Goal: Task Accomplishment & Management: Manage account settings

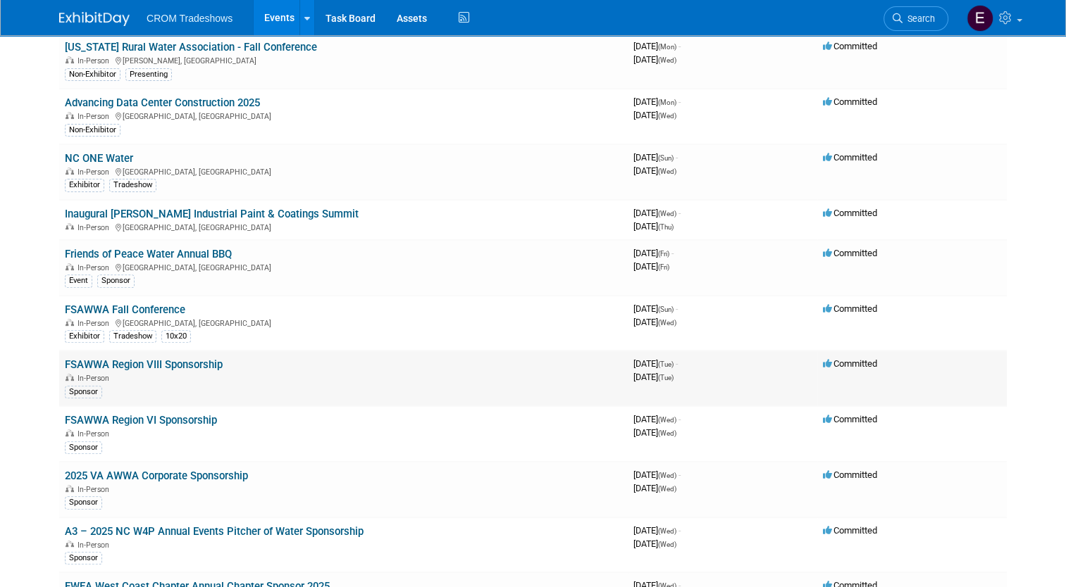
scroll to position [420, 0]
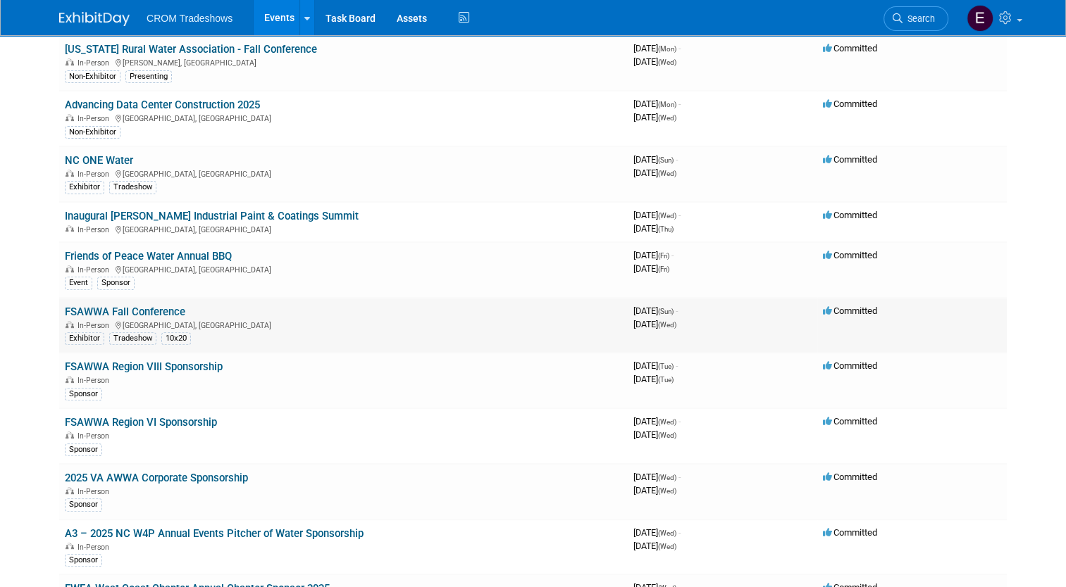
click at [153, 306] on link "FSAWWA Fall Conference" at bounding box center [125, 312] width 120 height 13
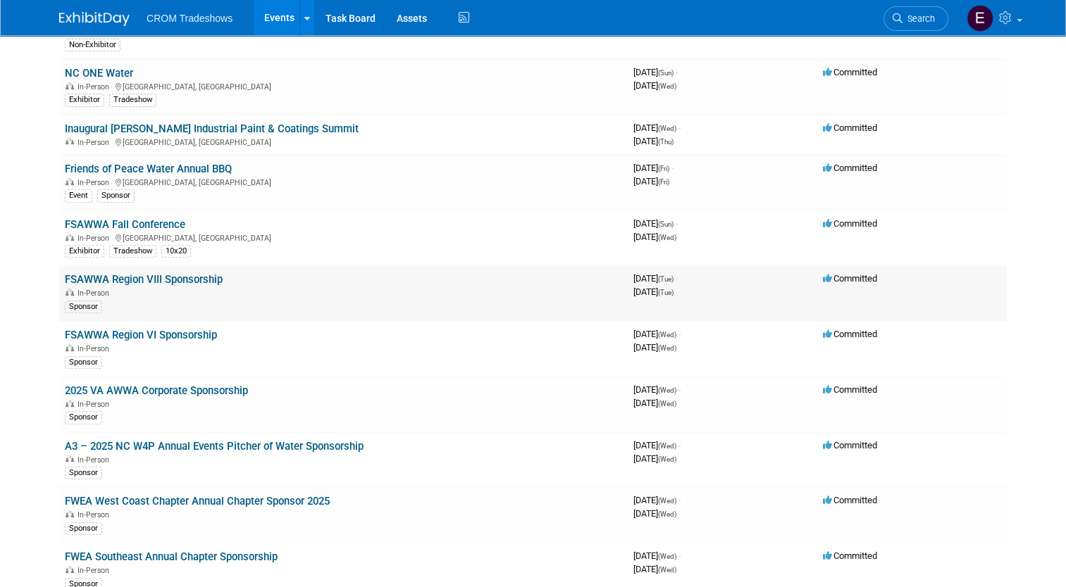
scroll to position [510, 0]
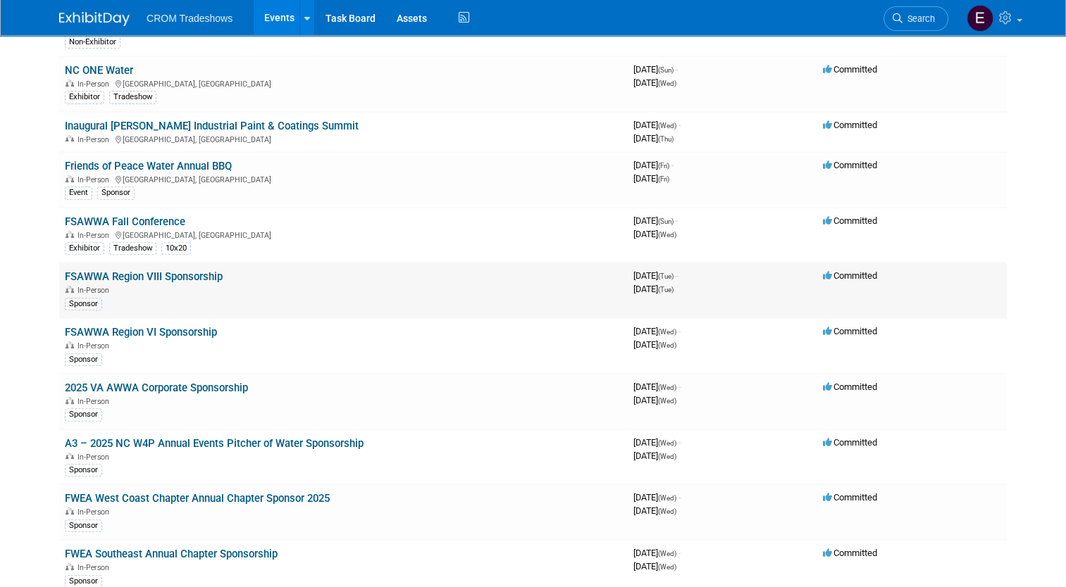
click at [178, 274] on link "FSAWWA Region VIII Sponsorship" at bounding box center [144, 276] width 158 height 13
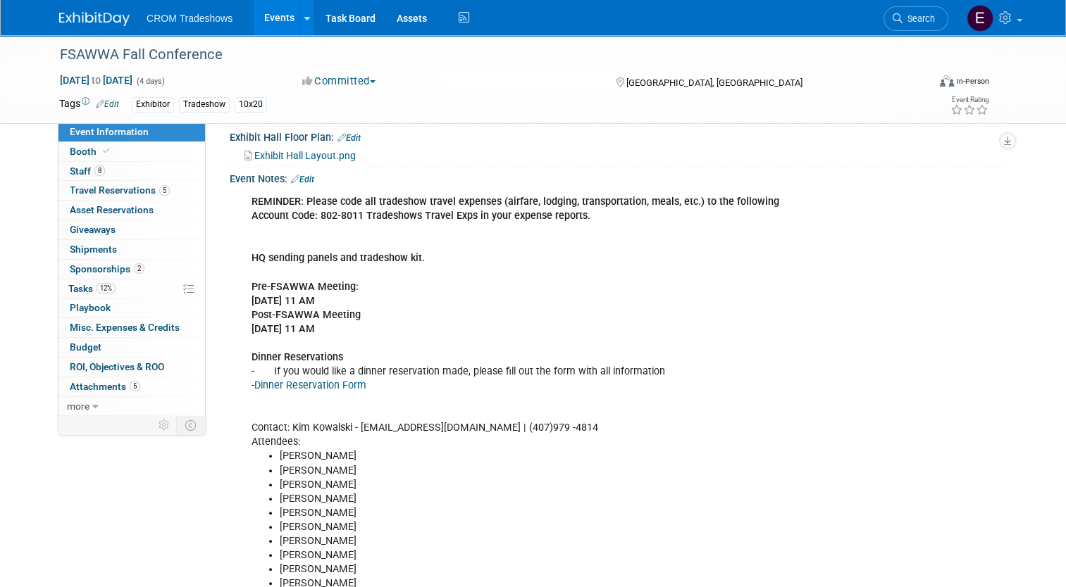
scroll to position [297, 0]
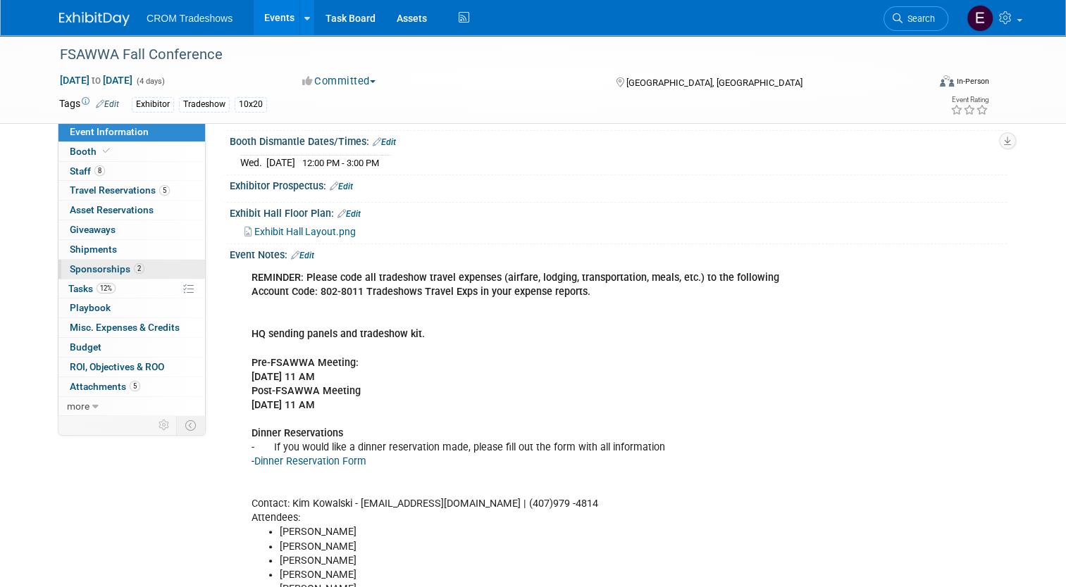
click at [104, 261] on link "2 Sponsorships 2" at bounding box center [131, 269] width 146 height 19
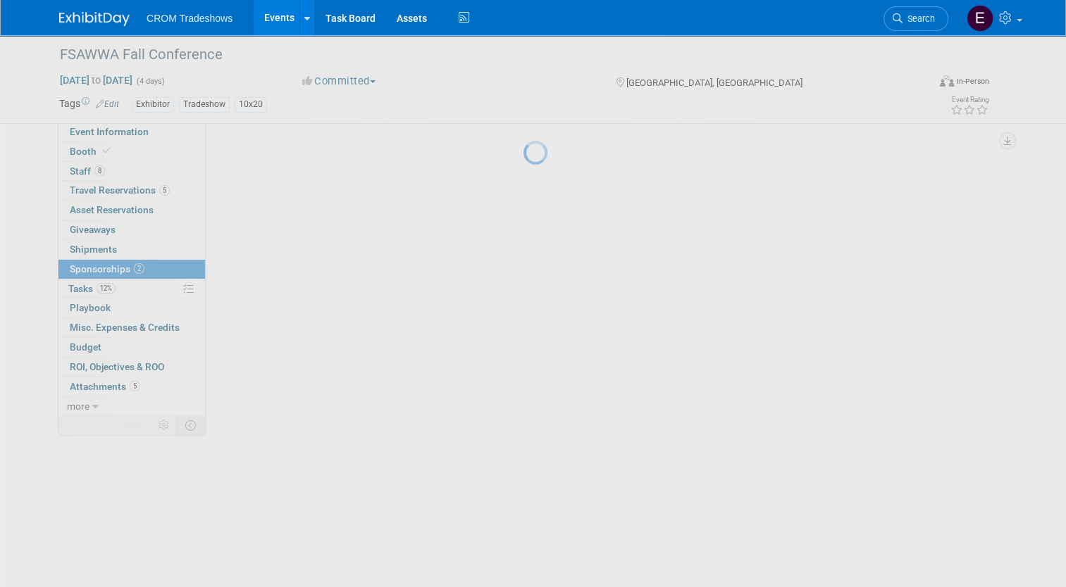
scroll to position [0, 0]
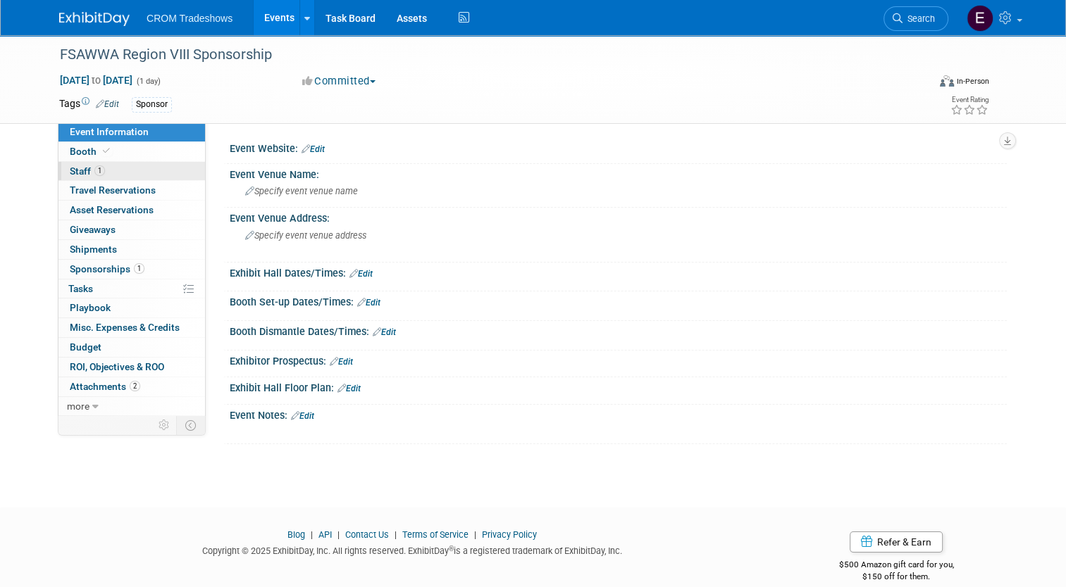
click at [127, 170] on link "1 Staff 1" at bounding box center [131, 171] width 146 height 19
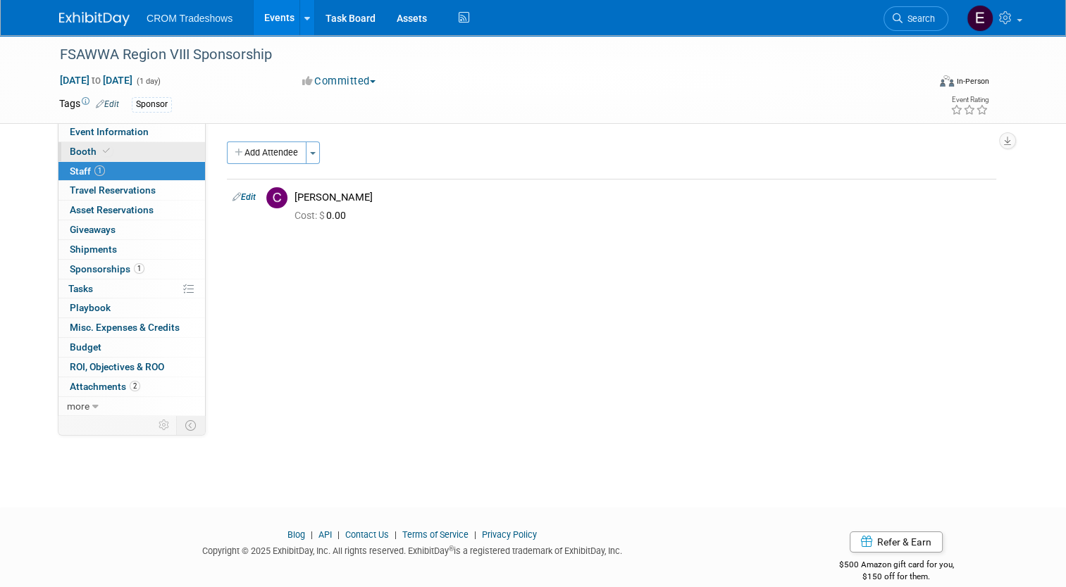
click at [110, 142] on link "Booth" at bounding box center [131, 151] width 146 height 19
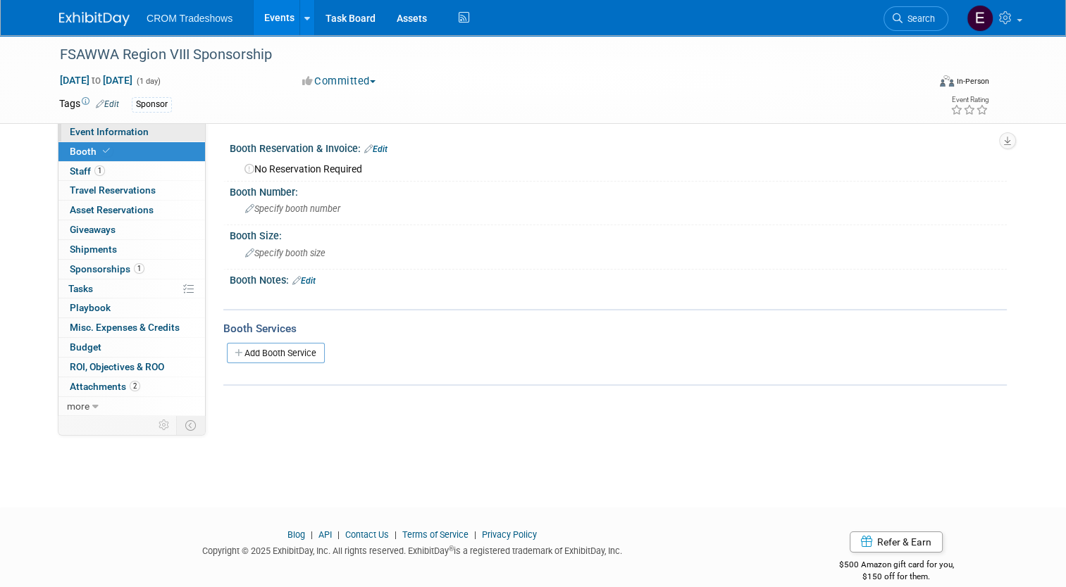
click at [112, 136] on span "Event Information" at bounding box center [109, 131] width 79 height 11
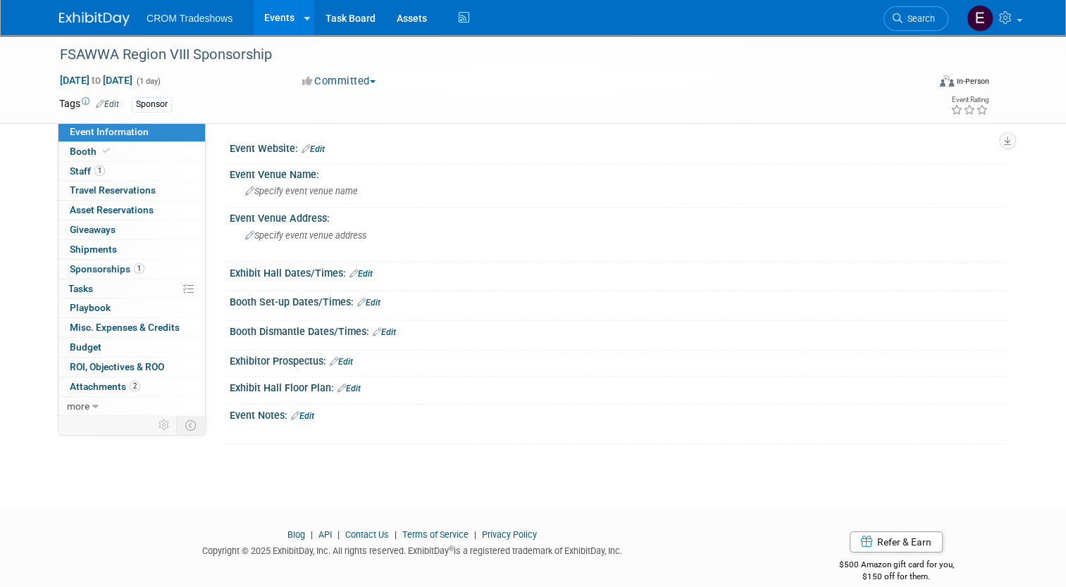
click at [276, 13] on link "Events" at bounding box center [279, 17] width 51 height 35
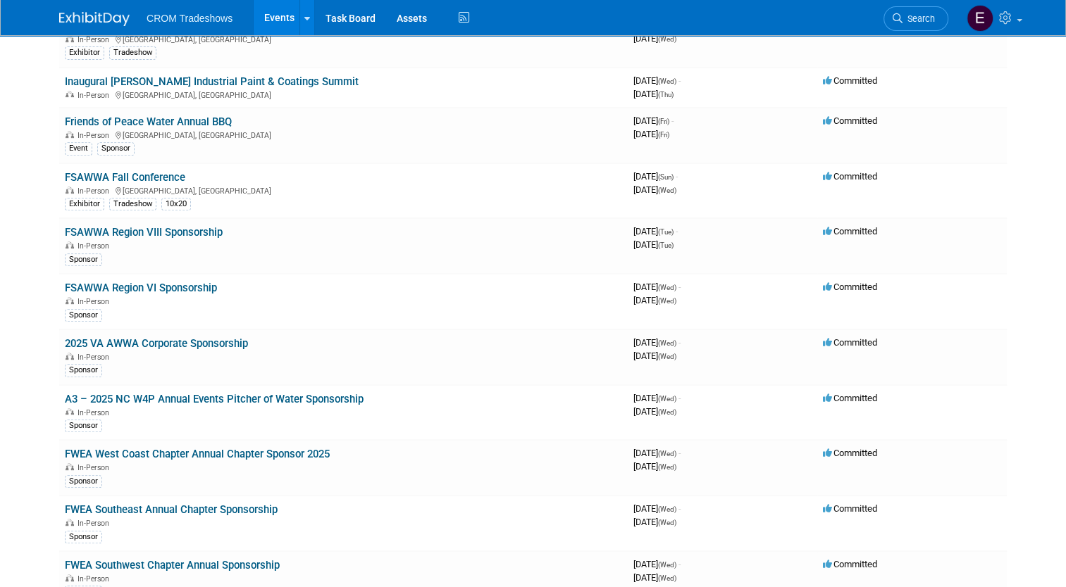
scroll to position [556, 0]
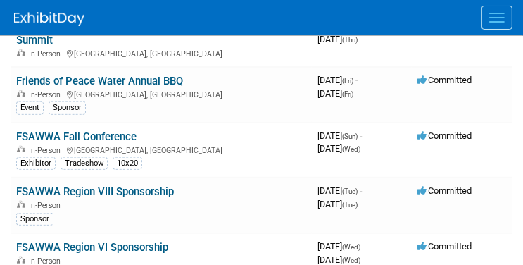
scroll to position [623, 0]
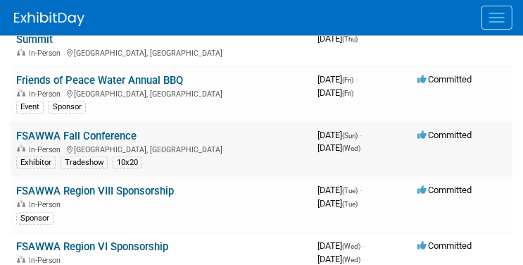
click at [104, 130] on link "FSAWWA Fall Conference" at bounding box center [76, 136] width 120 height 13
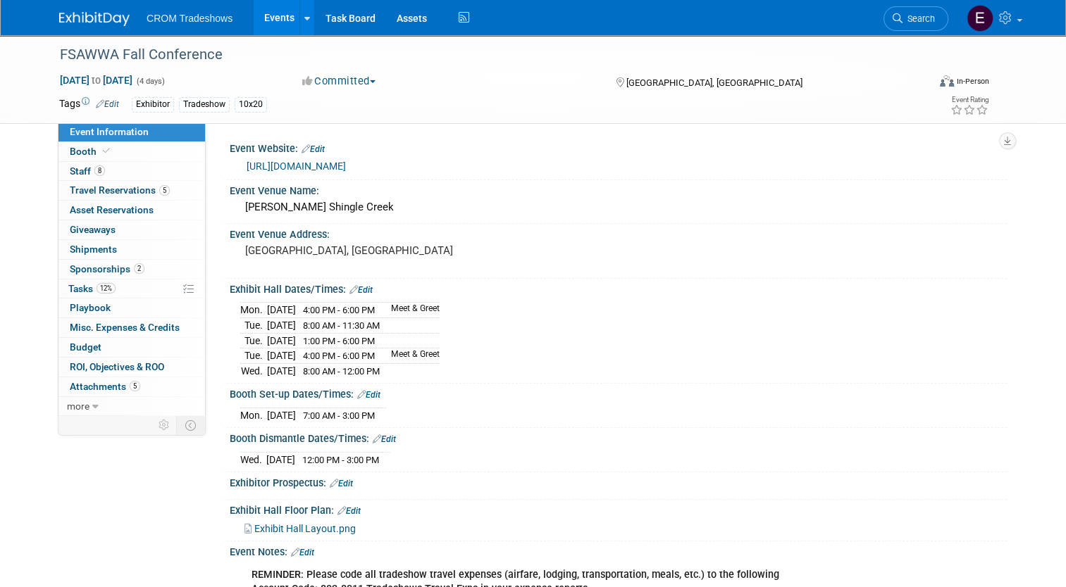
click at [262, 25] on link "Events" at bounding box center [279, 17] width 51 height 35
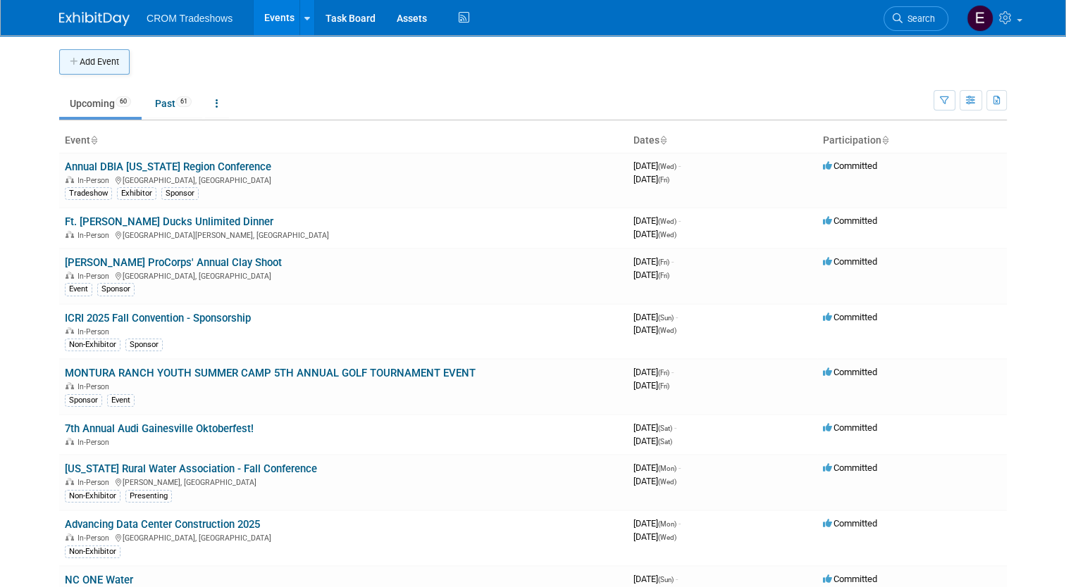
click at [105, 65] on button "Add Event" at bounding box center [94, 61] width 70 height 25
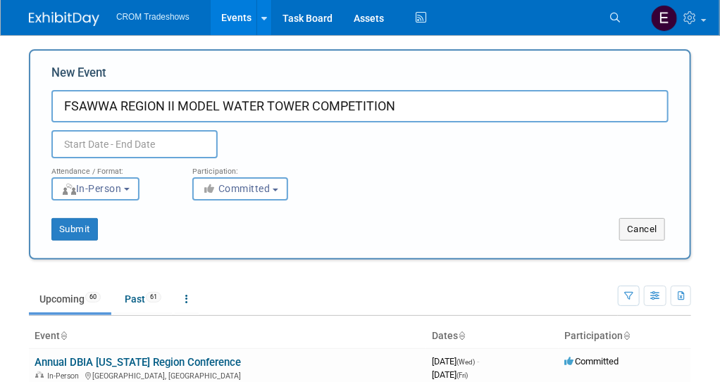
type input "FSAWWA REGION II MODEL WATER TOWER COMPETITION"
click at [89, 142] on input "text" at bounding box center [134, 144] width 166 height 28
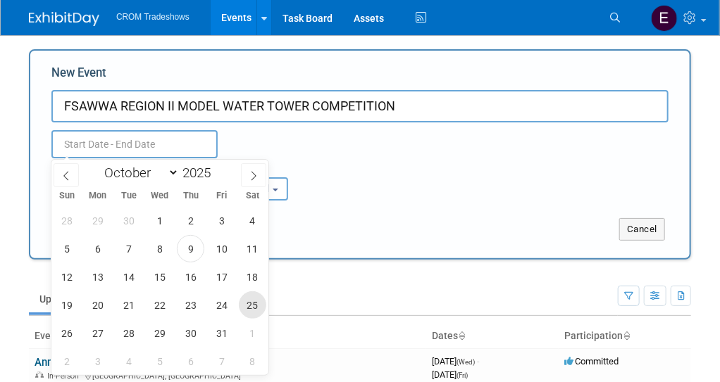
click at [256, 305] on span "25" at bounding box center [252, 305] width 27 height 27
type input "[DATE] to [DATE]"
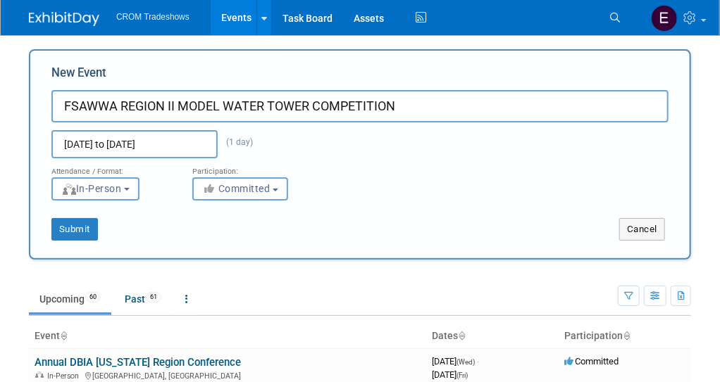
click at [418, 110] on input "FSAWWA REGION II MODEL WATER TOWER COMPETITION" at bounding box center [359, 106] width 617 height 32
type input "FSAWWA REGION II MODEL WATER TOWER COMPETITION: SPONSORSHIP"
click at [68, 230] on button "Submit" at bounding box center [74, 229] width 46 height 23
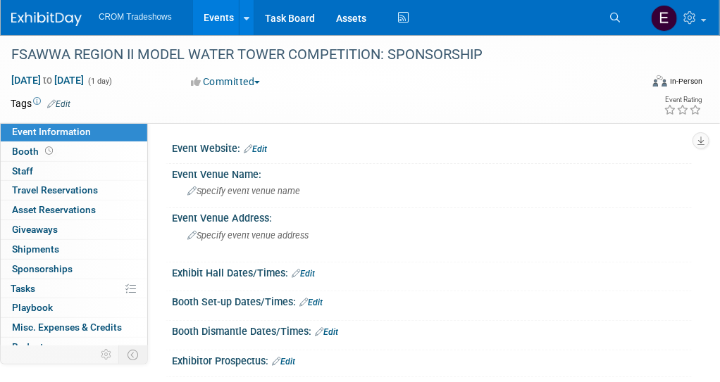
click at [64, 105] on link "Edit" at bounding box center [58, 104] width 23 height 10
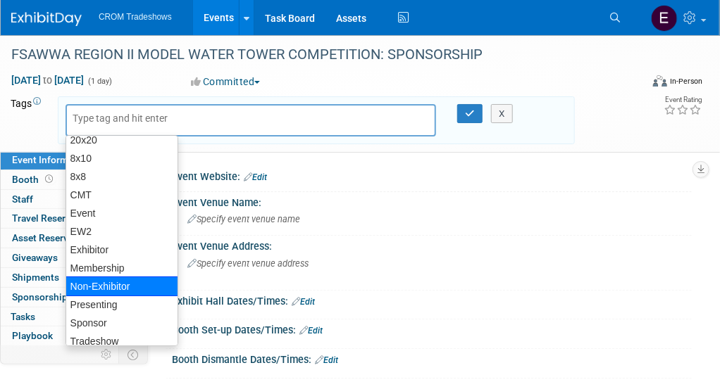
scroll to position [53, 0]
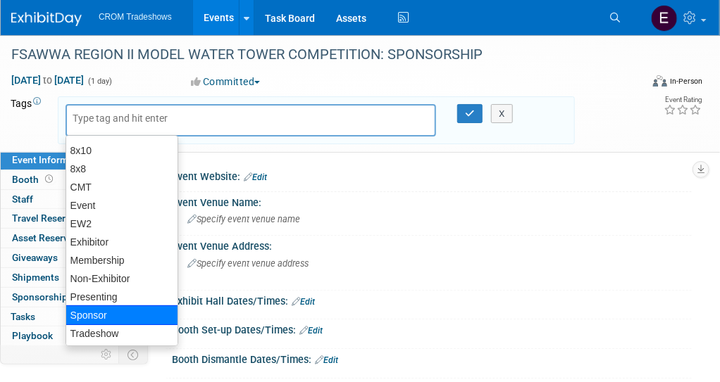
click at [132, 306] on div "Sponsor" at bounding box center [121, 316] width 113 height 20
type input "Sponsor"
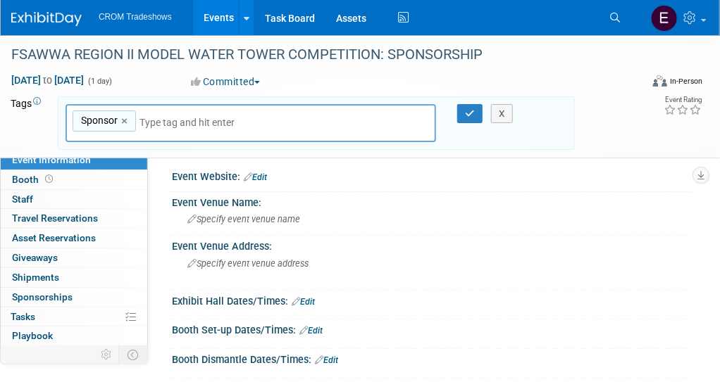
click at [476, 114] on div "X" at bounding box center [498, 114] width 44 height 20
click at [475, 114] on button "button" at bounding box center [469, 114] width 25 height 20
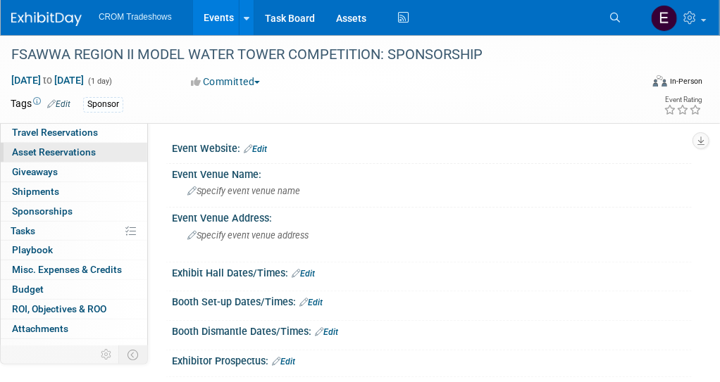
scroll to position [56, 0]
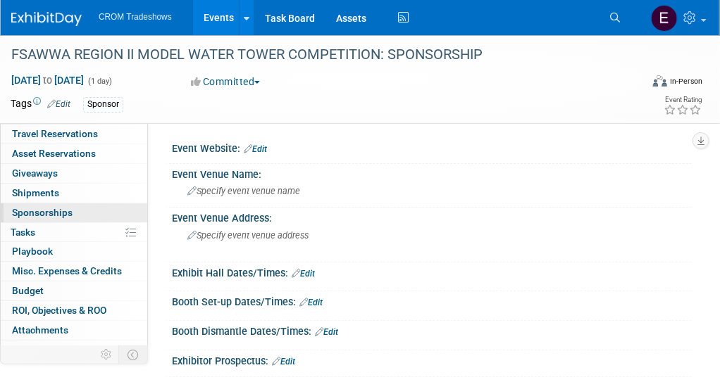
click at [67, 208] on span "Sponsorships 0" at bounding box center [42, 212] width 61 height 11
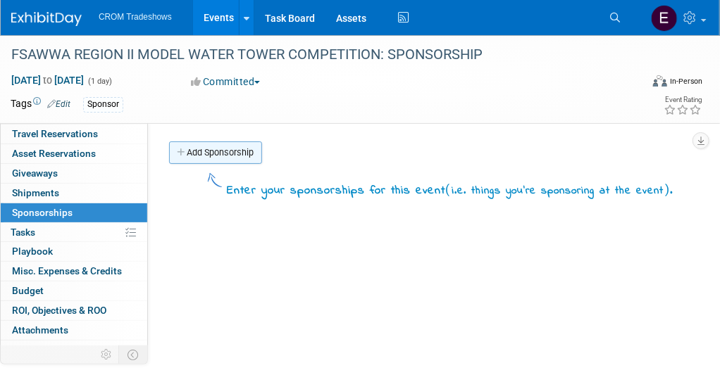
click at [240, 151] on link "Add Sponsorship" at bounding box center [215, 153] width 93 height 23
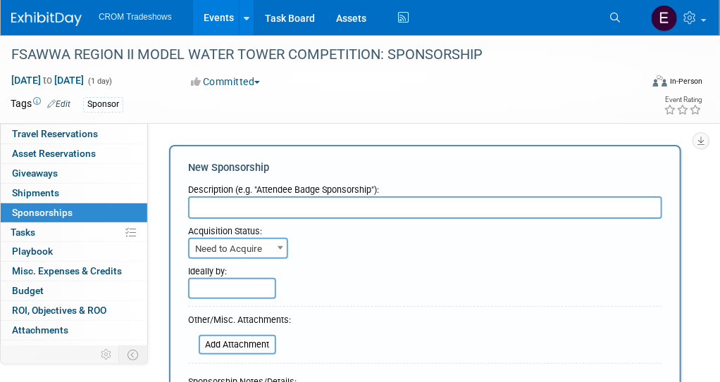
scroll to position [0, 0]
type input "Sponsor"
click at [256, 285] on input "text" at bounding box center [232, 288] width 88 height 21
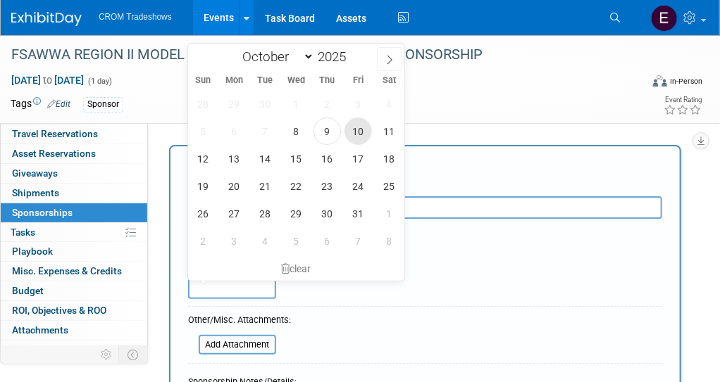
click at [358, 134] on span "10" at bounding box center [357, 131] width 27 height 27
type input "Oct 10, 2025"
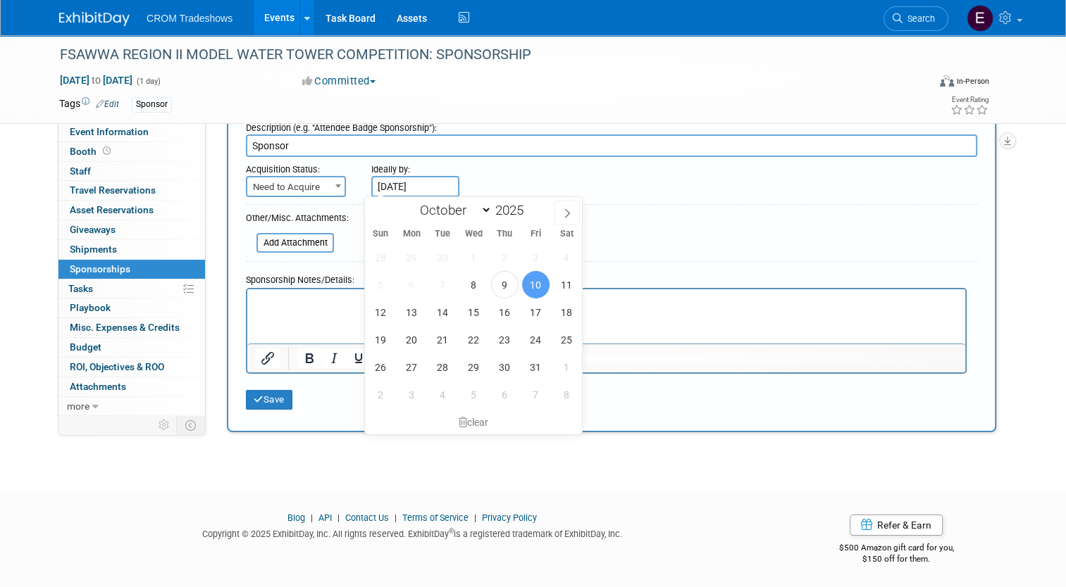
click at [270, 308] on html at bounding box center [606, 299] width 718 height 20
drag, startPoint x: 270, startPoint y: 312, endPoint x: 295, endPoint y: 330, distance: 31.3
click at [295, 308] on html at bounding box center [606, 299] width 718 height 20
click at [541, 282] on span "10" at bounding box center [535, 284] width 27 height 27
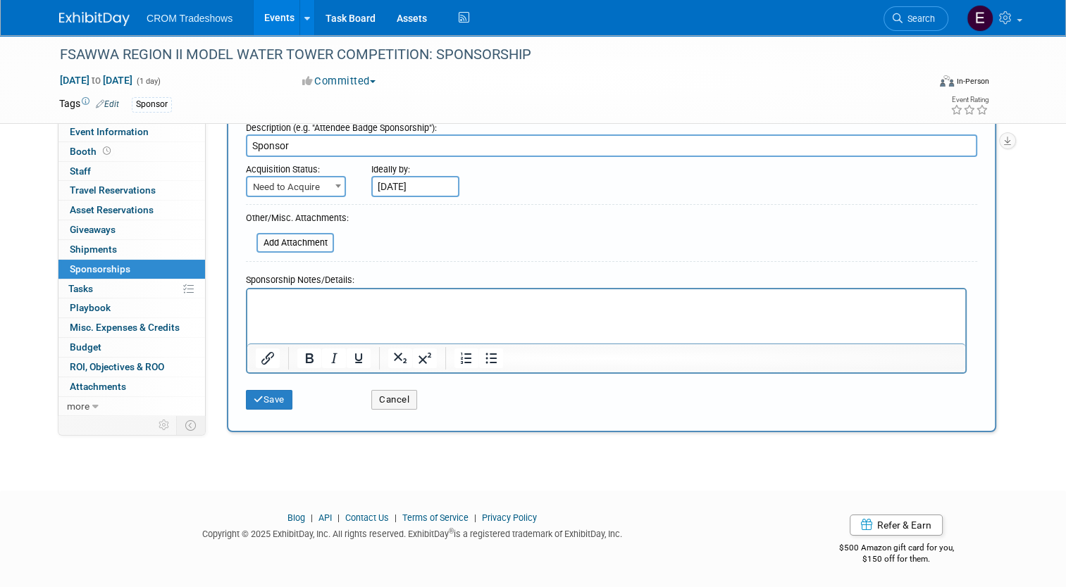
click at [361, 308] on html at bounding box center [606, 299] width 718 height 20
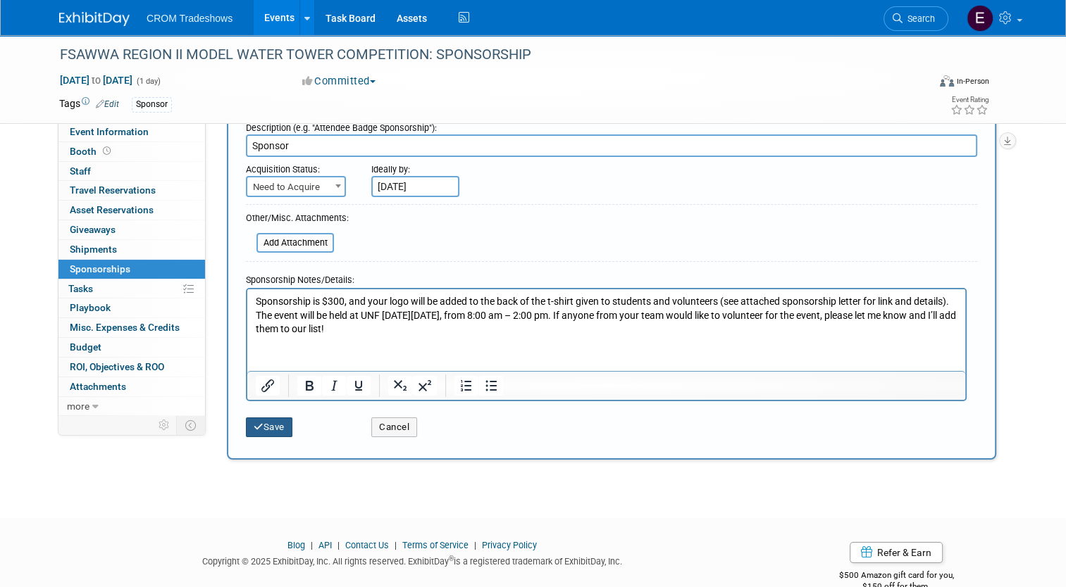
click at [260, 382] on button "Save" at bounding box center [269, 428] width 46 height 20
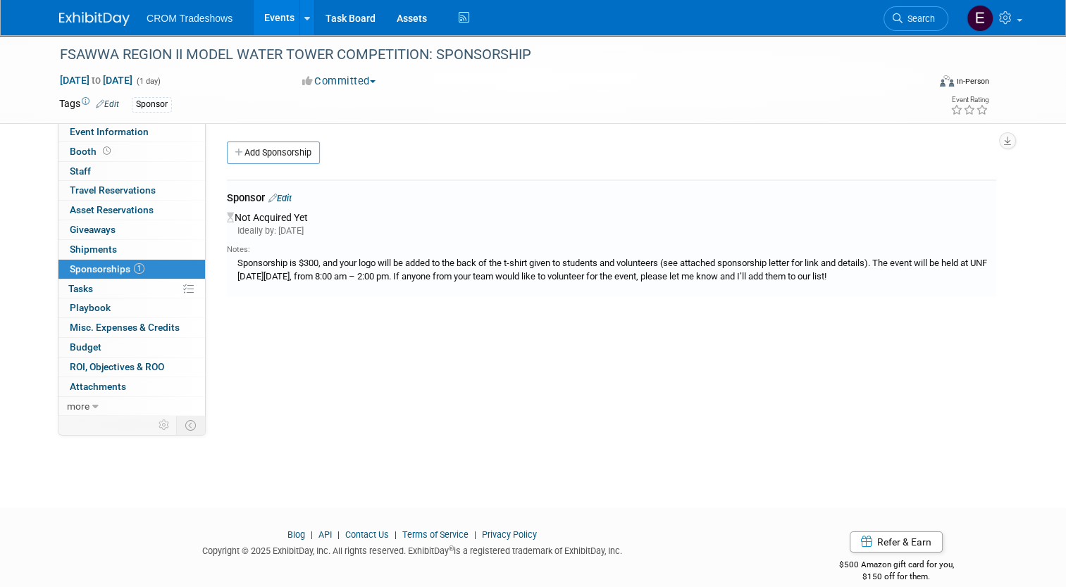
click at [270, 18] on link "Events" at bounding box center [279, 17] width 51 height 35
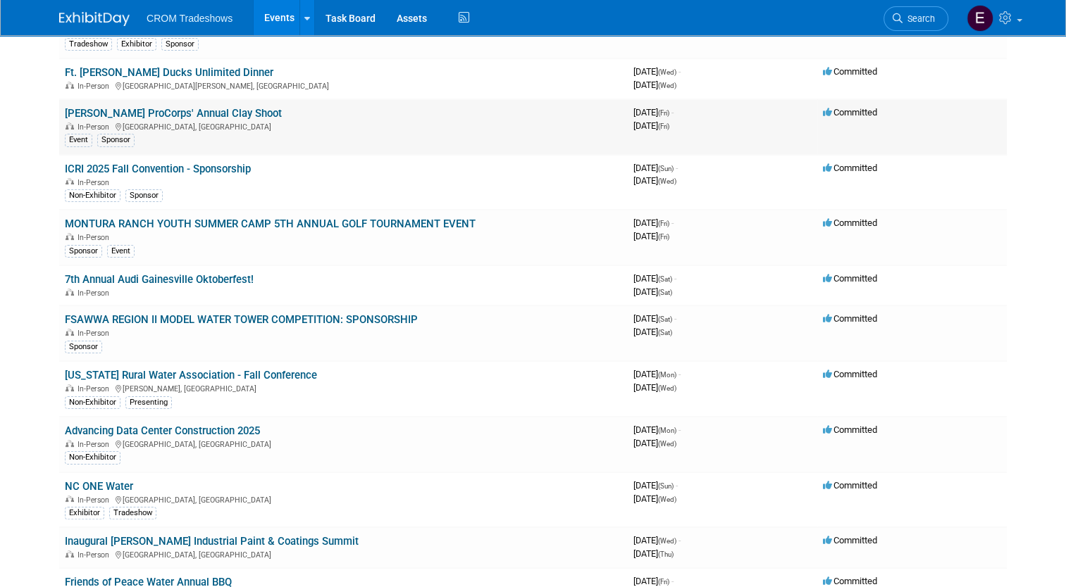
scroll to position [151, 0]
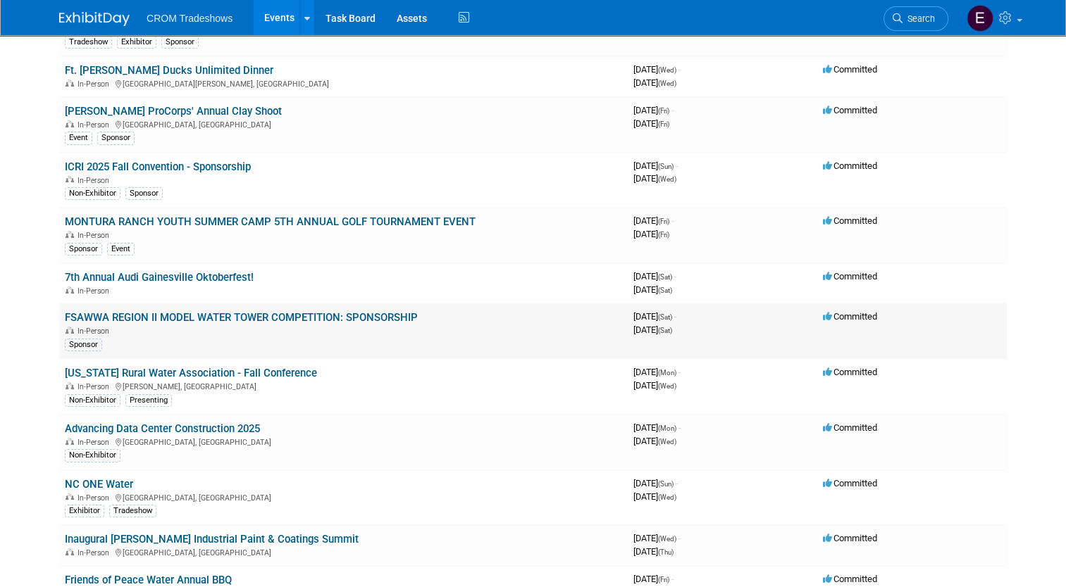
click at [264, 314] on link "FSAWWA REGION II MODEL WATER TOWER COMPETITION: SPONSORSHIP" at bounding box center [241, 317] width 353 height 13
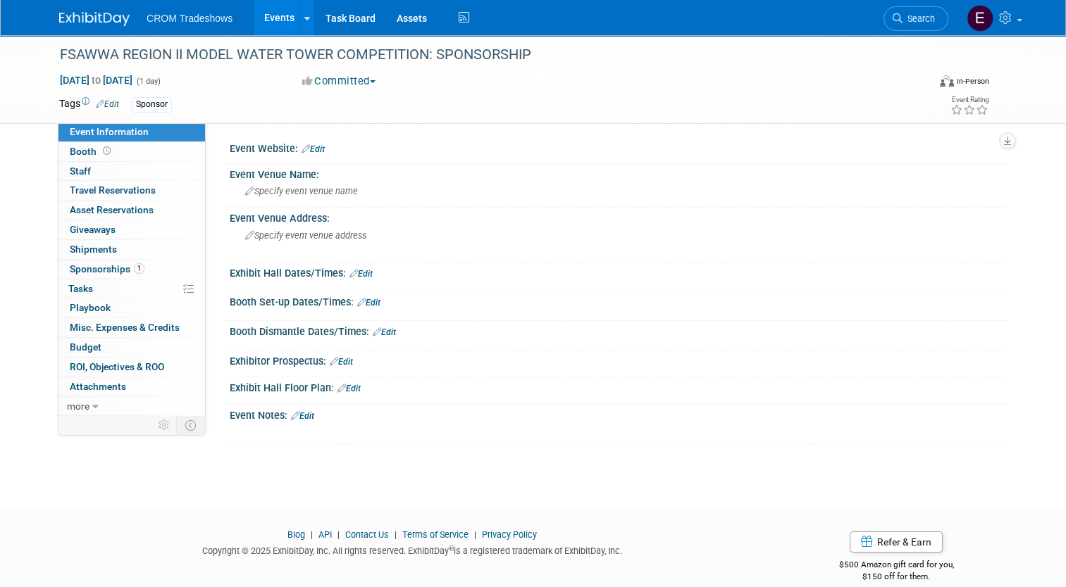
click at [305, 414] on link "Edit" at bounding box center [302, 416] width 23 height 10
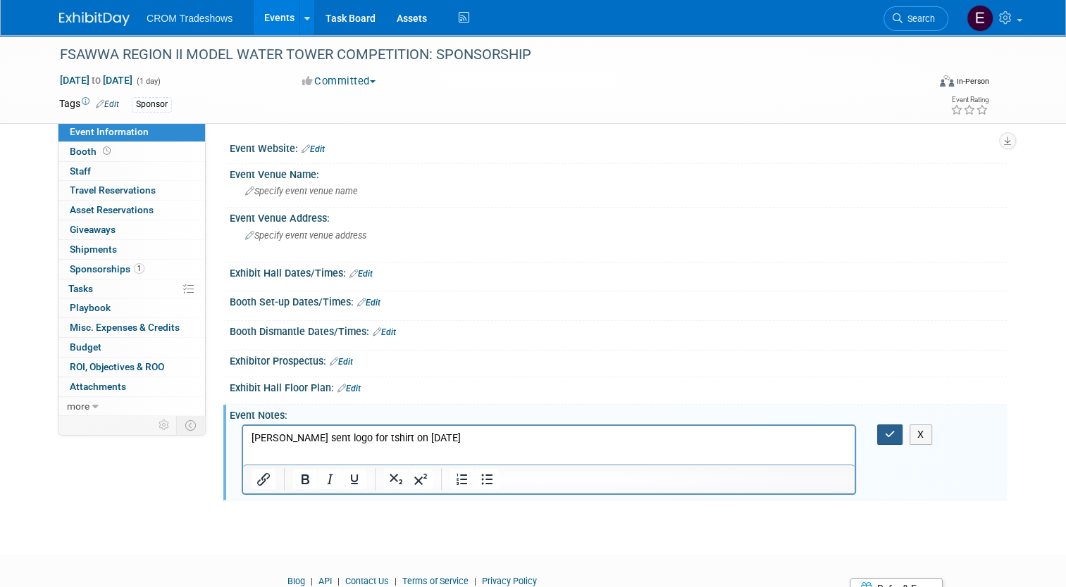
click at [891, 430] on icon "button" at bounding box center [890, 435] width 11 height 10
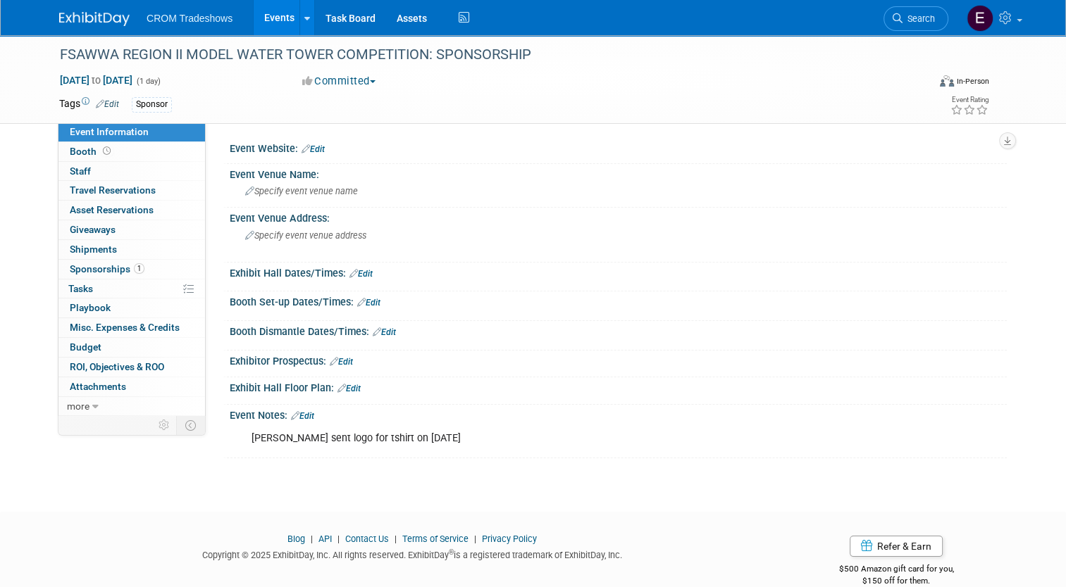
click at [258, 30] on link "Events" at bounding box center [279, 17] width 51 height 35
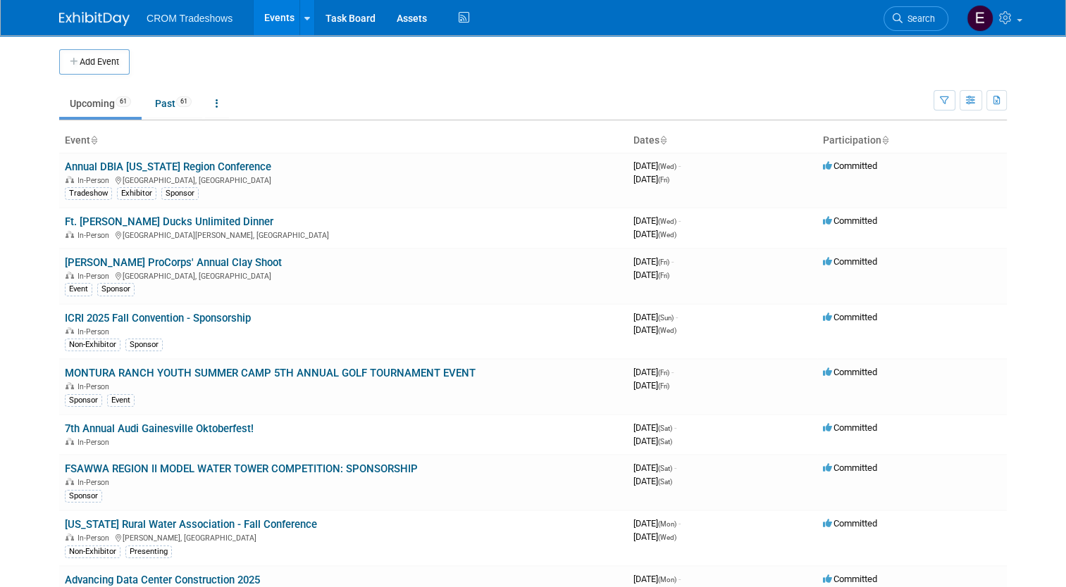
click at [101, 108] on link "Upcoming 61" at bounding box center [100, 103] width 82 height 27
click at [211, 108] on link at bounding box center [217, 103] width 24 height 27
click at [230, 163] on link "Grouped Annually Events grouped by year" at bounding box center [261, 166] width 112 height 31
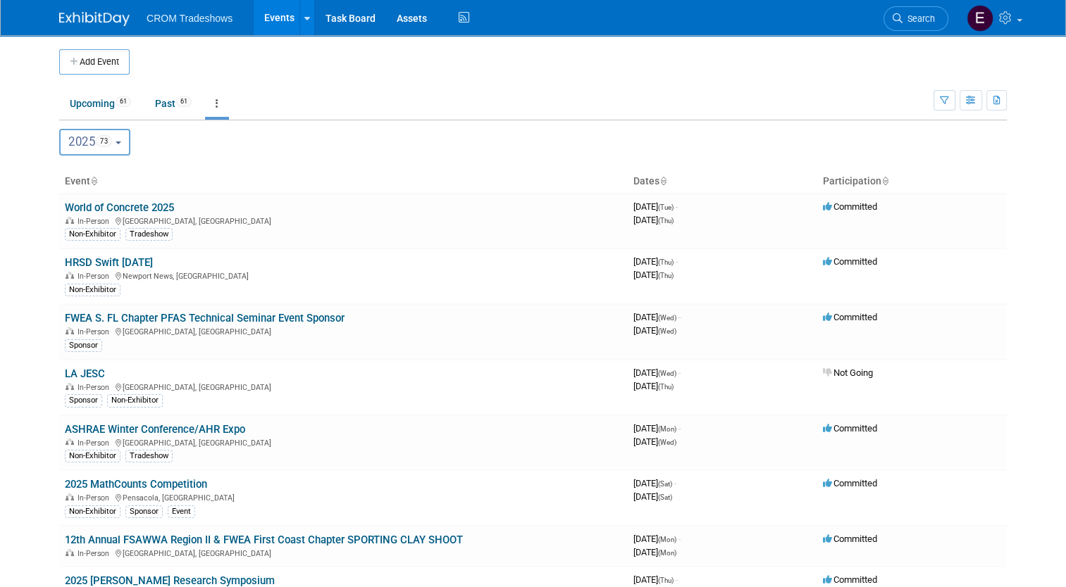
click at [118, 145] on button "2025 73" at bounding box center [94, 142] width 71 height 27
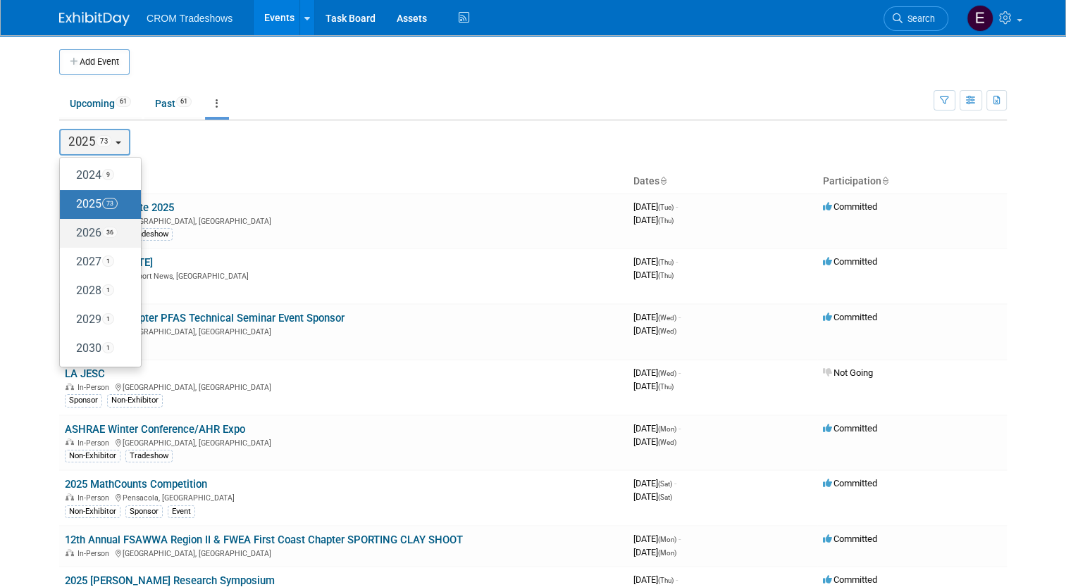
click at [107, 223] on label "2026 36" at bounding box center [97, 233] width 60 height 23
click at [71, 228] on input "2026 36" at bounding box center [66, 232] width 9 height 9
select select "2026"
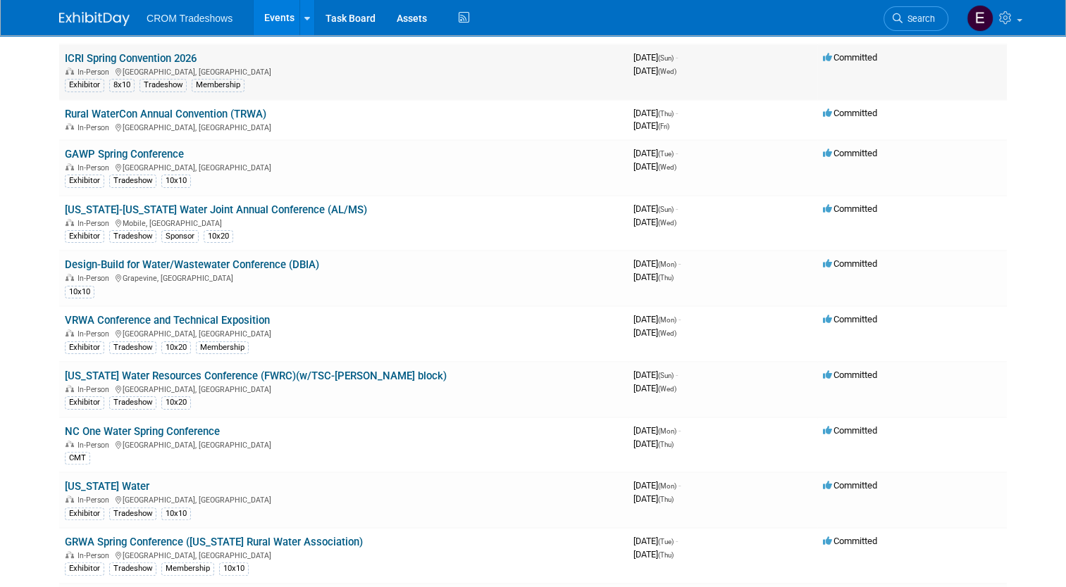
scroll to position [248, 0]
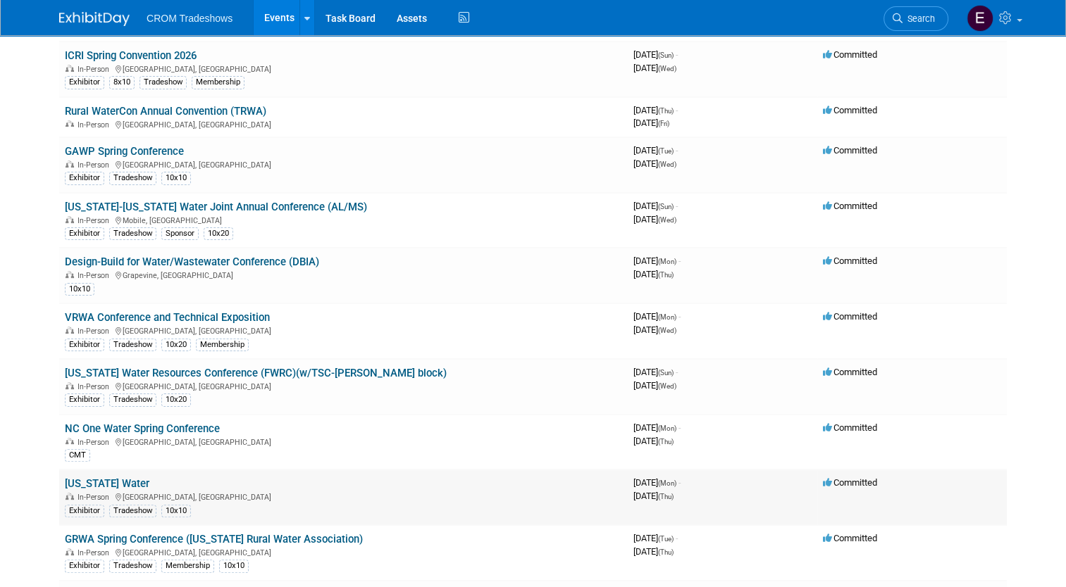
click at [97, 470] on td "Texas Water In-Person San Antonio, TX Exhibitor Tradeshow 10x10" at bounding box center [343, 498] width 568 height 56
click at [98, 478] on link "[US_STATE] Water" at bounding box center [107, 484] width 85 height 13
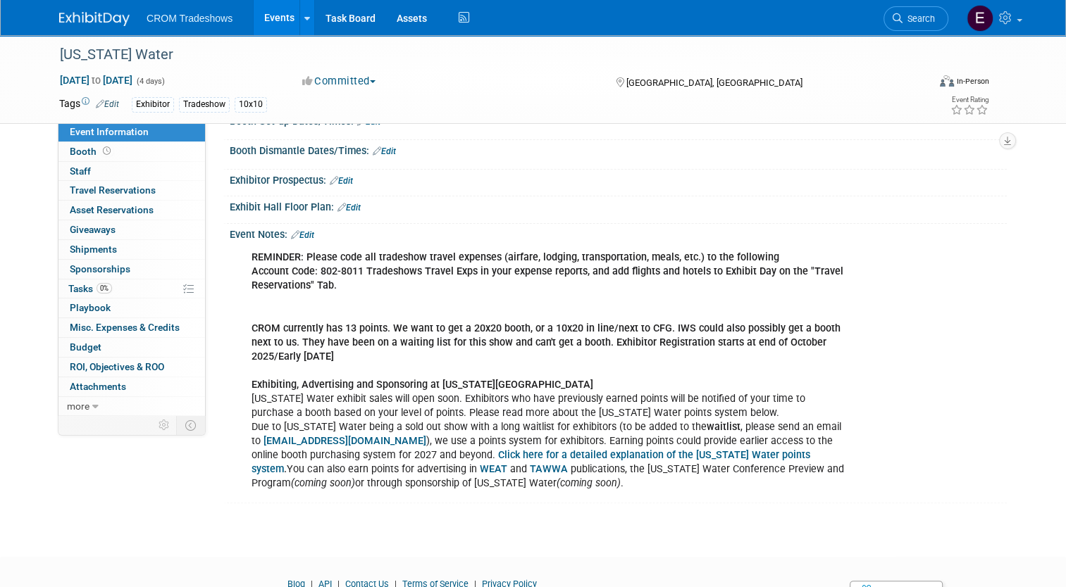
scroll to position [199, 0]
click at [71, 151] on span "Booth" at bounding box center [92, 151] width 44 height 11
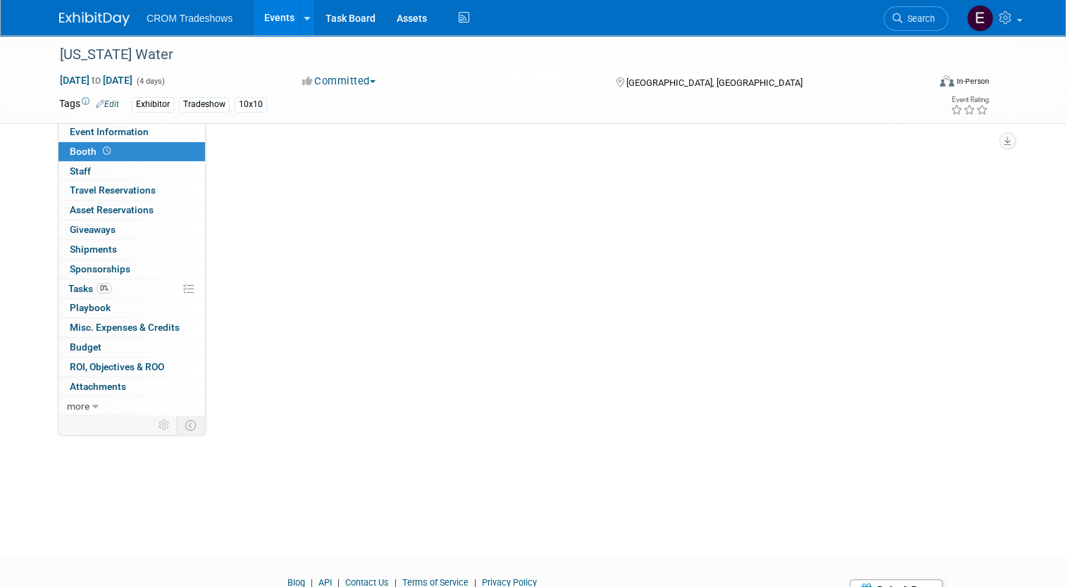
scroll to position [0, 0]
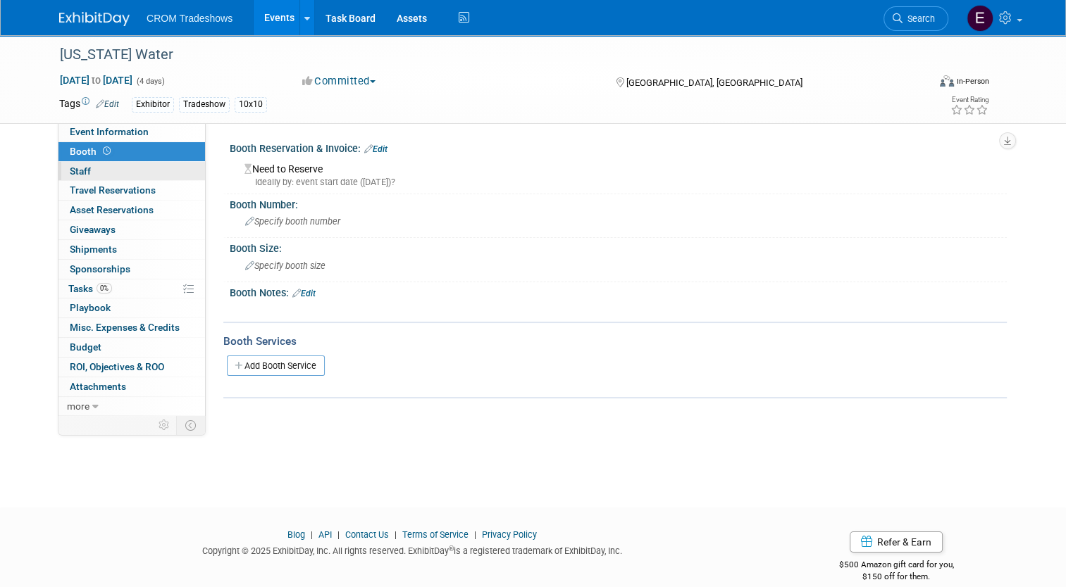
click at [120, 175] on link "0 Staff 0" at bounding box center [131, 171] width 146 height 19
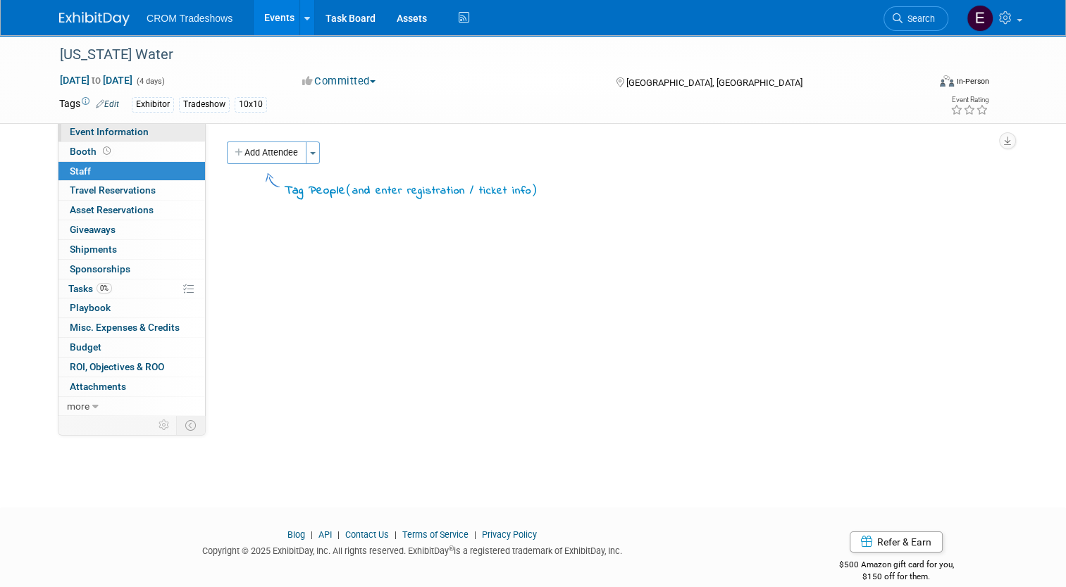
click at [96, 134] on span "Event Information" at bounding box center [109, 131] width 79 height 11
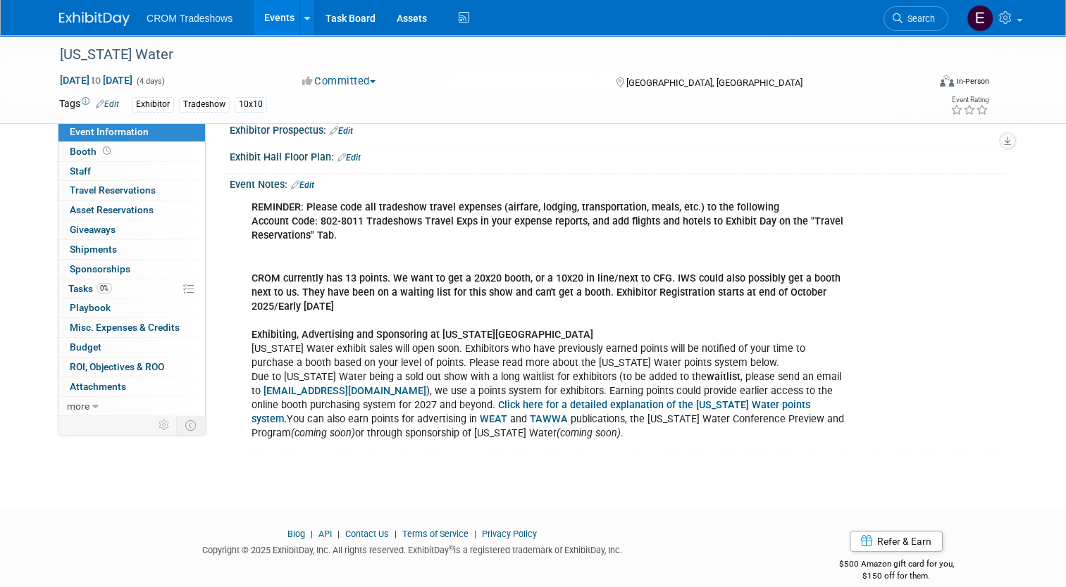
scroll to position [263, 0]
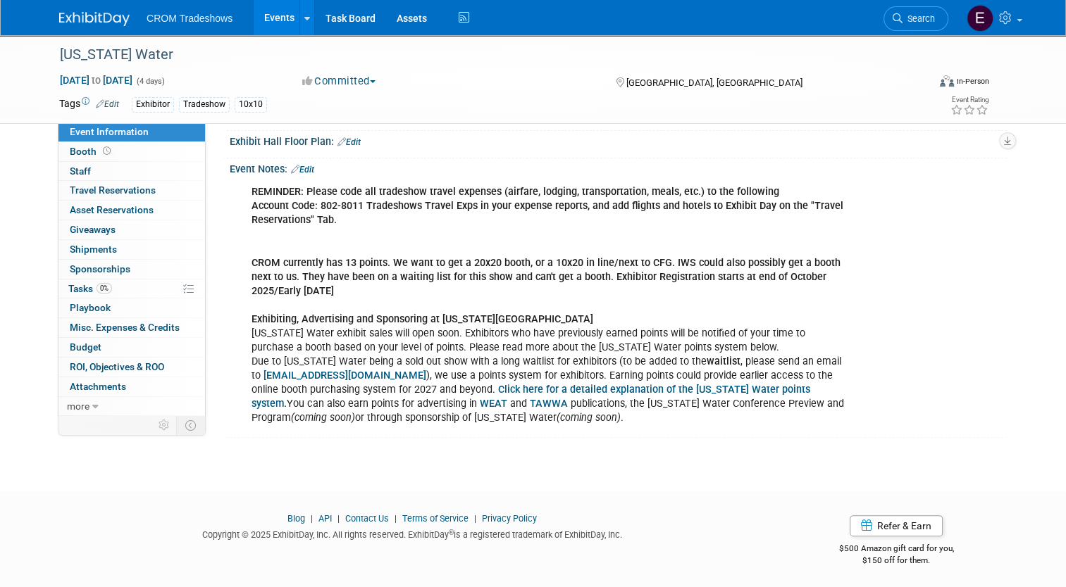
click at [254, 13] on link "Events" at bounding box center [279, 17] width 51 height 35
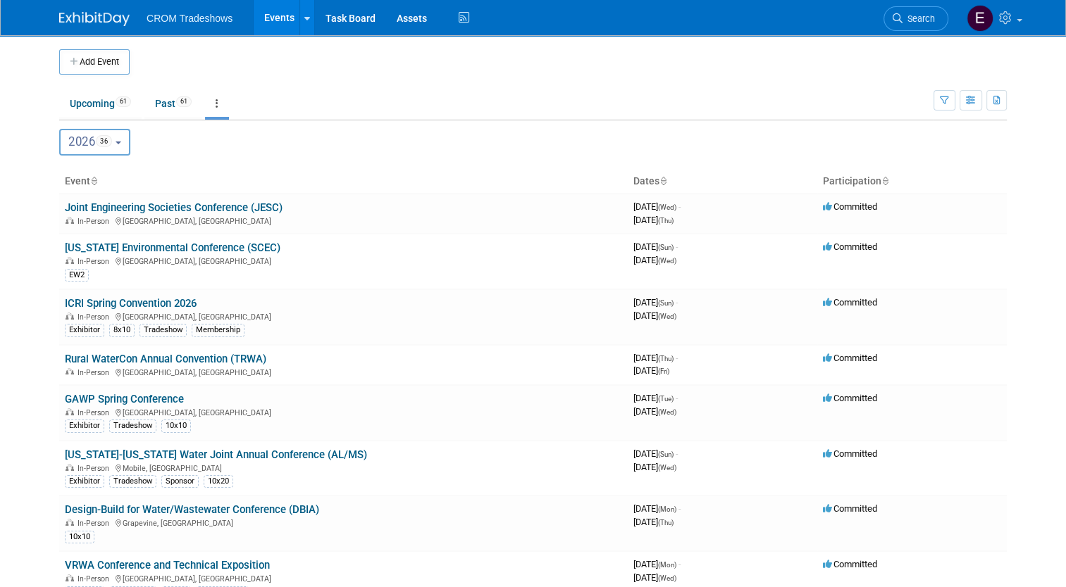
click at [116, 142] on b "button" at bounding box center [119, 143] width 6 height 3
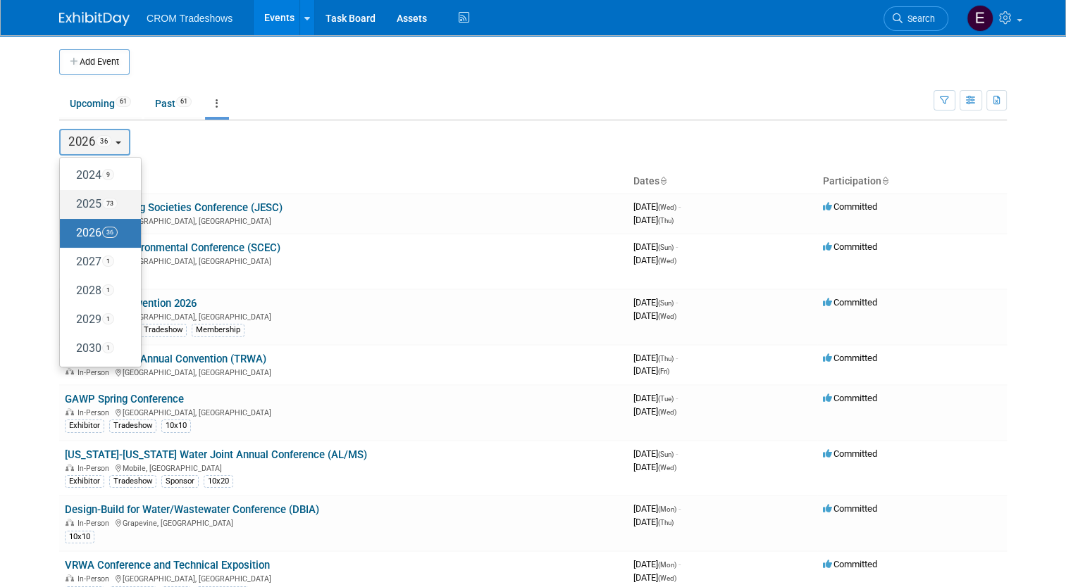
click at [109, 199] on span "73" at bounding box center [109, 203] width 15 height 11
click at [71, 199] on input "2025 73" at bounding box center [66, 203] width 9 height 9
select select "2025"
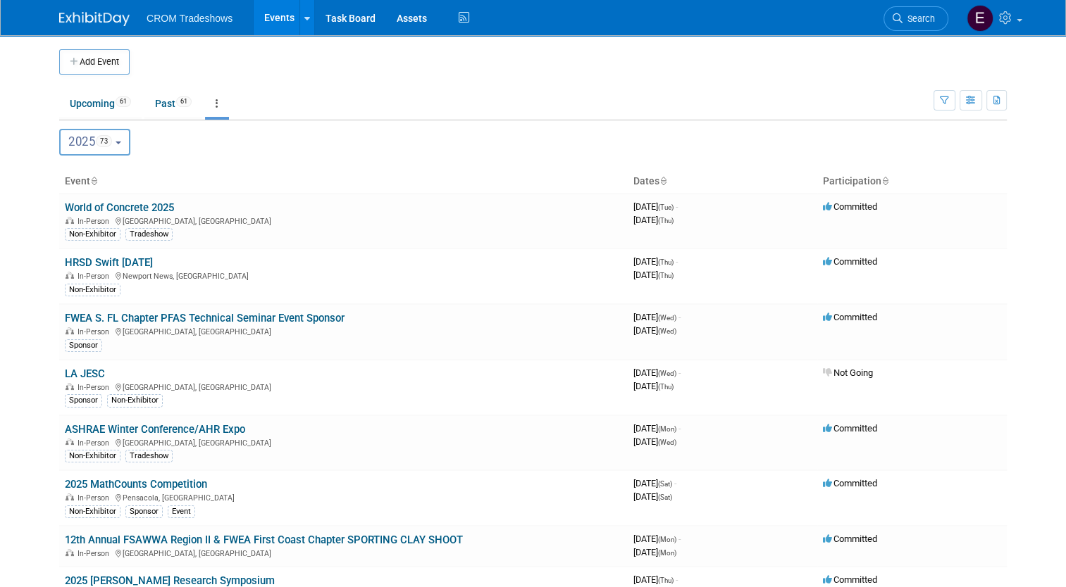
click at [116, 140] on button "2025 73" at bounding box center [94, 142] width 71 height 27
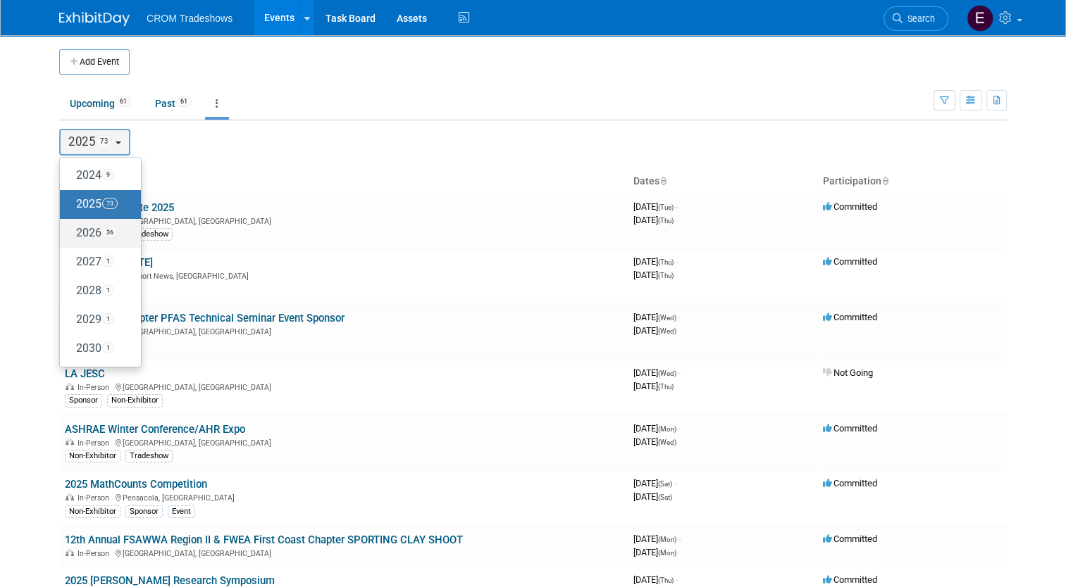
click at [101, 224] on label "2026 36" at bounding box center [97, 233] width 60 height 23
click at [71, 228] on input "2026 36" at bounding box center [66, 232] width 9 height 9
select select "2026"
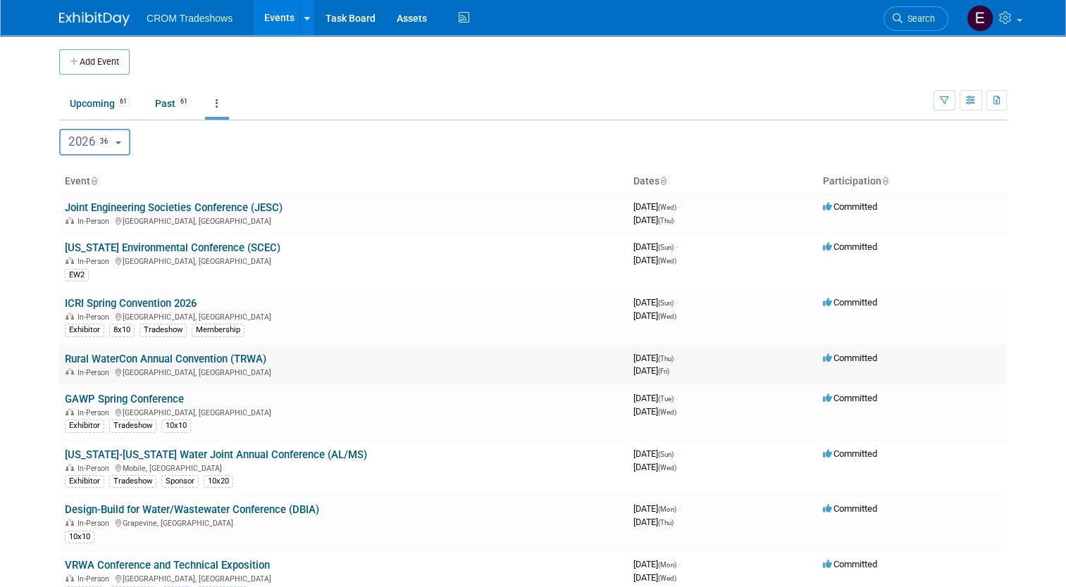
click at [207, 366] on div "In-Person [GEOGRAPHIC_DATA], [GEOGRAPHIC_DATA]" at bounding box center [343, 371] width 557 height 11
click at [209, 362] on link "Rural WaterCon Annual Convention (TRWA)" at bounding box center [165, 359] width 201 height 13
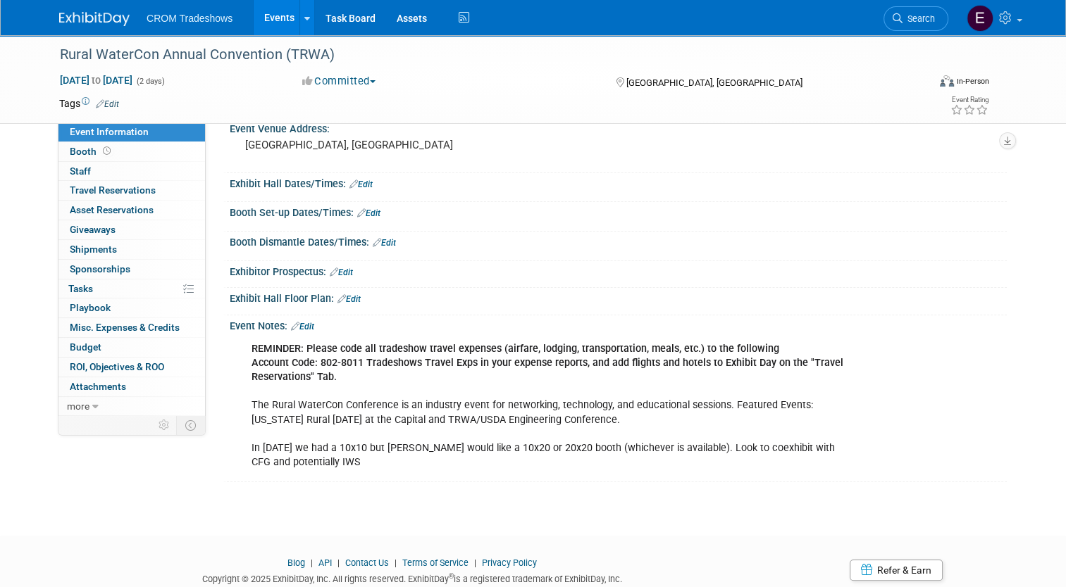
scroll to position [92, 0]
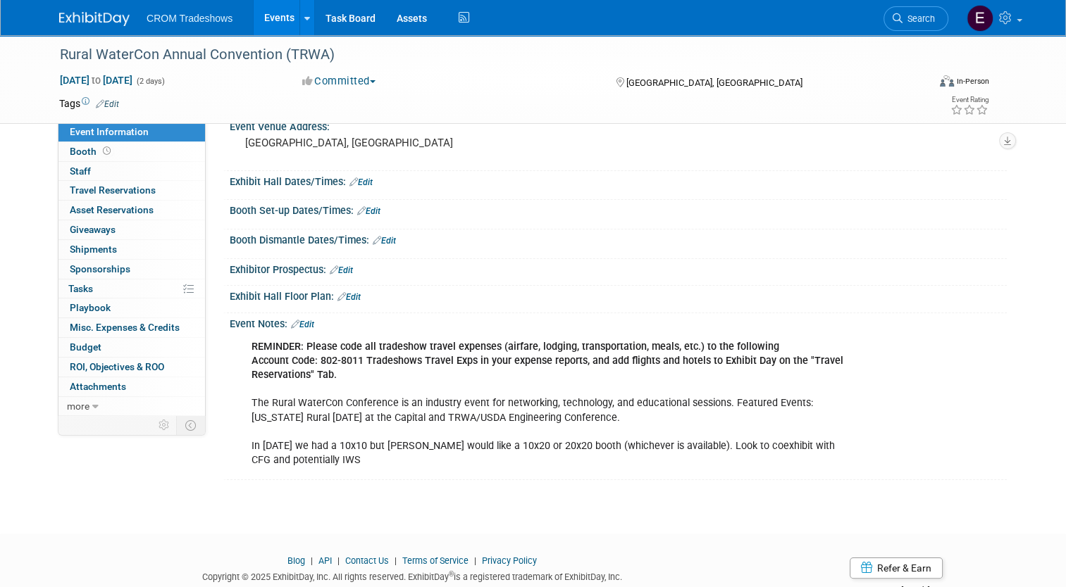
click at [766, 358] on b "Account Code: 802-8011 Tradeshows Travel Exps in your expense reports, and add …" at bounding box center [547, 368] width 592 height 26
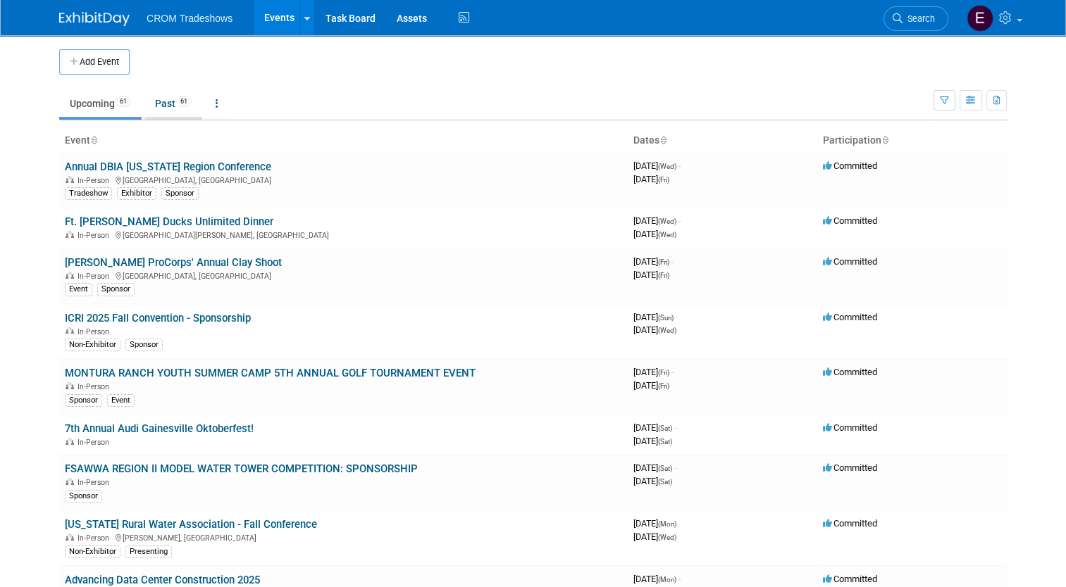
click at [163, 112] on link "Past 61" at bounding box center [173, 103] width 58 height 27
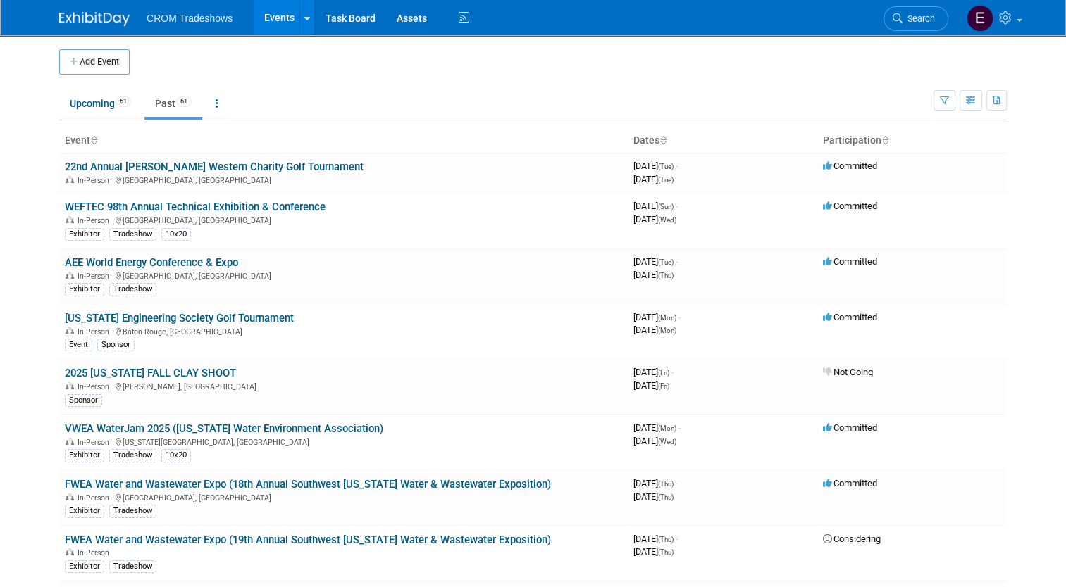
click at [273, 11] on link "Events" at bounding box center [279, 17] width 51 height 35
click at [111, 113] on link "Upcoming 61" at bounding box center [100, 103] width 82 height 27
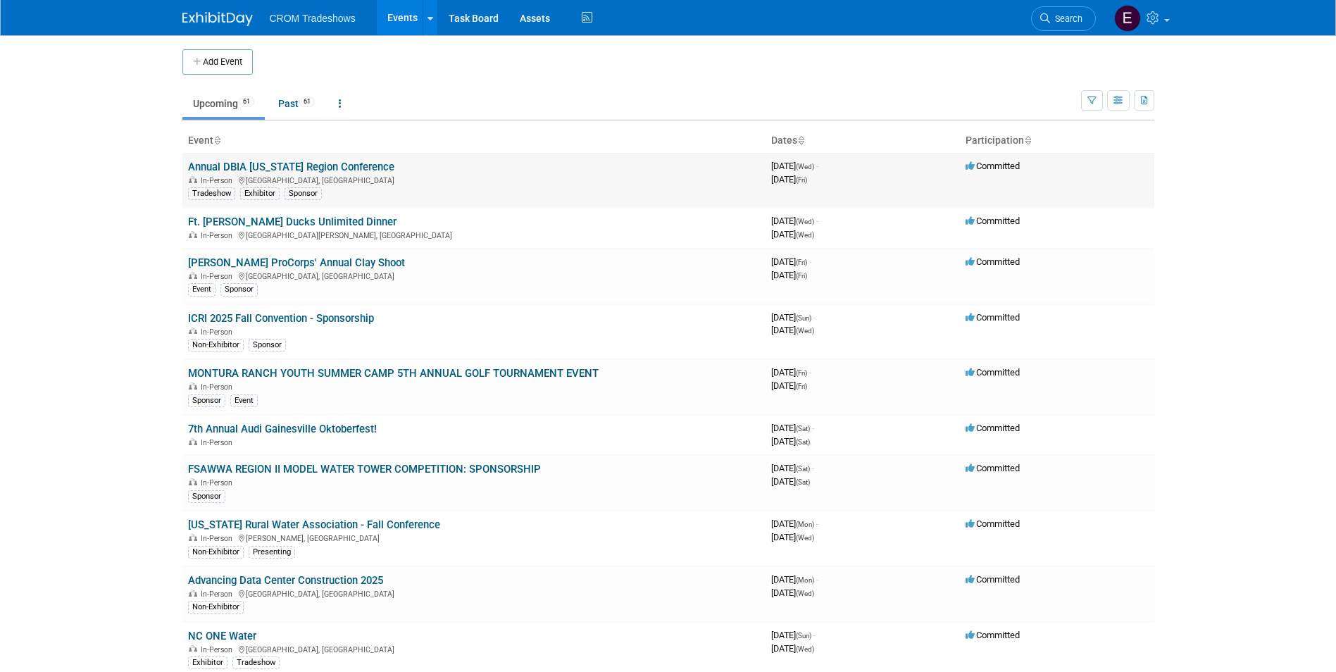
click at [277, 162] on link "Annual DBIA [US_STATE] Region Conference" at bounding box center [291, 167] width 206 height 13
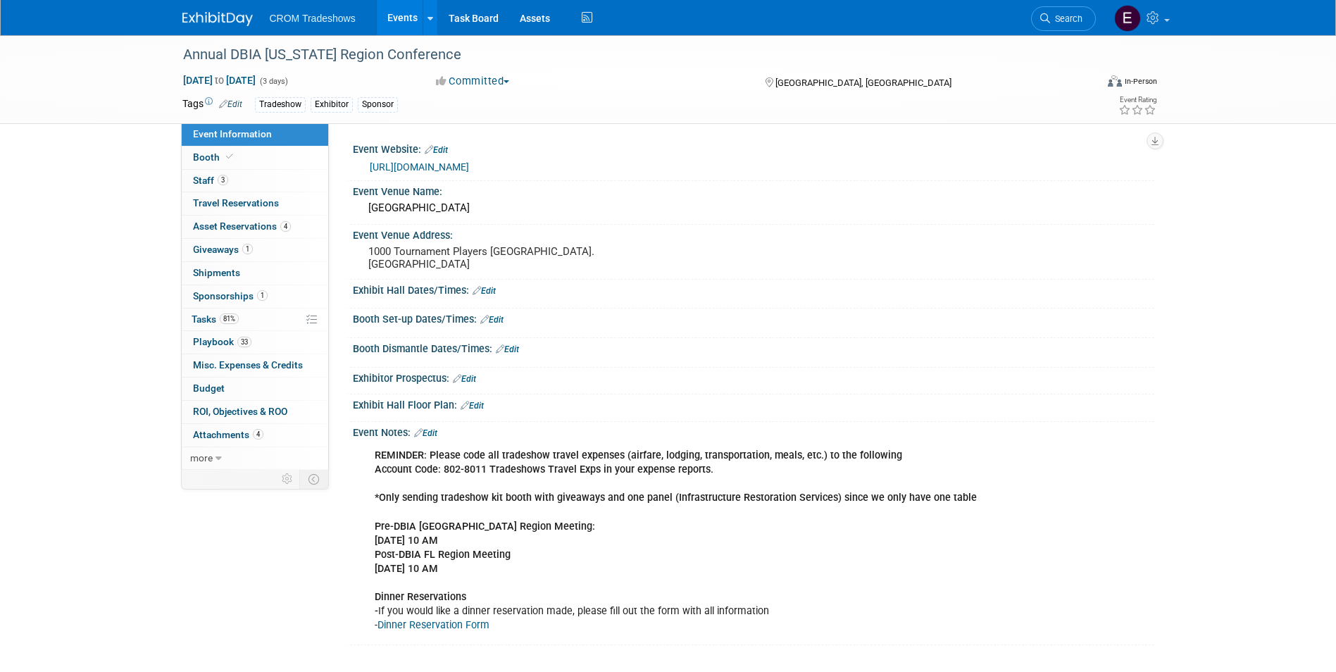
click at [494, 292] on link "Edit" at bounding box center [484, 291] width 23 height 10
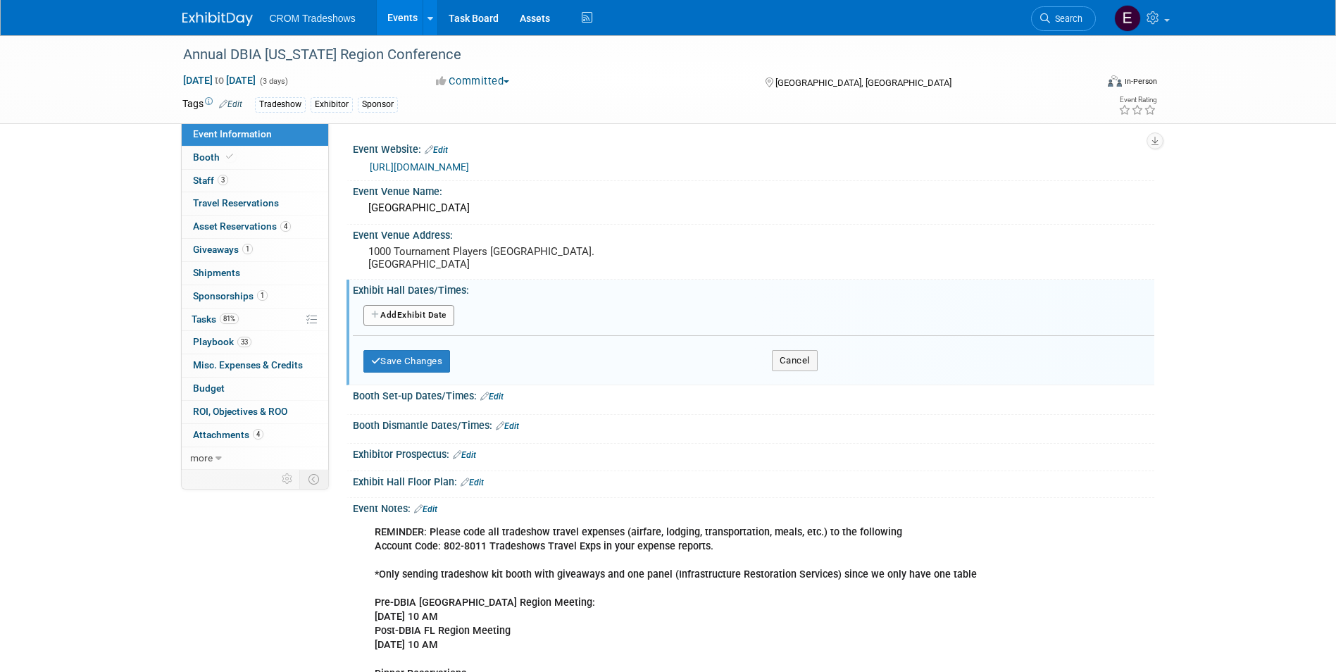
click at [454, 308] on button "Add Another Exhibit Date" at bounding box center [408, 315] width 91 height 21
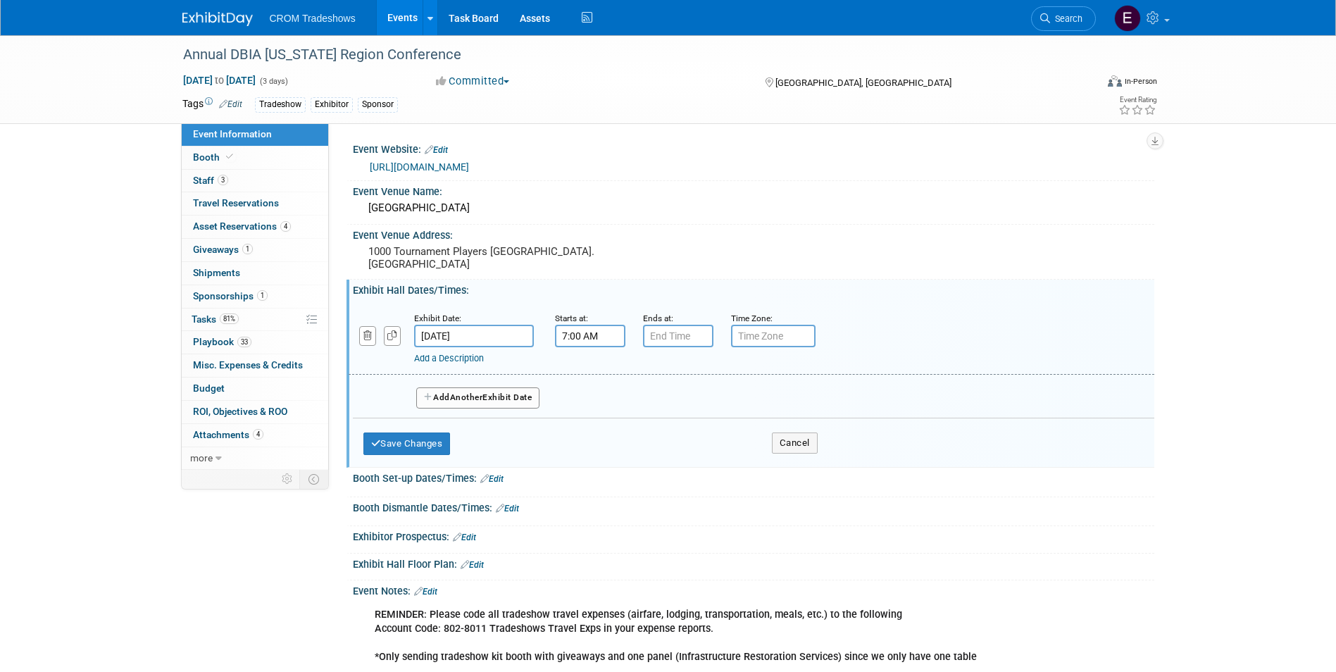
click at [600, 337] on input "7:00 AM" at bounding box center [590, 336] width 70 height 23
click at [589, 369] on span at bounding box center [587, 370] width 25 height 25
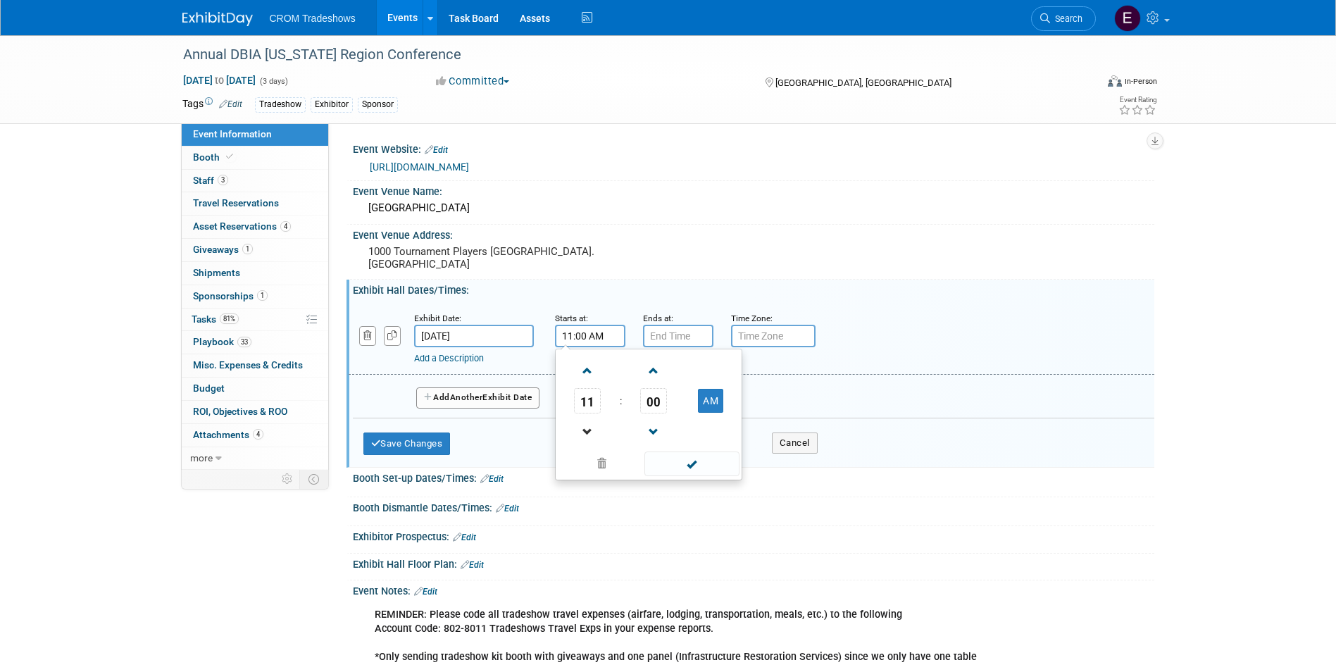
click at [583, 418] on link at bounding box center [587, 431] width 27 height 36
type input "10:00 AM"
click at [699, 342] on input "7:00 PM" at bounding box center [678, 336] width 70 height 23
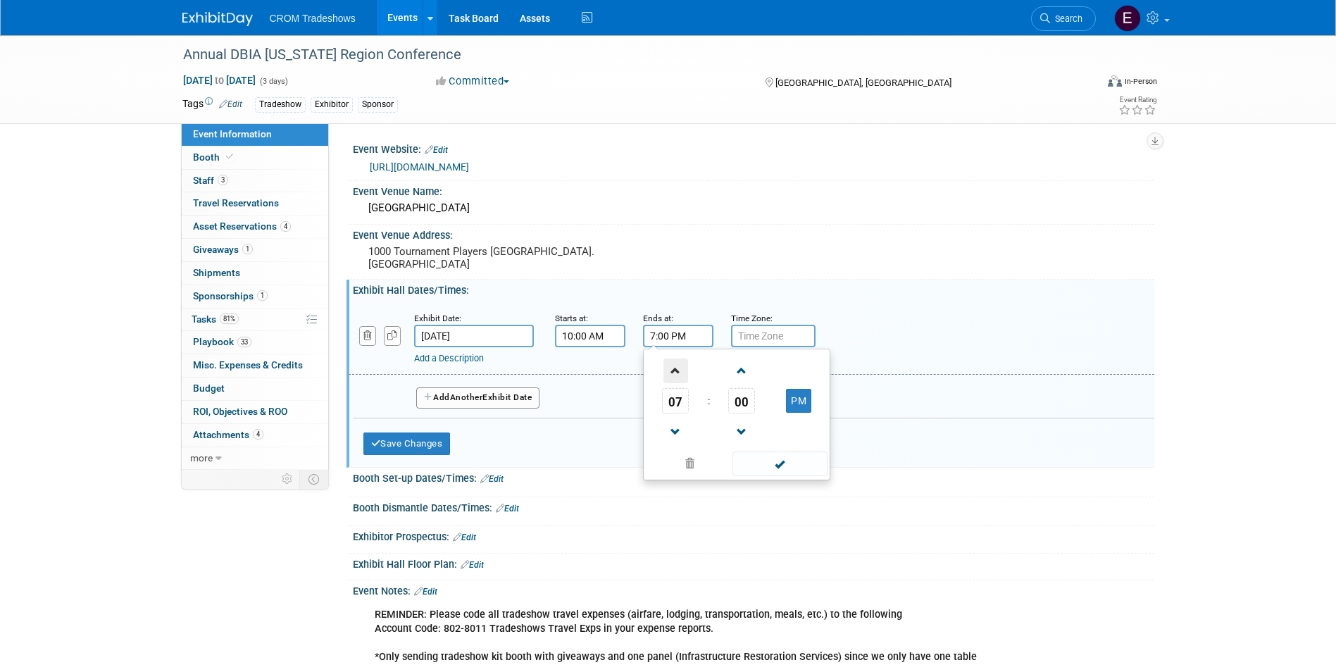
click at [678, 373] on span at bounding box center [675, 370] width 25 height 25
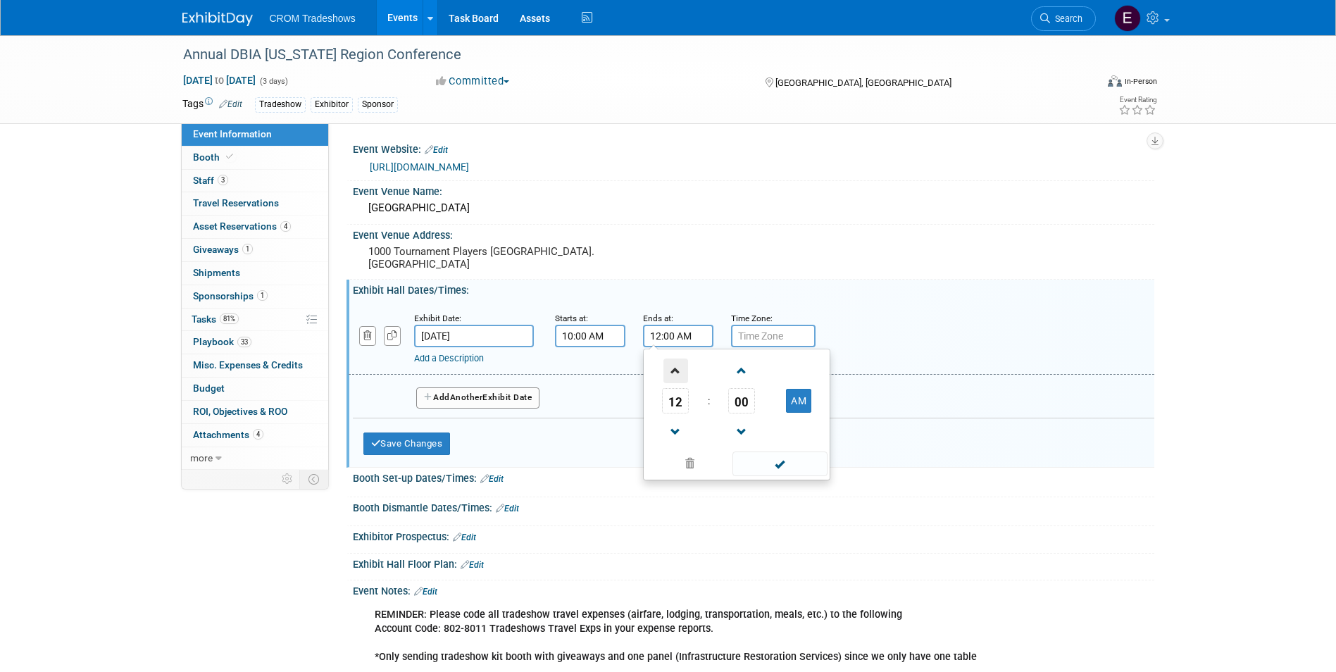
click at [679, 373] on span at bounding box center [675, 370] width 25 height 25
click at [797, 413] on button "AM" at bounding box center [798, 401] width 25 height 24
type input "1:00 PM"
click at [781, 466] on span at bounding box center [779, 463] width 95 height 25
click at [478, 363] on link "Add a Description" at bounding box center [449, 358] width 70 height 11
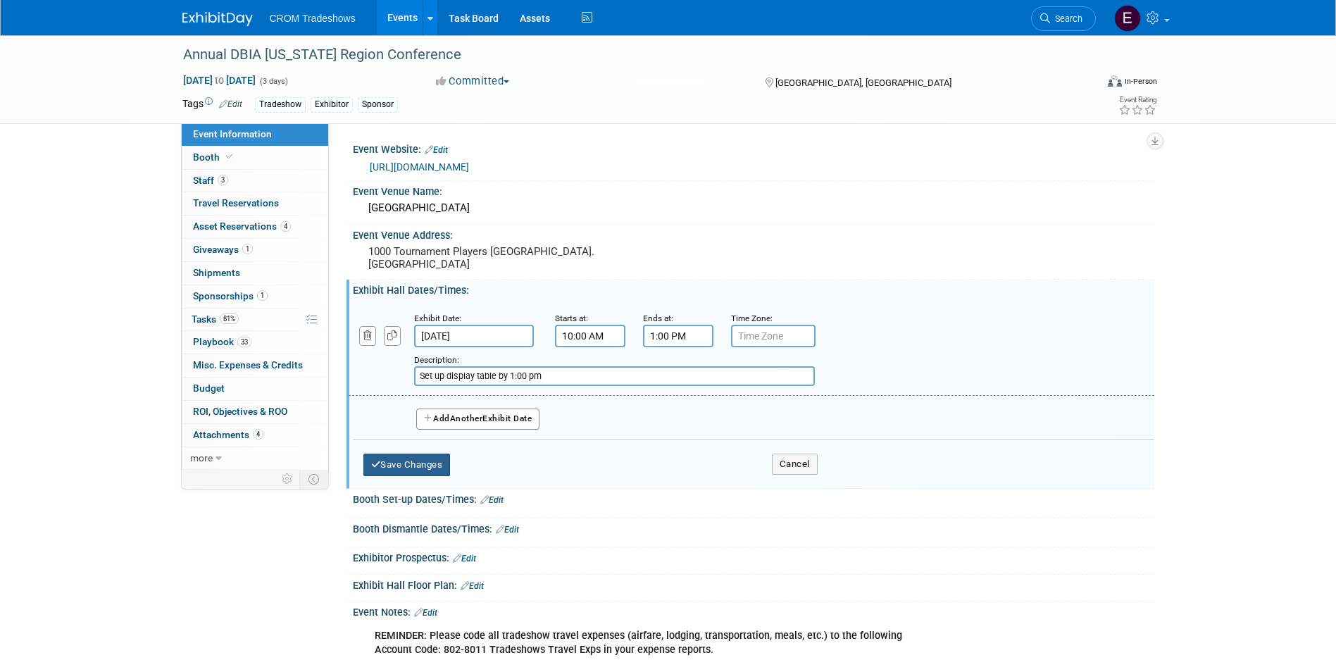
type input "Set up display table by 1:00 pm"
click at [435, 468] on button "Save Changes" at bounding box center [406, 465] width 87 height 23
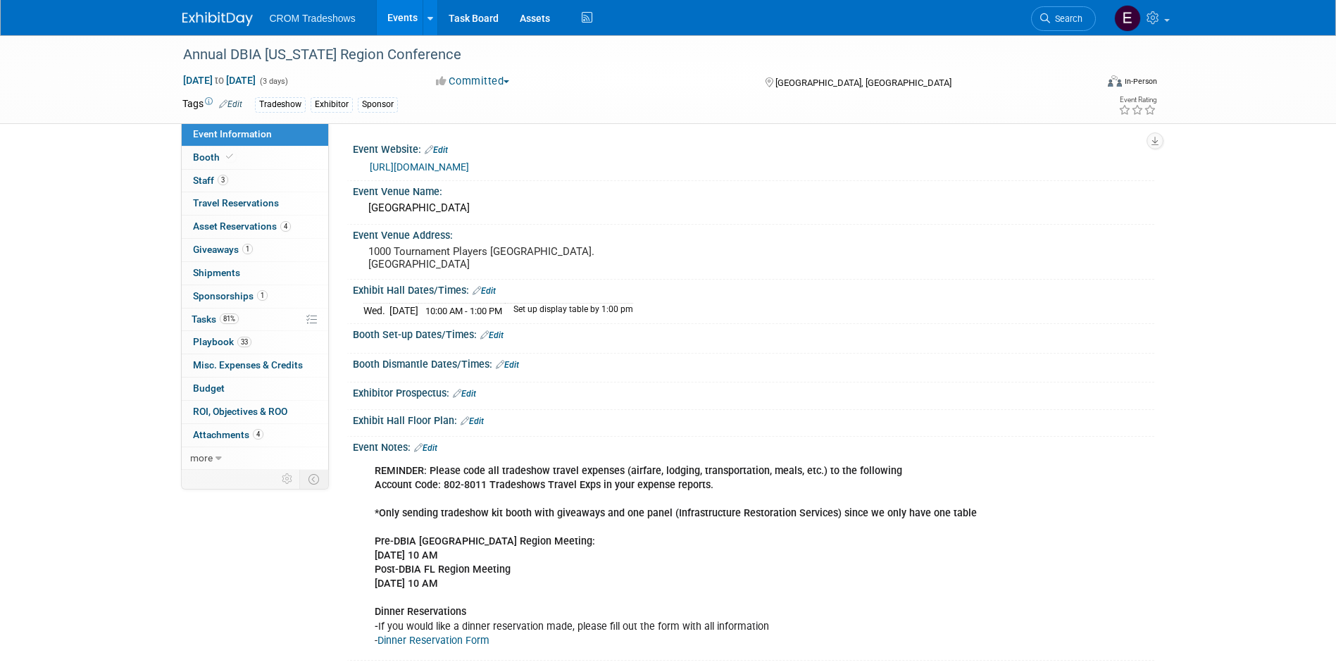
click at [497, 337] on link "Edit" at bounding box center [491, 335] width 23 height 10
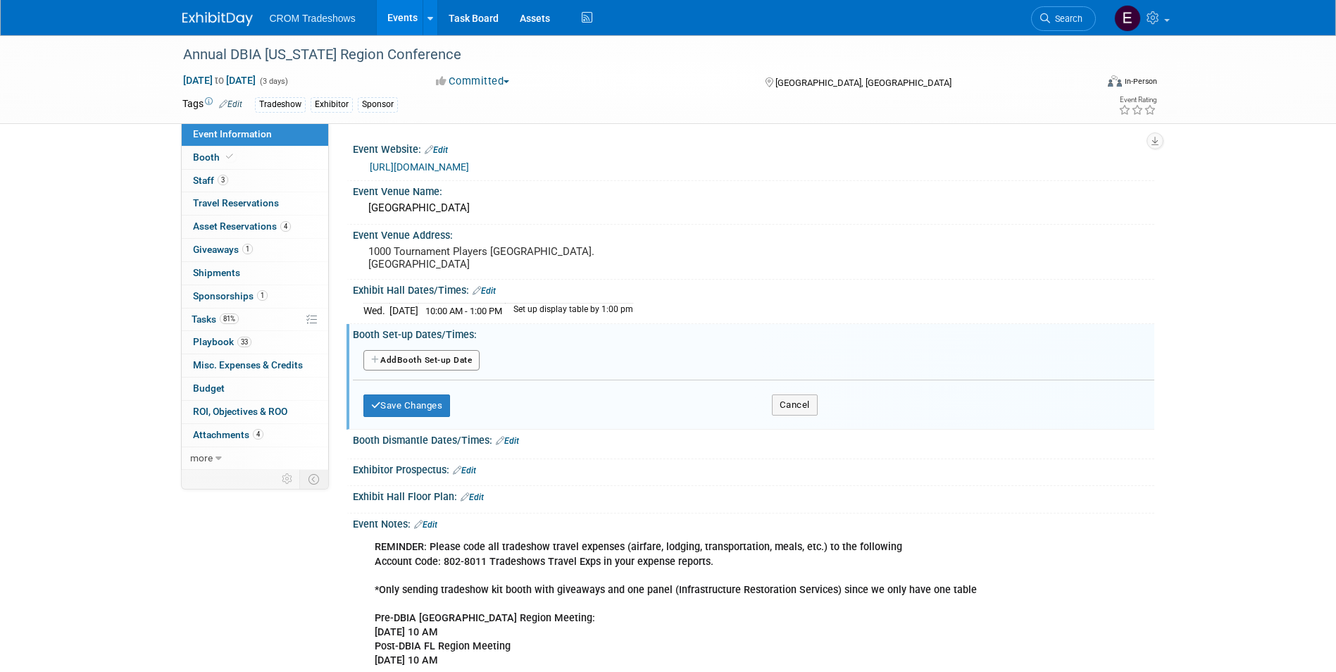
click at [489, 292] on link "Edit" at bounding box center [484, 291] width 23 height 10
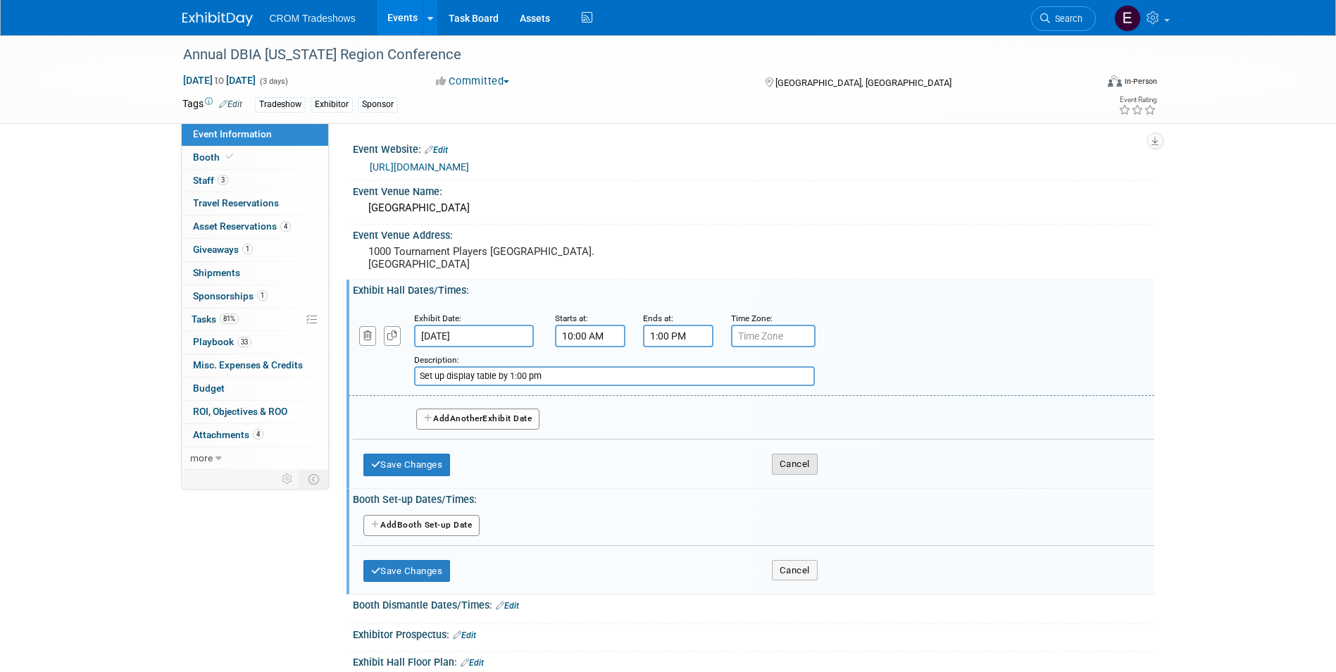
click at [804, 470] on button "Cancel" at bounding box center [795, 464] width 46 height 21
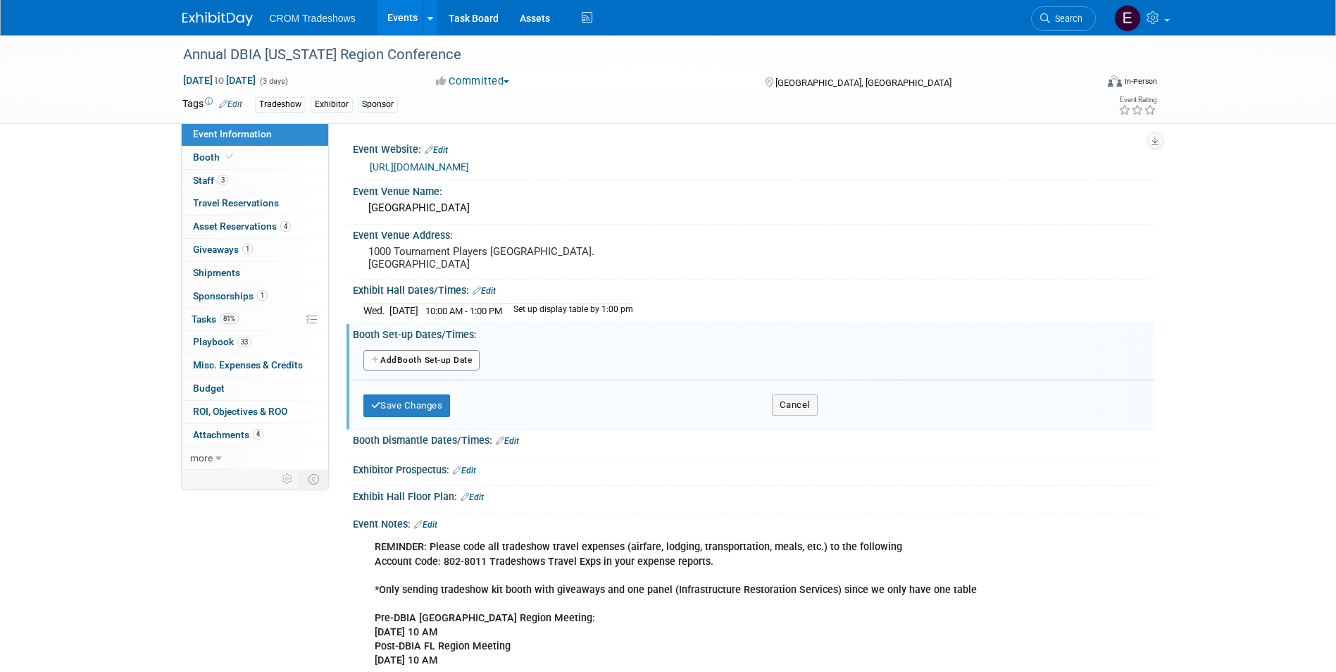
click at [495, 294] on link "Edit" at bounding box center [484, 291] width 23 height 10
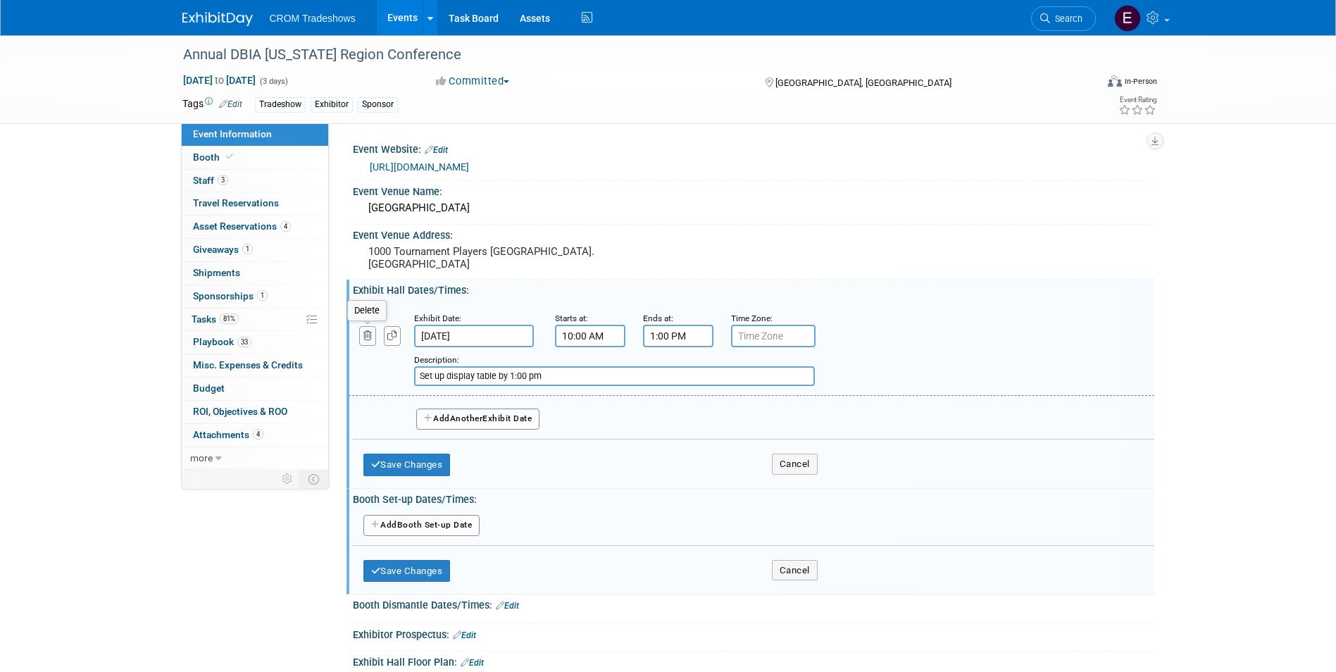
click at [373, 342] on button "button" at bounding box center [368, 335] width 18 height 19
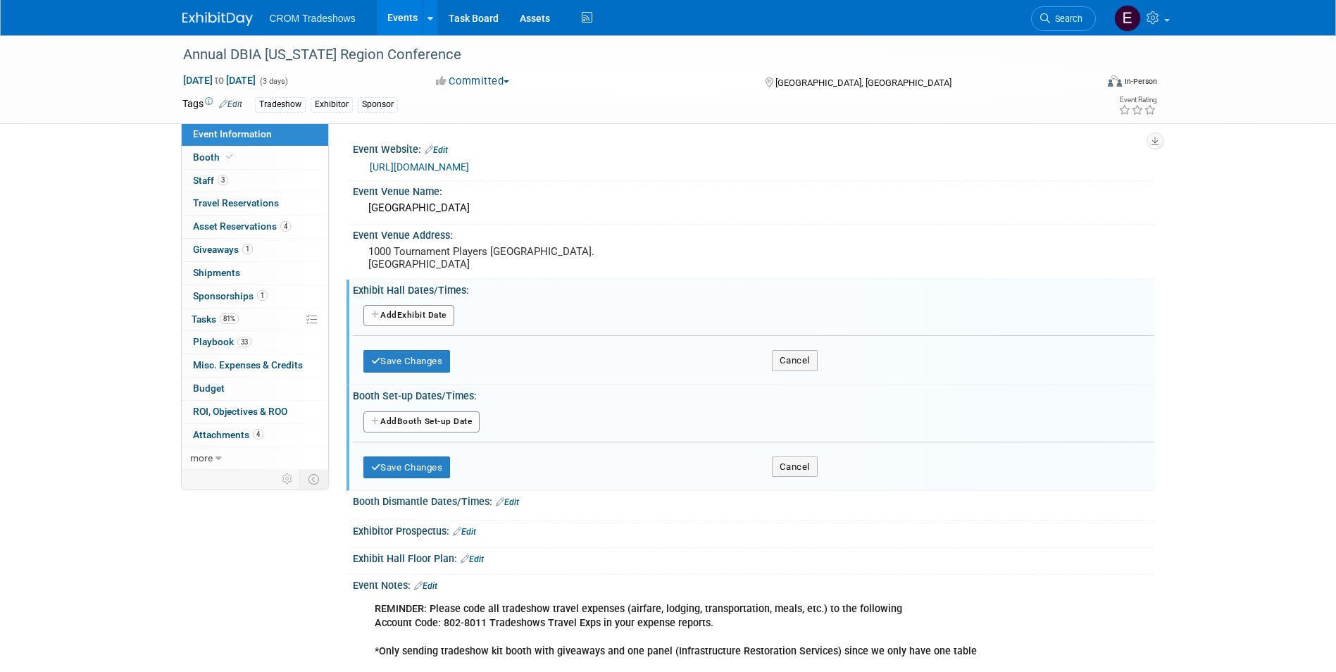
click at [458, 417] on button "Add Another Booth Set-up Date" at bounding box center [421, 421] width 117 height 21
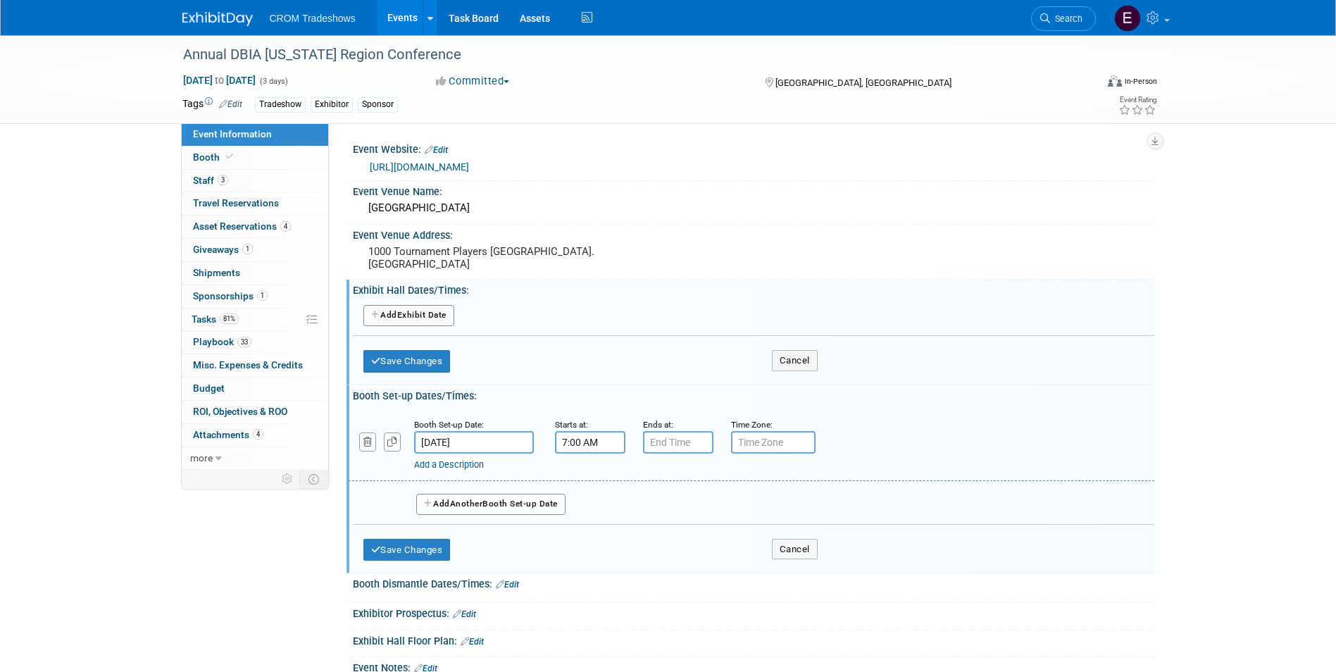
click at [590, 442] on input "7:00 AM" at bounding box center [590, 442] width 70 height 23
click at [590, 484] on span at bounding box center [587, 477] width 25 height 25
type input "10:00 AM"
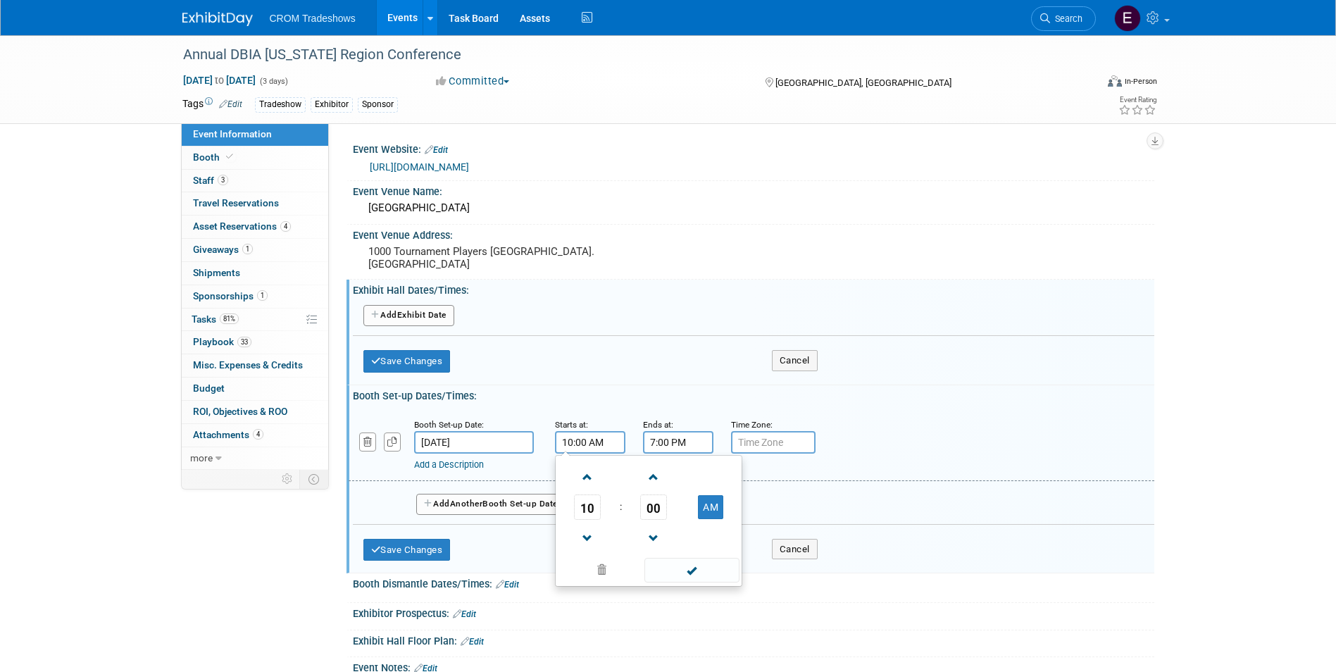
click at [691, 447] on input "7:00 PM" at bounding box center [678, 442] width 70 height 23
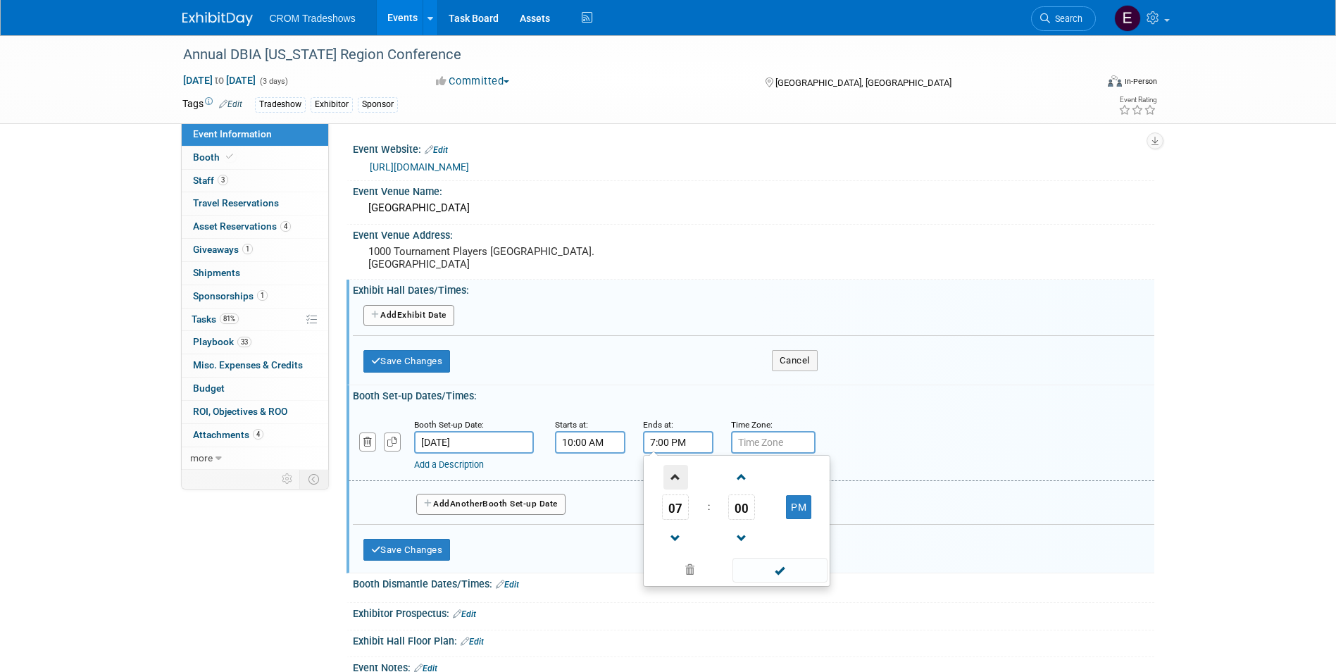
click at [676, 483] on span at bounding box center [675, 477] width 25 height 25
click at [677, 482] on span at bounding box center [675, 477] width 25 height 25
click at [677, 478] on span at bounding box center [675, 477] width 25 height 25
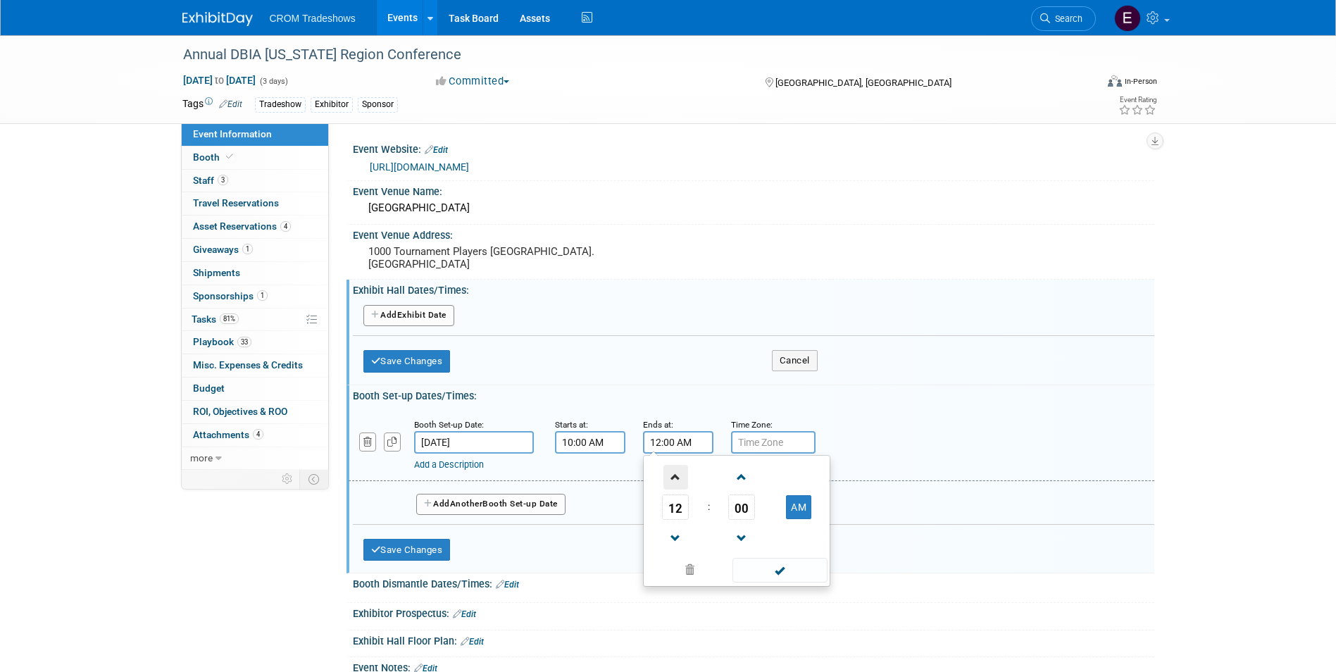
click at [685, 480] on span at bounding box center [675, 477] width 25 height 25
click at [814, 507] on td "AM" at bounding box center [799, 506] width 56 height 25
click at [810, 518] on button "AM" at bounding box center [798, 507] width 25 height 24
type input "1:00 PM"
click at [815, 573] on span at bounding box center [779, 570] width 95 height 25
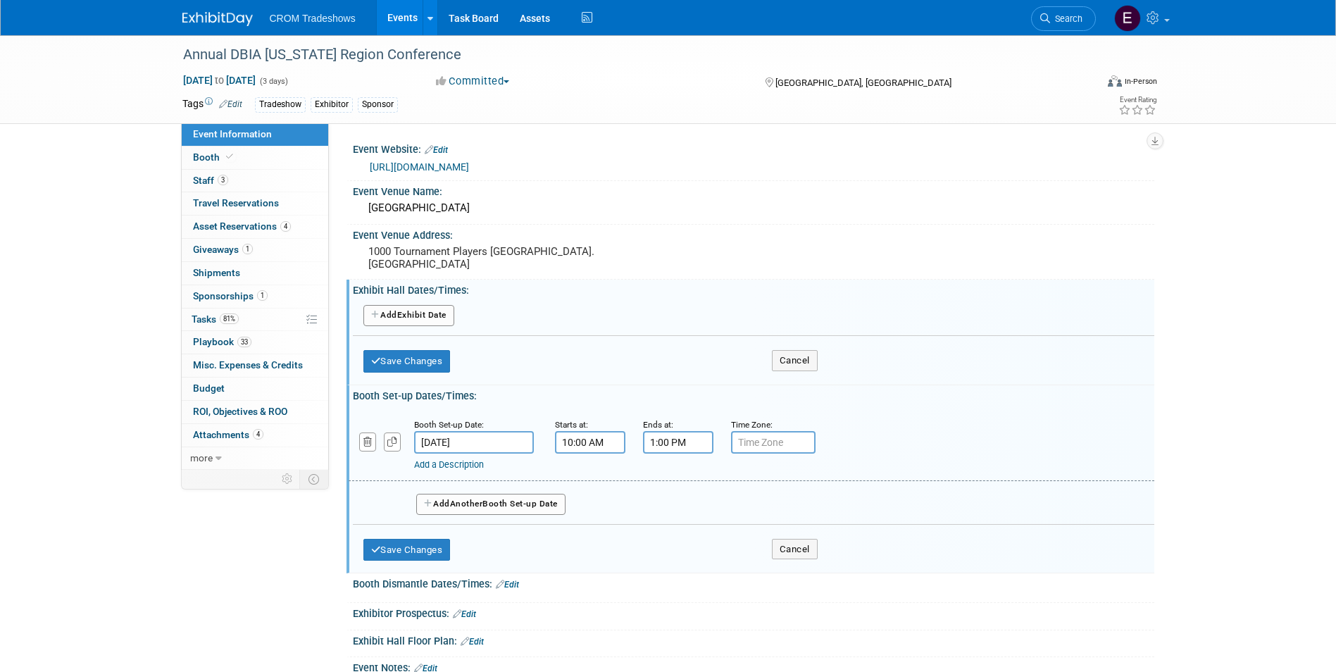
click at [469, 469] on link "Add a Description" at bounding box center [449, 464] width 70 height 11
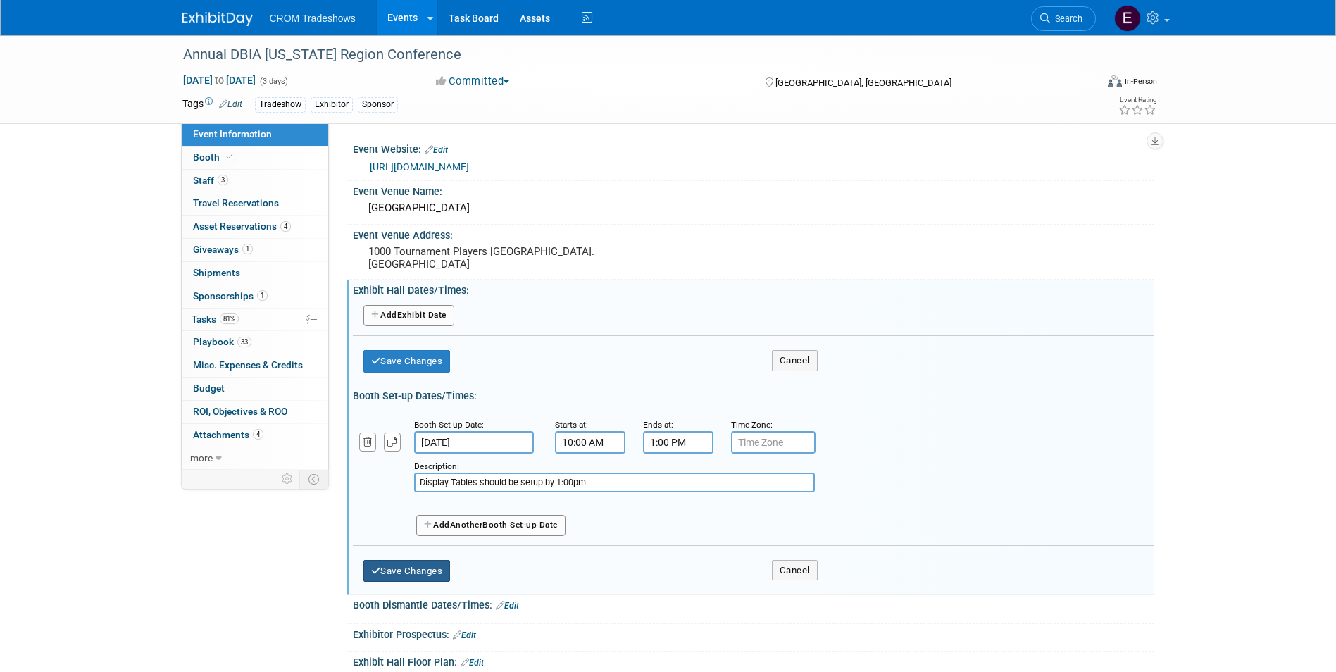
type input "Display Tables should be setup by 1:00pm"
click at [430, 571] on button "Save Changes" at bounding box center [406, 571] width 87 height 23
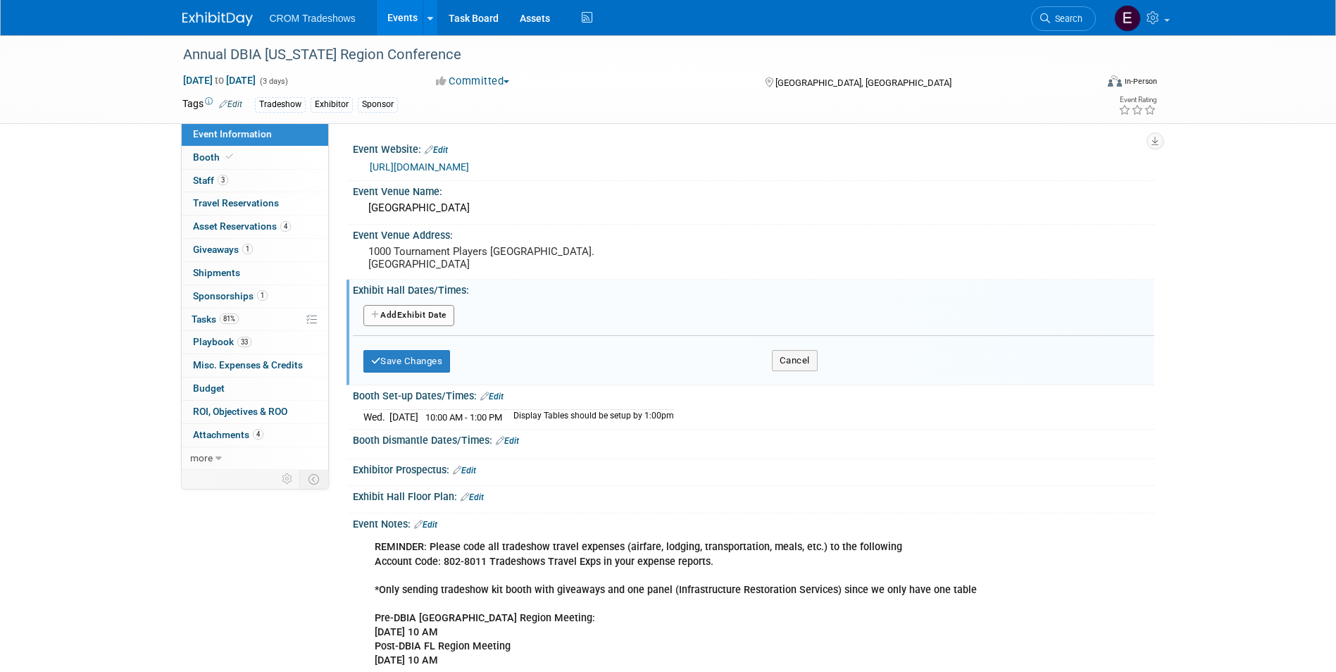
click at [515, 445] on link "Edit" at bounding box center [507, 441] width 23 height 10
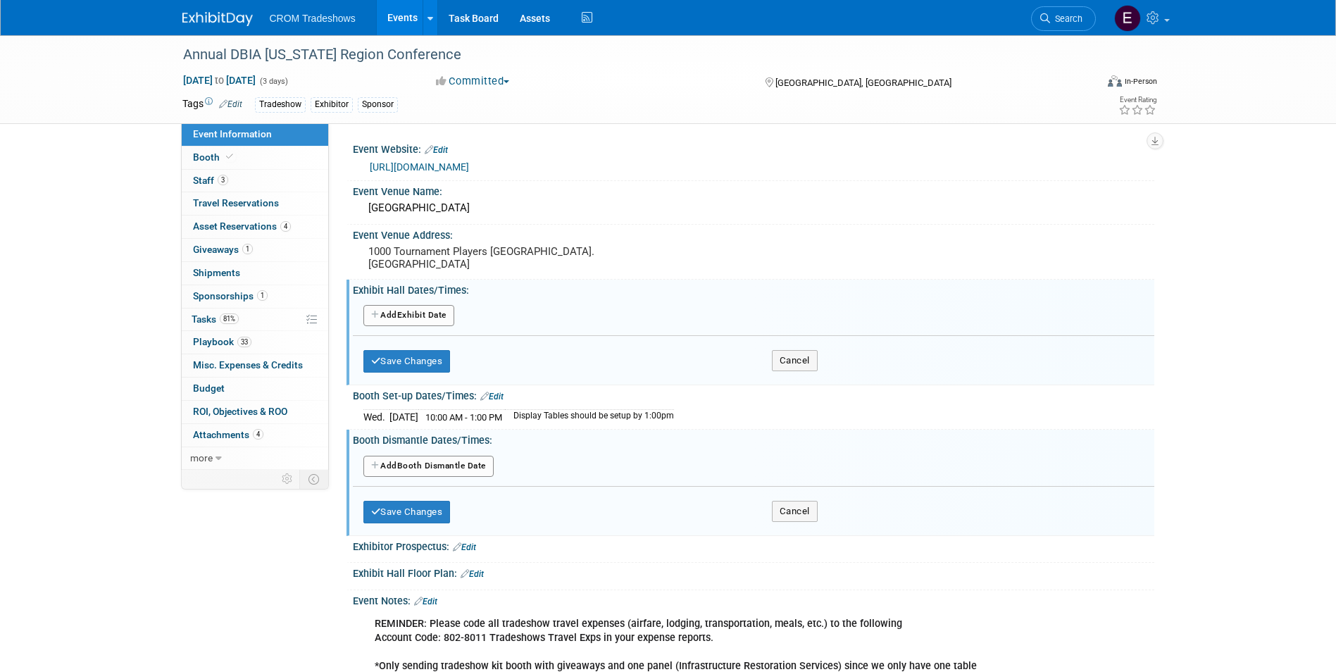
click at [470, 467] on button "Add Another Booth Dismantle Date" at bounding box center [428, 466] width 130 height 21
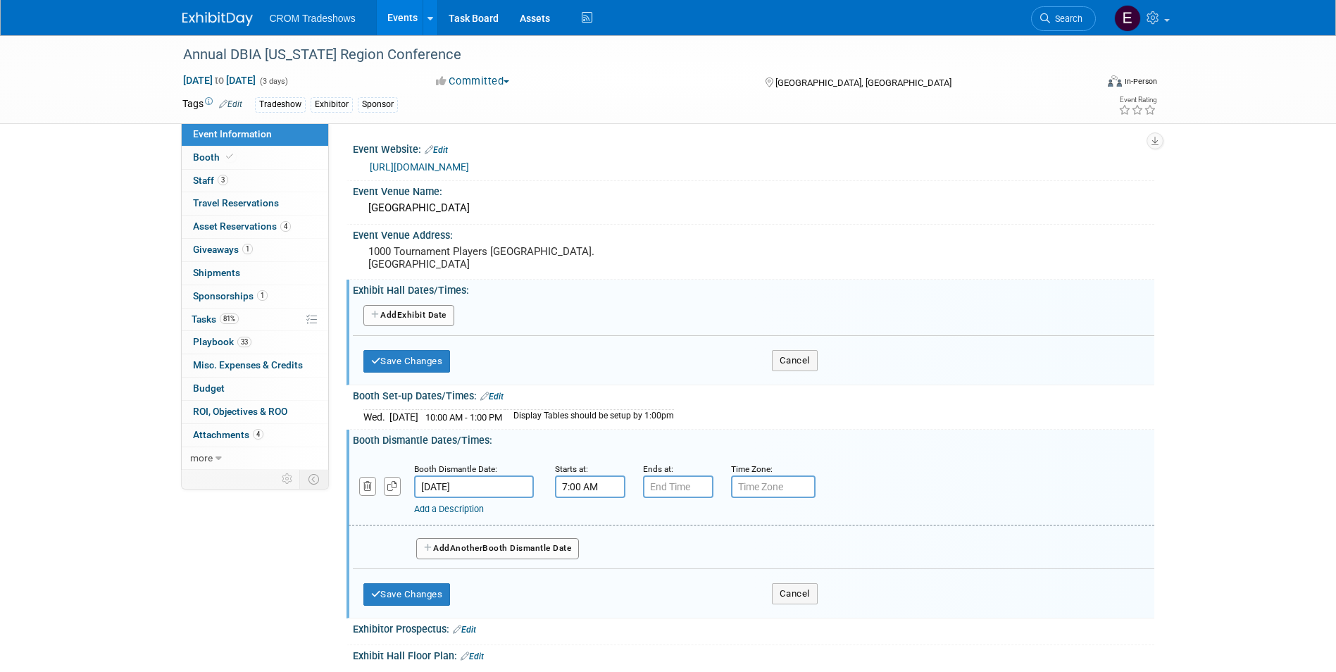
click at [584, 487] on input "7:00 AM" at bounding box center [590, 486] width 70 height 23
click at [592, 519] on span at bounding box center [587, 521] width 25 height 25
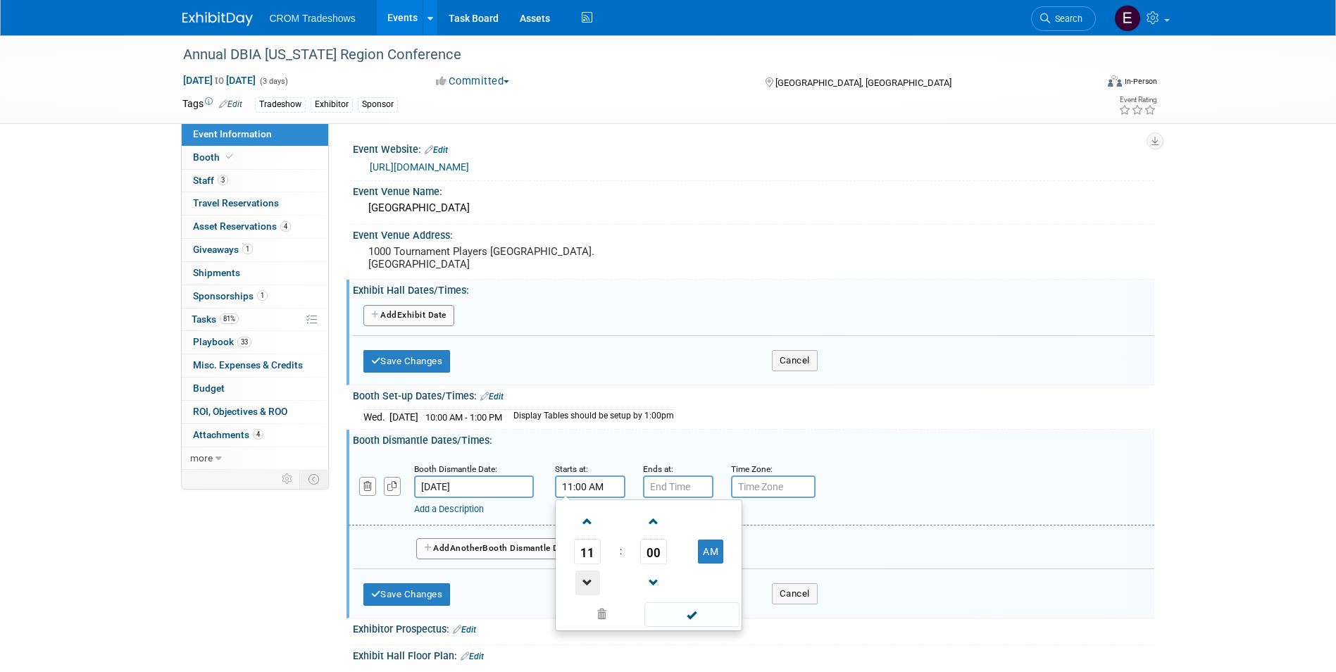
click at [598, 585] on span at bounding box center [587, 582] width 25 height 25
type input "10:00 AM"
click at [671, 482] on input "7:00 PM" at bounding box center [678, 486] width 70 height 23
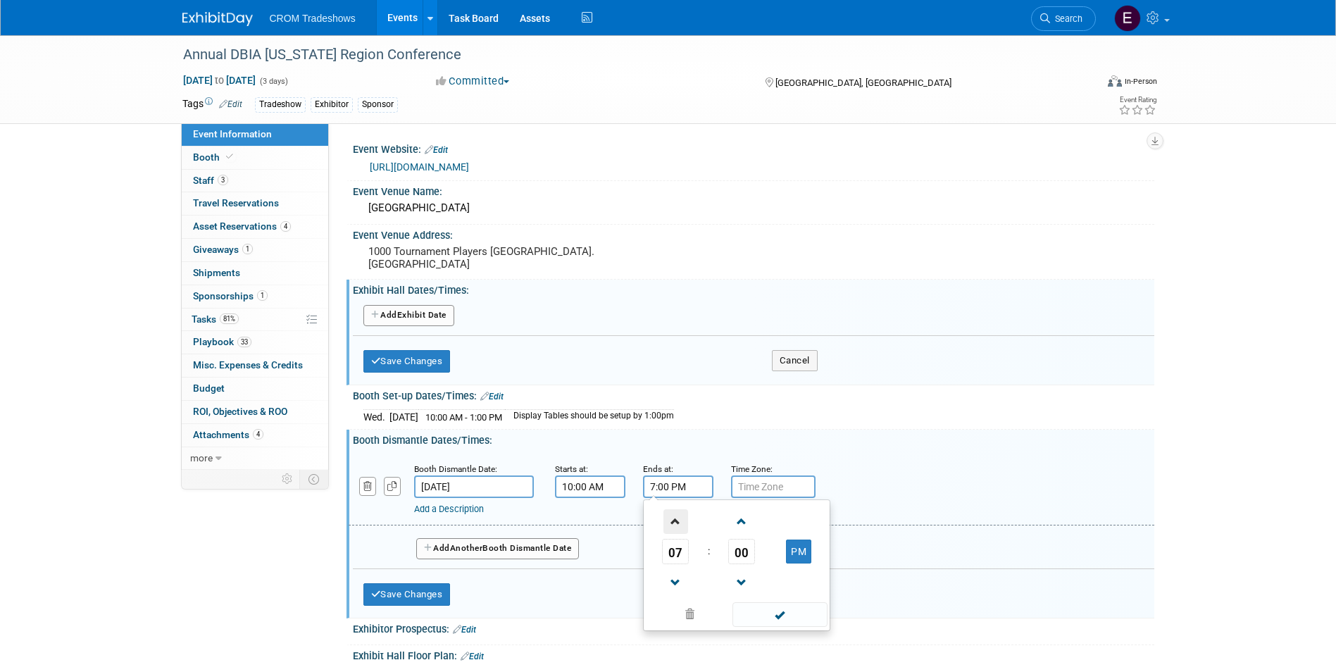
click at [678, 522] on span at bounding box center [675, 521] width 25 height 25
click at [675, 523] on span at bounding box center [675, 521] width 25 height 25
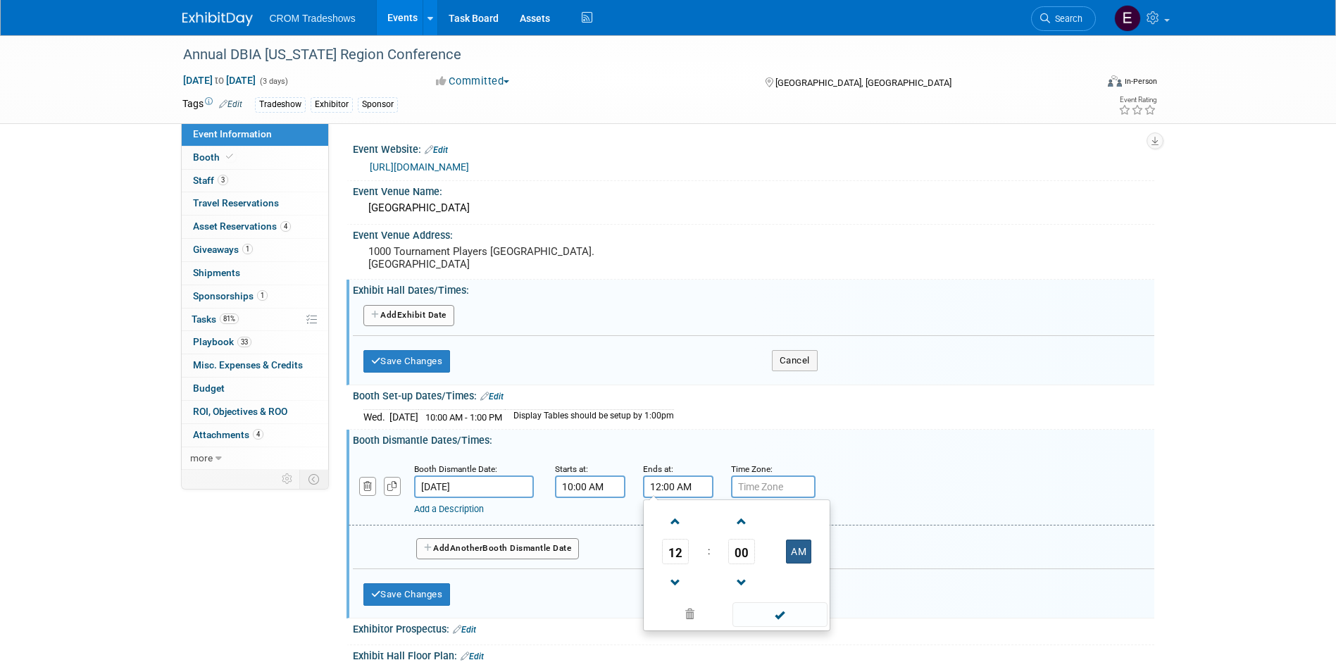
click at [794, 546] on button "AM" at bounding box center [798, 551] width 25 height 24
click at [656, 518] on td at bounding box center [676, 521] width 58 height 36
click at [668, 520] on span at bounding box center [675, 521] width 25 height 25
type input "1:00 PM"
click at [794, 619] on span at bounding box center [779, 614] width 95 height 25
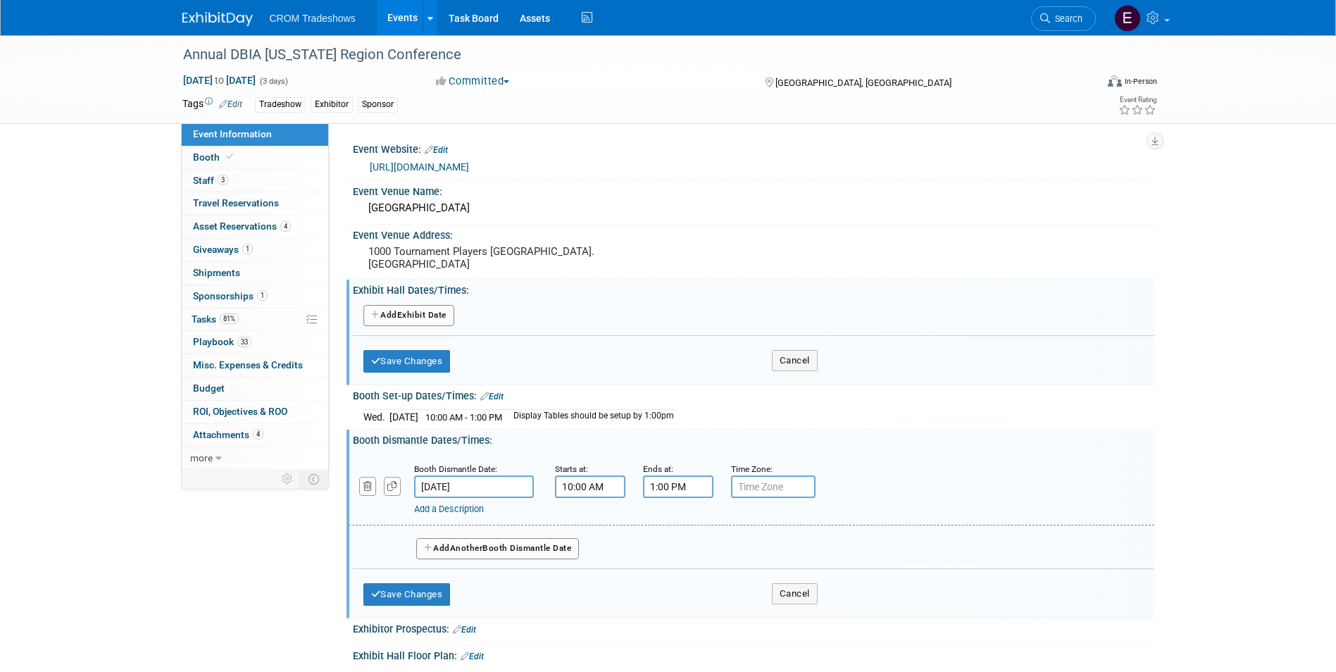
click at [457, 510] on link "Add a Description" at bounding box center [449, 509] width 70 height 11
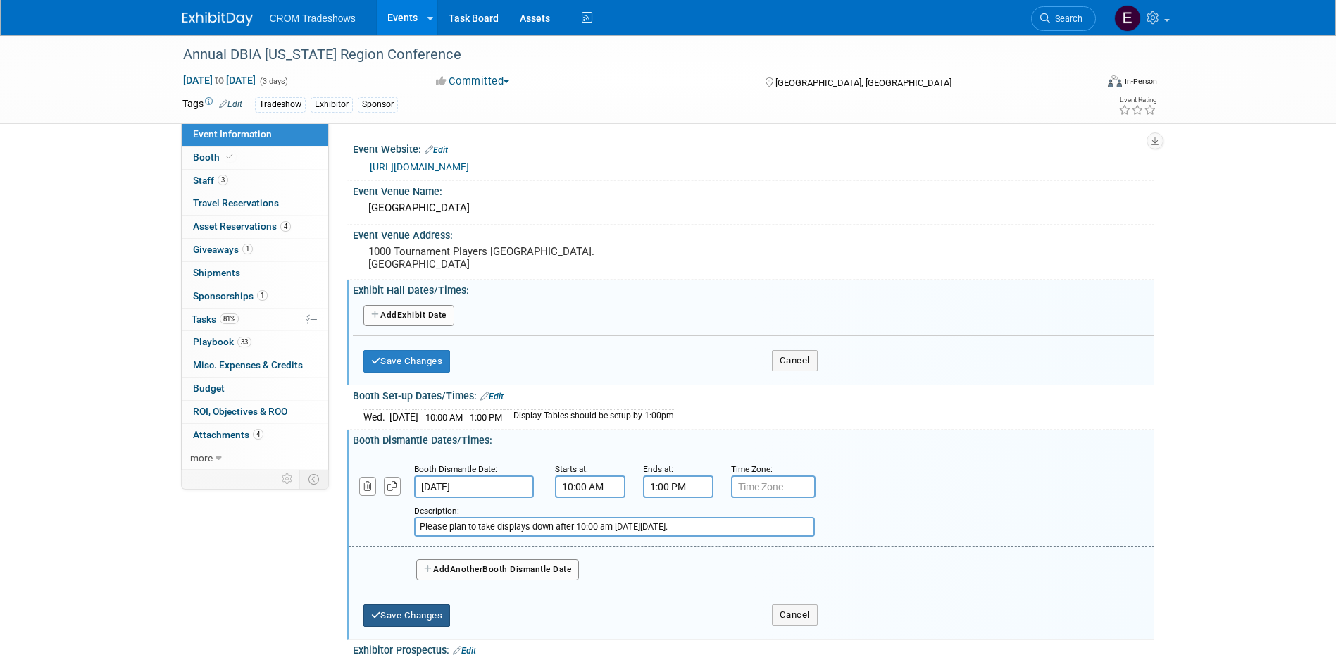
type input "Please plan to take displays down after 10:00 am on Friday, October 17th."
click at [428, 615] on button "Save Changes" at bounding box center [406, 615] width 87 height 23
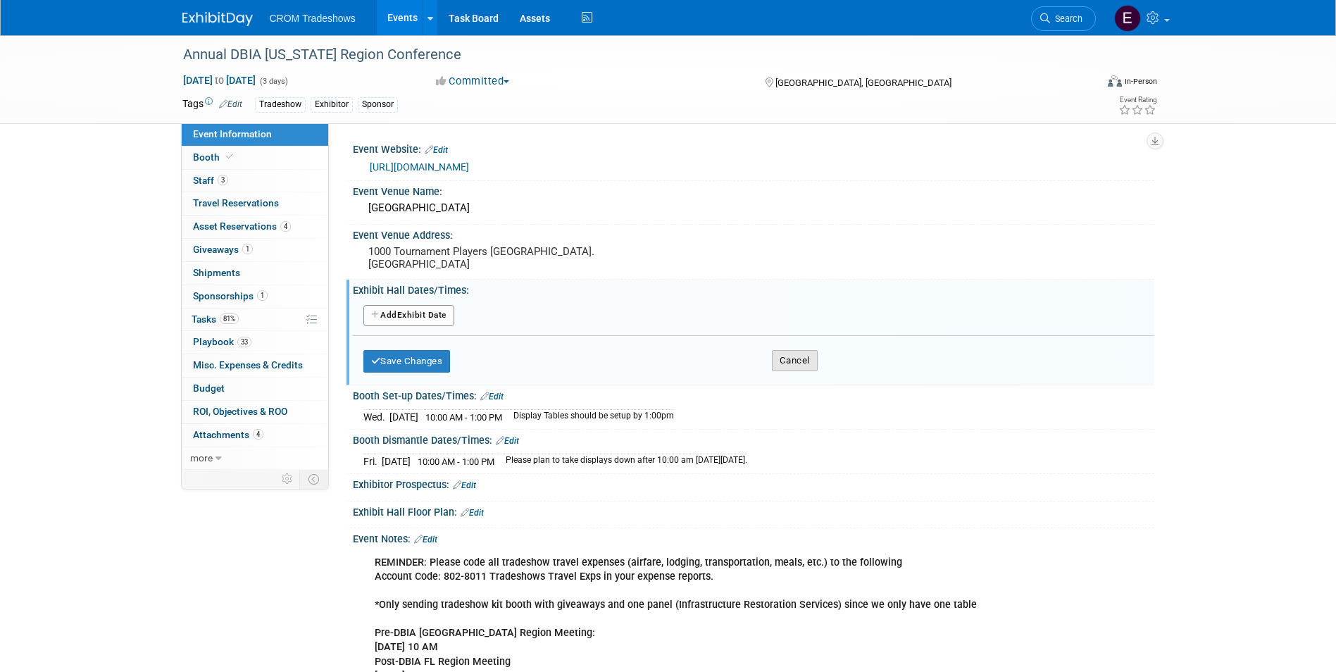
click at [797, 353] on button "Cancel" at bounding box center [795, 360] width 46 height 21
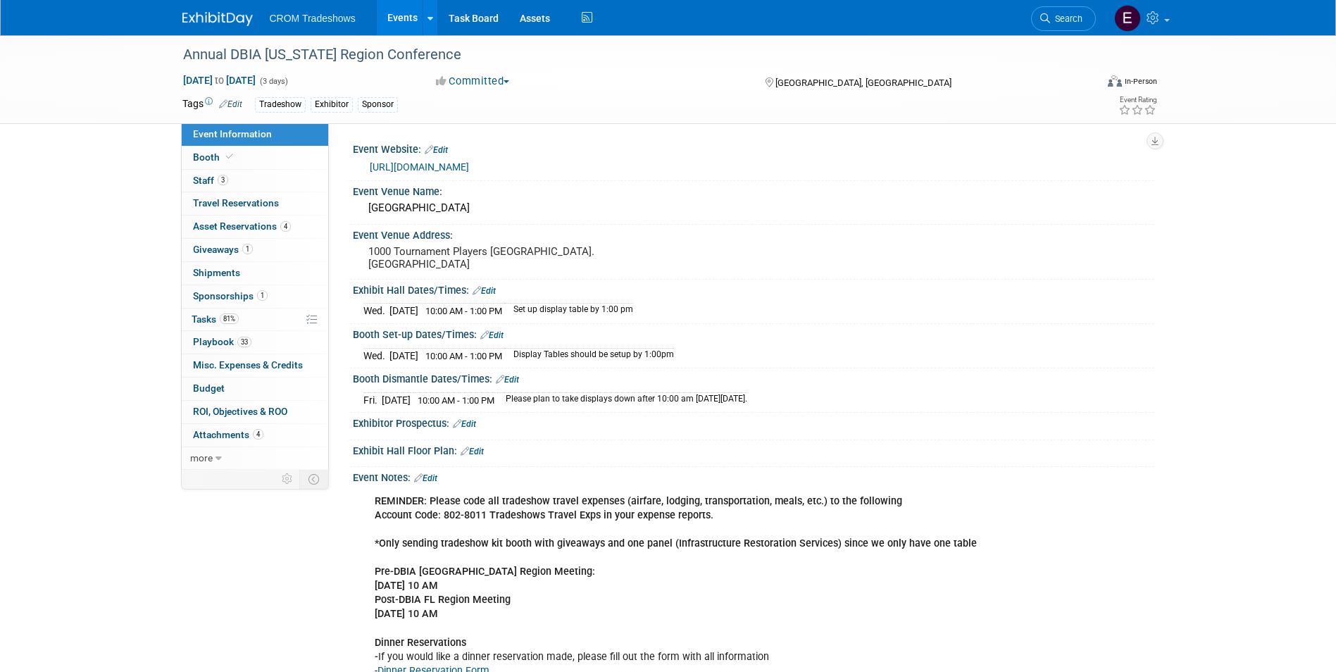
click at [494, 293] on link "Edit" at bounding box center [484, 291] width 23 height 10
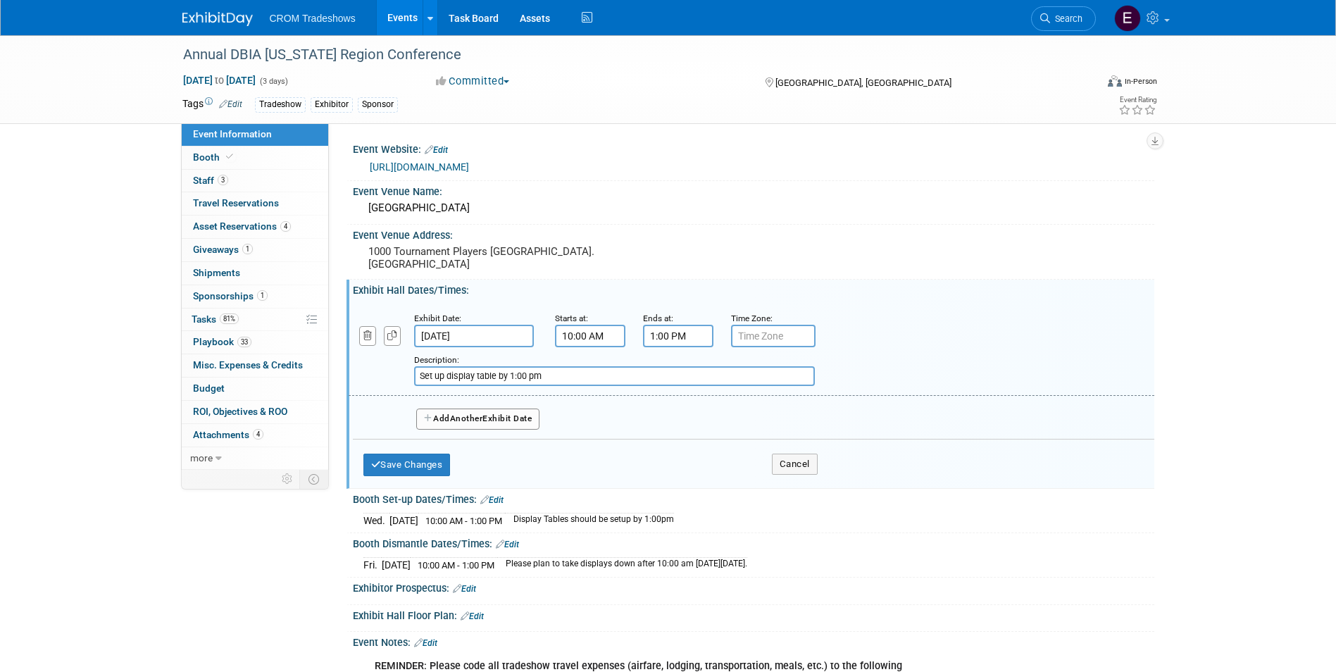
click at [365, 346] on div "Add a Description Description: Set up display table by 1:00 pm" at bounding box center [751, 348] width 827 height 75
click at [367, 337] on icon "button" at bounding box center [367, 335] width 9 height 9
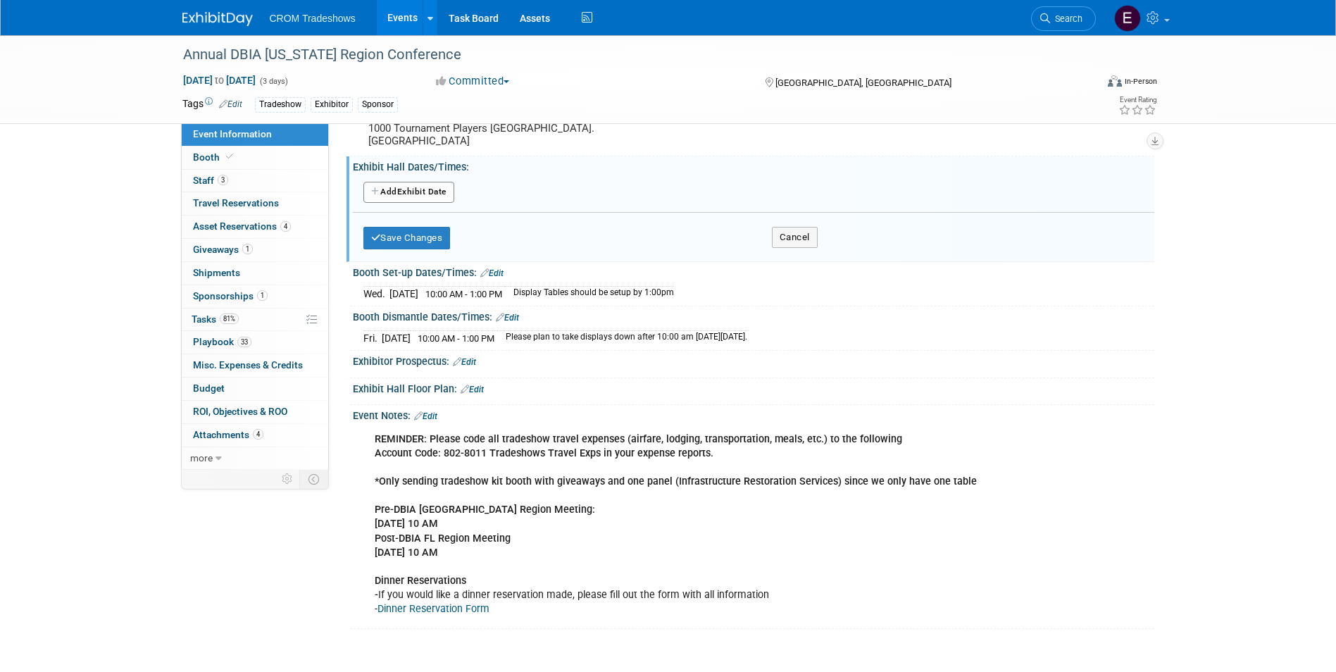
scroll to position [141, 0]
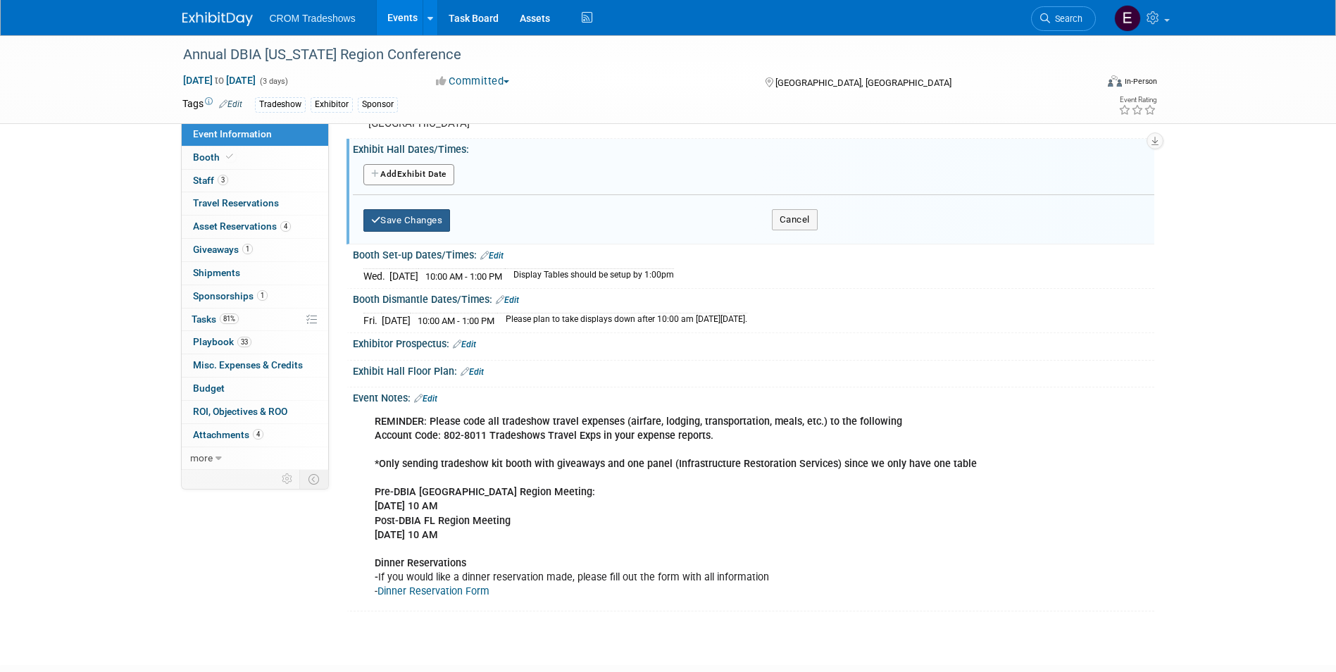
click at [446, 230] on button "Save Changes" at bounding box center [406, 220] width 87 height 23
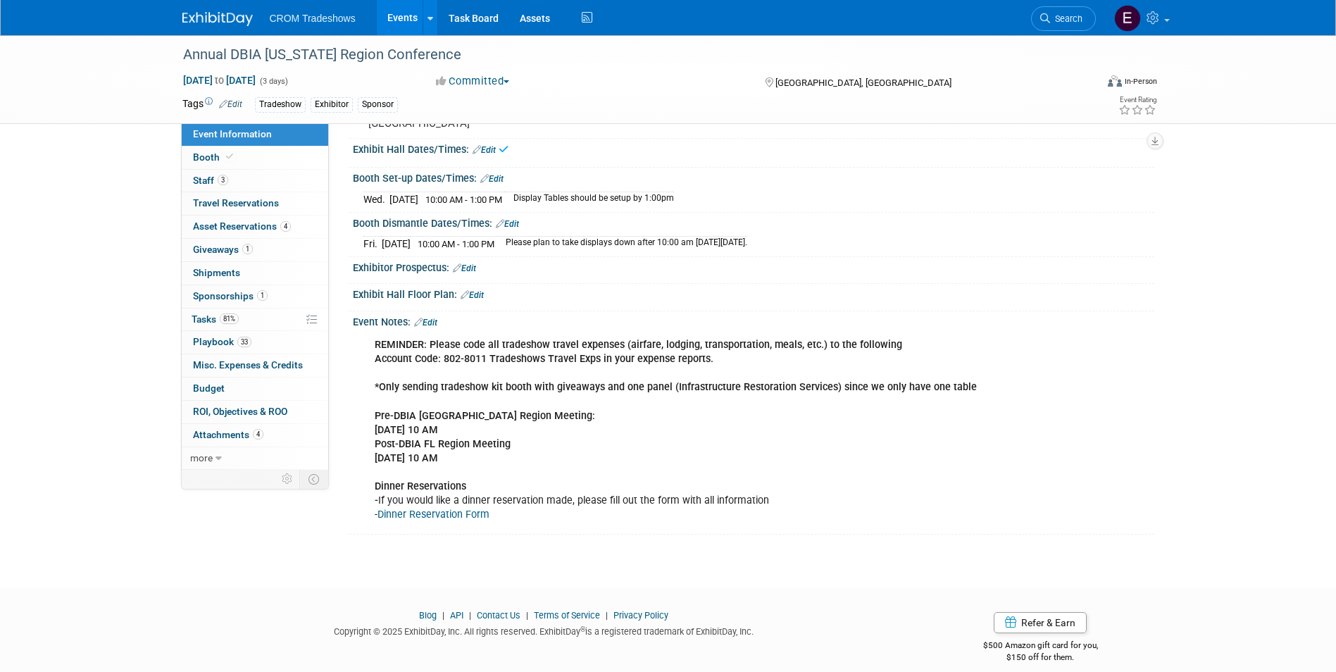
scroll to position [0, 0]
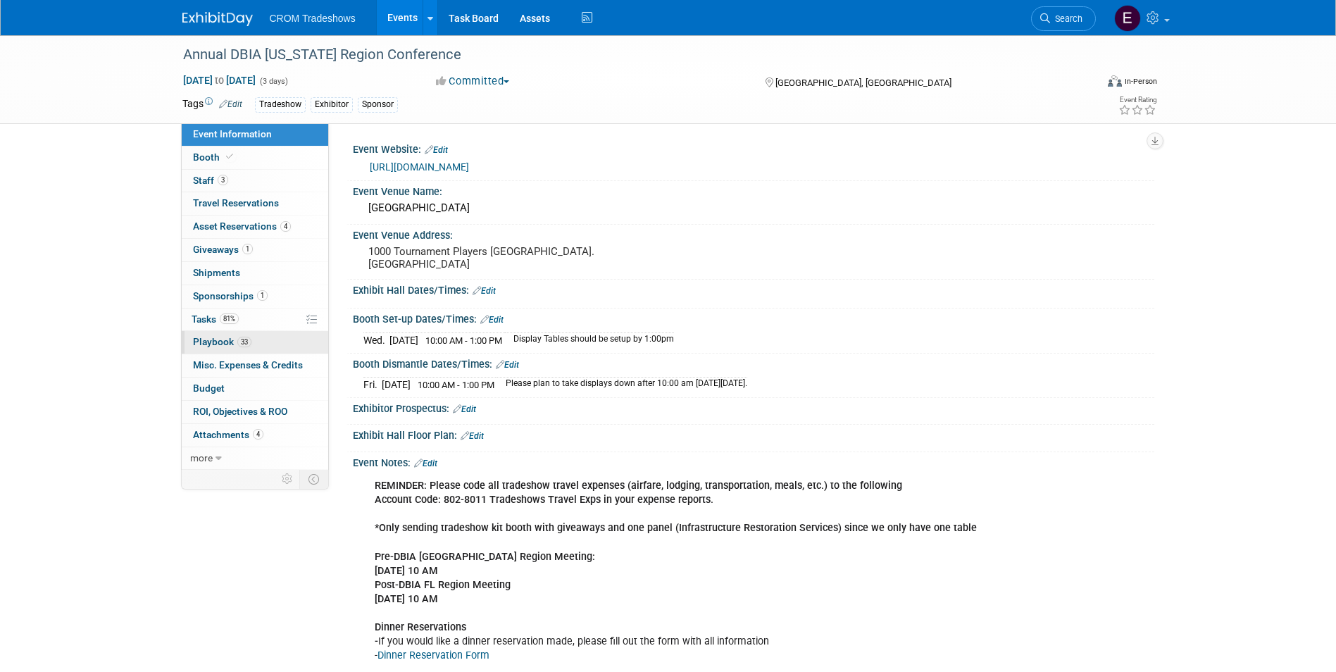
click at [254, 348] on link "33 Playbook 33" at bounding box center [255, 342] width 146 height 23
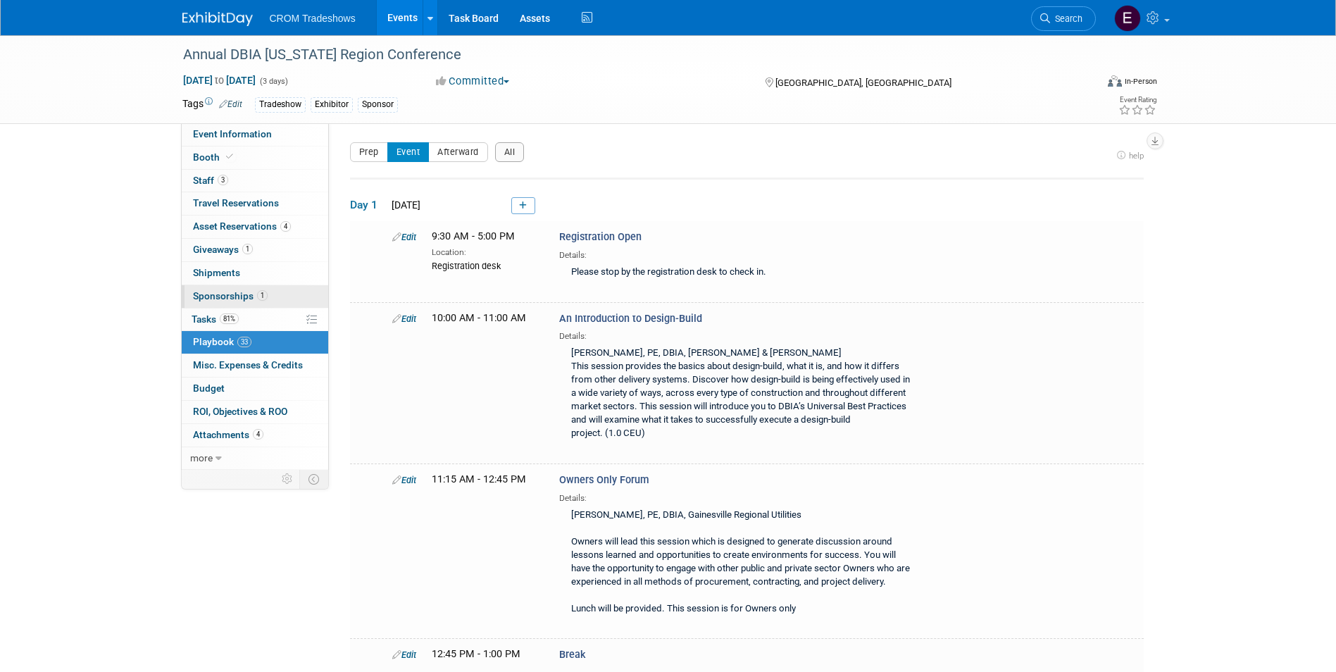
click at [269, 286] on link "1 Sponsorships 1" at bounding box center [255, 296] width 146 height 23
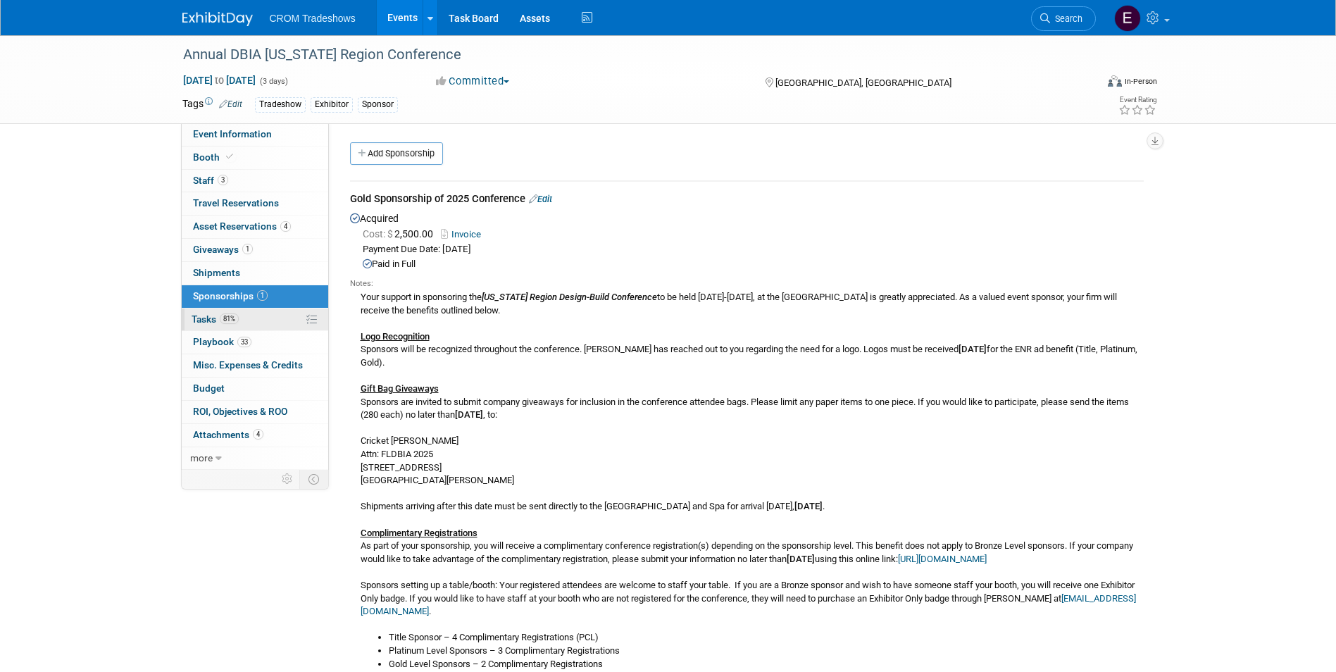
click at [257, 311] on link "81% Tasks 81%" at bounding box center [255, 319] width 146 height 23
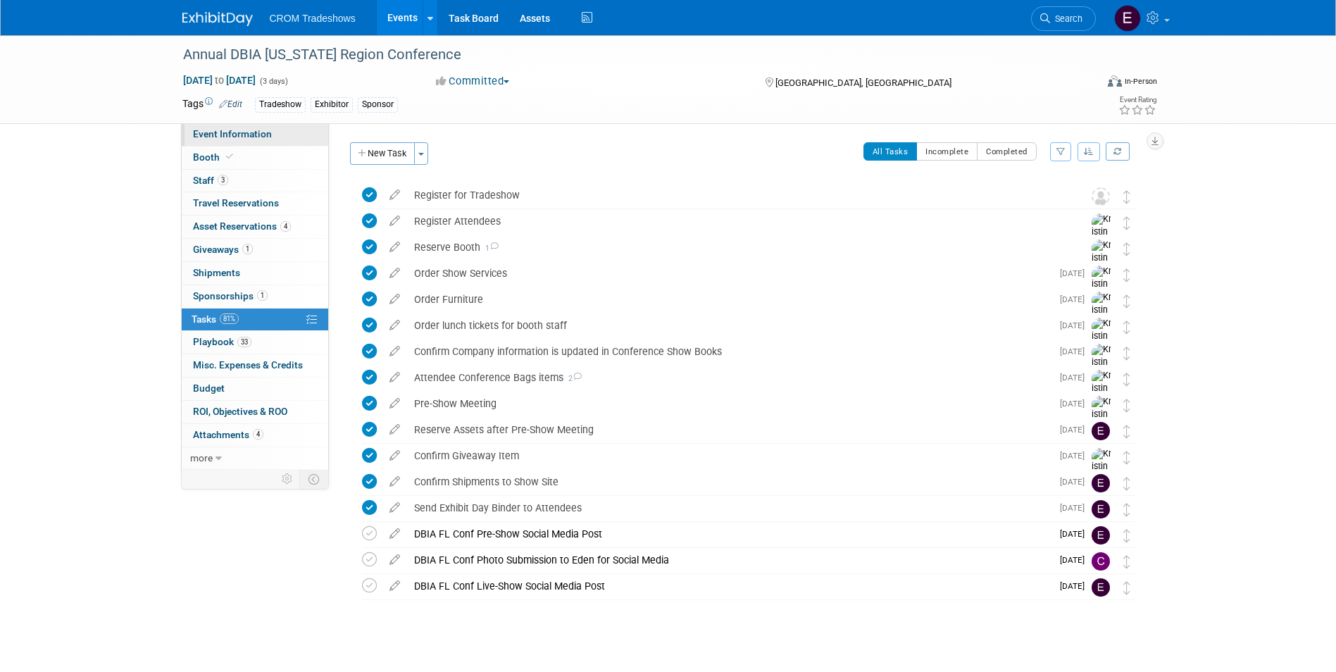
click at [255, 134] on span "Event Information" at bounding box center [232, 133] width 79 height 11
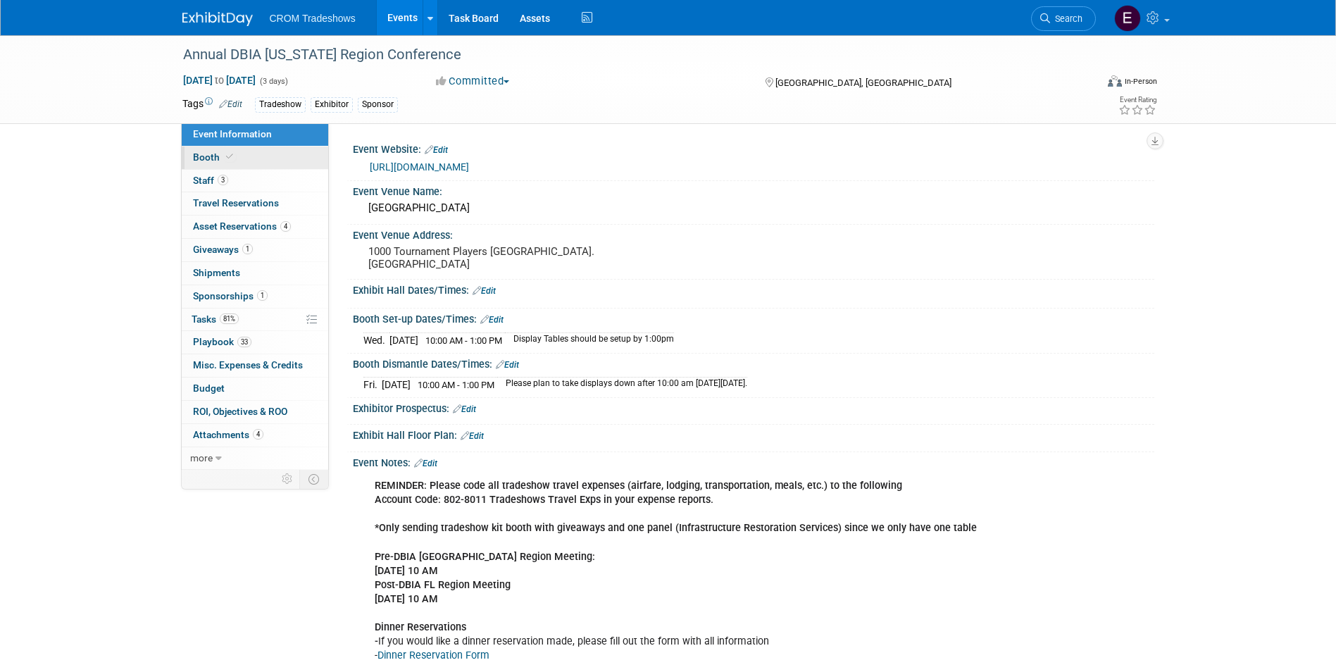
click at [256, 159] on link "Booth" at bounding box center [255, 157] width 146 height 23
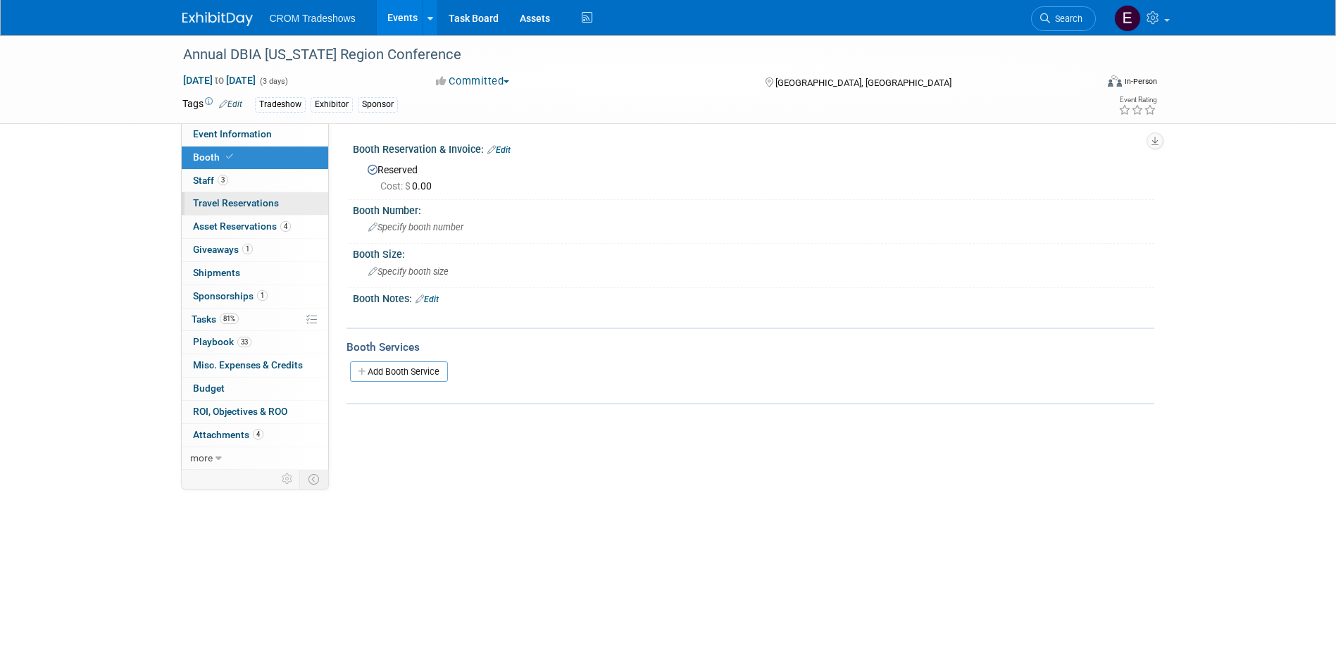
click at [254, 192] on link "0 Travel Reservations 0" at bounding box center [255, 203] width 146 height 23
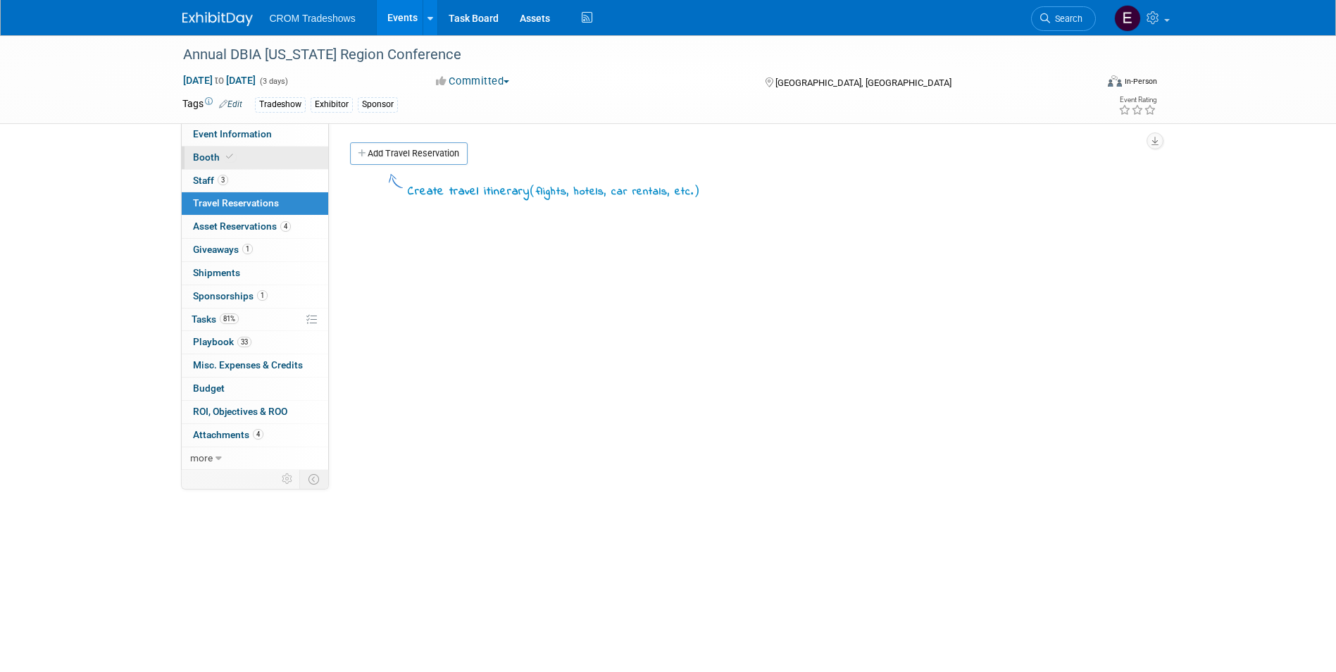
click at [261, 161] on link "Booth" at bounding box center [255, 157] width 146 height 23
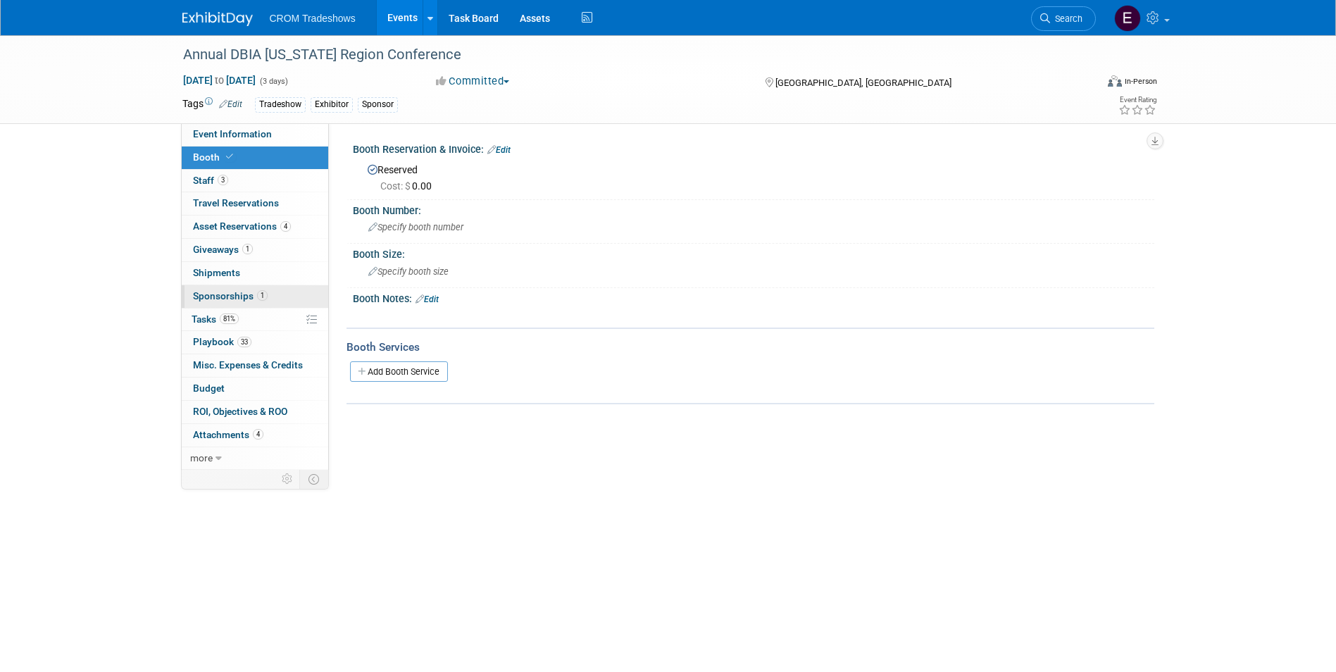
click at [253, 287] on link "1 Sponsorships 1" at bounding box center [255, 296] width 146 height 23
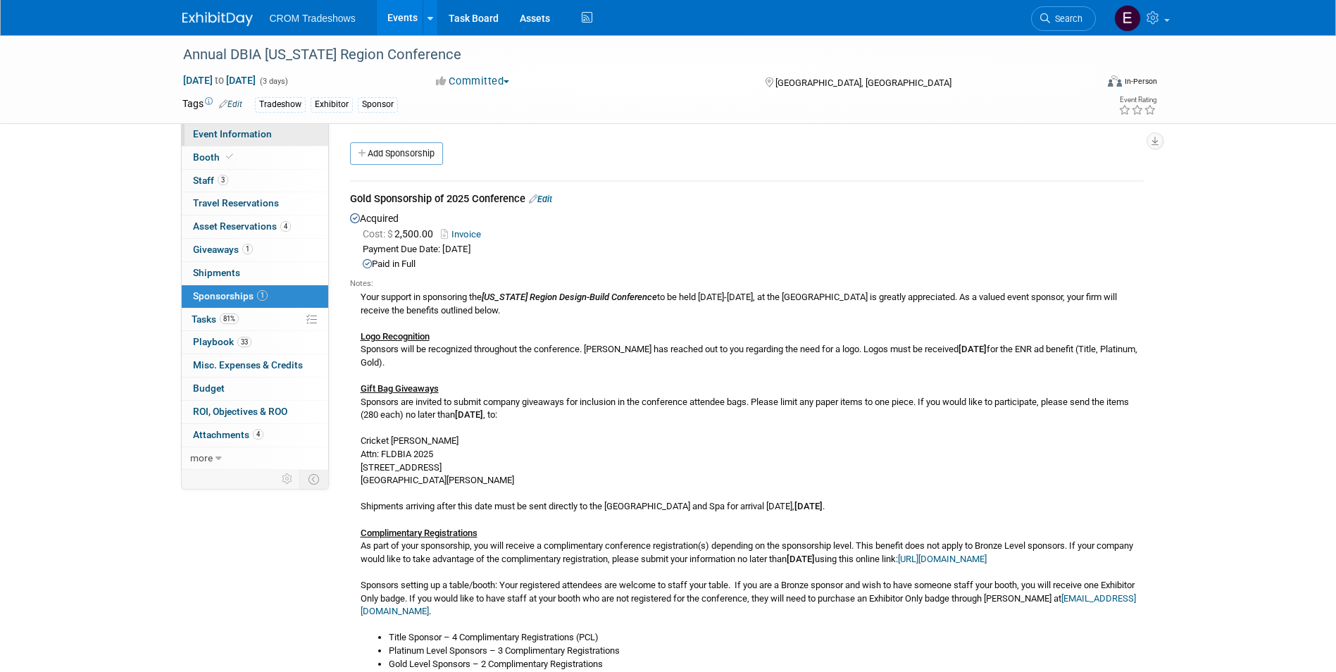
click at [239, 132] on span "Event Information" at bounding box center [232, 133] width 79 height 11
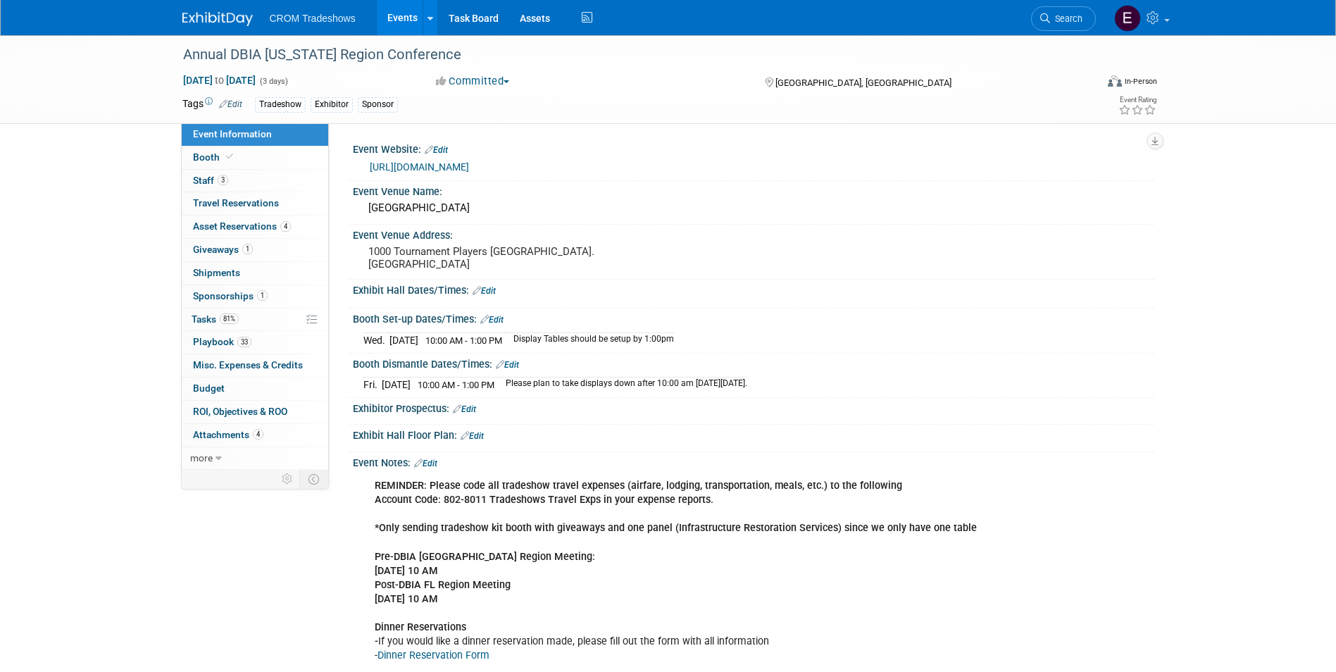
click at [131, 206] on div "Annual DBIA Florida Region Conference Oct 15, 2025 to Oct 17, 2025 (3 days) Oct…" at bounding box center [668, 369] width 1336 height 668
click at [209, 454] on span "more" at bounding box center [201, 457] width 23 height 11
click at [237, 478] on span "Event Binder (.pdf export)" at bounding box center [249, 480] width 113 height 11
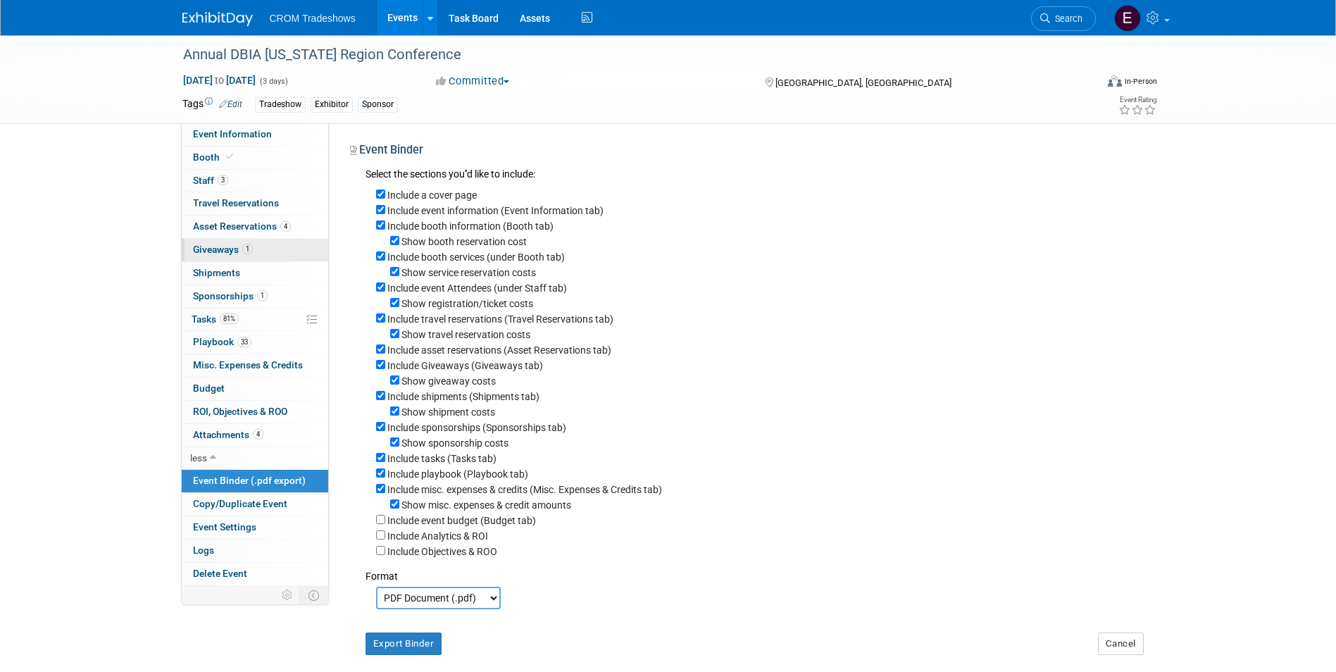
click at [271, 258] on link "1 Giveaways 1" at bounding box center [255, 250] width 146 height 23
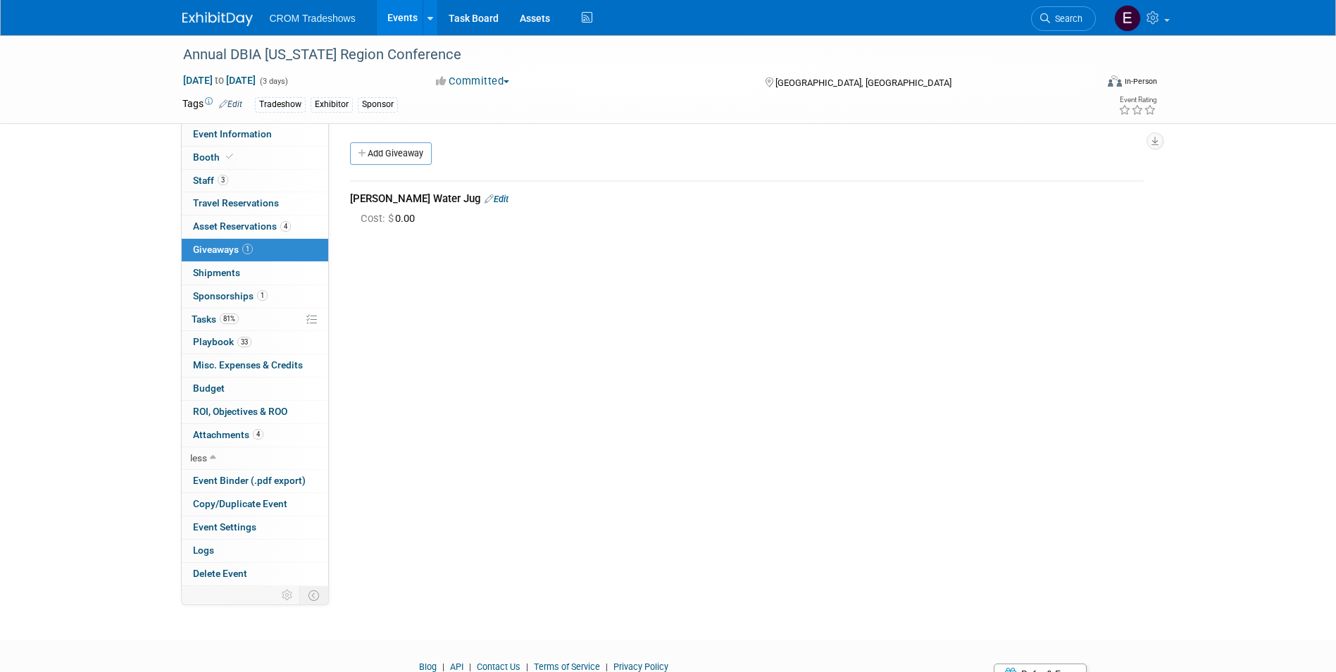
click at [417, 213] on span "Cost: $ 0.00" at bounding box center [391, 218] width 60 height 13
click at [485, 196] on link "Edit" at bounding box center [497, 199] width 24 height 11
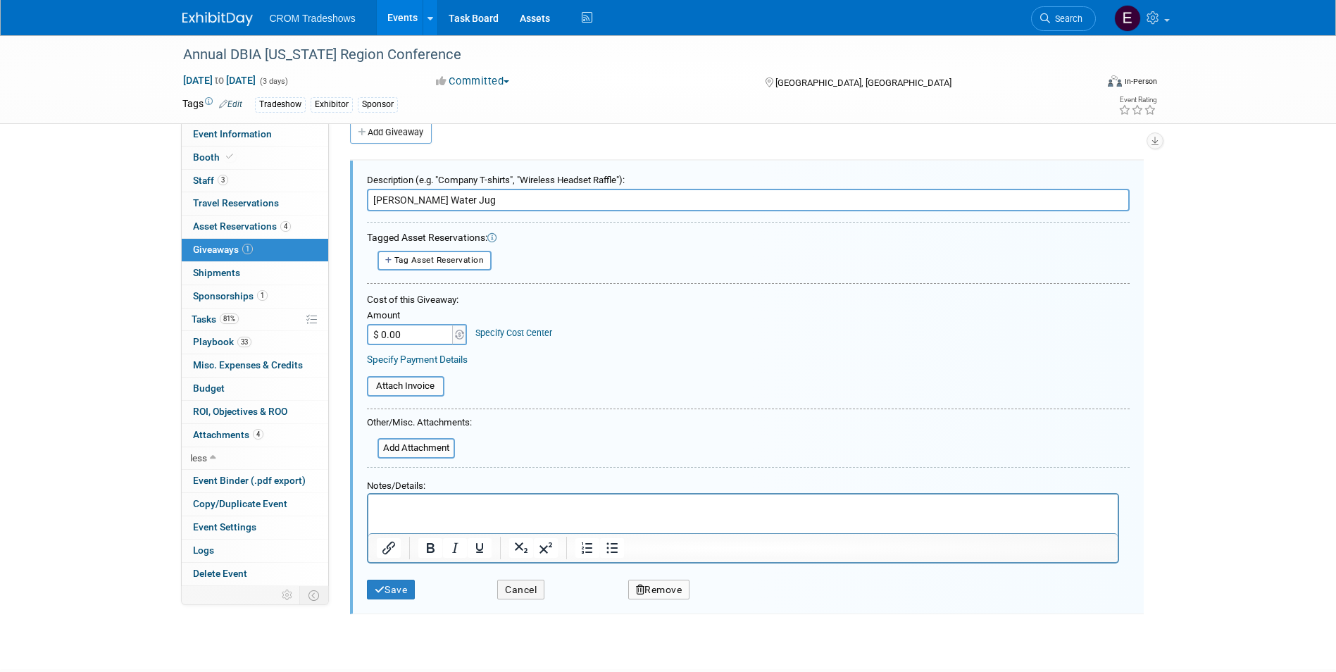
click at [424, 339] on input "$ 0.00" at bounding box center [411, 334] width 88 height 21
type input "$ 60.00"
click at [404, 578] on div "Save" at bounding box center [421, 585] width 131 height 30
click at [404, 585] on button "Save" at bounding box center [391, 590] width 49 height 20
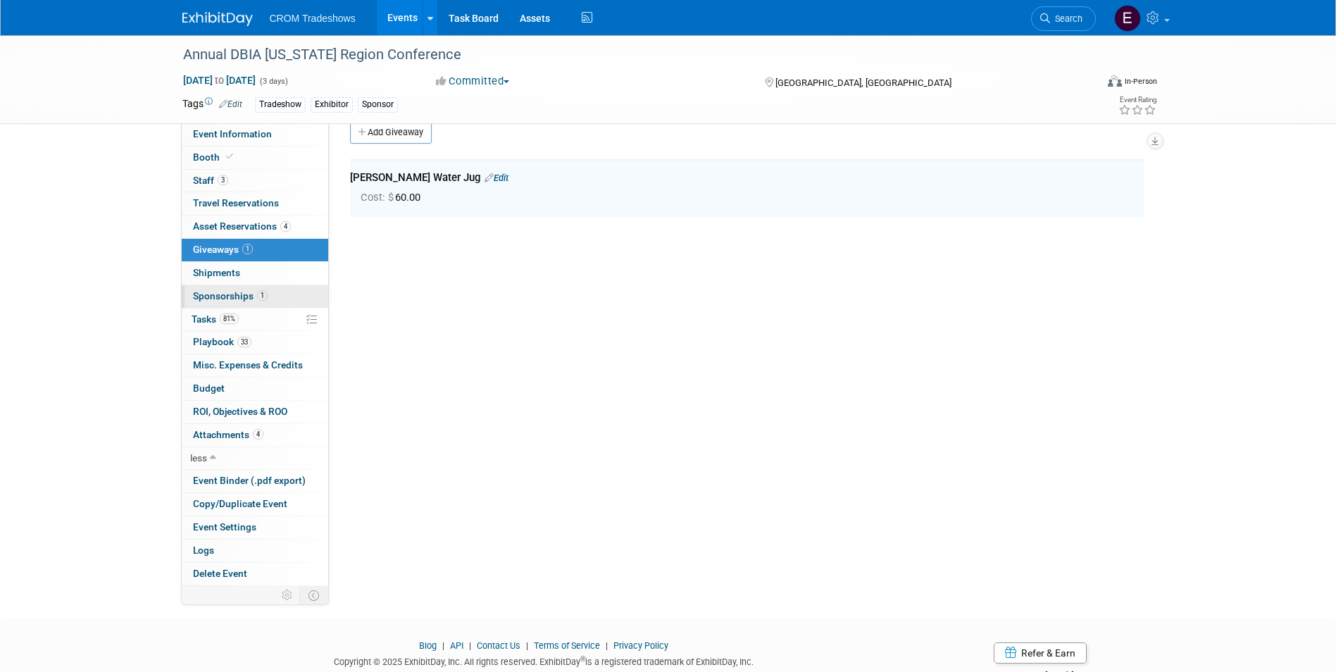
click at [280, 288] on link "1 Sponsorships 1" at bounding box center [255, 296] width 146 height 23
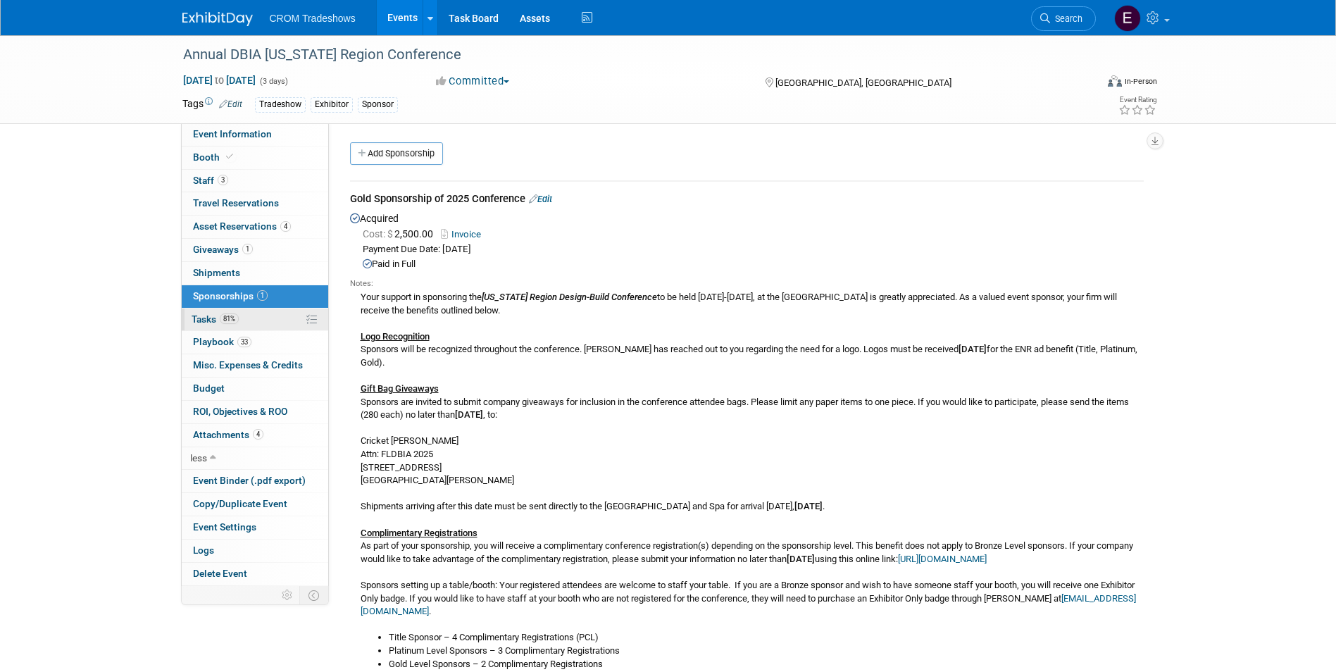
click at [280, 319] on link "81% Tasks 81%" at bounding box center [255, 319] width 146 height 23
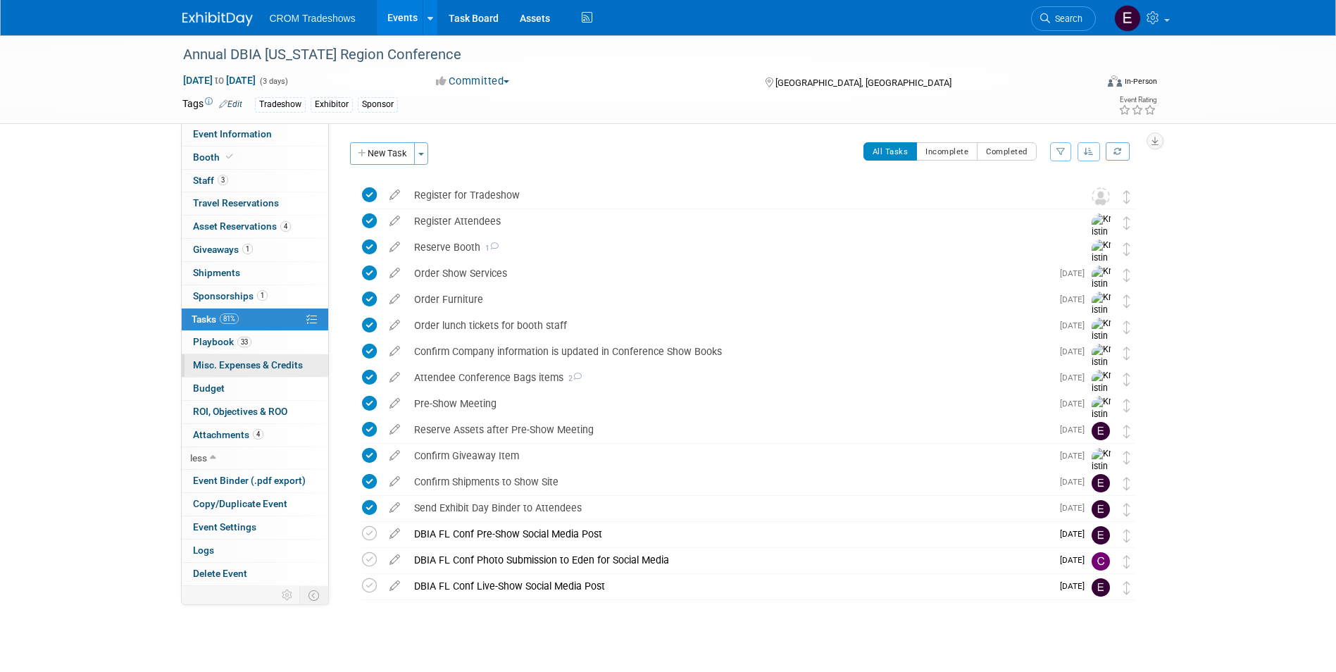
click at [285, 355] on link "0 Misc. Expenses & Credits 0" at bounding box center [255, 365] width 146 height 23
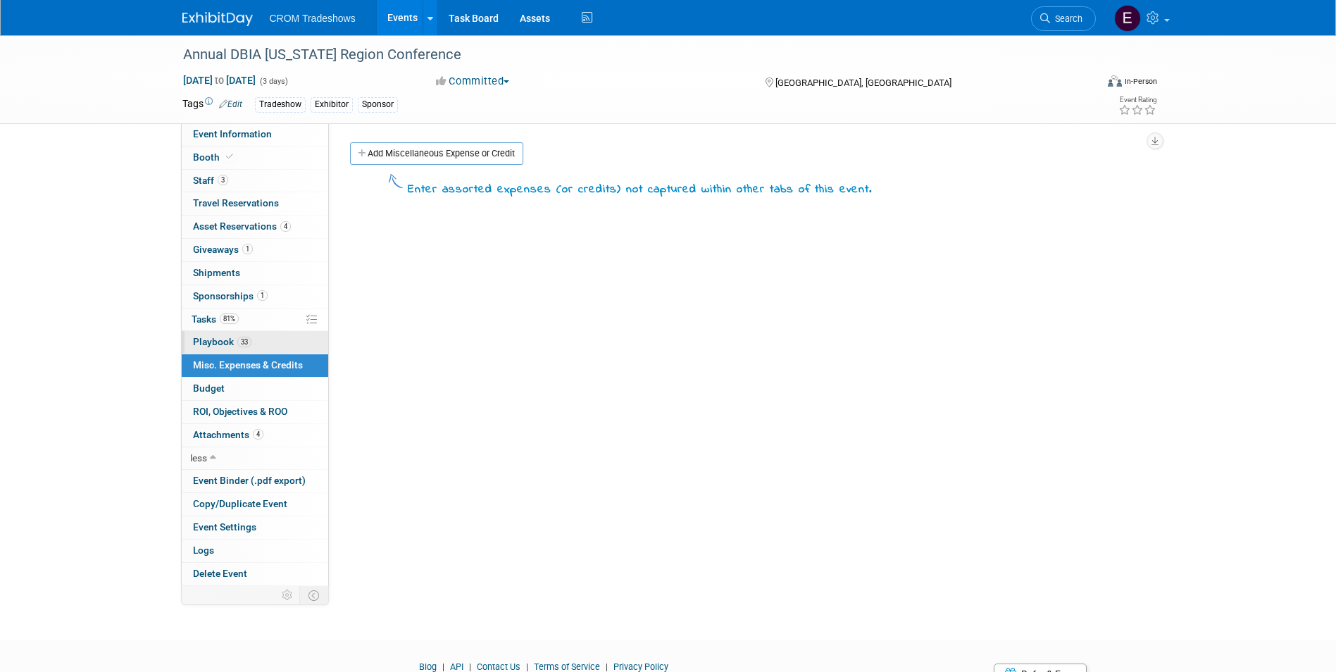
click at [281, 350] on link "33 Playbook 33" at bounding box center [255, 342] width 146 height 23
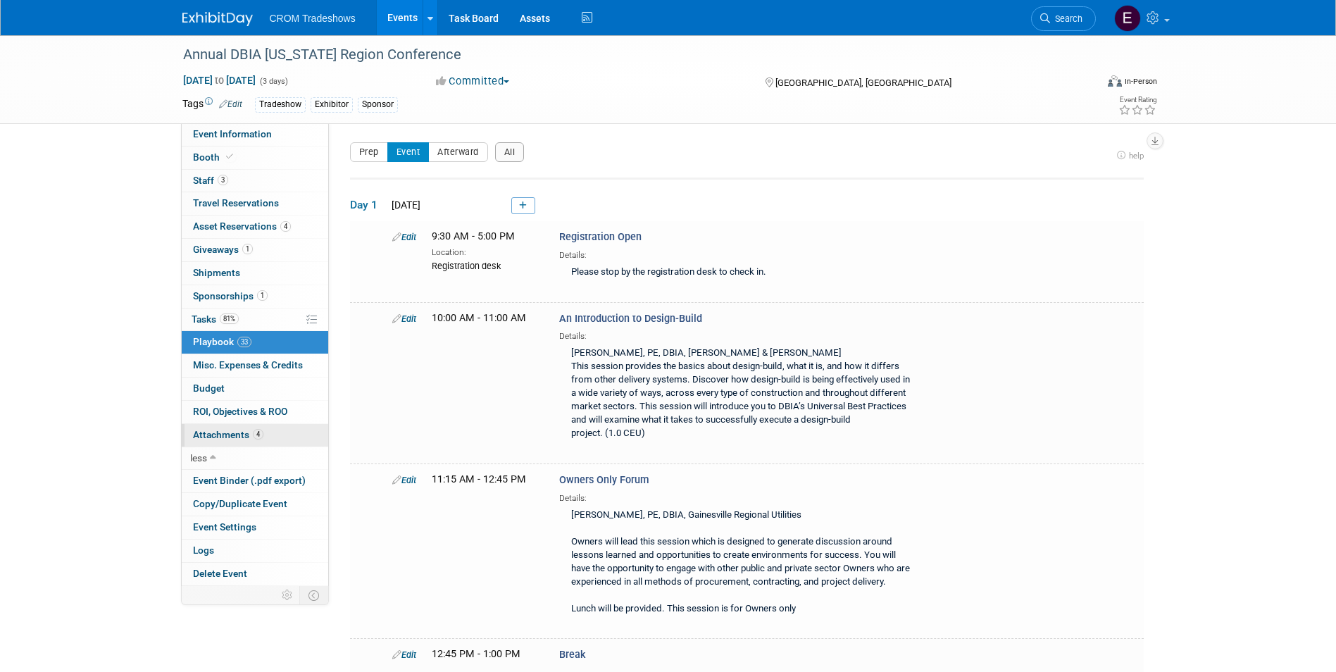
click at [272, 437] on link "4 Attachments 4" at bounding box center [255, 435] width 146 height 23
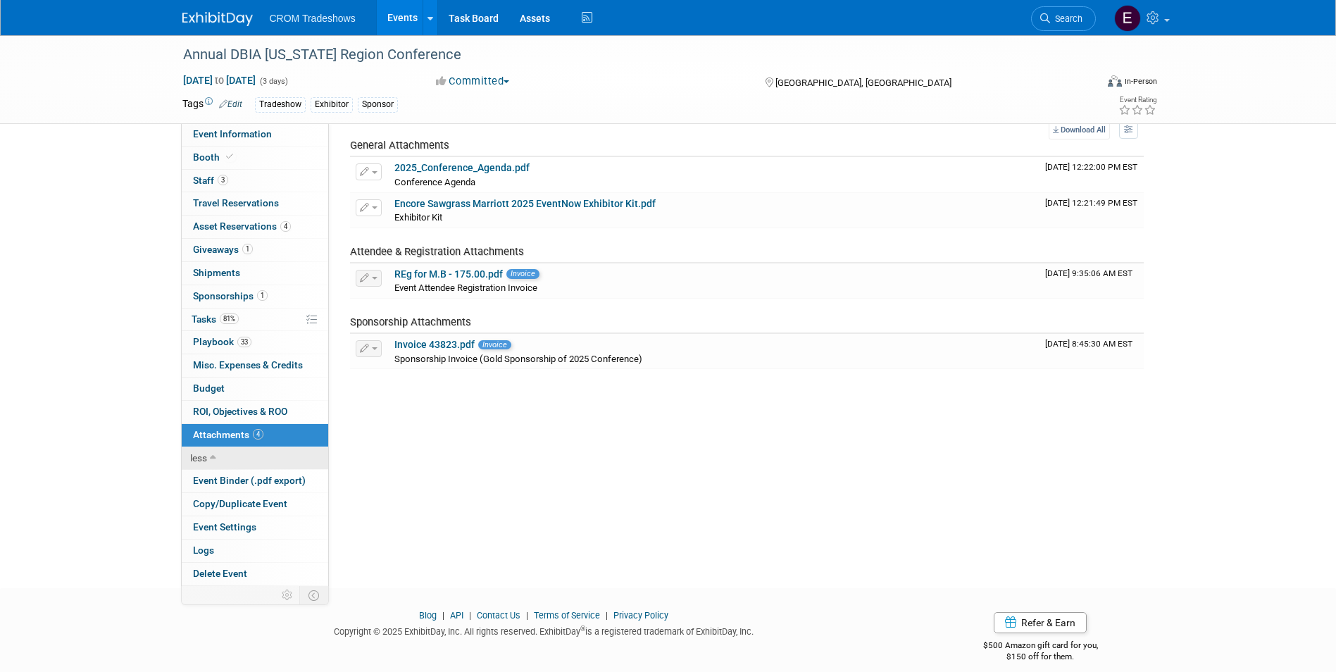
scroll to position [66, 0]
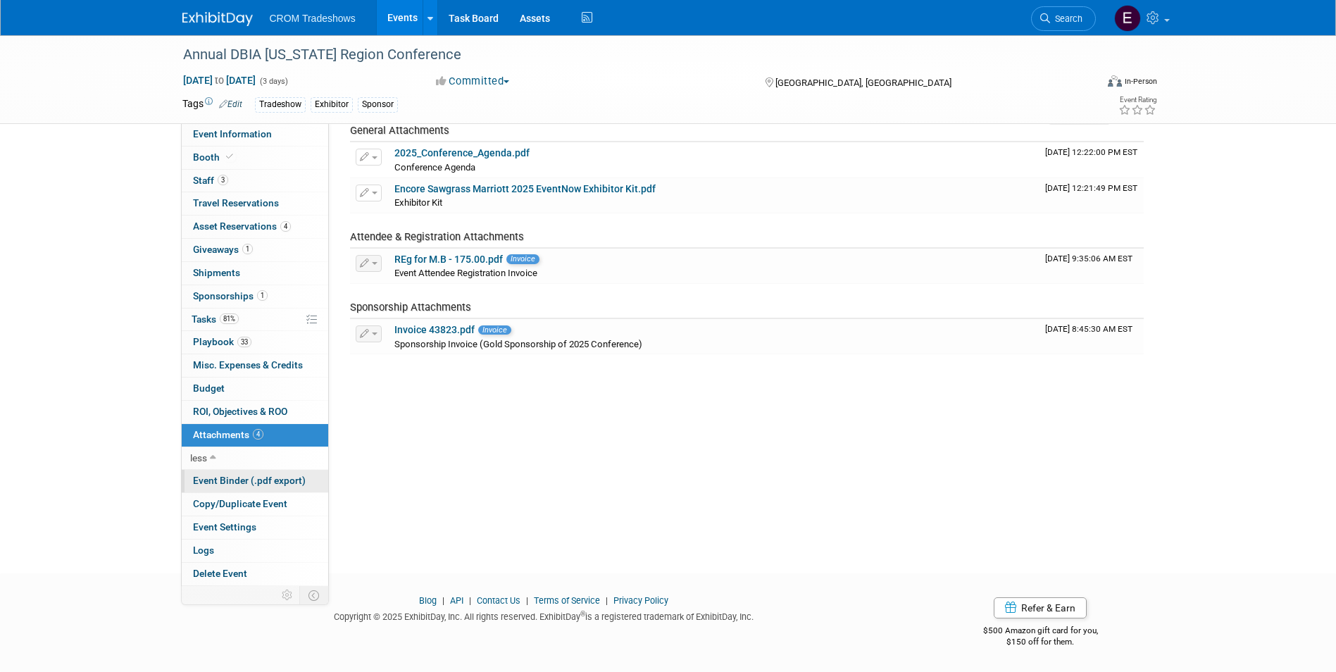
click at [264, 480] on span "Event Binder (.pdf export)" at bounding box center [249, 480] width 113 height 11
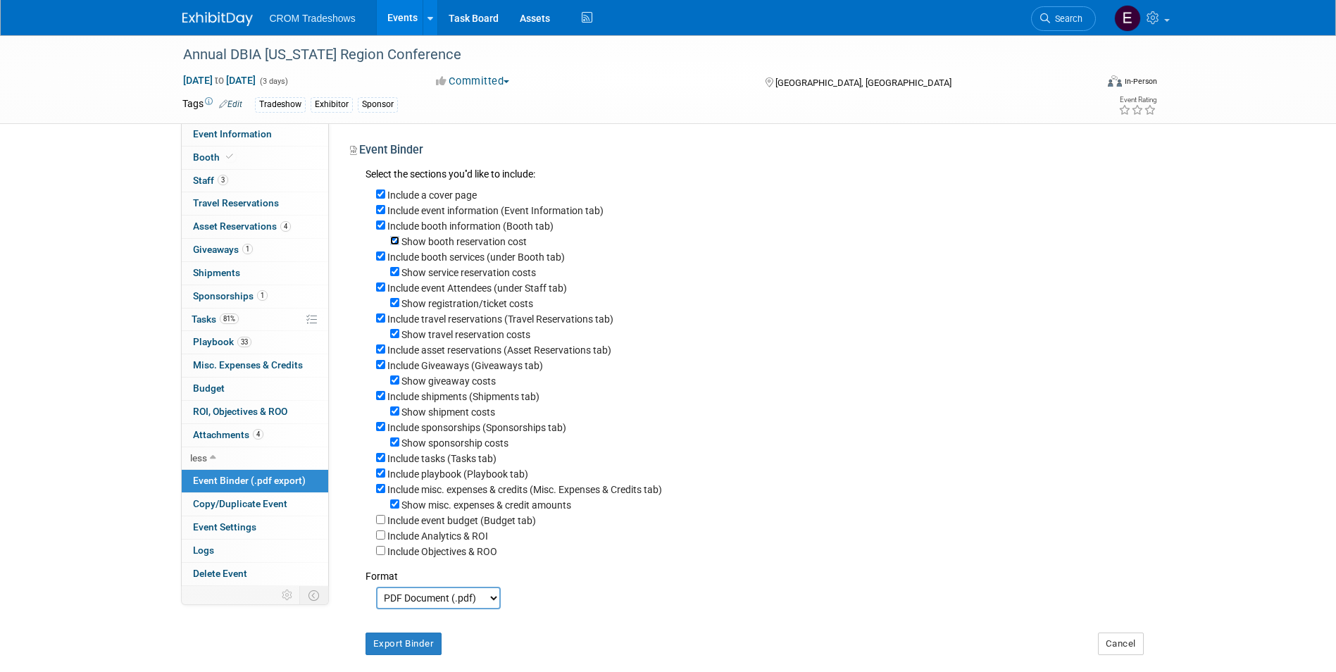
click at [390, 245] on input "Show booth reservation cost" at bounding box center [394, 240] width 9 height 9
checkbox input "false"
click at [380, 264] on div "Include booth services (under Booth tab)" at bounding box center [760, 256] width 768 height 15
click at [381, 257] on input "Include booth services (under Booth tab)" at bounding box center [380, 255] width 9 height 9
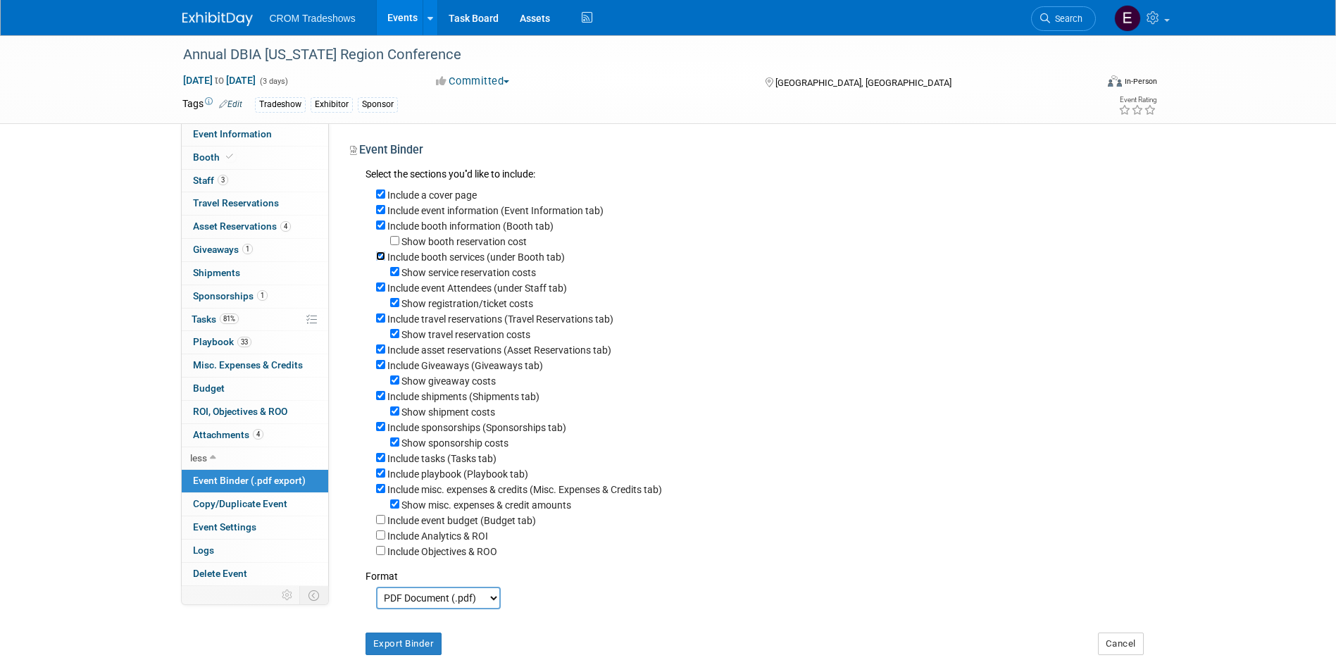
checkbox input "false"
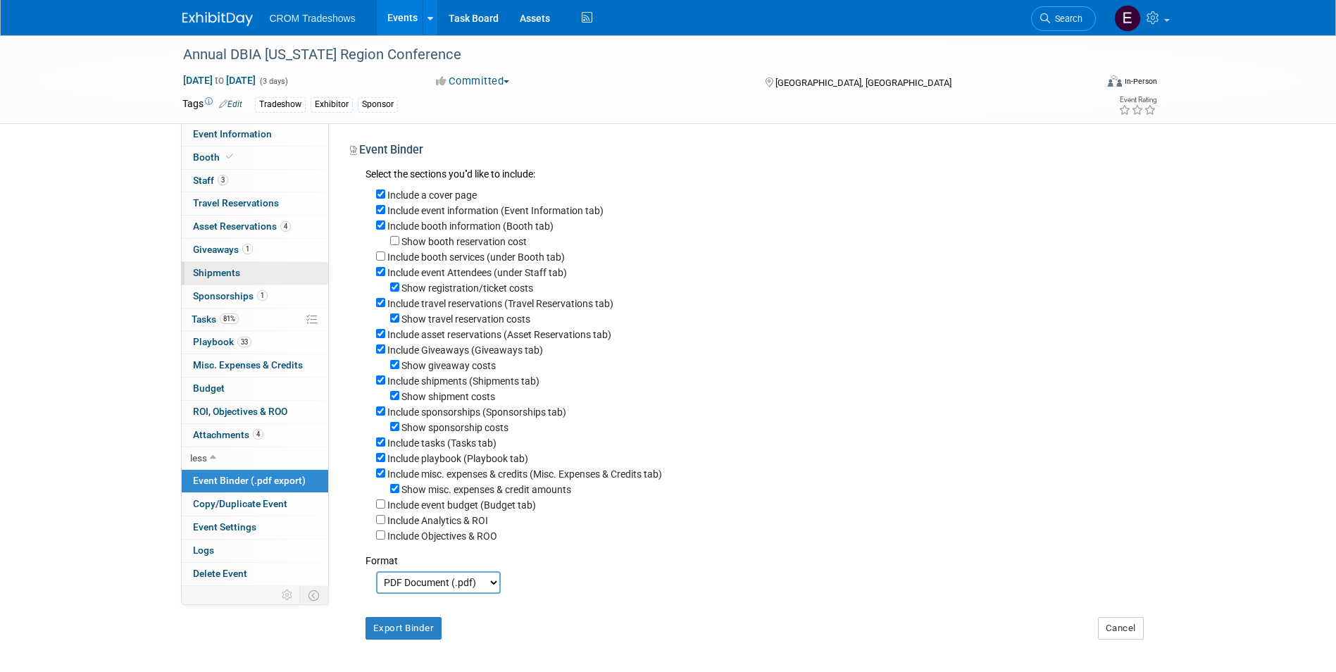
click at [296, 282] on link "0 Shipments 0" at bounding box center [255, 273] width 146 height 23
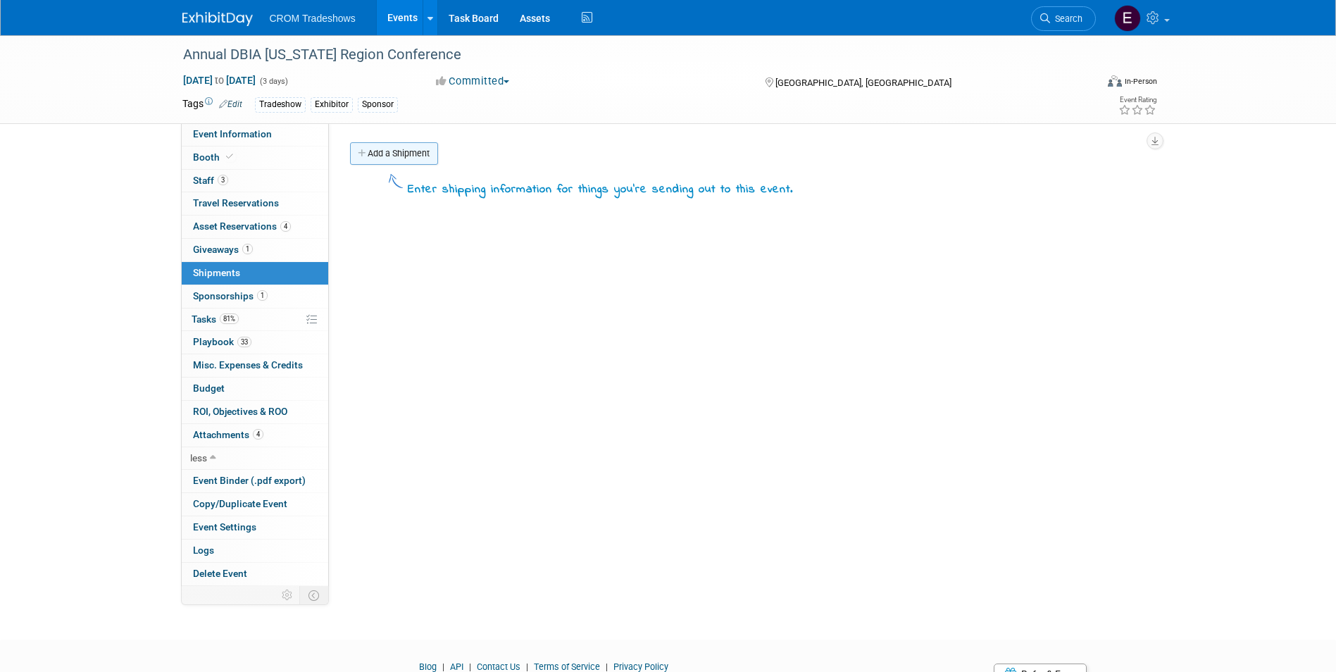
click at [385, 161] on link "Add a Shipment" at bounding box center [394, 153] width 88 height 23
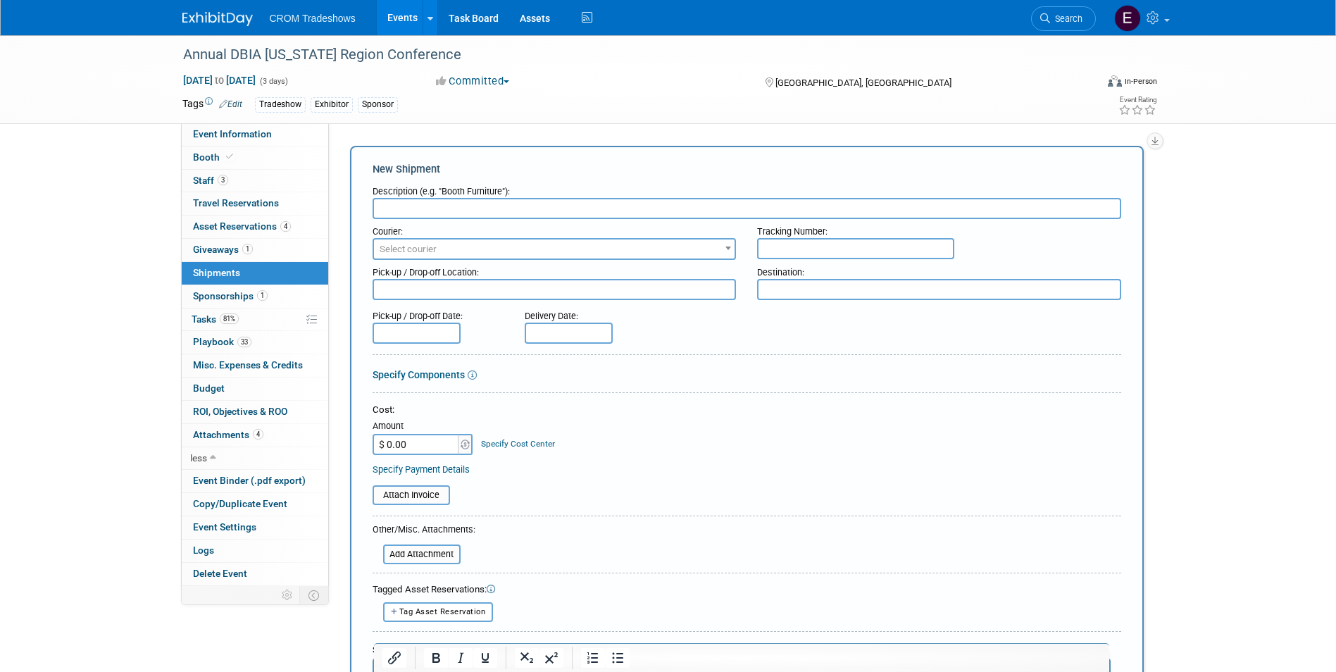
click at [482, 249] on span "Select courier" at bounding box center [554, 249] width 361 height 20
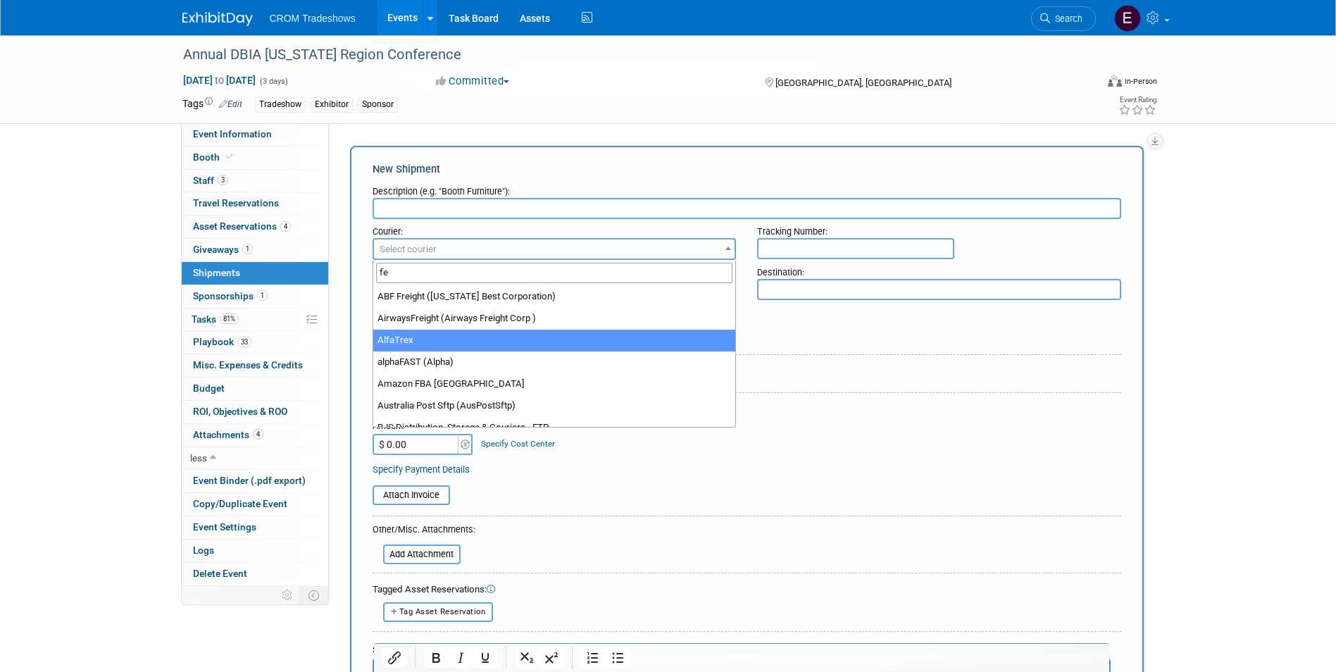
type input "fed"
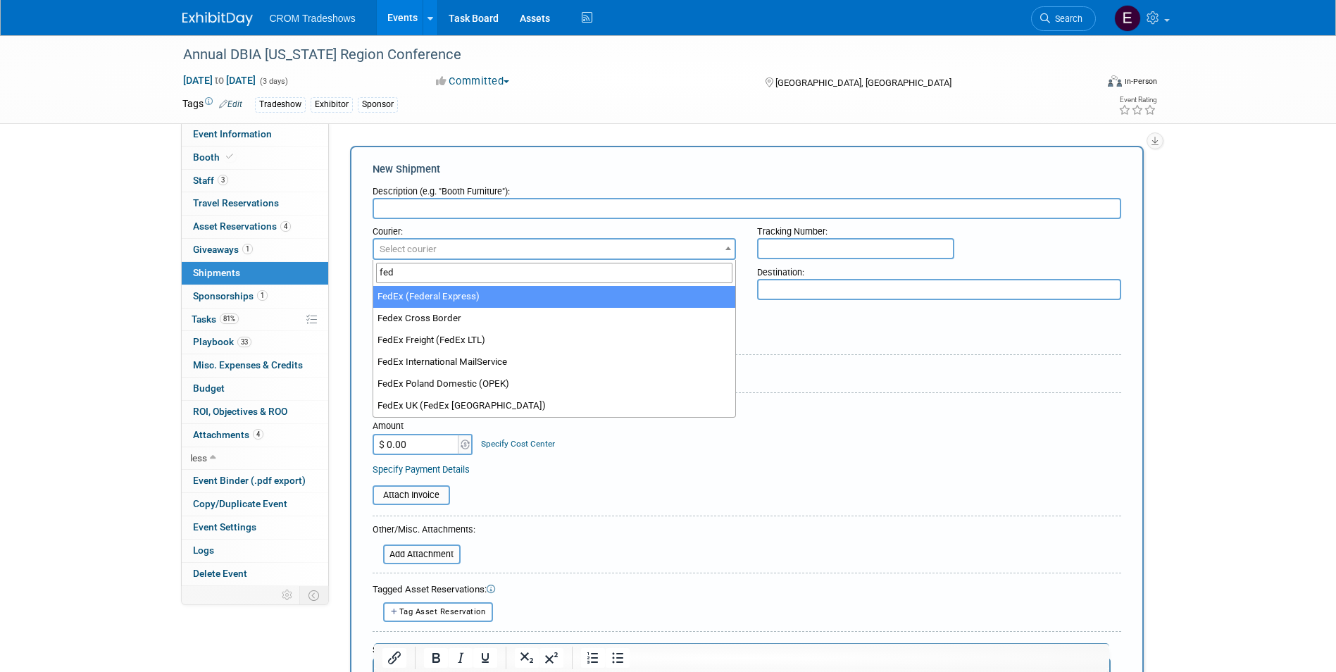
select select "206"
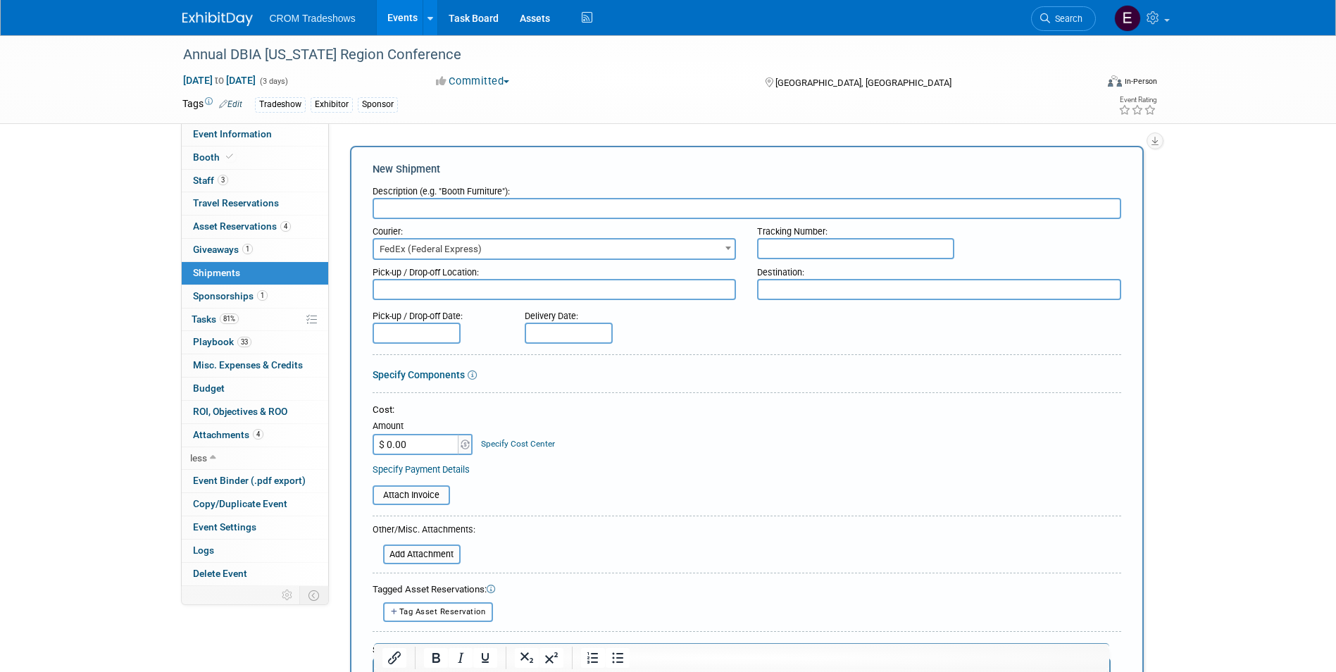
click at [670, 296] on textarea at bounding box center [555, 289] width 364 height 21
type textarea "Fedex Office in Sawgrass"
click at [459, 338] on input "text" at bounding box center [417, 333] width 88 height 21
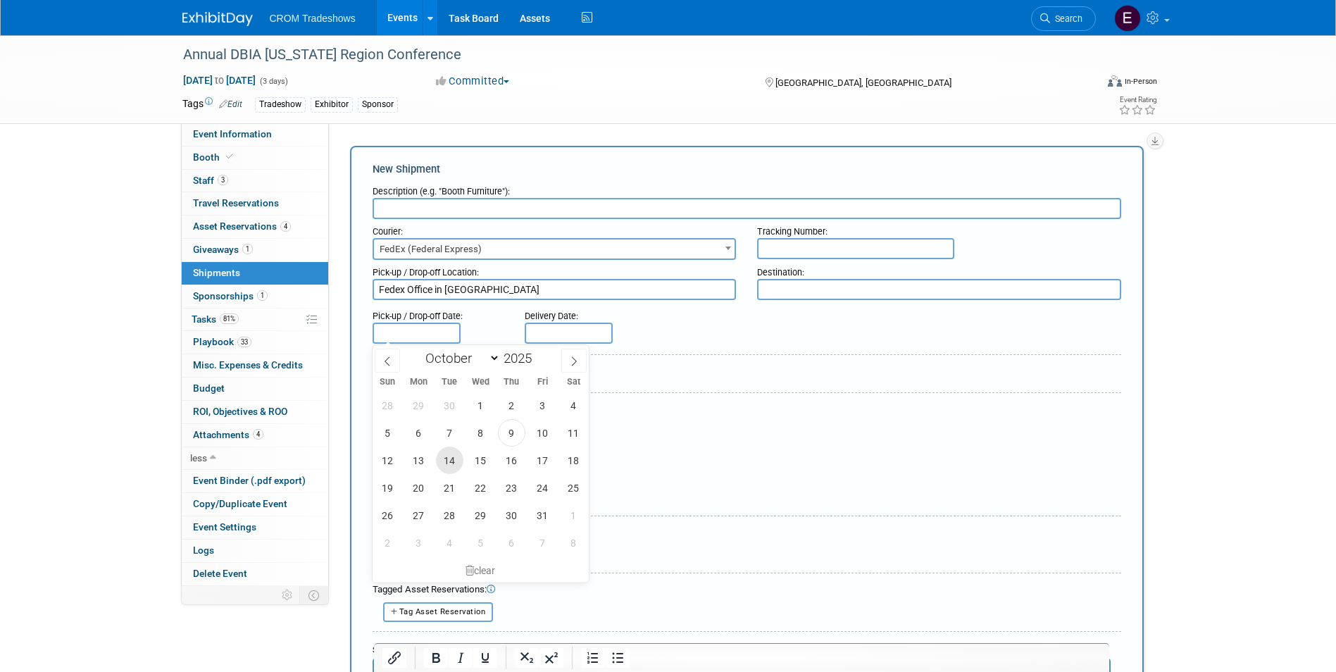
click at [461, 463] on span "14" at bounding box center [449, 460] width 27 height 27
type input "Oct 14, 2025"
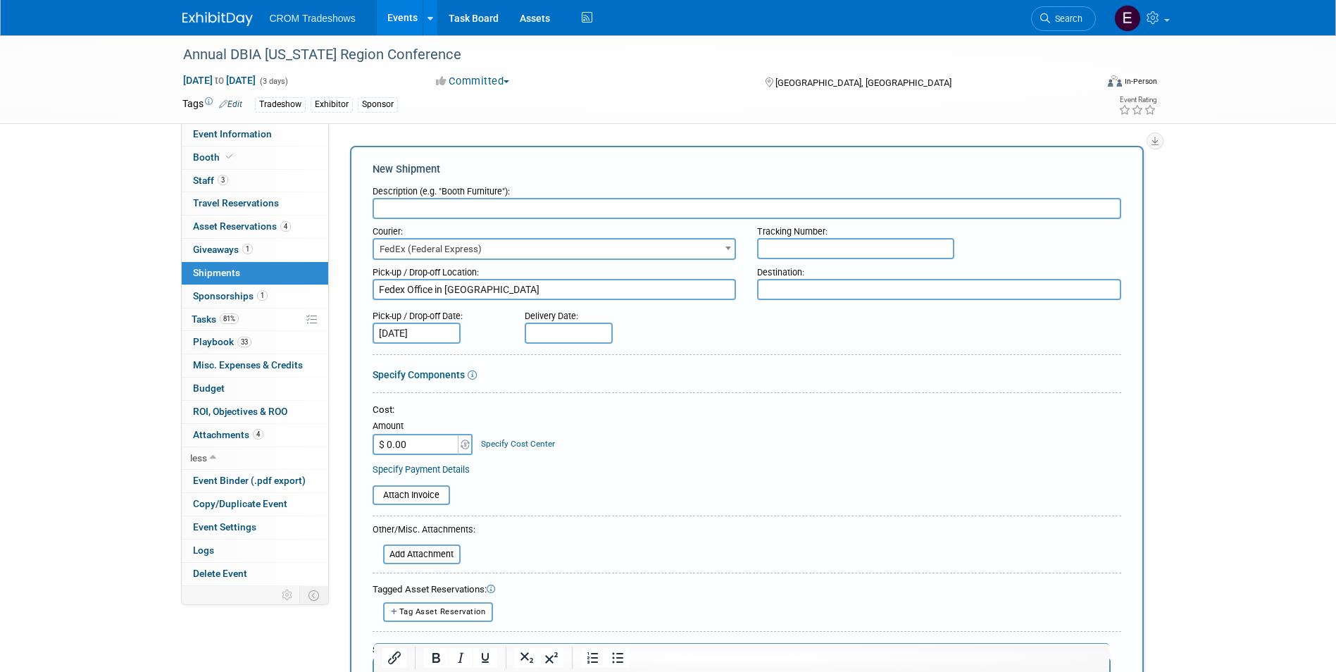
click at [456, 335] on input "Oct 14, 2025" at bounding box center [417, 333] width 88 height 21
click at [570, 334] on input "text" at bounding box center [569, 333] width 88 height 21
click at [611, 456] on span "14" at bounding box center [601, 460] width 27 height 27
type input "Oct 14, 2025"
click at [604, 201] on input "text" at bounding box center [747, 208] width 749 height 21
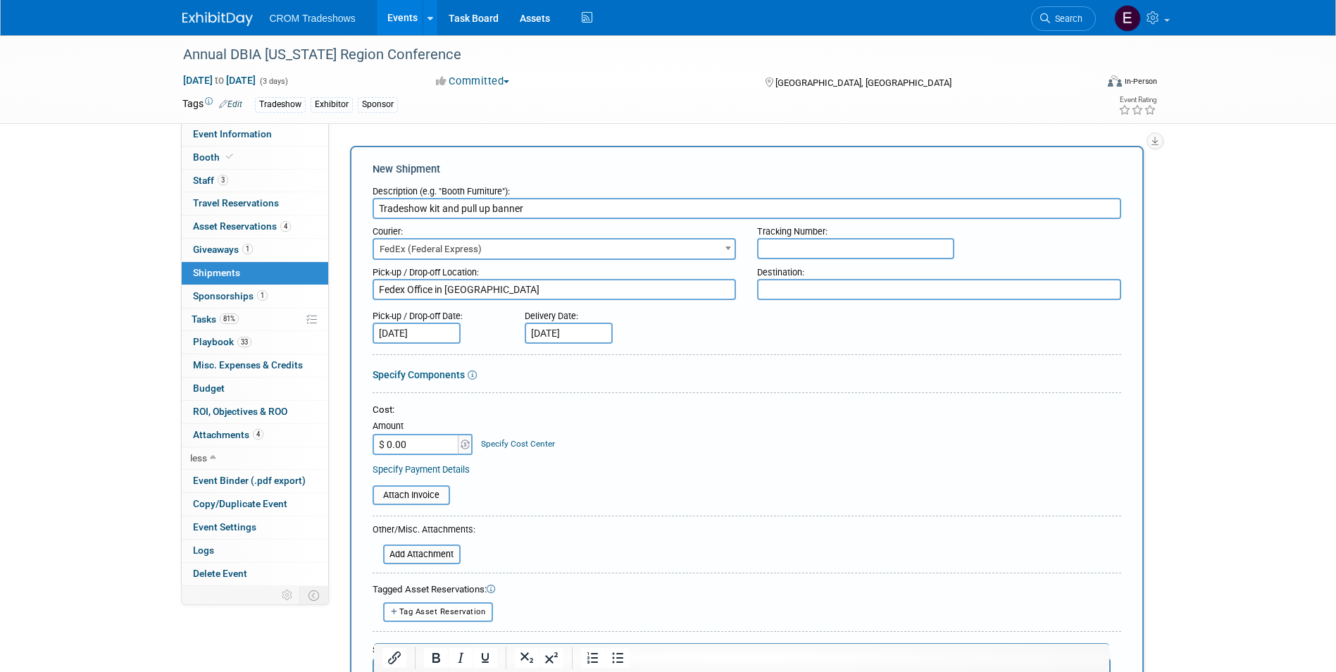
type input "Tradeshow kit and pull up banner"
click at [428, 448] on input "$ 0.00" at bounding box center [417, 444] width 88 height 21
type input "$ 380.00"
click at [882, 250] on input "text" at bounding box center [855, 248] width 197 height 21
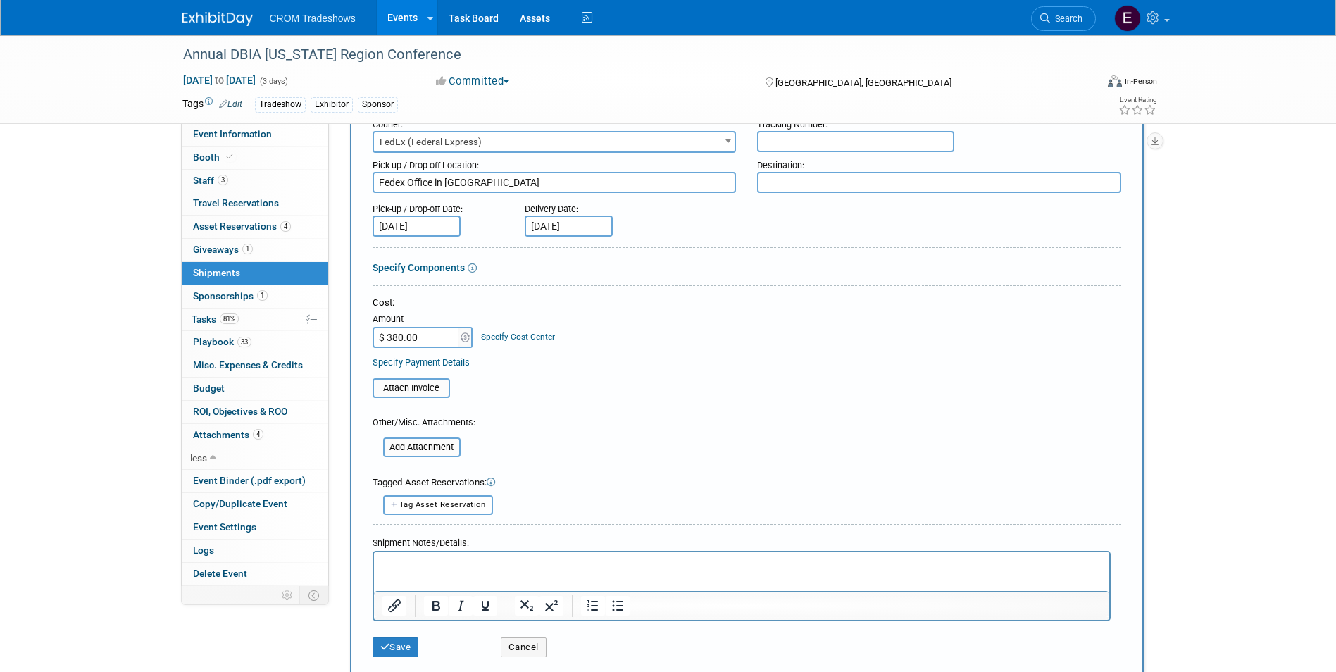
scroll to position [141, 0]
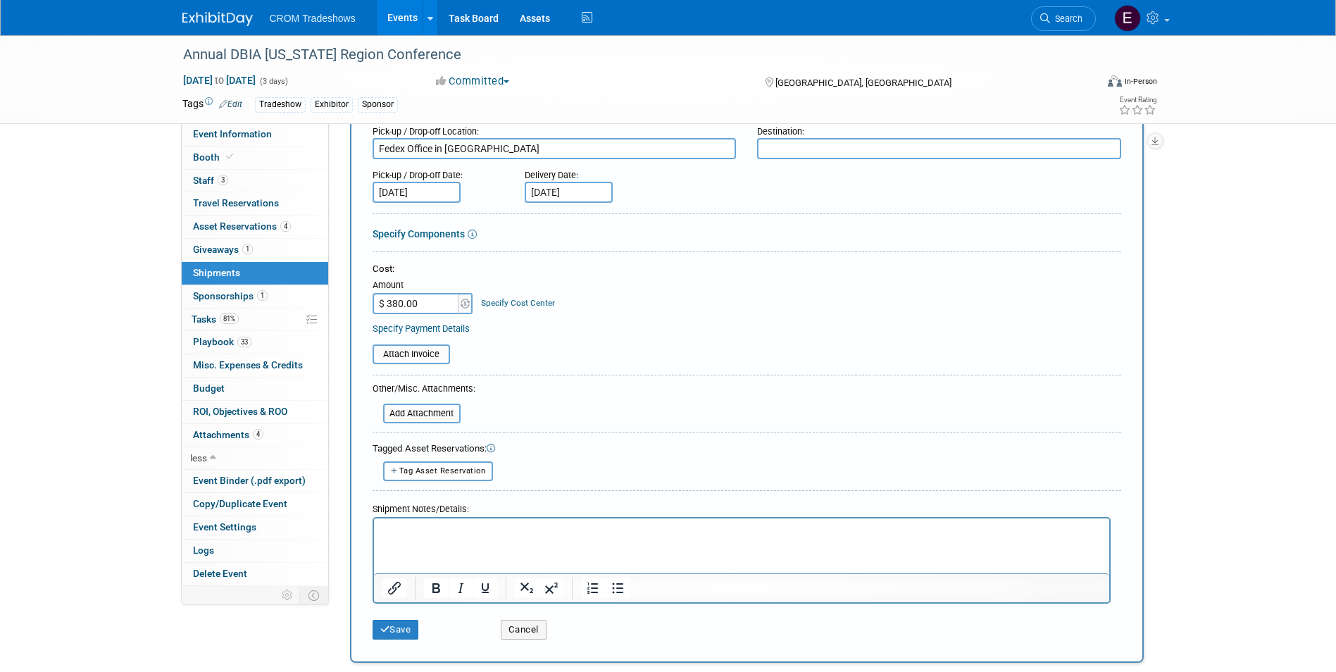
click at [810, 151] on textarea at bounding box center [939, 148] width 364 height 21
drag, startPoint x: 841, startPoint y: 149, endPoint x: 729, endPoint y: 149, distance: 112.0
click at [729, 149] on div "Pick-up / Drop-off Location: Fedex Office in Sawgrass Destination: 885043908374" at bounding box center [747, 139] width 770 height 40
type textarea "885043908374"
drag, startPoint x: 780, startPoint y: 137, endPoint x: 773, endPoint y: 147, distance: 12.1
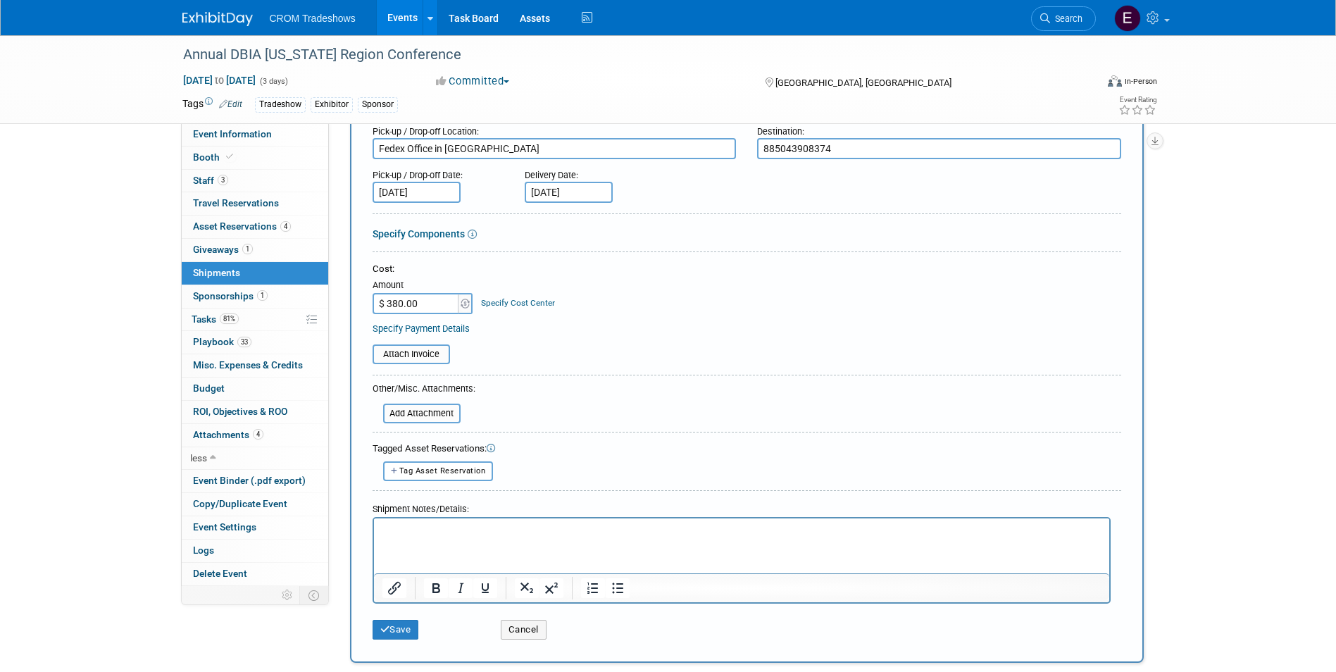
click at [773, 147] on textarea "885043908374" at bounding box center [939, 148] width 364 height 21
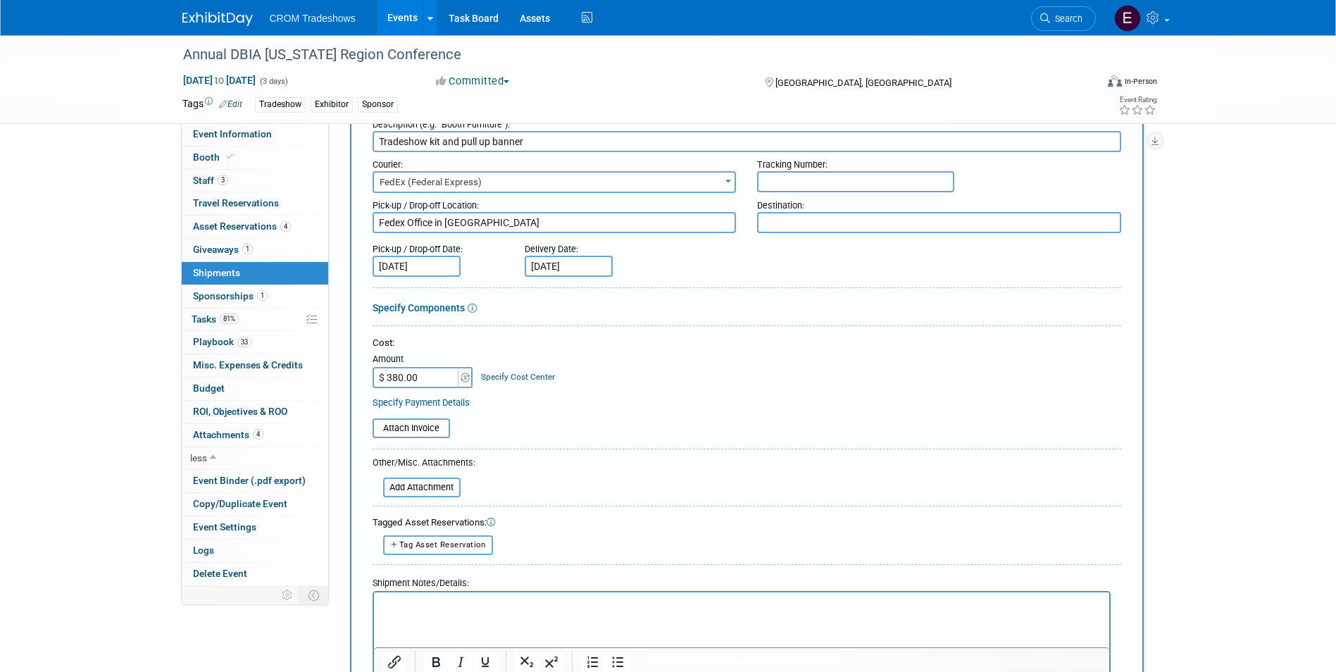
scroll to position [0, 0]
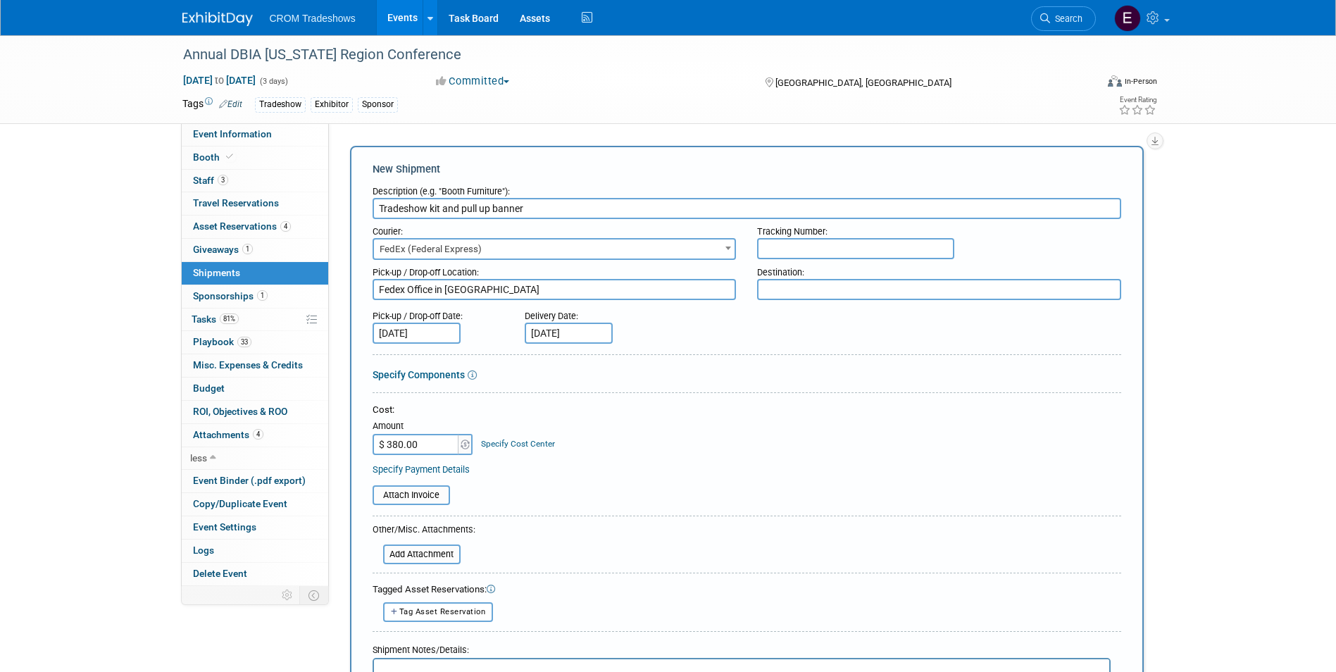
drag, startPoint x: 535, startPoint y: 204, endPoint x: 444, endPoint y: 199, distance: 91.7
click at [444, 199] on input "Tradeshow kit and pull up banner" at bounding box center [747, 208] width 749 height 21
type input "Tradeshow Panel"
click at [825, 253] on input "text" at bounding box center [855, 248] width 197 height 21
paste input "885043908374"
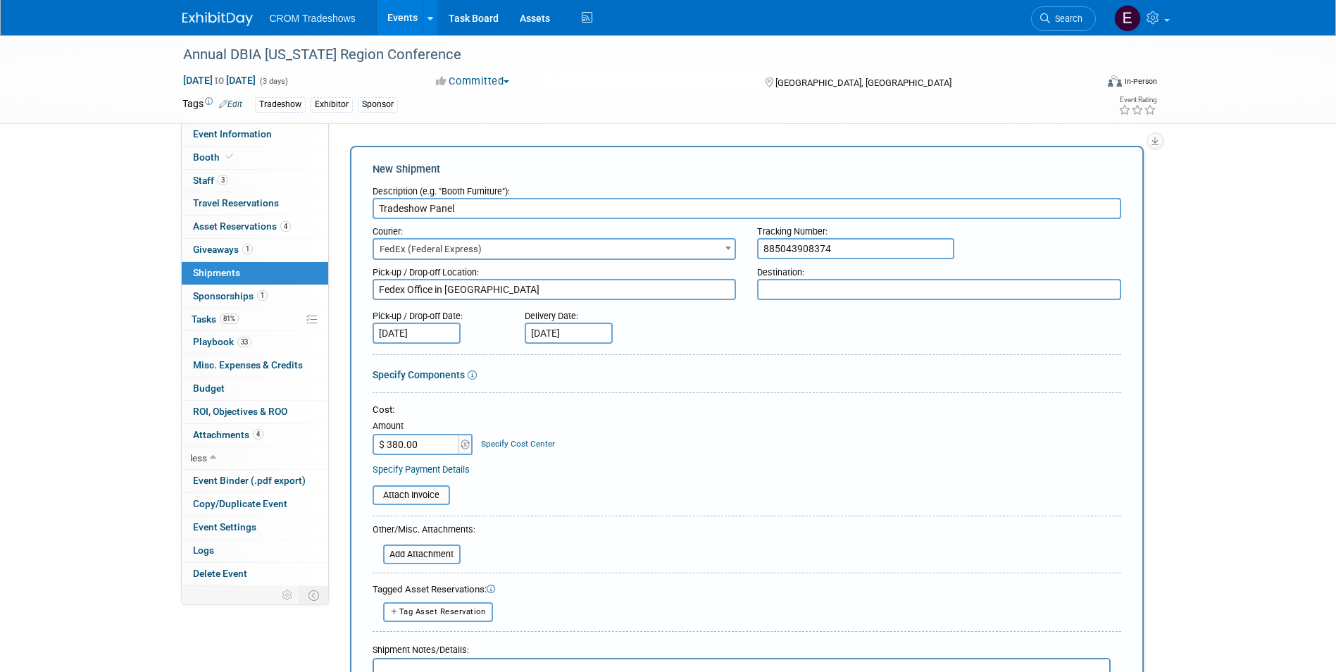
type input "885043908374"
click at [811, 282] on textarea at bounding box center [939, 289] width 364 height 21
type textarea "Sawgrass Marriot"
click at [439, 450] on input "$ 380.00" at bounding box center [417, 444] width 88 height 21
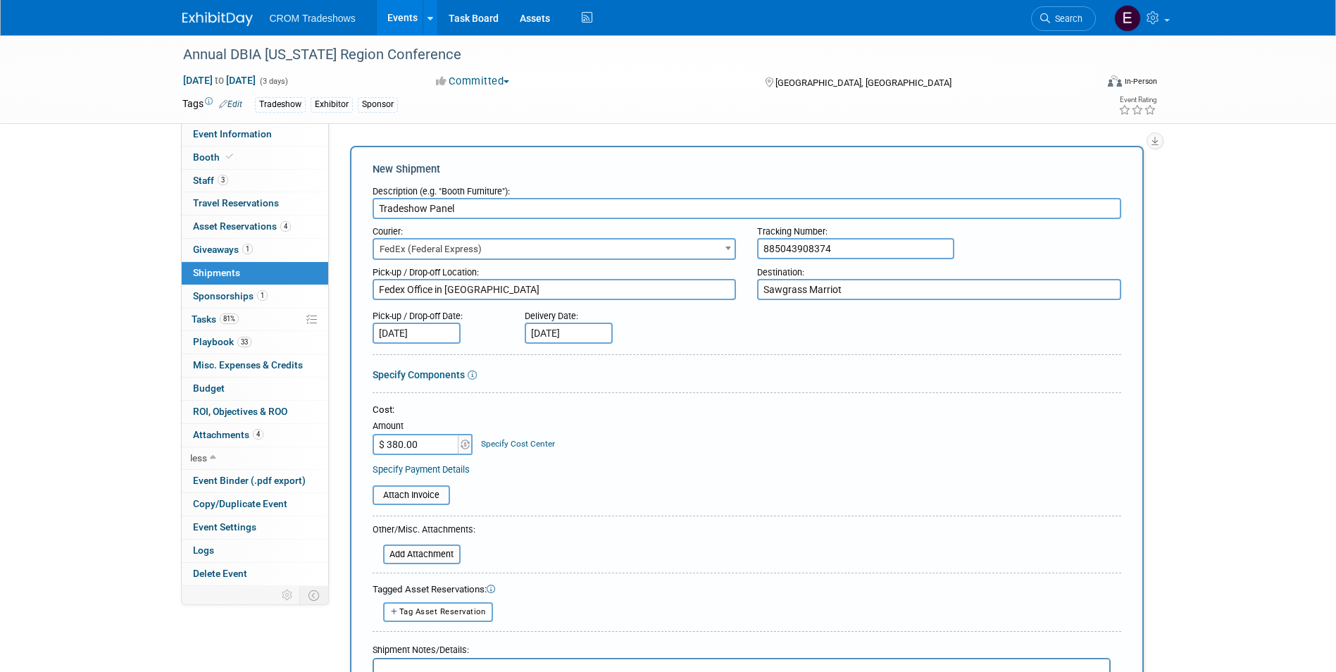
type input "$"
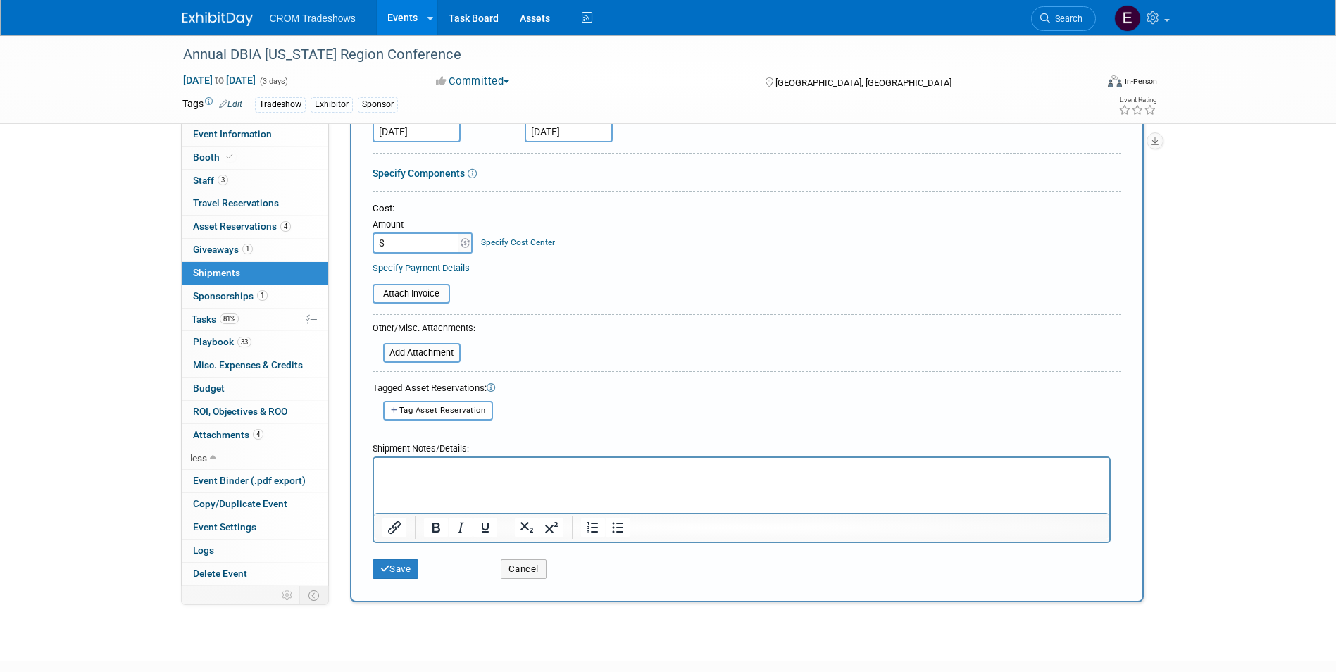
scroll to position [282, 0]
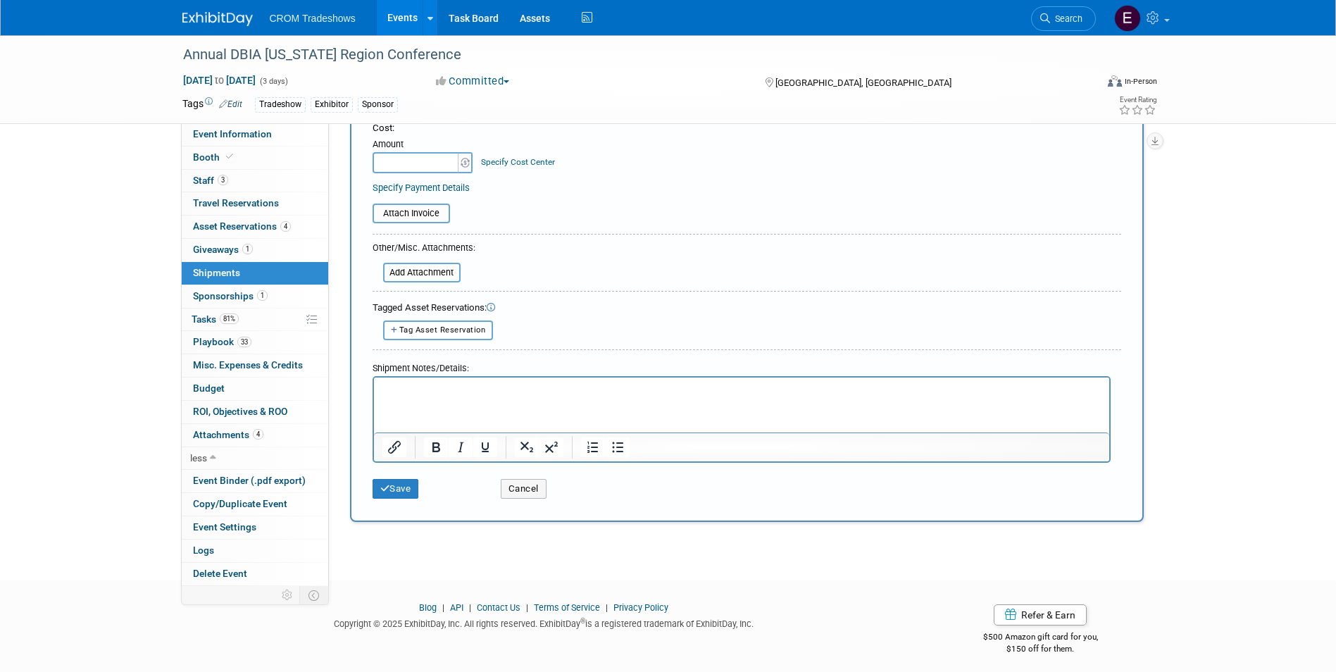
type input "$ 0.00"
click at [511, 387] on p "Rich Text Area. Press ALT-0 for help." at bounding box center [741, 389] width 719 height 14
click at [405, 490] on button "Save" at bounding box center [396, 489] width 46 height 20
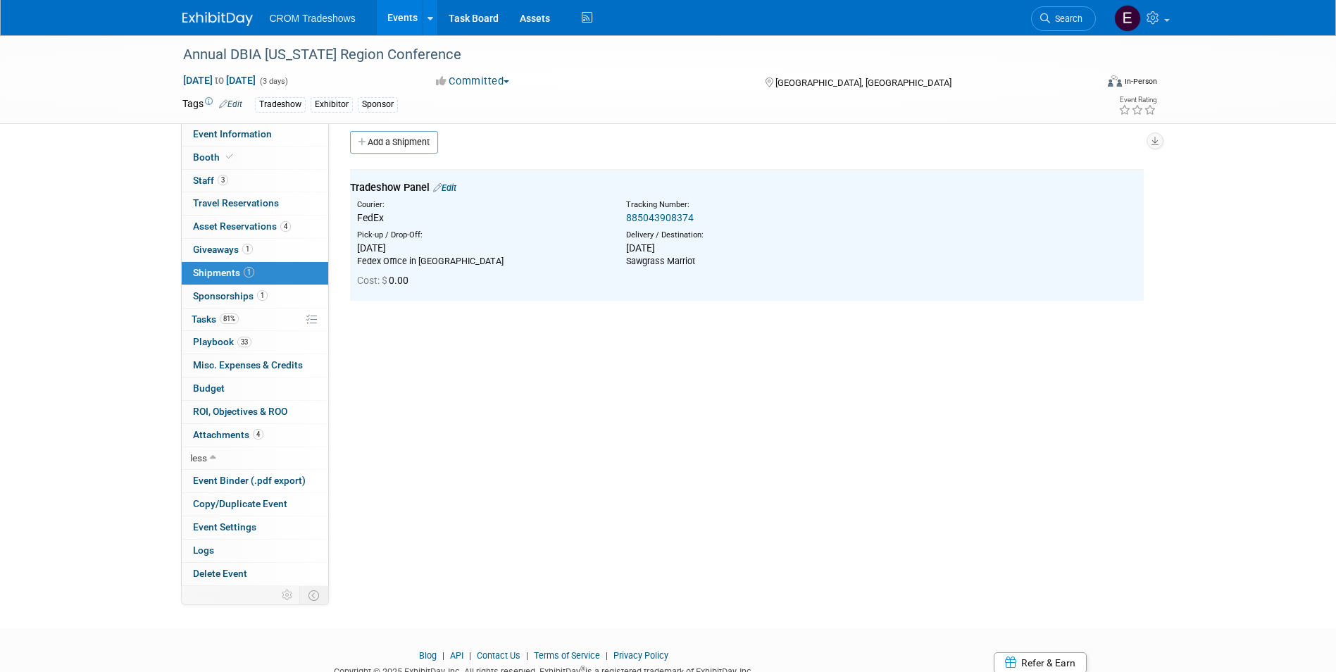
scroll to position [0, 0]
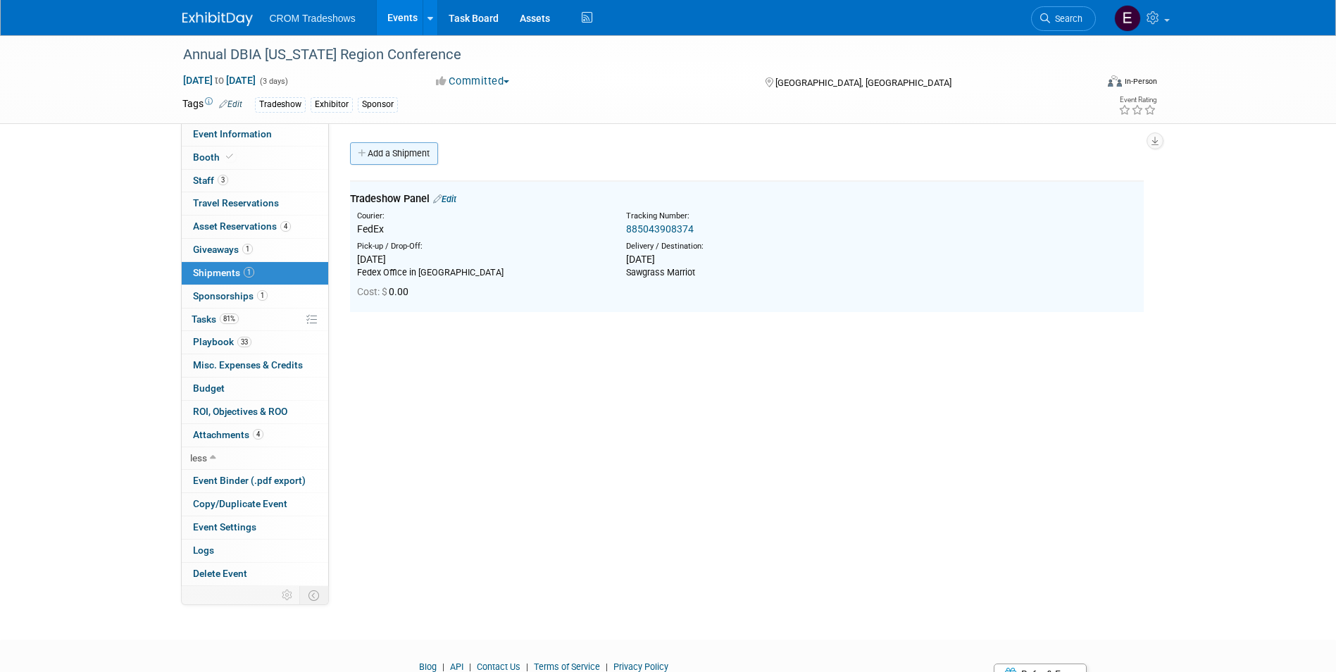
click at [404, 158] on link "Add a Shipment" at bounding box center [394, 153] width 88 height 23
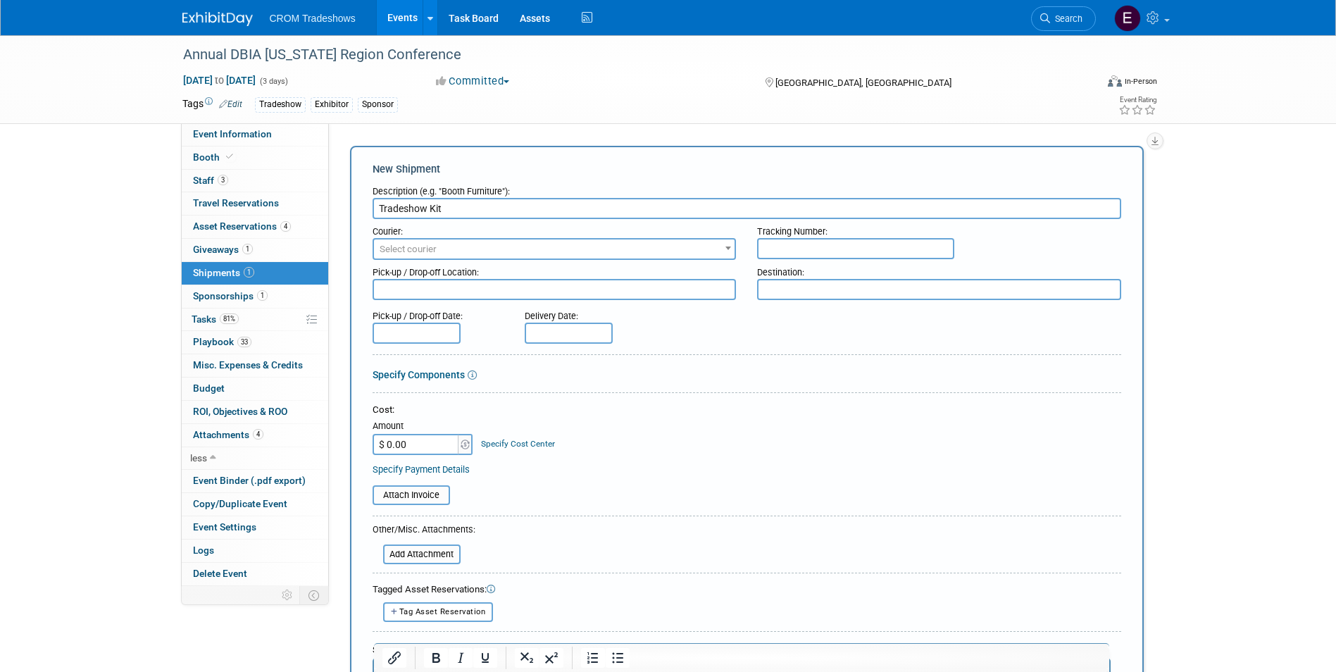
type input "Tradeshow Kit"
click at [513, 240] on span "Select courier" at bounding box center [554, 249] width 361 height 20
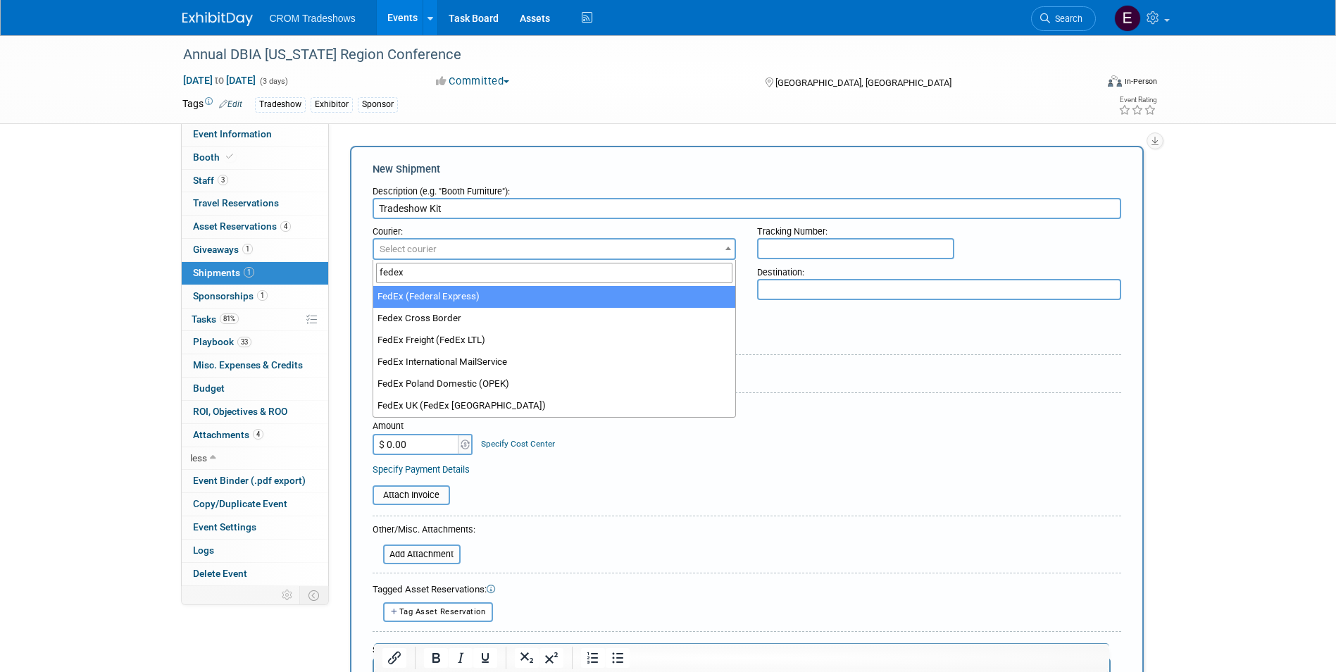
type input "fedex"
select select "206"
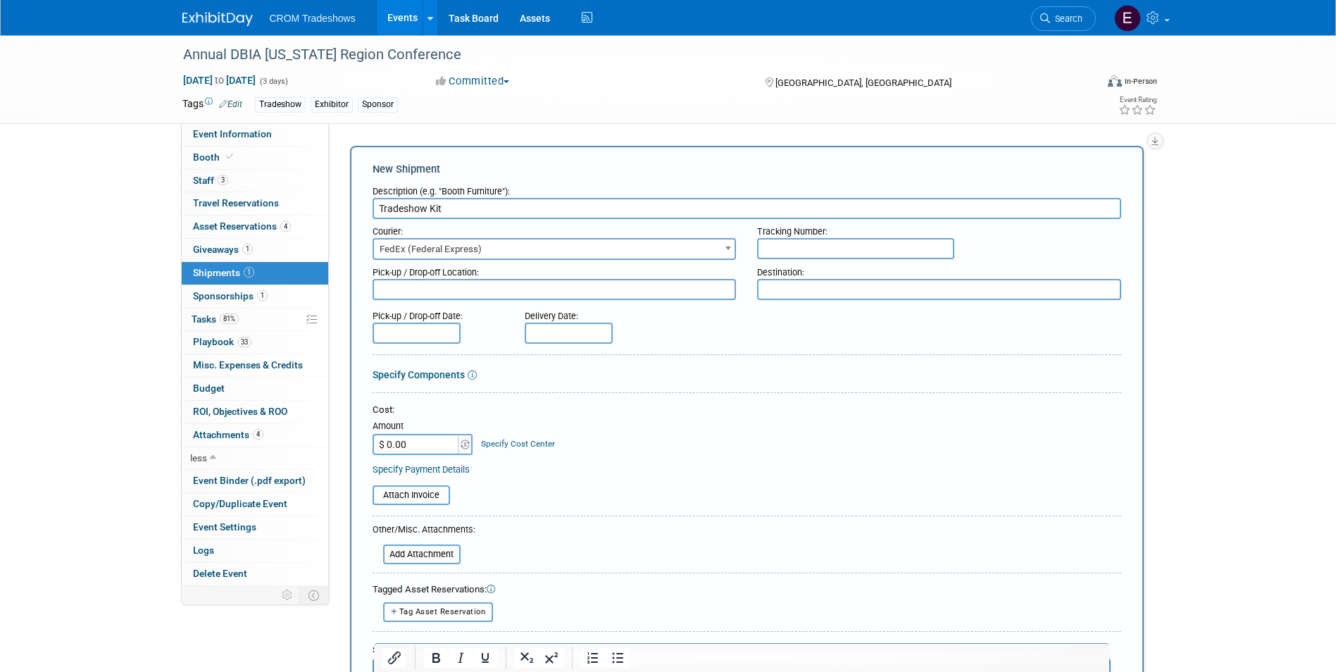
click at [849, 247] on input "text" at bounding box center [855, 248] width 197 height 21
type input "885043908385"
click at [842, 289] on textarea at bounding box center [939, 289] width 364 height 21
type textarea "Sawgrass Marriot"
click at [667, 304] on div "Delivery Date:" at bounding box center [610, 313] width 171 height 19
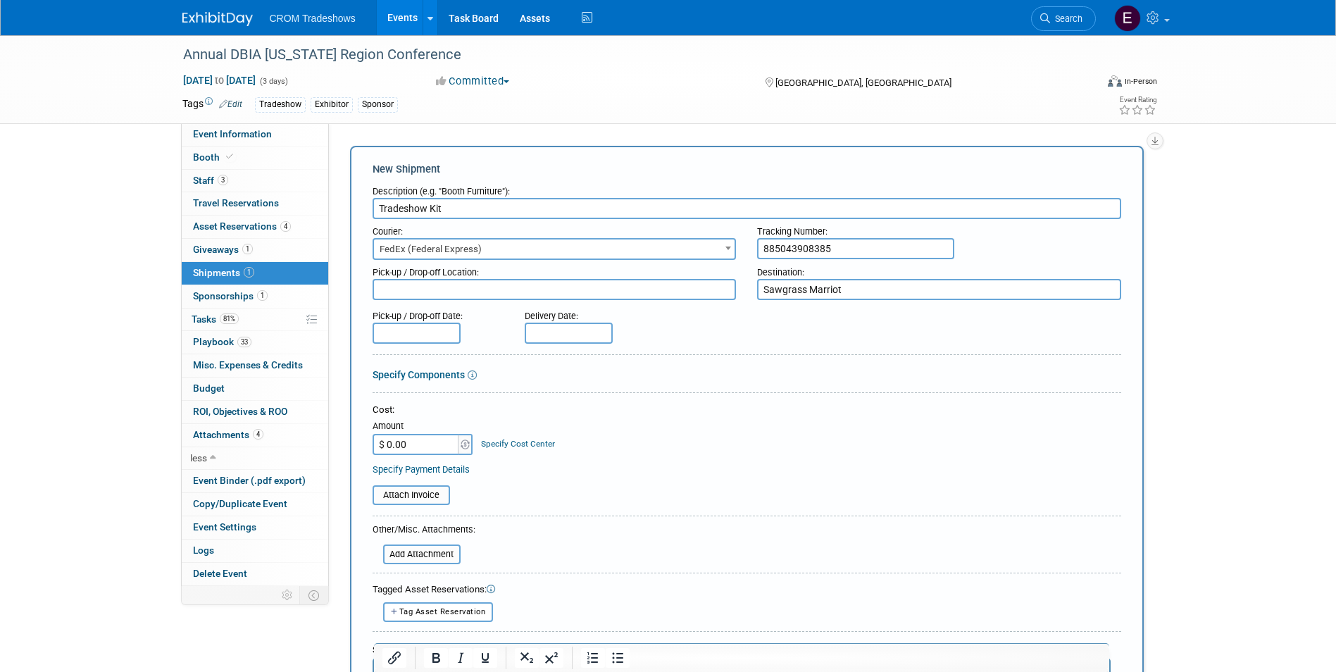
click at [661, 293] on textarea at bounding box center [555, 289] width 364 height 21
type textarea "FedEx office at Sawgrass"
click at [445, 332] on input "text" at bounding box center [417, 333] width 88 height 21
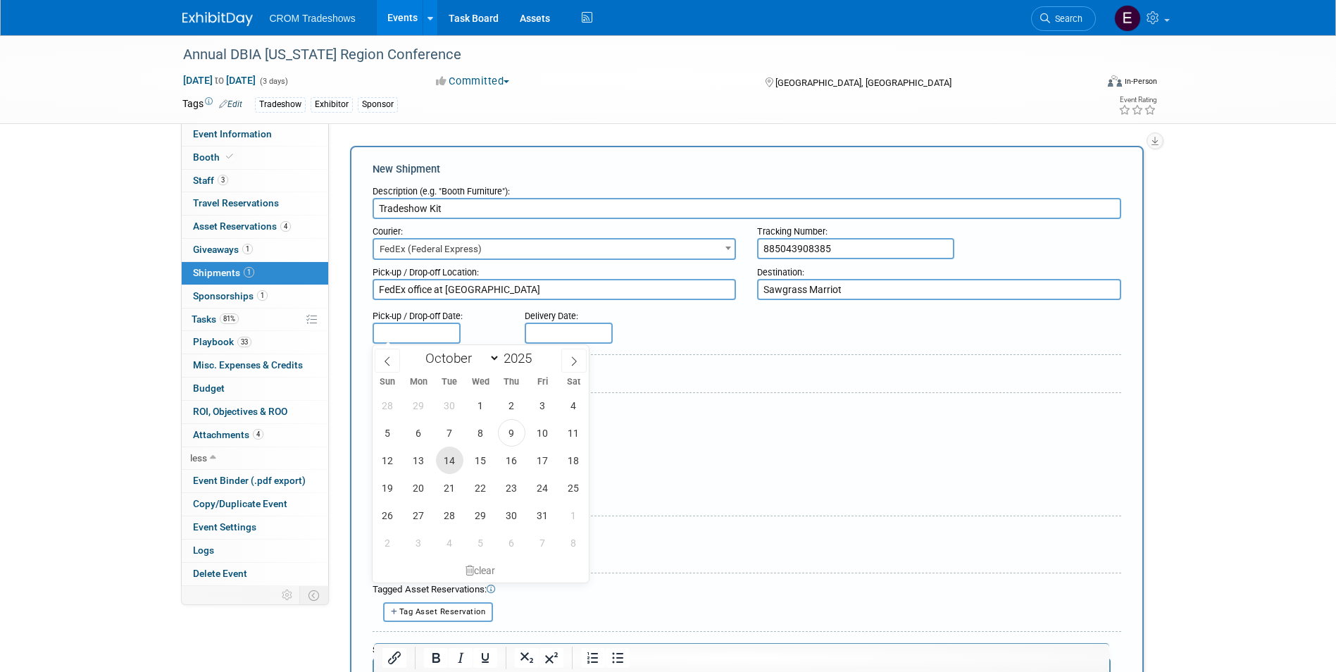
click at [459, 464] on span "14" at bounding box center [449, 460] width 27 height 27
type input "Oct 14, 2025"
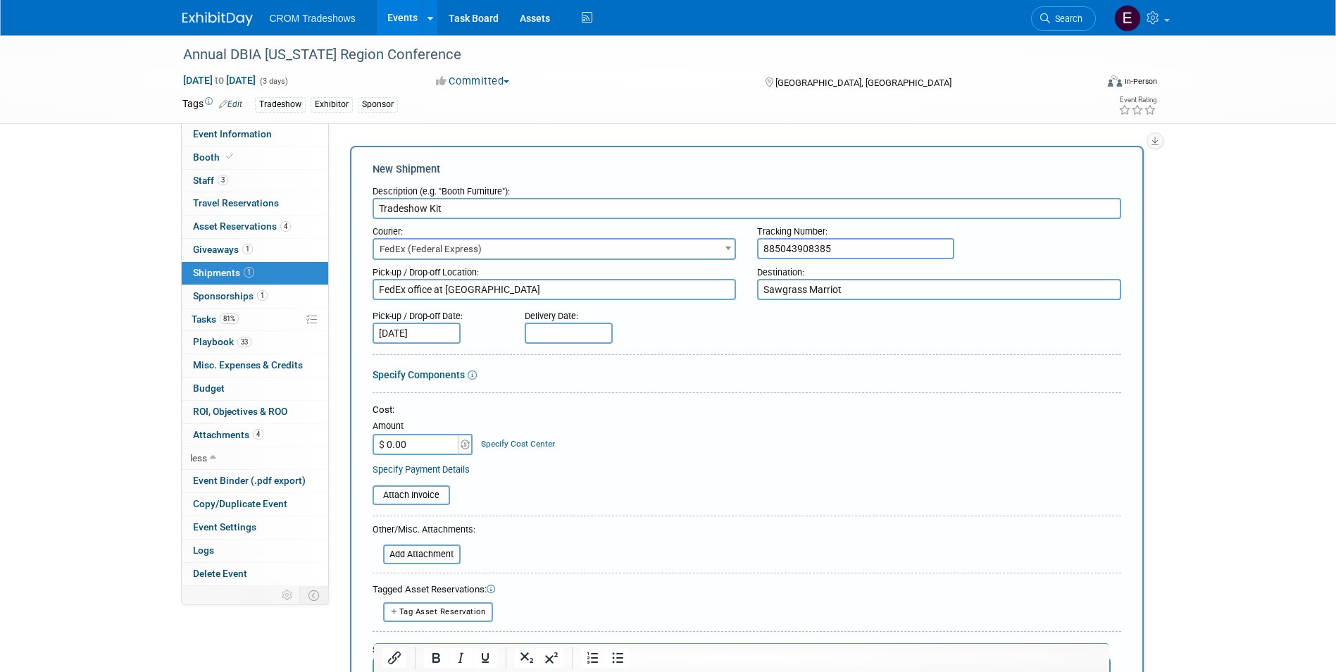
click at [589, 333] on input "text" at bounding box center [569, 333] width 88 height 21
click at [613, 466] on span "14" at bounding box center [601, 460] width 27 height 27
type input "Oct 14, 2025"
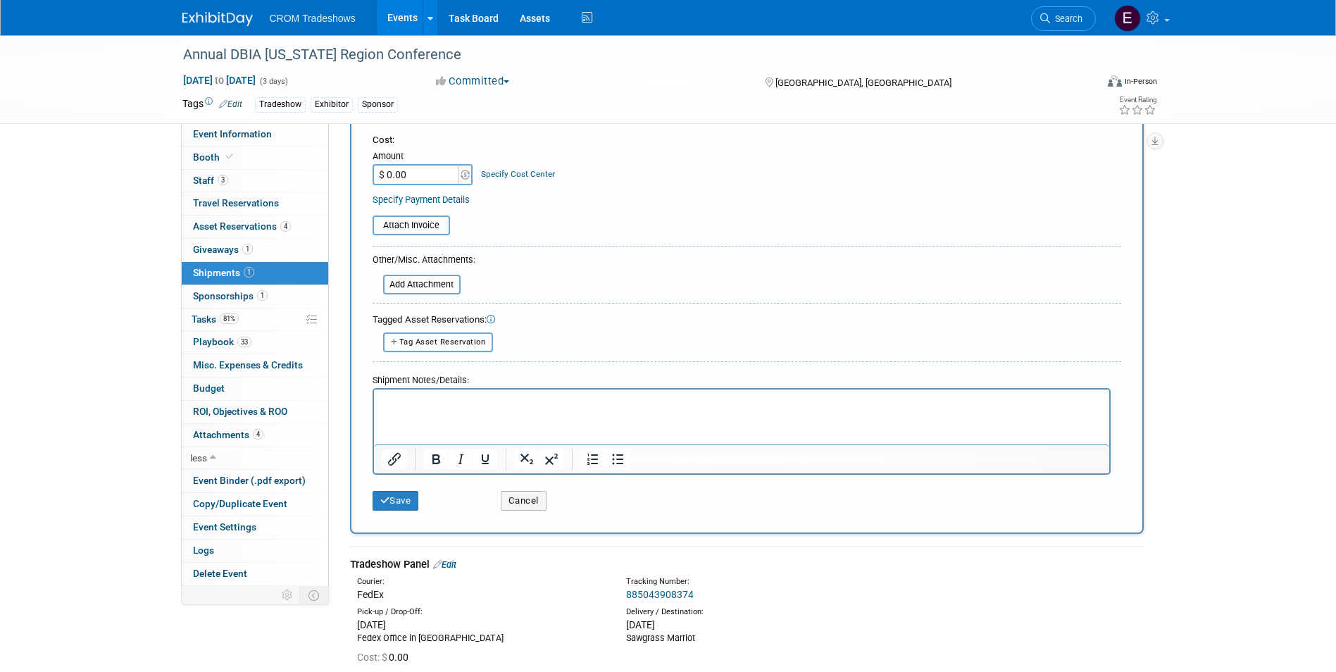
scroll to position [282, 0]
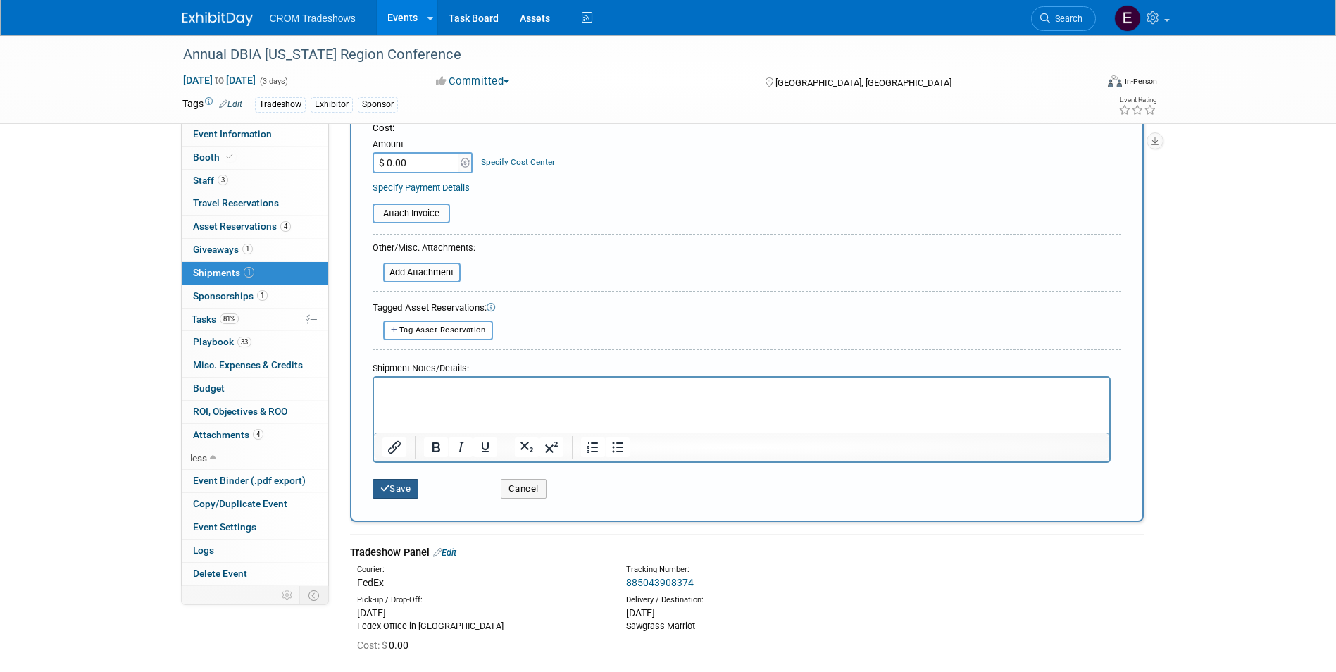
click at [416, 492] on button "Save" at bounding box center [396, 489] width 46 height 20
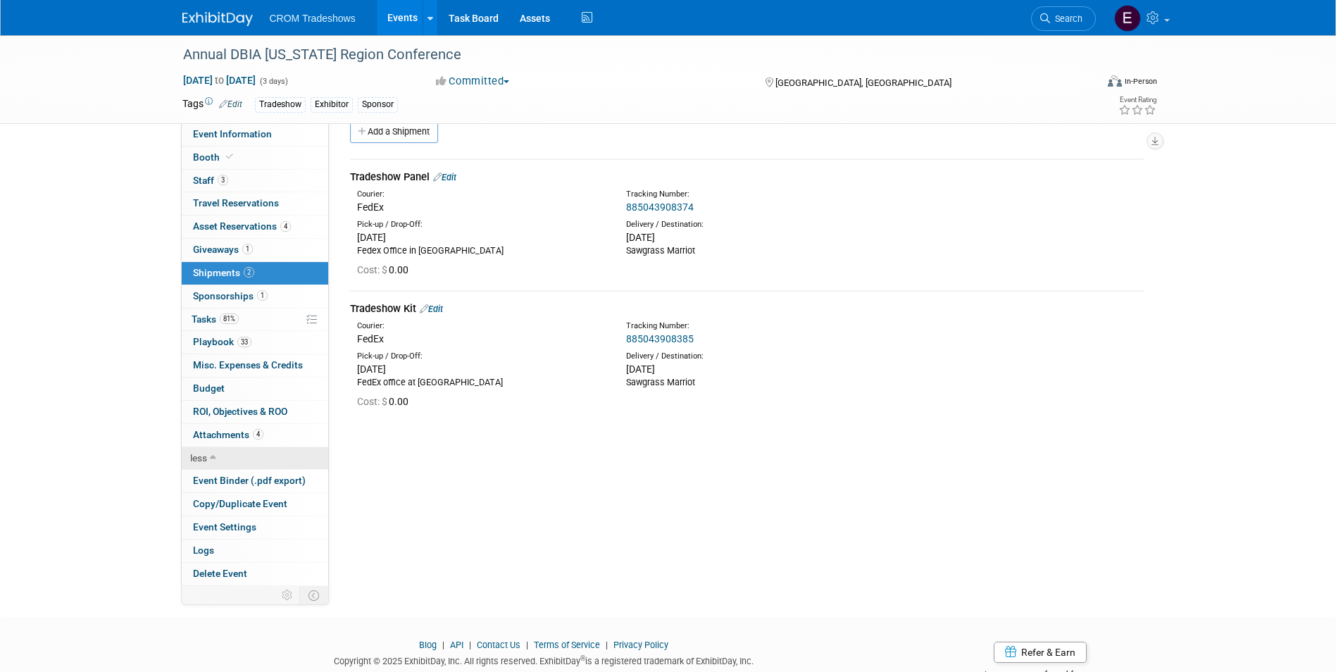
scroll to position [0, 0]
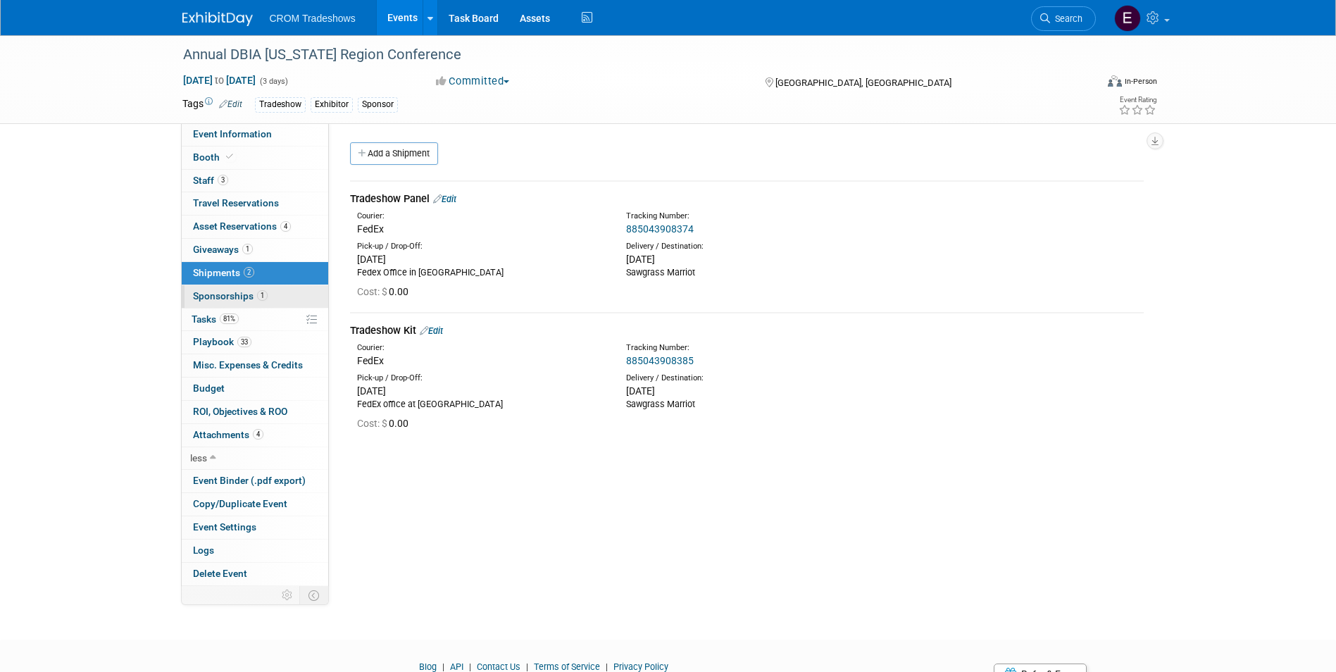
click at [245, 296] on span "Sponsorships 1" at bounding box center [230, 295] width 75 height 11
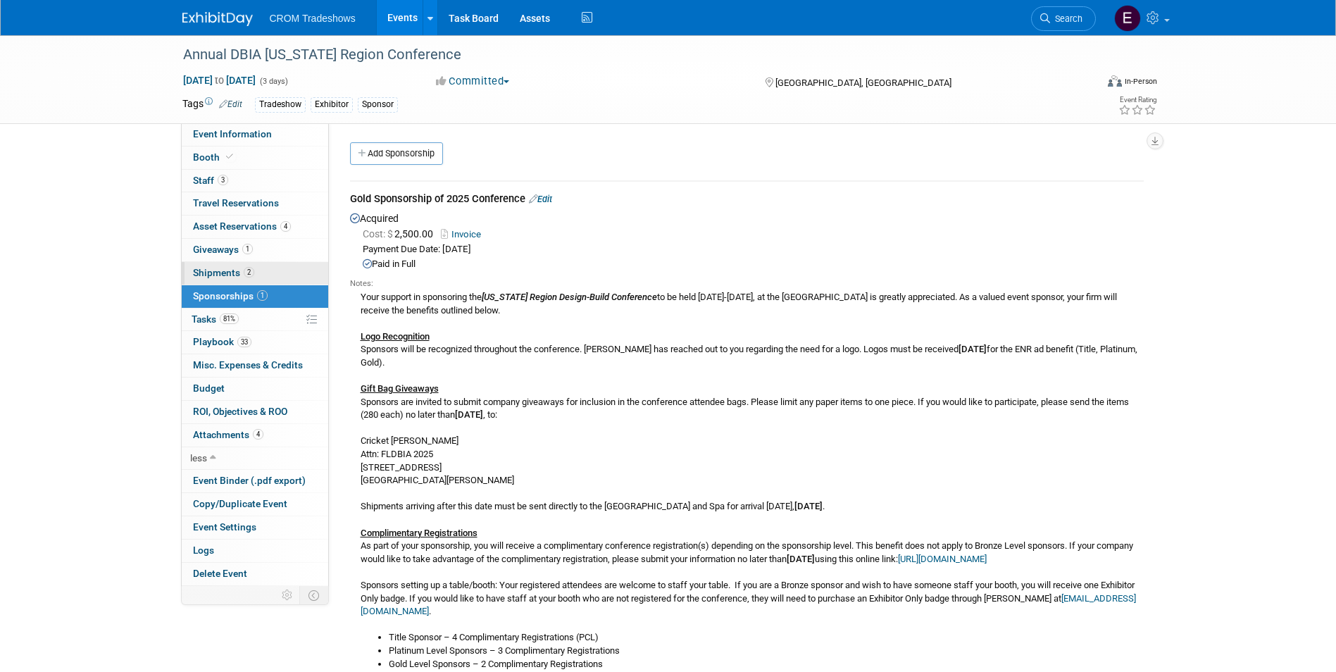
click at [244, 274] on span "2" at bounding box center [249, 272] width 11 height 11
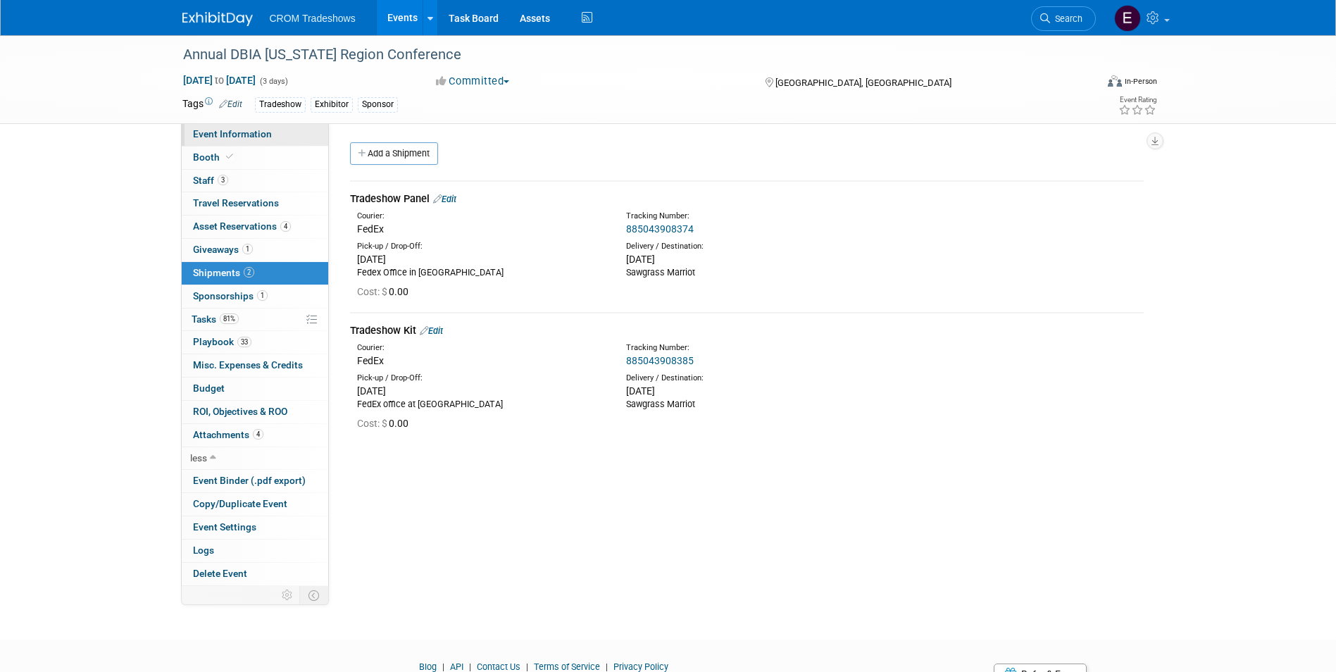
click at [218, 140] on link "Event Information" at bounding box center [255, 134] width 146 height 23
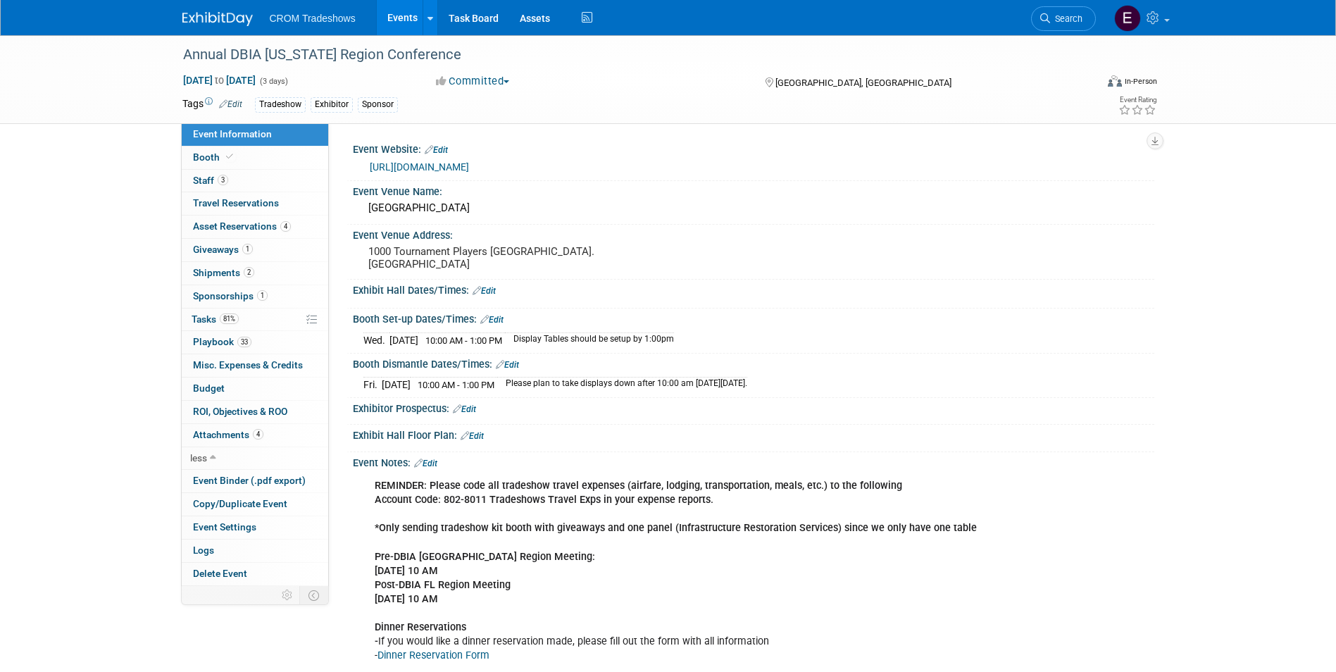
click at [137, 297] on div "Annual DBIA Florida Region Conference Oct 15, 2025 to Oct 17, 2025 (3 days) Oct…" at bounding box center [668, 369] width 1336 height 668
click at [277, 482] on span "Event Binder (.pdf export)" at bounding box center [249, 480] width 113 height 11
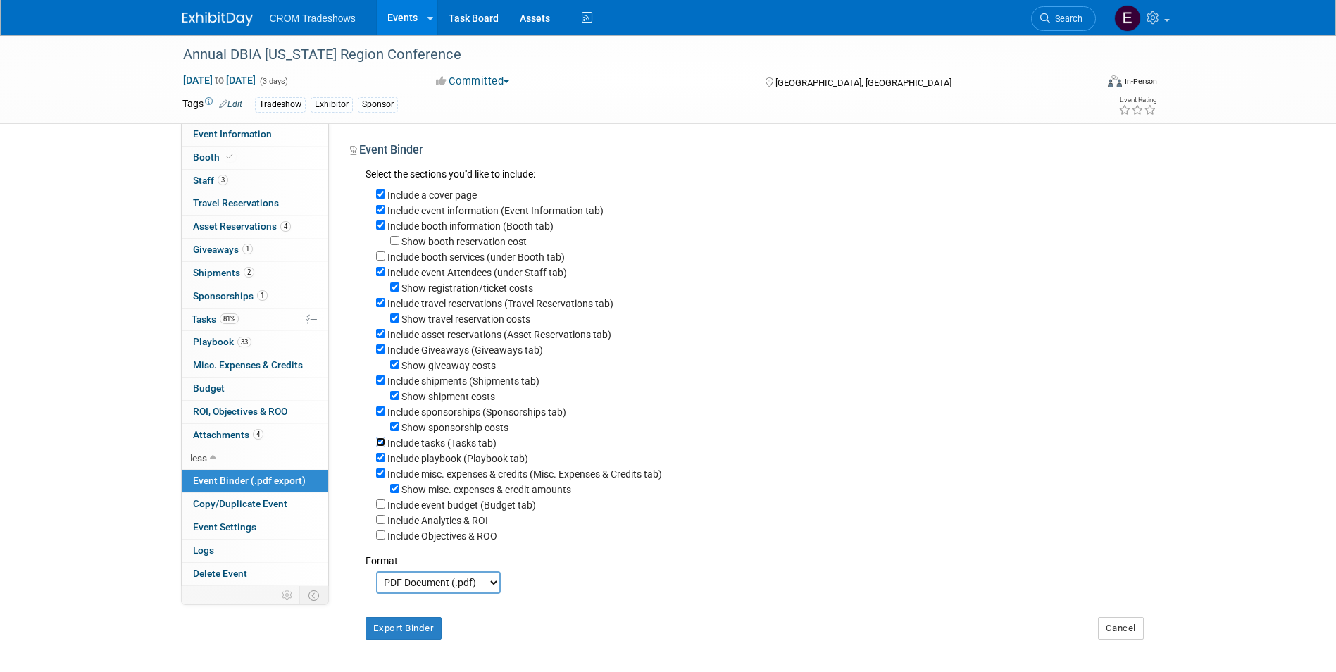
click at [378, 447] on input "Include tasks (Tasks tab)" at bounding box center [380, 441] width 9 height 9
checkbox input "false"
click at [381, 481] on div "Include misc. expenses & credits (Misc. Expenses & Credits tab)" at bounding box center [760, 473] width 768 height 15
click at [377, 478] on input "Include misc. expenses & credits (Misc. Expenses & Credits tab)" at bounding box center [380, 472] width 9 height 9
checkbox input "false"
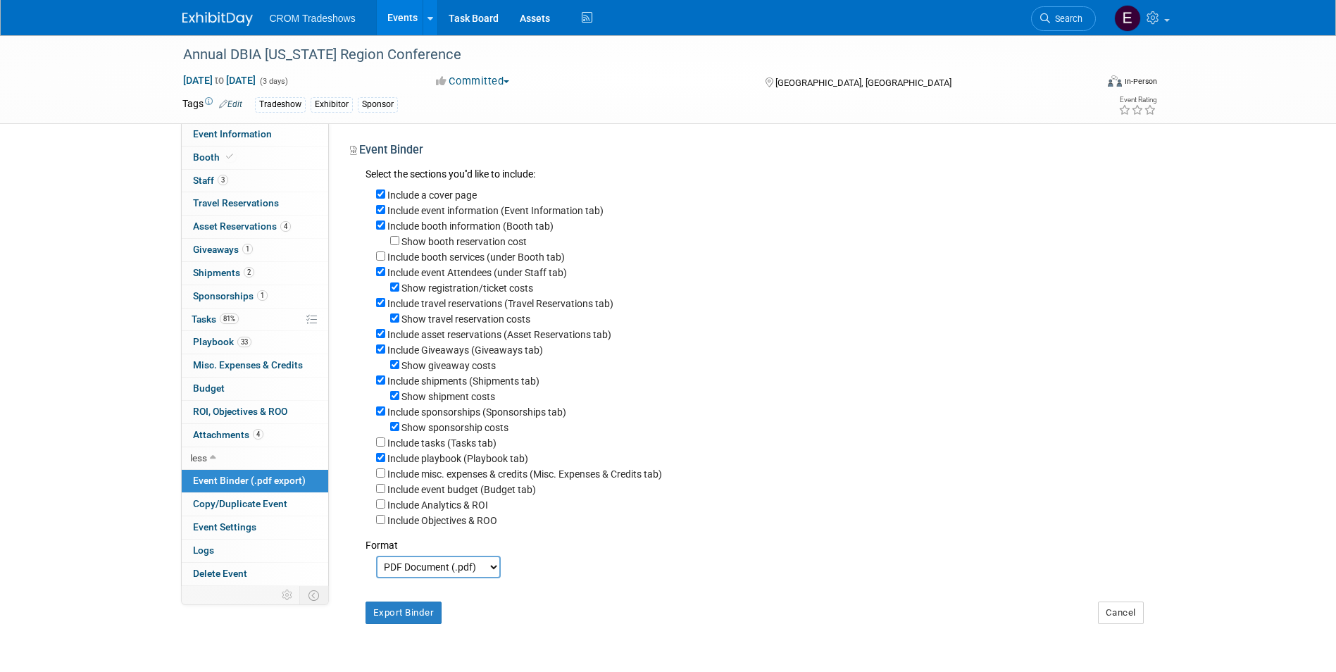
click at [385, 497] on div "Include event budget (Budget tab)" at bounding box center [760, 488] width 768 height 15
click at [378, 508] on input "Include Analytics & ROI" at bounding box center [380, 503] width 9 height 9
checkbox input "true"
click at [378, 493] on input "Include event budget (Budget tab)" at bounding box center [380, 488] width 9 height 9
checkbox input "true"
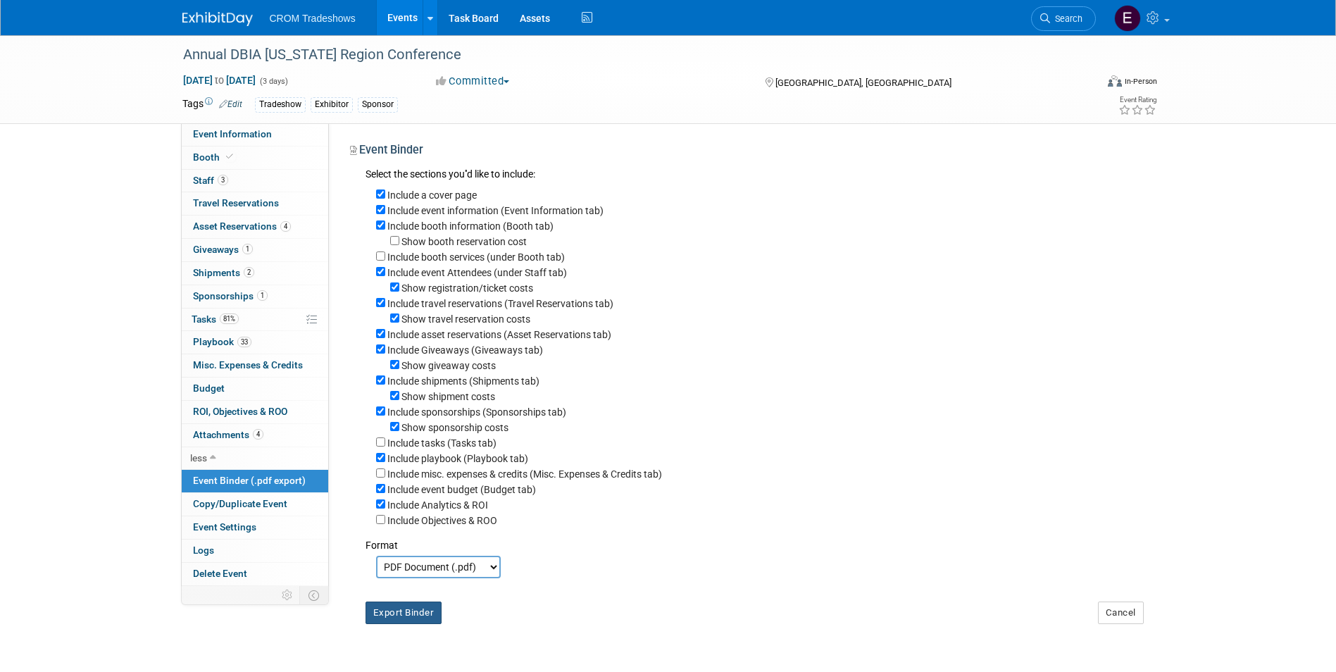
drag, startPoint x: 413, startPoint y: 624, endPoint x: 477, endPoint y: 624, distance: 63.4
click at [415, 624] on button "Export Binder" at bounding box center [404, 612] width 77 height 23
click at [1246, 149] on div "Annual DBIA Florida Region Conference Oct 15, 2025 to Oct 17, 2025 (3 days) Oct…" at bounding box center [668, 349] width 1336 height 628
click at [894, 220] on div "Include booth information (Booth tab)" at bounding box center [760, 225] width 768 height 15
click at [399, 22] on link "Events" at bounding box center [402, 17] width 51 height 35
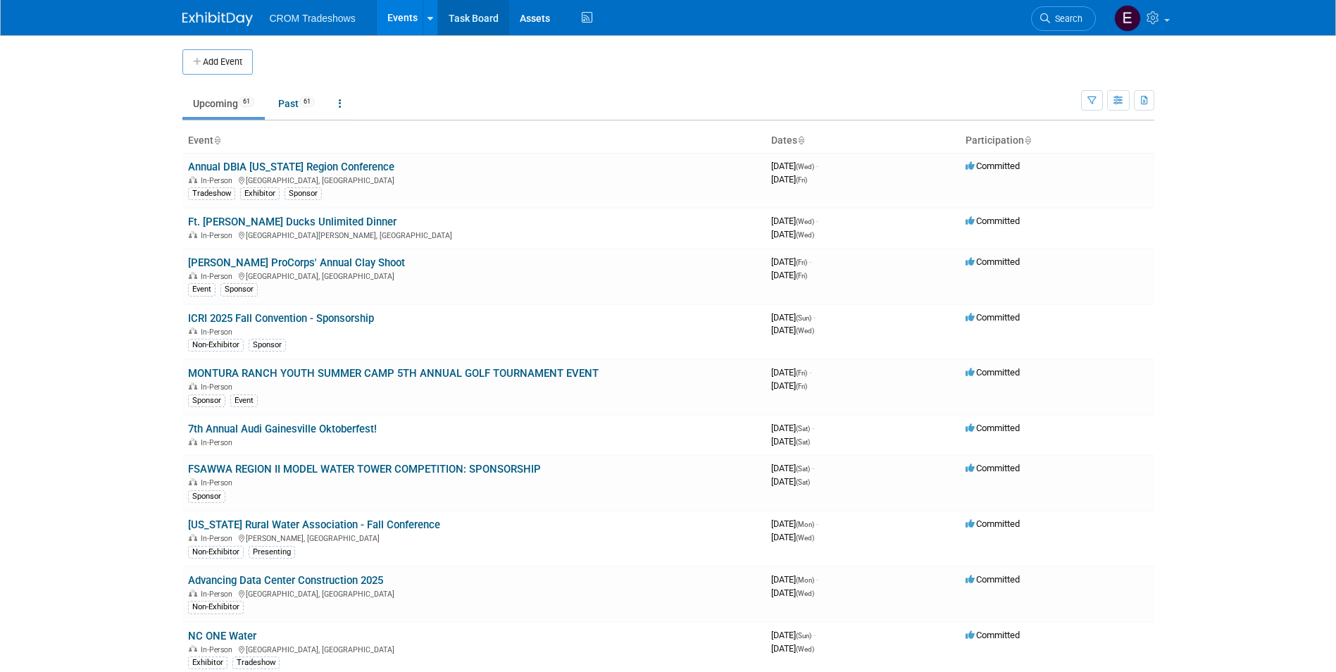
click at [475, 5] on link "Task Board" at bounding box center [473, 17] width 71 height 35
click at [367, 161] on link "Annual DBIA [US_STATE] Region Conference" at bounding box center [291, 167] width 206 height 13
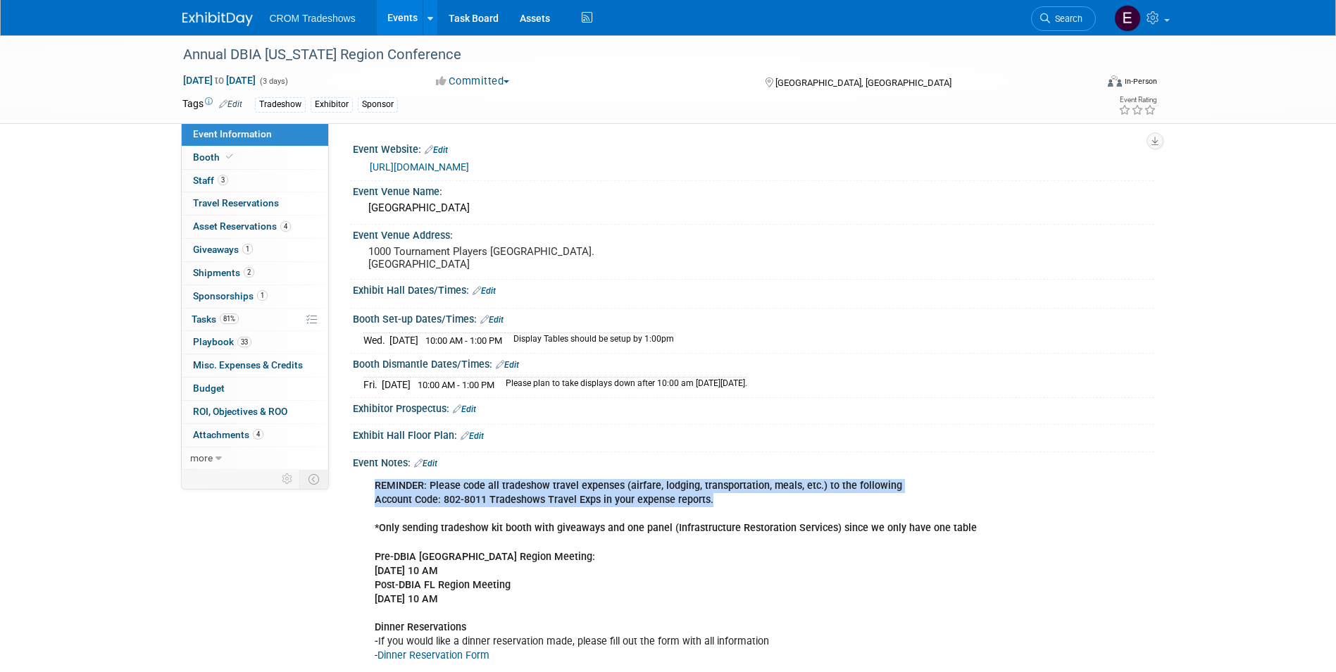
drag, startPoint x: 371, startPoint y: 484, endPoint x: 751, endPoint y: 504, distance: 380.8
click at [751, 504] on div "REMINDER: Please code all tradeshow travel expenses (airfare, lodging, transpor…" at bounding box center [682, 571] width 635 height 198
drag, startPoint x: 751, startPoint y: 504, endPoint x: 675, endPoint y: 496, distance: 76.5
copy div "REMINDER: Please code all tradeshow travel expenses (airfare, lodging, transpor…"
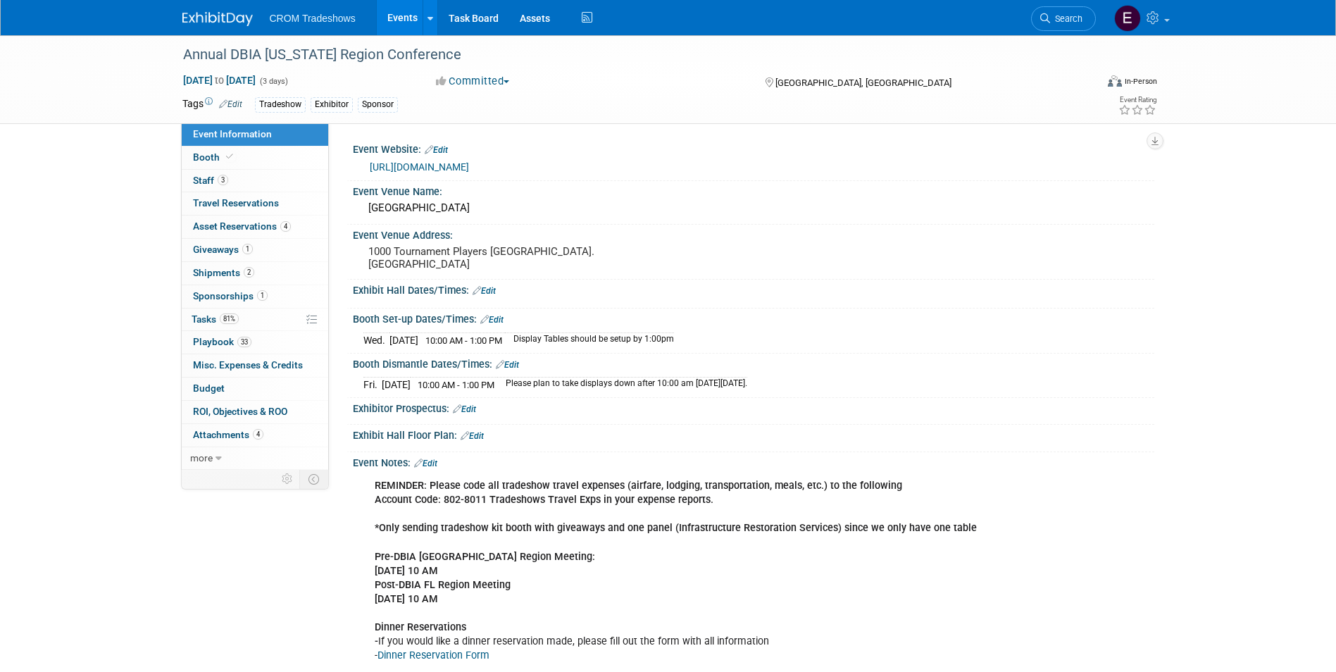
click at [1048, 437] on div "Exhibit Hall Floor Plan: Edit" at bounding box center [753, 434] width 801 height 18
click at [406, 20] on link "Events" at bounding box center [402, 17] width 51 height 35
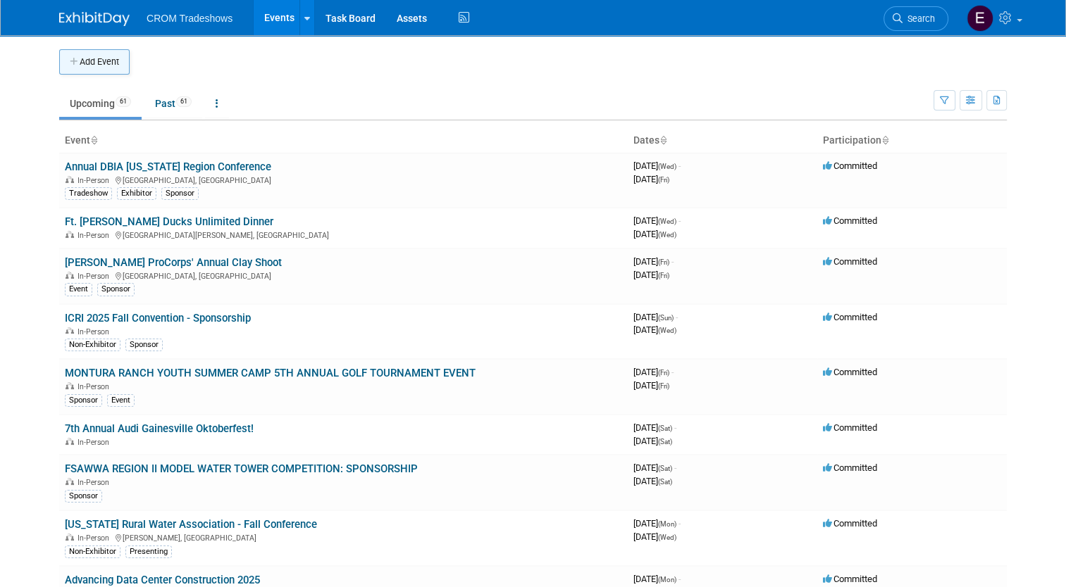
click at [89, 69] on button "Add Event" at bounding box center [94, 61] width 70 height 25
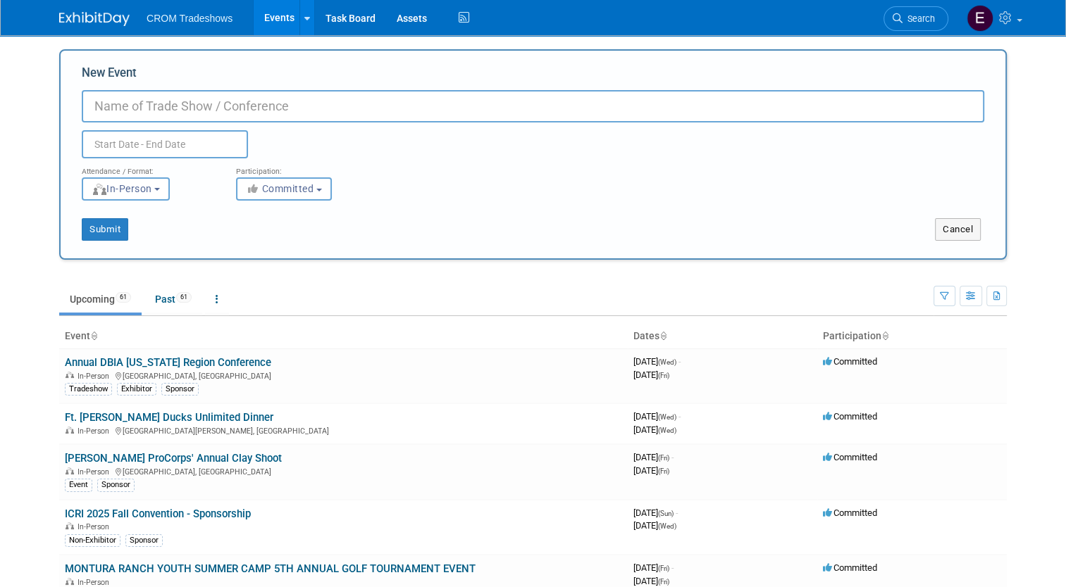
click at [169, 99] on input "New Event" at bounding box center [533, 106] width 902 height 32
type input "WATEREUSE 2026 SYMPOSIUM"
click at [144, 192] on span "In-Person" at bounding box center [122, 188] width 61 height 11
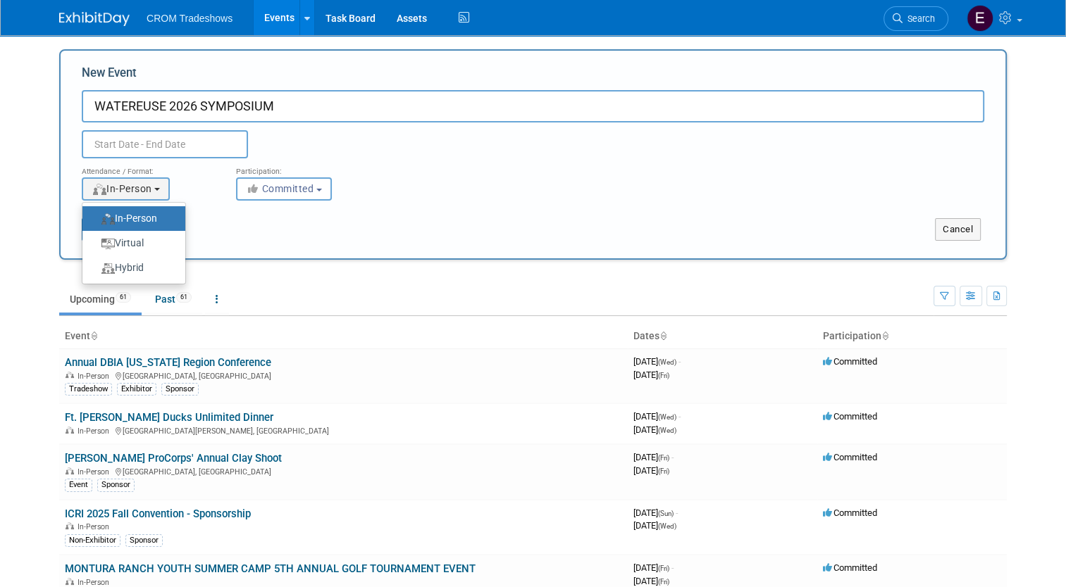
click at [143, 214] on label "In-Person" at bounding box center [130, 218] width 82 height 19
click at [95, 214] on input "In-Person" at bounding box center [90, 218] width 9 height 9
click at [423, 164] on div "Attendance / Format: <img src="https://www.exhibitday.com/Images/Format-InPerso…" at bounding box center [532, 179] width 923 height 42
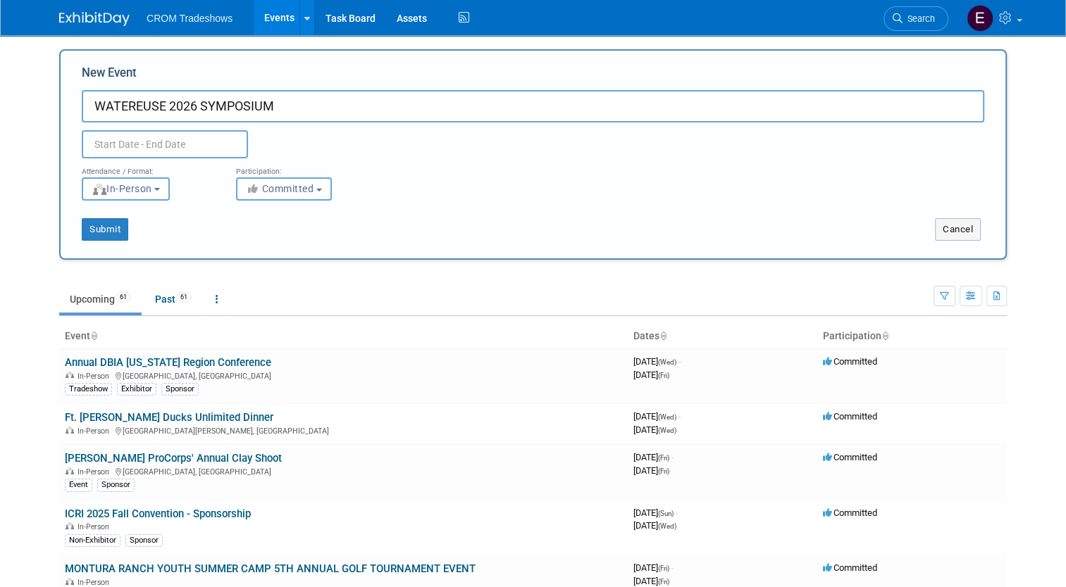
click at [165, 146] on input "text" at bounding box center [165, 144] width 166 height 28
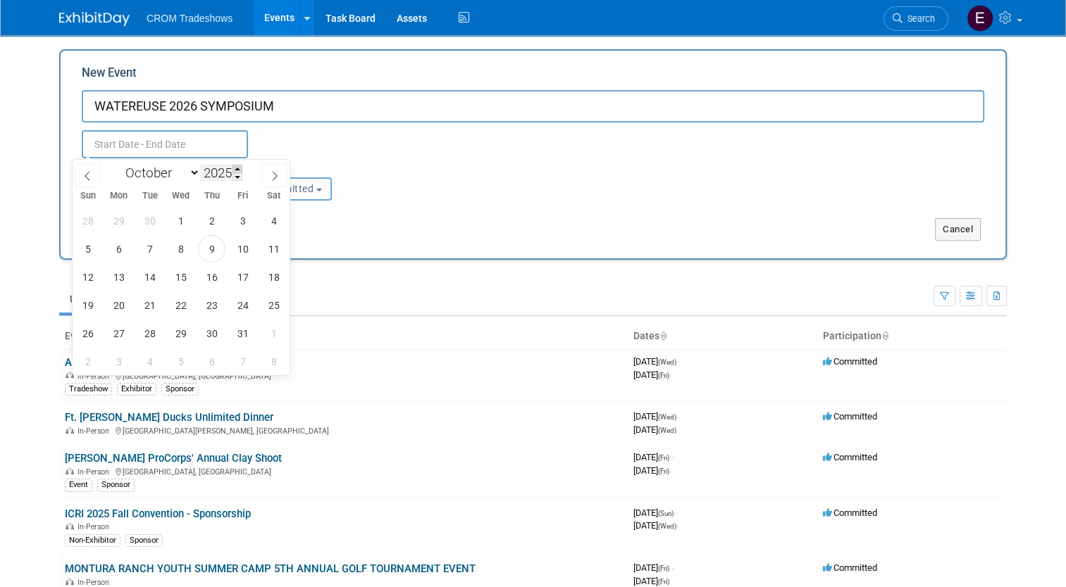
click at [237, 170] on span at bounding box center [237, 169] width 10 height 8
type input "2026"
click at [196, 162] on div "January February March April May June July August September October November De…" at bounding box center [180, 172] width 163 height 24
drag, startPoint x: 196, startPoint y: 168, endPoint x: 196, endPoint y: 177, distance: 9.9
click at [196, 168] on select "January February March April May June July August September October November De…" at bounding box center [159, 173] width 81 height 18
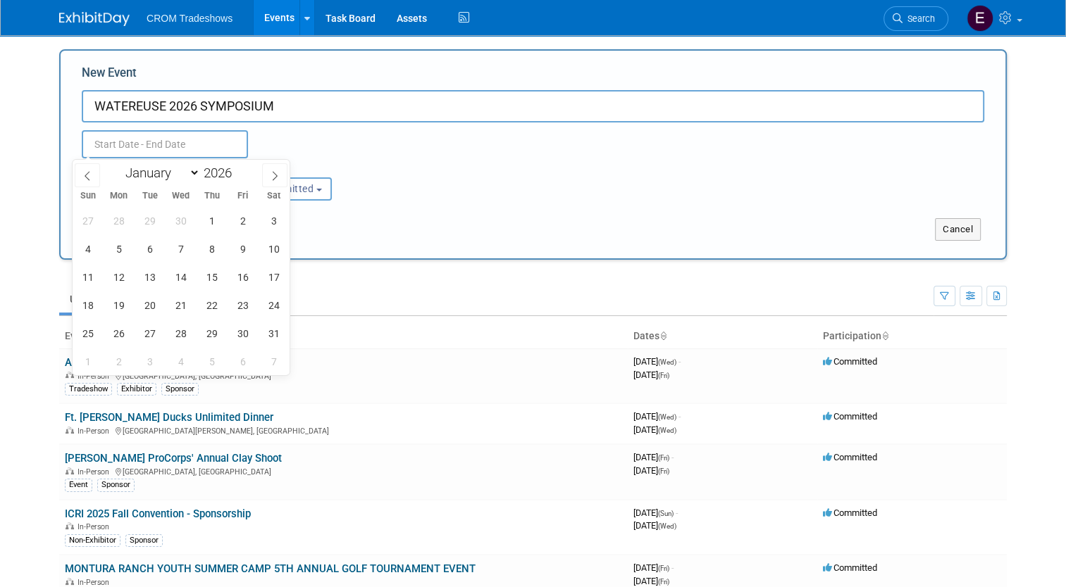
select select "2"
click at [119, 164] on select "January February March April May June July August September October November De…" at bounding box center [159, 173] width 81 height 18
click at [83, 253] on span "8" at bounding box center [87, 248] width 27 height 27
drag, startPoint x: 185, startPoint y: 244, endPoint x: 197, endPoint y: 242, distance: 12.8
click at [185, 244] on span "11" at bounding box center [180, 248] width 27 height 27
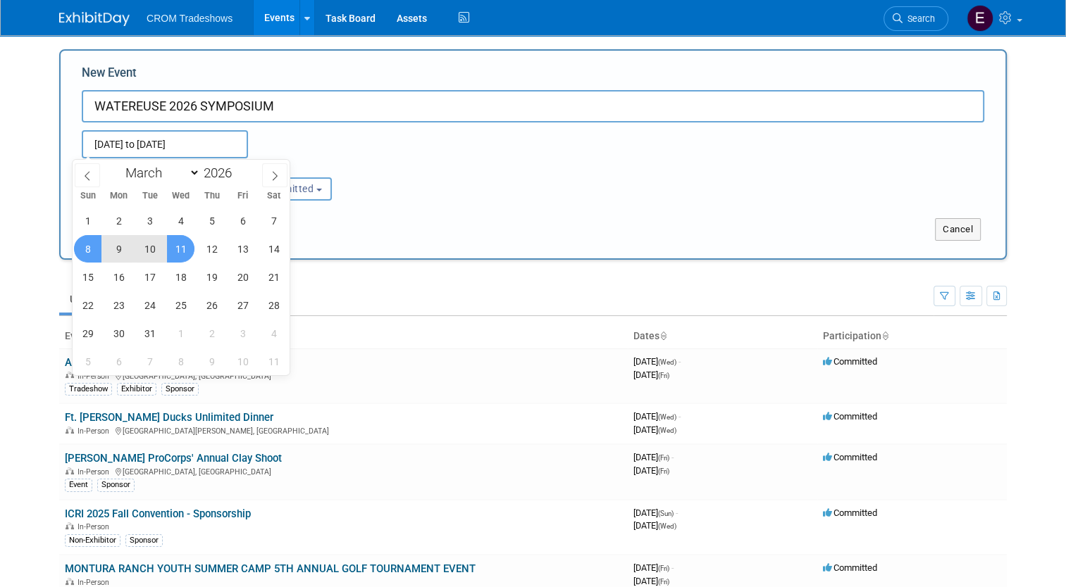
type input "Mar 8, 2026 to Mar 11, 2026"
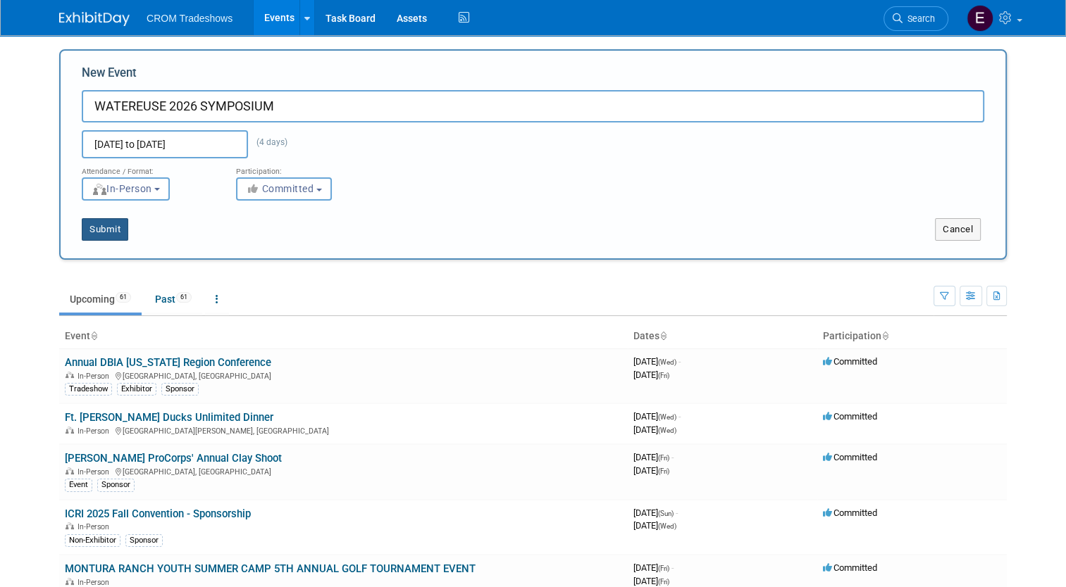
click at [103, 232] on button "Submit" at bounding box center [105, 229] width 46 height 23
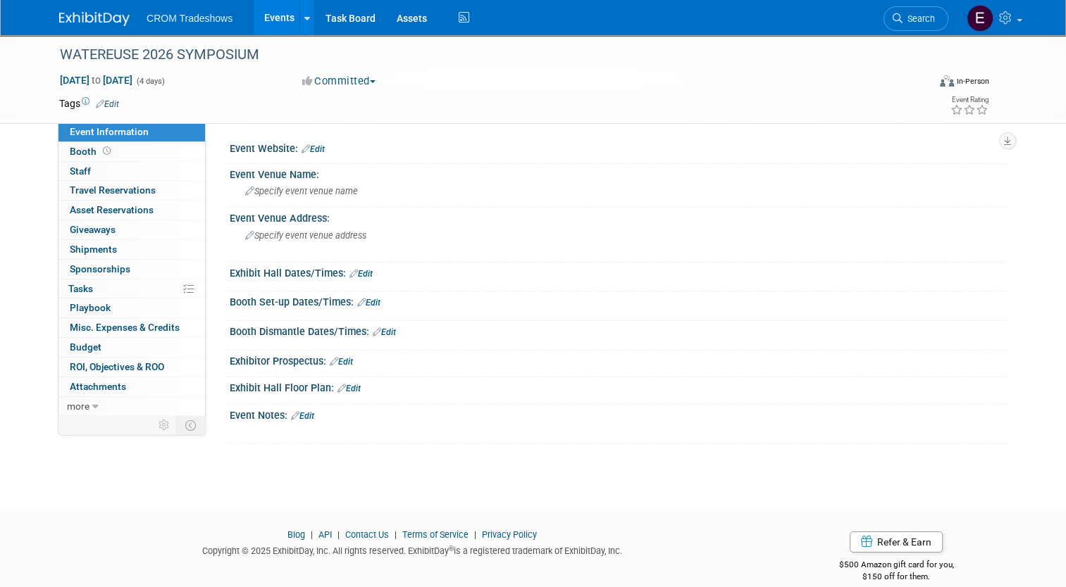
click at [307, 153] on link "Edit" at bounding box center [312, 149] width 23 height 10
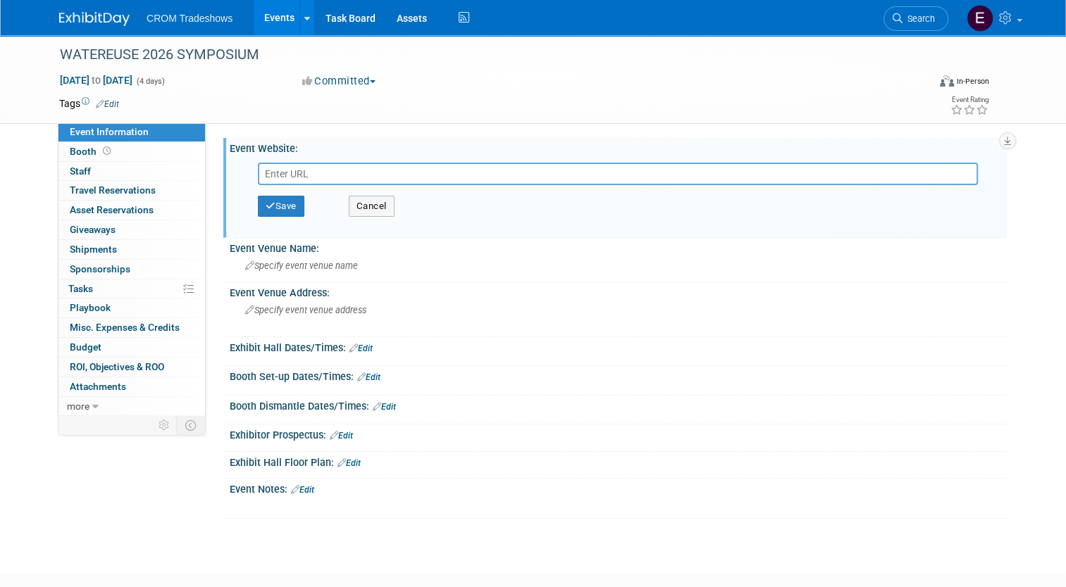
click at [271, 175] on input "text" at bounding box center [618, 174] width 720 height 23
paste input "https://watereuse.org/news-events/conferences/symposium-2026/2026-watereuse-sym…"
type input "https://watereuse.org/news-events/conferences/symposium-2026/2026-watereuse-sym…"
click at [268, 207] on button "Save" at bounding box center [281, 206] width 46 height 21
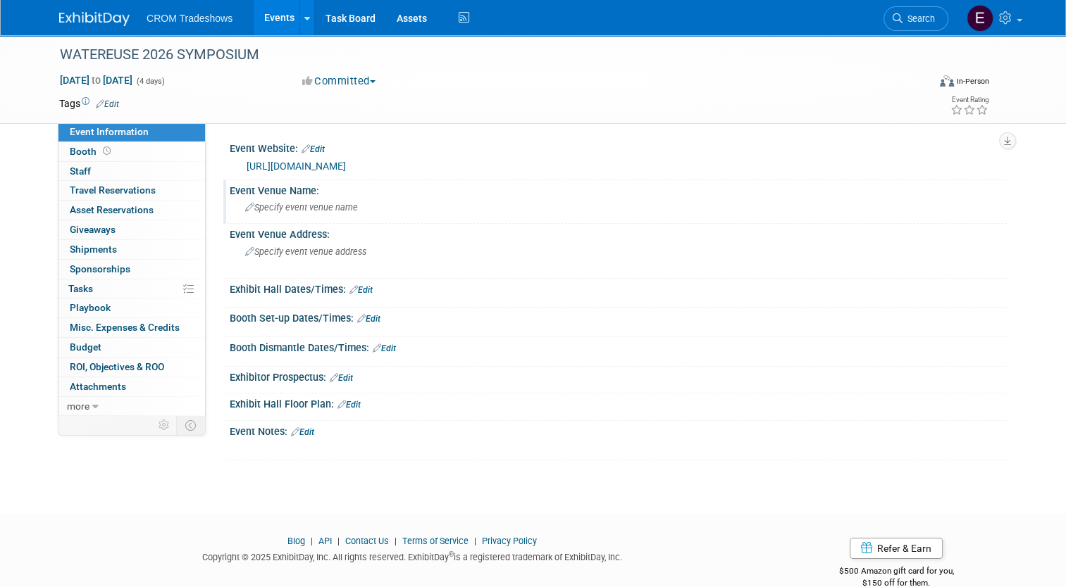
click at [249, 207] on span "Specify event venue name" at bounding box center [301, 207] width 113 height 11
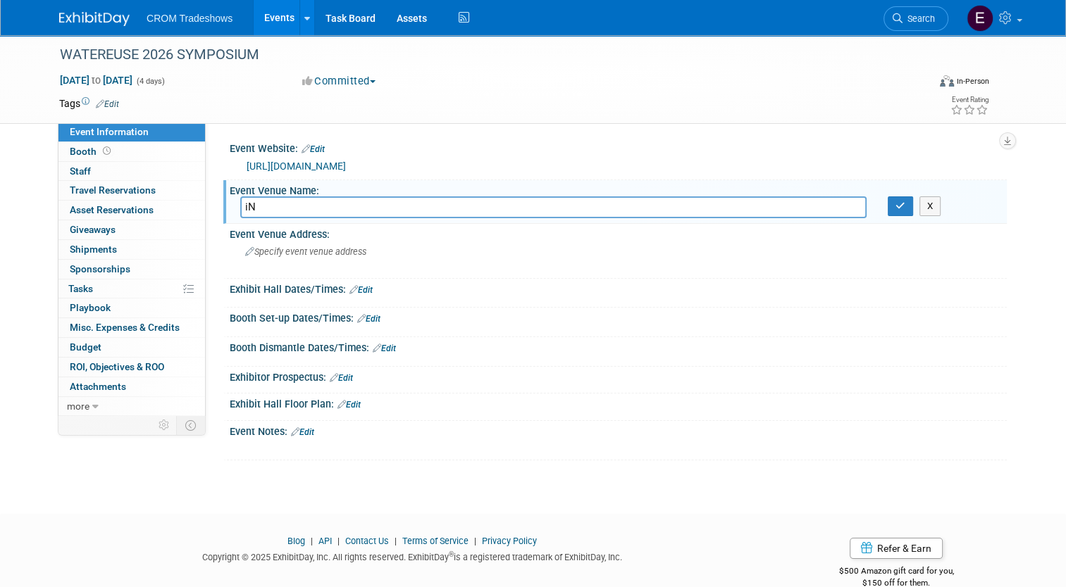
type input "i"
type input "InterContinental Los Angeles Downtown"
click at [323, 246] on span "Specify event venue address" at bounding box center [305, 251] width 121 height 11
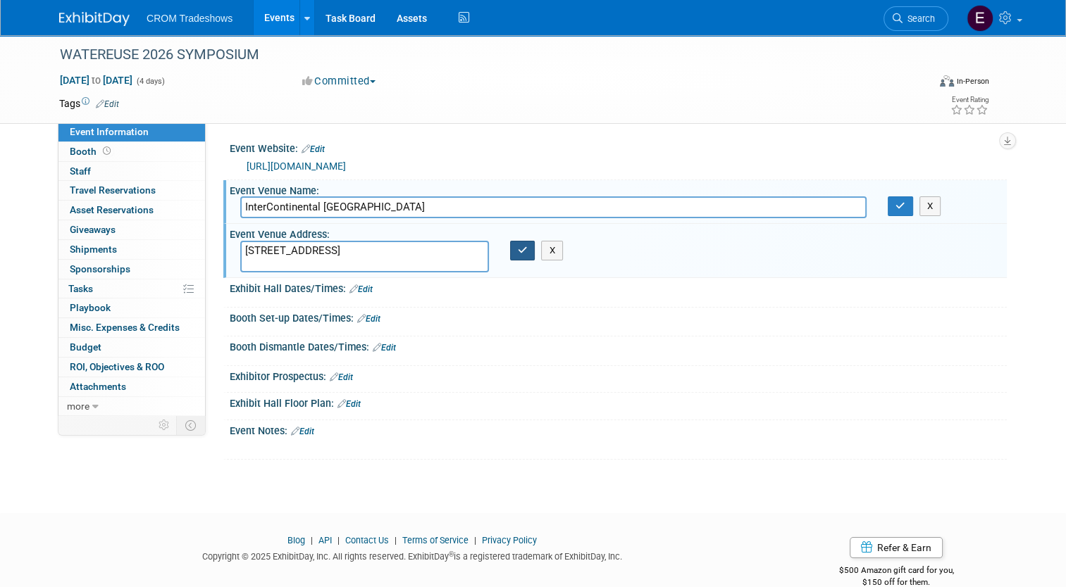
type textarea "900 Wilshire Blvd., Los Angeles, CA 90017"
click at [518, 252] on icon "button" at bounding box center [523, 250] width 10 height 9
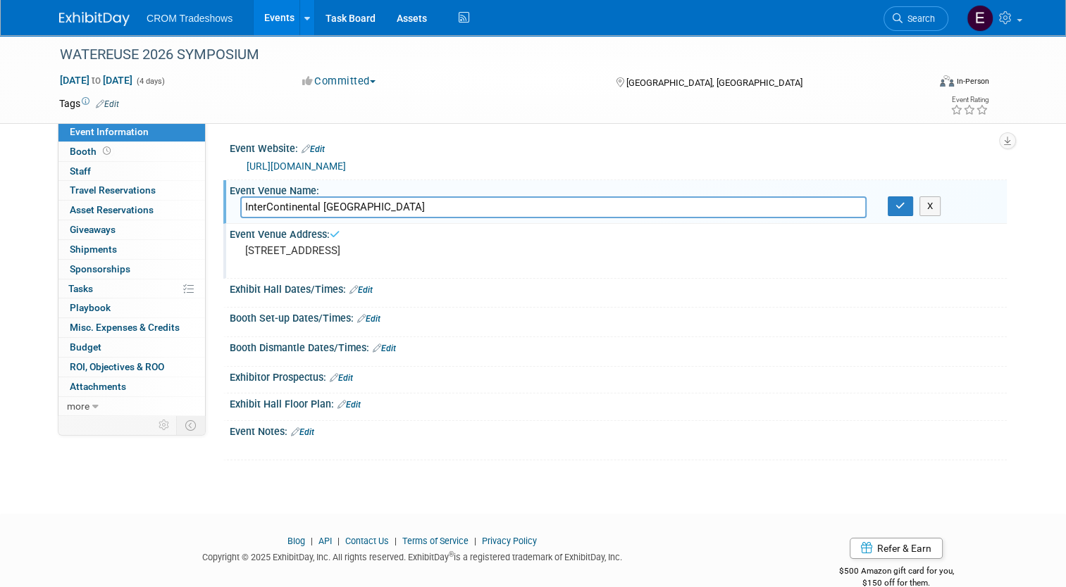
click at [103, 104] on link "Edit" at bounding box center [107, 104] width 23 height 10
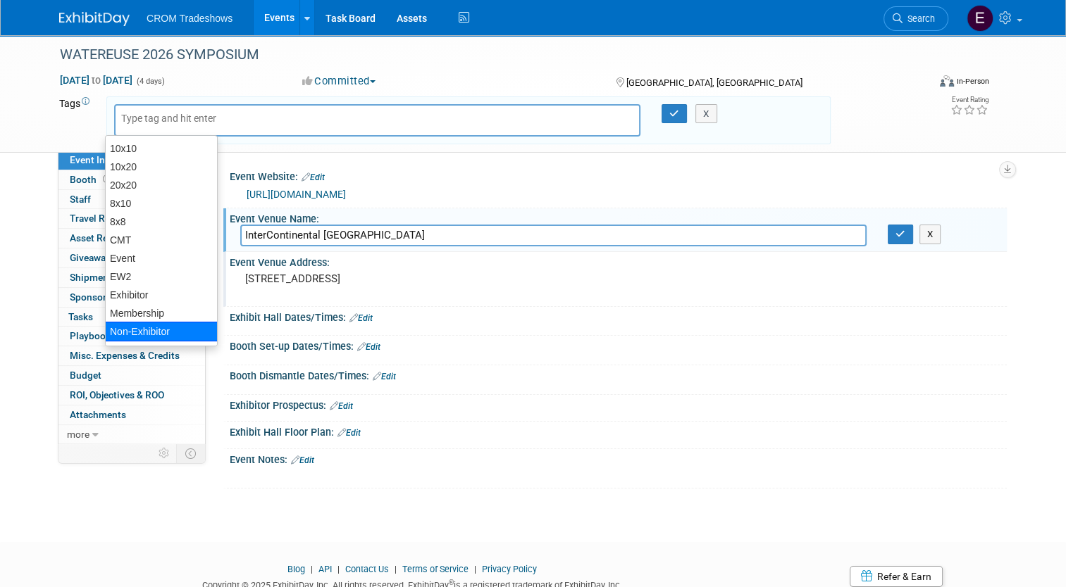
click at [177, 329] on div "Non-Exhibitor" at bounding box center [161, 332] width 113 height 20
type input "Non-Exhibitor"
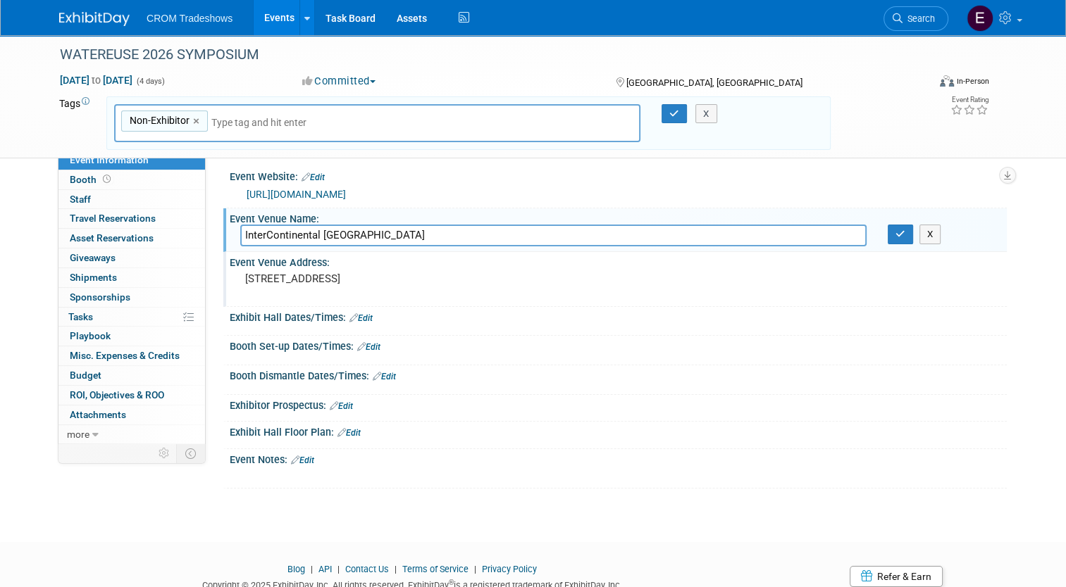
click at [243, 120] on input "text" at bounding box center [309, 123] width 197 height 14
click at [248, 136] on div "Non-Exhibitor Non-Exhibitor ×" at bounding box center [377, 123] width 526 height 39
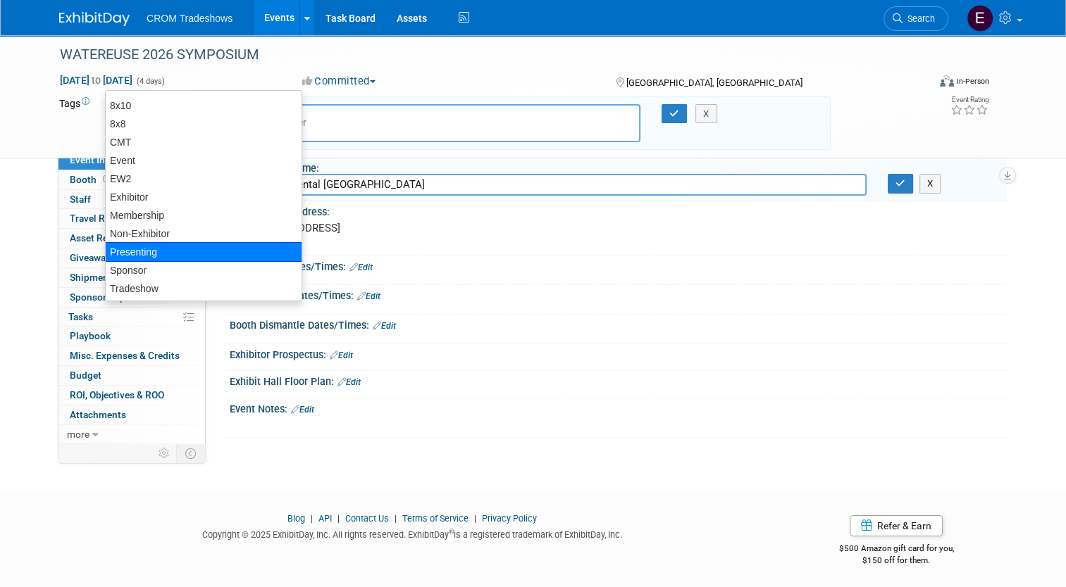
scroll to position [54, 0]
click at [767, 144] on div "Non-Exhibitor Non-Exhibitor × X" at bounding box center [468, 123] width 724 height 54
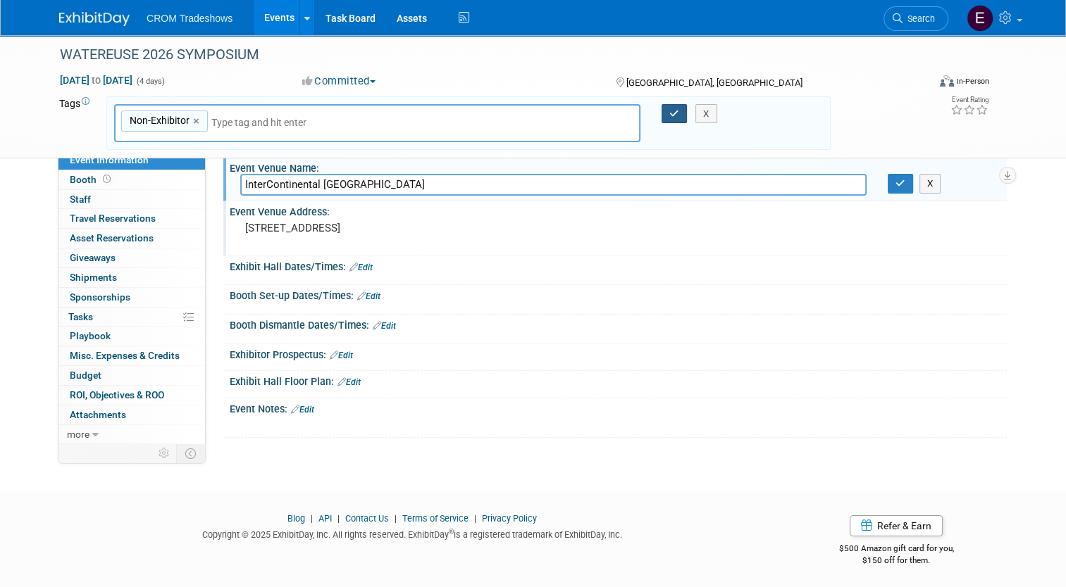
click at [673, 118] on button "button" at bounding box center [673, 114] width 25 height 20
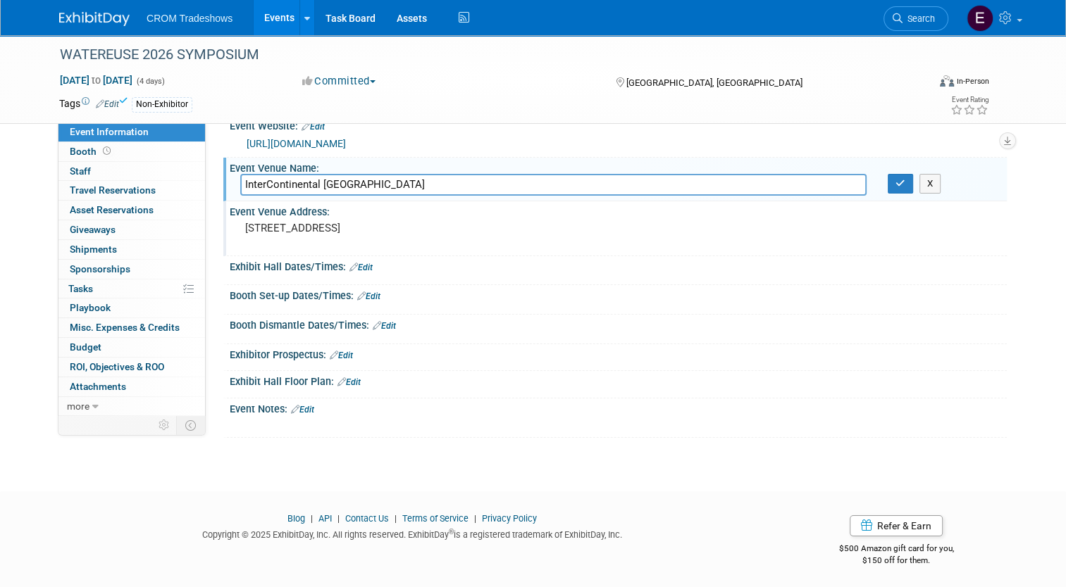
scroll to position [0, 0]
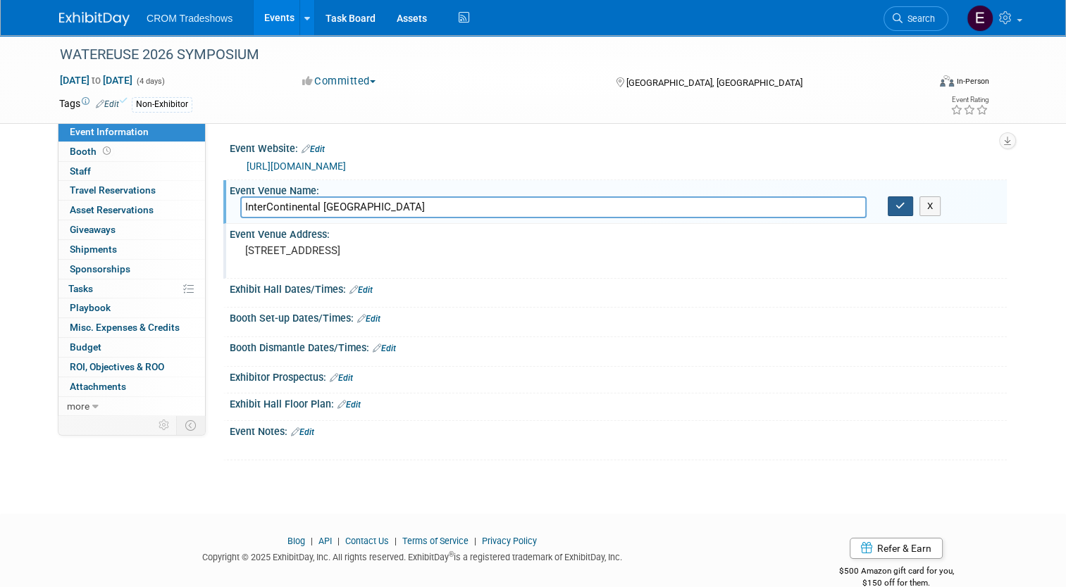
click at [911, 210] on button "button" at bounding box center [899, 206] width 25 height 20
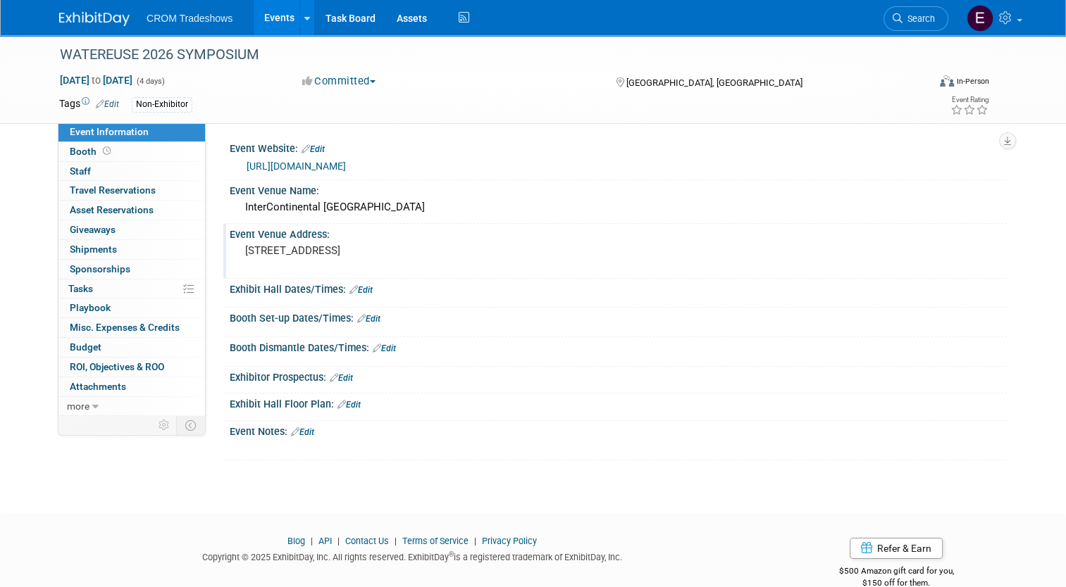
click at [295, 432] on link "Edit" at bounding box center [302, 433] width 23 height 10
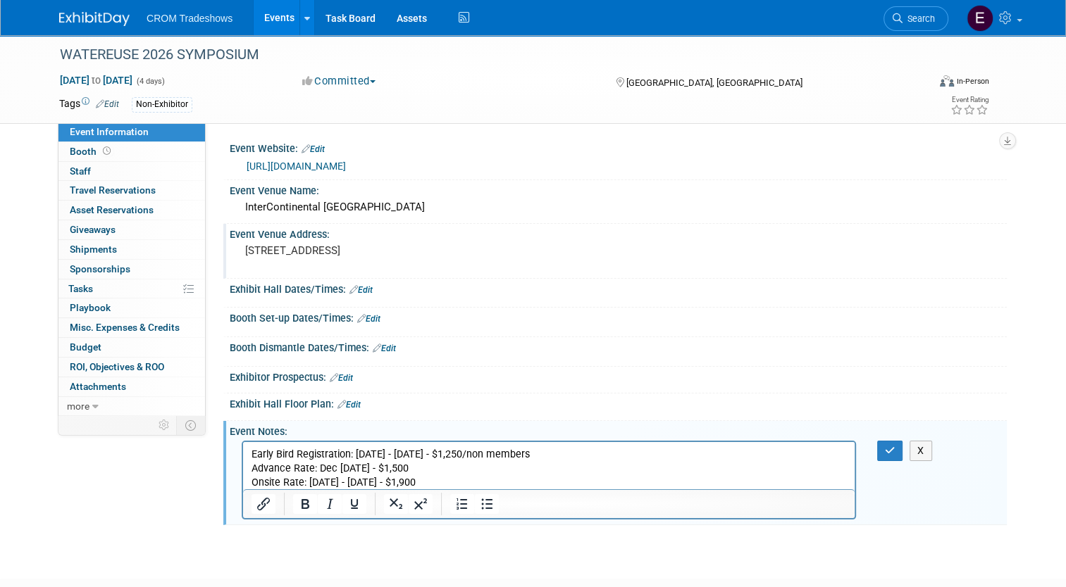
click at [253, 451] on p "Early Bird Registration: Oct 28 - Dec 16 - $1,250/non members" at bounding box center [548, 455] width 595 height 14
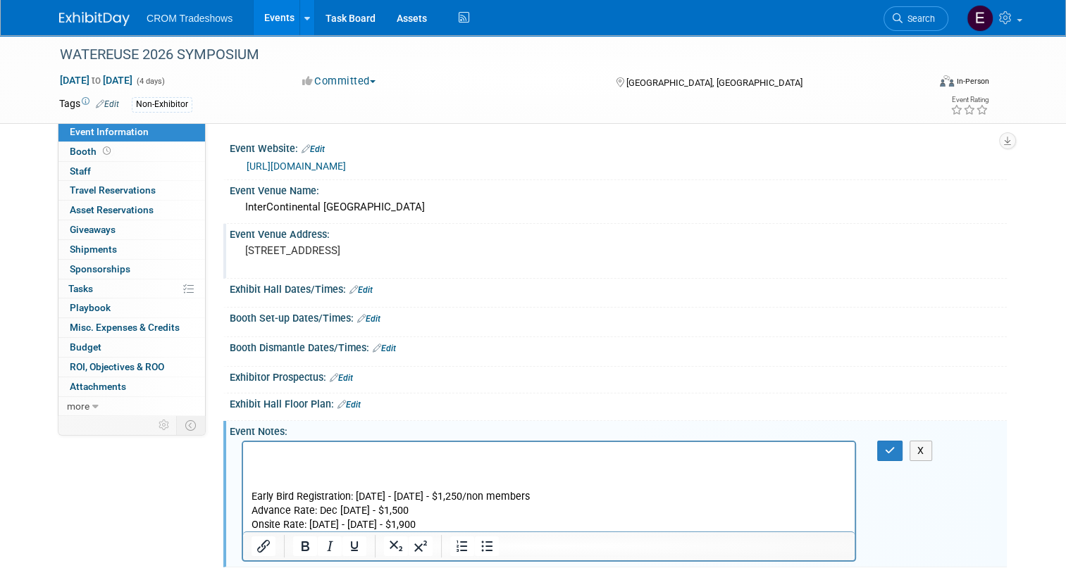
click at [261, 458] on p "Rich Text Area. Press ALT-0 for help." at bounding box center [548, 455] width 595 height 14
click at [296, 454] on p "Rich Text Area. Press ALT-0 for help." at bounding box center [548, 455] width 595 height 14
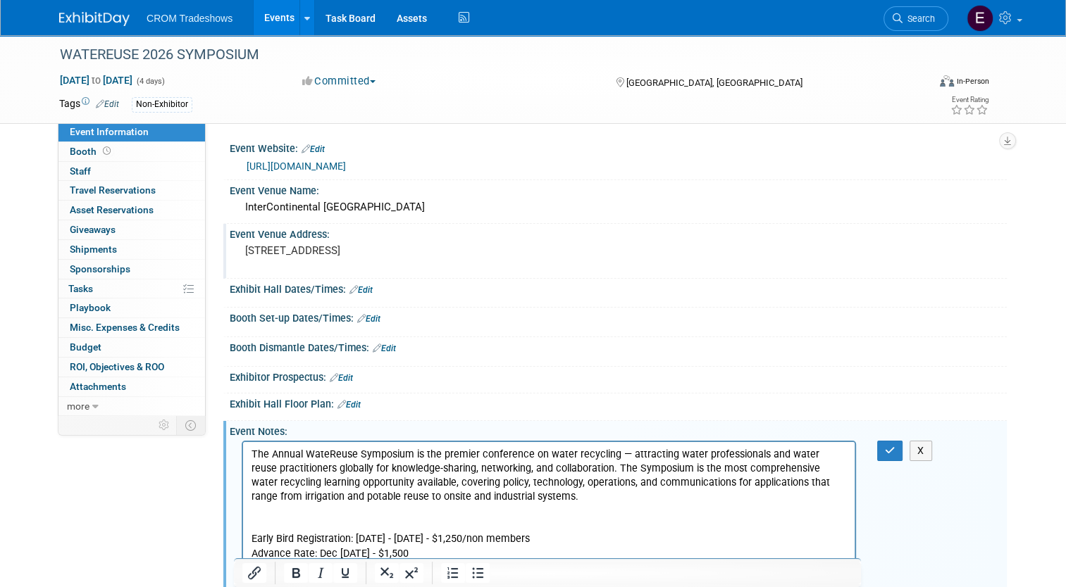
click at [495, 497] on p "The Annual WateReuse Symposium is the premier conference on water recycling — a…" at bounding box center [548, 476] width 595 height 56
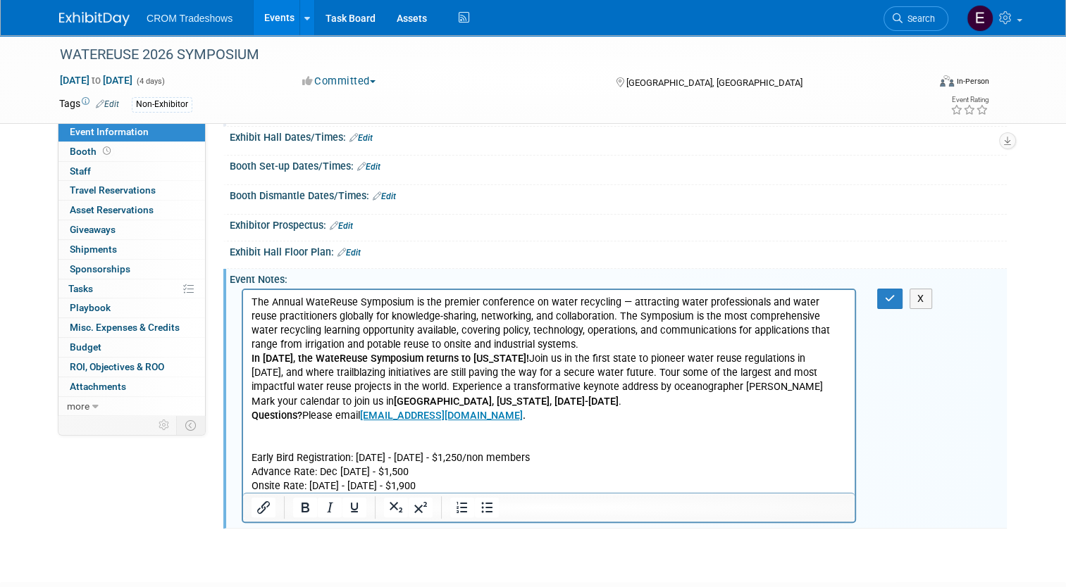
scroll to position [155, 0]
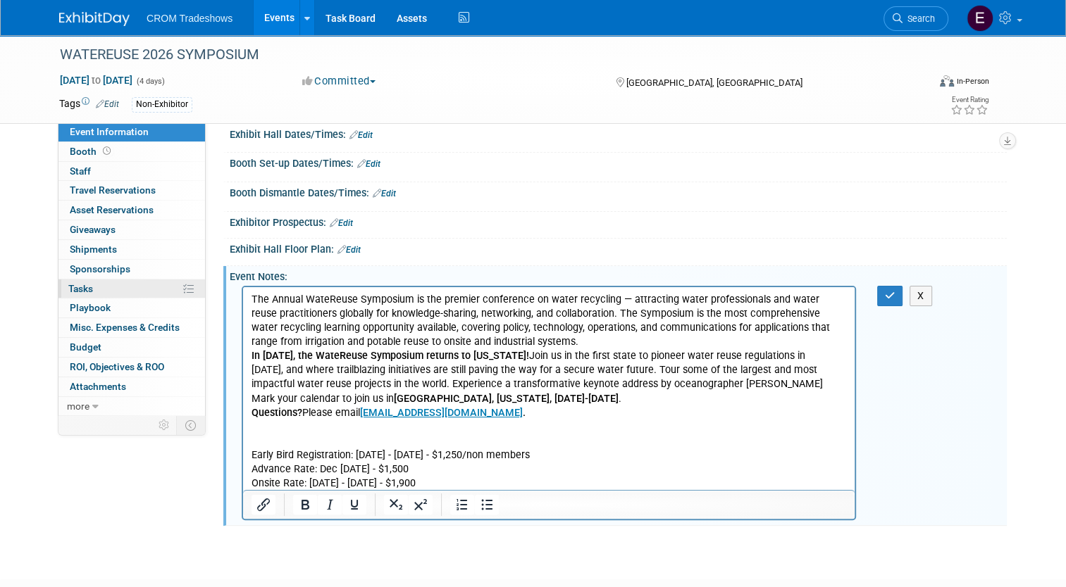
click at [135, 283] on link "0% Tasks 0%" at bounding box center [131, 289] width 146 height 19
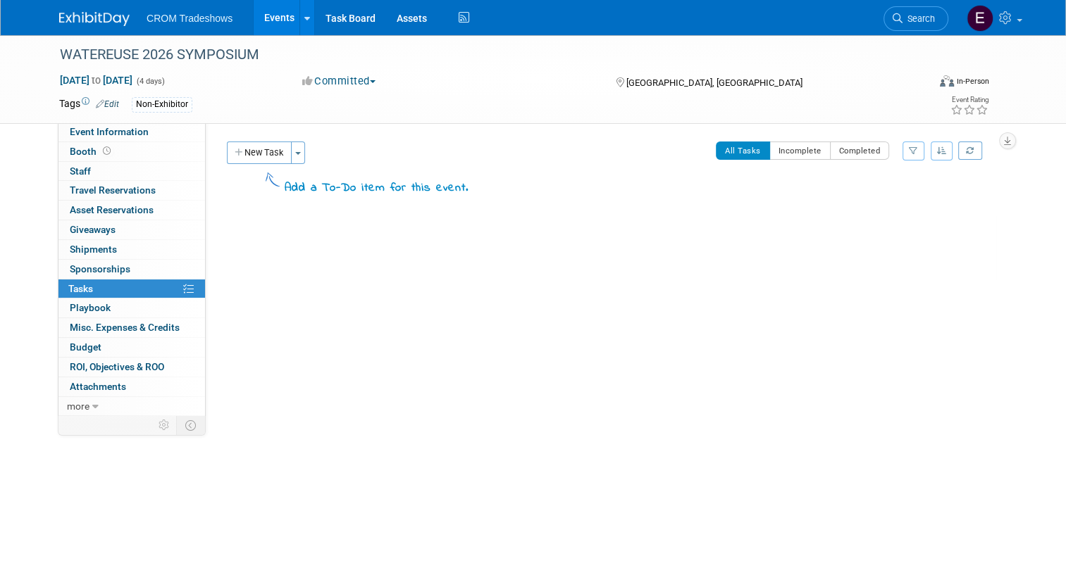
click at [251, 154] on button "New Task" at bounding box center [259, 153] width 65 height 23
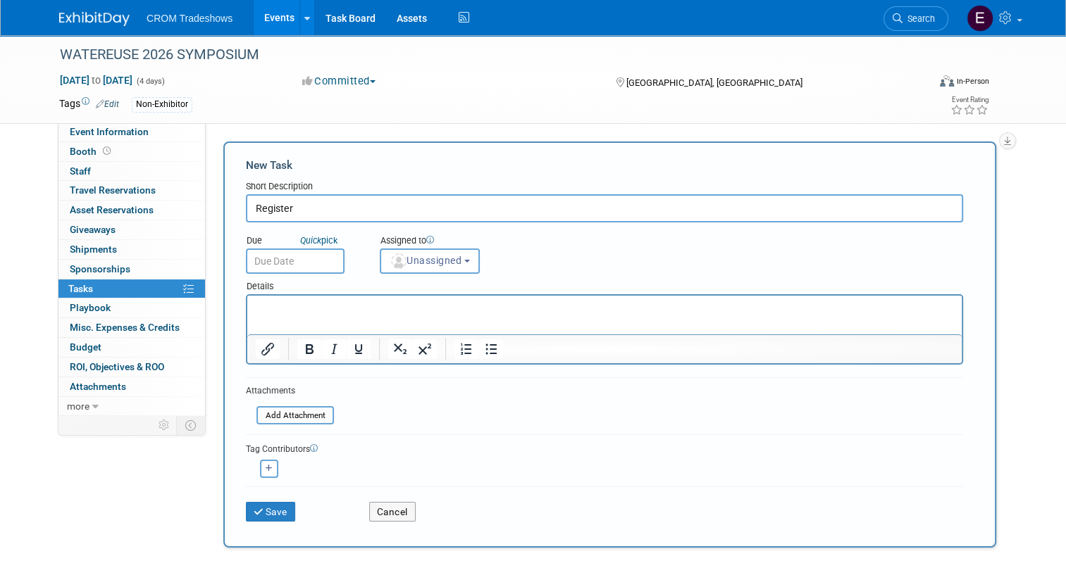
type input "Register"
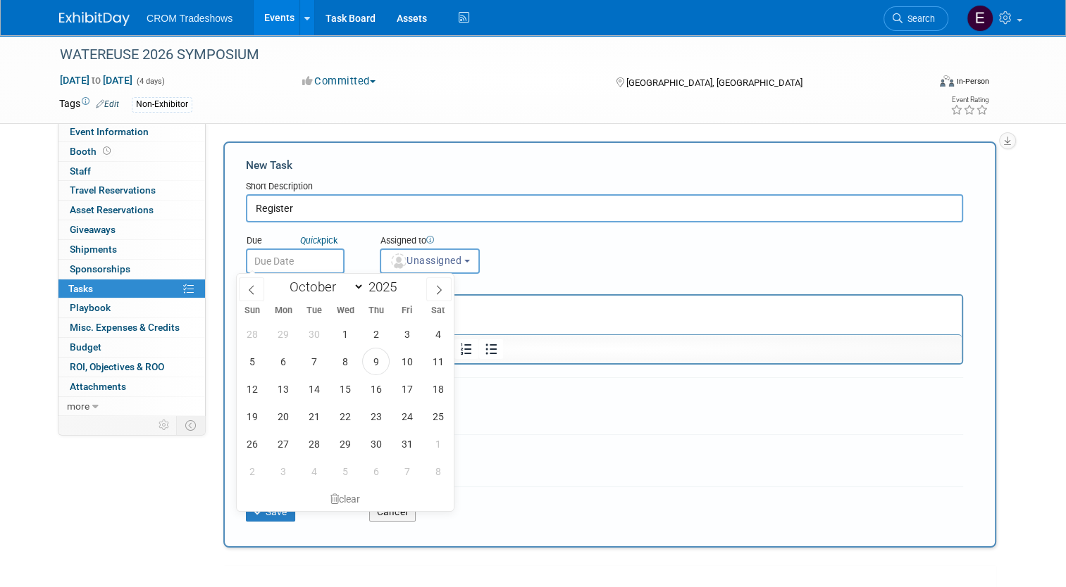
click at [305, 263] on input "text" at bounding box center [295, 261] width 99 height 25
click at [323, 448] on span "28" at bounding box center [313, 443] width 27 height 27
type input "Oct 28, 2025"
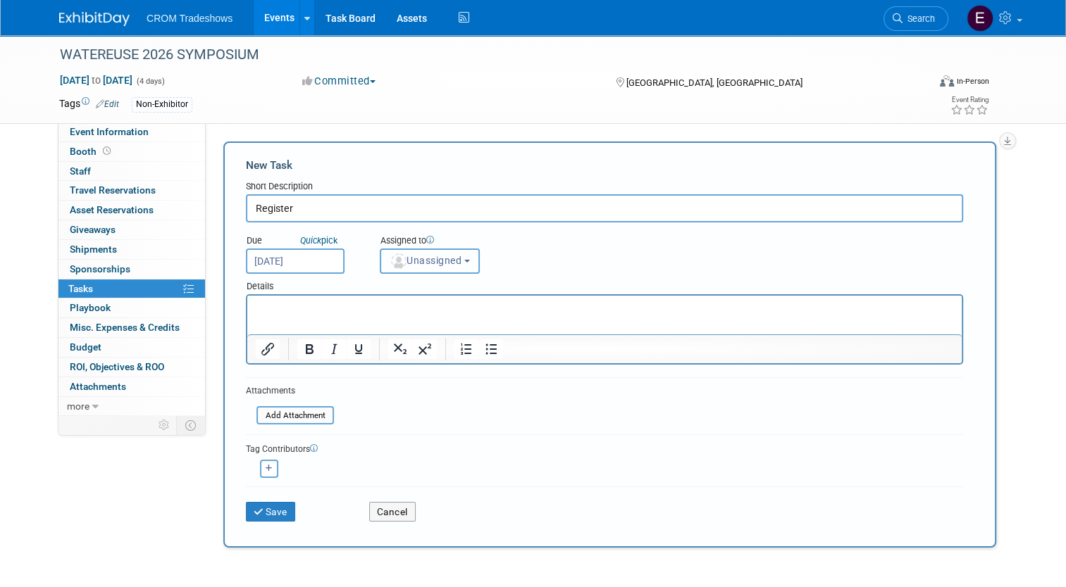
click at [435, 264] on span "Unassigned" at bounding box center [425, 260] width 72 height 11
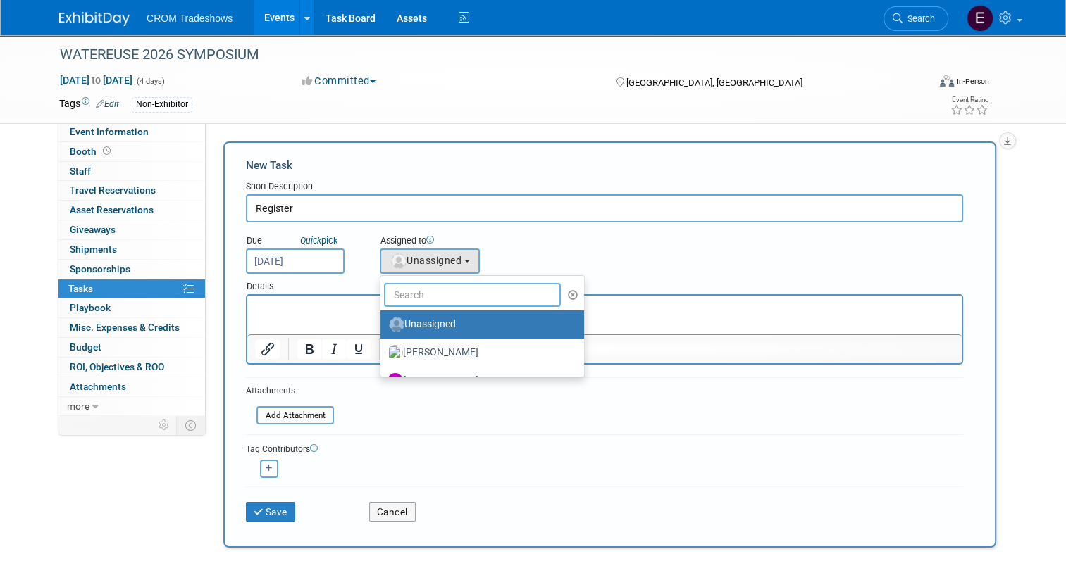
click at [422, 294] on input "text" at bounding box center [472, 295] width 177 height 24
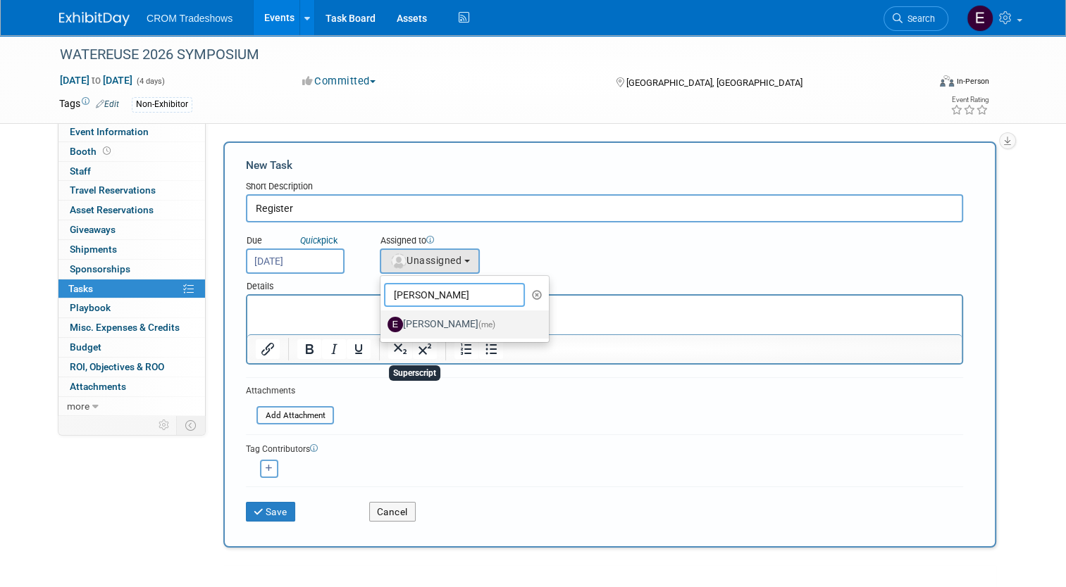
type input "[PERSON_NAME]"
click at [447, 325] on label "[PERSON_NAME] (me)" at bounding box center [460, 324] width 147 height 23
click at [382, 325] on input "[PERSON_NAME] (me)" at bounding box center [377, 322] width 9 height 9
select select "0cdcd033-fee4-47eb-bd62-9ccce2df79c1"
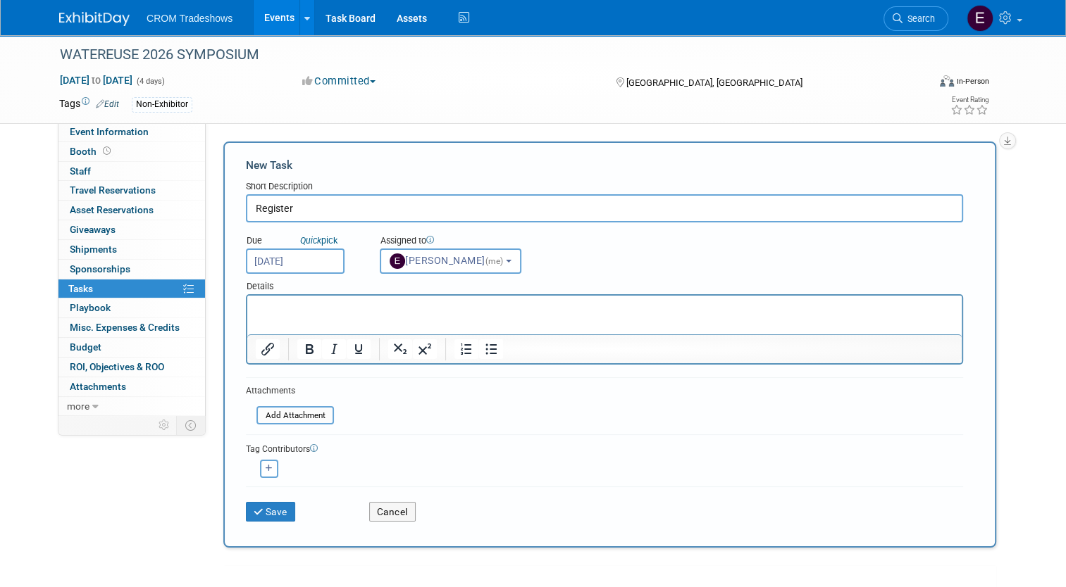
click at [380, 316] on html at bounding box center [604, 306] width 714 height 20
click at [684, 316] on html "Register for early bird $1,250/person." at bounding box center [604, 306] width 714 height 20
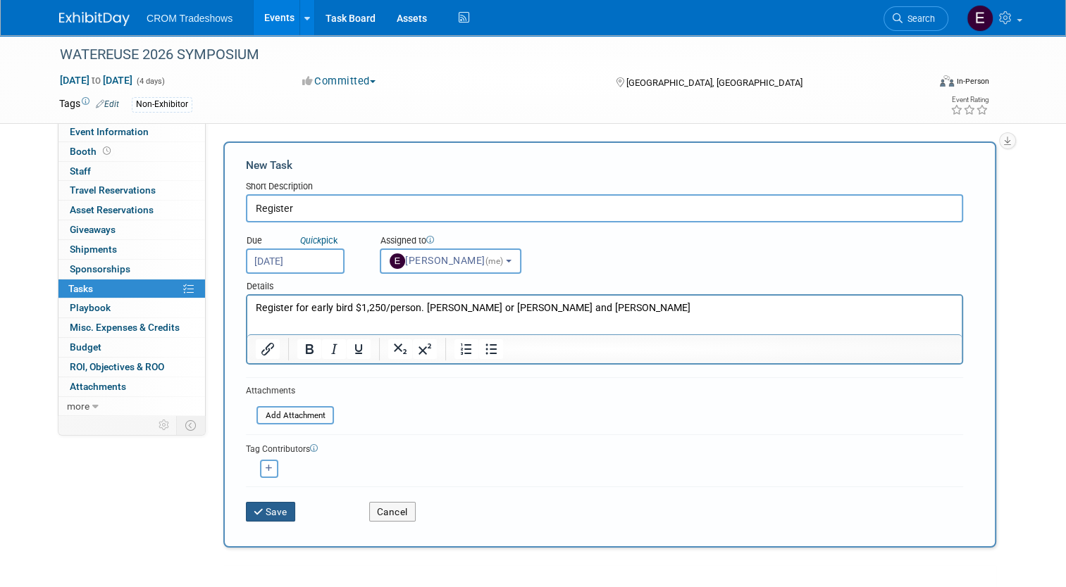
click at [269, 514] on button "Save" at bounding box center [270, 512] width 49 height 20
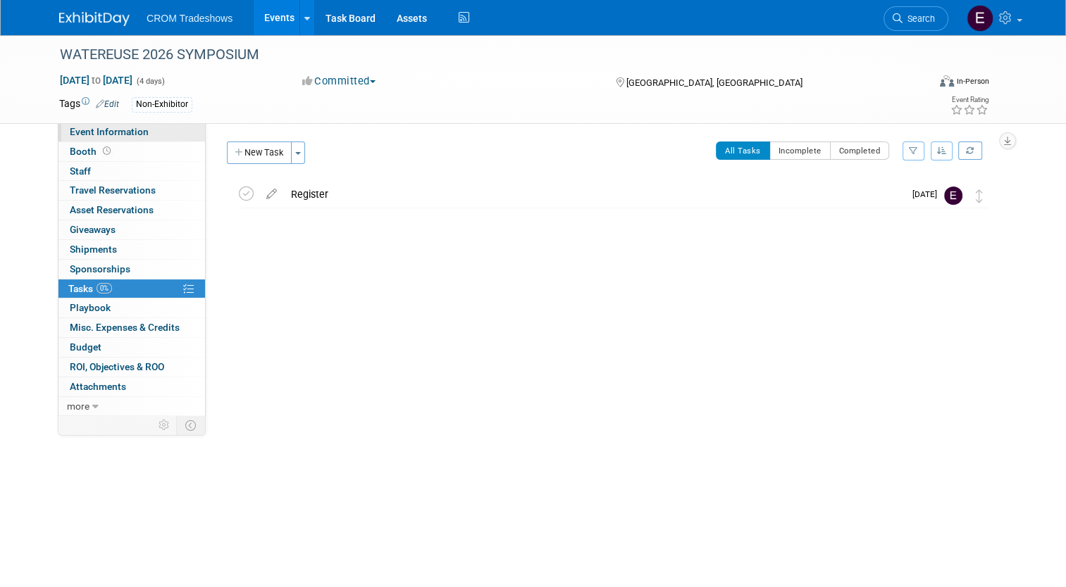
click at [134, 139] on link "Event Information" at bounding box center [131, 132] width 146 height 19
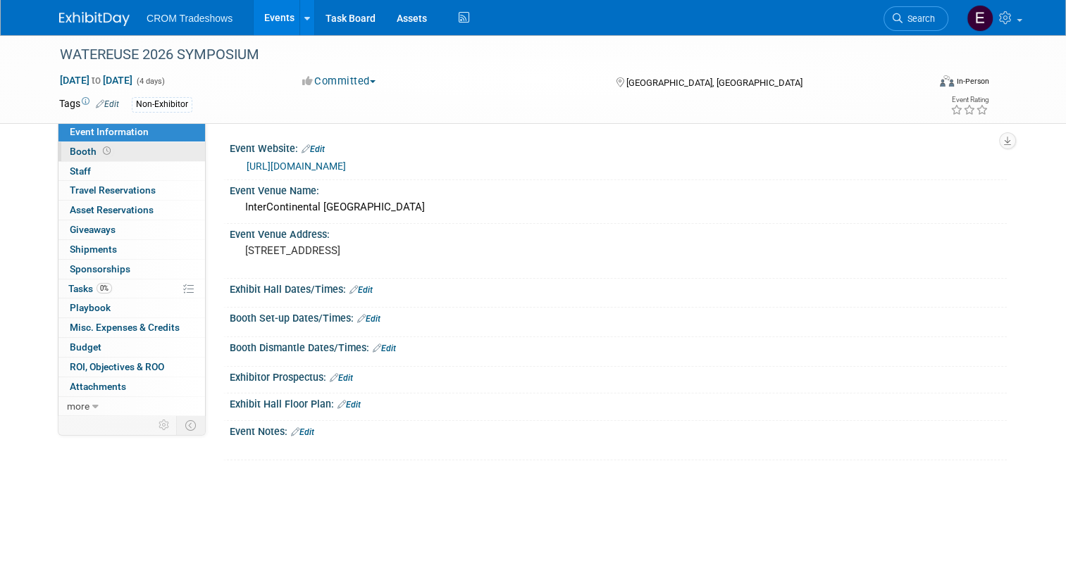
click at [111, 154] on link "Booth" at bounding box center [131, 151] width 146 height 19
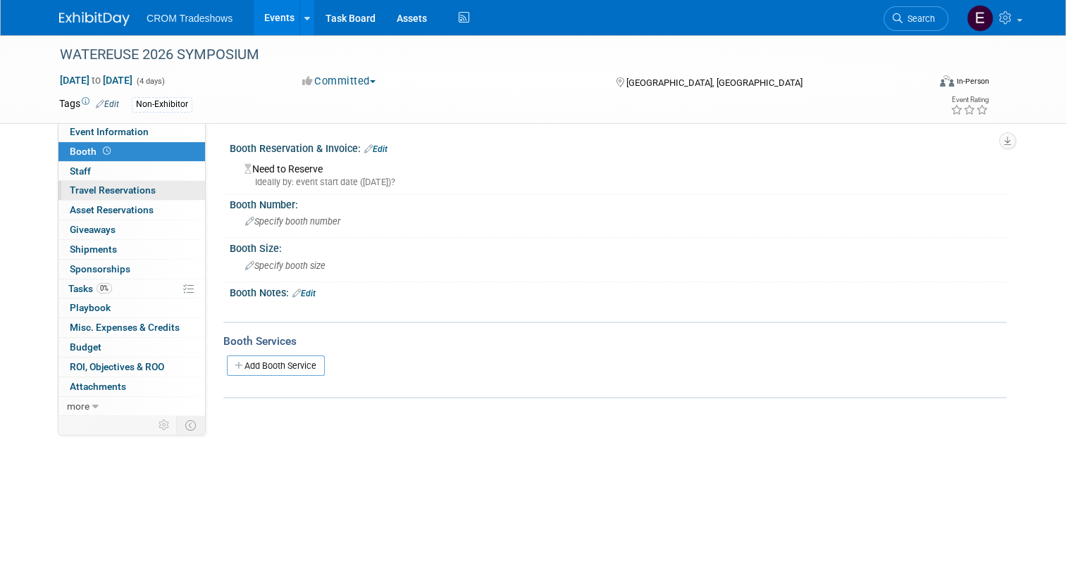
drag, startPoint x: 114, startPoint y: 176, endPoint x: 117, endPoint y: 183, distance: 7.6
click at [115, 176] on link "0 Staff 0" at bounding box center [131, 171] width 146 height 19
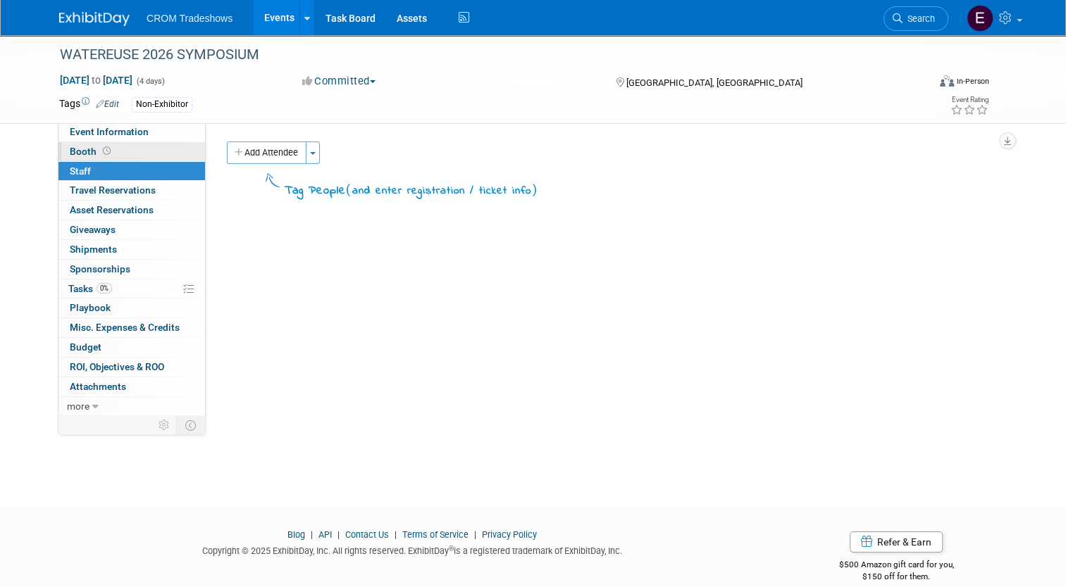
click at [135, 142] on link "Booth" at bounding box center [131, 151] width 146 height 19
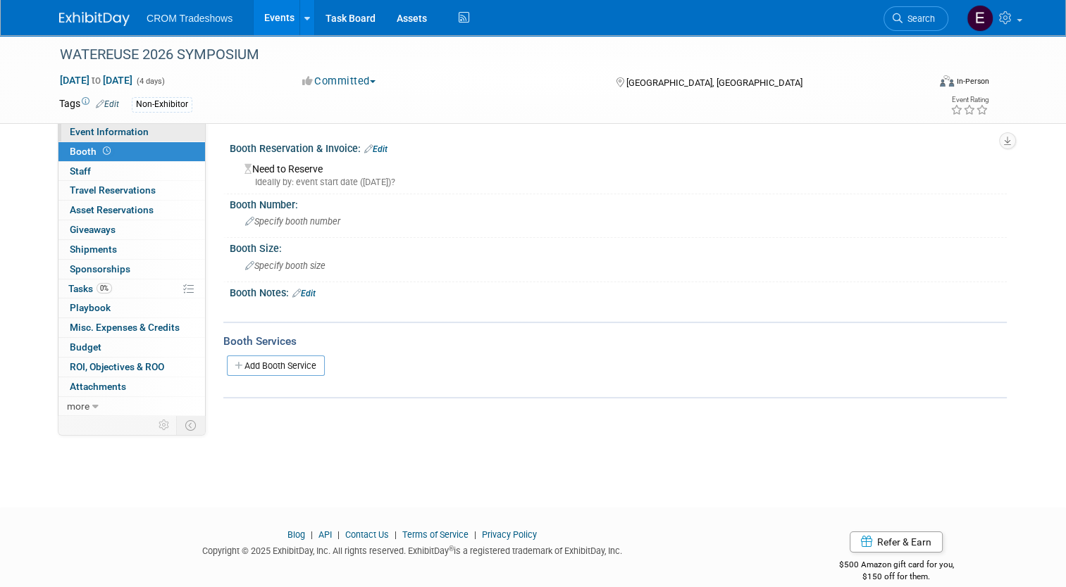
click at [124, 133] on span "Event Information" at bounding box center [109, 131] width 79 height 11
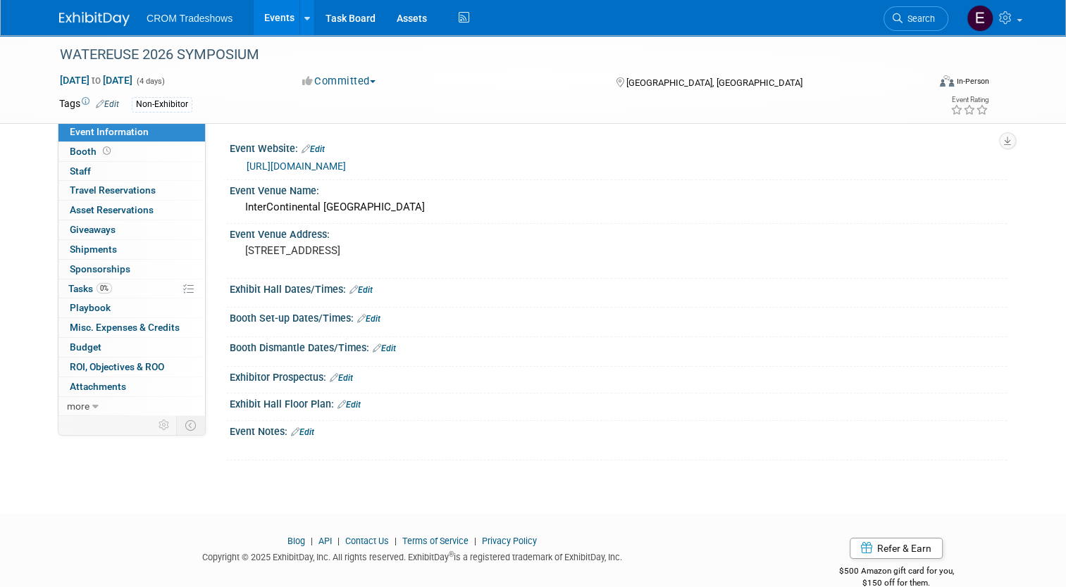
click at [304, 429] on link "Edit" at bounding box center [302, 433] width 23 height 10
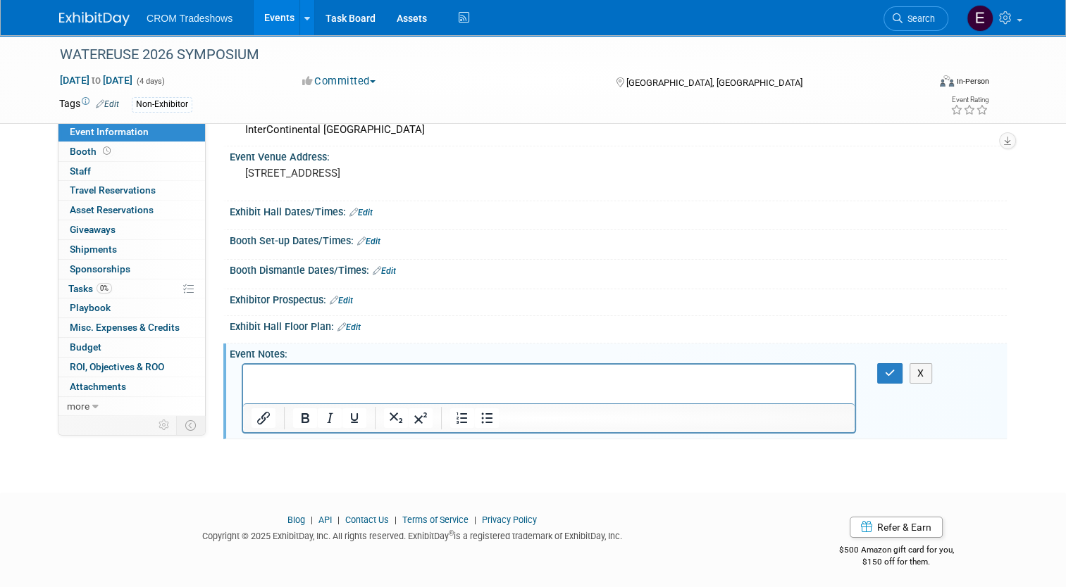
scroll to position [79, 0]
click at [523, 380] on p "Rich Text Area. Press ALT-0 for help." at bounding box center [548, 376] width 595 height 14
click at [313, 368] on html at bounding box center [548, 373] width 611 height 20
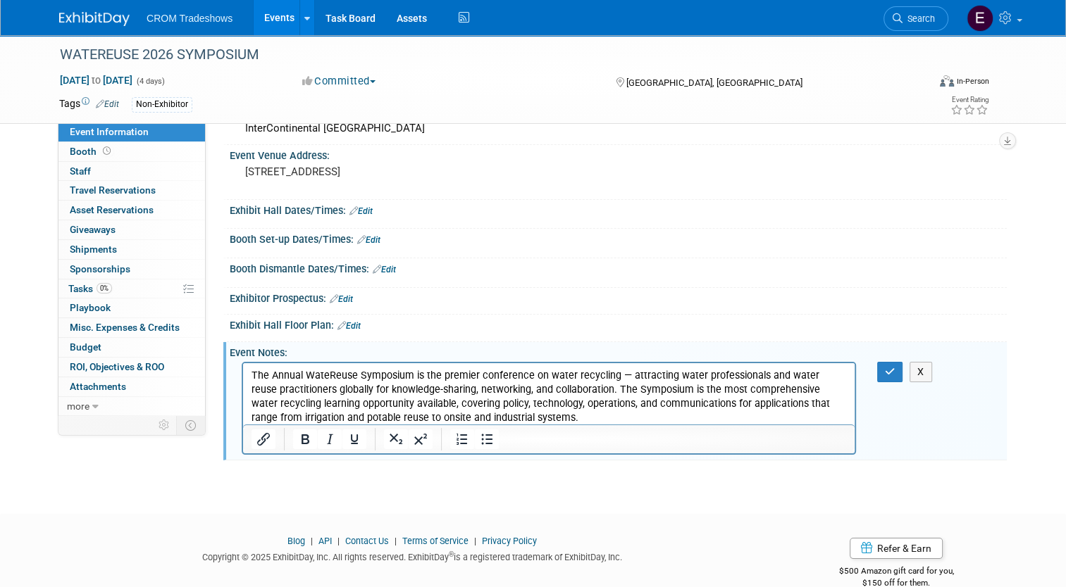
click at [524, 421] on p "The Annual WateReuse Symposium is the premier conference on water recycling — a…" at bounding box center [548, 397] width 595 height 56
click at [542, 419] on p "The Annual WateReuse Symposium is the premier conference on water recycling — a…" at bounding box center [548, 397] width 595 height 56
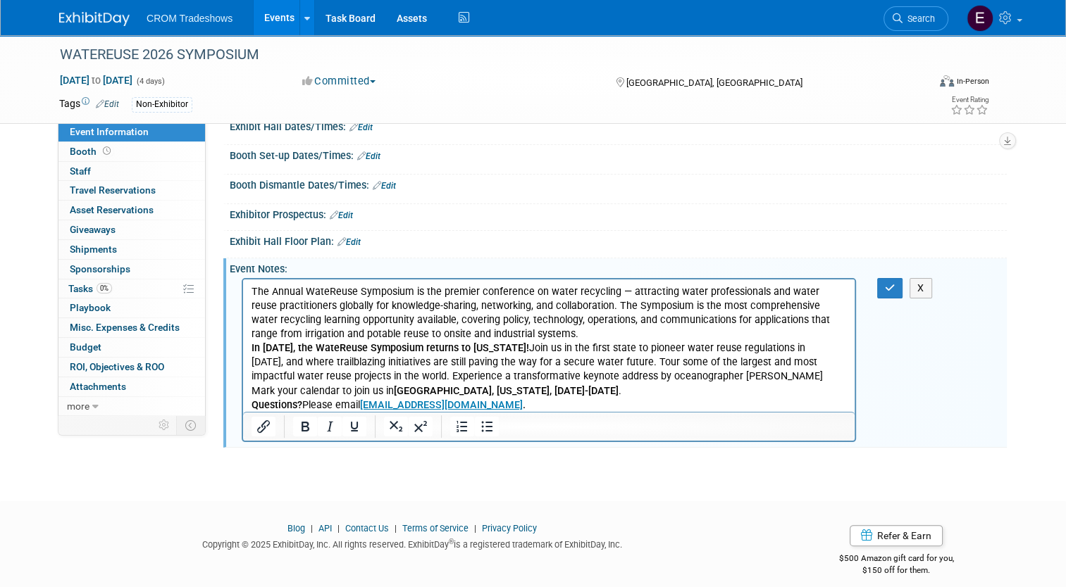
scroll to position [173, 0]
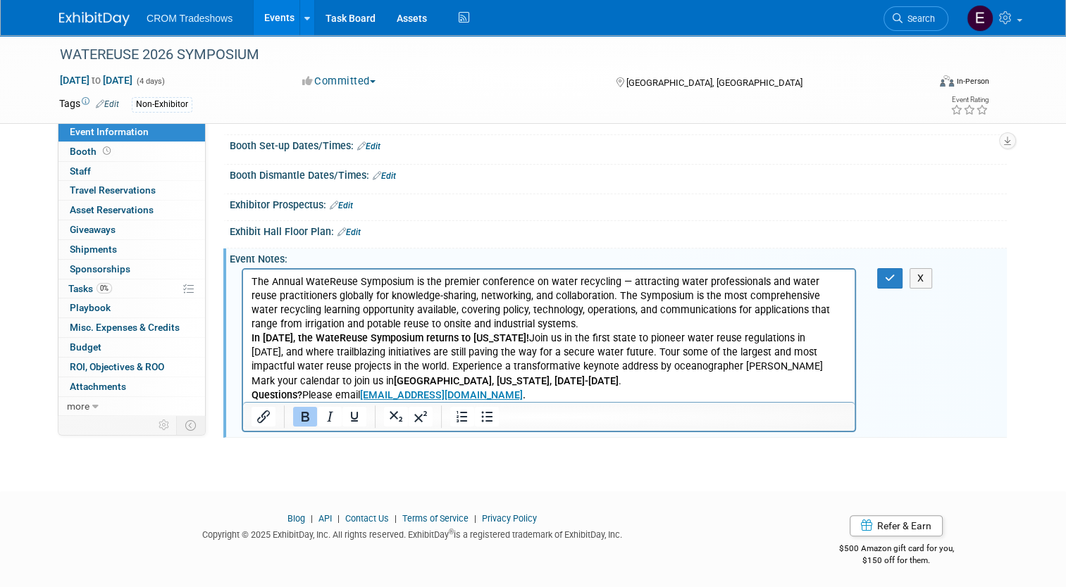
click at [544, 397] on p "Questions? Please email symposium@watereuse.org ." at bounding box center [548, 396] width 595 height 14
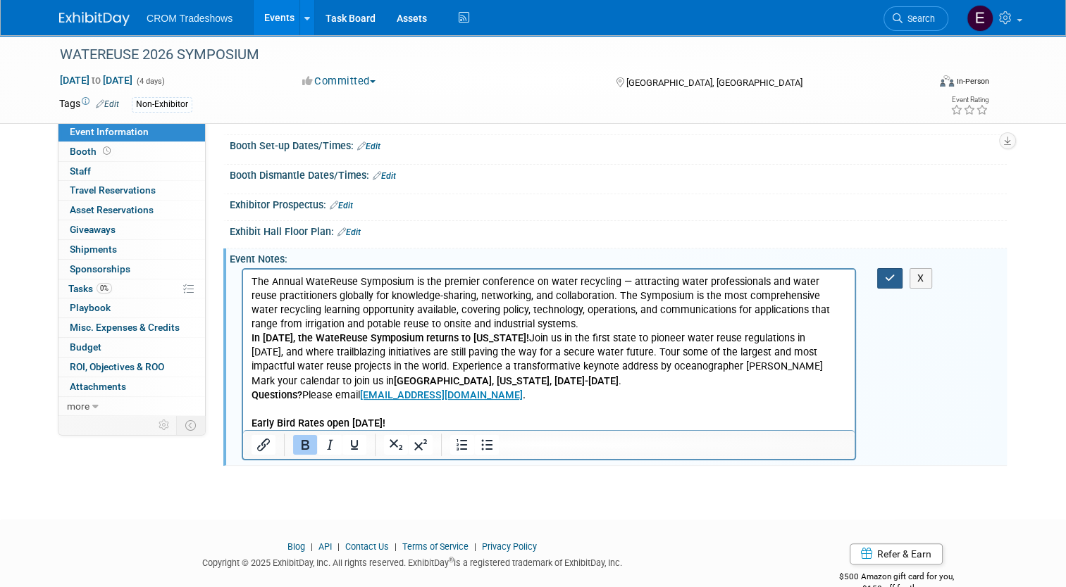
click at [885, 281] on button "button" at bounding box center [890, 278] width 26 height 20
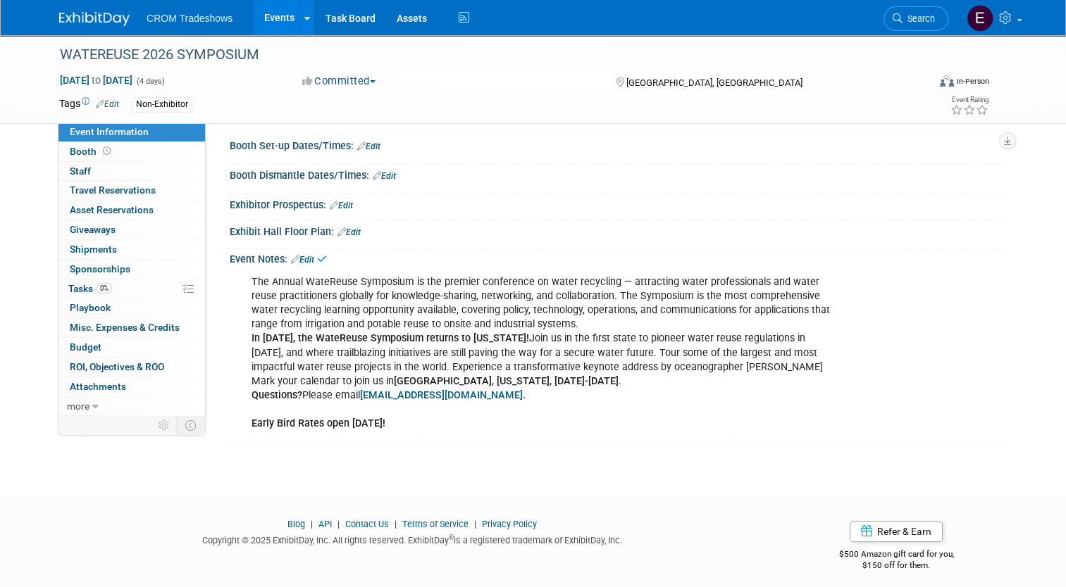
click at [792, 319] on div "The Annual WateReuse Symposium is the premier conference on water recycling — a…" at bounding box center [549, 353] width 614 height 170
click at [301, 256] on link "Edit" at bounding box center [302, 260] width 23 height 10
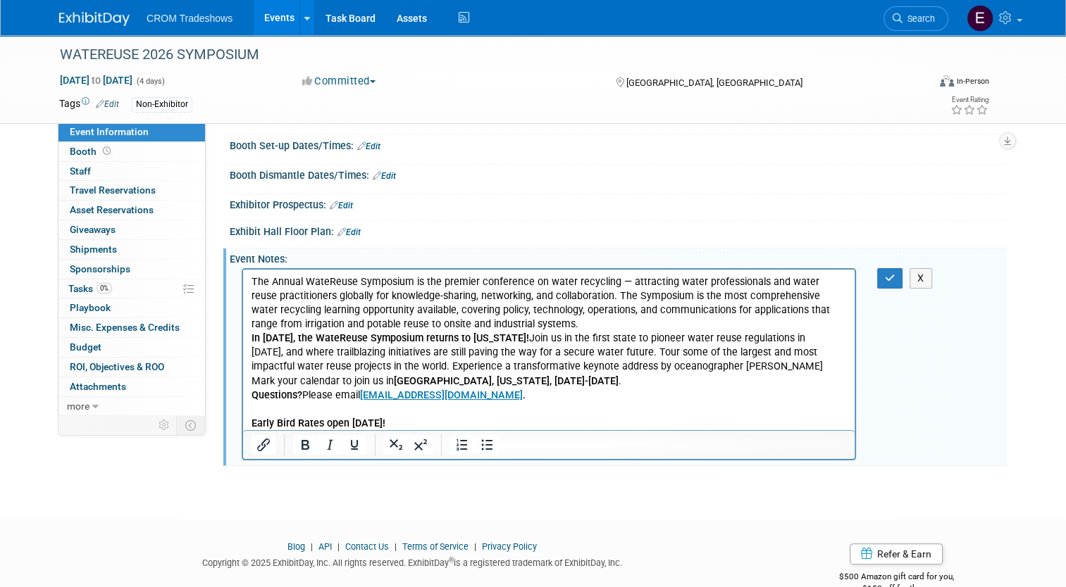
scroll to position [0, 0]
drag, startPoint x: 896, startPoint y: 278, endPoint x: 608, endPoint y: 25, distance: 383.3
click at [895, 278] on icon "button" at bounding box center [890, 278] width 11 height 10
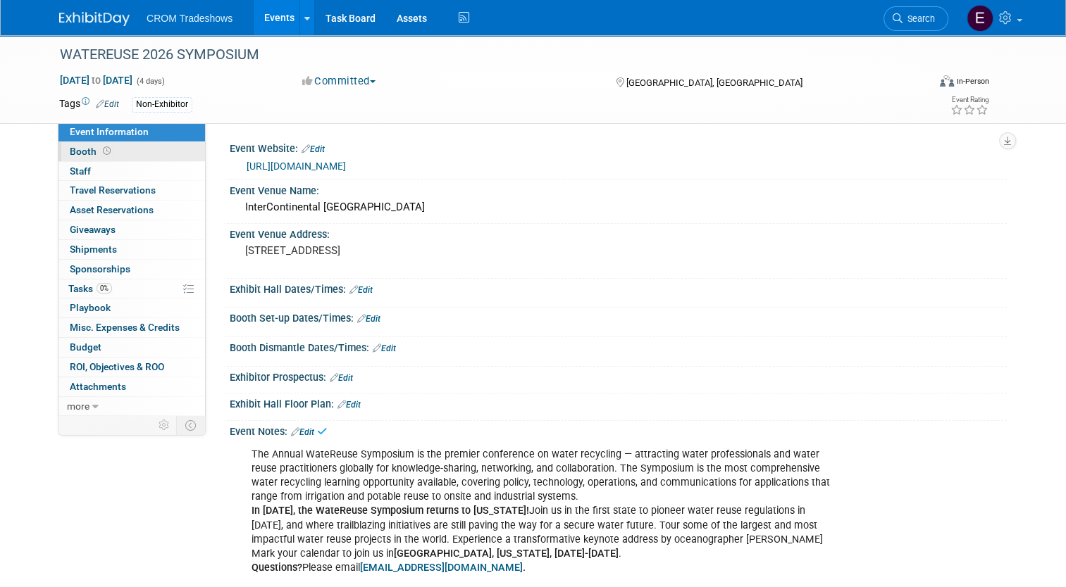
click at [103, 154] on icon at bounding box center [107, 151] width 8 height 8
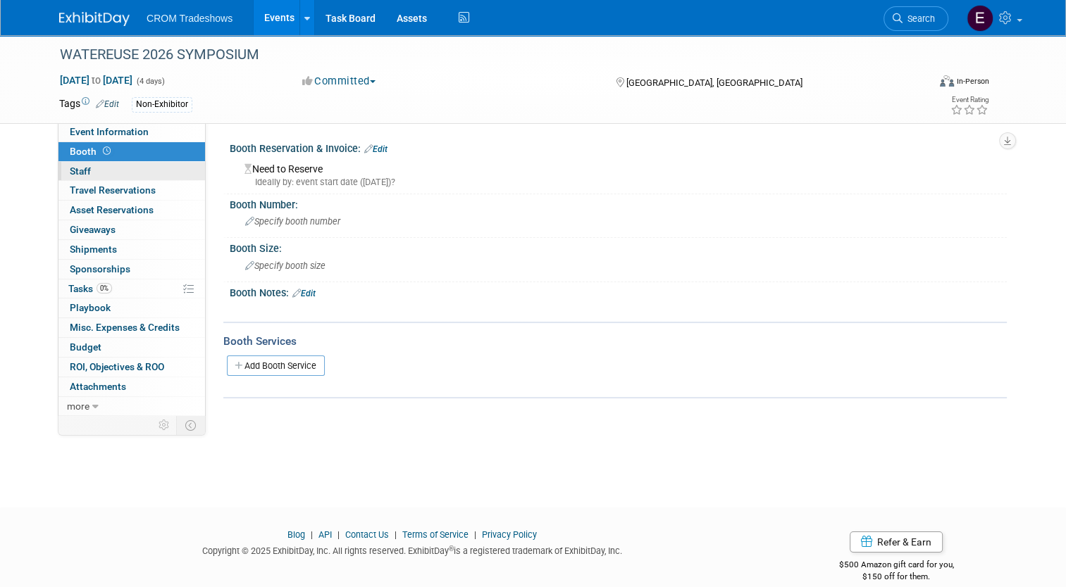
click at [96, 175] on link "0 Staff 0" at bounding box center [131, 171] width 146 height 19
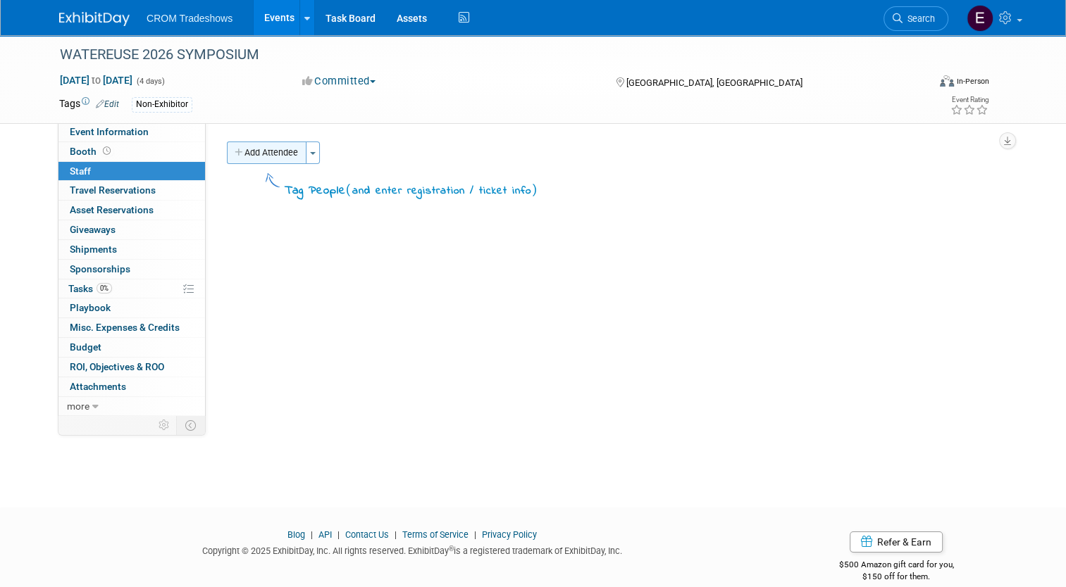
click at [248, 147] on button "Add Attendee" at bounding box center [267, 153] width 80 height 23
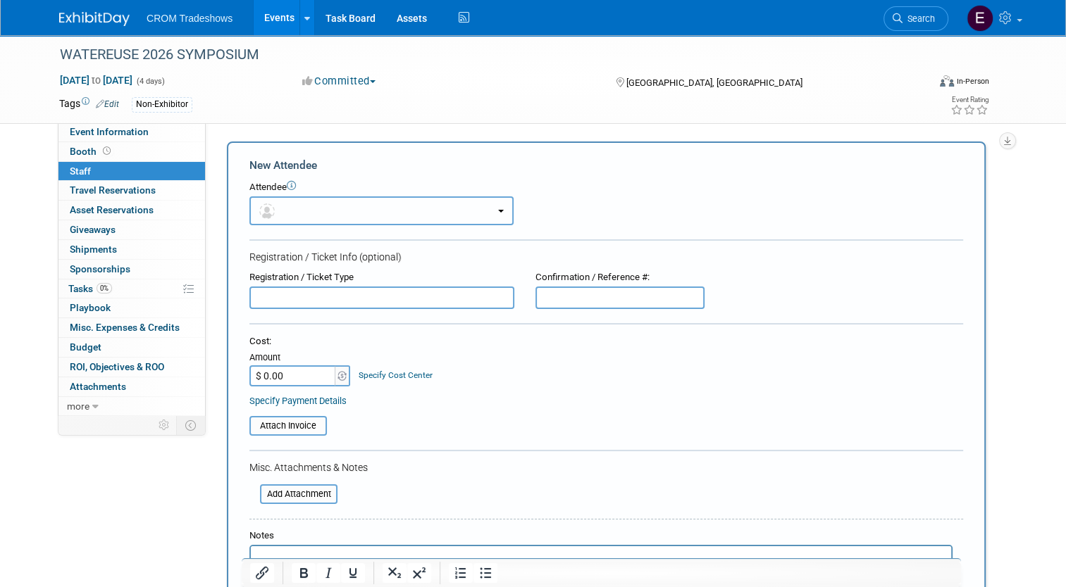
click at [434, 219] on button "button" at bounding box center [381, 210] width 264 height 29
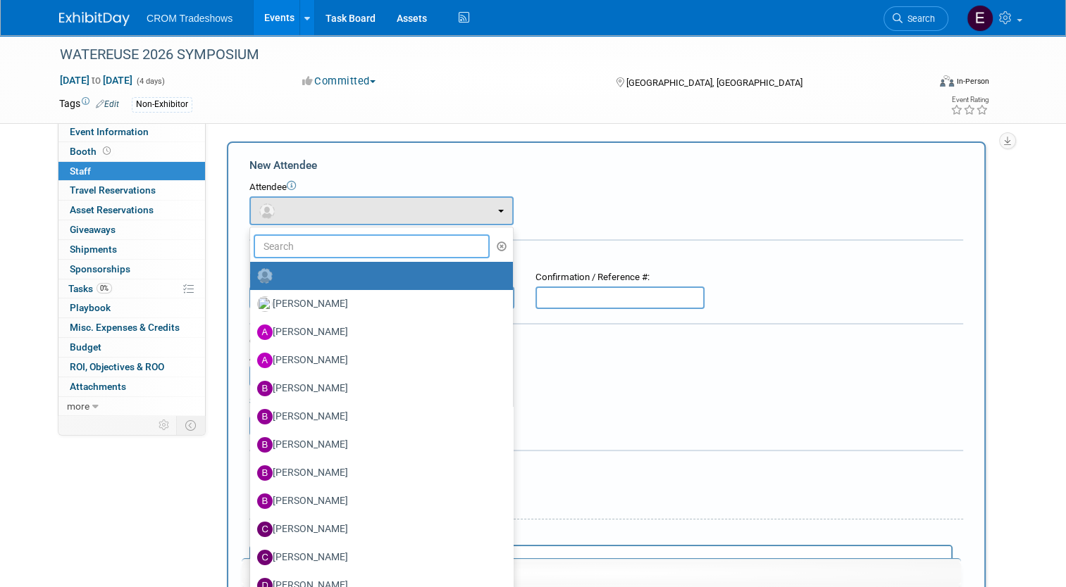
click at [406, 240] on input "text" at bounding box center [372, 247] width 236 height 24
type input "daniel"
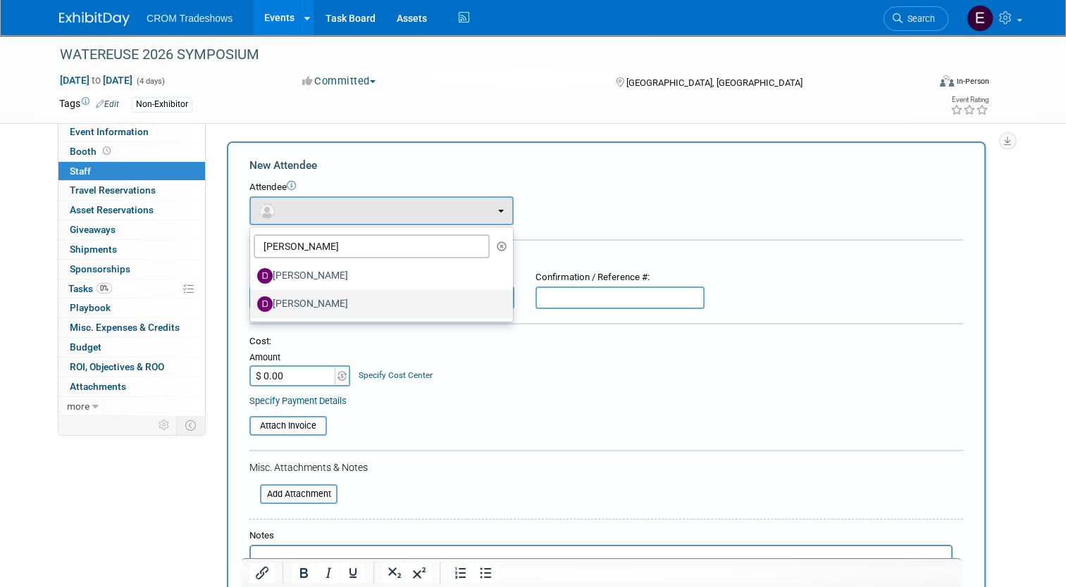
click at [369, 310] on label "[PERSON_NAME]" at bounding box center [378, 304] width 242 height 23
click at [252, 307] on input "[PERSON_NAME]" at bounding box center [247, 302] width 9 height 9
select select "40d13a33-4e0d-48ae-96c2-7f5bef70753f"
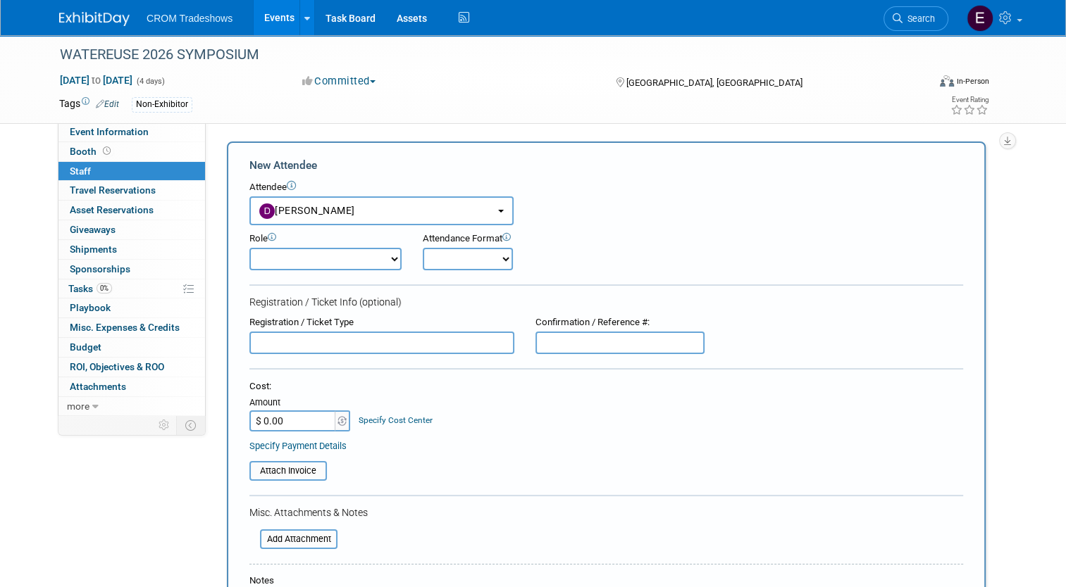
drag, startPoint x: 496, startPoint y: 261, endPoint x: 499, endPoint y: 270, distance: 9.6
click at [496, 261] on select "Onsite Remote" at bounding box center [468, 259] width 90 height 23
click at [423, 248] on select "Onsite Remote" at bounding box center [468, 259] width 90 height 23
click at [482, 254] on select "Onsite Remote" at bounding box center [468, 259] width 90 height 23
select select "1"
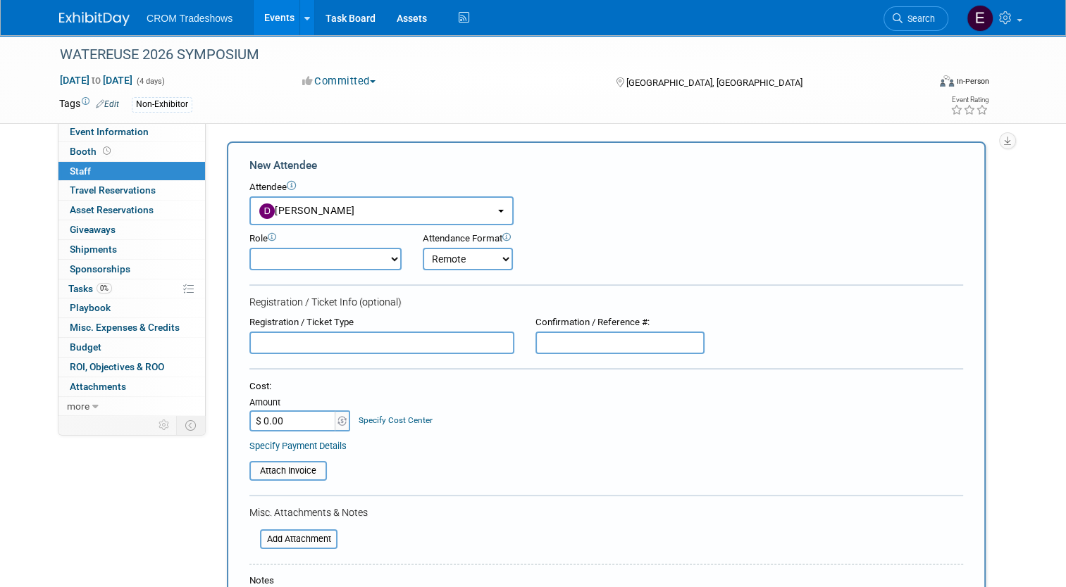
click at [423, 248] on select "Onsite Remote" at bounding box center [468, 259] width 90 height 23
click at [377, 258] on select "Demonstrator Host Planner Presenter Sales Representative Set-up/Dismantle Crew …" at bounding box center [325, 259] width 152 height 23
select select "4"
click at [249, 248] on select "Demonstrator Host Planner Presenter Sales Representative Set-up/Dismantle Crew …" at bounding box center [325, 259] width 152 height 23
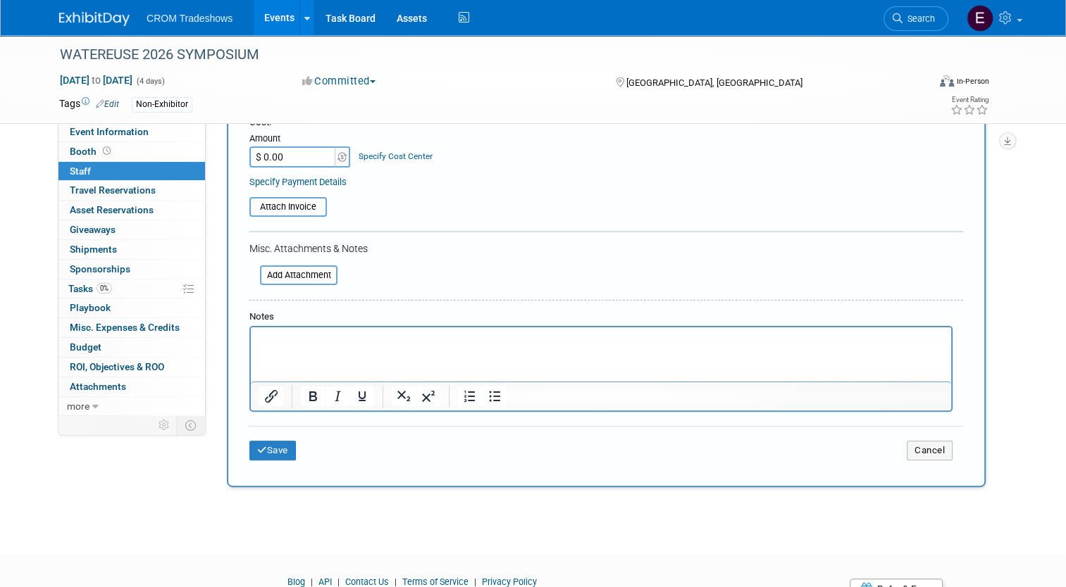
scroll to position [282, 0]
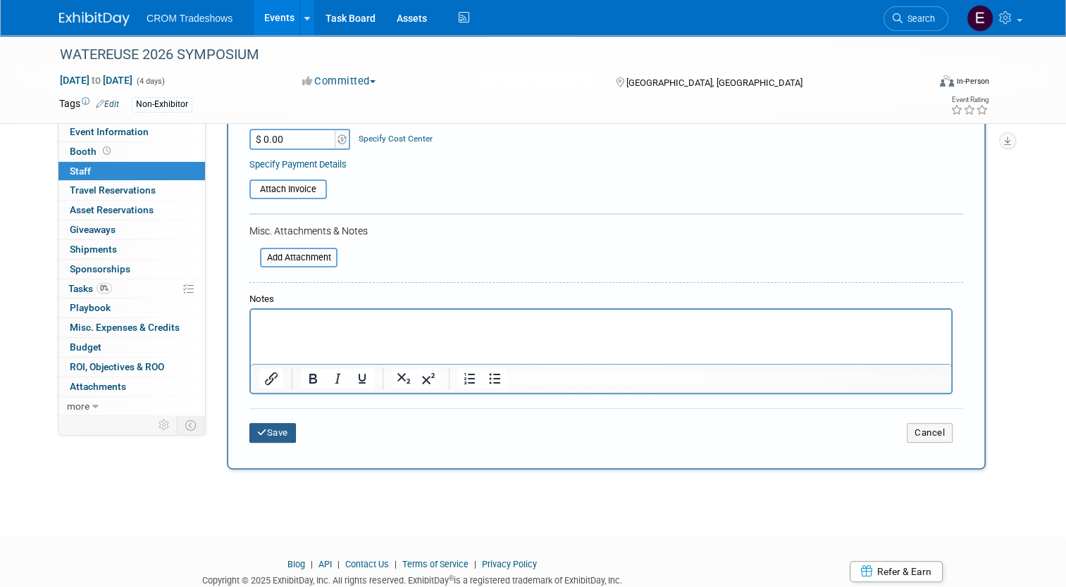
click at [287, 428] on button "Save" at bounding box center [272, 433] width 46 height 20
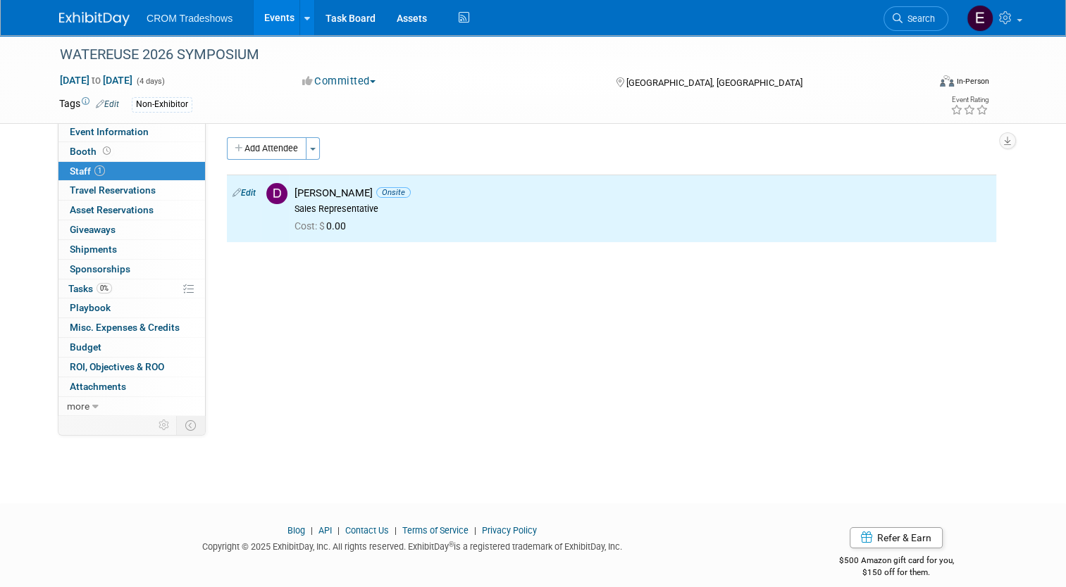
scroll to position [0, 0]
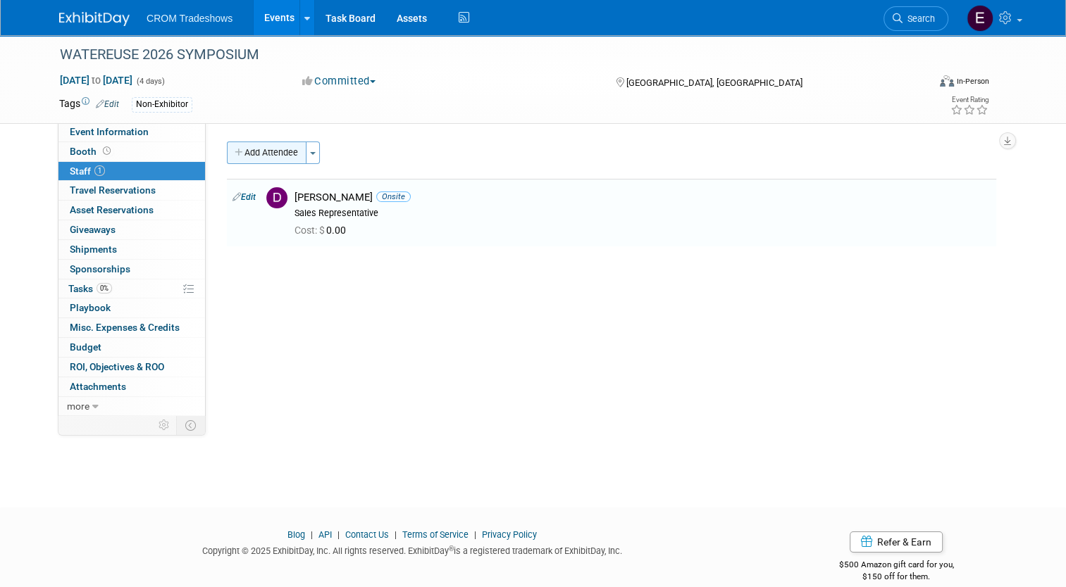
click at [251, 148] on button "Add Attendee" at bounding box center [267, 153] width 80 height 23
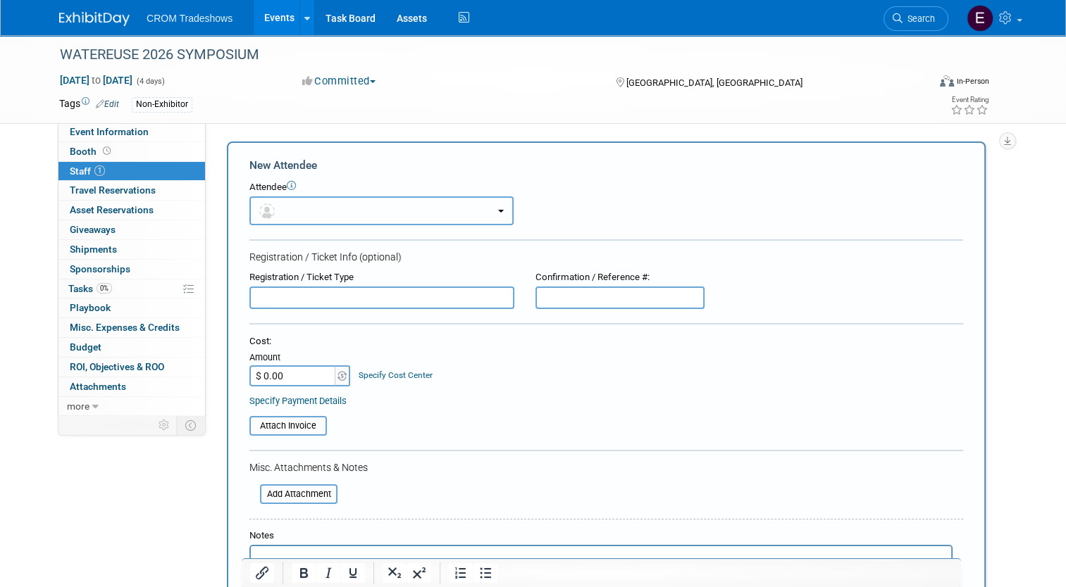
click at [496, 210] on button "button" at bounding box center [381, 210] width 264 height 29
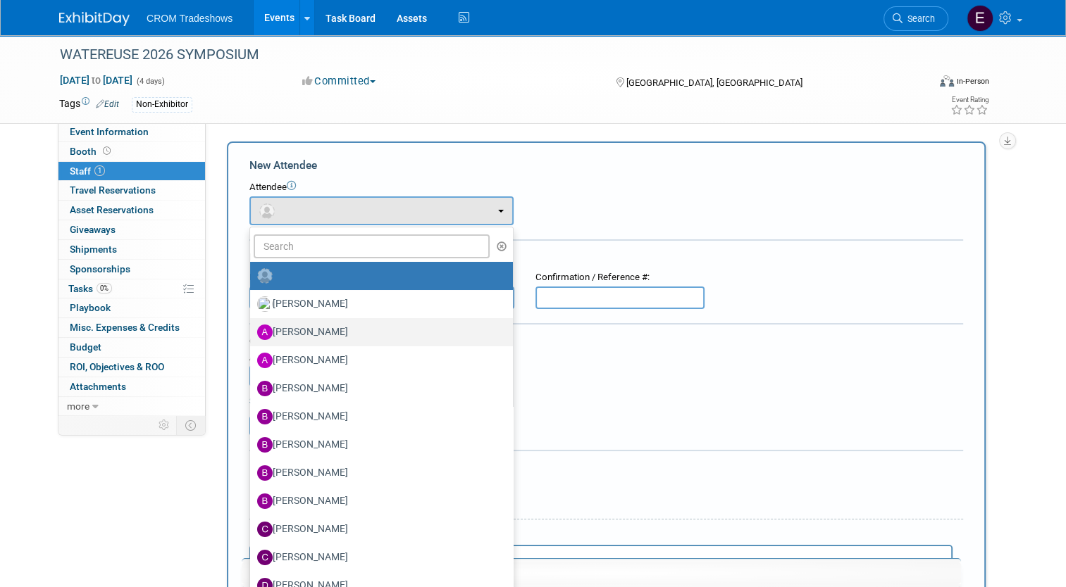
click at [373, 332] on label "[PERSON_NAME]" at bounding box center [378, 332] width 242 height 23
click at [252, 332] on input "[PERSON_NAME]" at bounding box center [247, 330] width 9 height 9
select select "e4278cd3-9484-4eec-89a7-3f1d65904d3e"
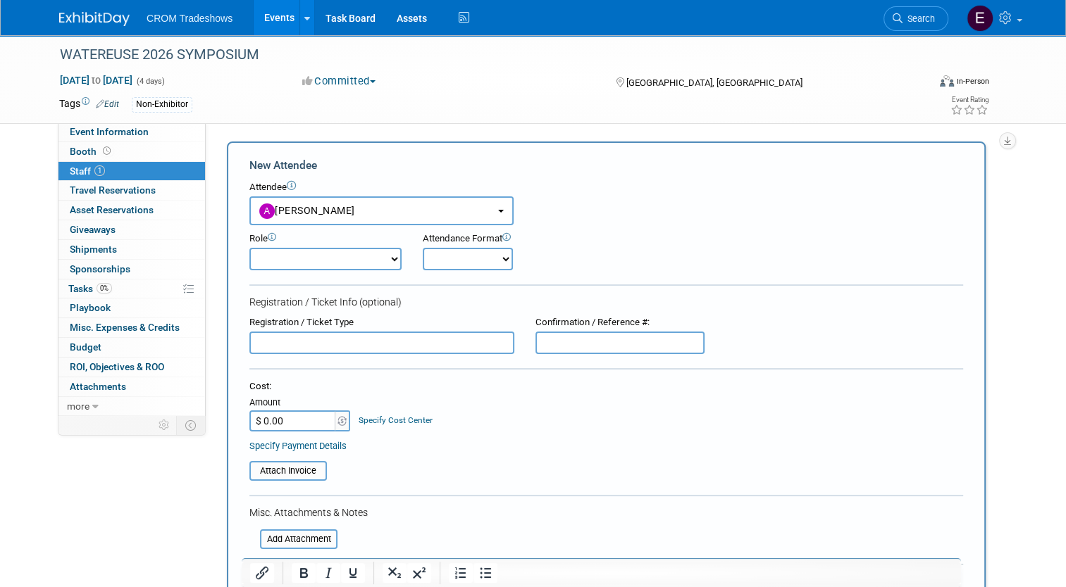
click at [370, 261] on select "Demonstrator Host Planner Presenter Sales Representative Set-up/Dismantle Crew …" at bounding box center [325, 259] width 152 height 23
select select "4"
click at [249, 248] on select "Demonstrator Host Planner Presenter Sales Representative Set-up/Dismantle Crew …" at bounding box center [325, 259] width 152 height 23
click at [482, 261] on select "Onsite Remote" at bounding box center [468, 259] width 90 height 23
select select "1"
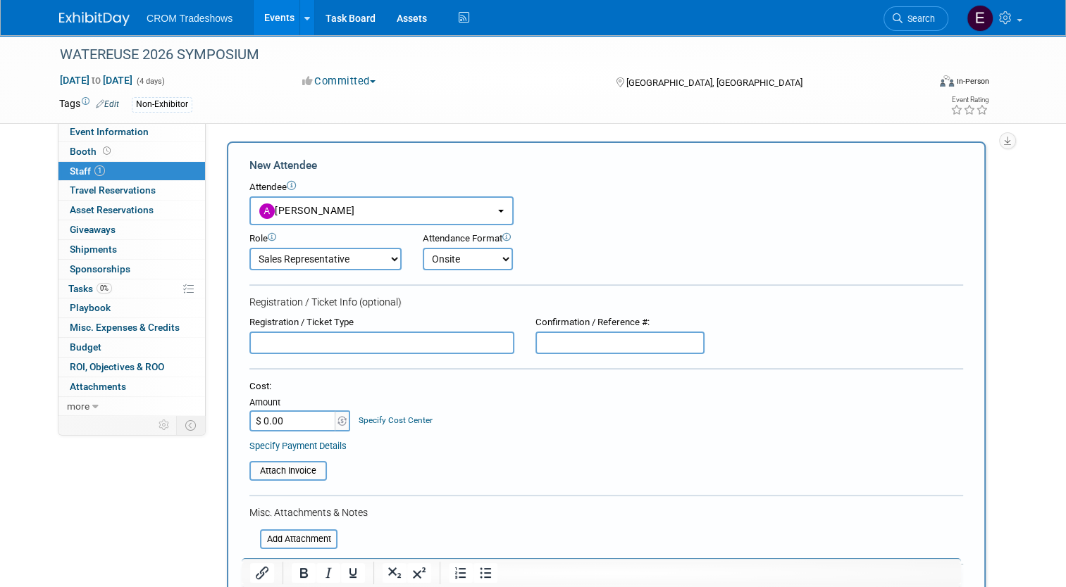
click at [423, 248] on select "Onsite Remote" at bounding box center [468, 259] width 90 height 23
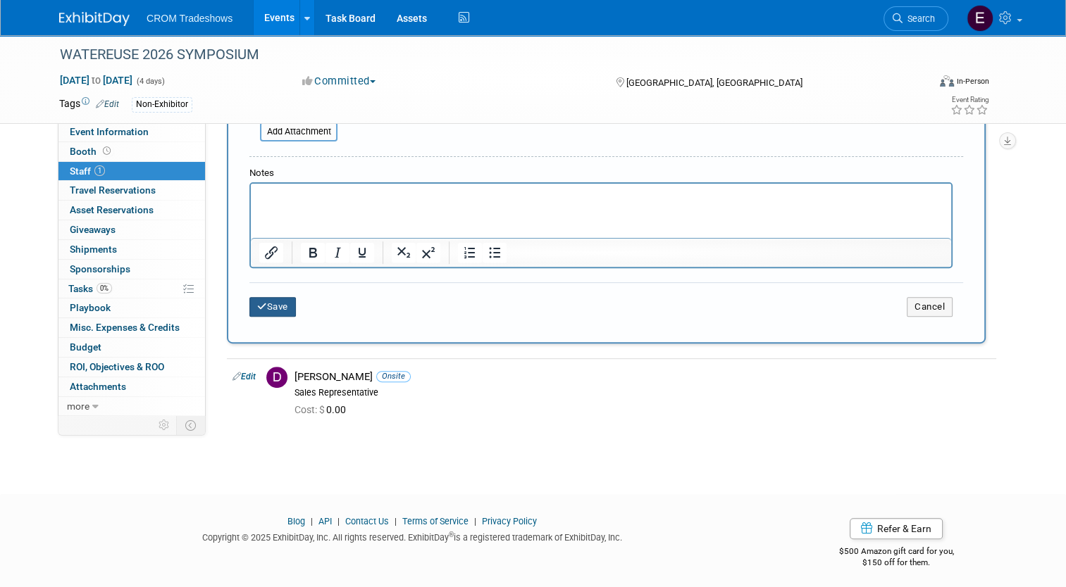
click at [281, 301] on button "Save" at bounding box center [272, 307] width 46 height 20
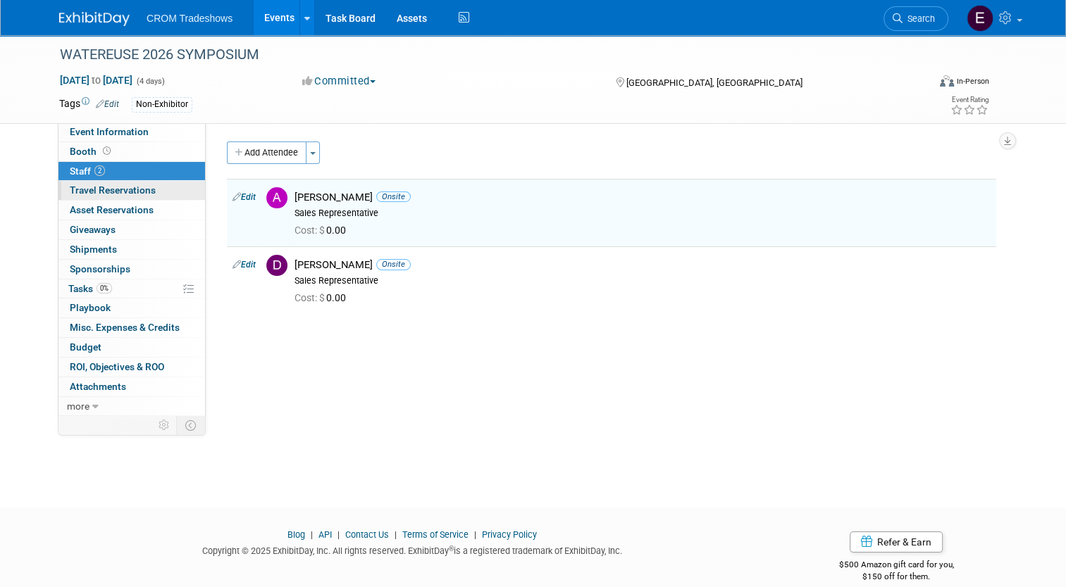
click at [158, 189] on link "0 Travel Reservations 0" at bounding box center [131, 190] width 146 height 19
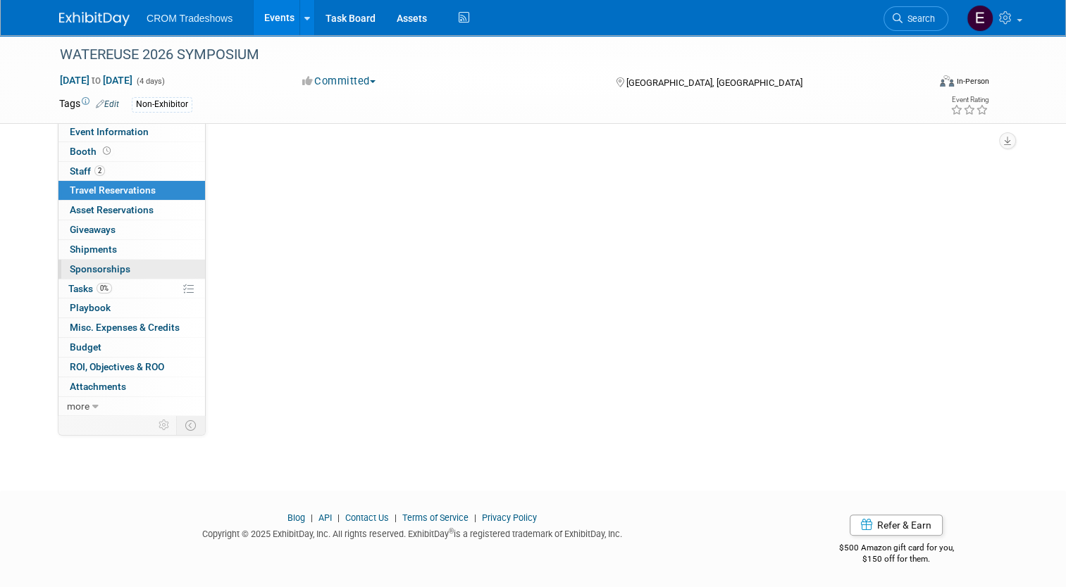
scroll to position [158, 0]
click at [121, 292] on link "0% Tasks 0%" at bounding box center [131, 289] width 146 height 19
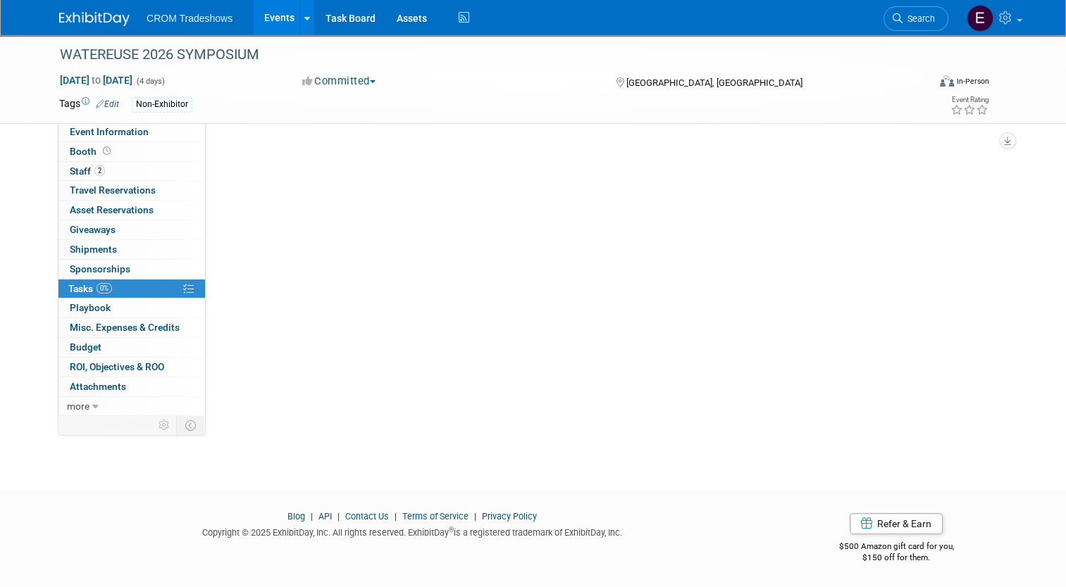
scroll to position [0, 0]
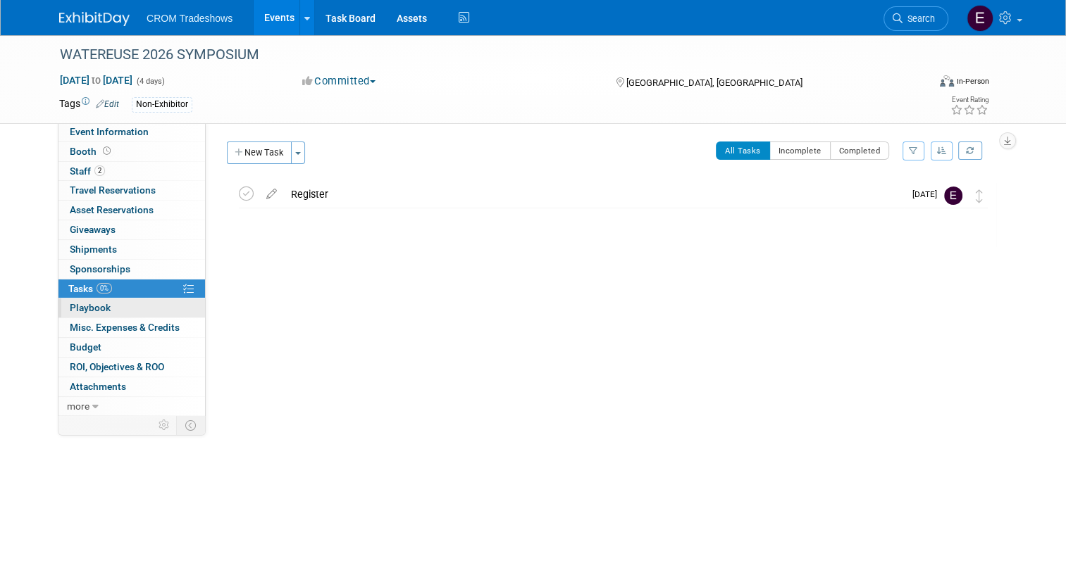
click at [127, 311] on link "0 Playbook 0" at bounding box center [131, 308] width 146 height 19
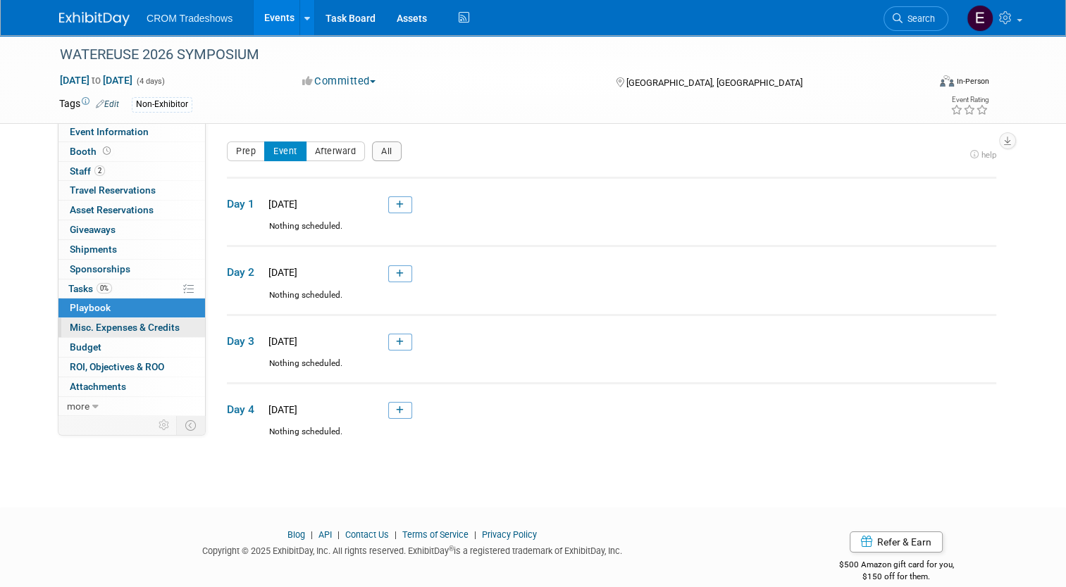
click at [127, 323] on span "Misc. Expenses & Credits 0" at bounding box center [125, 327] width 110 height 11
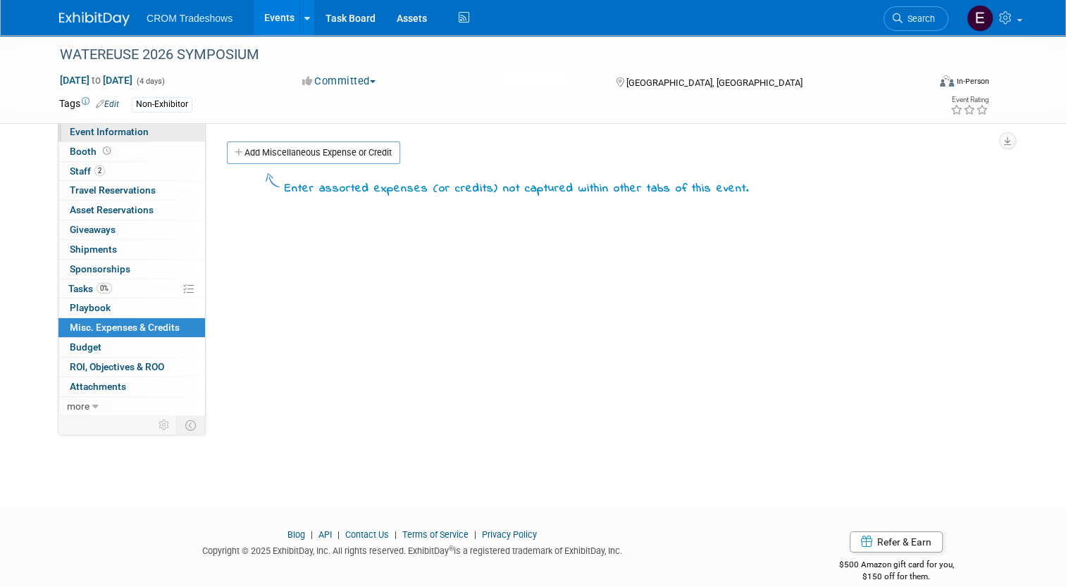
click at [96, 129] on span "Event Information" at bounding box center [109, 131] width 79 height 11
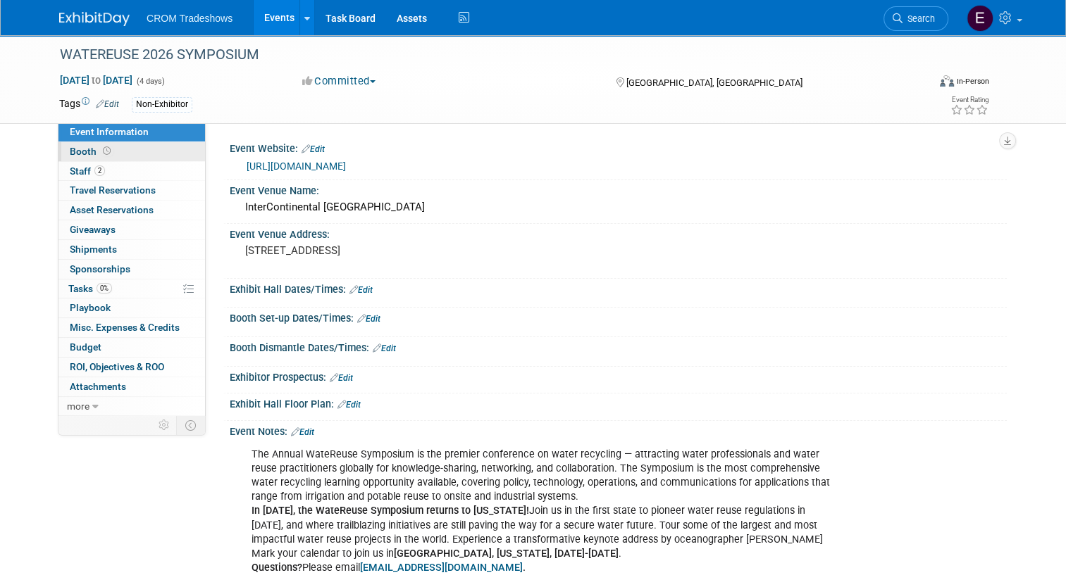
click at [141, 159] on link "Booth" at bounding box center [131, 151] width 146 height 19
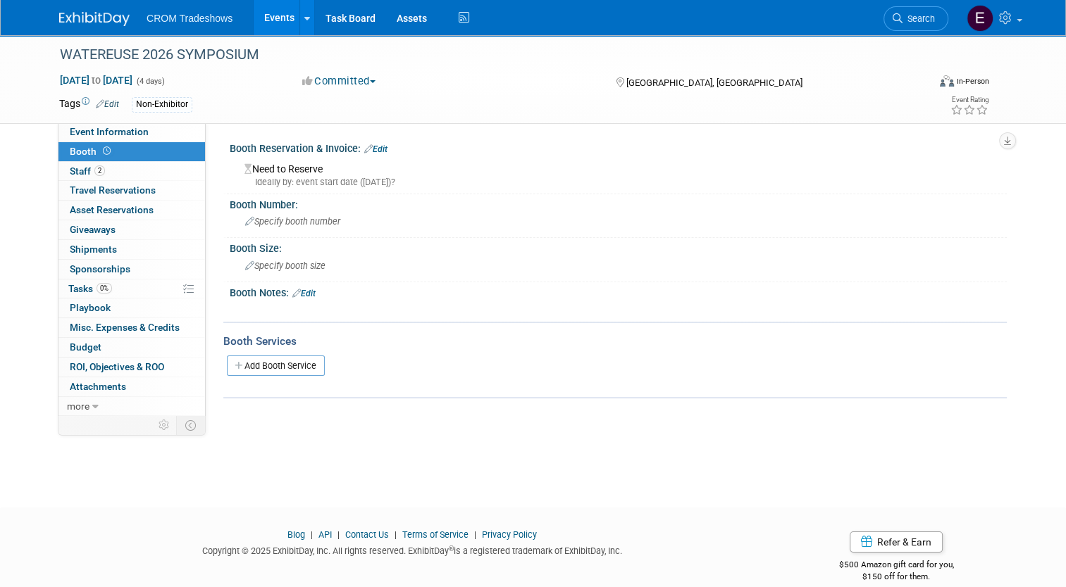
click at [386, 147] on div "Booth Reservation & Invoice: Edit" at bounding box center [618, 147] width 777 height 18
click at [376, 150] on link "Edit" at bounding box center [375, 149] width 23 height 10
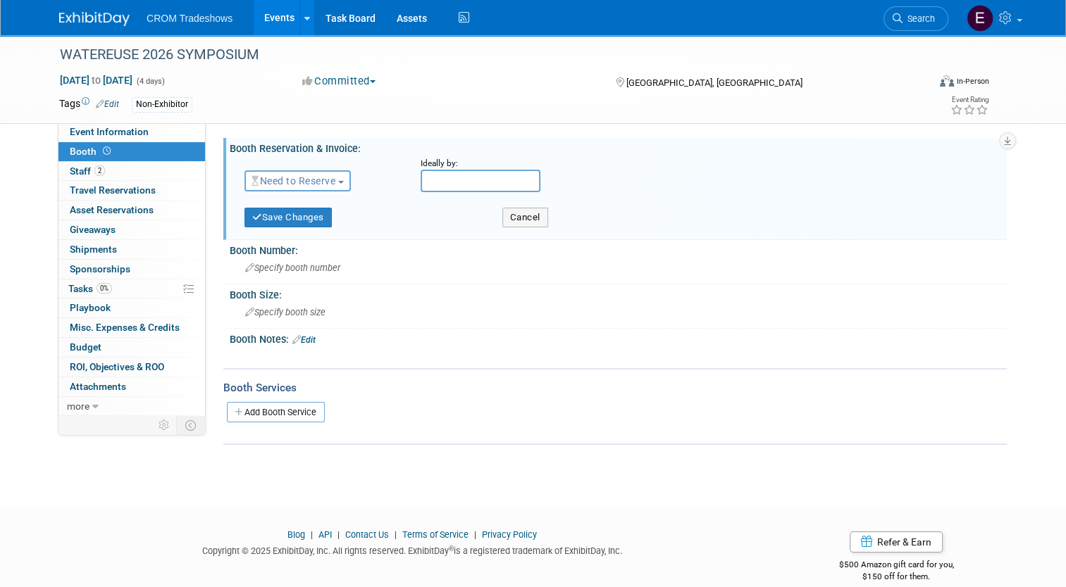
click at [316, 187] on button "Need to Reserve" at bounding box center [297, 180] width 106 height 21
click at [320, 244] on link "No Reservation Required" at bounding box center [320, 245] width 151 height 20
click at [306, 220] on button "Save Changes" at bounding box center [287, 218] width 87 height 20
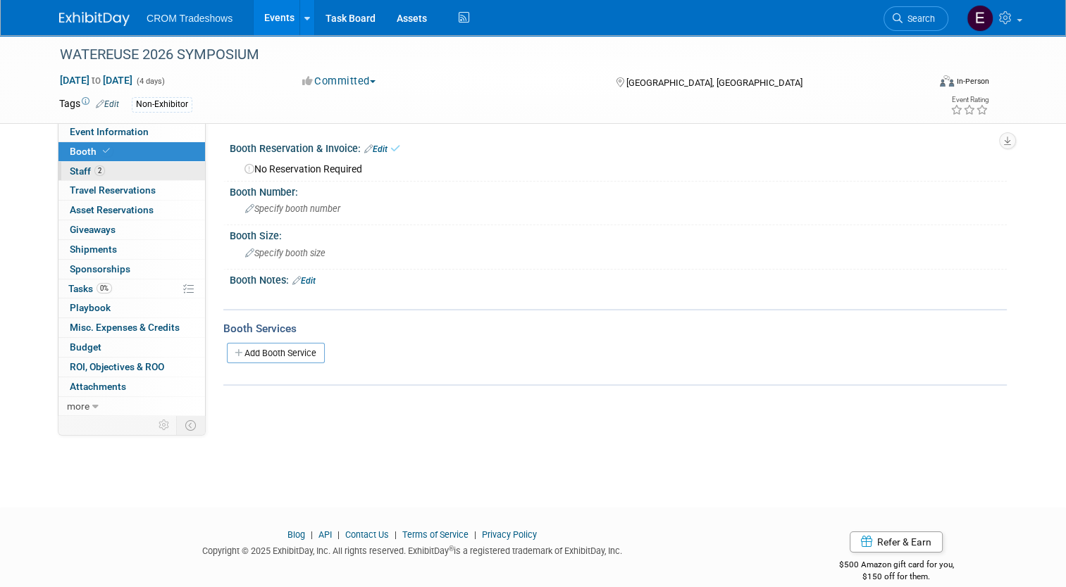
click at [121, 176] on link "2 Staff 2" at bounding box center [131, 171] width 146 height 19
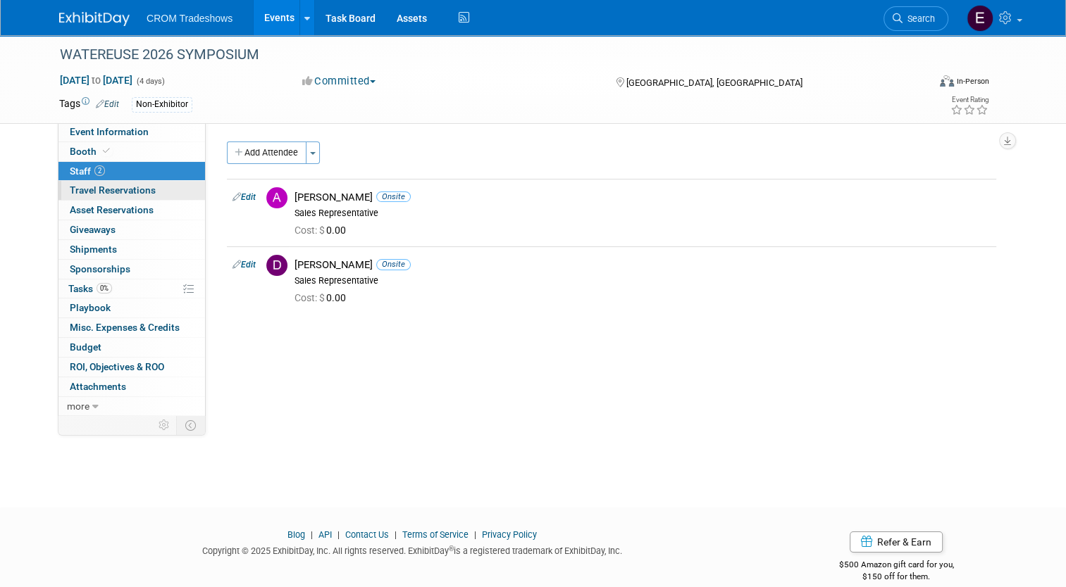
click at [121, 190] on span "Travel Reservations 0" at bounding box center [113, 190] width 86 height 11
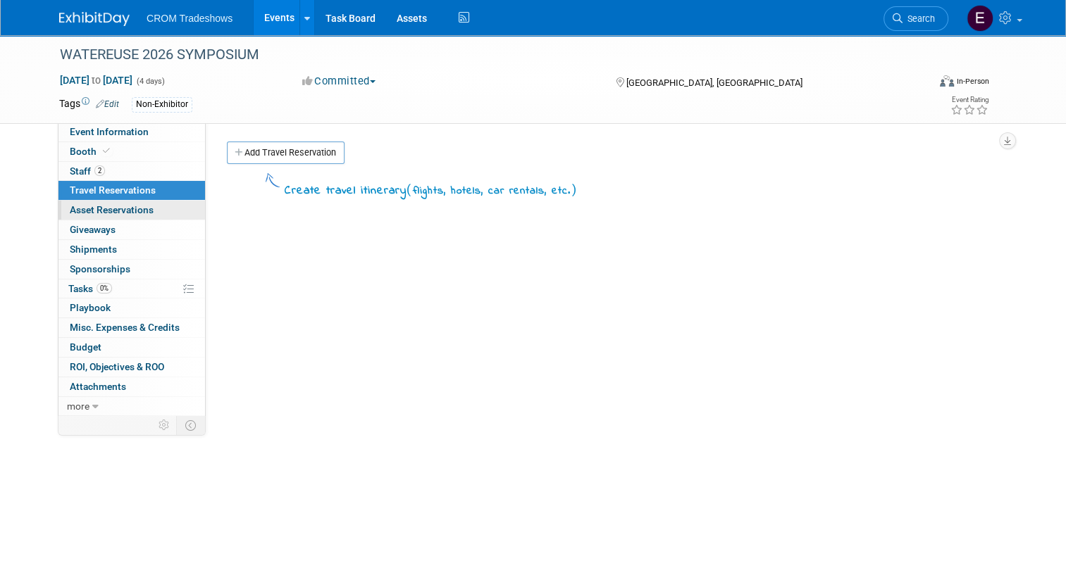
click at [122, 206] on span "Asset Reservations 0" at bounding box center [112, 209] width 84 height 11
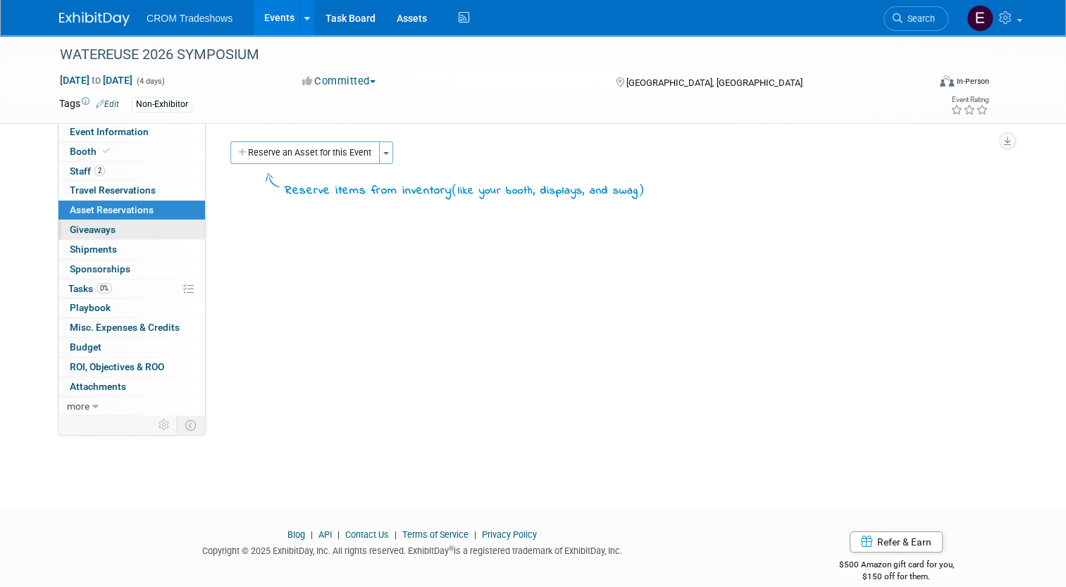
click at [123, 225] on link "0 Giveaways 0" at bounding box center [131, 229] width 146 height 19
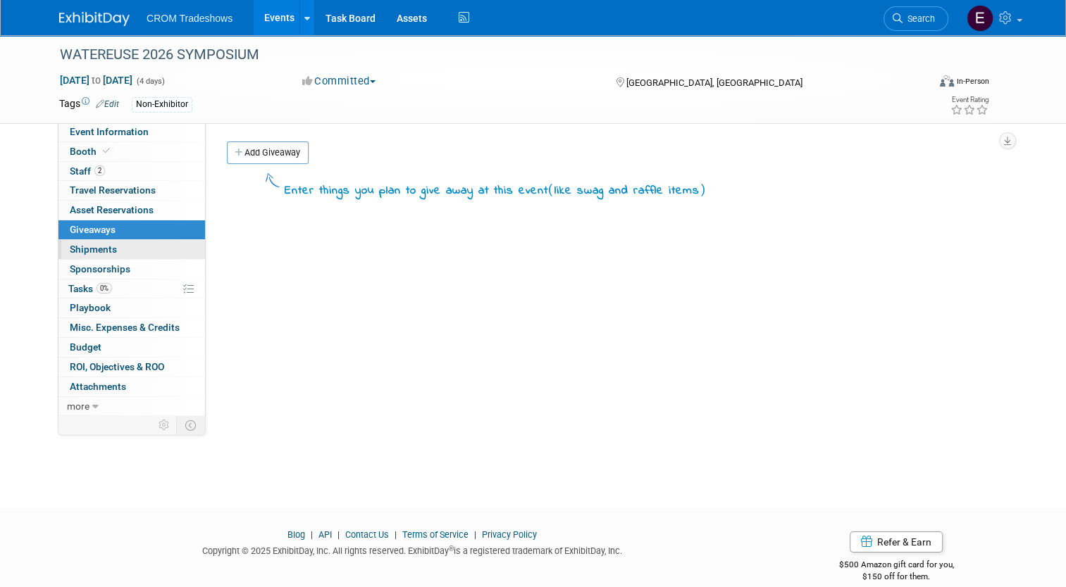
click at [124, 252] on link "0 Shipments 0" at bounding box center [131, 249] width 146 height 19
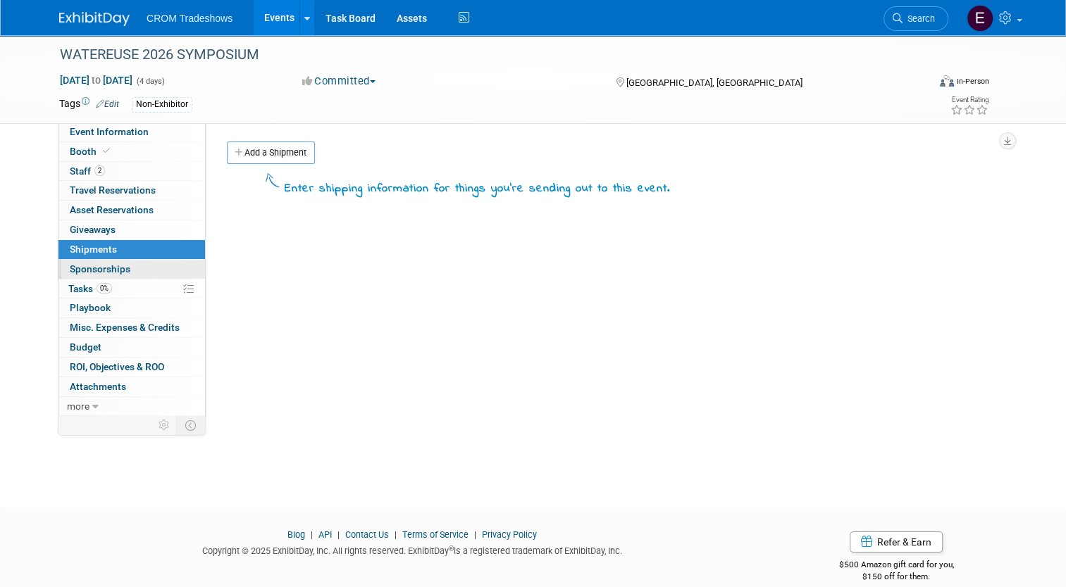
click at [125, 260] on link "0 Sponsorships 0" at bounding box center [131, 269] width 146 height 19
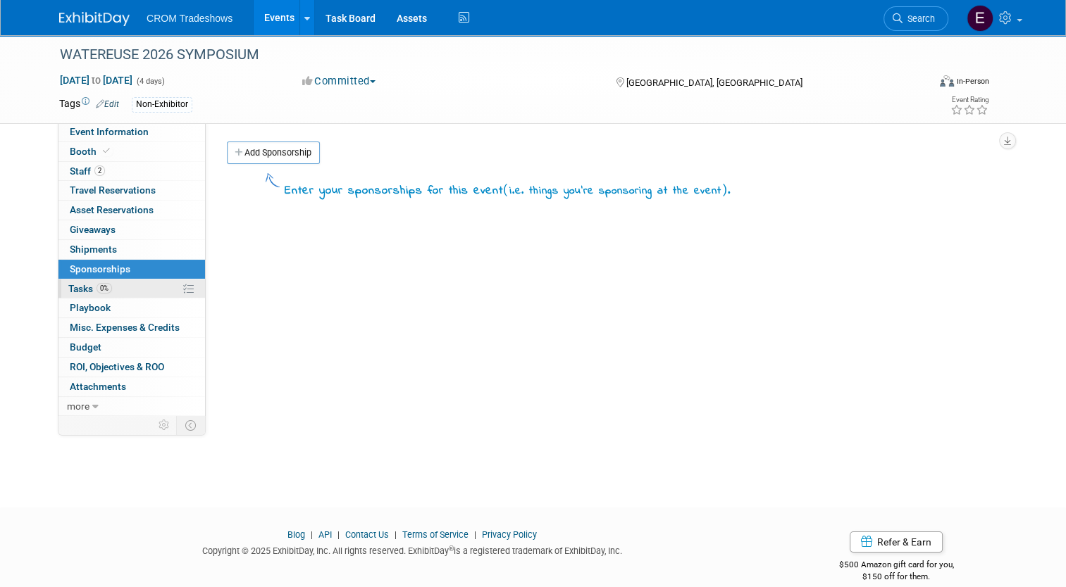
click at [127, 280] on link "0% Tasks 0%" at bounding box center [131, 289] width 146 height 19
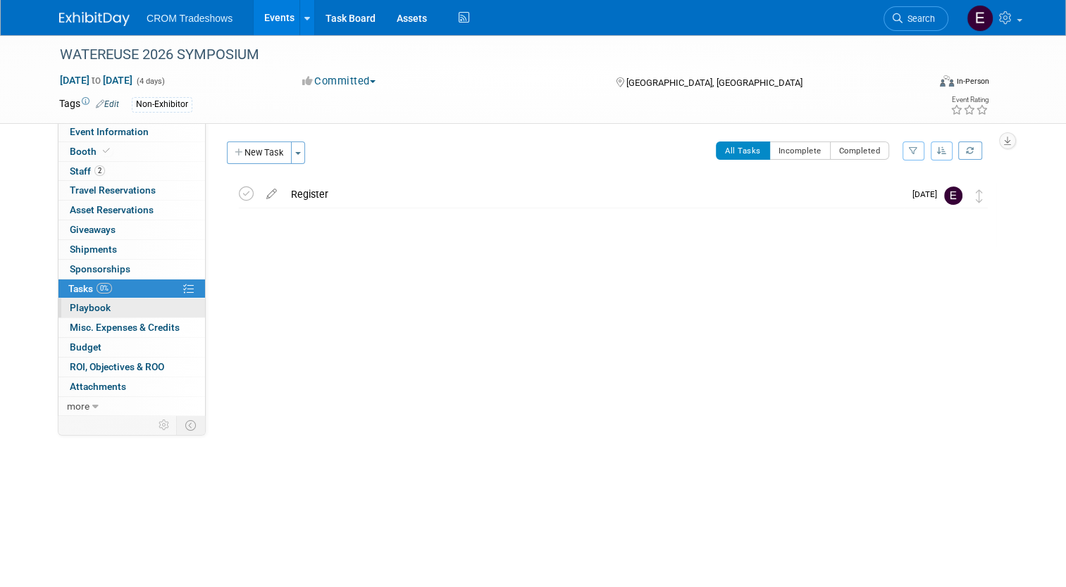
click at [130, 305] on link "0 Playbook 0" at bounding box center [131, 308] width 146 height 19
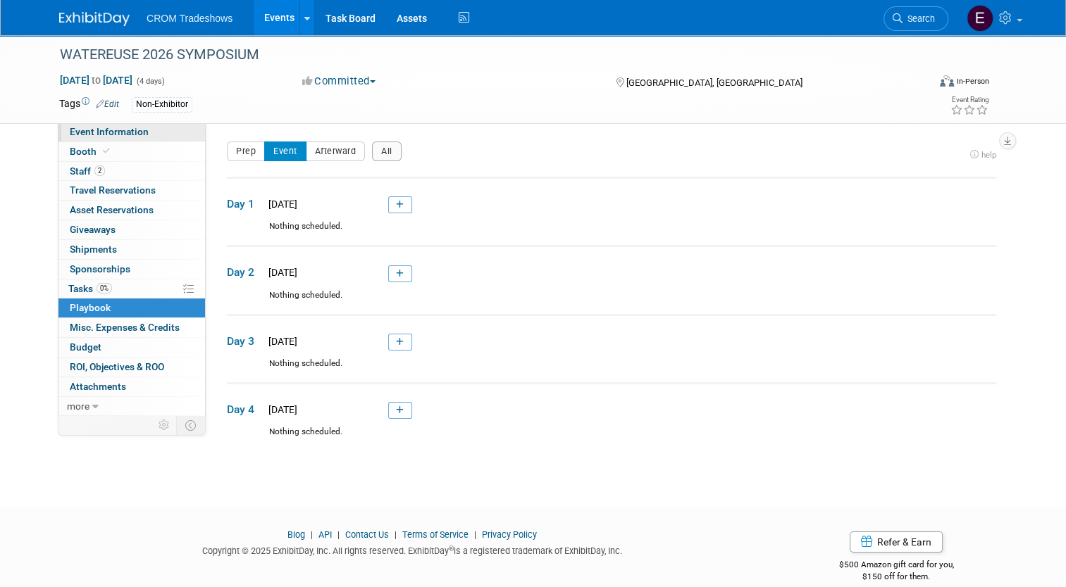
click at [142, 135] on link "Event Information" at bounding box center [131, 132] width 146 height 19
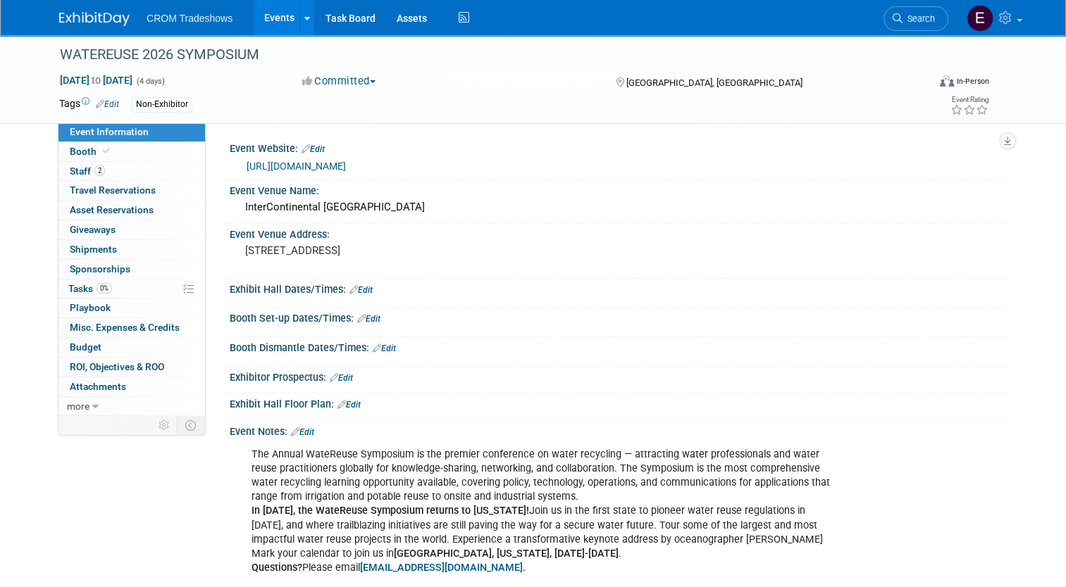
scroll to position [177, 0]
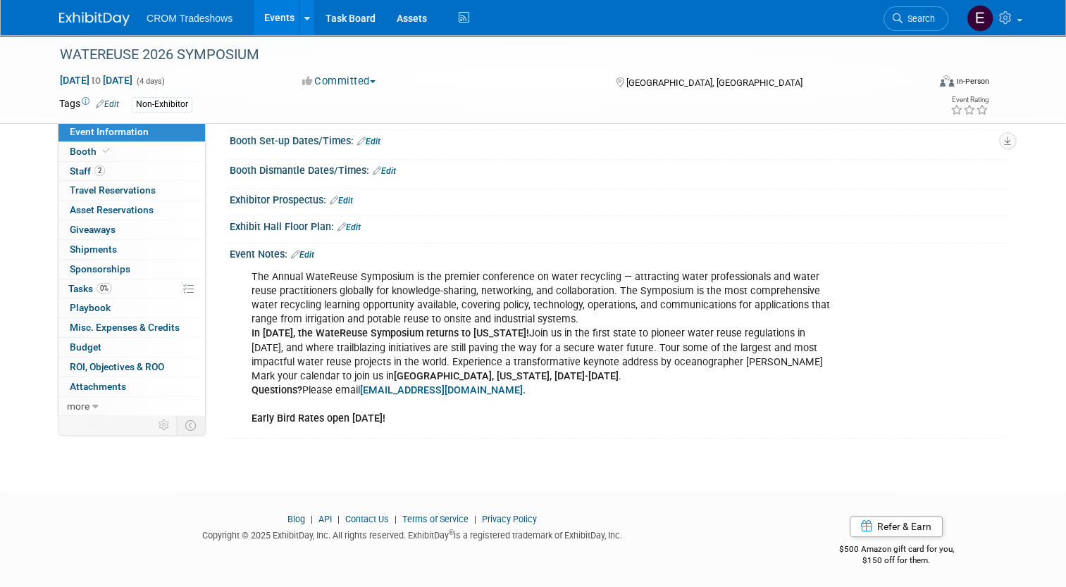
click at [304, 260] on div "The Annual WateReuse Symposium is the premier conference on water recycling — a…" at bounding box center [616, 263] width 759 height 7
click at [304, 254] on link "Edit" at bounding box center [302, 255] width 23 height 10
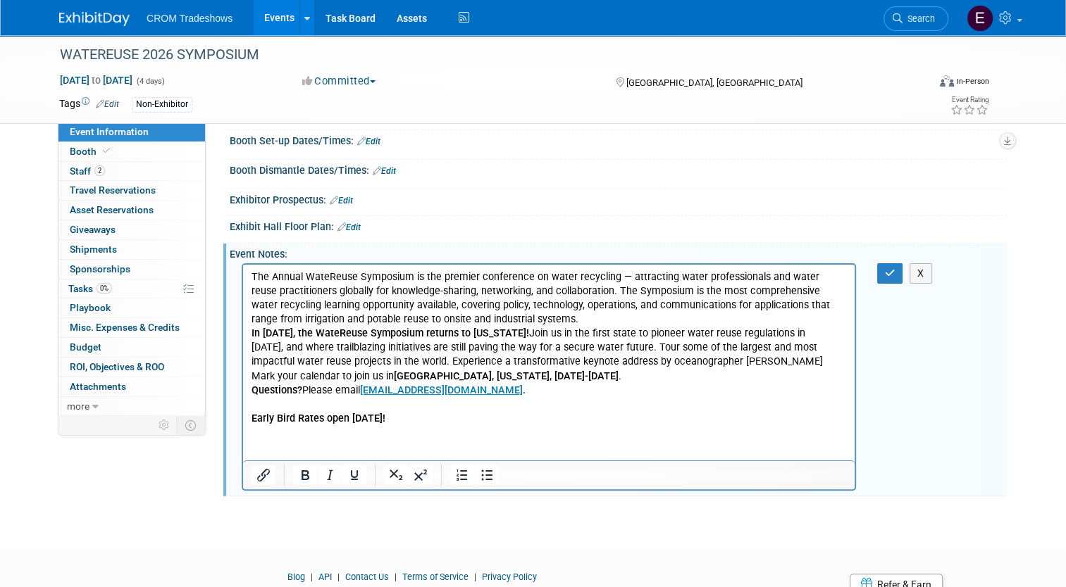
scroll to position [0, 0]
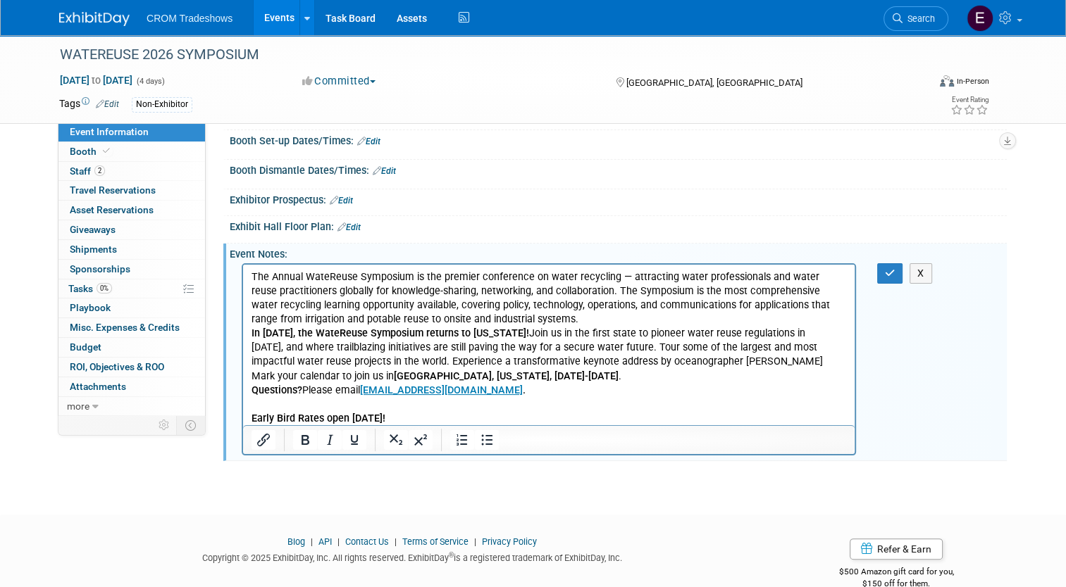
click at [523, 385] on p "The Annual WateReuse Symposium is the premier conference on water recycling — a…" at bounding box center [548, 348] width 595 height 156
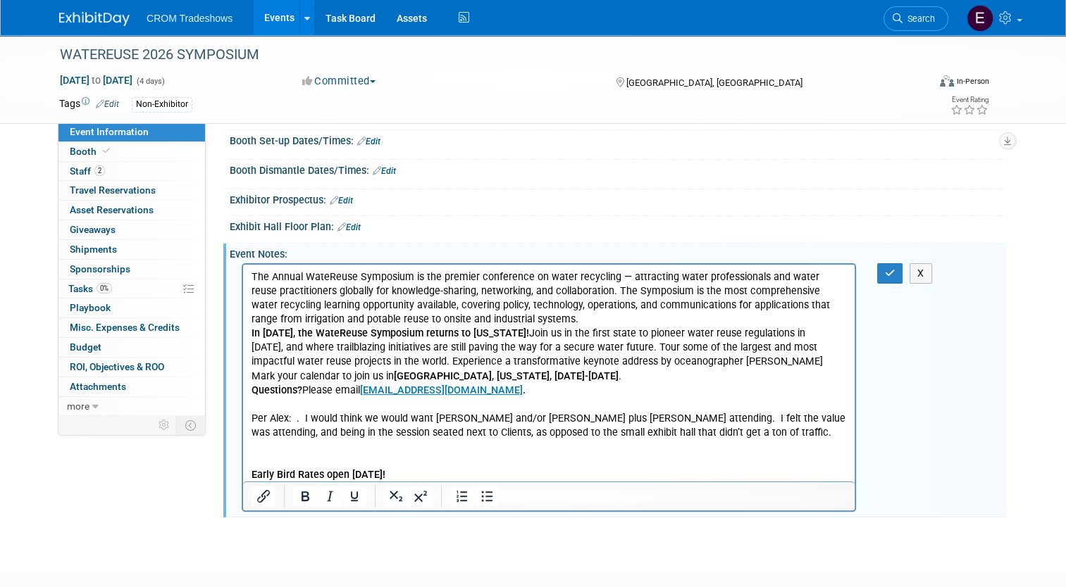
click at [304, 423] on p "Per Alex: . I would think we would want Bobby and/or Alex plus Daniel attending…" at bounding box center [548, 426] width 595 height 28
click at [670, 454] on p "Early Bird Rates open October 28th!" at bounding box center [548, 475] width 595 height 42
click at [887, 273] on button "button" at bounding box center [890, 273] width 26 height 20
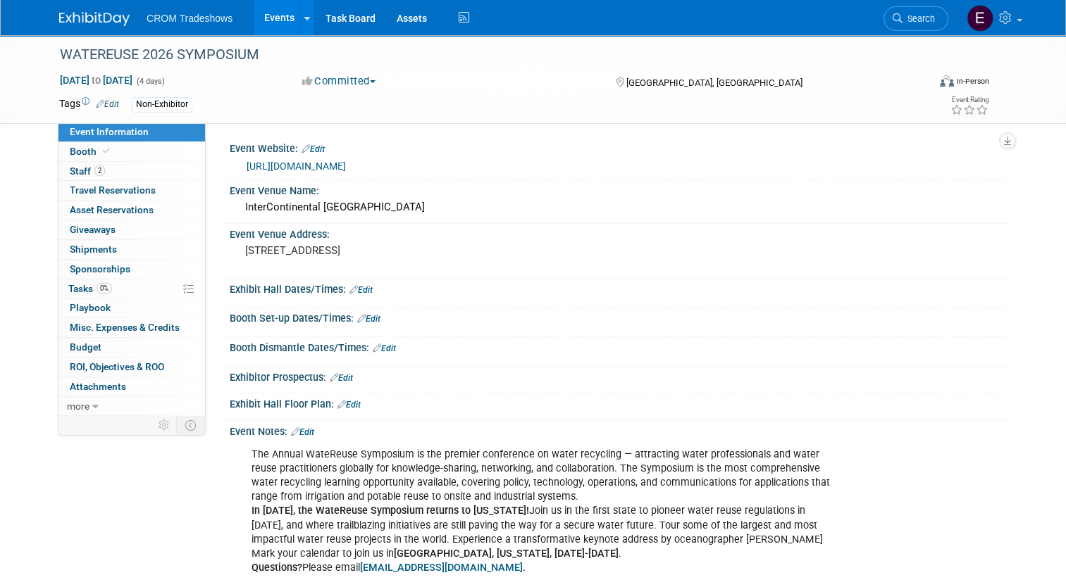
click at [346, 166] on link "https://watereuse.org/news-events/conferences/symposium-2026/2026-watereuse-sym…" at bounding box center [295, 166] width 99 height 11
click at [271, 24] on link "Events" at bounding box center [279, 17] width 51 height 35
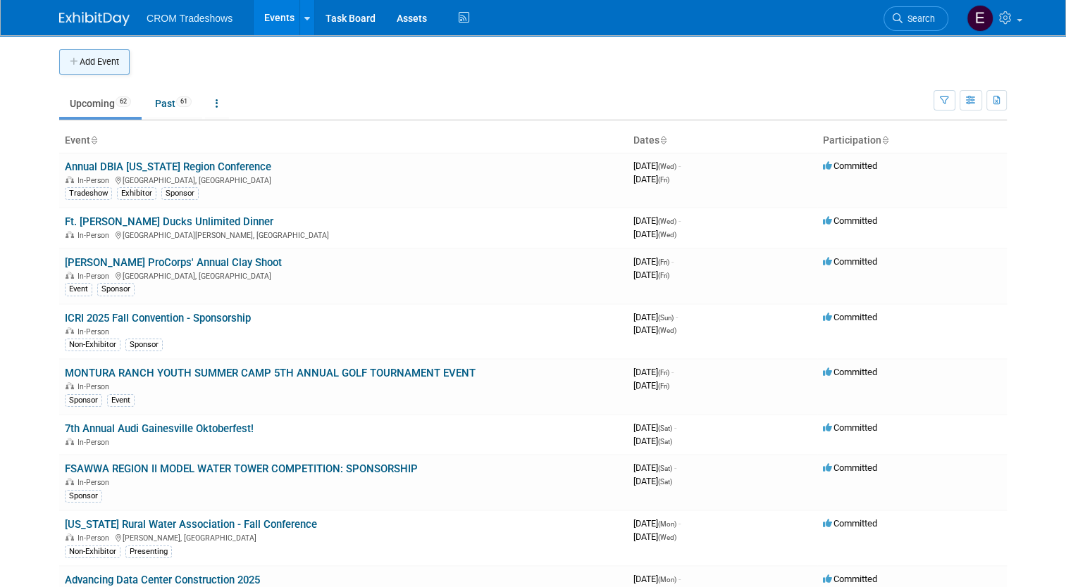
click at [87, 57] on button "Add Event" at bounding box center [94, 61] width 70 height 25
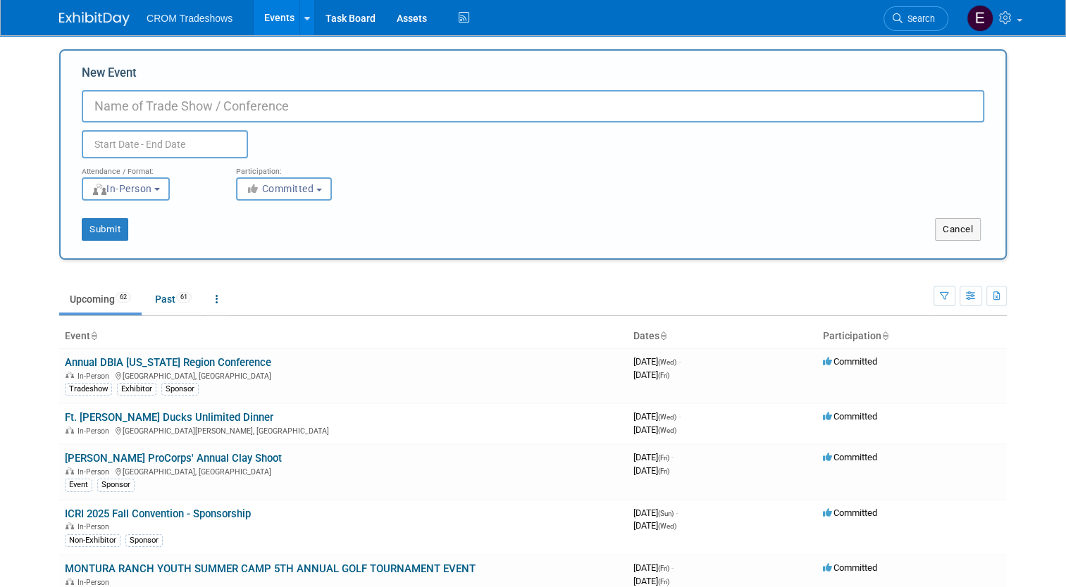
click at [525, 108] on input "New Event" at bounding box center [533, 106] width 902 height 32
type input "FES [GEOGRAPHIC_DATA][US_STATE] MATH COUNTS"
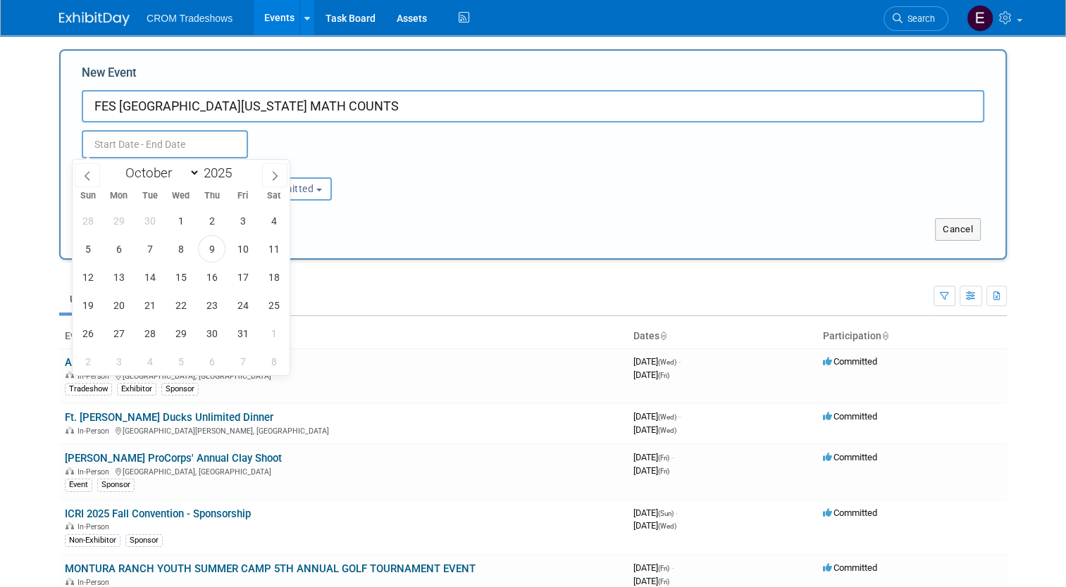
click at [182, 151] on input "text" at bounding box center [165, 144] width 166 height 28
click at [237, 170] on span at bounding box center [237, 169] width 10 height 8
type input "2026"
click at [180, 175] on select "January February March April May June July August September October November De…" at bounding box center [159, 173] width 81 height 18
select select "1"
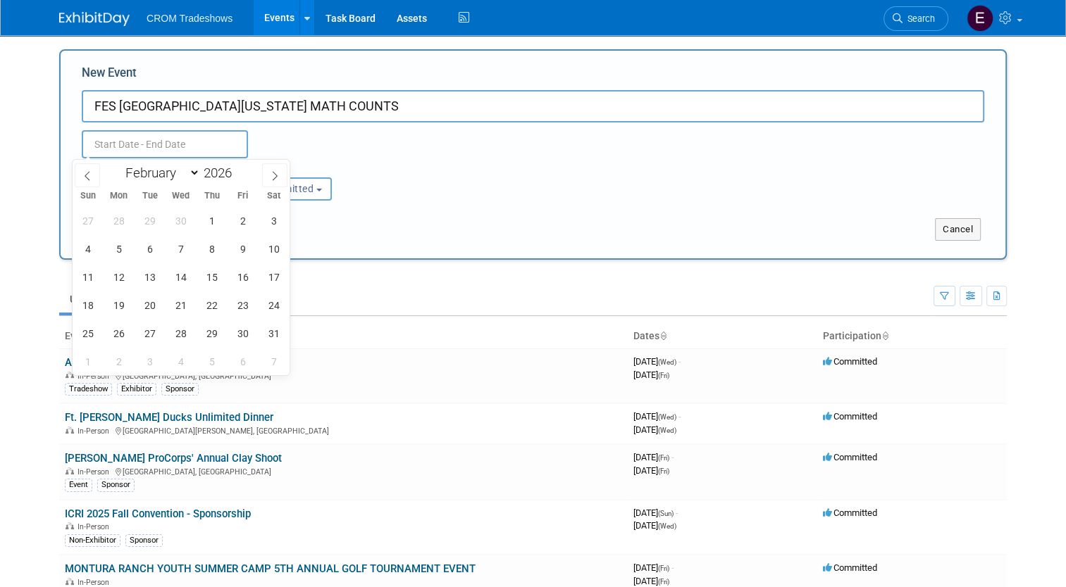
click at [119, 164] on select "January February March April May June July August September October November De…" at bounding box center [159, 173] width 81 height 18
click at [266, 279] on span "21" at bounding box center [273, 276] width 27 height 27
type input "[DATE] to [DATE]"
click at [424, 235] on div "Submit" at bounding box center [258, 229] width 394 height 23
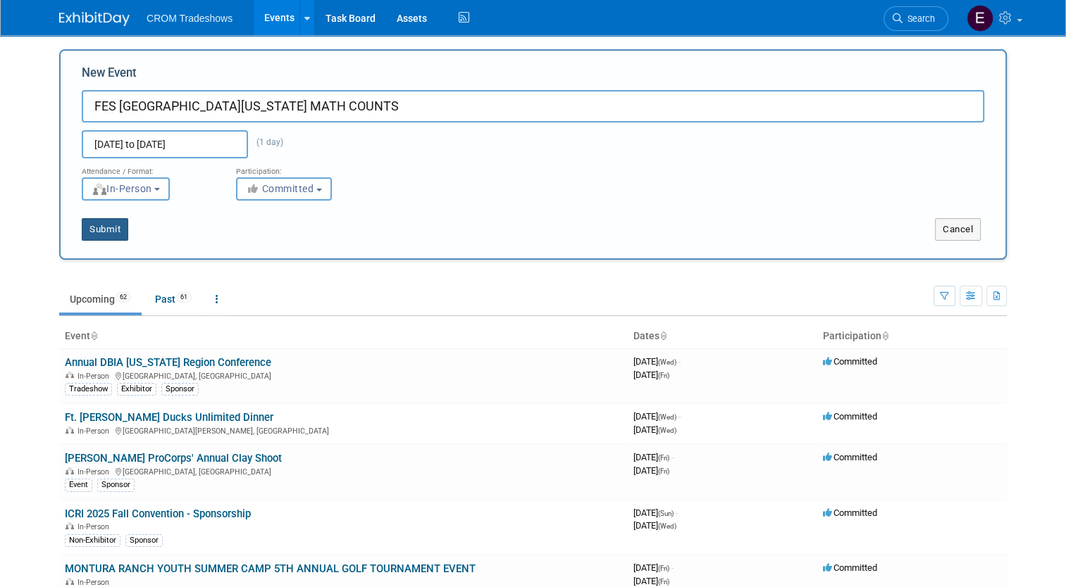
click at [105, 232] on button "Submit" at bounding box center [105, 229] width 46 height 23
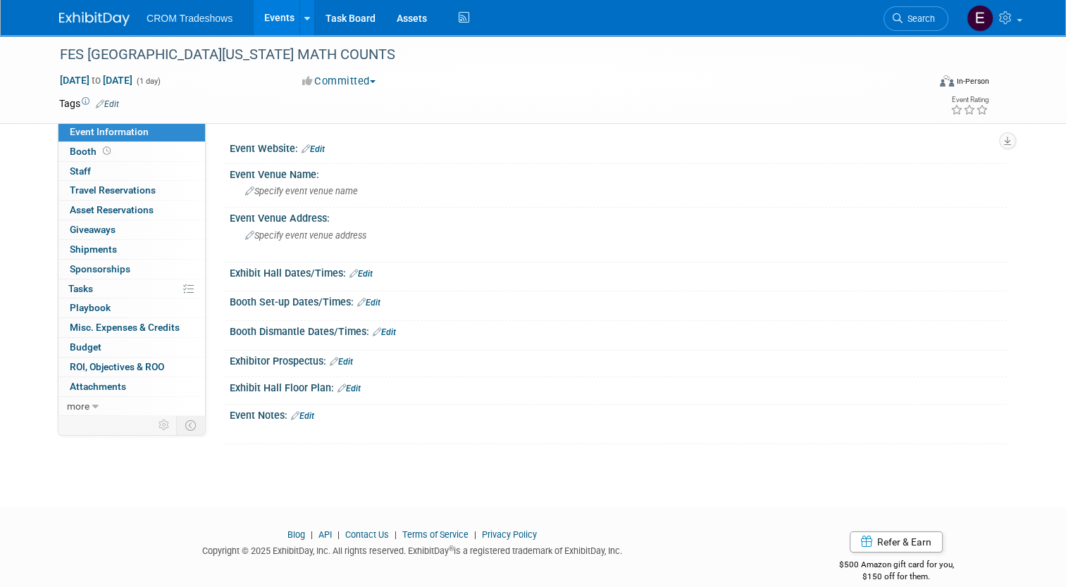
click at [99, 107] on link "Edit" at bounding box center [107, 104] width 23 height 10
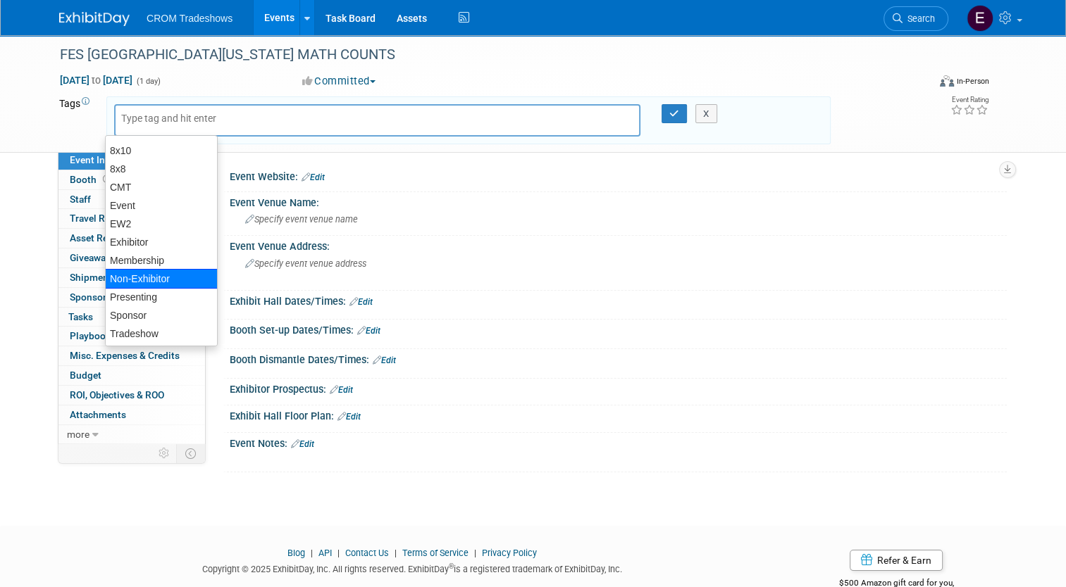
scroll to position [53, 0]
click at [137, 316] on div "Sponsor" at bounding box center [161, 316] width 113 height 20
type input "Sponsor"
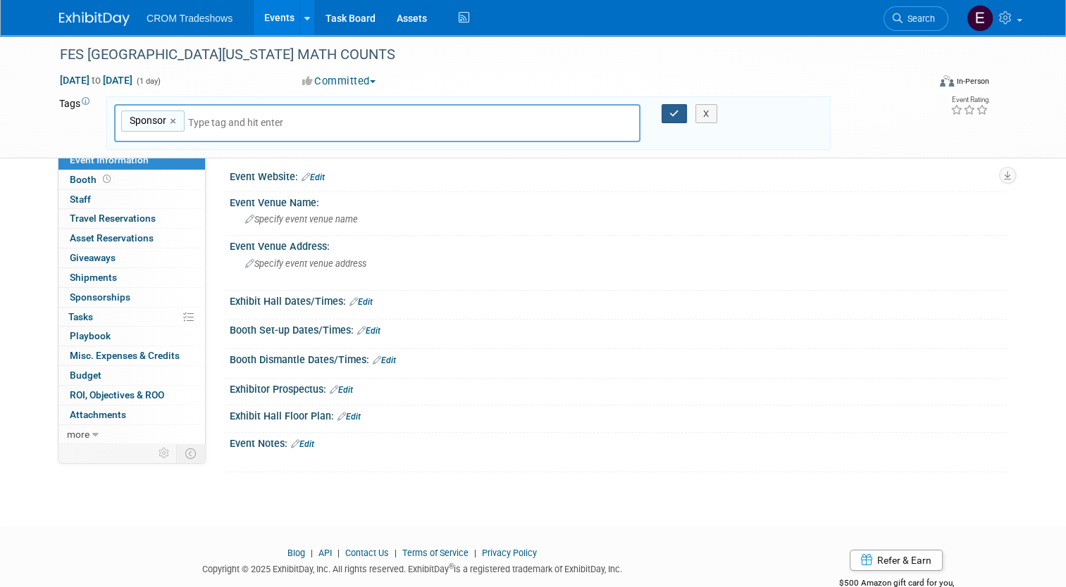
click at [670, 113] on button "button" at bounding box center [673, 114] width 25 height 20
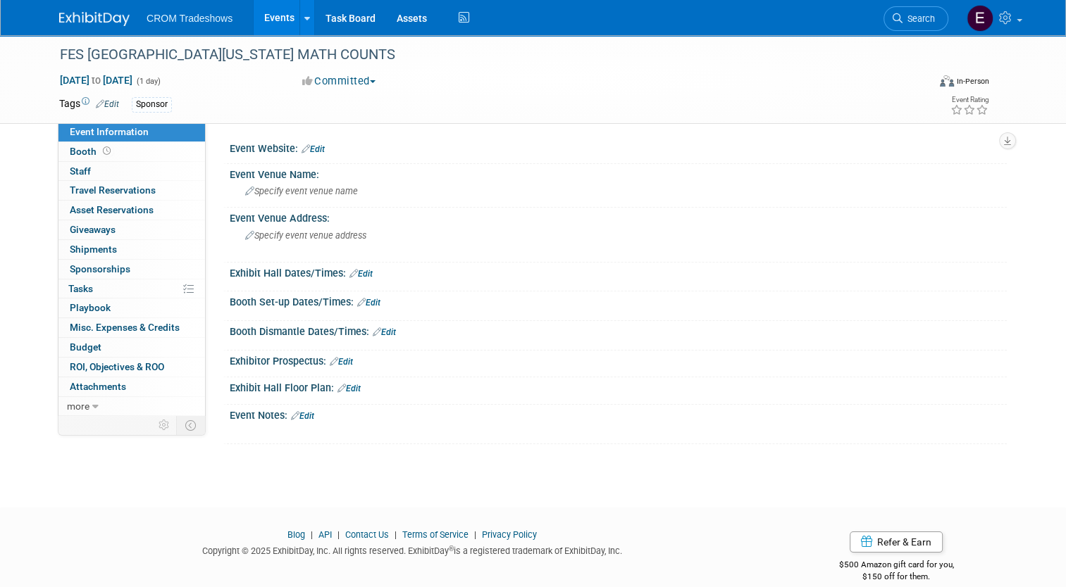
click at [301, 150] on icon at bounding box center [305, 148] width 8 height 9
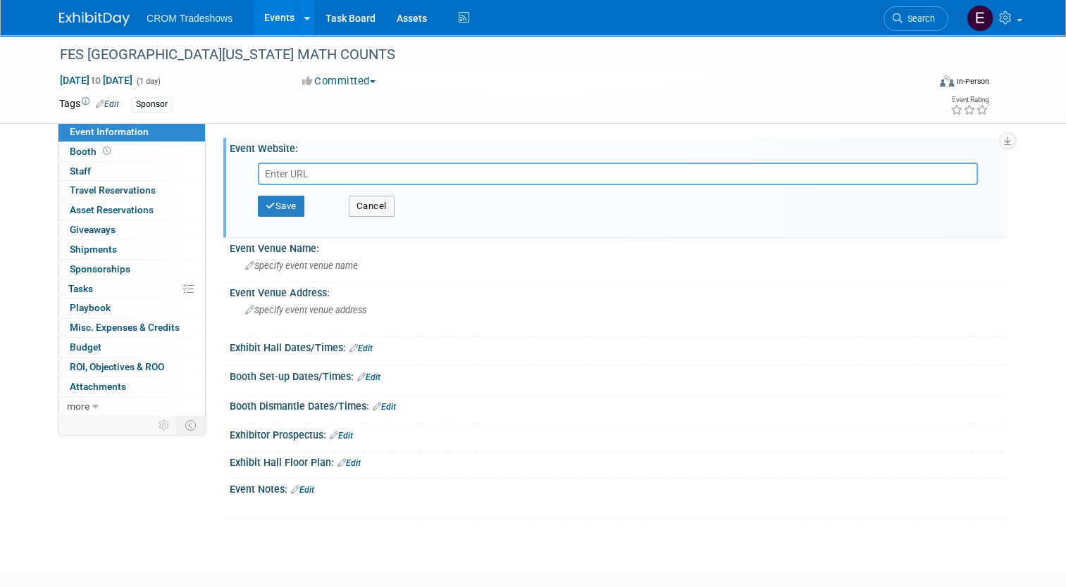
click at [368, 177] on input "text" at bounding box center [618, 174] width 720 height 23
paste input "[URL][DOMAIN_NAME]"
type input "[URL][DOMAIN_NAME]"
click at [278, 215] on button "Save" at bounding box center [281, 206] width 46 height 21
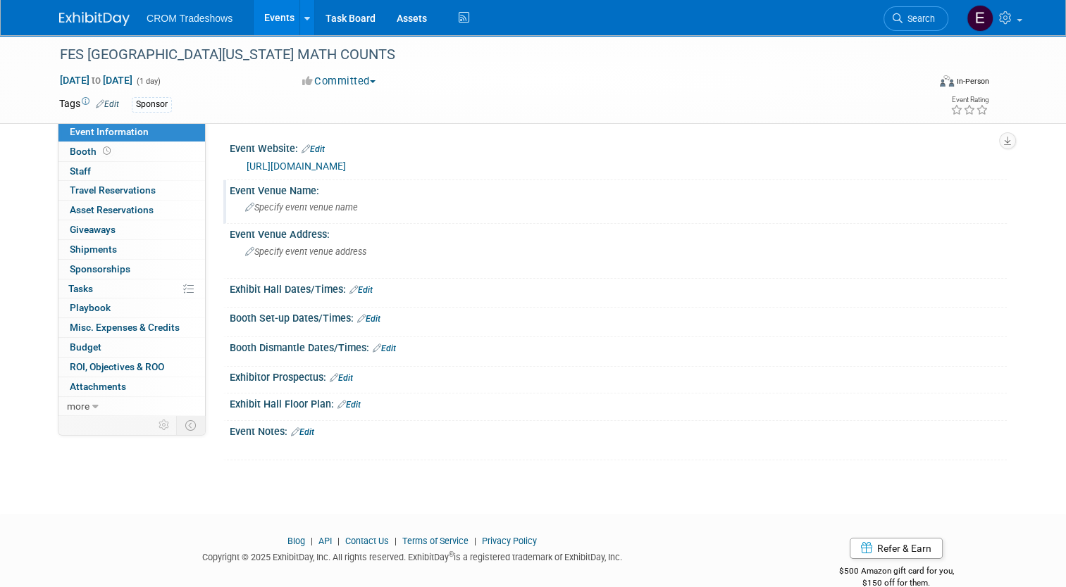
click at [330, 204] on span "Specify event venue name" at bounding box center [301, 207] width 113 height 11
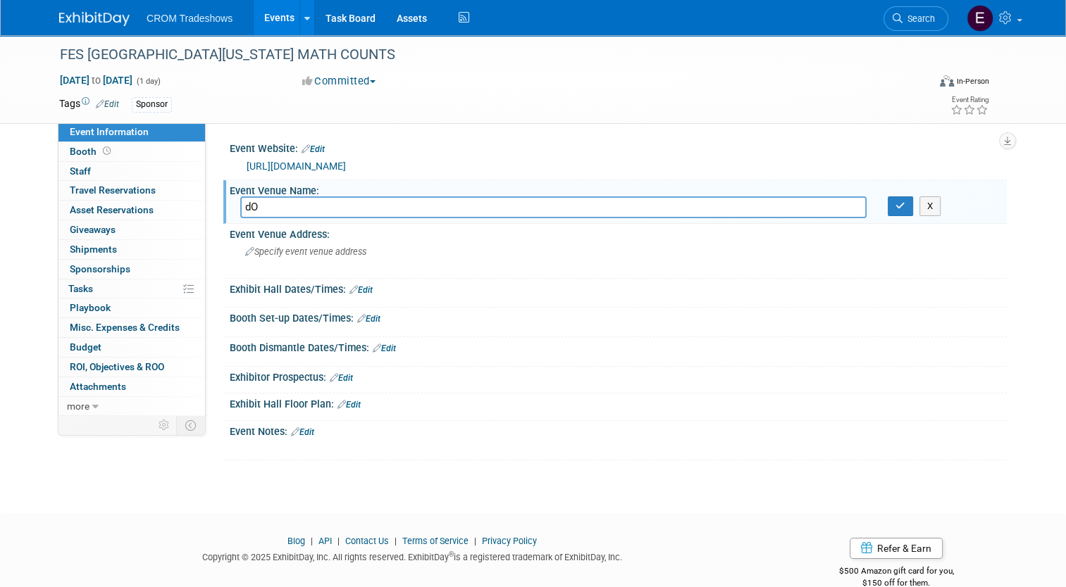
type input "d"
type input "Downtown [GEOGRAPHIC_DATA]"
click at [904, 204] on icon "button" at bounding box center [900, 205] width 10 height 9
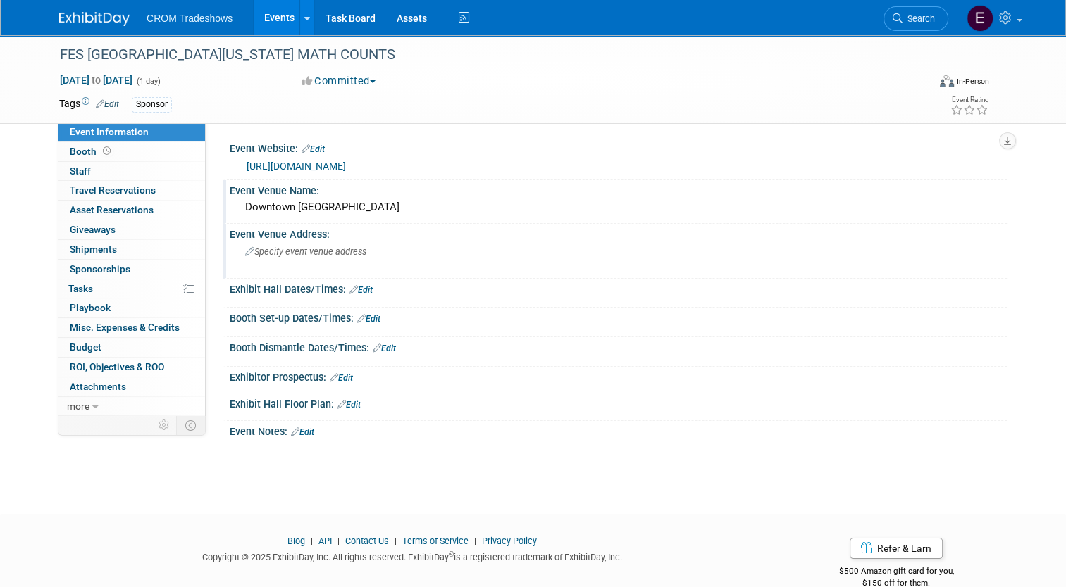
click at [268, 253] on span "Specify event venue address" at bounding box center [305, 251] width 121 height 11
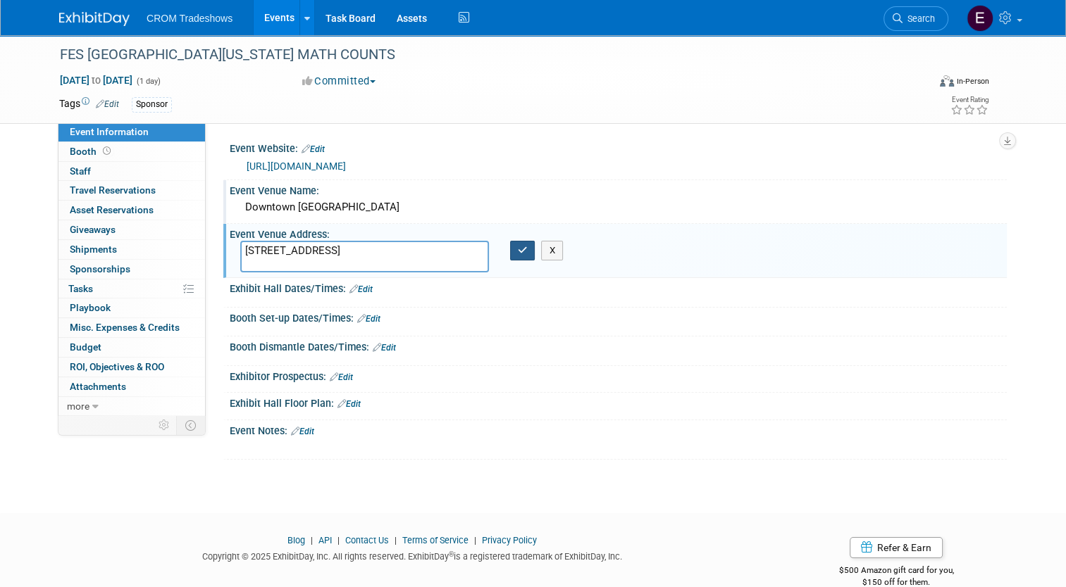
type textarea "[STREET_ADDRESS]"
click at [513, 250] on button "button" at bounding box center [522, 251] width 25 height 20
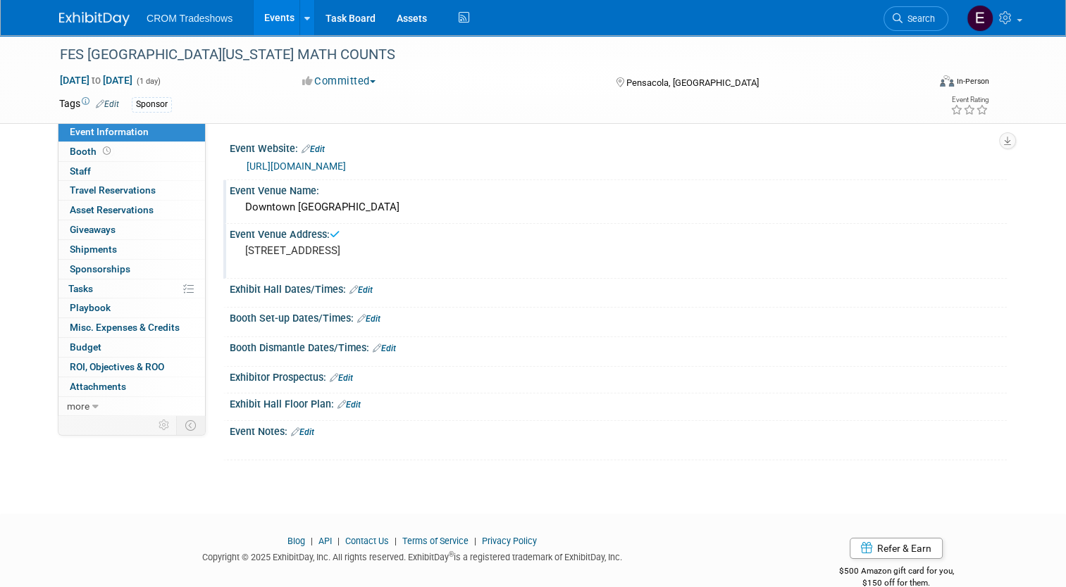
drag, startPoint x: 916, startPoint y: 165, endPoint x: 961, endPoint y: 166, distance: 45.1
click at [299, 432] on link "Edit" at bounding box center [302, 433] width 23 height 10
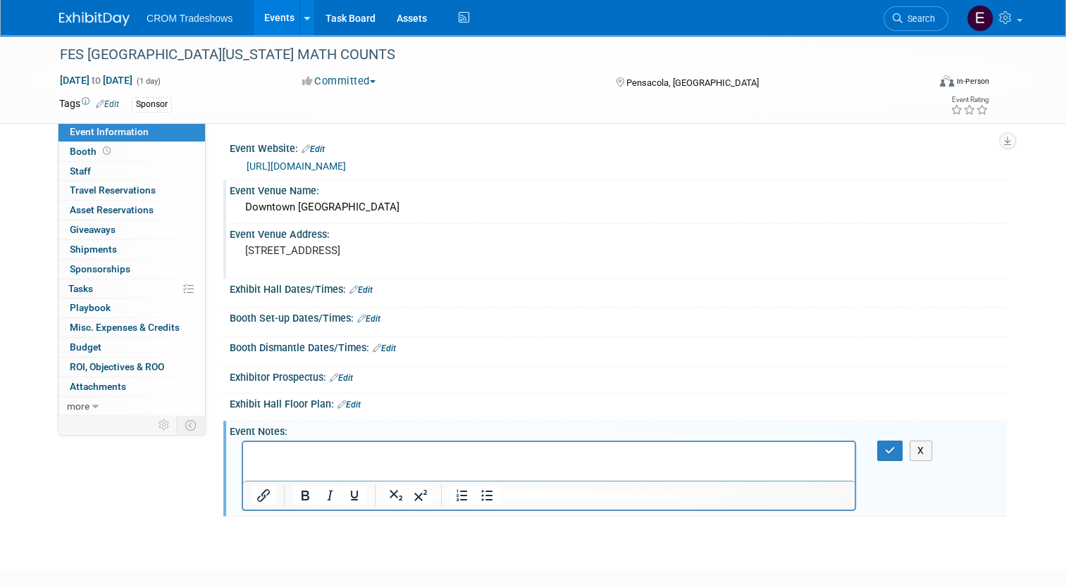
scroll to position [0, 0]
click at [397, 470] on p "Rich Text Area. Press ALT-0 for help." at bounding box center [548, 469] width 595 height 14
click at [388, 466] on p "Rich Text Area. Press ALT-0 for help." at bounding box center [548, 469] width 595 height 14
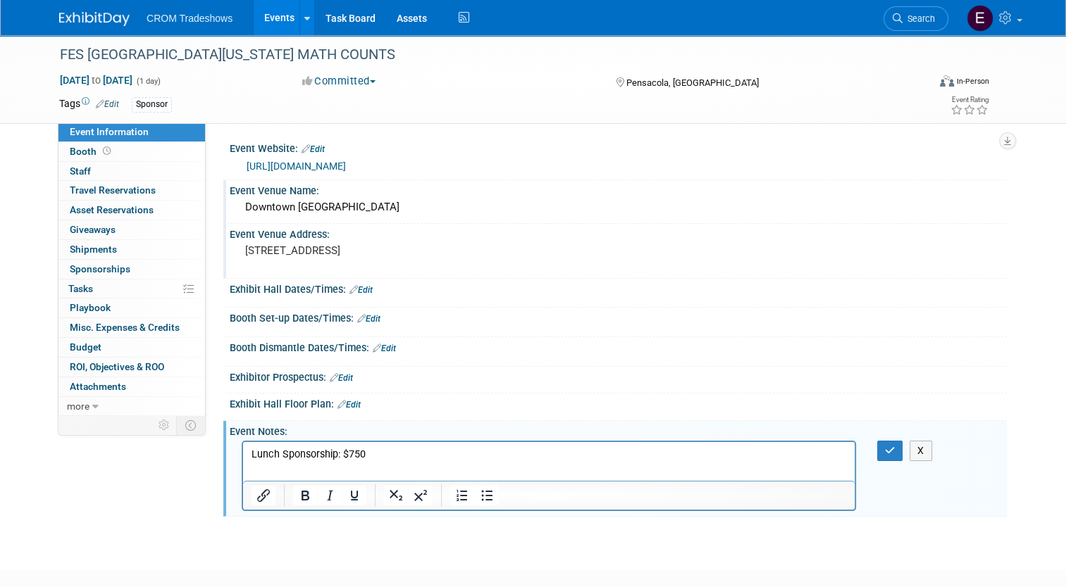
click at [388, 466] on p "Rich Text Area. Press ALT-0 for help." at bounding box center [548, 469] width 595 height 14
click at [375, 453] on p "Lunch Sponsorship: $750" at bounding box center [548, 455] width 595 height 14
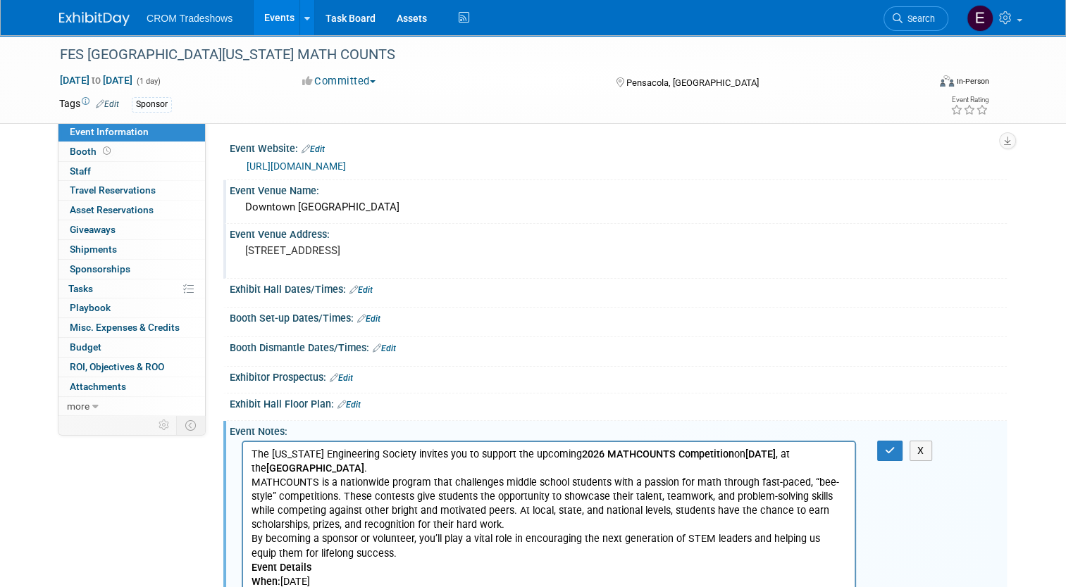
scroll to position [42, 0]
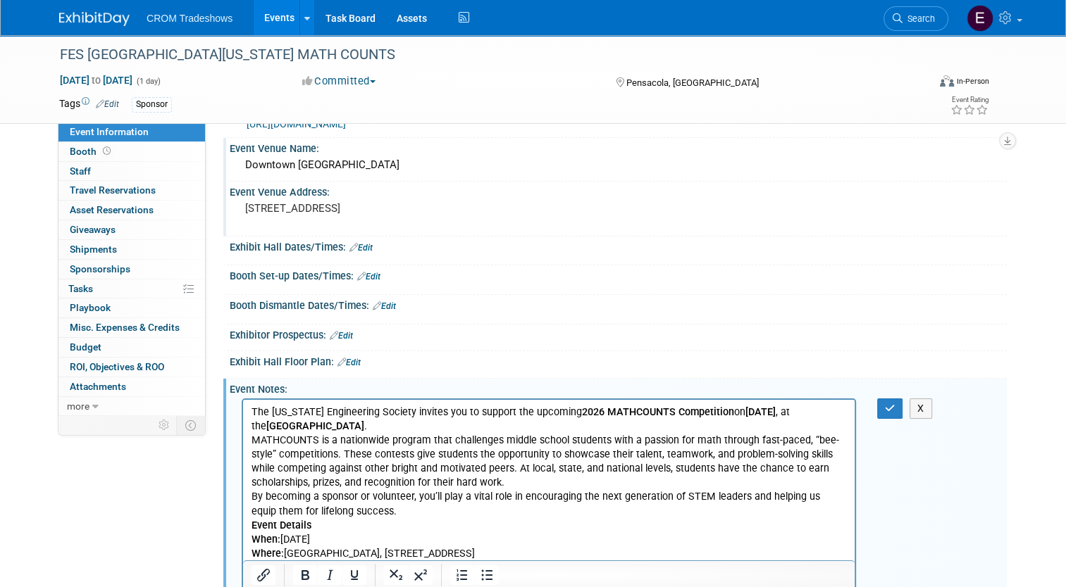
click at [255, 442] on p "MATHCOUNTS is a nationwide program that challenges middle school students with …" at bounding box center [548, 462] width 595 height 56
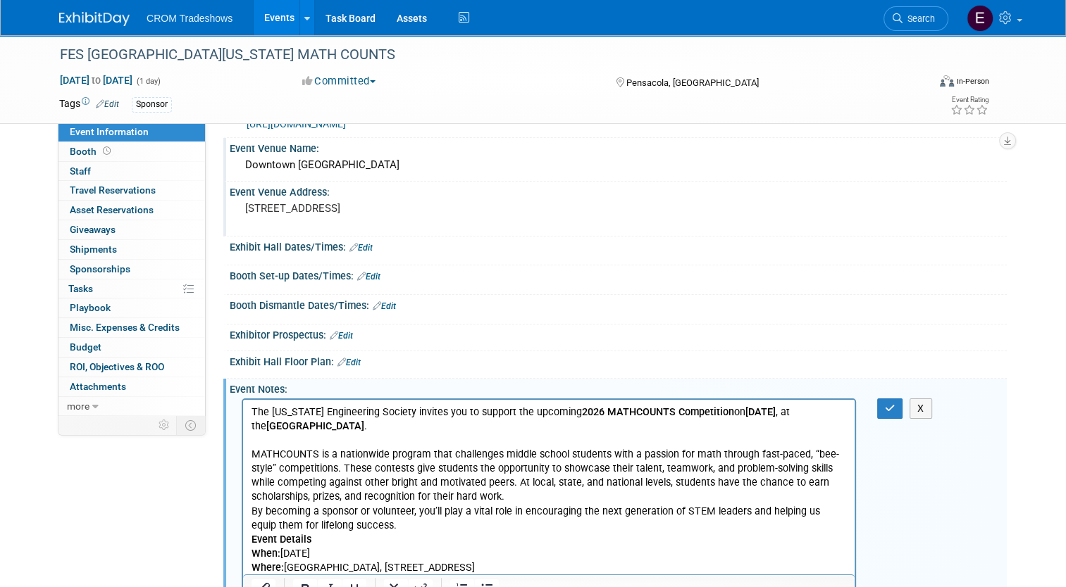
click at [251, 517] on p "By becoming a sponsor or volunteer, you’ll play a vital role in encouraging the…" at bounding box center [548, 519] width 595 height 28
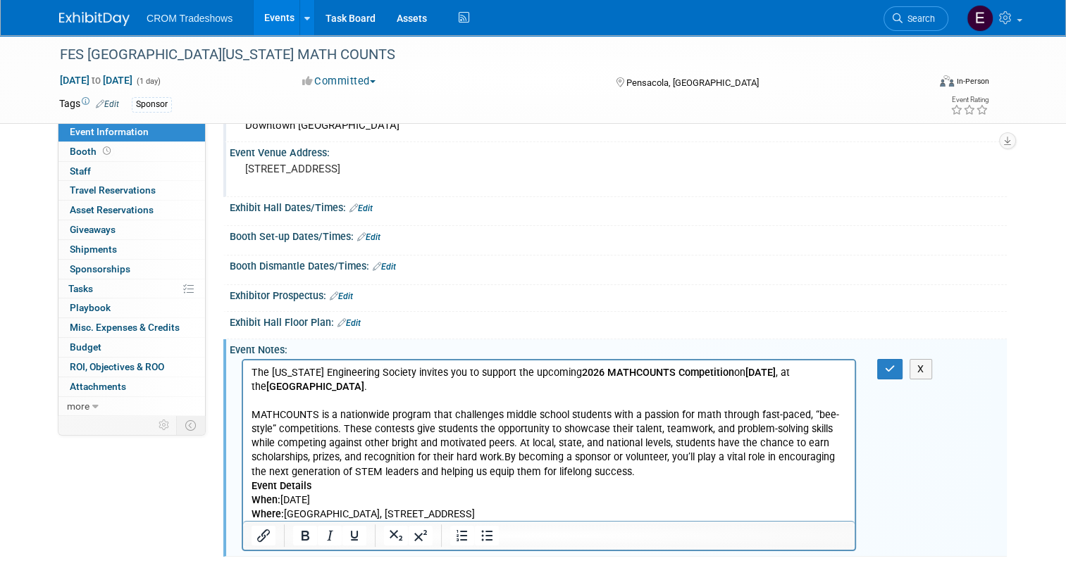
scroll to position [113, 0]
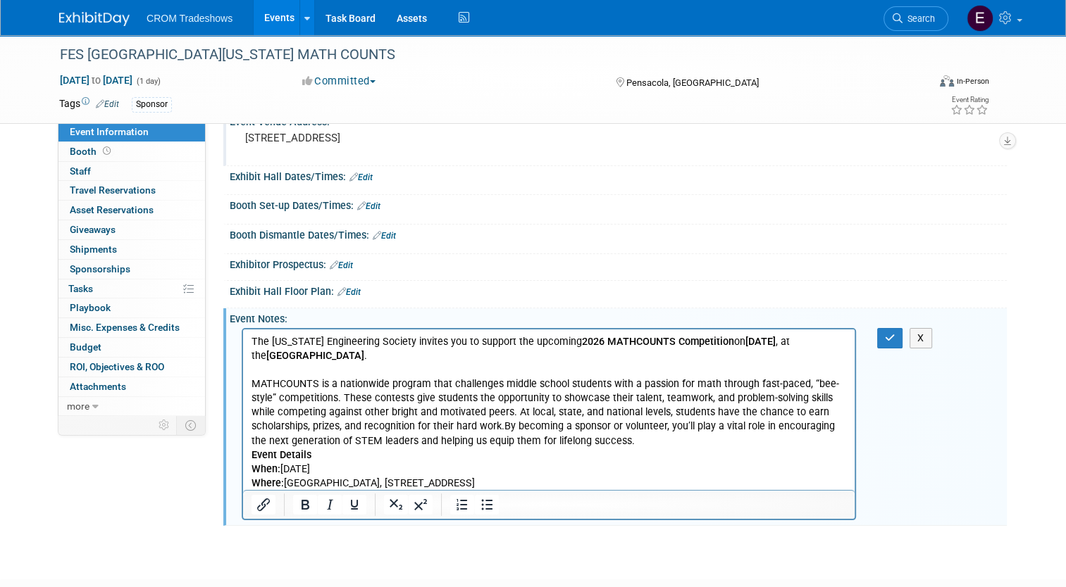
click at [249, 458] on html "The Florida Engineering Society invites you to support the upcoming 2026 MATHCO…" at bounding box center [548, 410] width 611 height 161
click at [253, 456] on b "Event Details" at bounding box center [281, 455] width 60 height 12
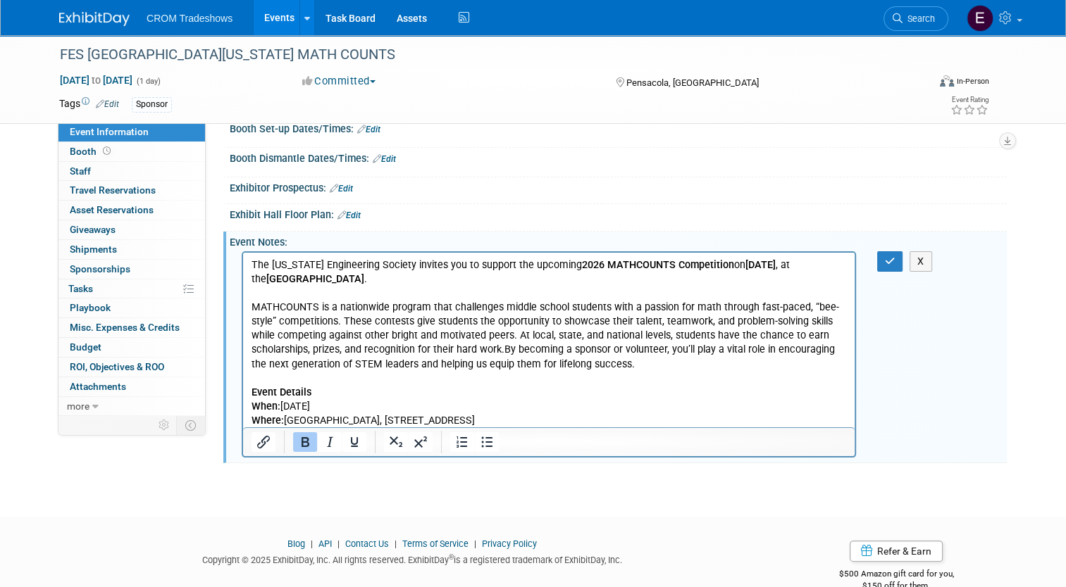
scroll to position [215, 0]
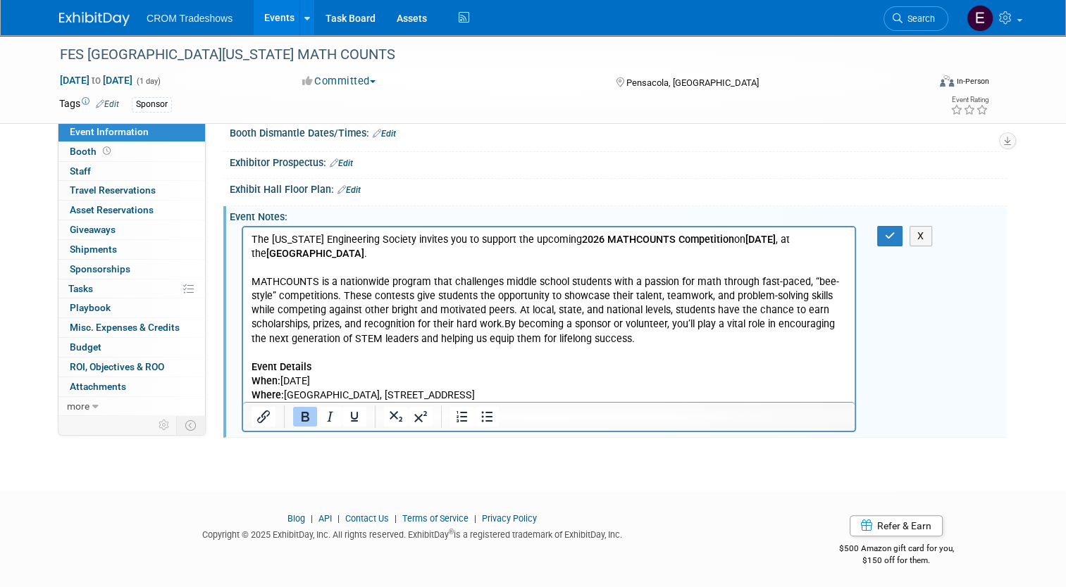
click at [500, 399] on p "Event Details When: Saturday, February 21, 2026 Where: Downtown Pensacola Libra…" at bounding box center [548, 382] width 595 height 42
drag, startPoint x: 500, startPoint y: 399, endPoint x: 247, endPoint y: 367, distance: 254.8
click at [247, 367] on html "The Florida Engineering Society invites you to support the upcoming 2026 MATHCO…" at bounding box center [548, 314] width 611 height 175
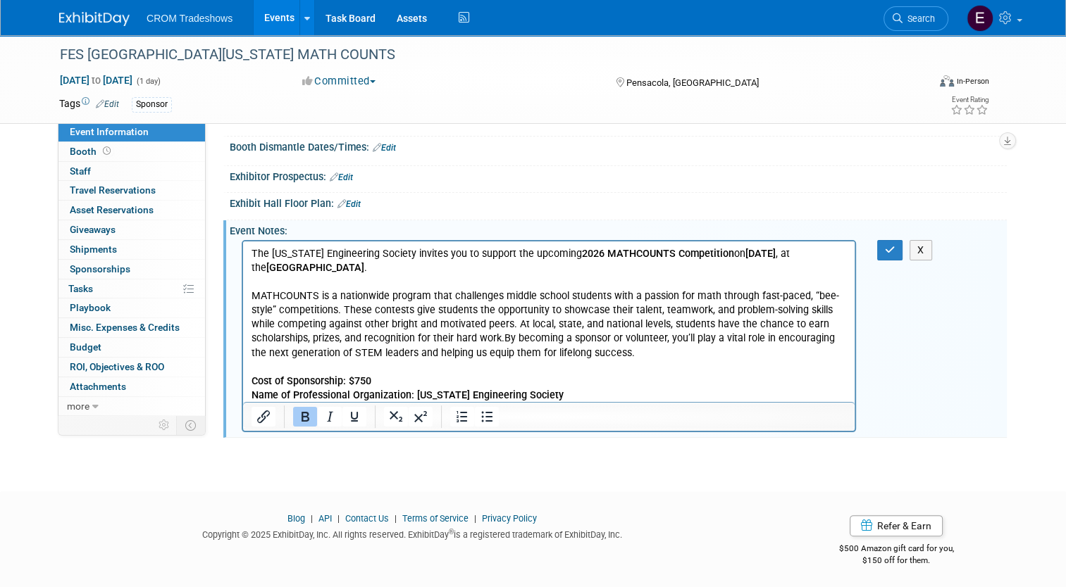
scroll to position [130, 0]
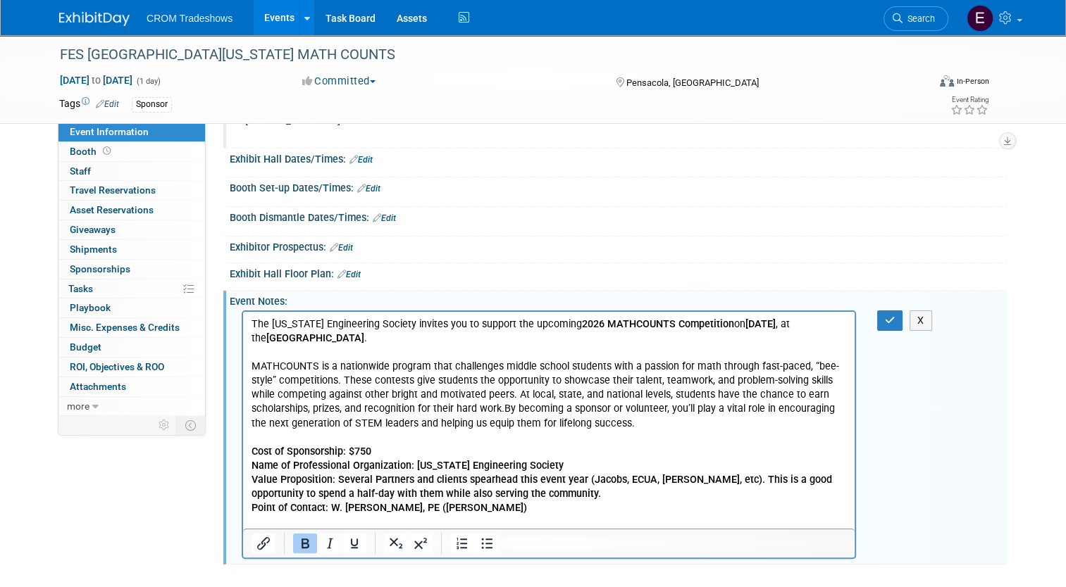
click at [253, 451] on b "Cost of Sponsorship: $750﻿" at bounding box center [311, 452] width 120 height 12
click at [482, 539] on icon "Bullet list" at bounding box center [487, 544] width 11 height 11
click at [251, 463] on b "Name of Professional Organization: Florida Engineering Society" at bounding box center [407, 466] width 312 height 12
click at [484, 538] on icon "Bullet list" at bounding box center [486, 543] width 17 height 17
click at [258, 482] on b "Value Proposition: Several Partners and clients spearhead this event year (Jaco…" at bounding box center [541, 487] width 580 height 26
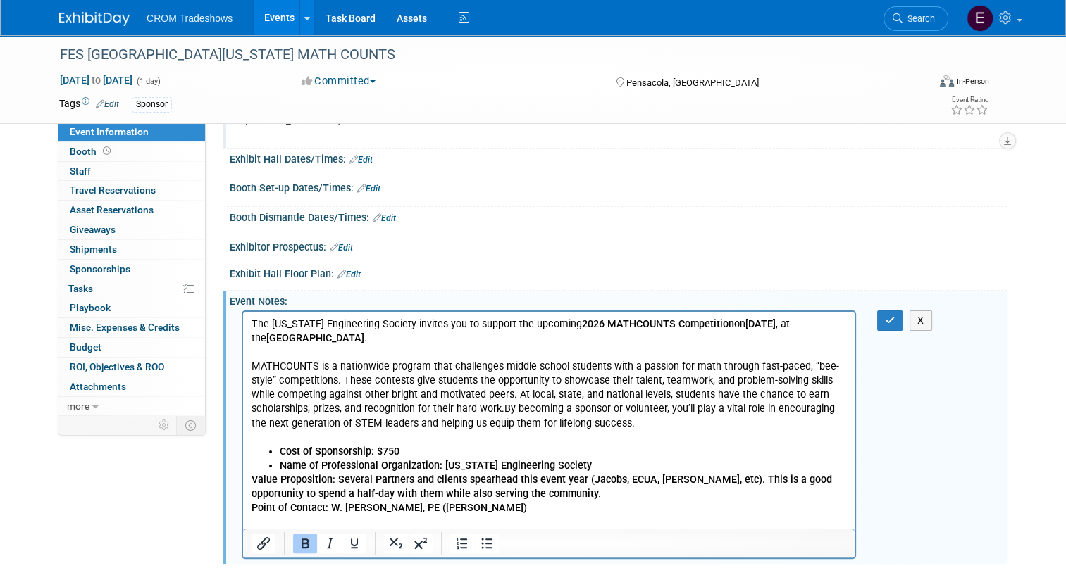
click at [252, 483] on b "Value Proposition: Several Partners and clients spearhead this event year (Jaco…" at bounding box center [541, 487] width 580 height 26
click at [476, 551] on button "Bullet list" at bounding box center [487, 544] width 24 height 20
click at [253, 511] on b "Point of Contact: W. Seth Tatman, PE (Jacobs)" at bounding box center [388, 508] width 275 height 12
click at [482, 541] on icon "Bullet list" at bounding box center [487, 544] width 11 height 11
click at [498, 510] on li "Point of Contact: W. Seth Tatman, PE (Jacobs)" at bounding box center [563, 508] width 567 height 14
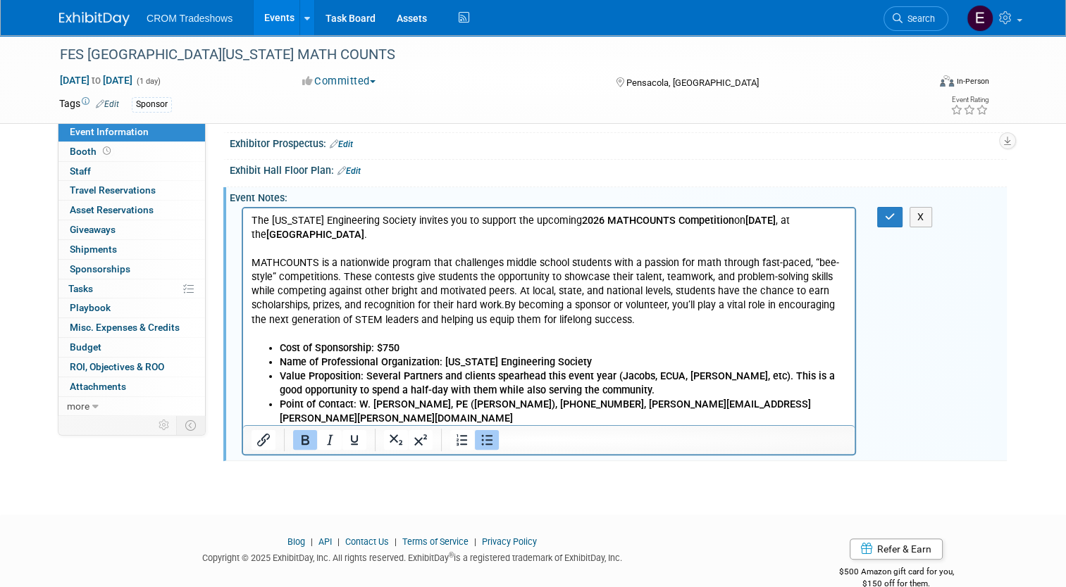
scroll to position [257, 0]
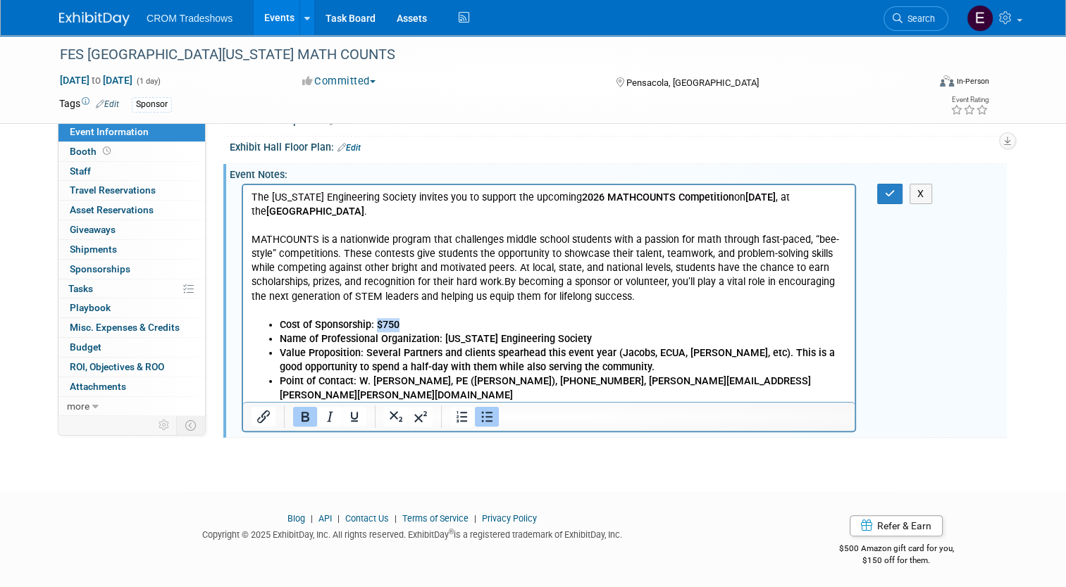
drag, startPoint x: 377, startPoint y: 320, endPoint x: 401, endPoint y: 324, distance: 23.6
click at [401, 324] on li "Cost of Sponsorship: $750﻿" at bounding box center [563, 325] width 567 height 14
click at [301, 418] on icon "Bold" at bounding box center [305, 417] width 8 height 10
click at [387, 357] on b "Value Proposition: Several Partners and clients spearhead this event year (Jaco…" at bounding box center [557, 360] width 555 height 26
drag, startPoint x: 442, startPoint y: 339, endPoint x: 526, endPoint y: 356, distance: 86.2
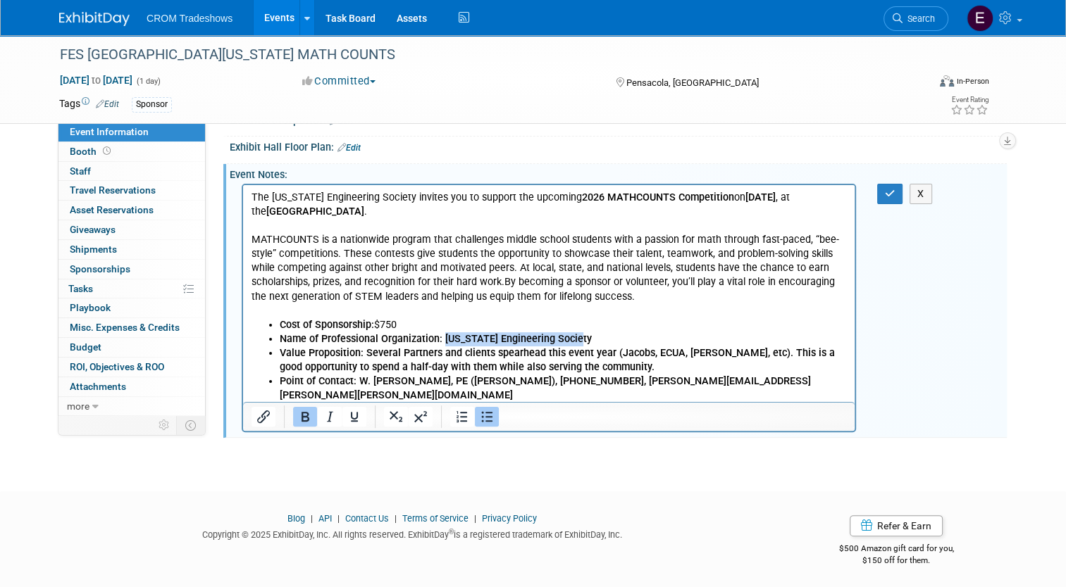
click at [574, 339] on li "Name of Professional Organization: Florida Engineering Society" at bounding box center [563, 339] width 567 height 14
click at [298, 408] on icon "Bold" at bounding box center [305, 416] width 17 height 17
click at [467, 370] on b "Value Proposition: Several Partners and clients spearhead this event year (Jaco…" at bounding box center [557, 360] width 555 height 26
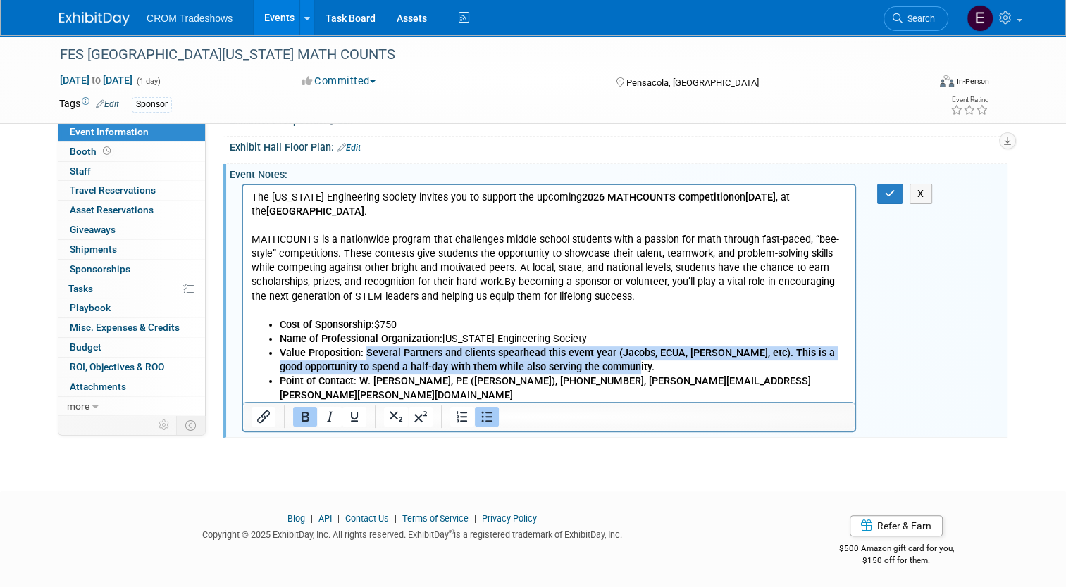
drag, startPoint x: 366, startPoint y: 356, endPoint x: 656, endPoint y: 368, distance: 289.7
click at [656, 368] on li "Value Proposition: Several Partners and clients spearhead this event year (Jaco…" at bounding box center [563, 361] width 567 height 28
click at [302, 414] on icon "Bold" at bounding box center [305, 416] width 17 height 17
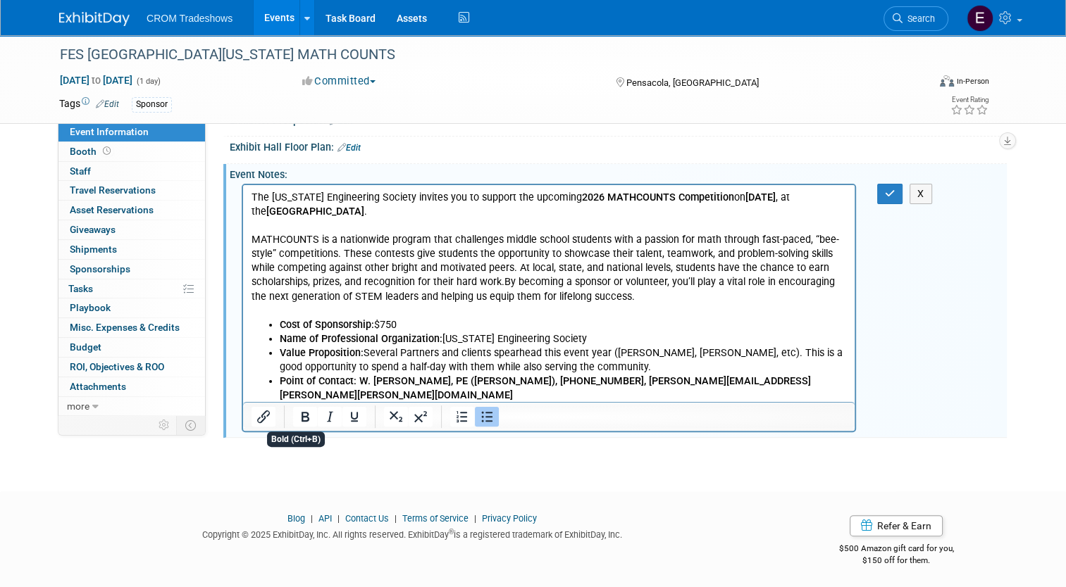
click at [375, 403] on p "Rich Text Area. Press ALT-0 for help." at bounding box center [548, 410] width 595 height 14
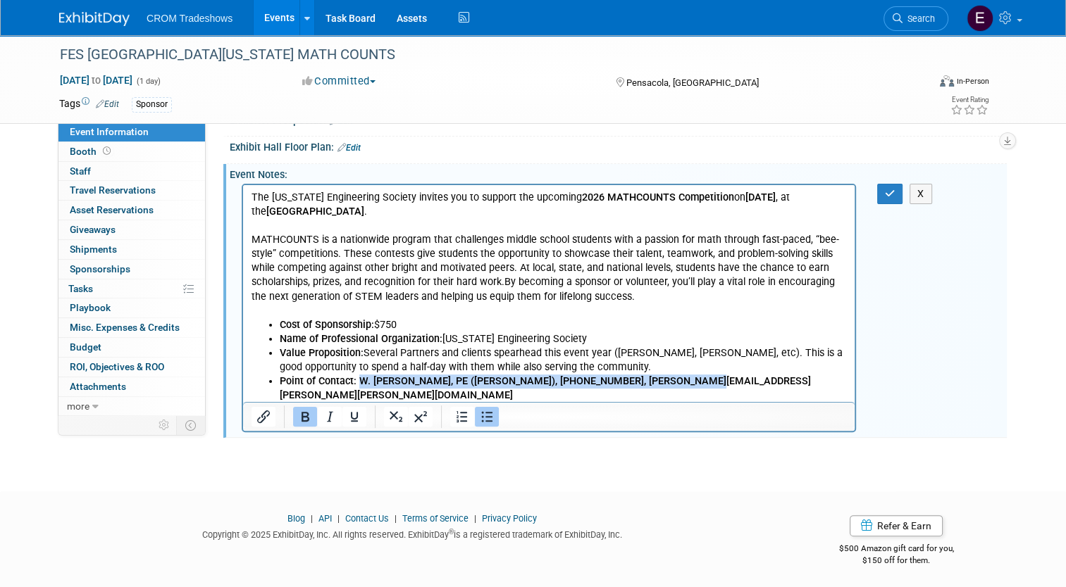
drag, startPoint x: 365, startPoint y: 385, endPoint x: 683, endPoint y: 387, distance: 318.3
click at [683, 387] on b "Point of Contact: W. Seth Tatman, PE (Jacobs), (850) 401-1236, seth.tatman@jaco…" at bounding box center [545, 388] width 531 height 26
click at [299, 424] on button "Bold" at bounding box center [305, 417] width 24 height 20
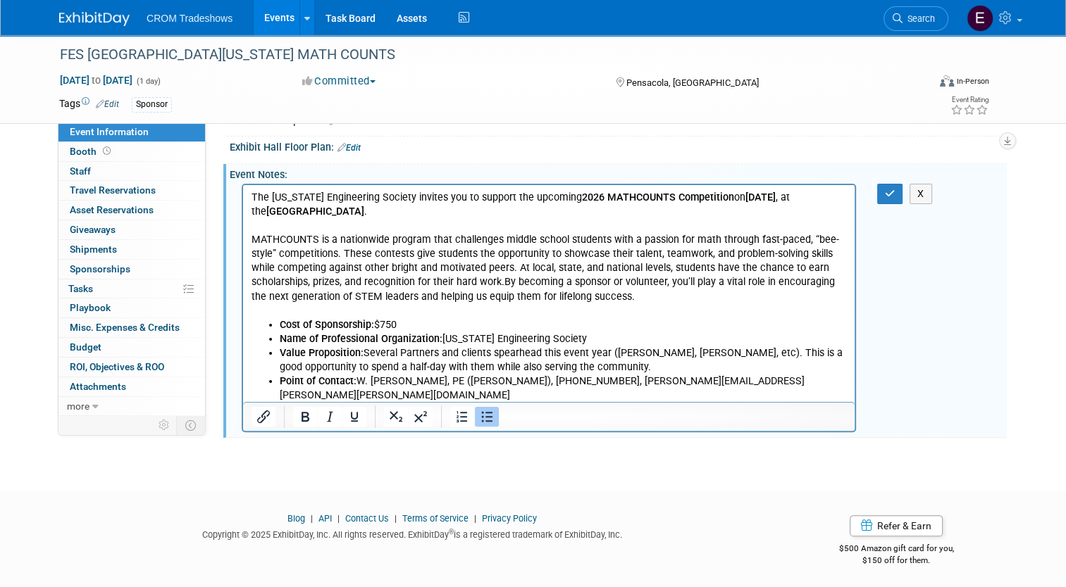
click at [602, 373] on li "Value Proposition: Several Partners and clients spearhead this event year (Jaco…" at bounding box center [563, 361] width 567 height 28
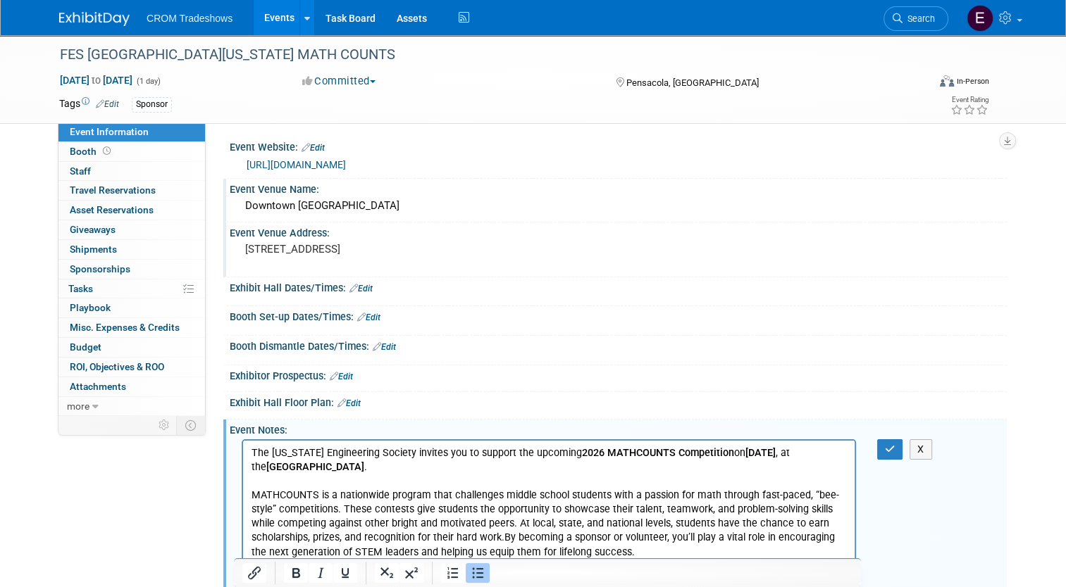
scroll to position [0, 0]
click at [893, 450] on icon "button" at bounding box center [890, 451] width 11 height 10
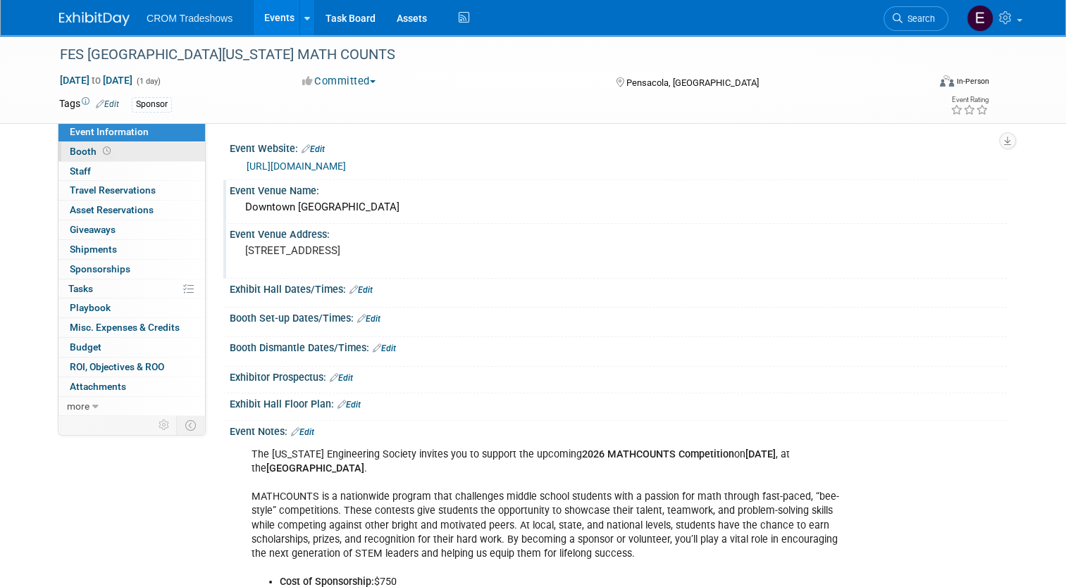
click at [104, 156] on link "Booth" at bounding box center [131, 151] width 146 height 19
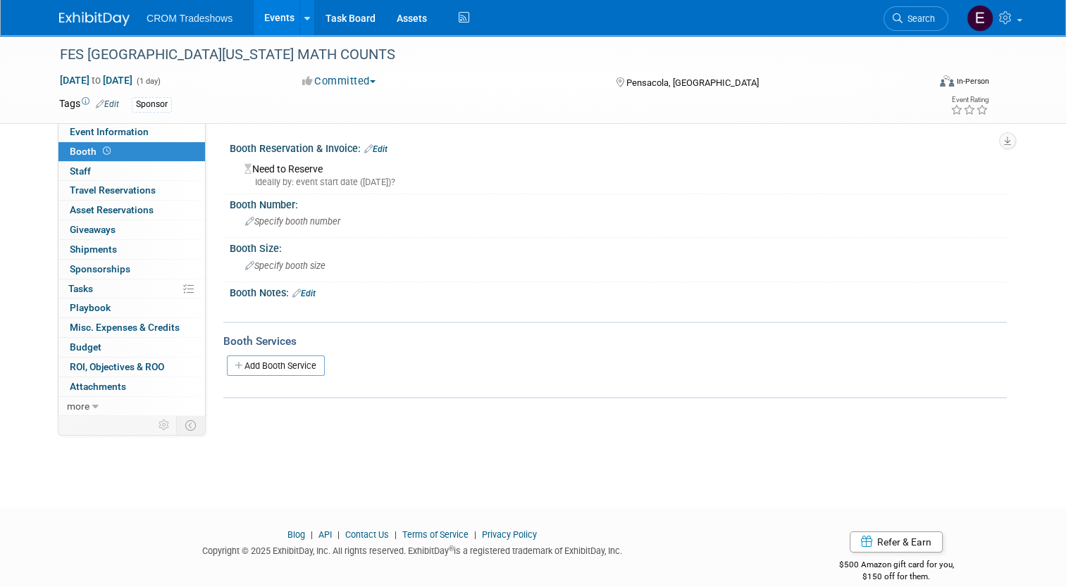
click at [375, 142] on div "Booth Reservation & Invoice: Edit" at bounding box center [618, 147] width 777 height 18
click at [376, 148] on link "Edit" at bounding box center [375, 149] width 23 height 10
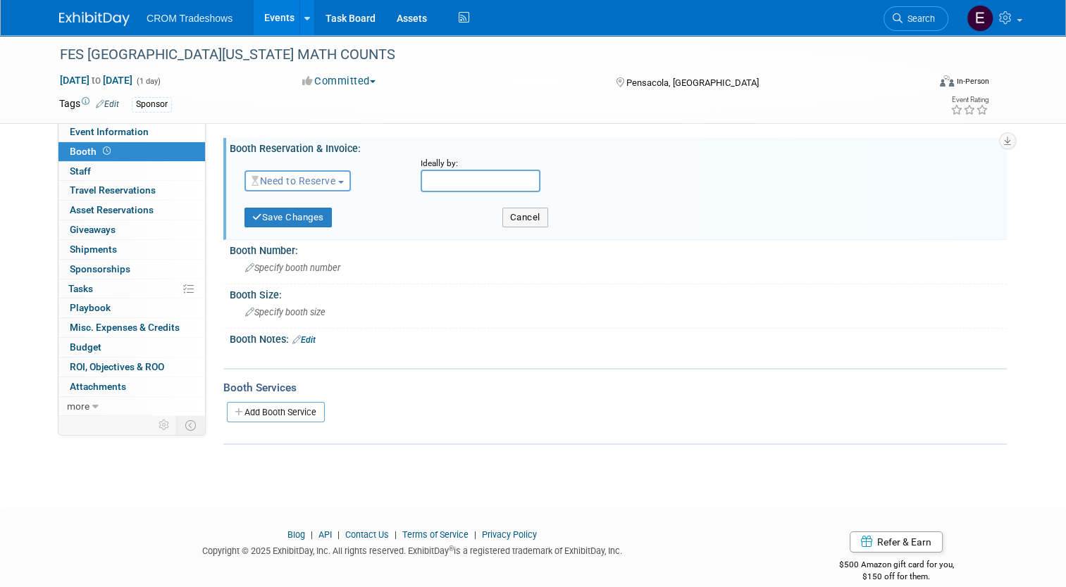
click at [287, 190] on button "Need to Reserve" at bounding box center [297, 180] width 106 height 21
click at [301, 252] on link "No Reservation Required" at bounding box center [320, 245] width 151 height 20
click at [273, 227] on div "Save Changes Cancel" at bounding box center [619, 217] width 751 height 36
click at [275, 226] on button "Save Changes" at bounding box center [287, 218] width 87 height 20
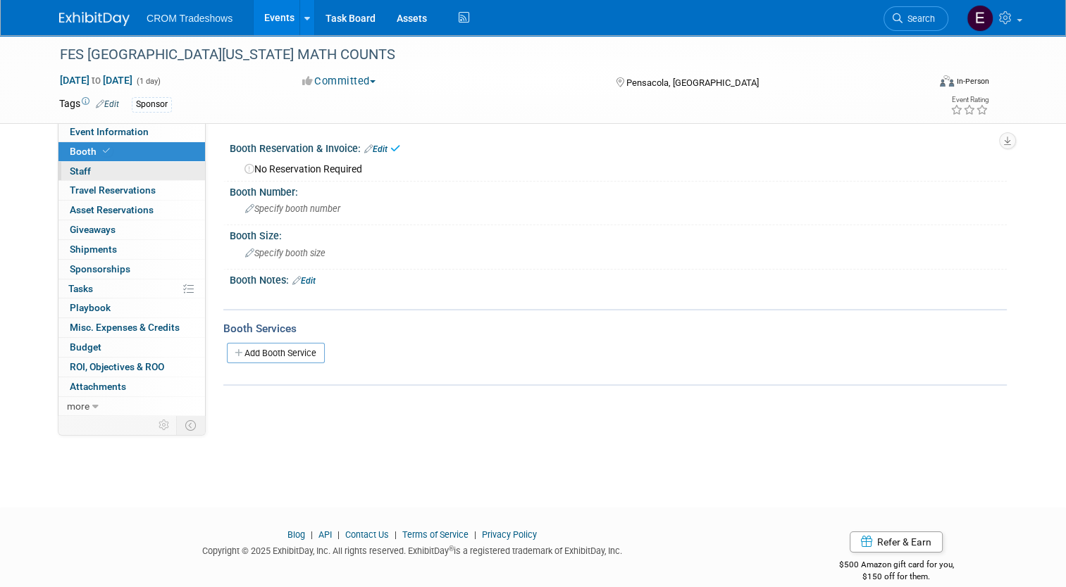
click at [104, 178] on link "0 Staff 0" at bounding box center [131, 171] width 146 height 19
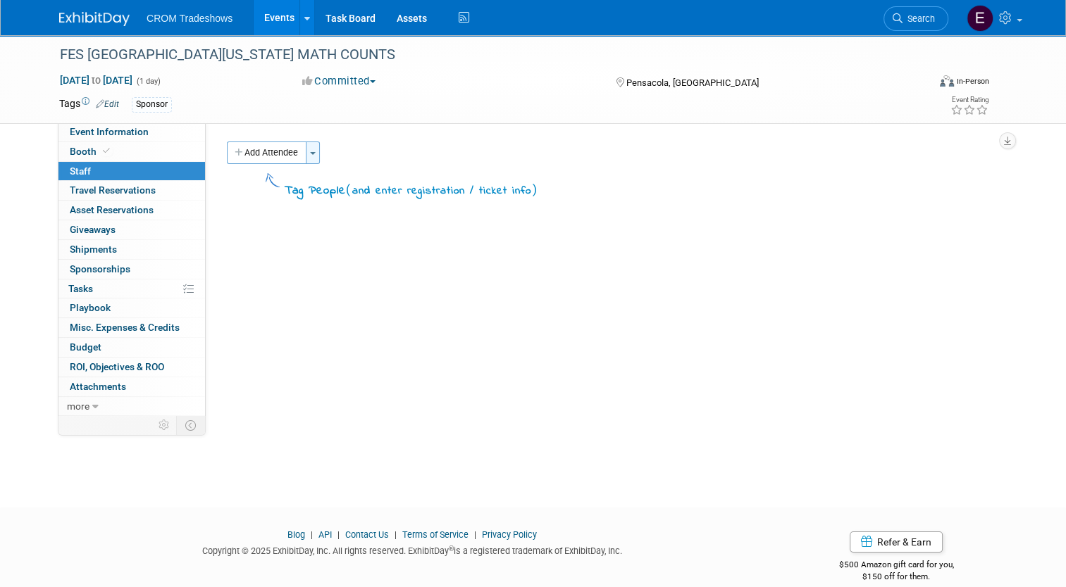
click at [306, 157] on button "Toggle Dropdown" at bounding box center [313, 153] width 14 height 23
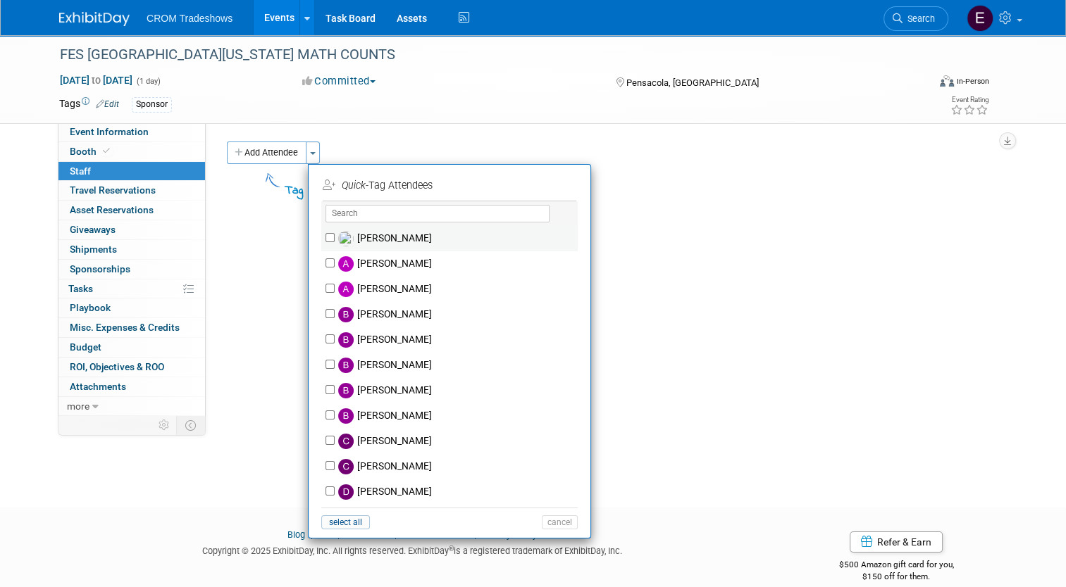
click at [361, 237] on label "[PERSON_NAME]" at bounding box center [459, 238] width 248 height 25
click at [335, 237] on input "[PERSON_NAME]" at bounding box center [329, 237] width 9 height 9
checkbox input "true"
click at [535, 192] on button "Apply" at bounding box center [554, 185] width 43 height 20
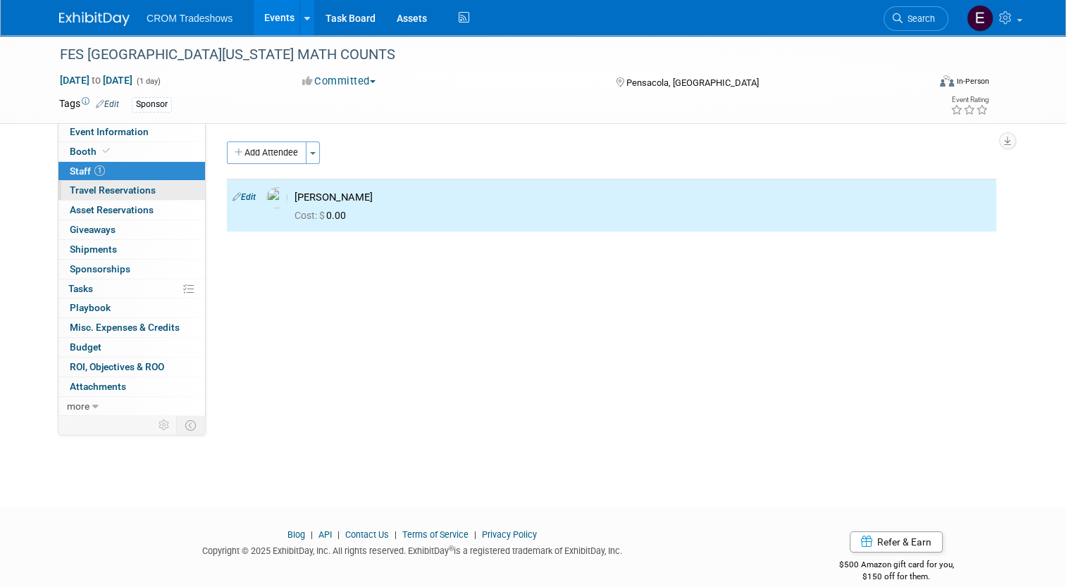
click at [100, 195] on span "Travel Reservations 0" at bounding box center [113, 190] width 86 height 11
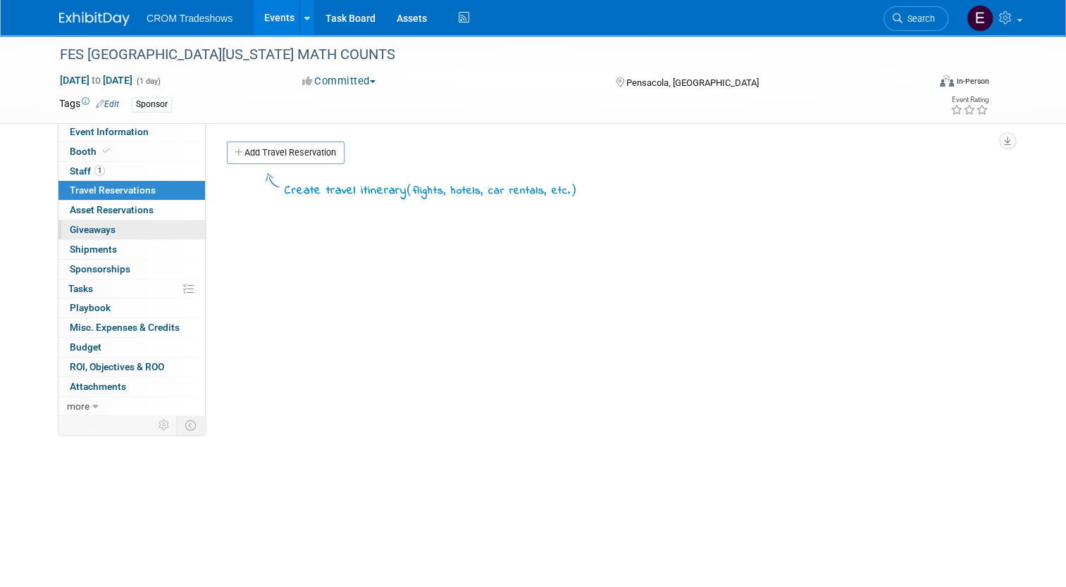
drag, startPoint x: 94, startPoint y: 215, endPoint x: 93, endPoint y: 223, distance: 8.5
click at [94, 216] on span "Asset Reservations 0" at bounding box center [112, 209] width 84 height 11
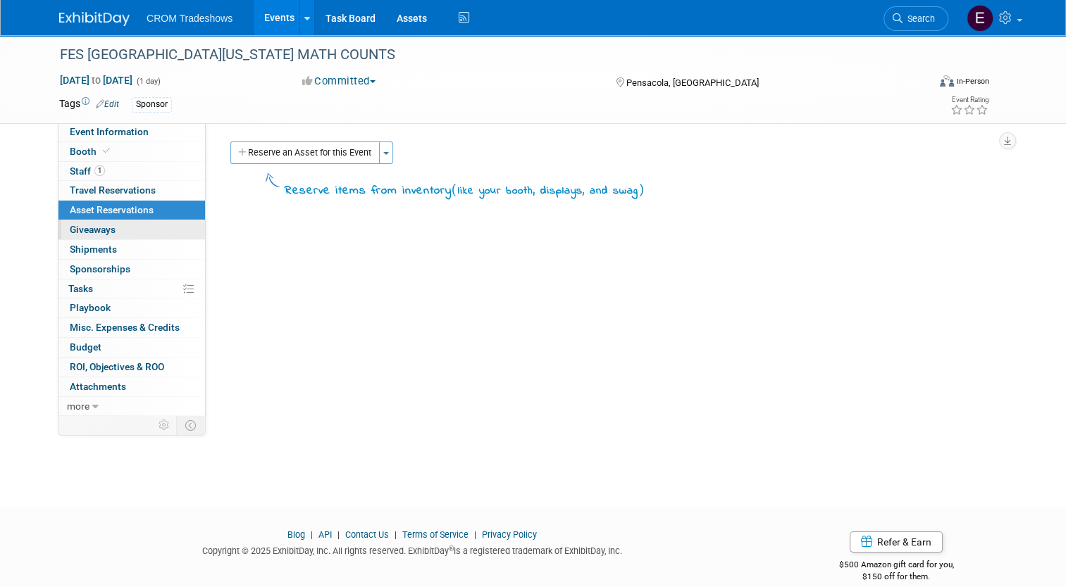
click at [82, 233] on span "Giveaways 0" at bounding box center [93, 229] width 46 height 11
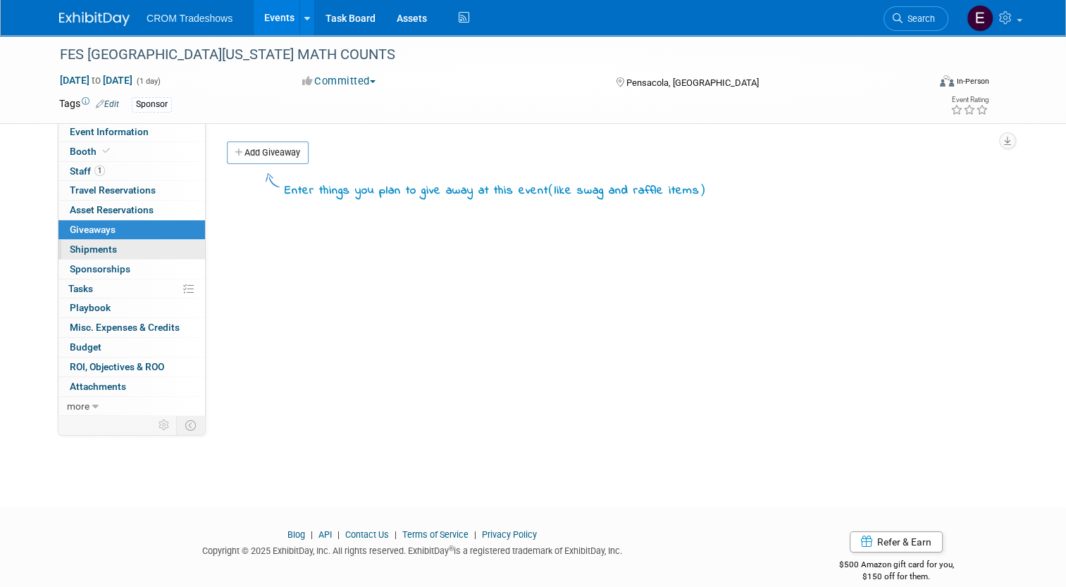
click at [79, 255] on link "0 Shipments 0" at bounding box center [131, 249] width 146 height 19
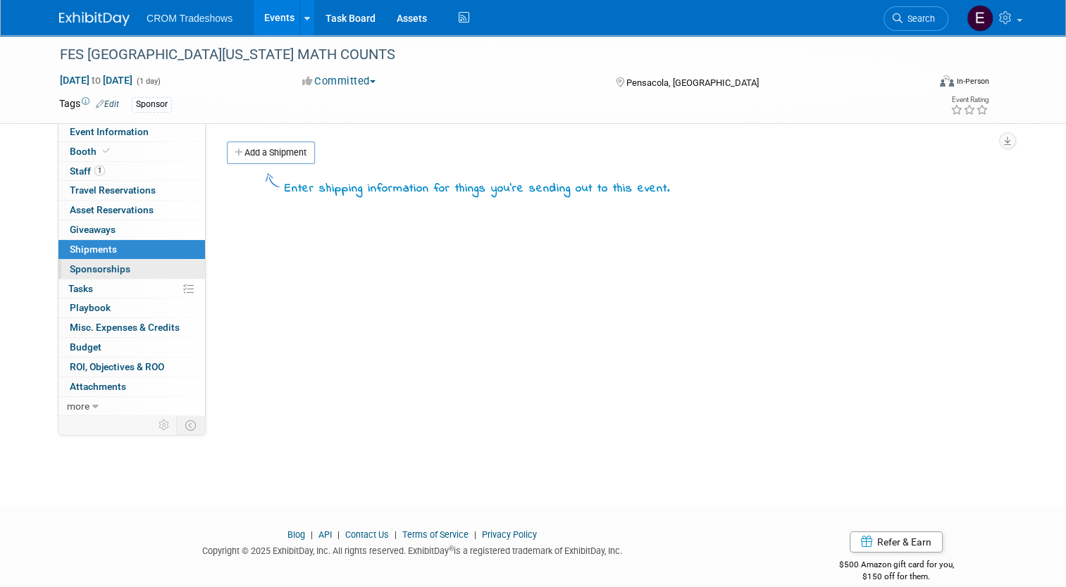
click at [79, 265] on span "Sponsorships 0" at bounding box center [100, 268] width 61 height 11
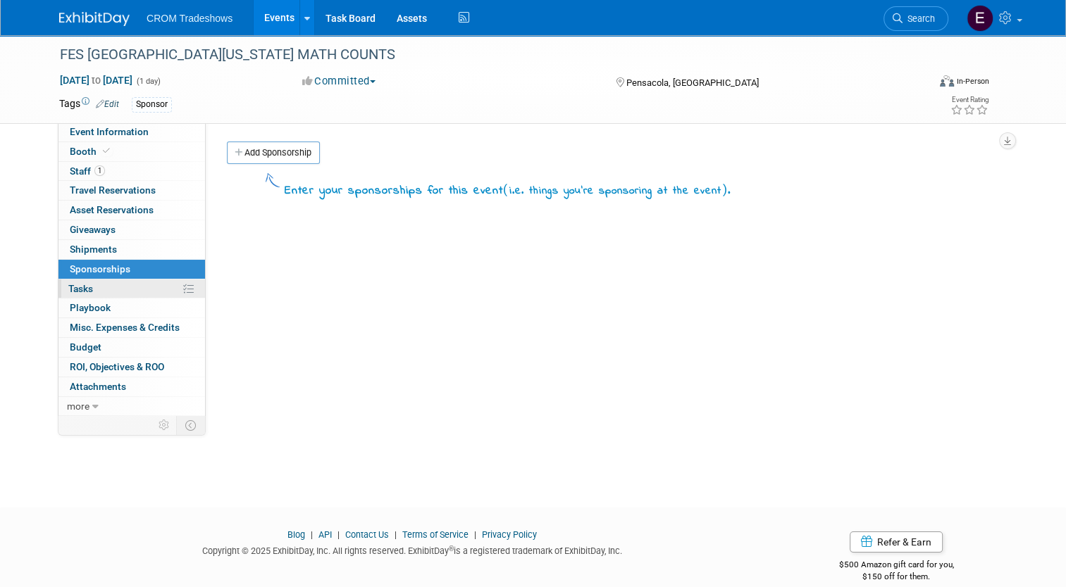
click at [108, 286] on link "0% Tasks 0%" at bounding box center [131, 289] width 146 height 19
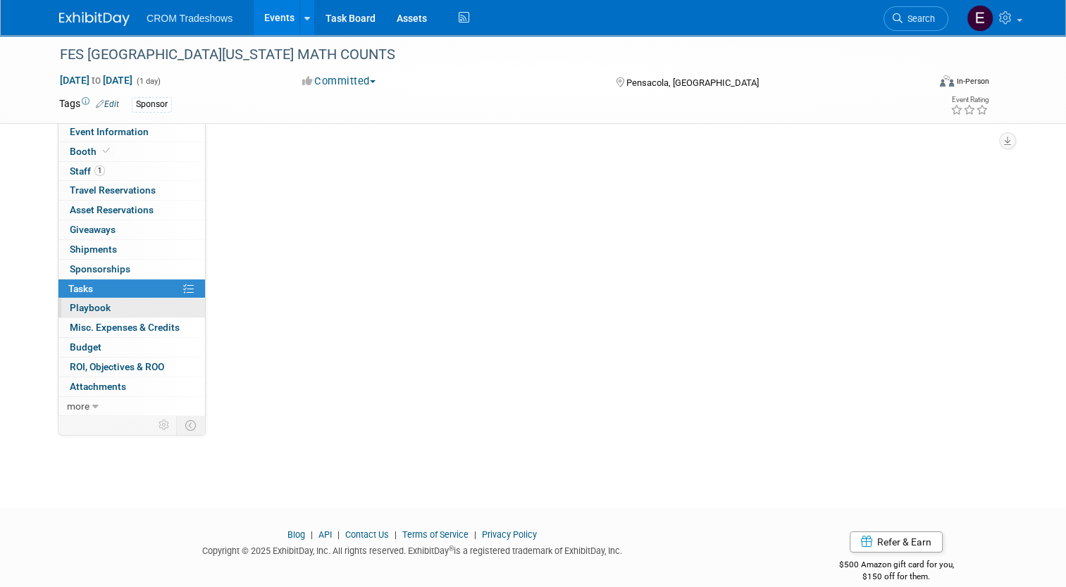
click at [108, 311] on link "0 Playbook 0" at bounding box center [131, 308] width 146 height 19
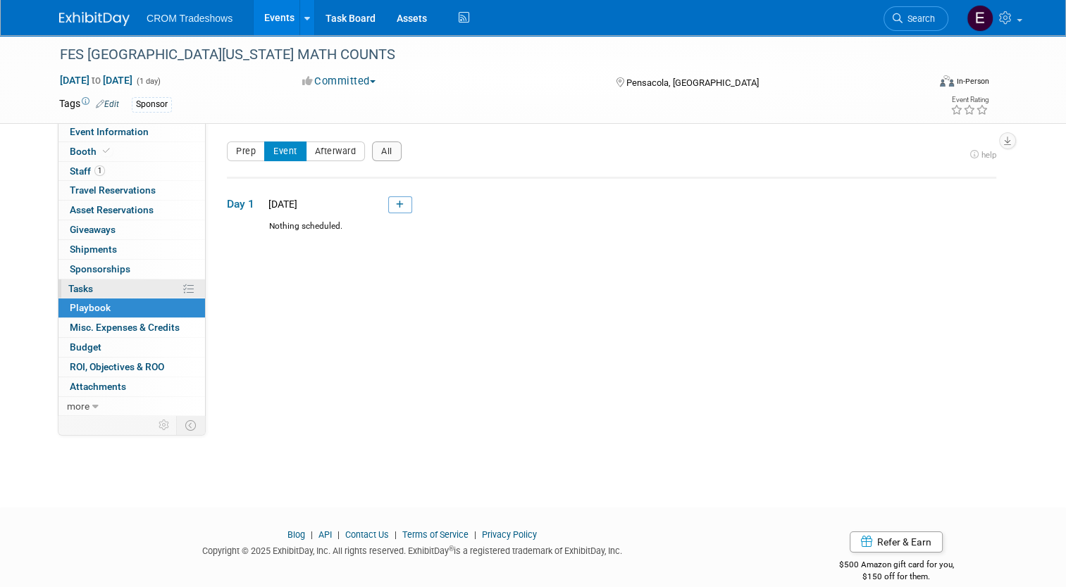
click at [108, 294] on link "0% Tasks 0%" at bounding box center [131, 289] width 146 height 19
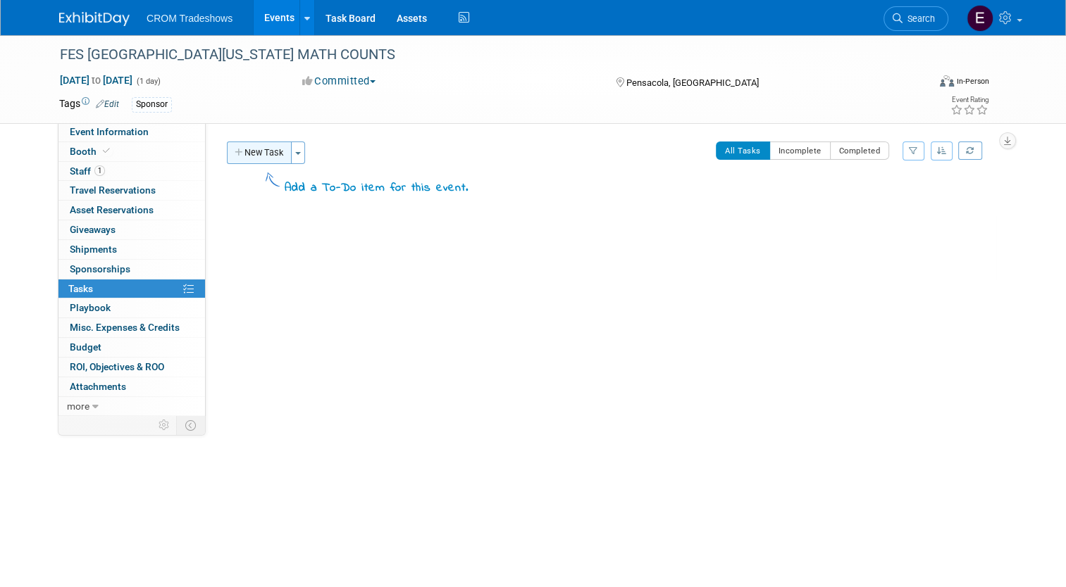
click at [269, 149] on button "New Task" at bounding box center [259, 153] width 65 height 23
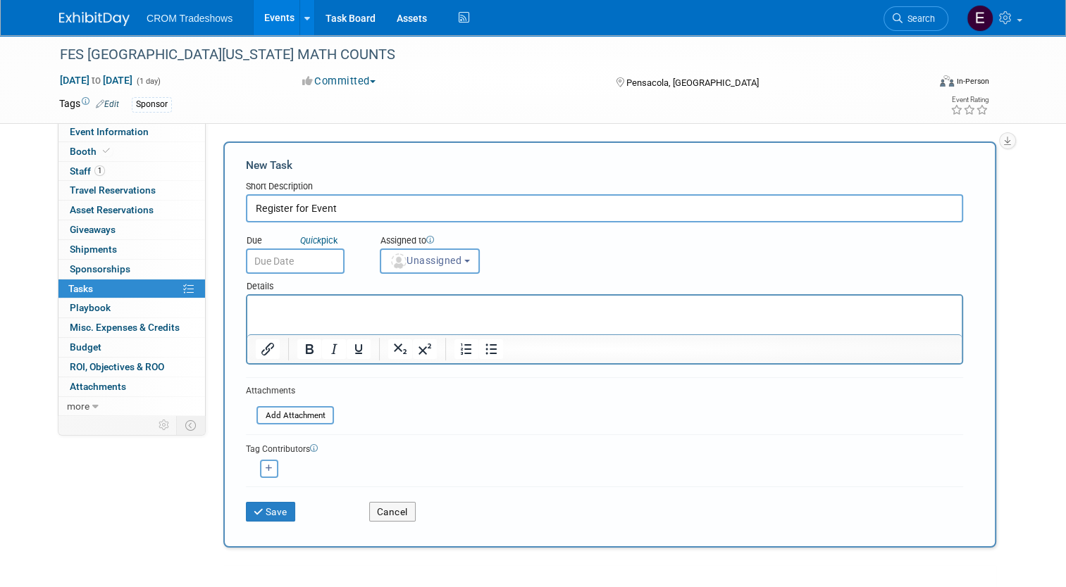
type input "Register for Event"
click at [318, 256] on input "text" at bounding box center [295, 261] width 99 height 25
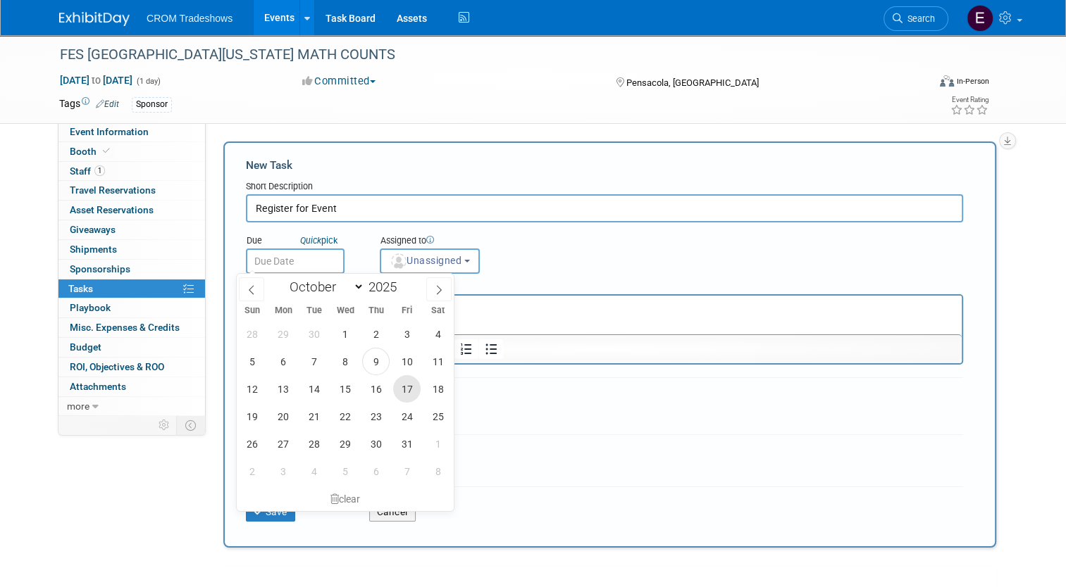
click at [408, 393] on span "17" at bounding box center [406, 388] width 27 height 27
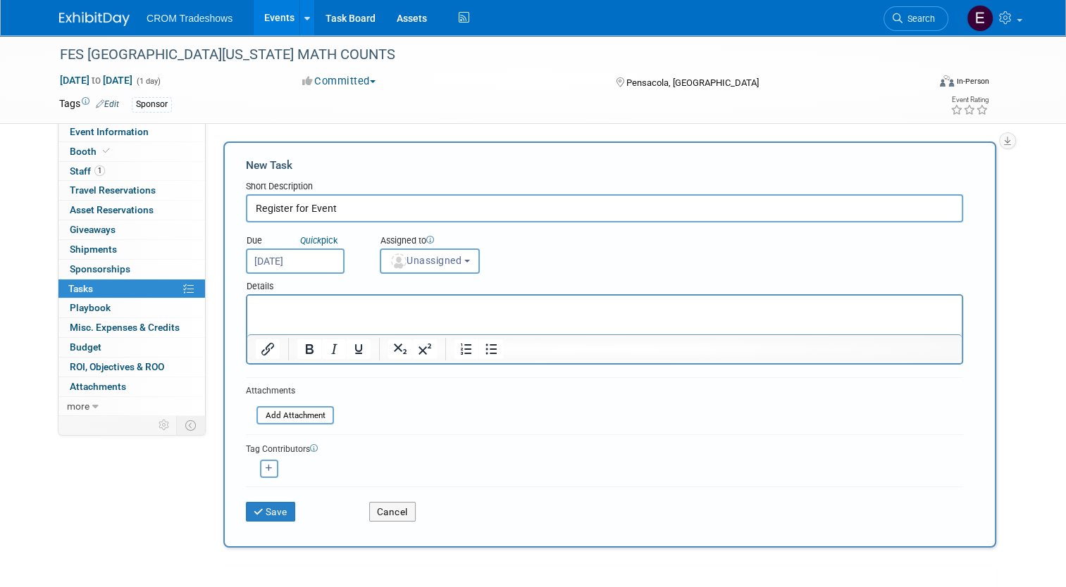
click at [314, 266] on input "Oct 17, 2025" at bounding box center [295, 261] width 99 height 25
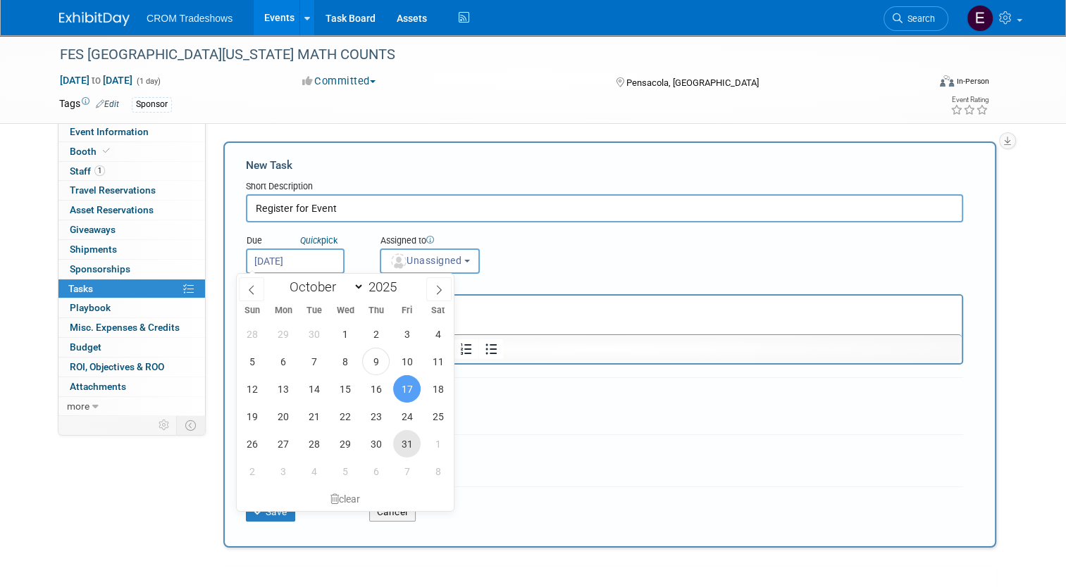
click at [402, 446] on span "31" at bounding box center [406, 443] width 27 height 27
type input "Oct 31, 2025"
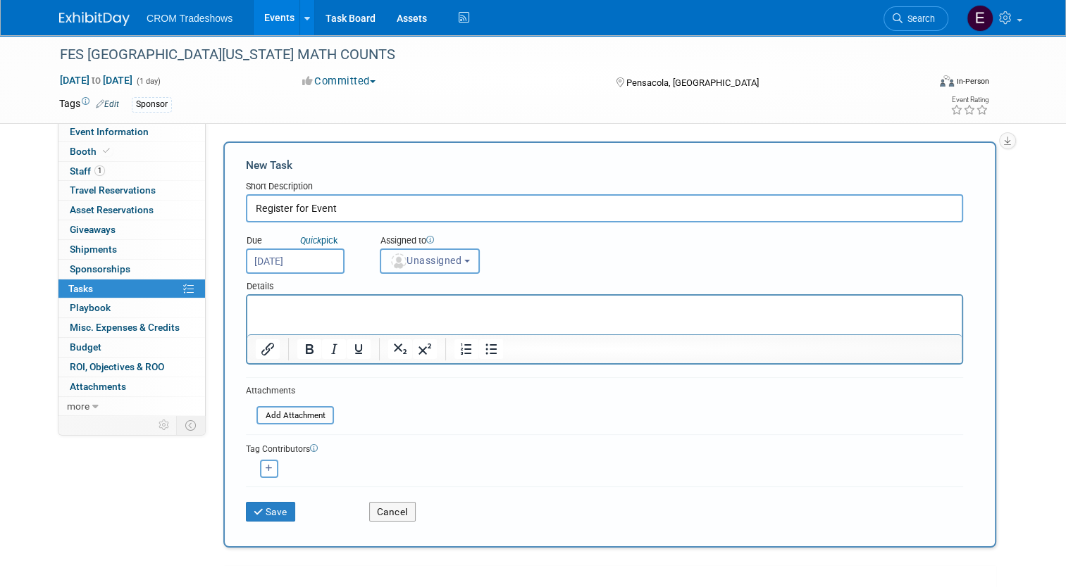
click at [438, 263] on span "Unassigned" at bounding box center [425, 260] width 72 height 11
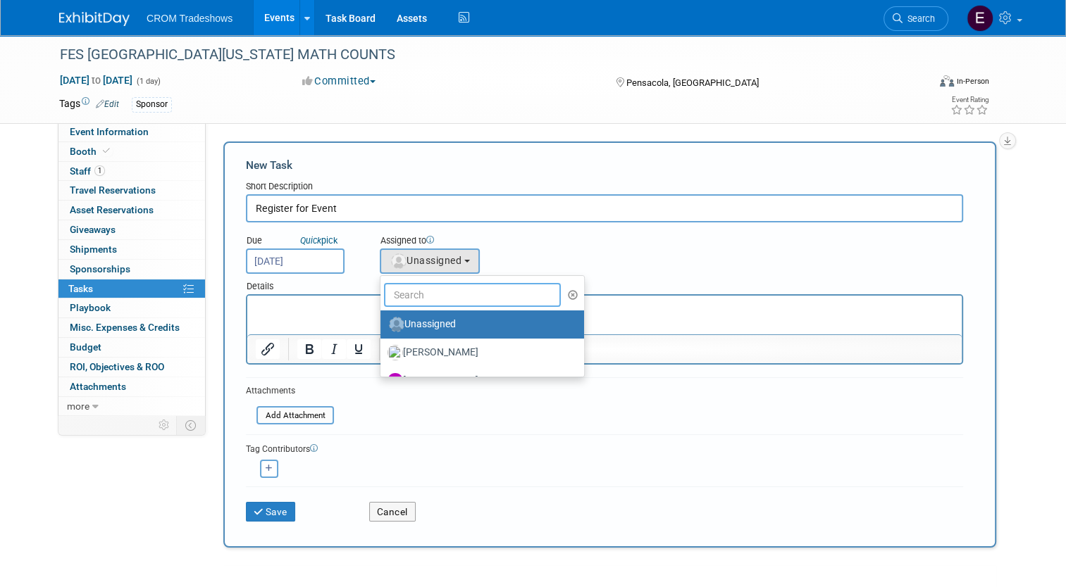
click at [428, 292] on input "text" at bounding box center [472, 295] width 177 height 24
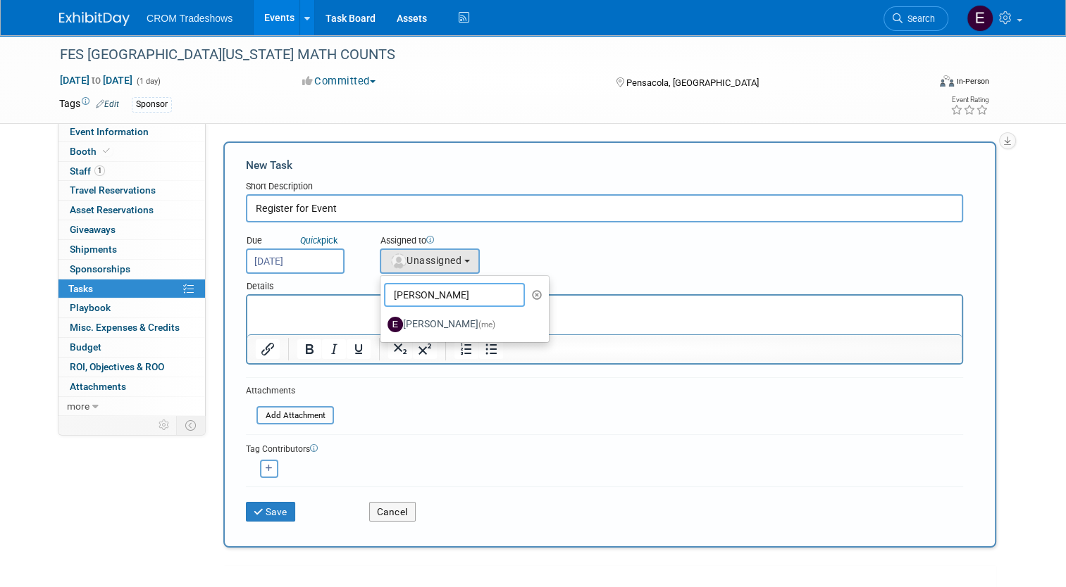
type input "emily"
click at [439, 325] on label "Emily Williams (me)" at bounding box center [460, 324] width 147 height 23
click at [382, 325] on input "Emily Williams (me)" at bounding box center [377, 322] width 9 height 9
select select "0cdcd033-fee4-47eb-bd62-9ccce2df79c1"
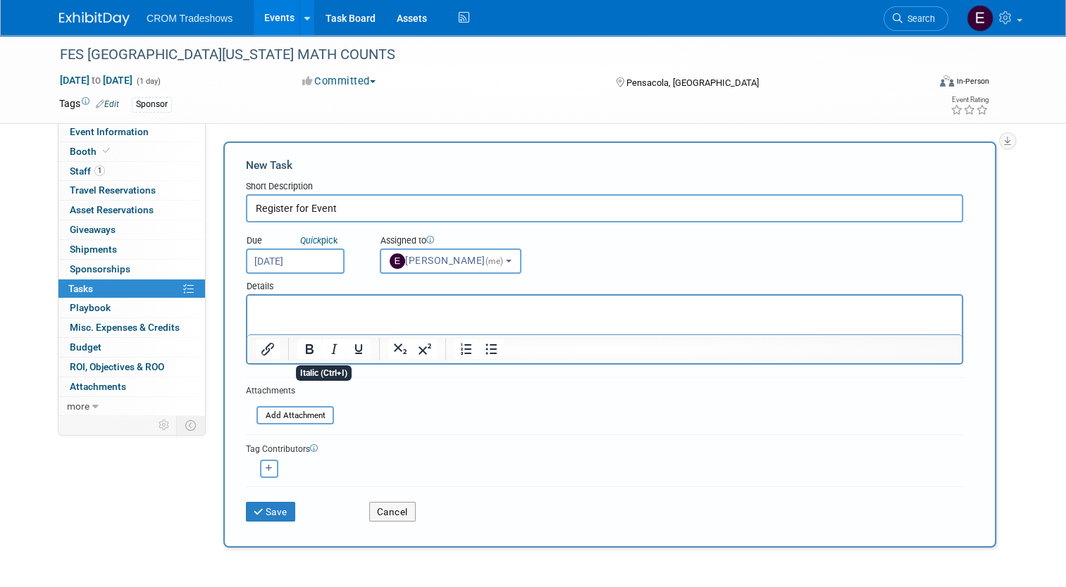
click at [343, 316] on html at bounding box center [604, 306] width 714 height 20
click at [263, 507] on button "Save" at bounding box center [270, 512] width 49 height 20
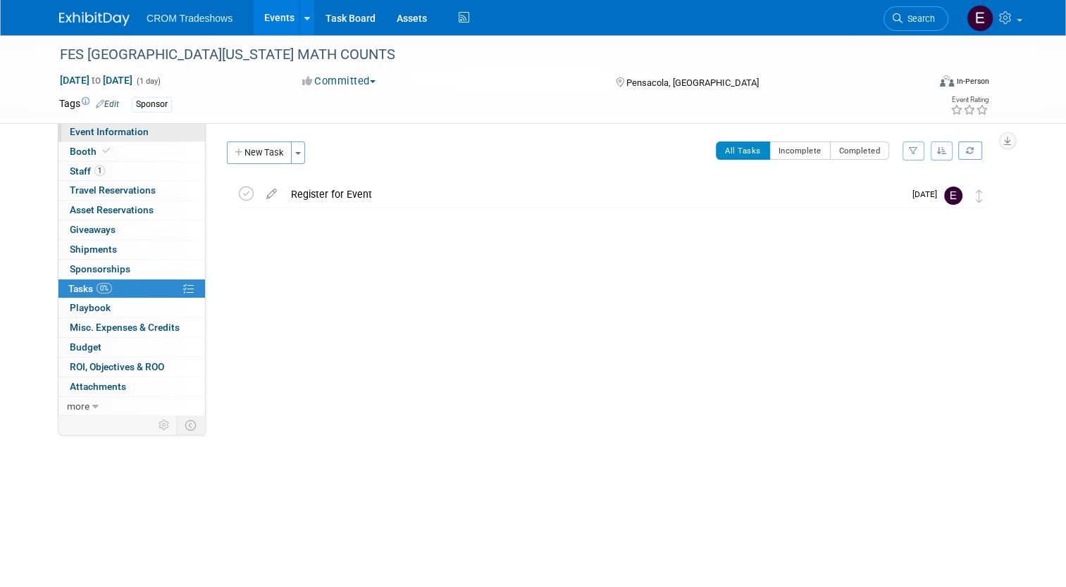
click at [125, 134] on span "Event Information" at bounding box center [109, 131] width 79 height 11
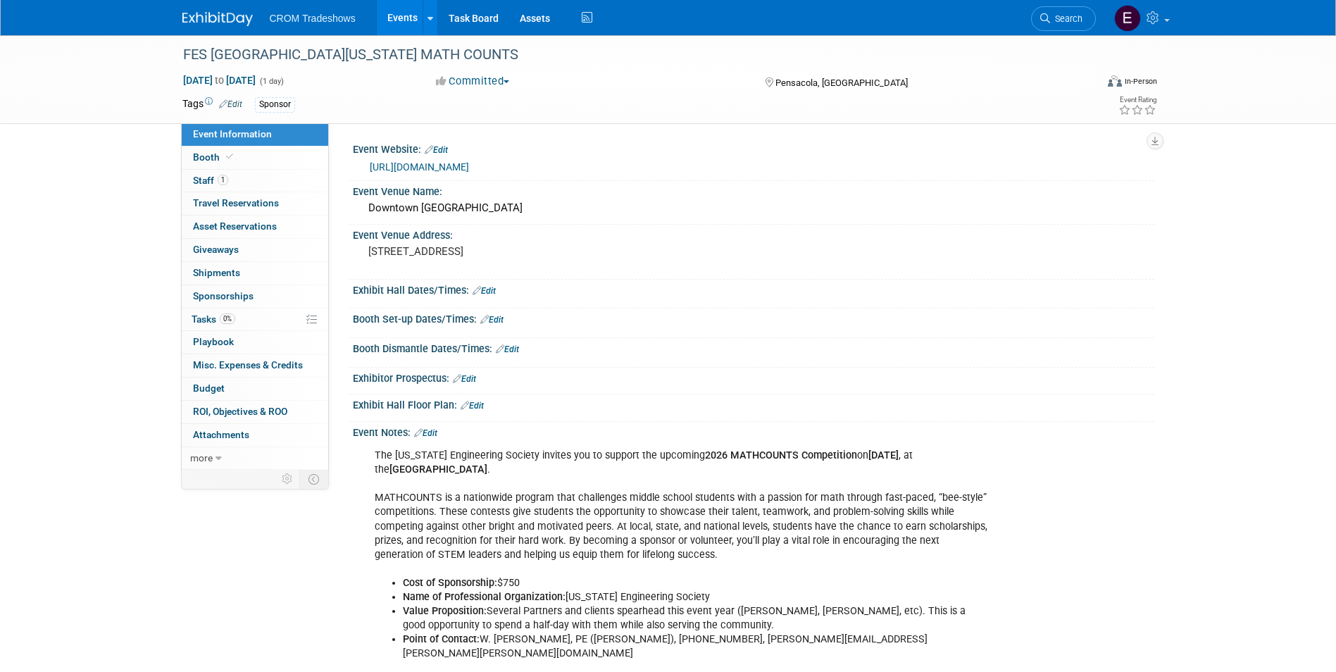
click at [419, 18] on link "Events" at bounding box center [402, 17] width 51 height 35
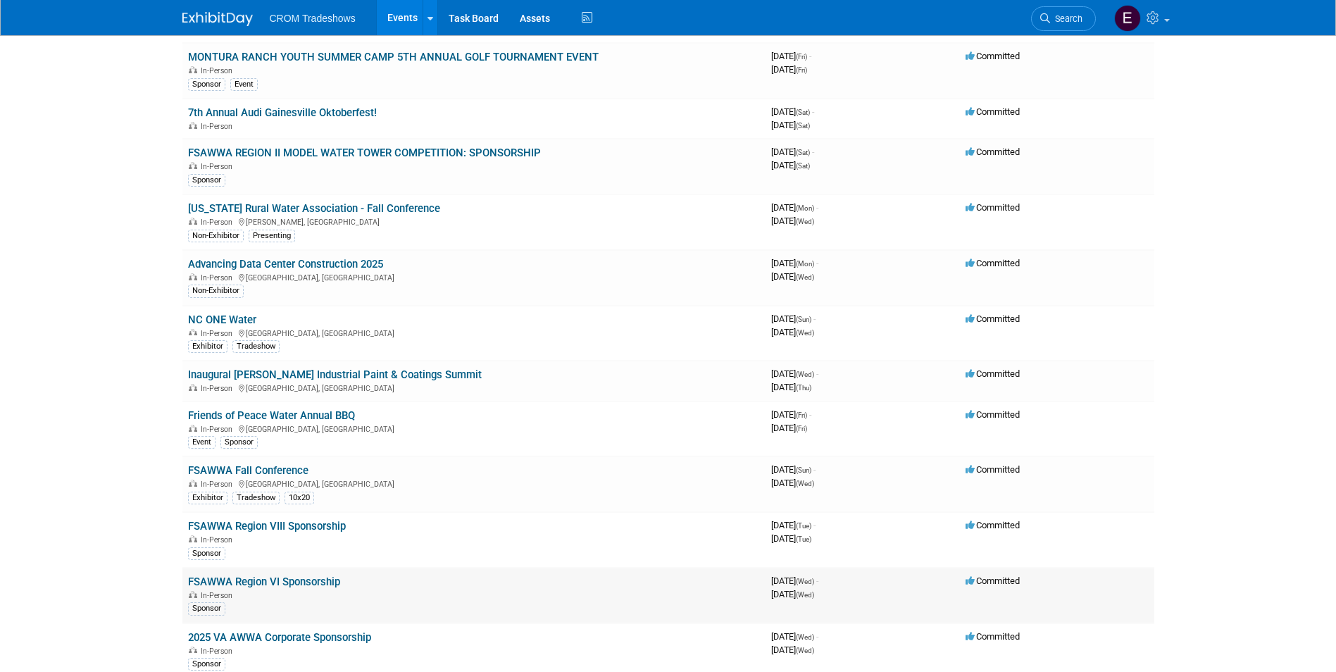
scroll to position [282, 0]
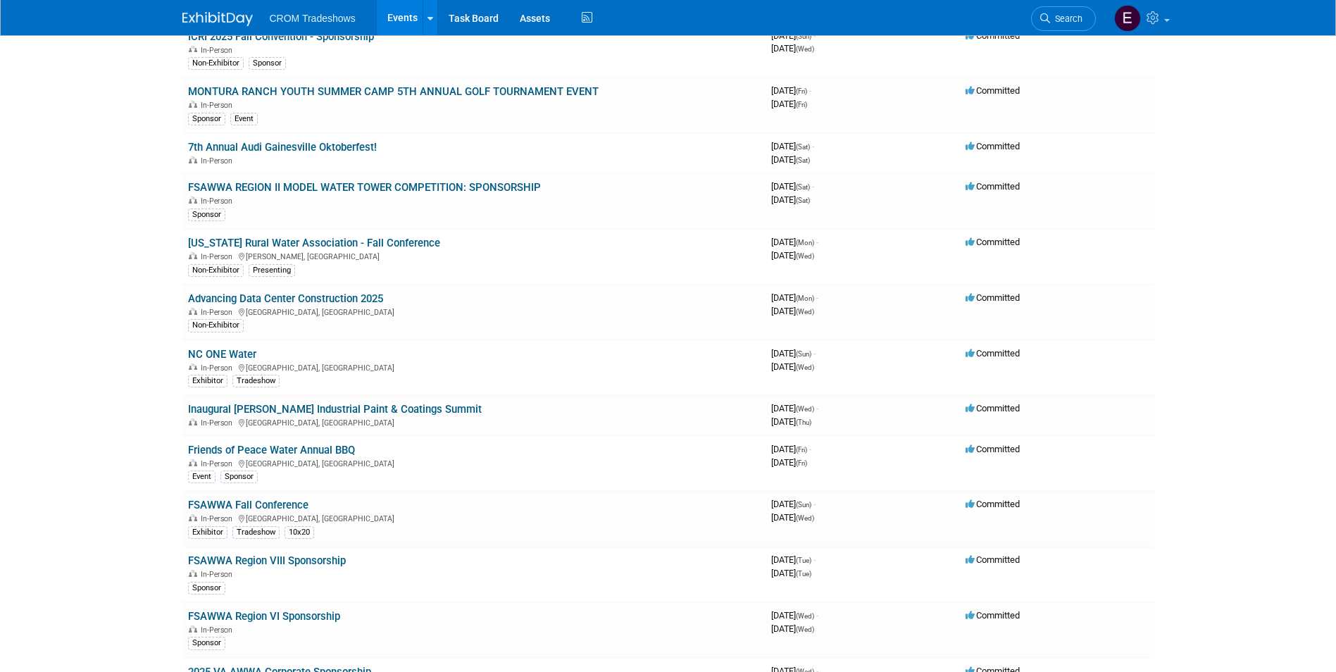
click at [463, 189] on link "FSAWWA REGION II MODEL WATER TOWER COMPETITION: SPONSORSHIP" at bounding box center [364, 187] width 353 height 13
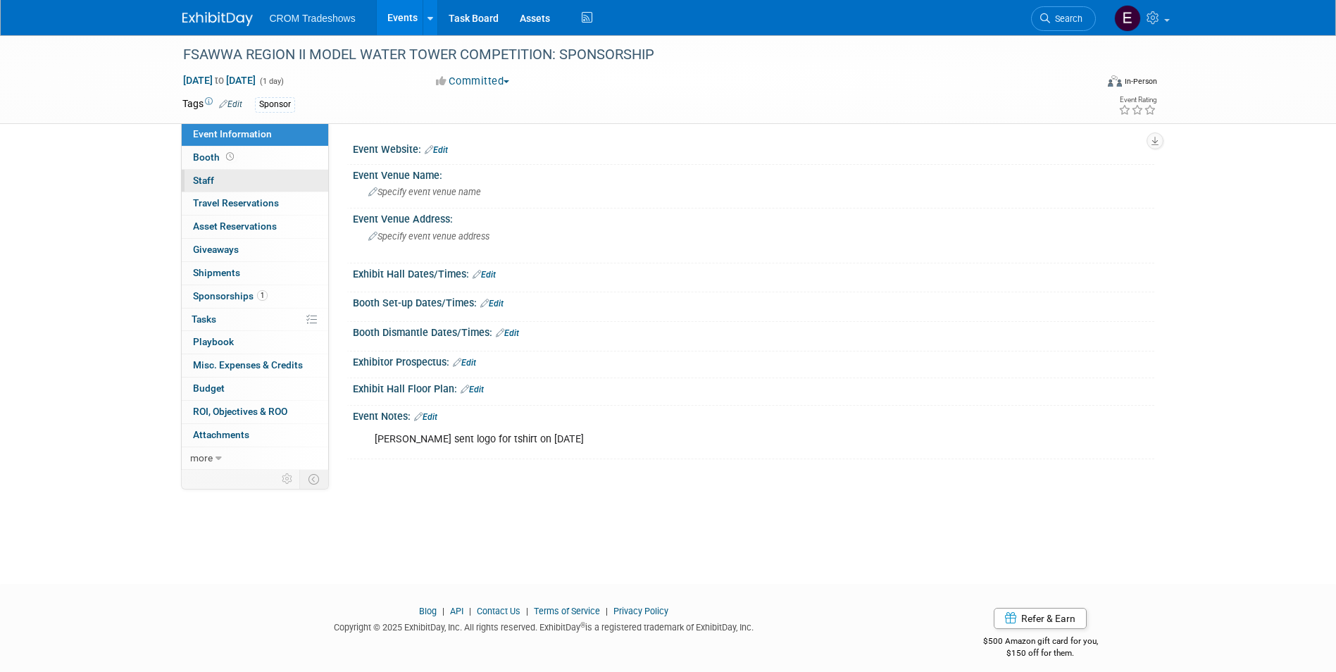
click at [256, 177] on link "0 Staff 0" at bounding box center [255, 181] width 146 height 23
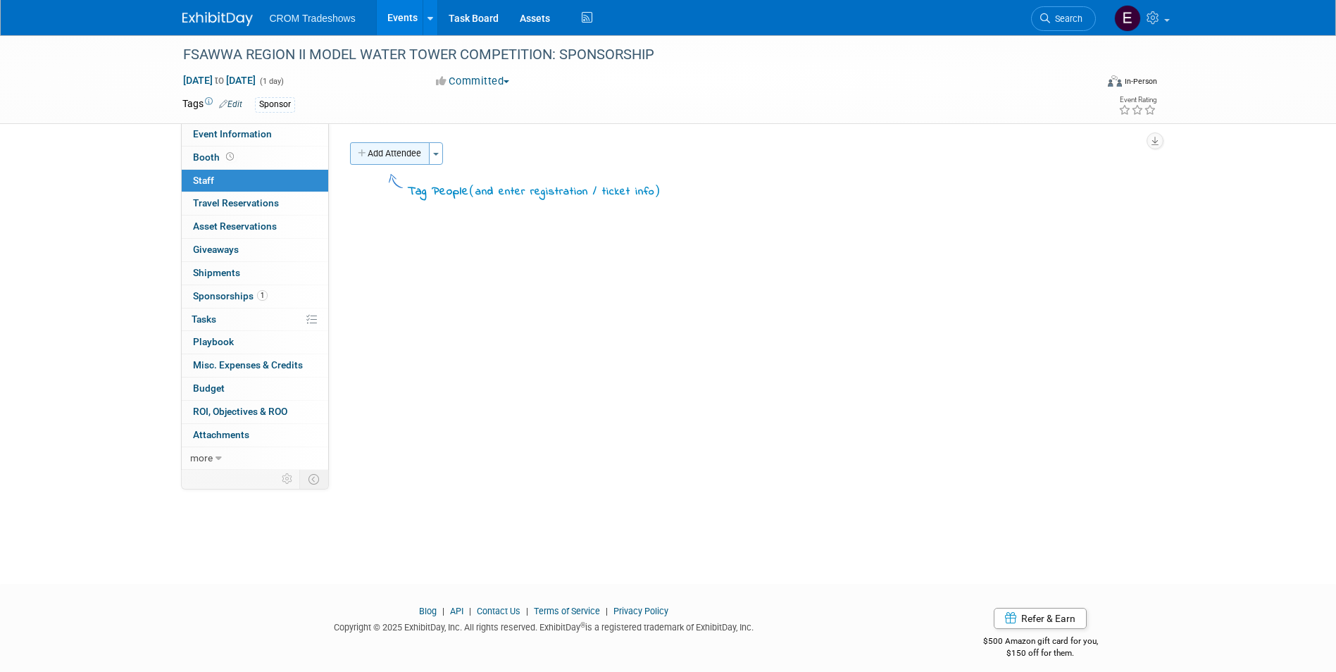
click at [418, 156] on button "Add Attendee" at bounding box center [390, 153] width 80 height 23
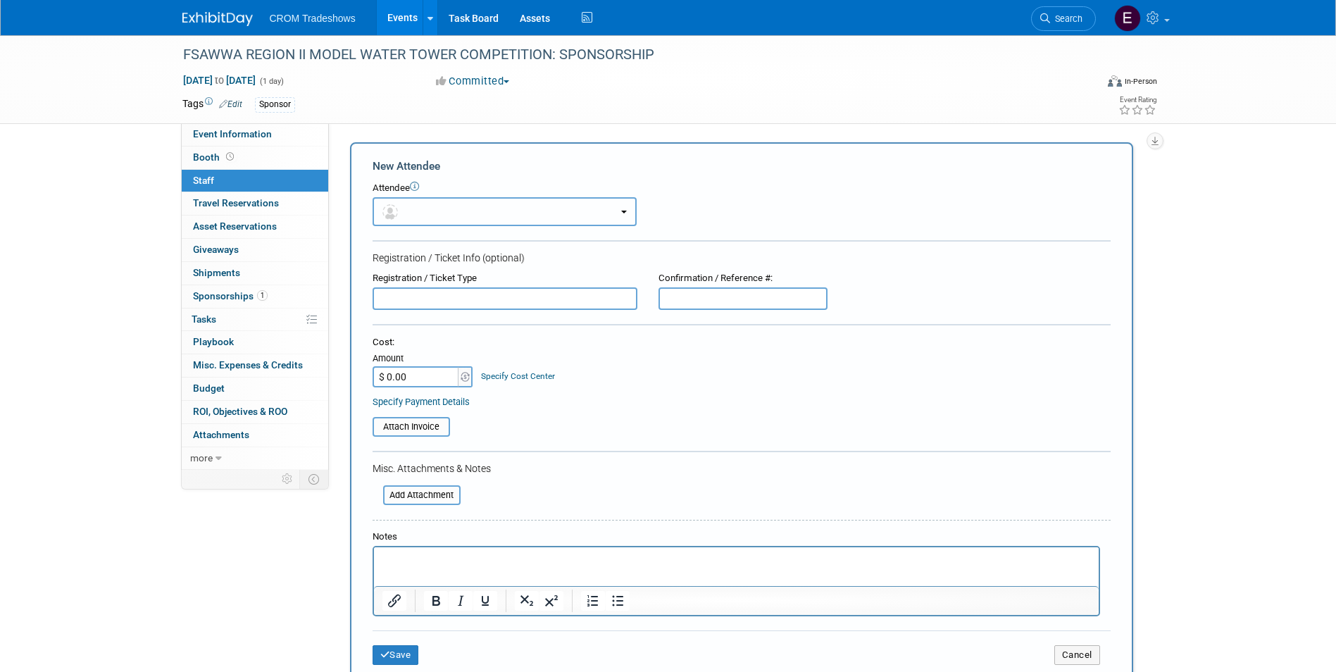
click at [438, 211] on button "button" at bounding box center [505, 211] width 264 height 29
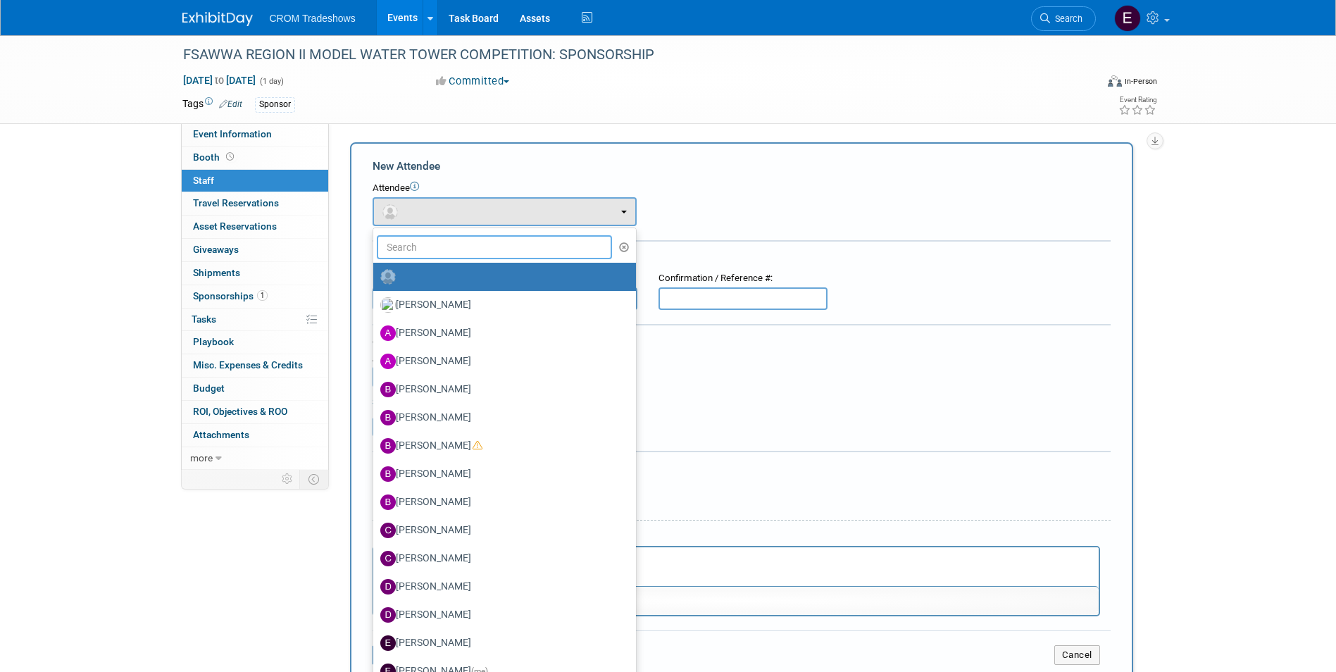
drag, startPoint x: 430, startPoint y: 246, endPoint x: 423, endPoint y: 253, distance: 9.5
click at [429, 247] on input "text" at bounding box center [495, 247] width 236 height 24
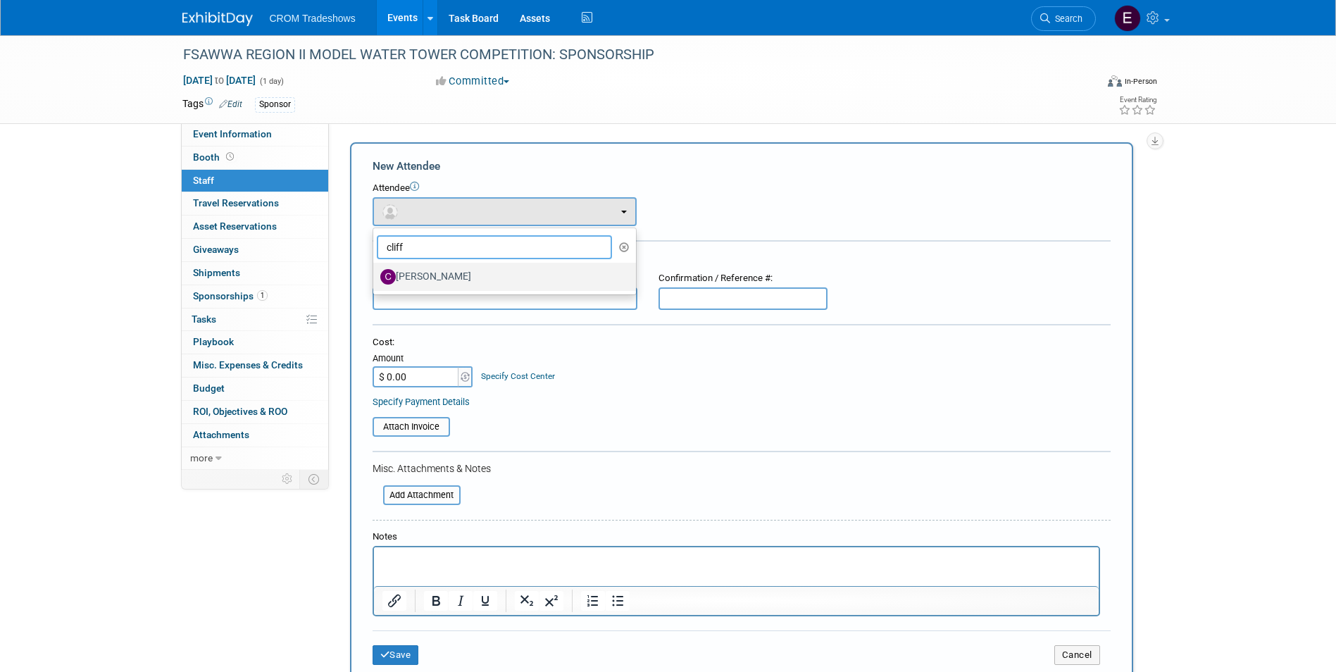
type input "cliff"
click at [417, 267] on label "[PERSON_NAME]" at bounding box center [501, 277] width 242 height 23
click at [375, 270] on input "[PERSON_NAME]" at bounding box center [370, 274] width 9 height 9
select select "cf7ba124-0a0e-4409-bbab-d06a997d547e"
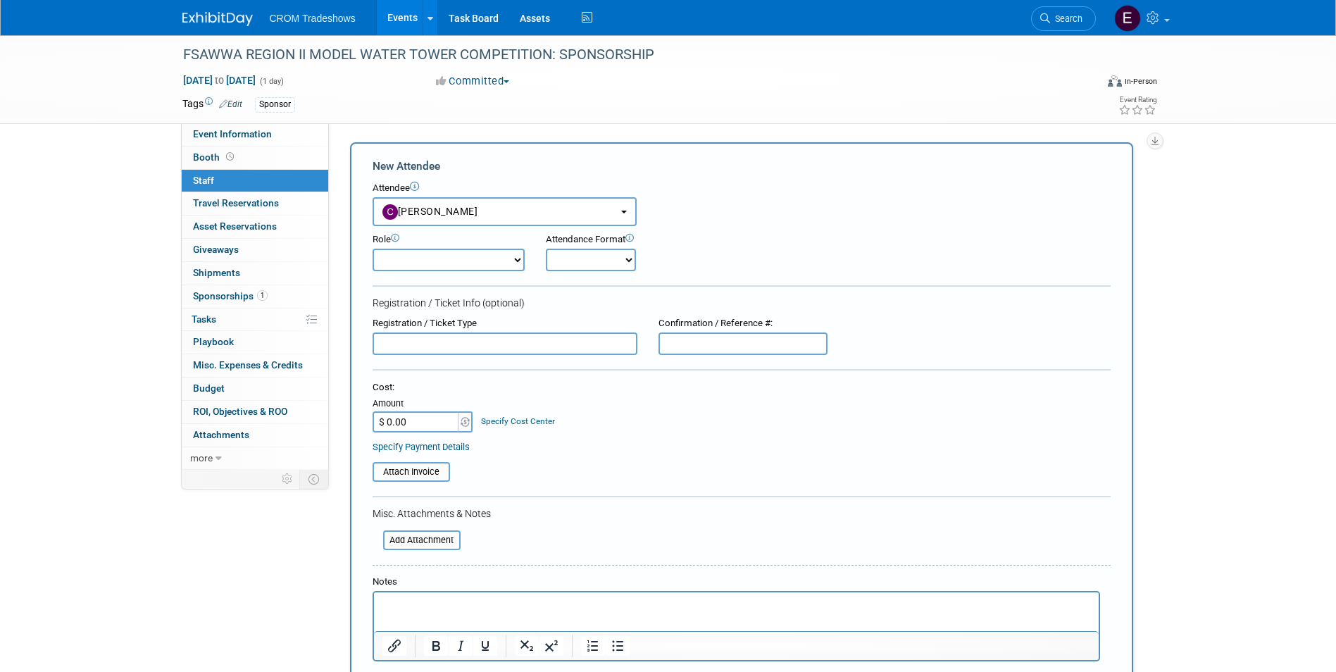
click at [994, 318] on div "Registration / Ticket Type Confirmation / Reference #:" at bounding box center [741, 336] width 759 height 38
click at [485, 254] on select "Demonstrator Host Planner Presenter Sales Representative Set-up/Dismantle Crew …" at bounding box center [449, 260] width 152 height 23
select select "4"
click at [373, 249] on select "Demonstrator Host Planner Presenter Sales Representative Set-up/Dismantle Crew …" at bounding box center [449, 260] width 152 height 23
click at [591, 271] on select "Onsite Remote" at bounding box center [591, 260] width 90 height 23
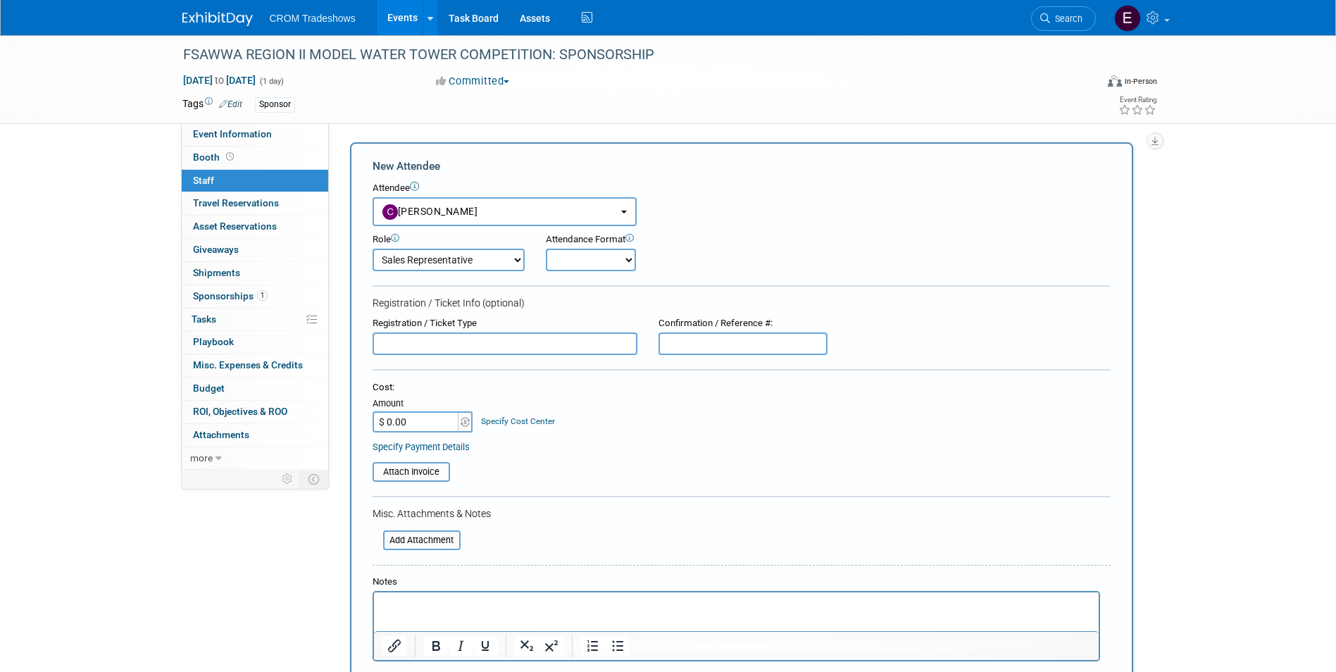
select select "1"
click at [546, 249] on select "Onsite Remote" at bounding box center [591, 260] width 90 height 23
click at [744, 272] on form "New Attendee Attendee <img src="[URL][DOMAIN_NAME]" style="width: 22px; height:…" at bounding box center [742, 439] width 738 height 562
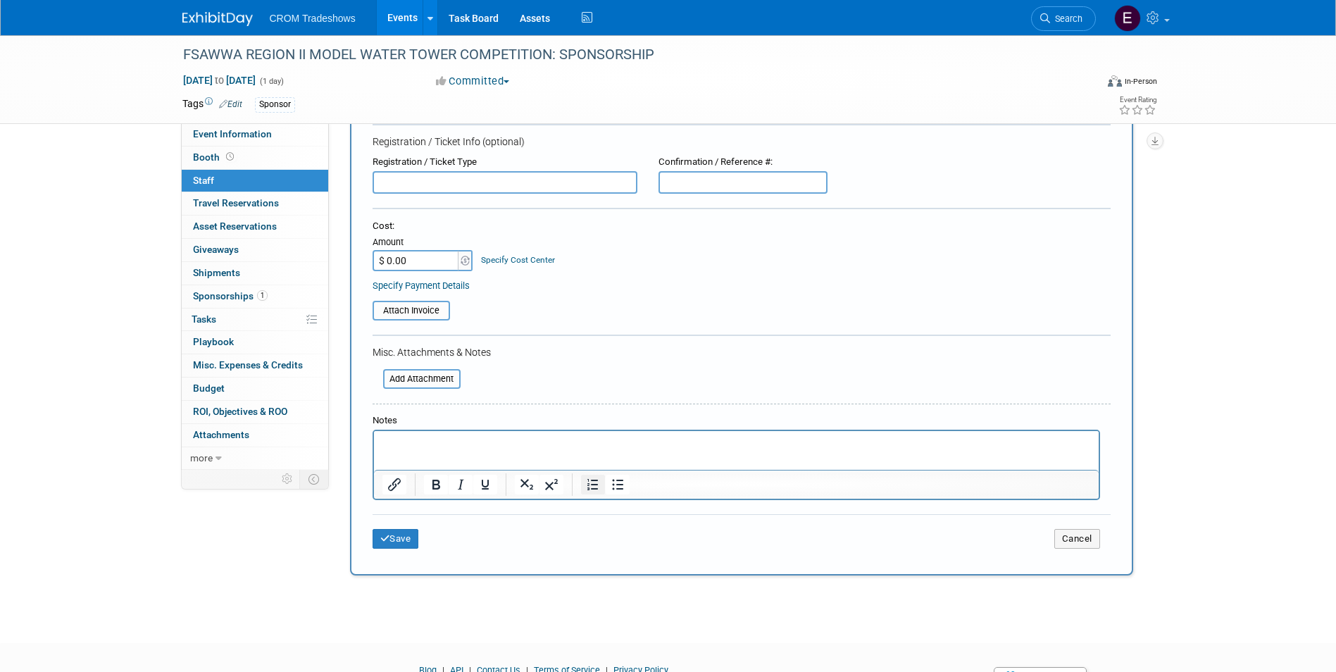
scroll to position [232, 0]
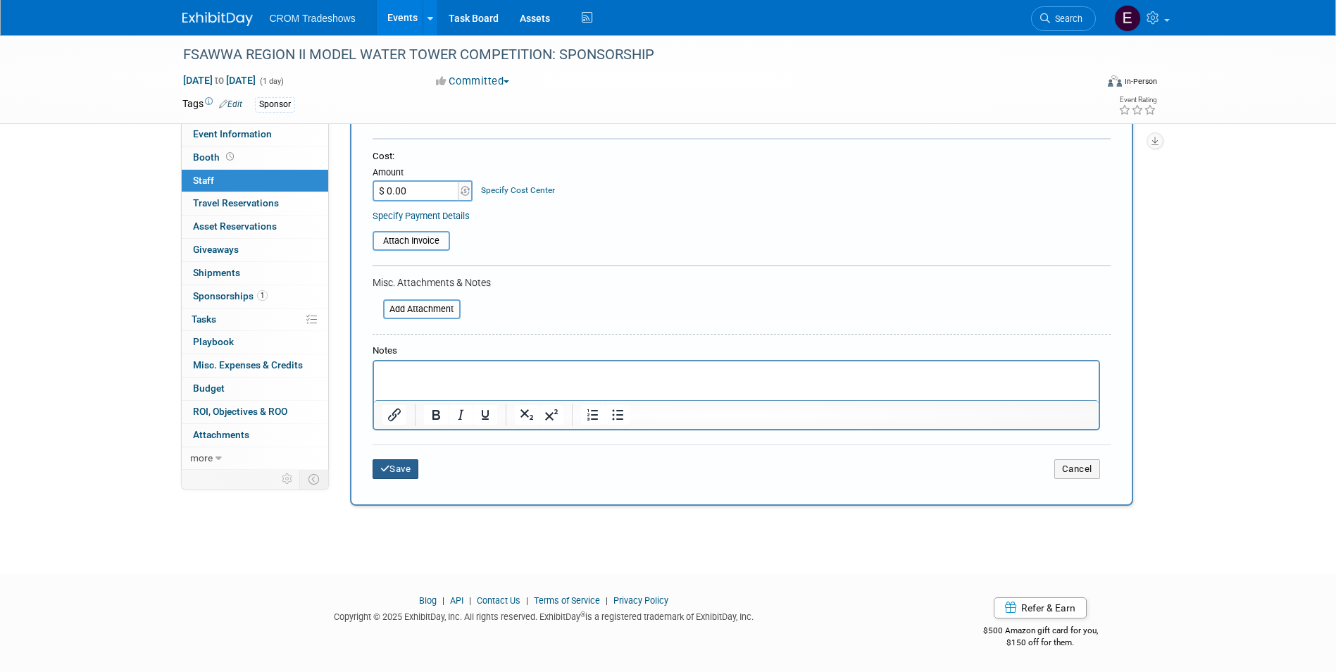
click at [408, 463] on button "Save" at bounding box center [396, 469] width 46 height 20
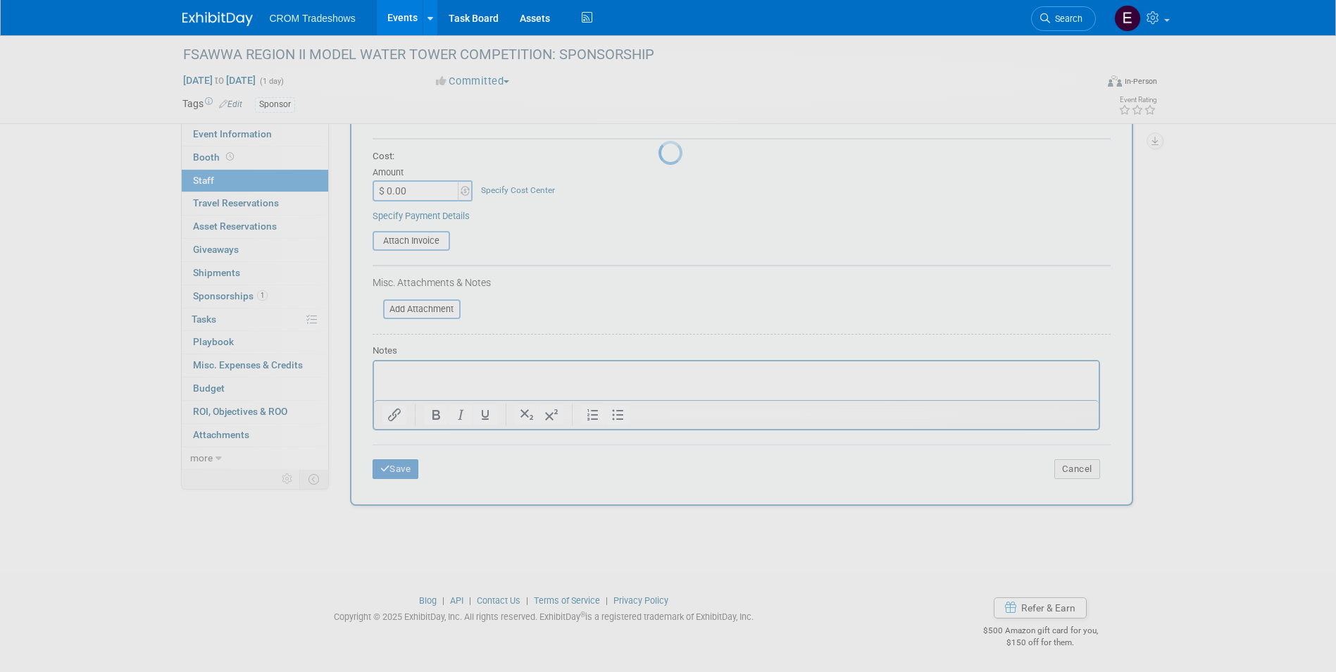
scroll to position [11, 0]
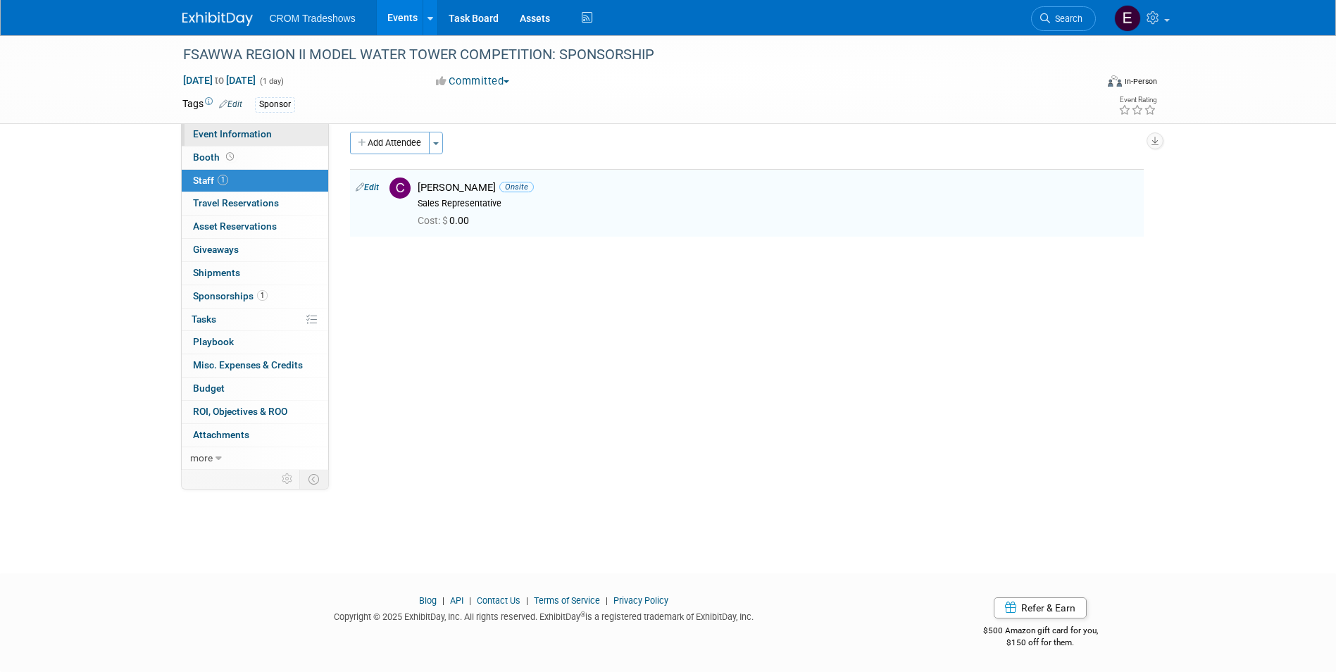
click at [254, 137] on span "Event Information" at bounding box center [232, 133] width 79 height 11
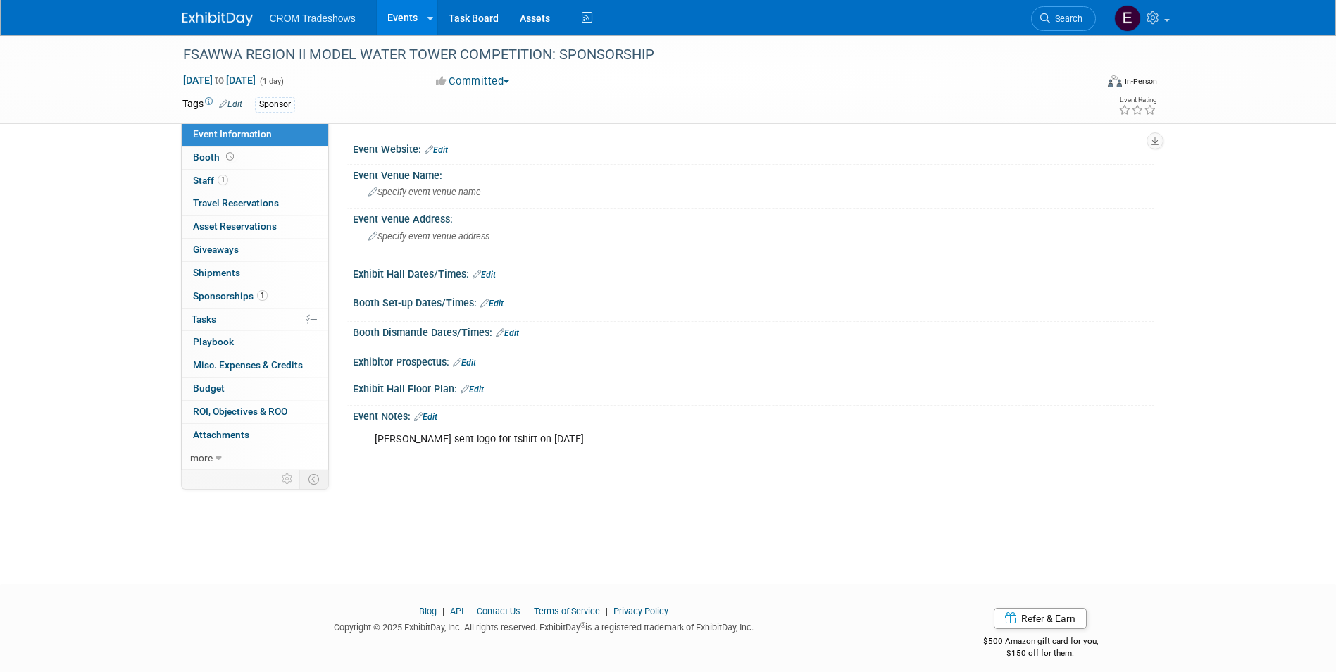
click at [489, 273] on link "Edit" at bounding box center [484, 275] width 23 height 10
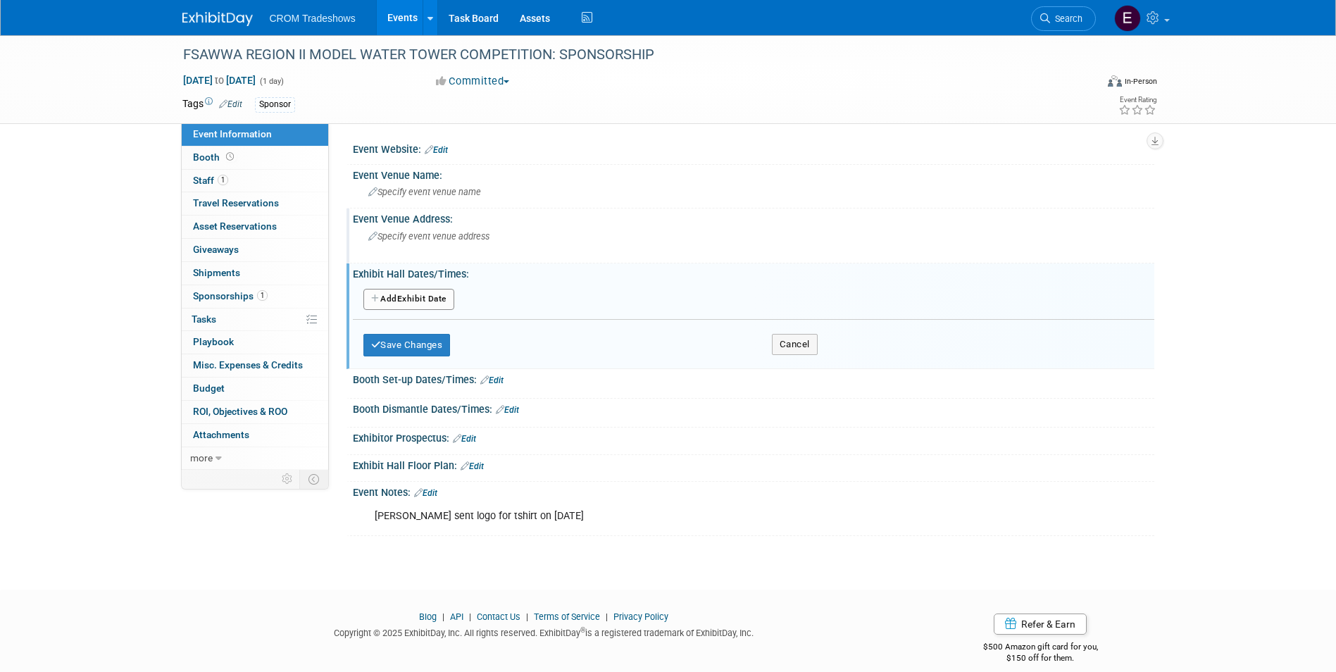
click at [464, 234] on span "Specify event venue address" at bounding box center [428, 236] width 121 height 11
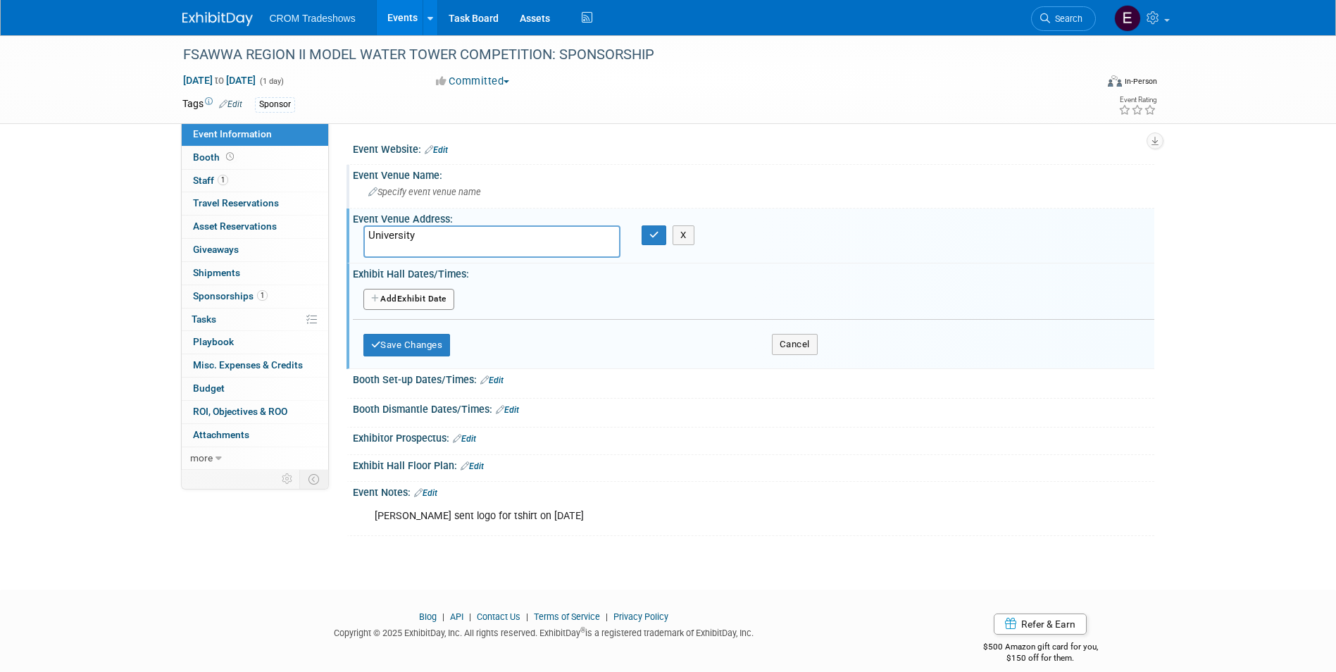
type textarea "University"
click at [454, 191] on span "Specify event venue name" at bounding box center [424, 192] width 113 height 11
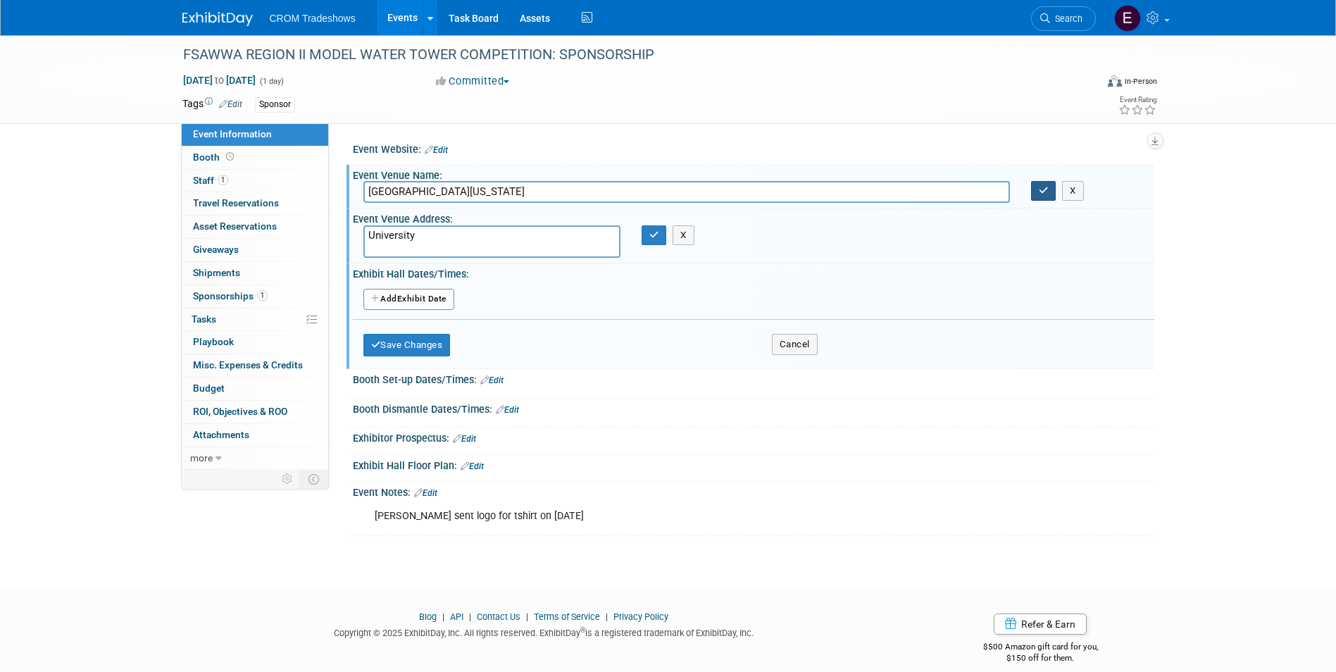
type input "[GEOGRAPHIC_DATA][US_STATE]"
click at [1037, 191] on button "button" at bounding box center [1043, 191] width 25 height 20
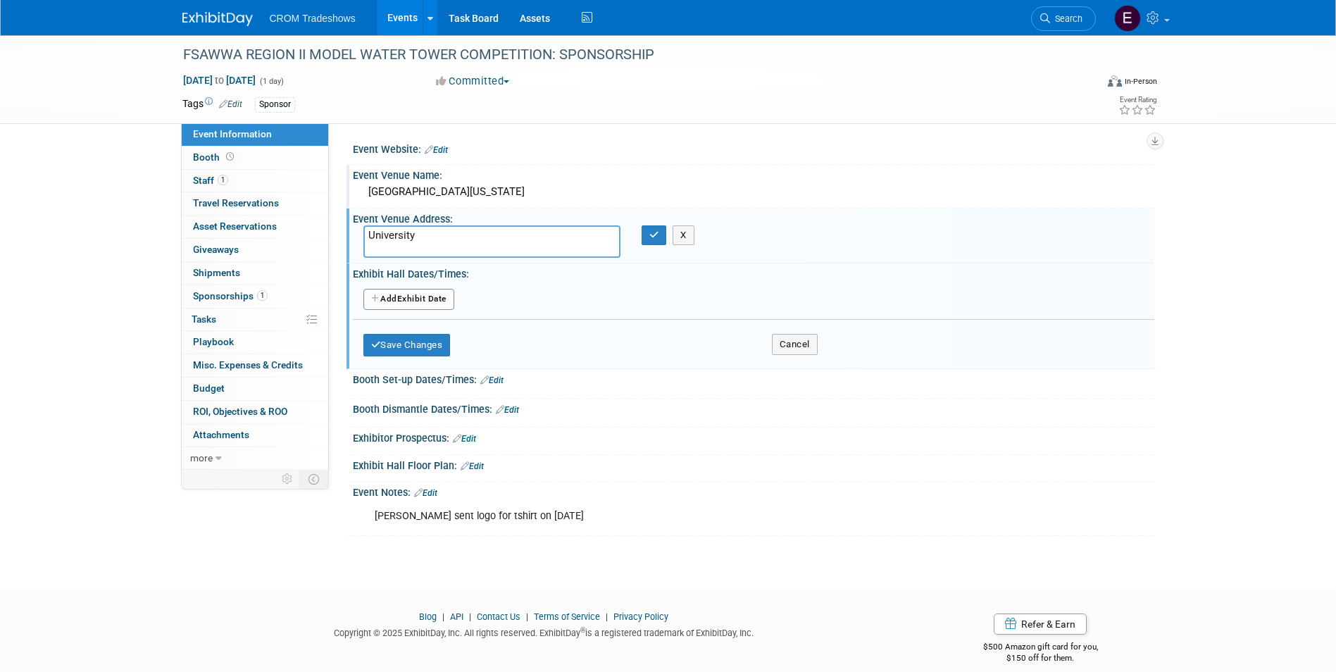
click at [449, 237] on textarea "University" at bounding box center [491, 241] width 257 height 32
click at [679, 235] on button "X" at bounding box center [684, 235] width 22 height 20
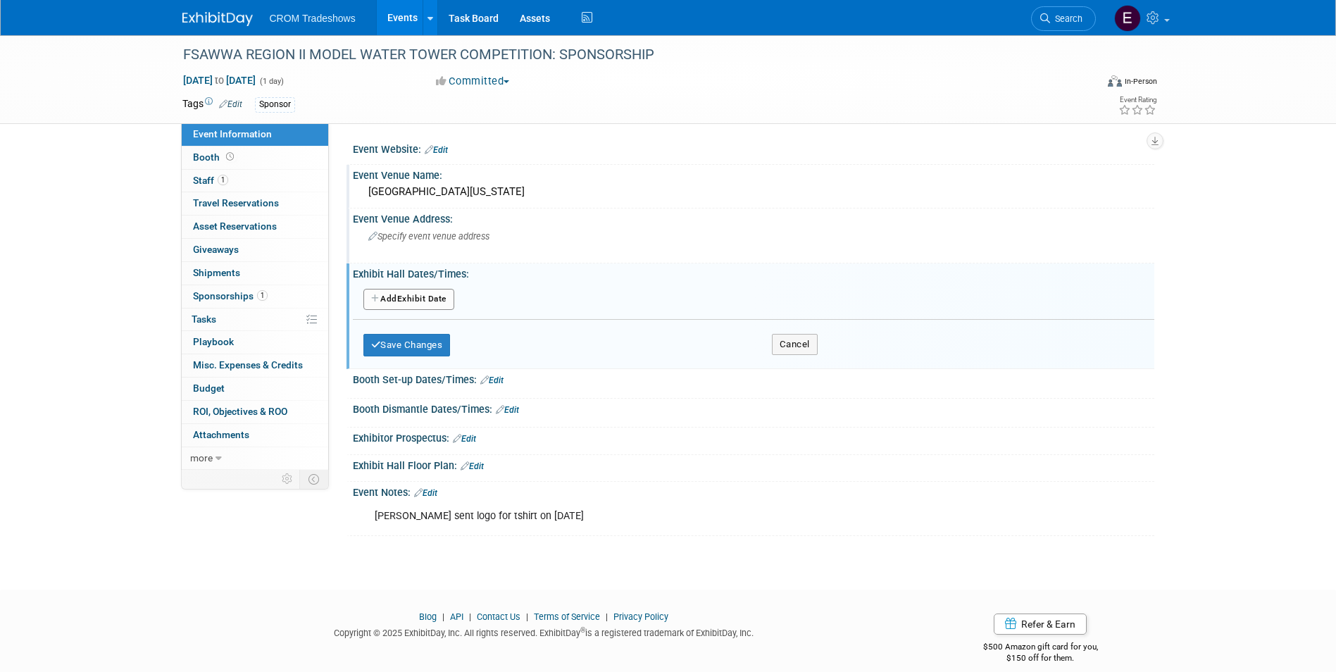
click at [450, 306] on button "Add Another Exhibit Date" at bounding box center [408, 299] width 91 height 21
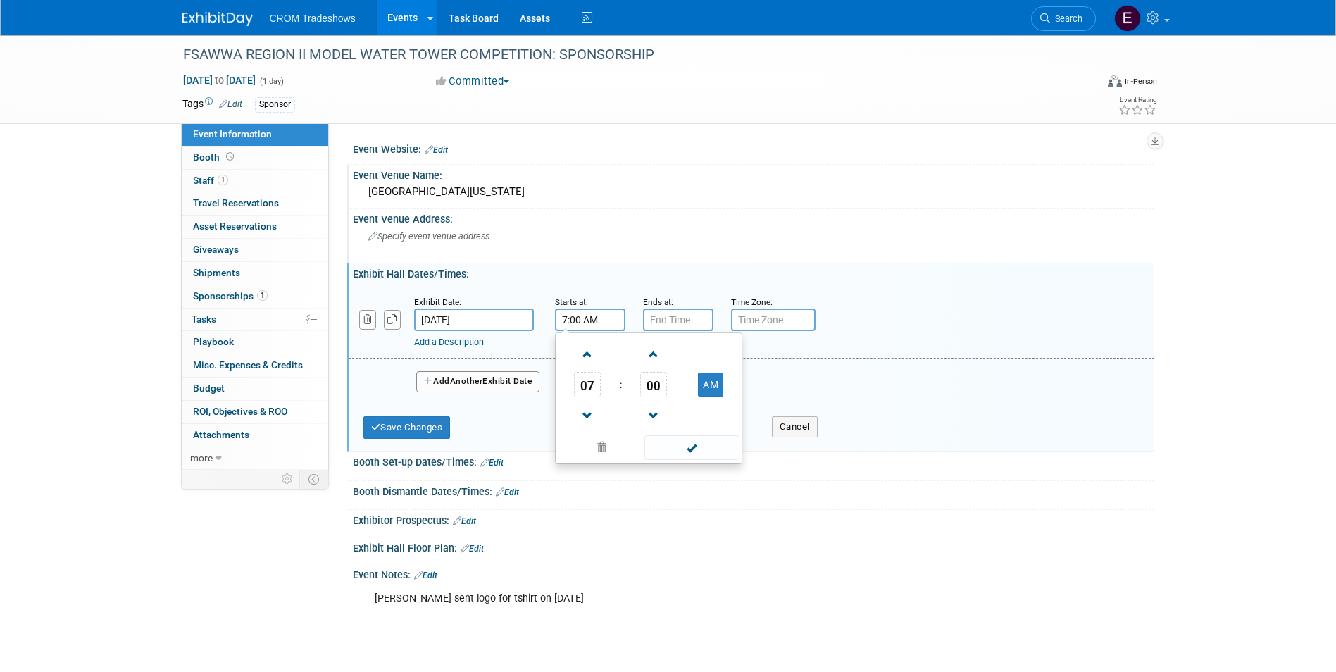
click at [592, 323] on input "7:00 AM" at bounding box center [590, 319] width 70 height 23
click at [592, 361] on span at bounding box center [587, 354] width 25 height 25
type input "8:00 AM"
click at [689, 320] on input "7:00 PM" at bounding box center [678, 319] width 70 height 23
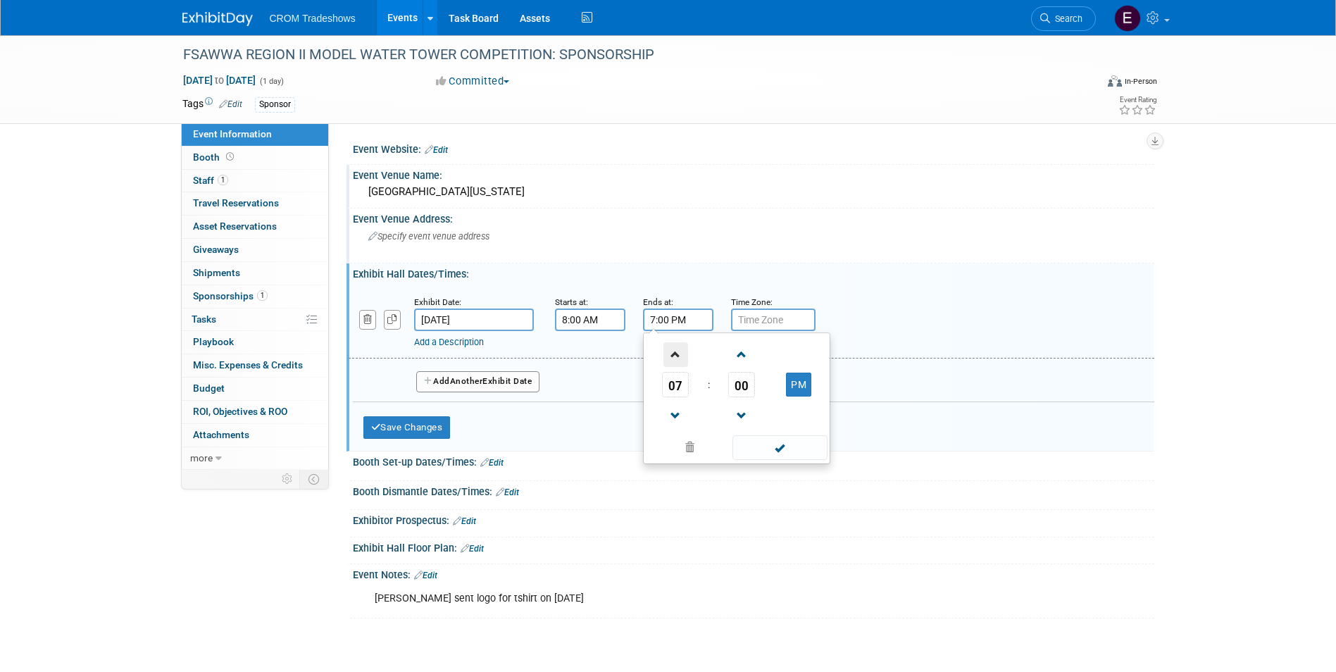
click at [683, 356] on span at bounding box center [675, 354] width 25 height 25
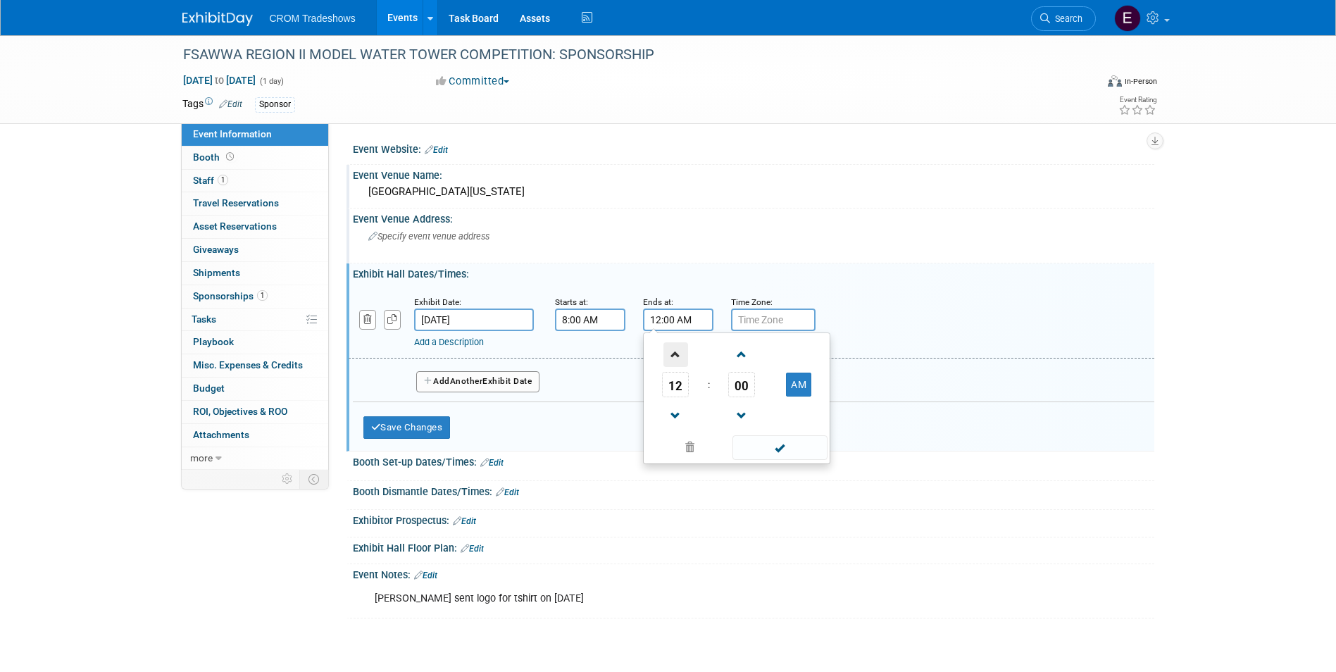
click at [683, 356] on span at bounding box center [675, 354] width 25 height 25
click at [678, 419] on span at bounding box center [675, 416] width 25 height 25
click at [801, 392] on button "AM" at bounding box center [798, 385] width 25 height 24
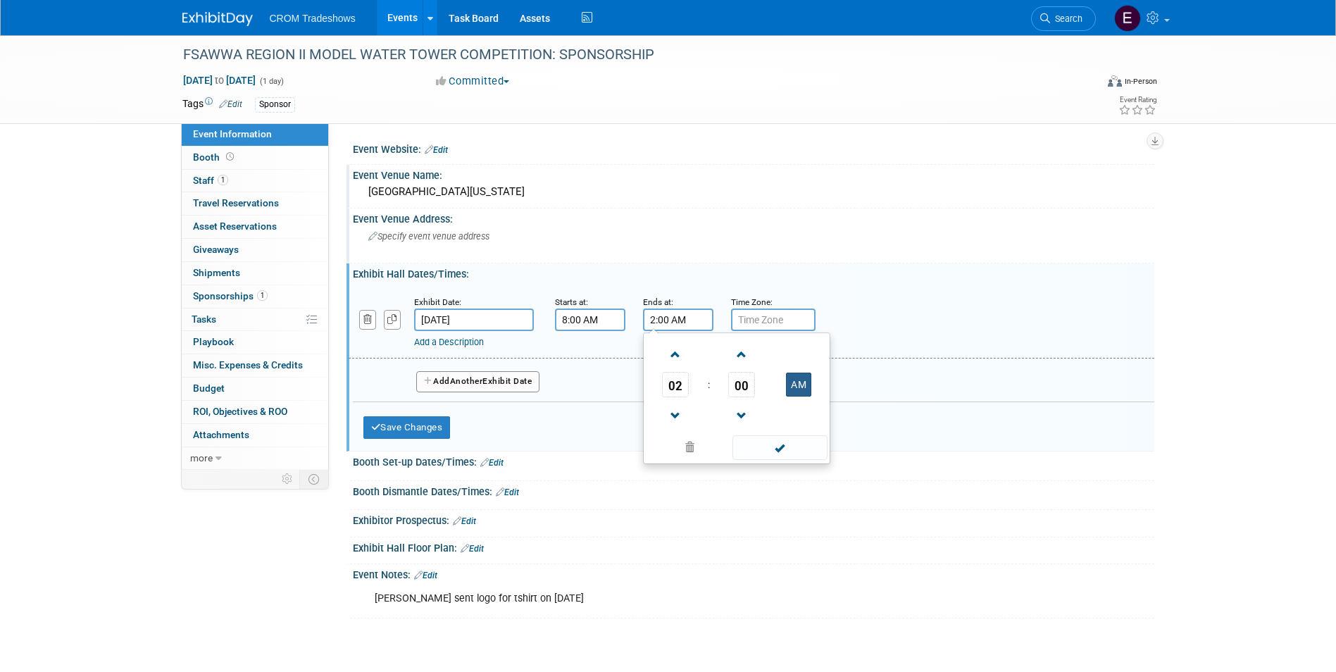
type input "2:00 PM"
click at [808, 444] on span at bounding box center [779, 447] width 95 height 25
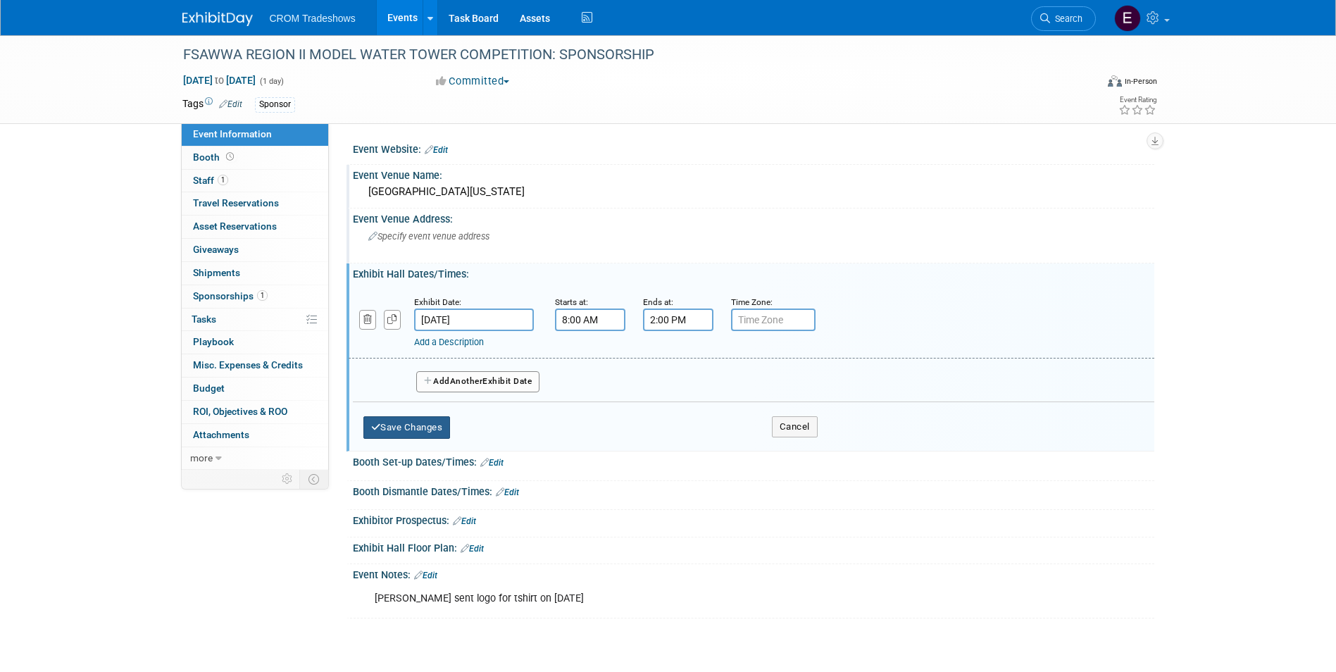
click at [419, 427] on button "Save Changes" at bounding box center [406, 427] width 87 height 23
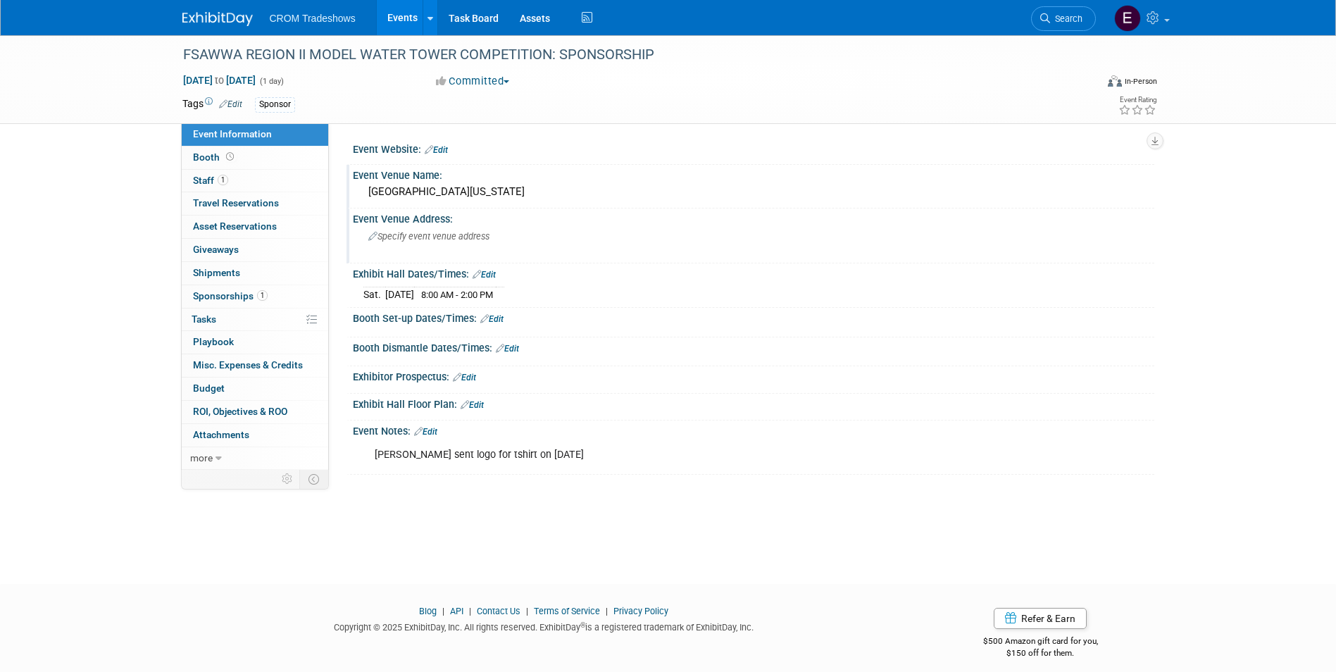
click at [435, 435] on link "Edit" at bounding box center [425, 432] width 23 height 10
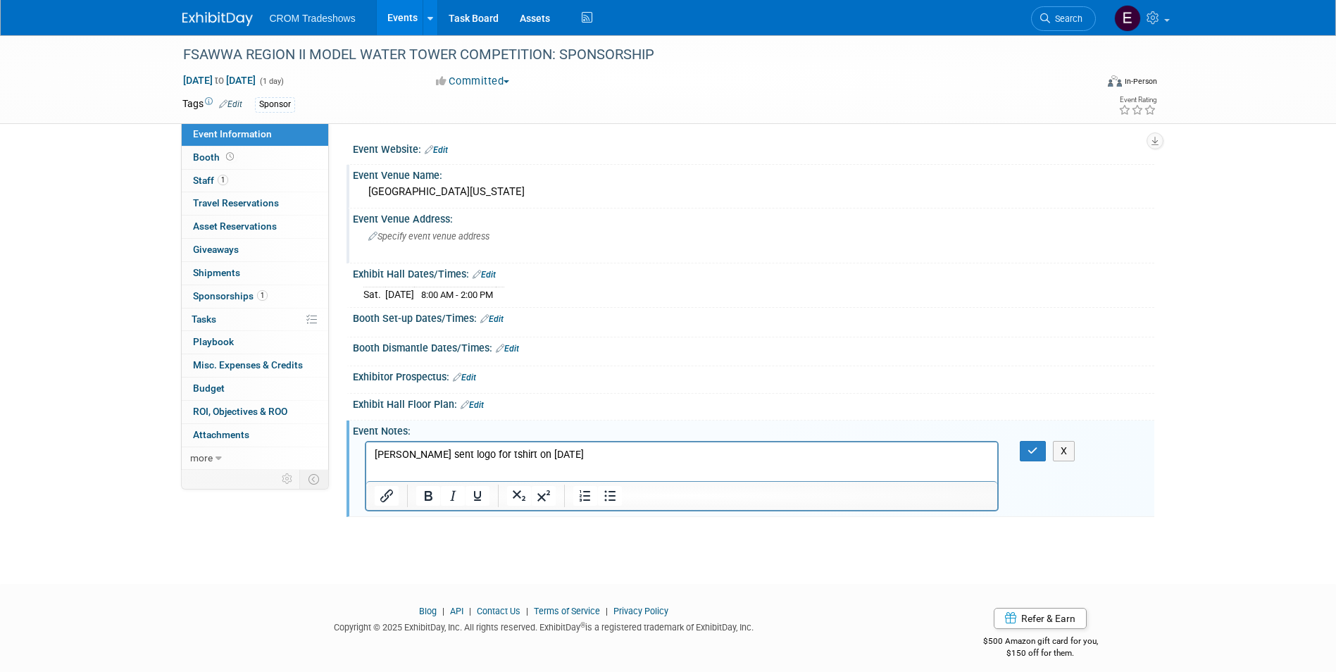
click at [556, 458] on p "[PERSON_NAME] sent logo for tshirt on [DATE]" at bounding box center [682, 454] width 616 height 14
click at [1031, 454] on icon "button" at bounding box center [1033, 451] width 11 height 10
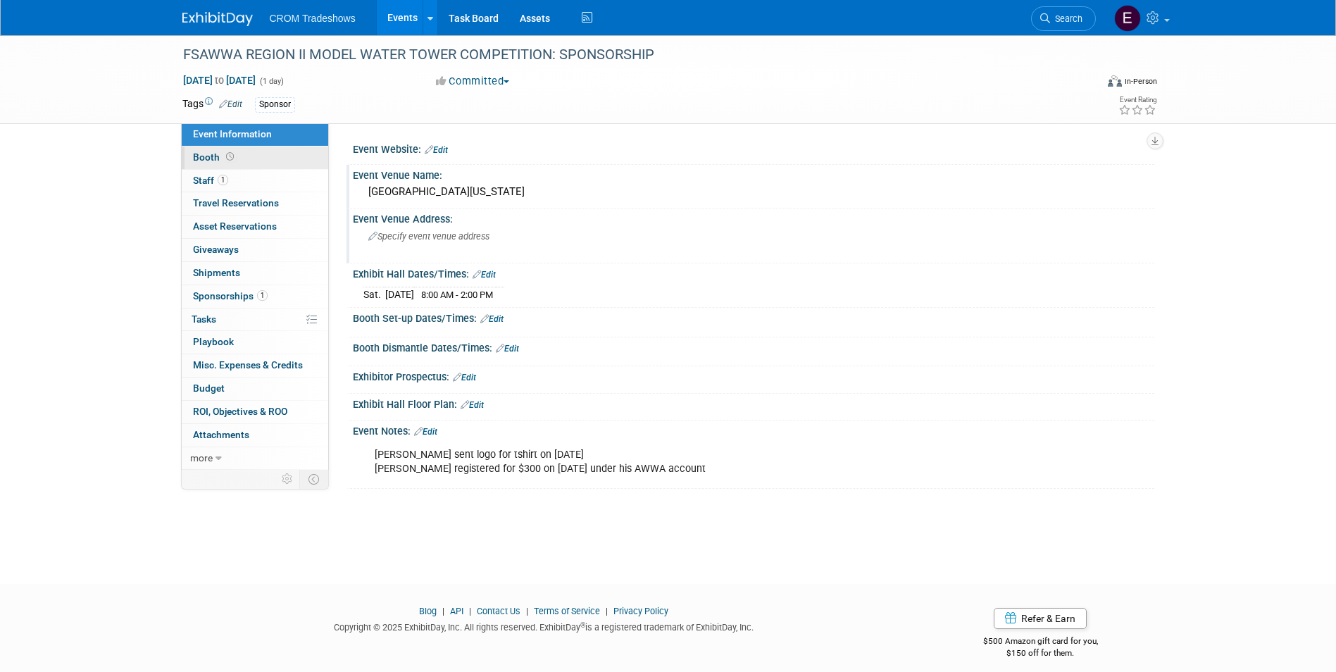
click at [269, 166] on link "Booth" at bounding box center [255, 157] width 146 height 23
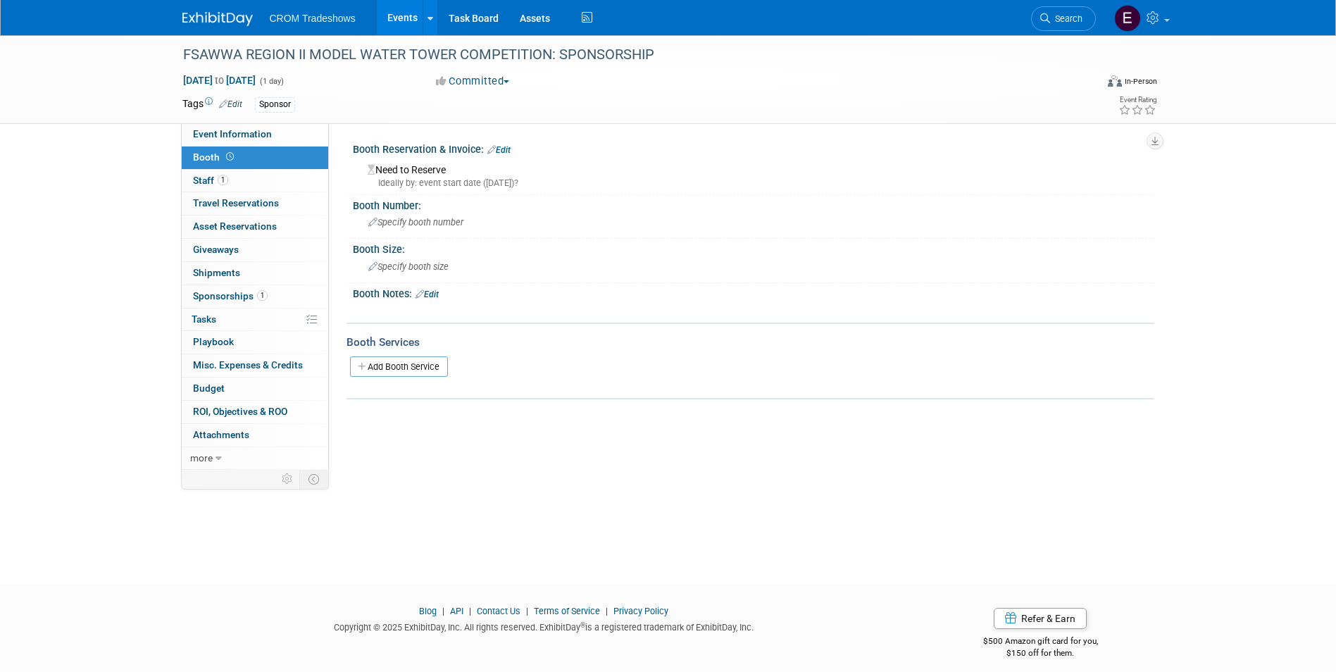
click at [500, 151] on link "Edit" at bounding box center [498, 150] width 23 height 10
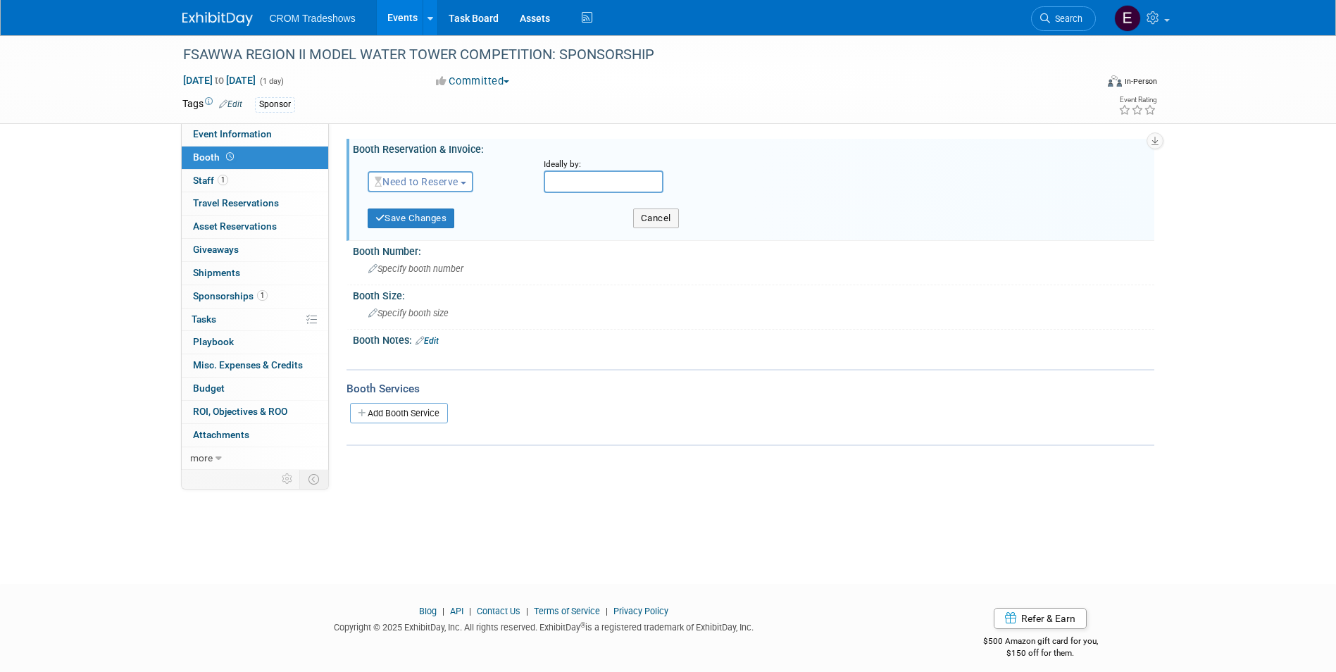
click at [448, 183] on span "Need to Reserve" at bounding box center [417, 181] width 84 height 11
click at [431, 246] on link "No Reservation Required" at bounding box center [443, 245] width 151 height 20
click at [401, 216] on button "Save Changes" at bounding box center [411, 218] width 87 height 20
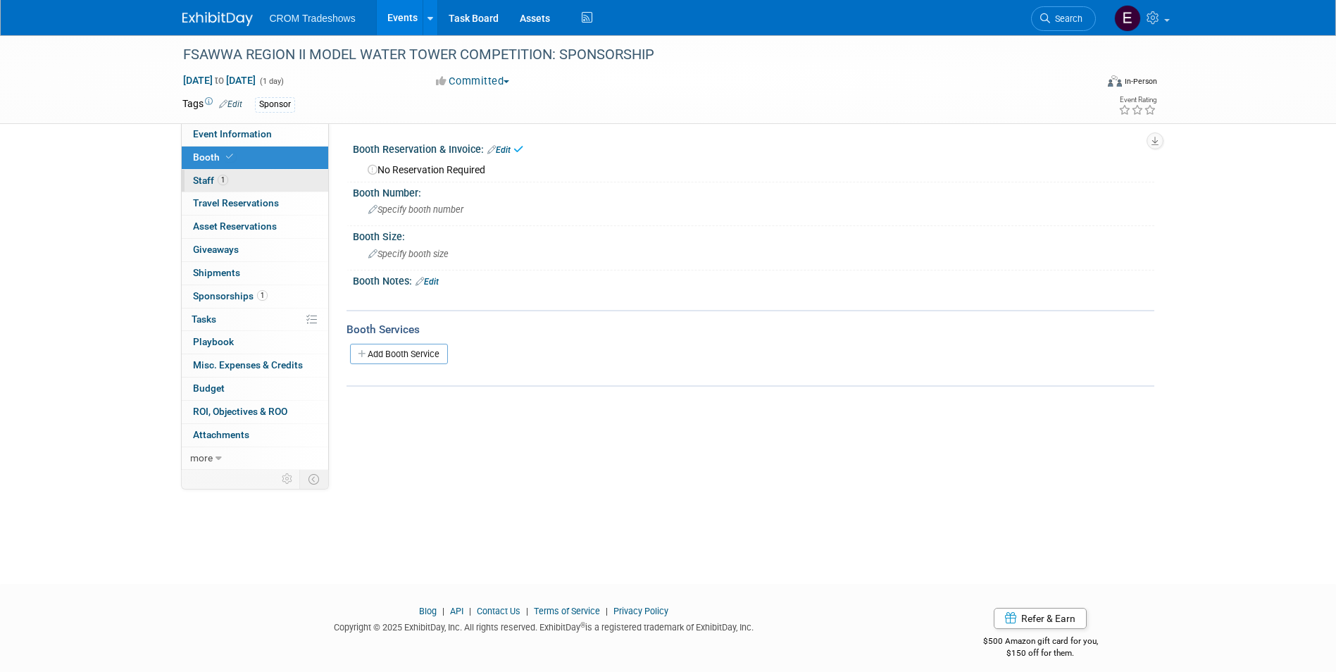
click at [262, 182] on link "1 Staff 1" at bounding box center [255, 181] width 146 height 23
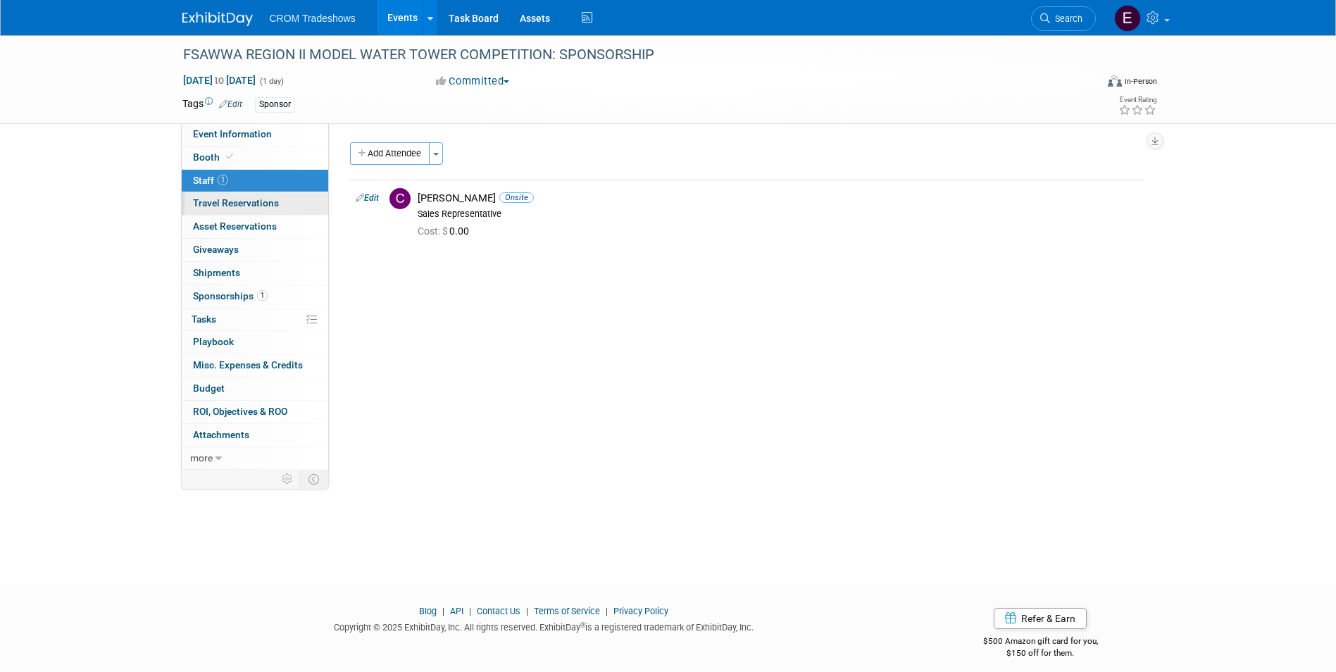
click at [263, 201] on span "Travel Reservations 0" at bounding box center [236, 202] width 86 height 11
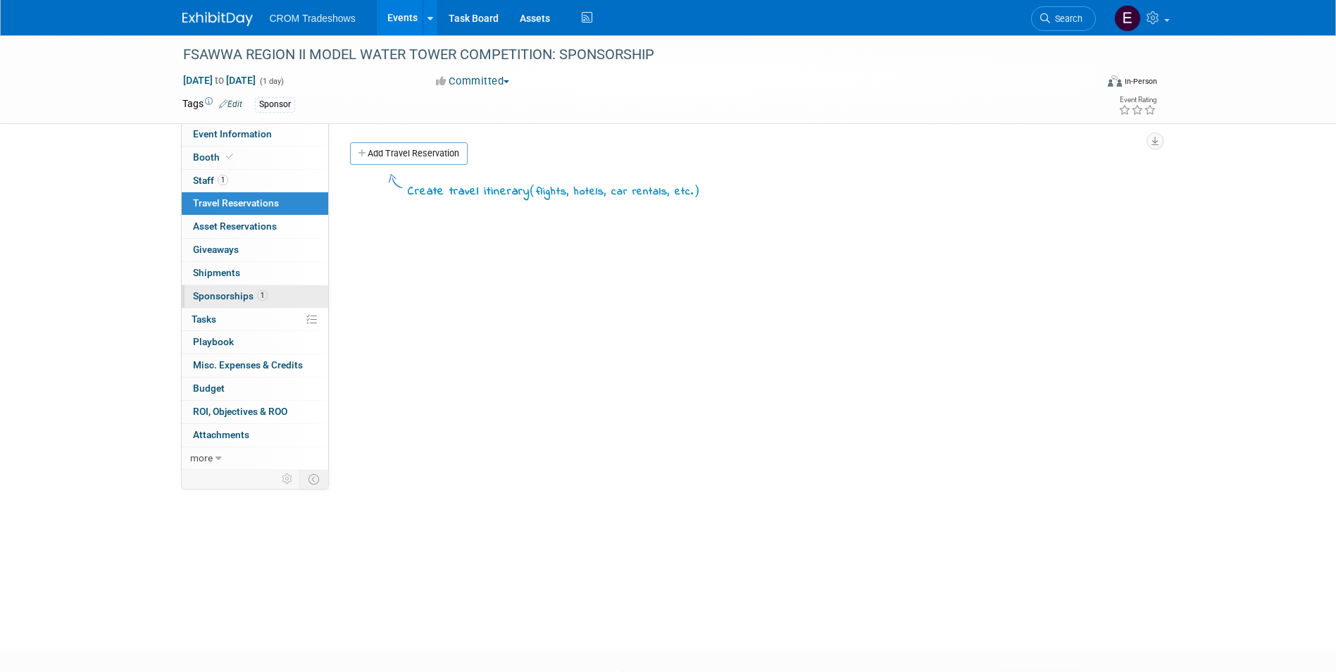
click at [267, 307] on link "1 Sponsorships 1" at bounding box center [255, 296] width 146 height 23
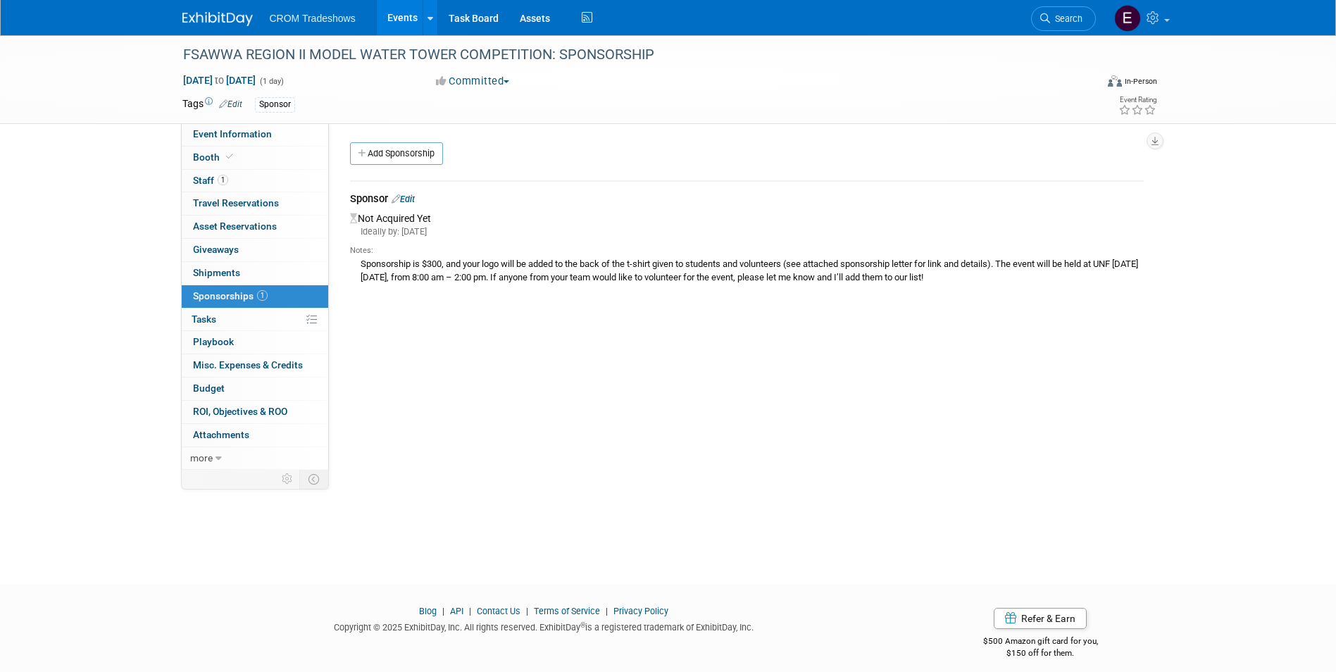
click at [420, 216] on div "Not Acquired Yet Ideally by: [DATE] Notes: Sponsorship is $300, and your logo w…" at bounding box center [747, 248] width 794 height 79
click at [415, 199] on link "Edit" at bounding box center [403, 199] width 23 height 11
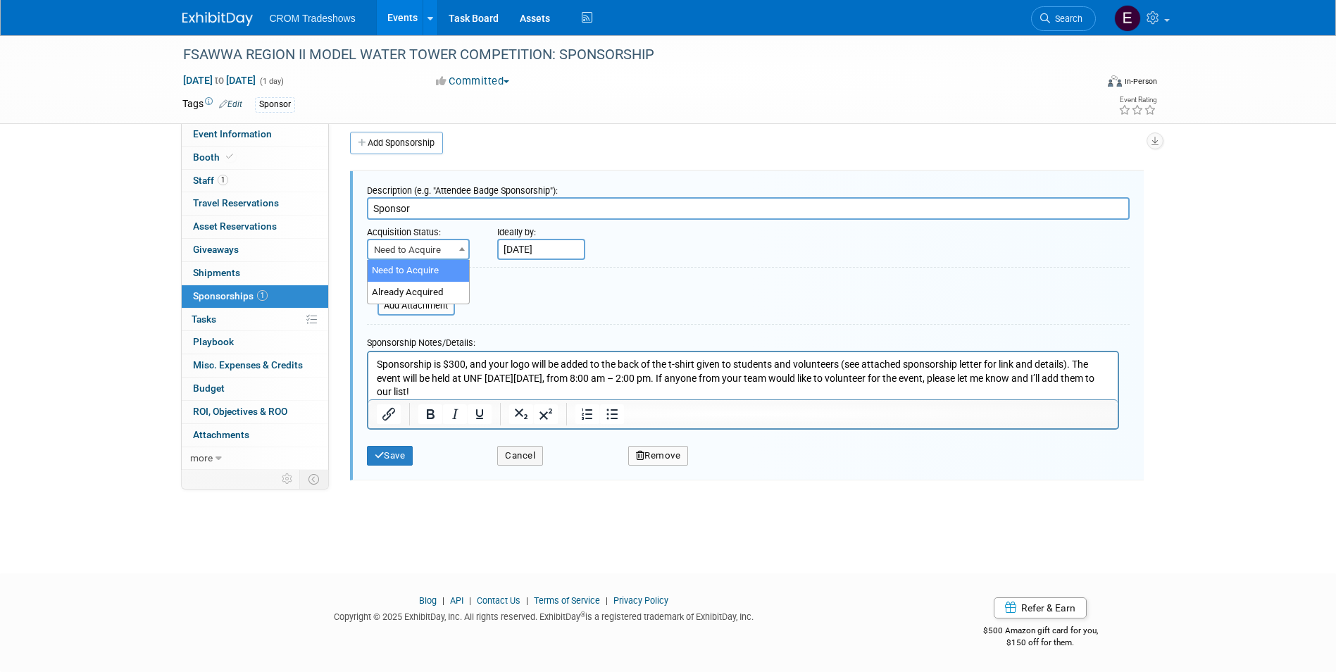
click at [442, 249] on span "Need to Acquire" at bounding box center [418, 250] width 100 height 20
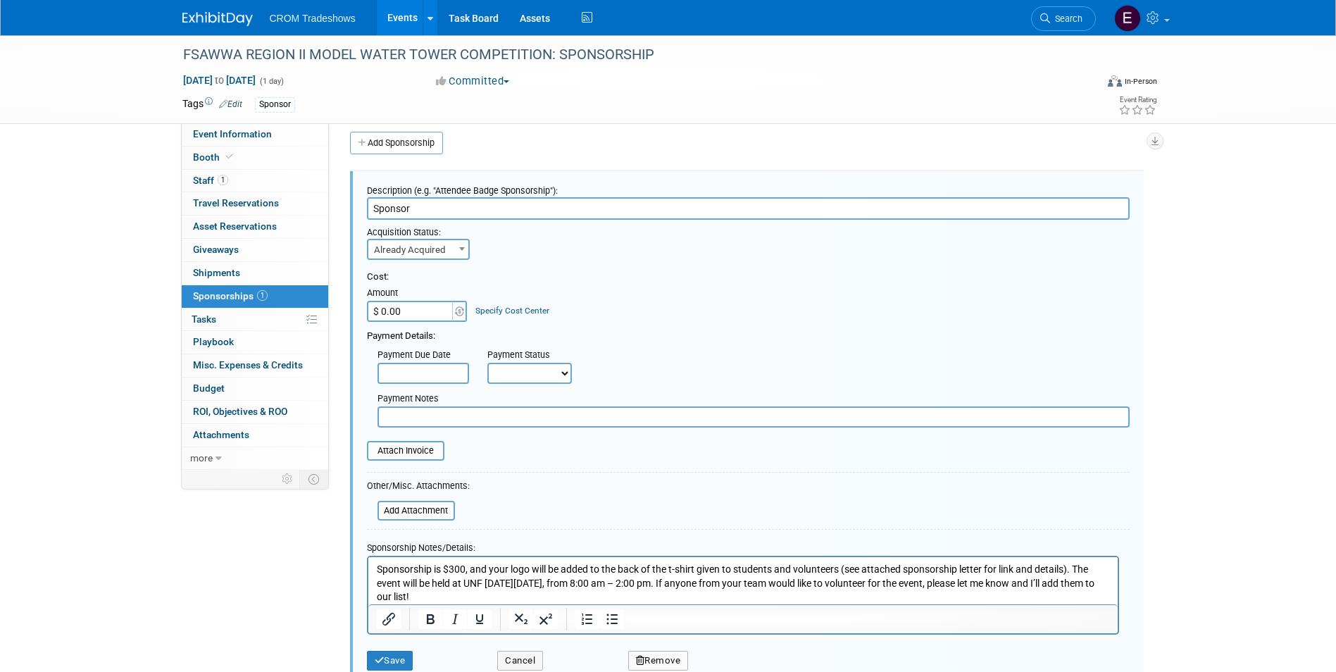
select select "2"
click at [432, 313] on input "$ 0.00" at bounding box center [411, 311] width 88 height 21
type input "$ 300.00"
click at [499, 371] on select "Not Paid Yet Partially Paid Paid in Full" at bounding box center [529, 373] width 85 height 21
select select "1"
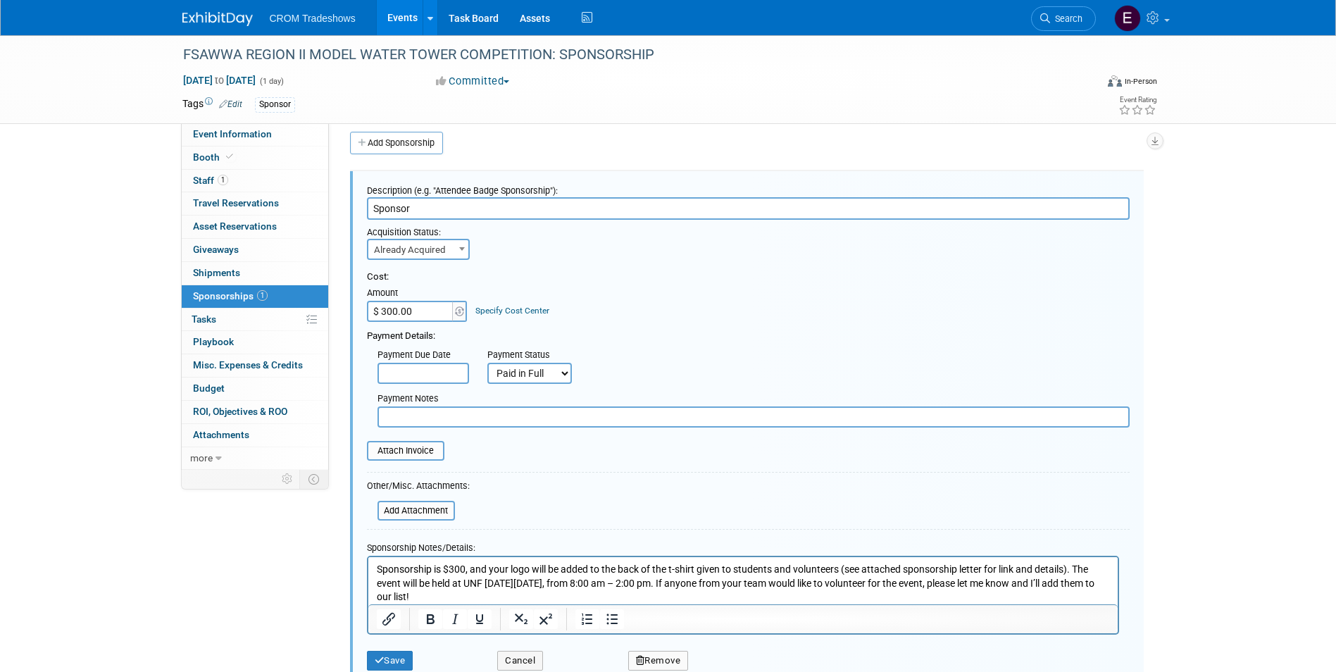
click at [487, 363] on select "Not Paid Yet Partially Paid Paid in Full" at bounding box center [529, 373] width 85 height 21
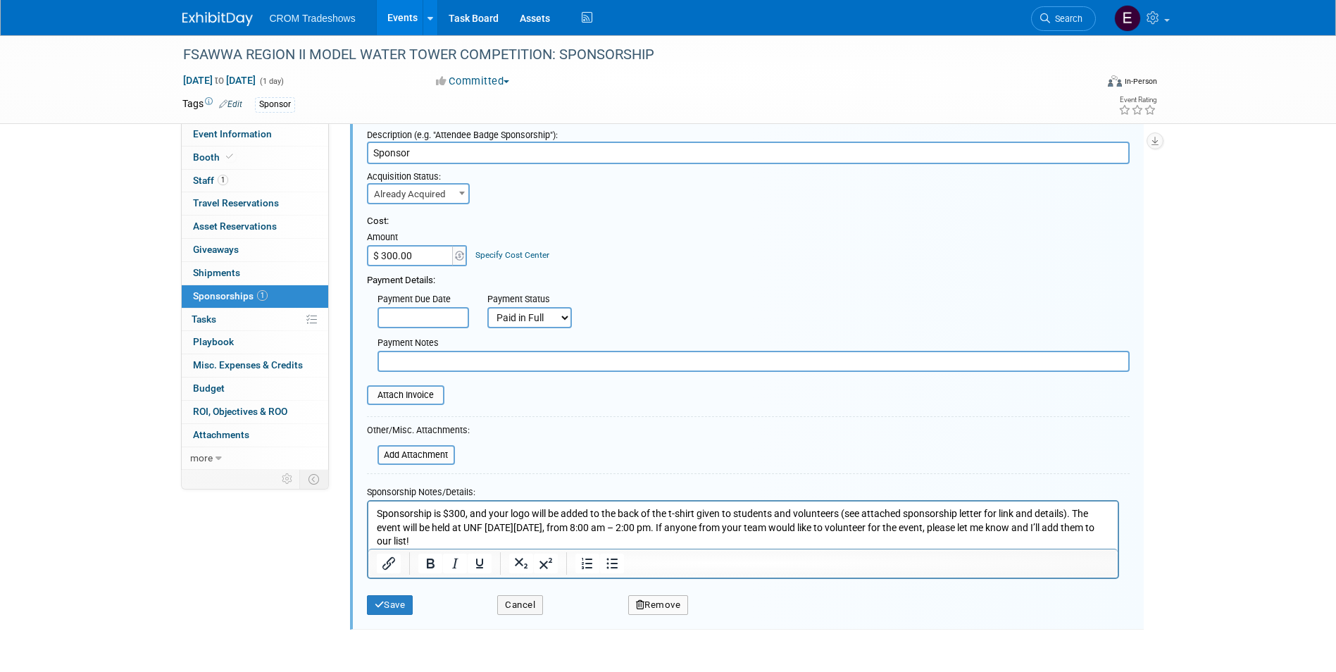
scroll to position [151, 0]
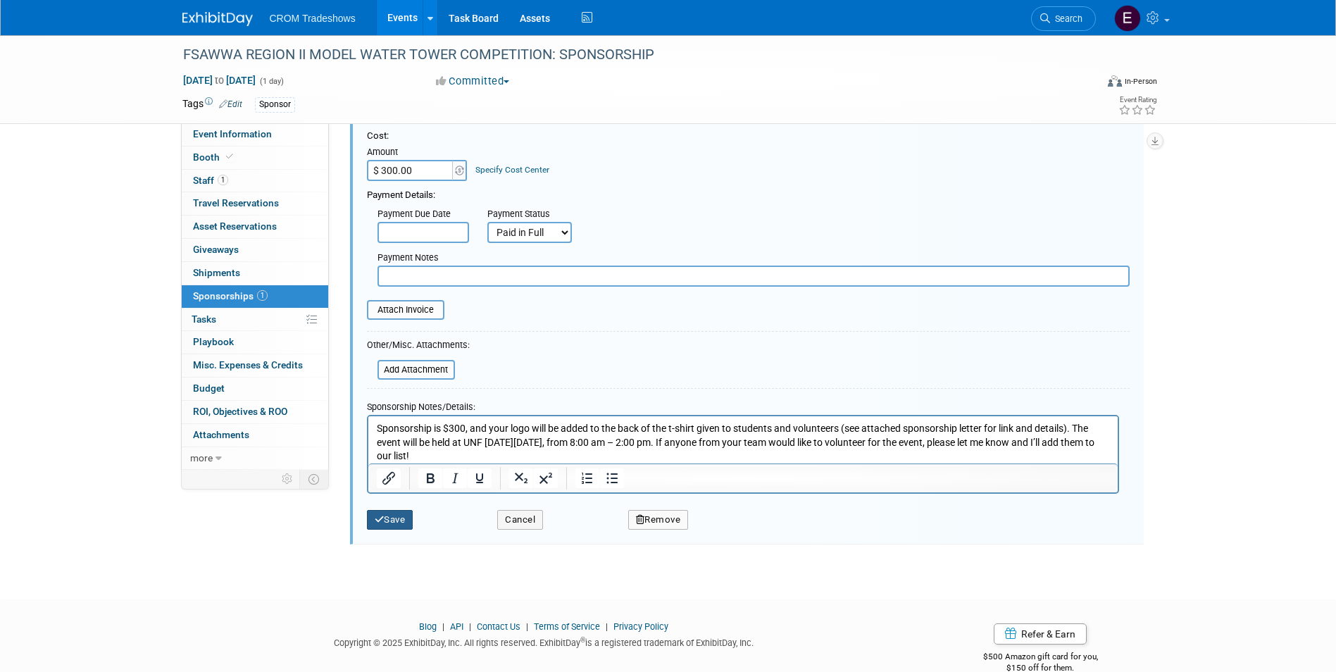
click at [401, 519] on button "Save" at bounding box center [390, 520] width 46 height 20
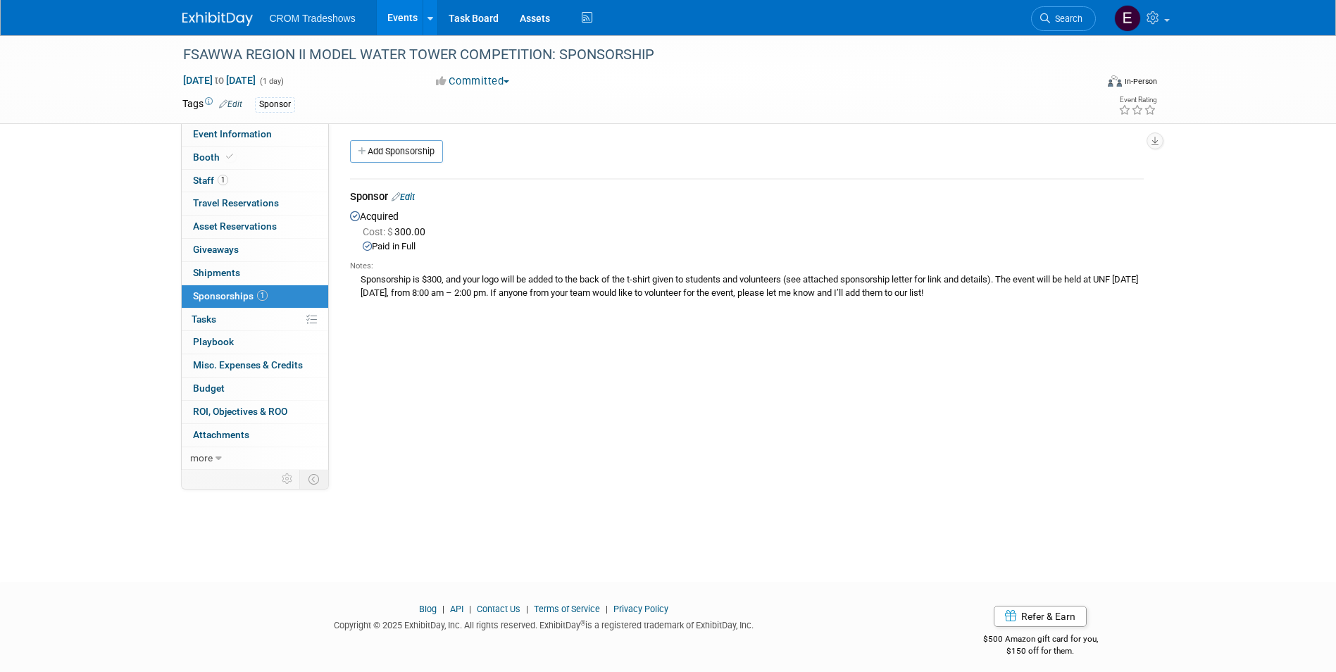
scroll to position [0, 0]
click at [406, 24] on link "Events" at bounding box center [402, 17] width 51 height 35
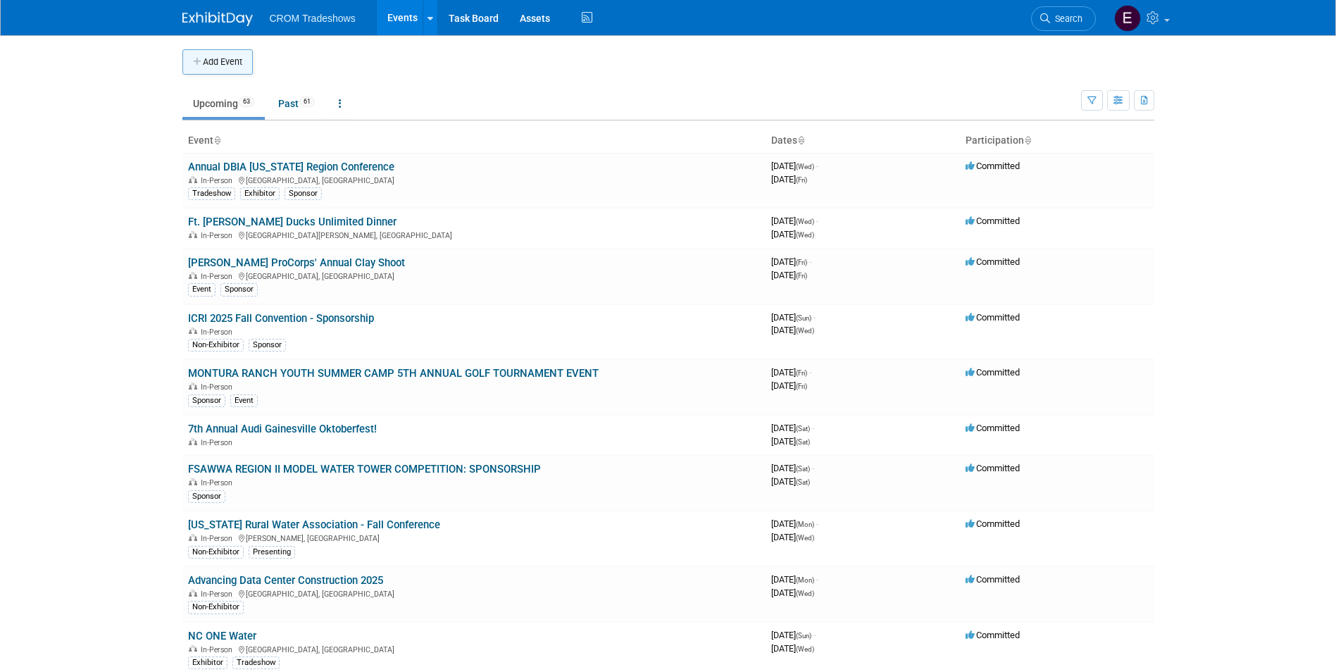
click at [242, 63] on button "Add Event" at bounding box center [217, 61] width 70 height 25
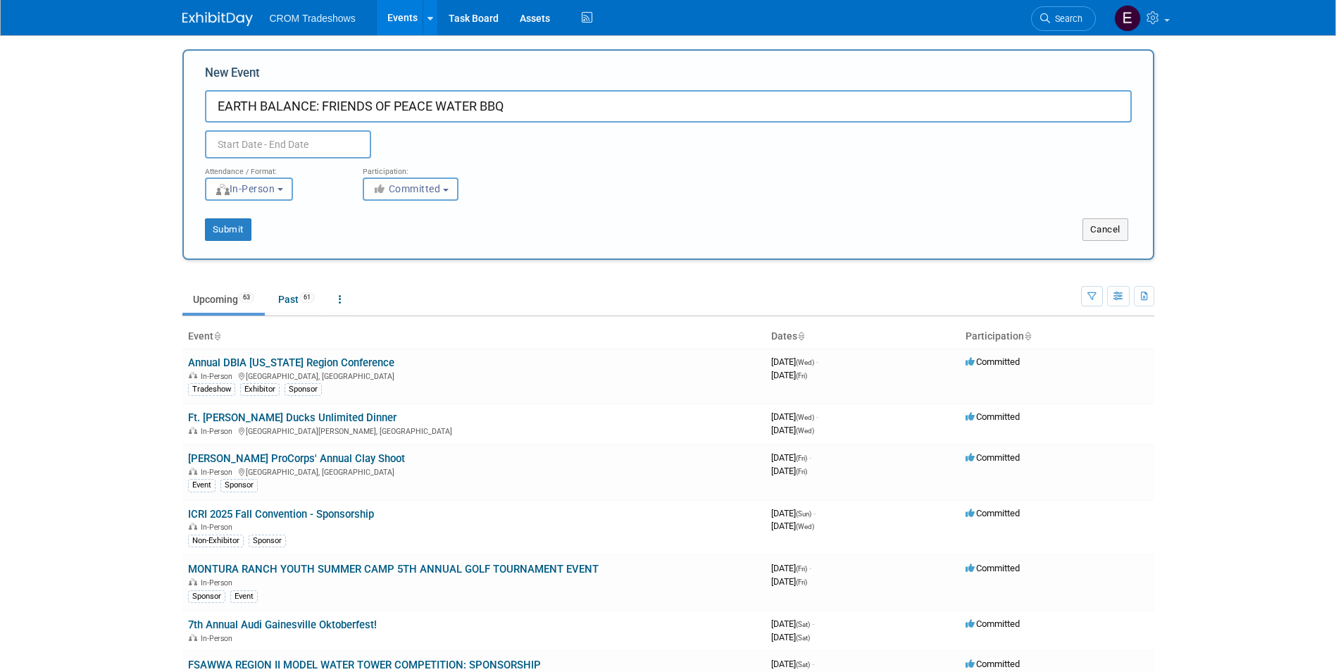
type input "EARTH BALANCE: FRIENDS OF PEACE WATER BBQ"
click at [264, 134] on input "text" at bounding box center [288, 144] width 166 height 28
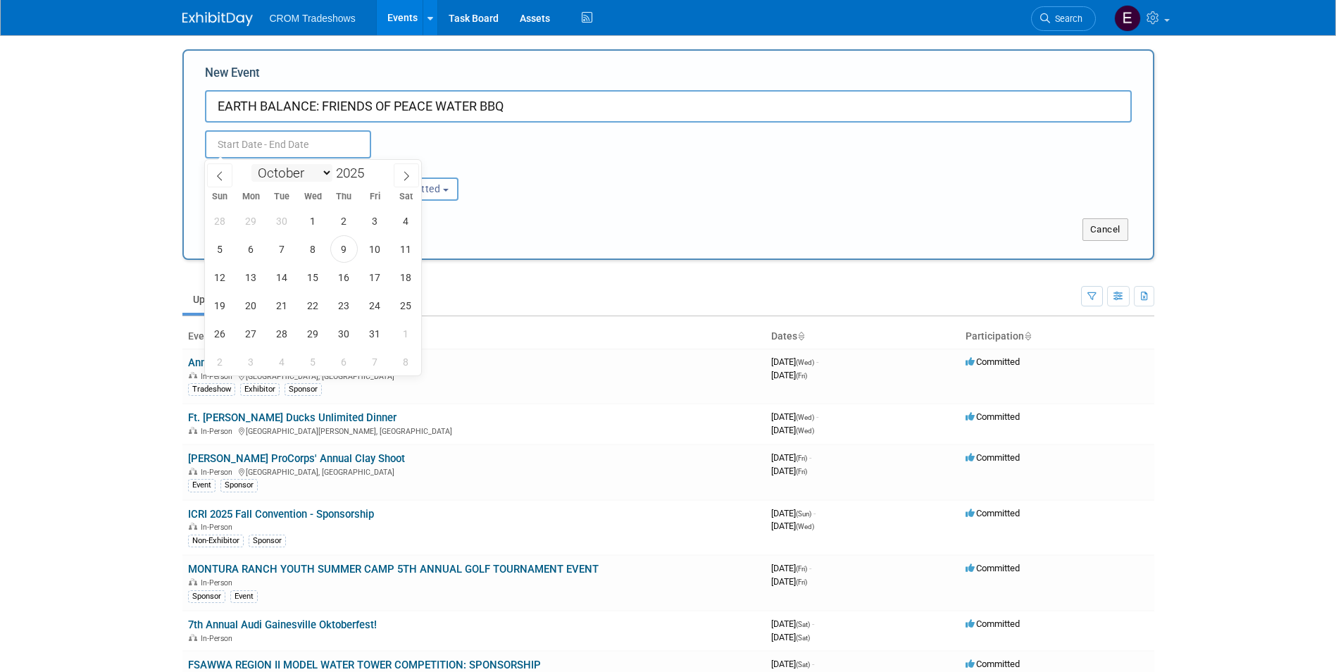
click at [329, 175] on select "January February March April May June July August September October November De…" at bounding box center [291, 173] width 81 height 18
select select "10"
click at [251, 164] on select "January February March April May June July August September October November De…" at bounding box center [291, 173] width 81 height 18
click at [372, 282] on span "14" at bounding box center [374, 276] width 27 height 27
type input "[DATE] to [DATE]"
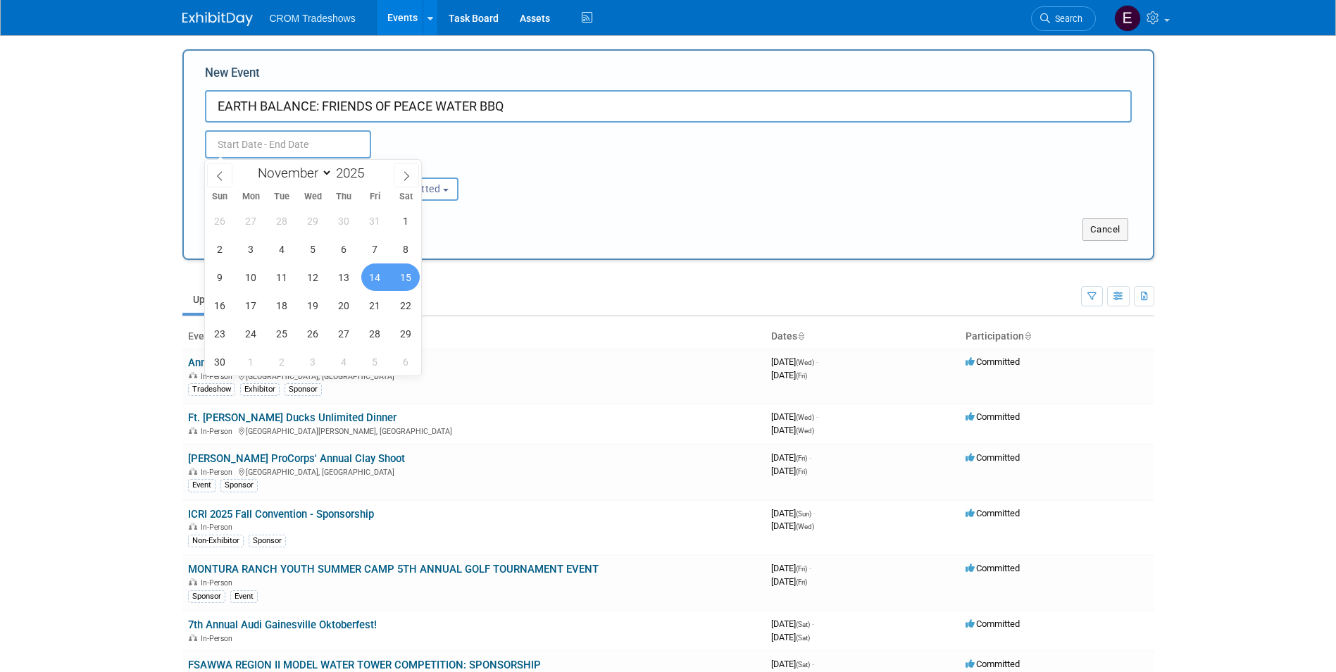
type input "[DATE] to [DATE]"
click at [556, 234] on div "Submit" at bounding box center [386, 229] width 404 height 23
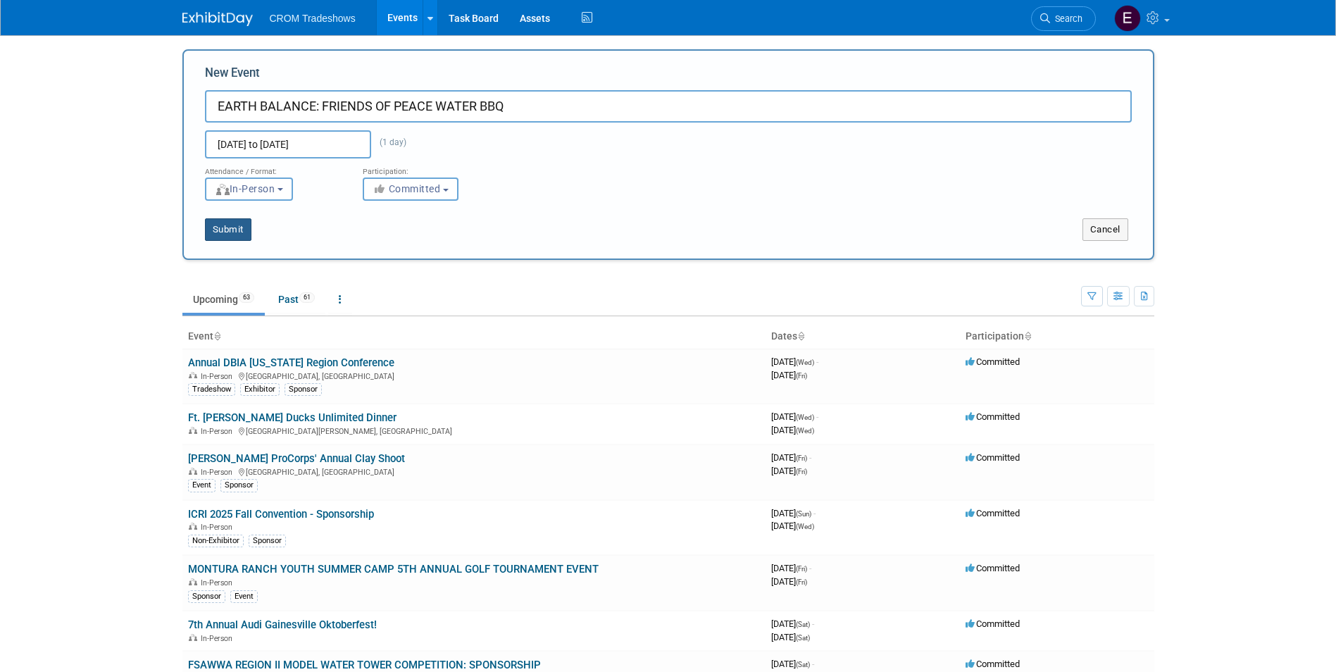
click at [232, 234] on button "Submit" at bounding box center [228, 229] width 46 height 23
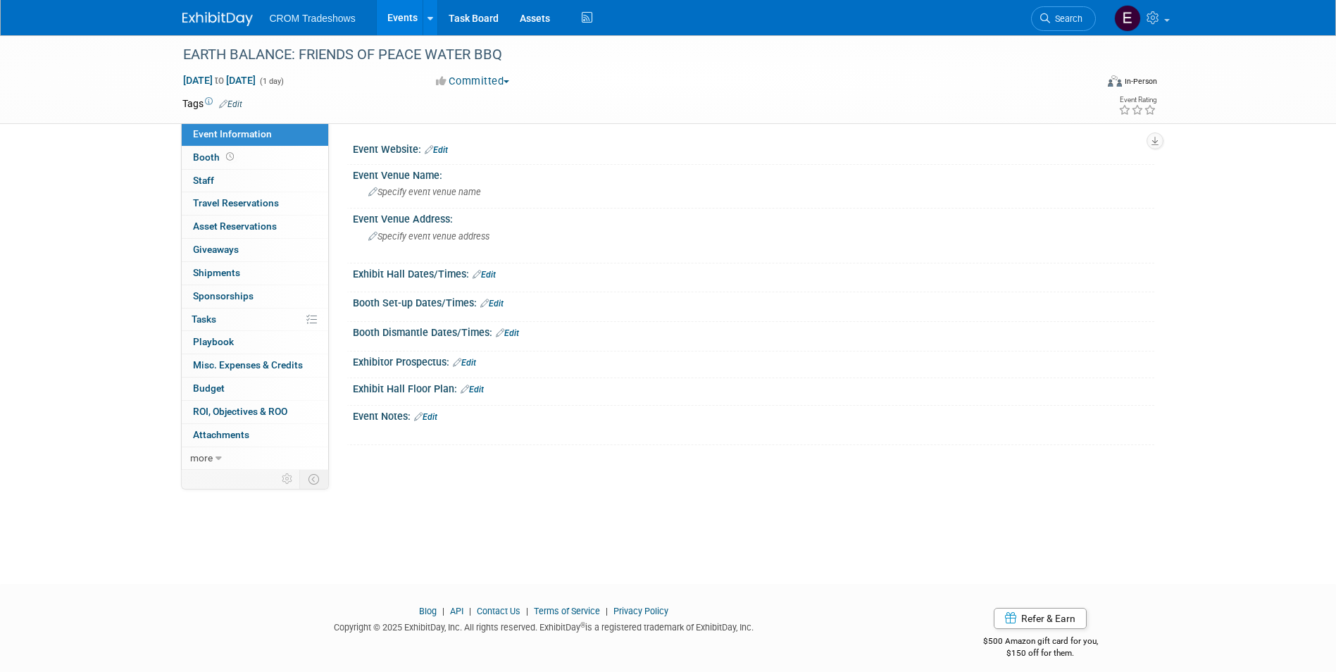
click at [242, 102] on link "Edit" at bounding box center [230, 104] width 23 height 10
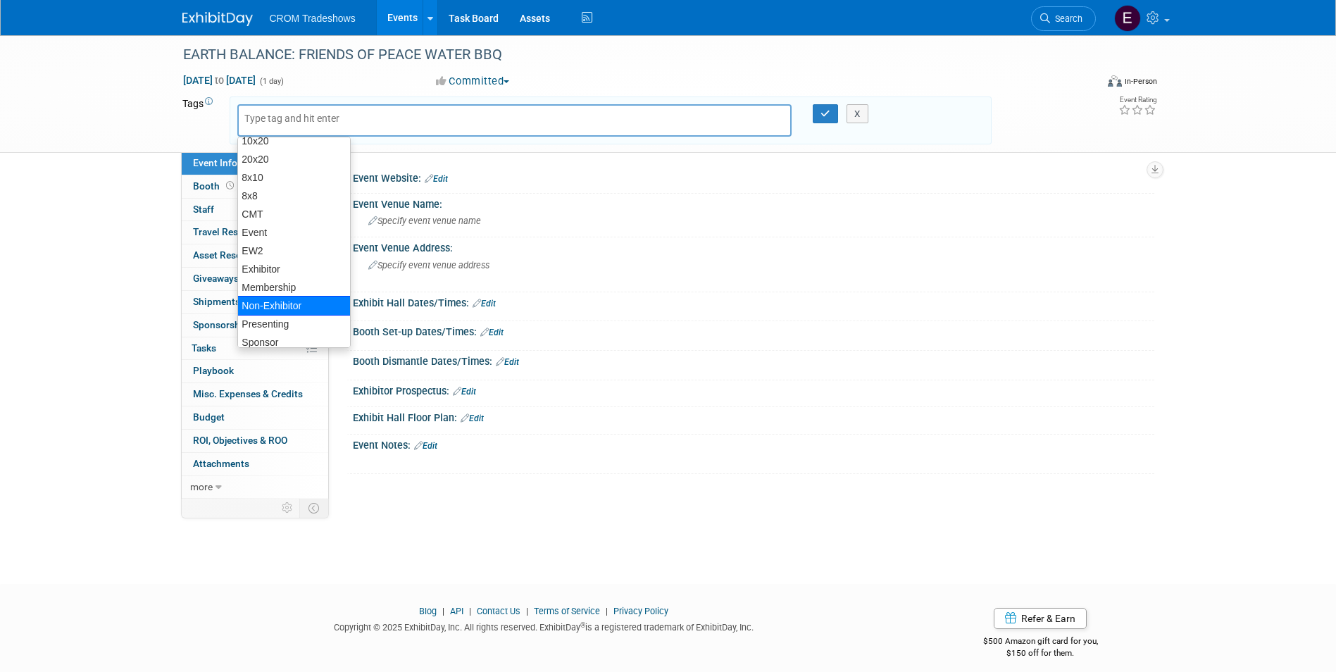
scroll to position [54, 0]
click at [285, 316] on div "Sponsor" at bounding box center [293, 316] width 113 height 20
type input "Sponsor"
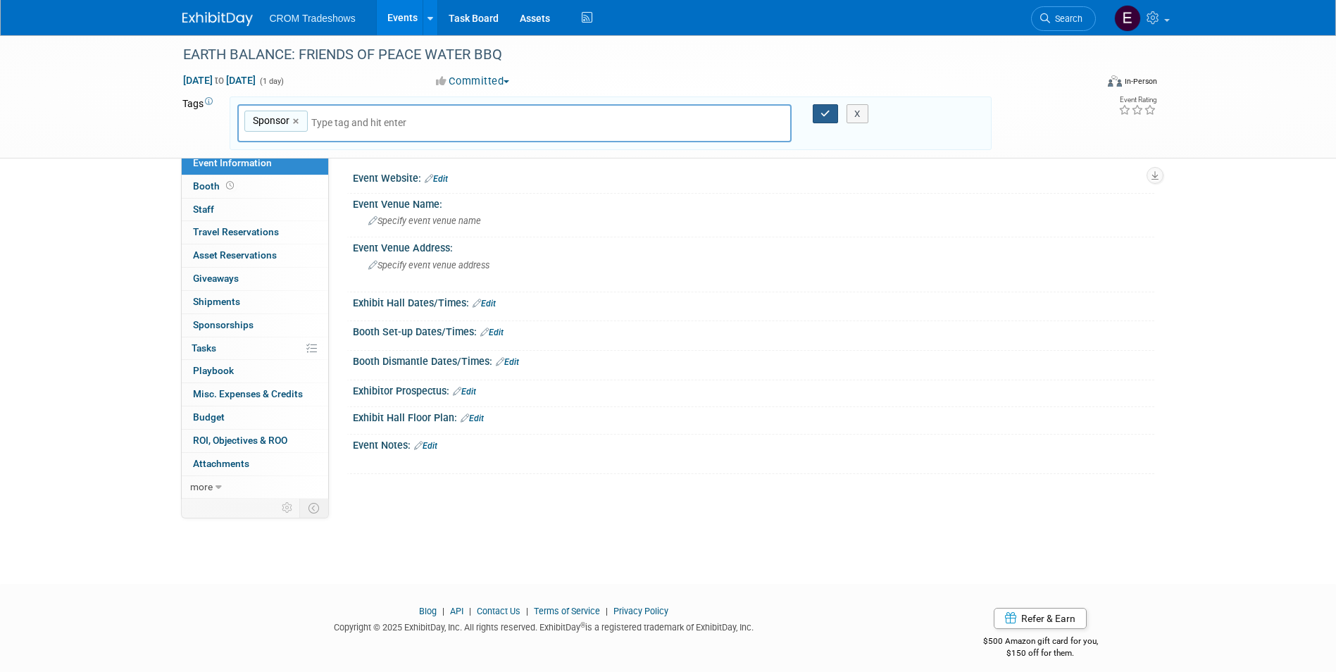
click at [825, 120] on button "button" at bounding box center [825, 114] width 25 height 20
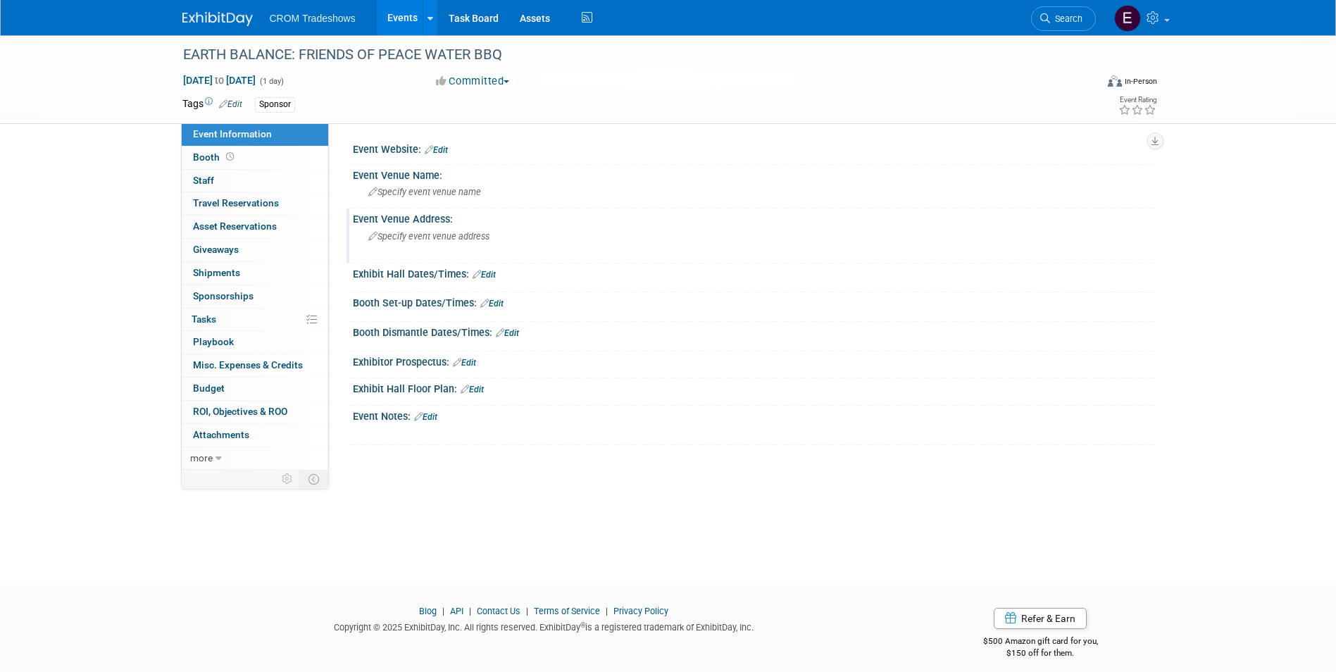
click at [440, 233] on span "Specify event venue address" at bounding box center [428, 236] width 121 height 11
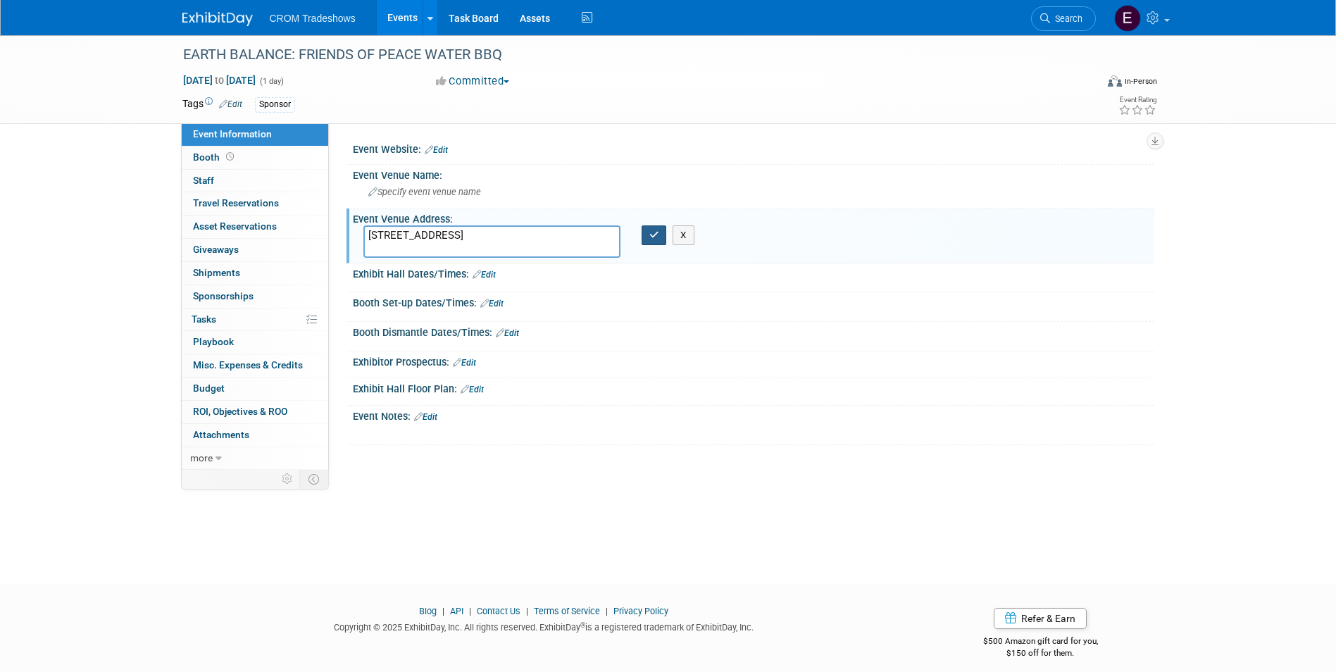
type textarea "[STREET_ADDRESS]"
click at [656, 242] on button "button" at bounding box center [654, 235] width 25 height 20
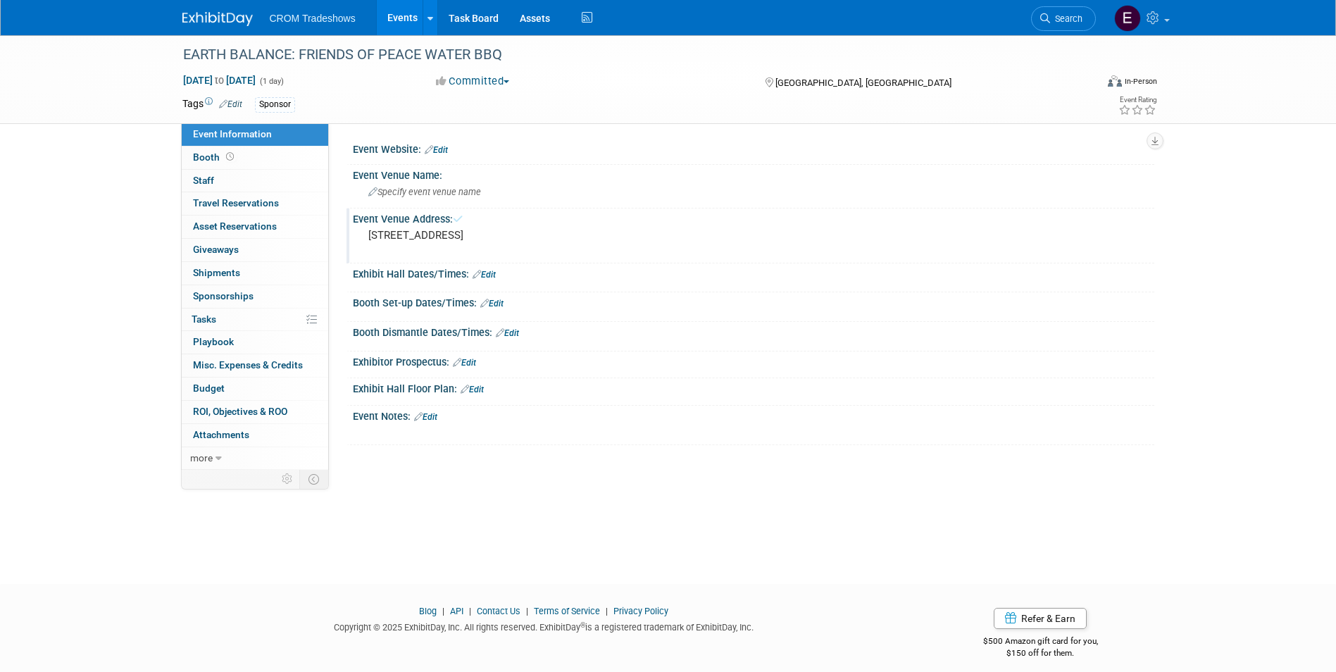
click at [234, 104] on link "Edit" at bounding box center [230, 104] width 23 height 10
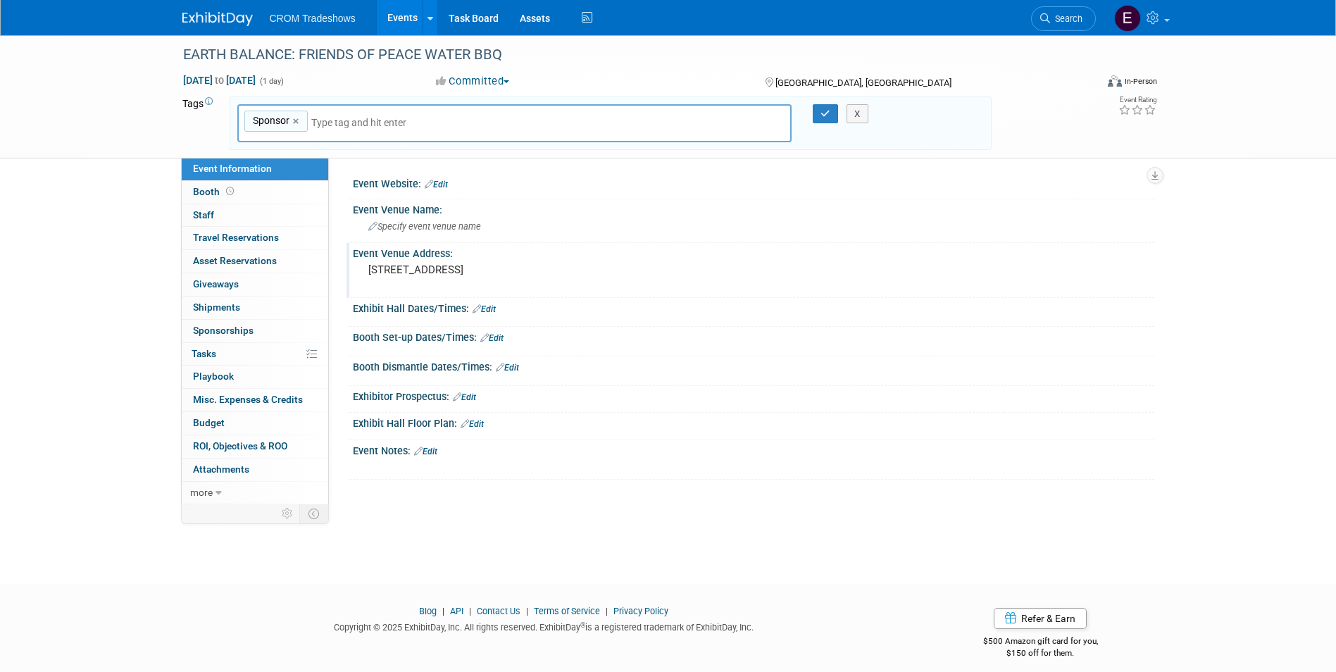
click at [191, 136] on td "Tags Edit" at bounding box center [199, 123] width 35 height 54
click at [503, 77] on button "Committed" at bounding box center [473, 81] width 84 height 15
click at [499, 97] on link "Committed" at bounding box center [487, 104] width 111 height 20
click at [826, 116] on icon "button" at bounding box center [825, 113] width 10 height 9
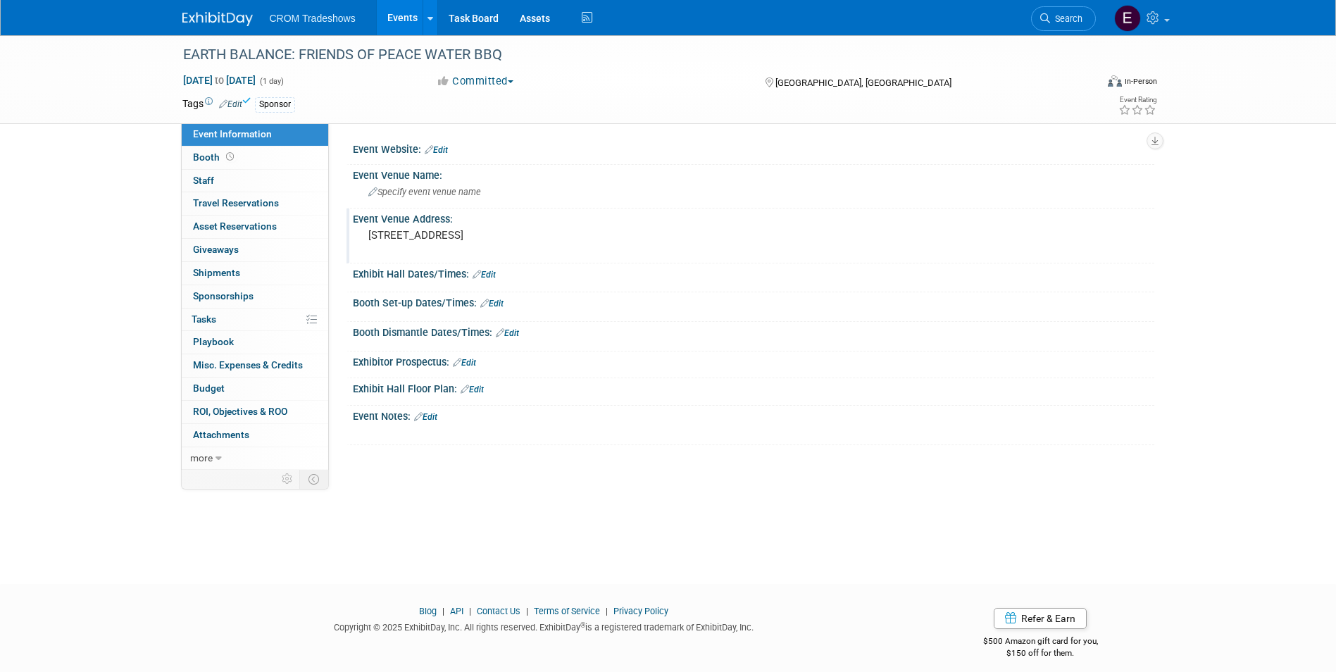
click at [435, 418] on link "Edit" at bounding box center [425, 417] width 23 height 10
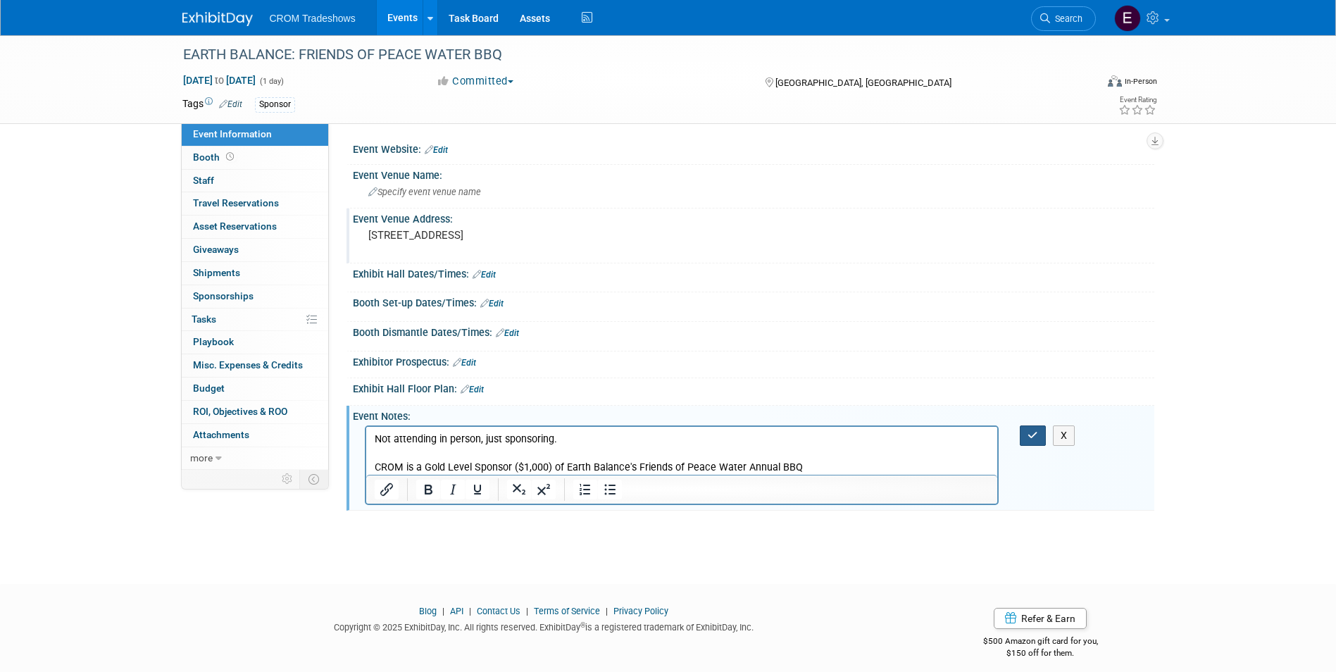
click at [1026, 435] on button "button" at bounding box center [1033, 435] width 26 height 20
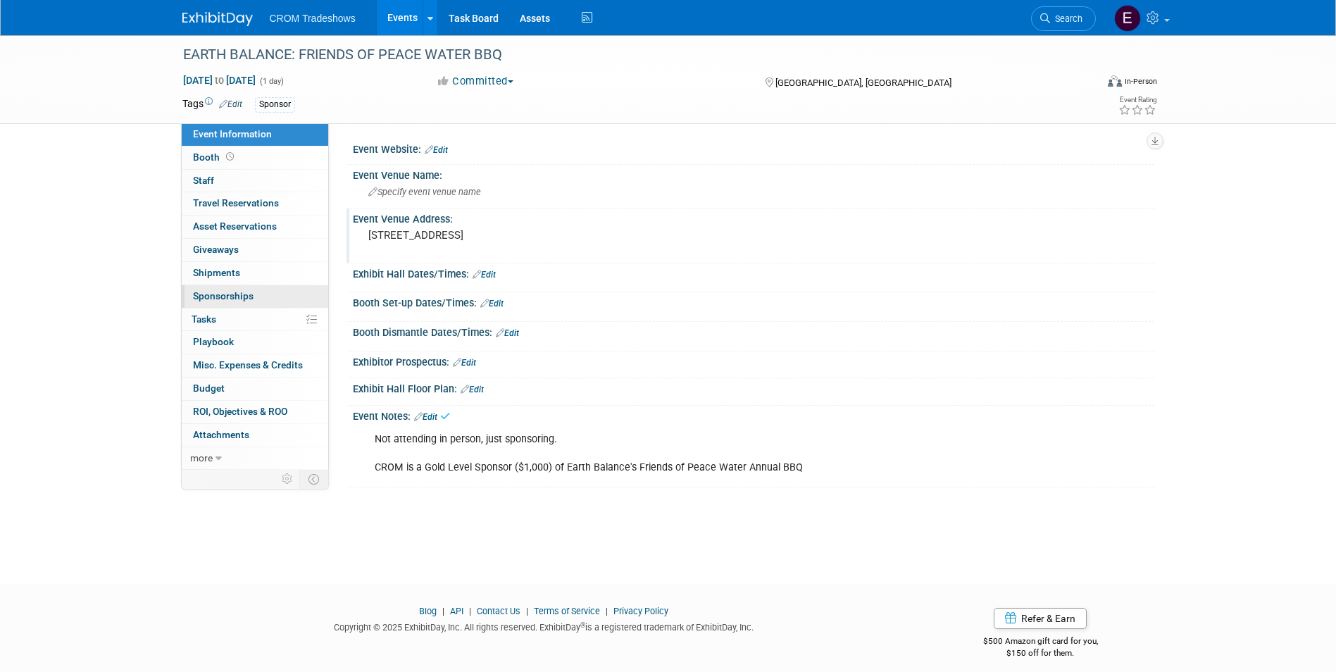
click at [234, 296] on span "Sponsorships 0" at bounding box center [223, 295] width 61 height 11
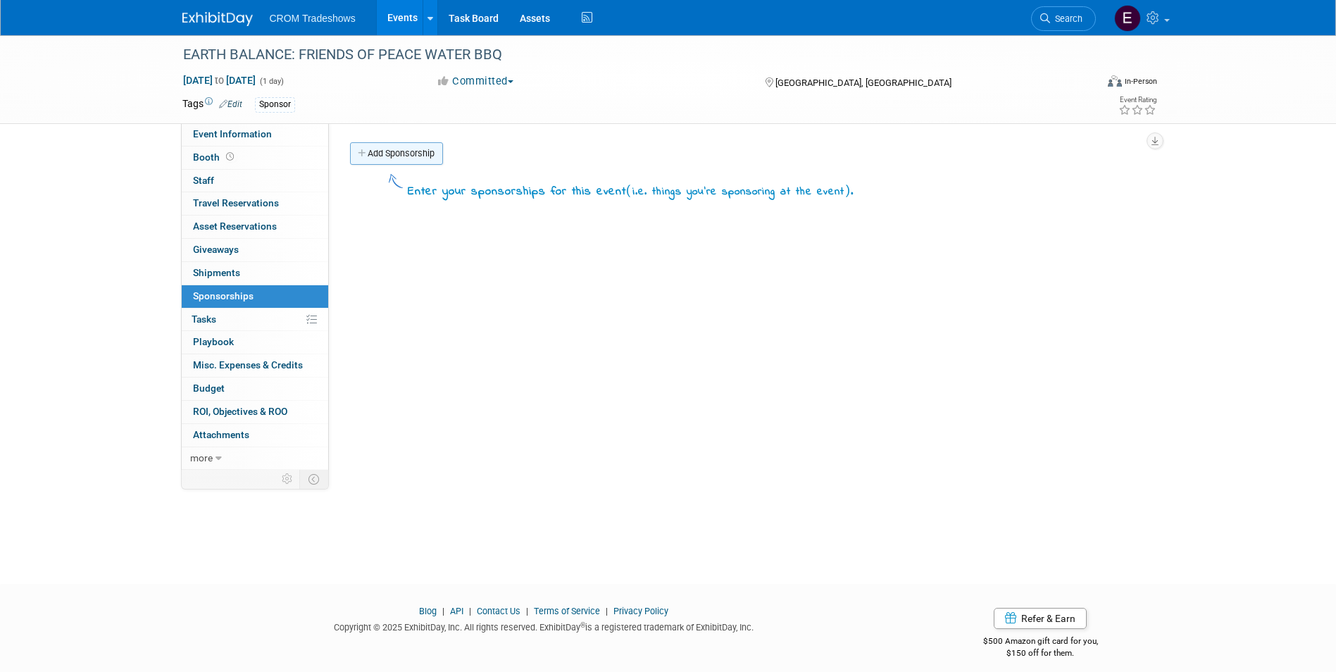
click at [419, 160] on link "Add Sponsorship" at bounding box center [396, 153] width 93 height 23
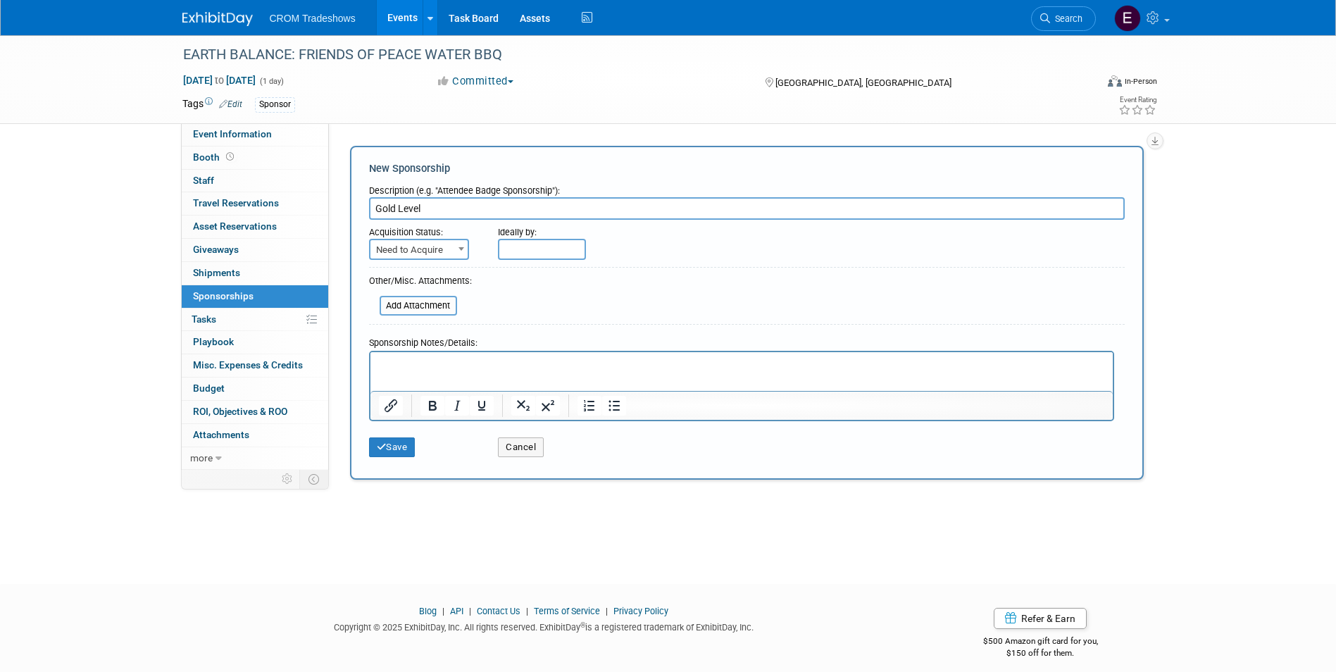
type input "Gold Level"
click at [438, 257] on span "Need to Acquire" at bounding box center [418, 250] width 97 height 20
click at [519, 244] on input "text" at bounding box center [542, 249] width 88 height 21
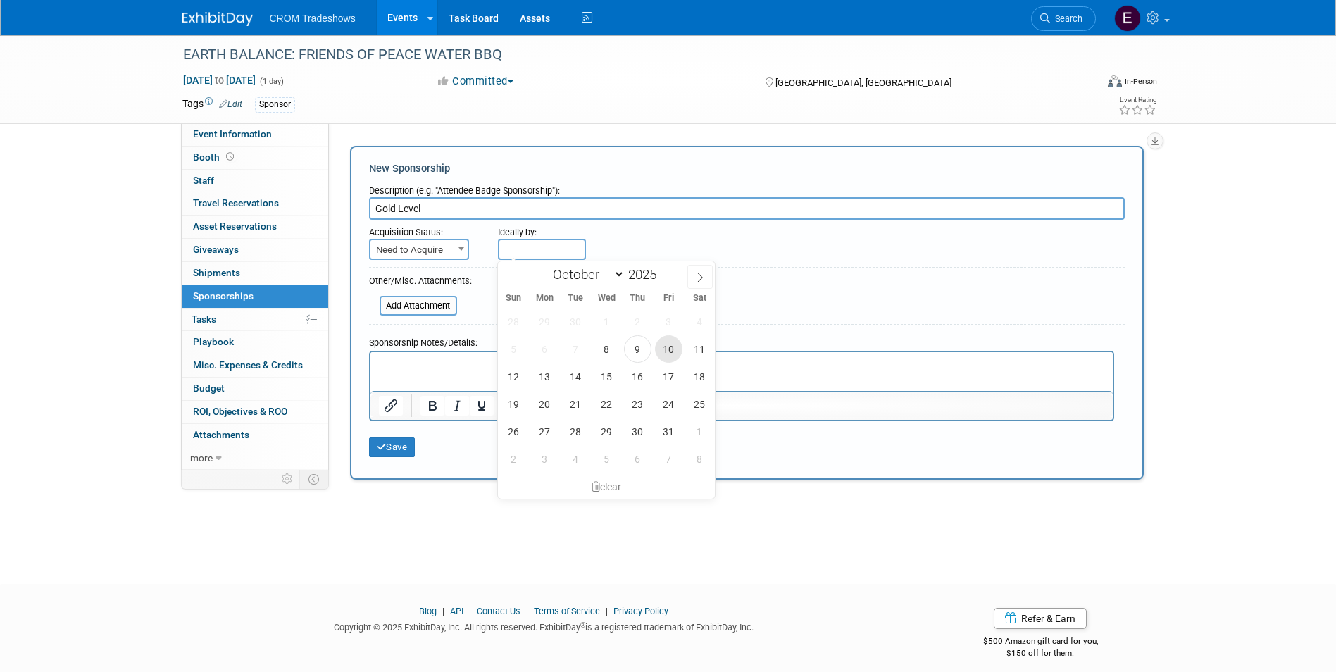
click at [670, 351] on span "10" at bounding box center [668, 348] width 27 height 27
type input "Oct 10, 2025"
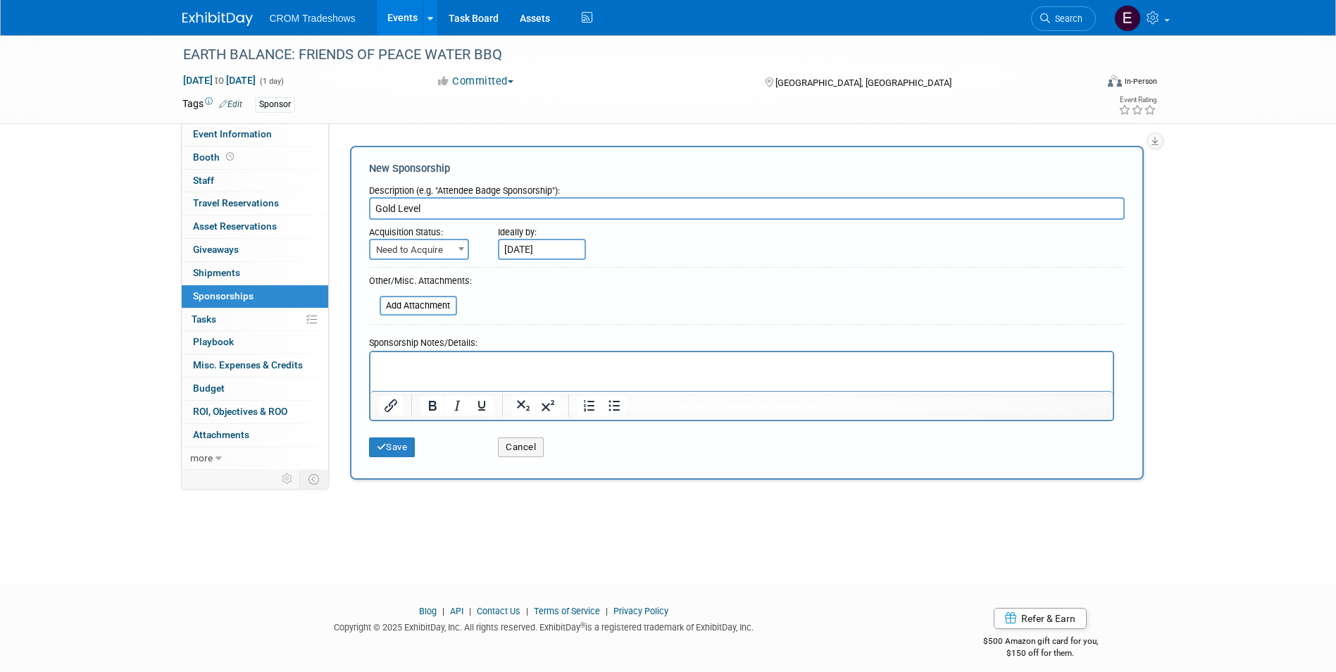
click at [421, 370] on p "Rich Text Area. Press ALT-0 for help." at bounding box center [741, 364] width 726 height 14
click at [385, 451] on icon "submit" at bounding box center [382, 446] width 10 height 9
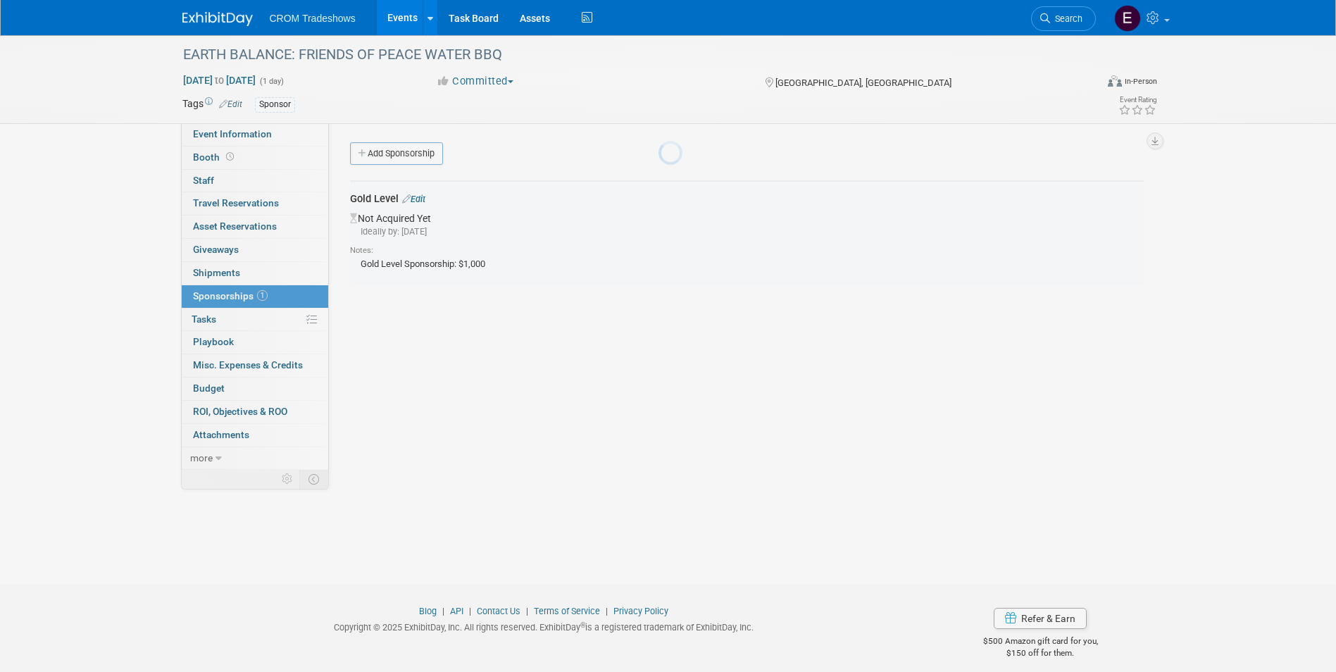
scroll to position [11, 0]
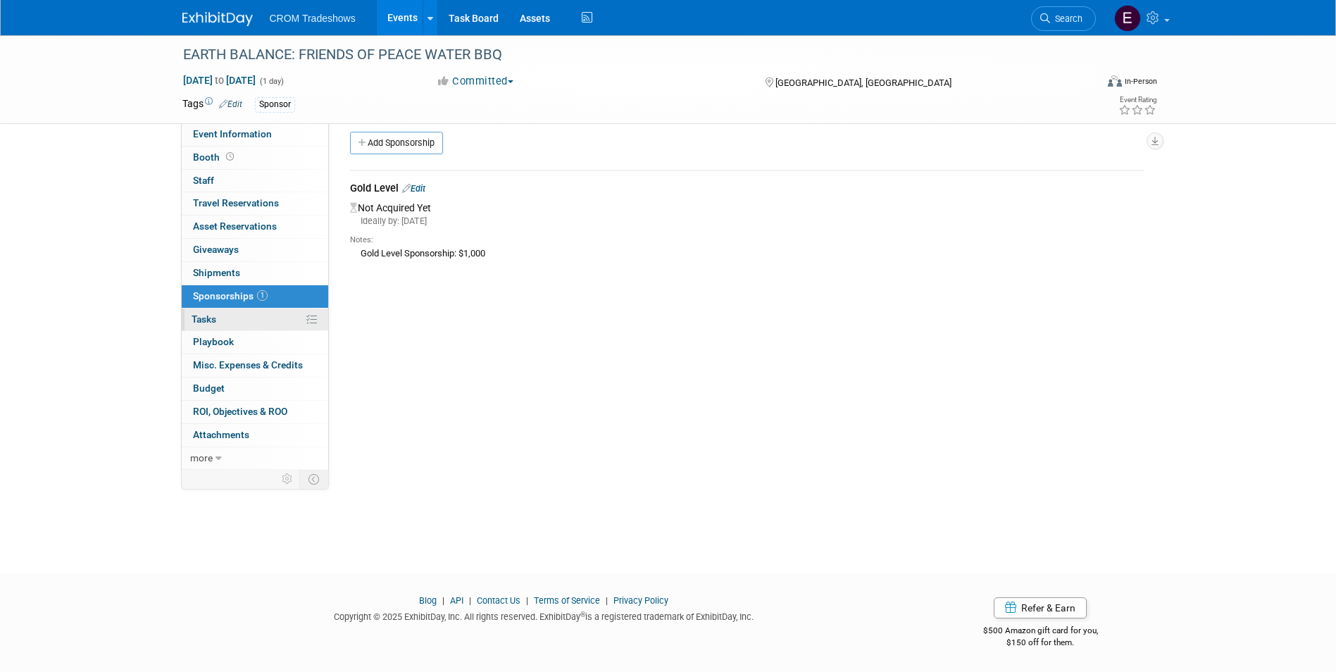
click at [266, 323] on link "0% Tasks 0%" at bounding box center [255, 319] width 146 height 23
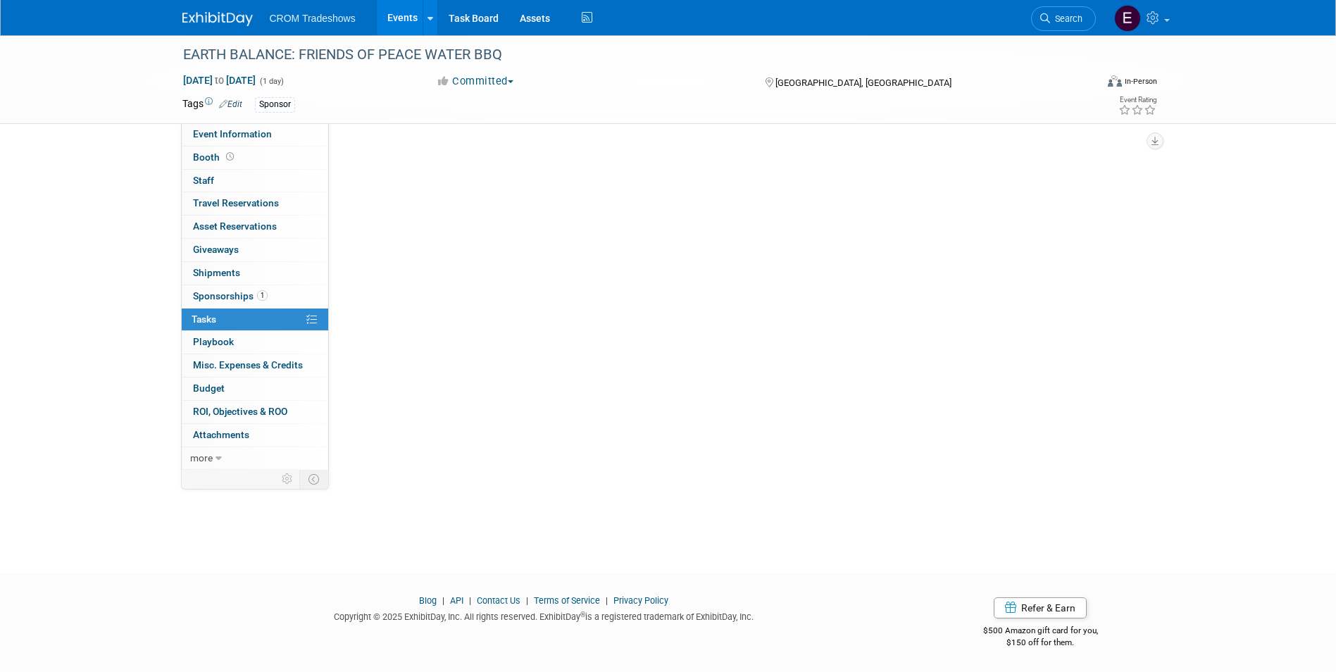
scroll to position [0, 0]
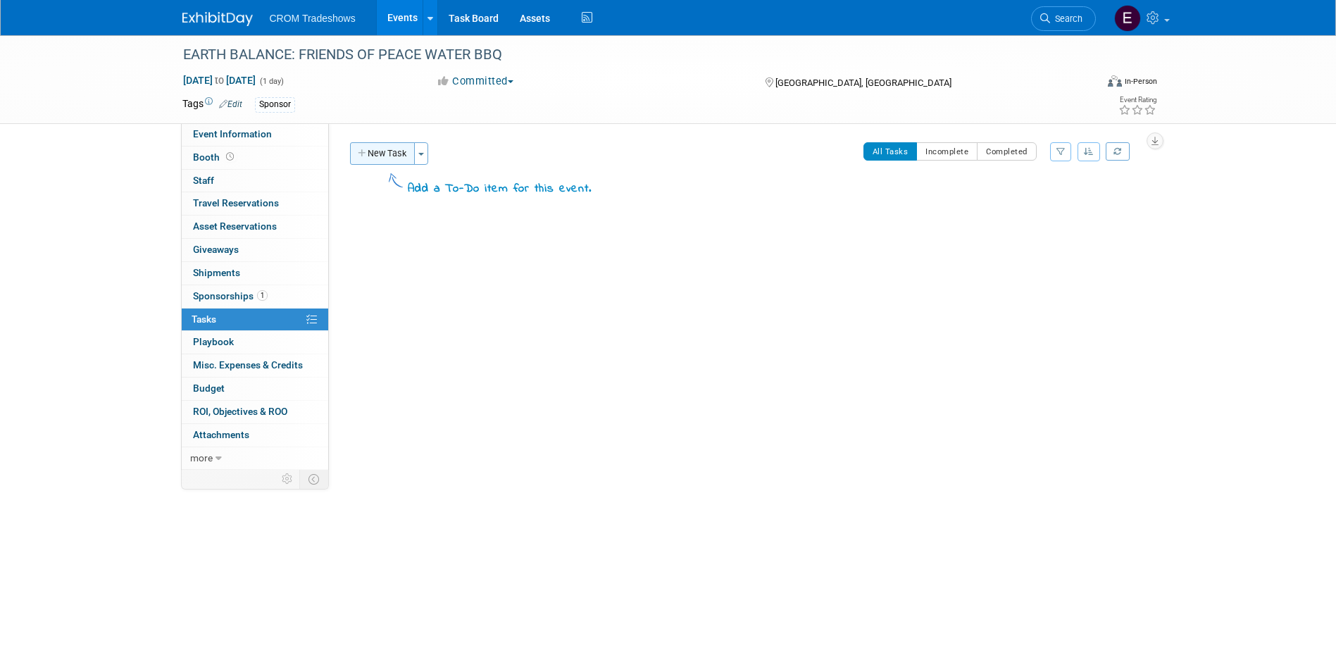
click at [403, 155] on button "New Task" at bounding box center [382, 153] width 65 height 23
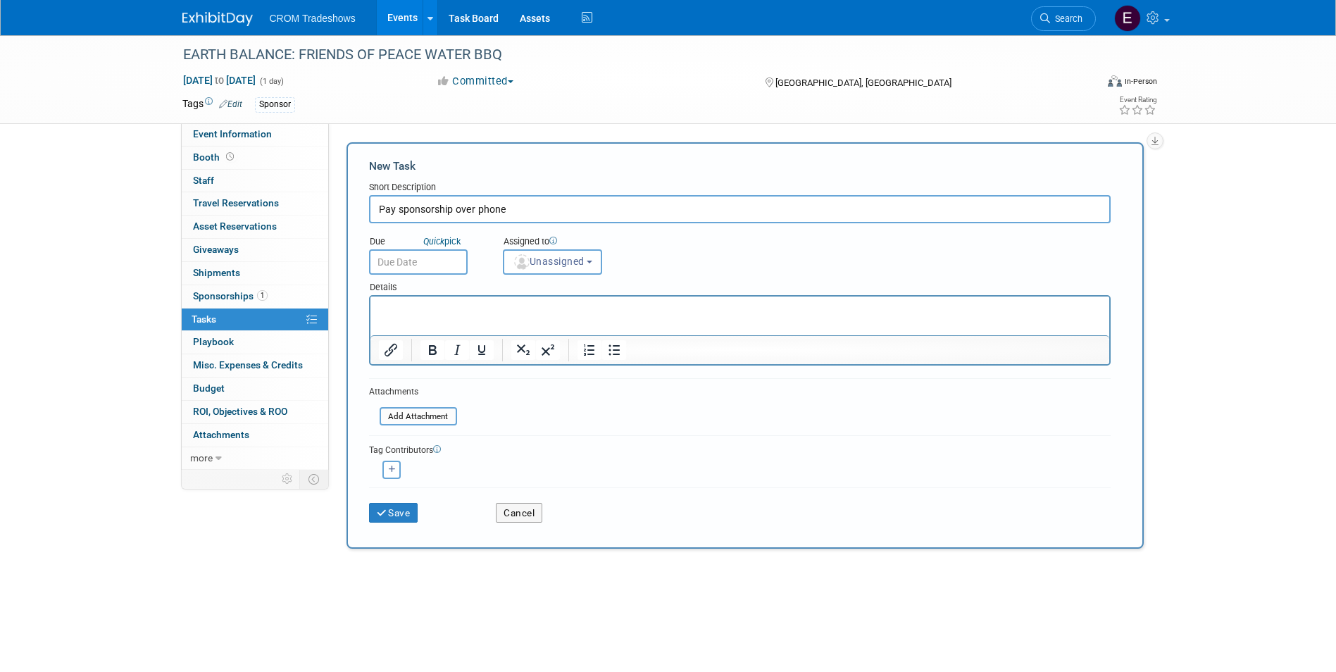
type input "Pay sponsorship over phone"
click at [402, 257] on input "text" at bounding box center [418, 261] width 99 height 25
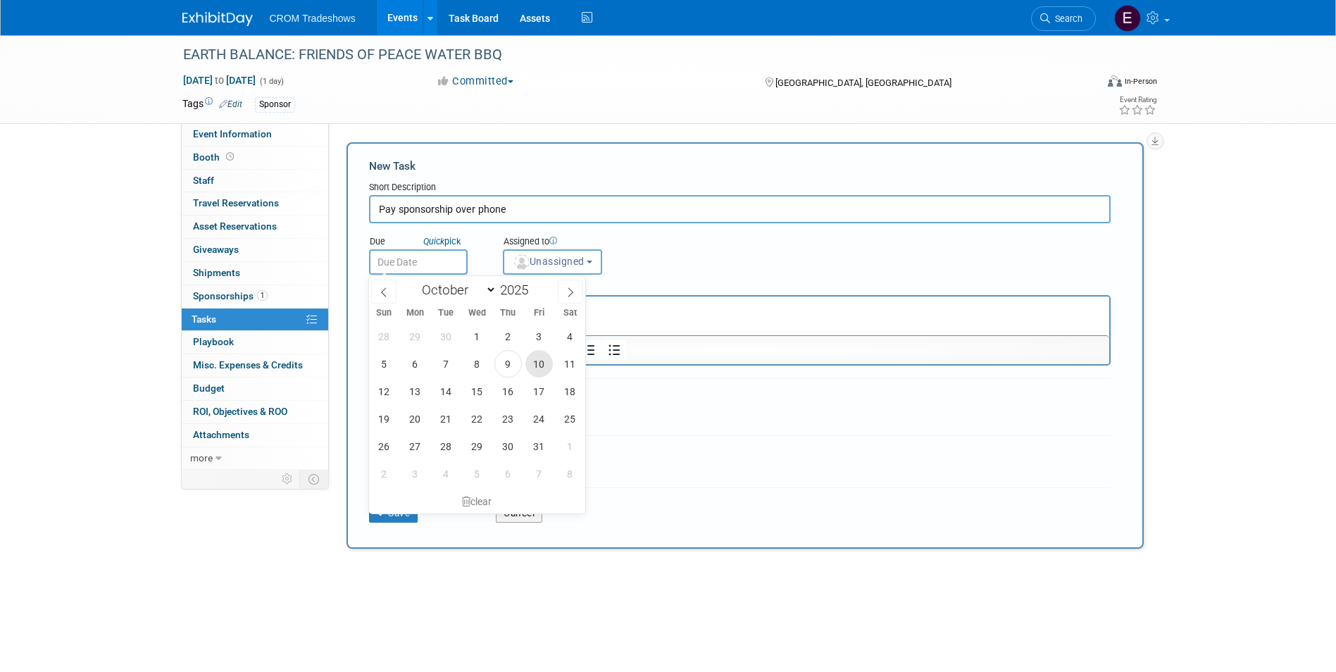
click at [537, 359] on span "10" at bounding box center [538, 363] width 27 height 27
type input "Oct 10, 2025"
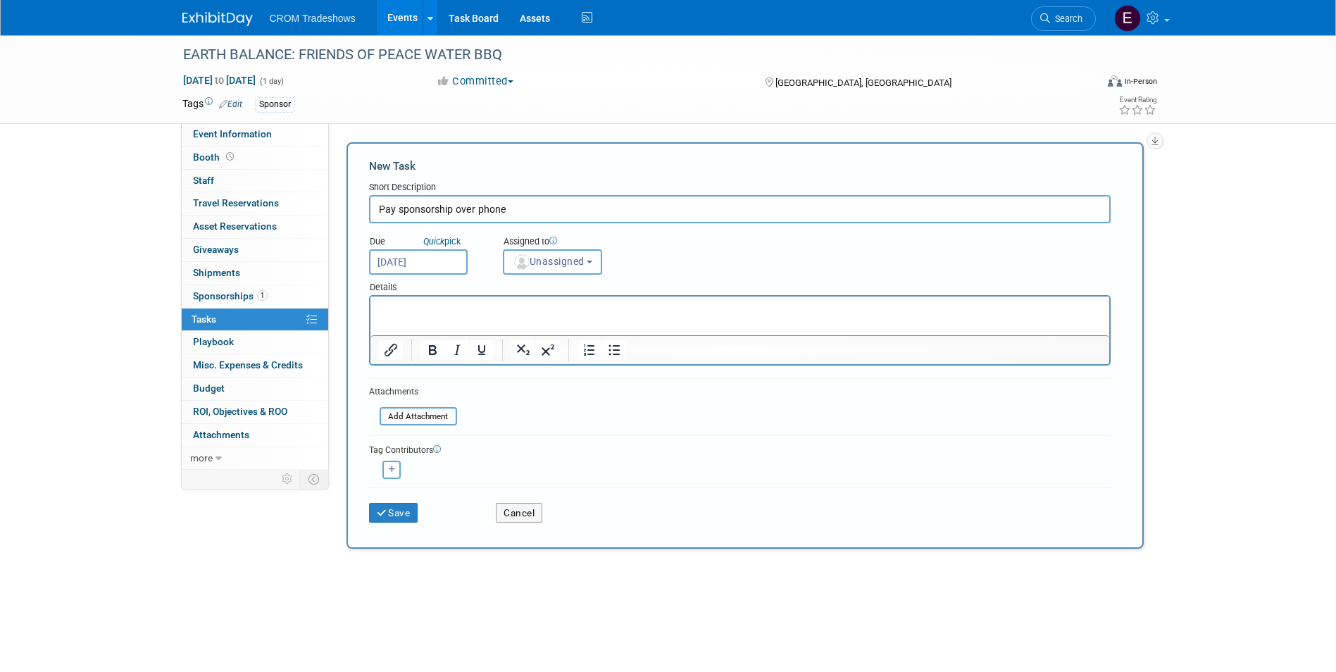
click at [570, 267] on span "Unassigned" at bounding box center [549, 261] width 72 height 11
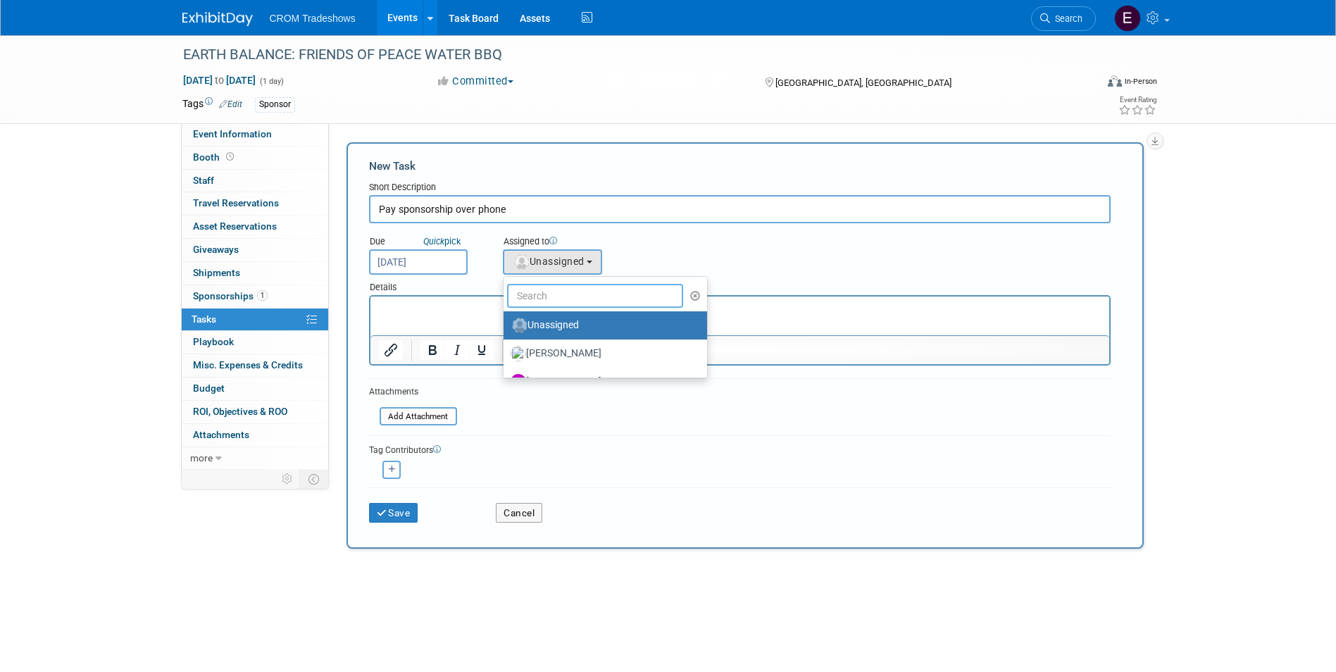
click at [557, 295] on input "text" at bounding box center [595, 296] width 177 height 24
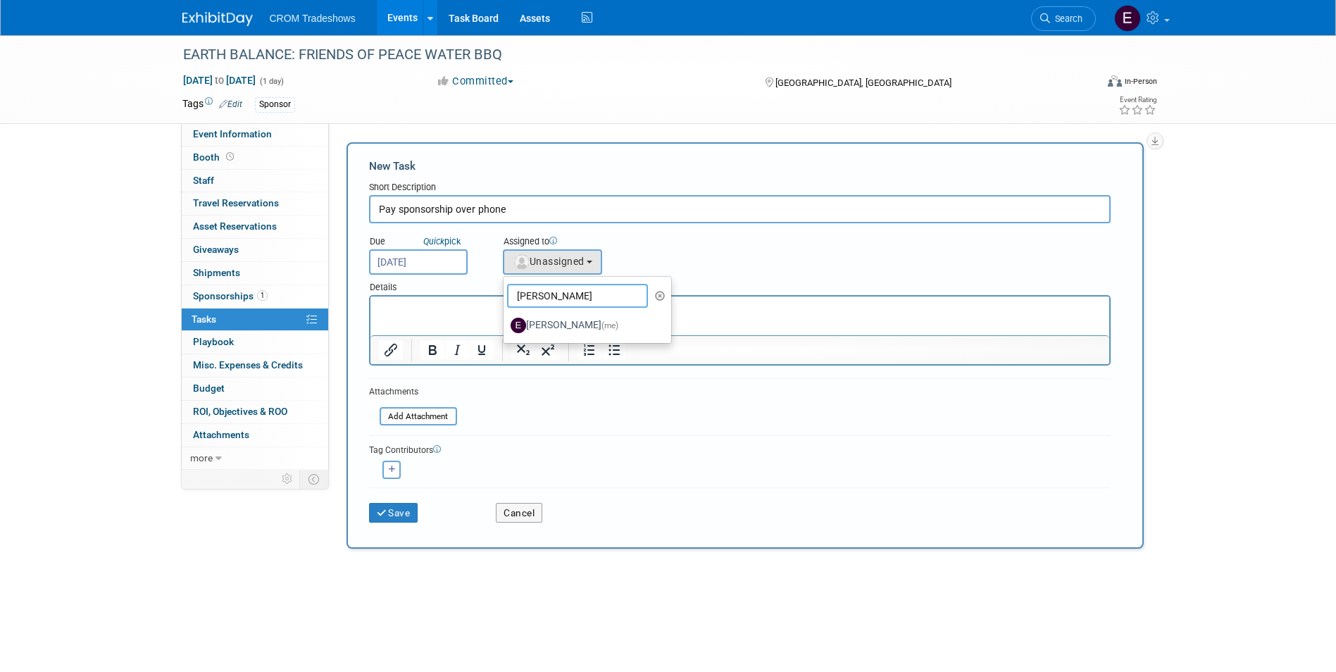
type input "emily"
click at [558, 330] on label "Emily Williams (me)" at bounding box center [584, 325] width 147 height 23
click at [506, 328] on input "Emily Williams (me)" at bounding box center [501, 323] width 9 height 9
select select "0cdcd033-fee4-47eb-bd62-9ccce2df79c1"
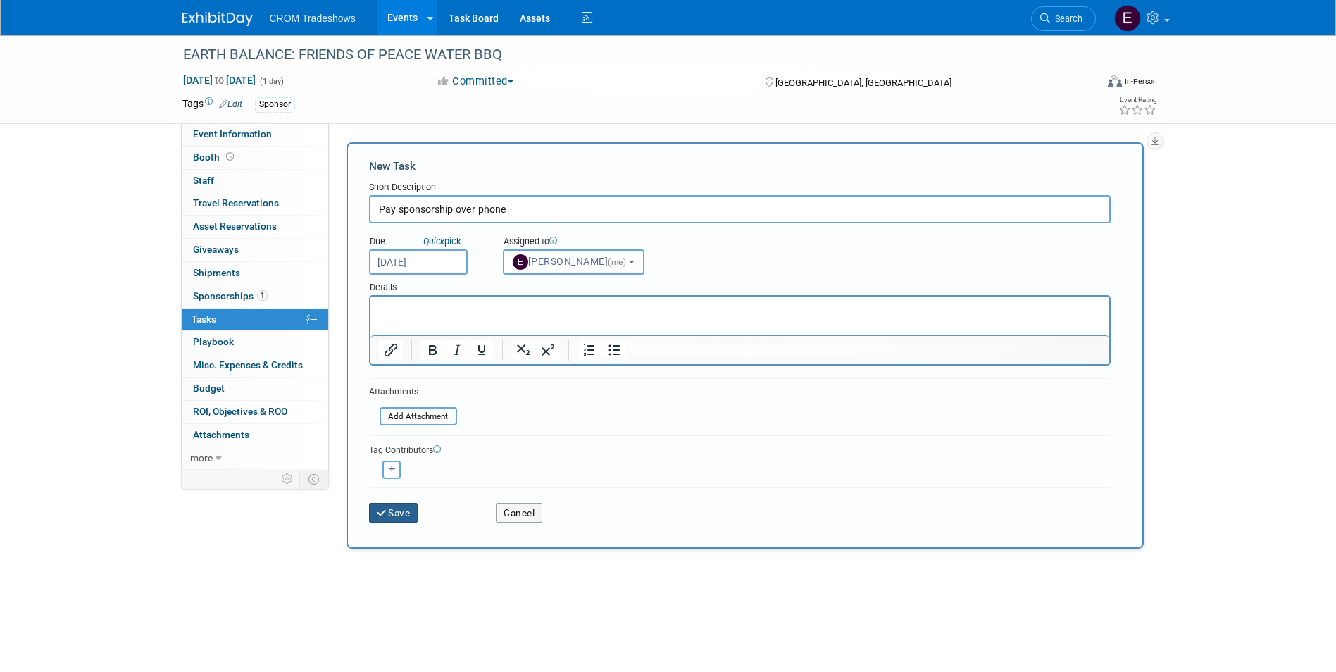
click at [416, 511] on button "Save" at bounding box center [393, 513] width 49 height 20
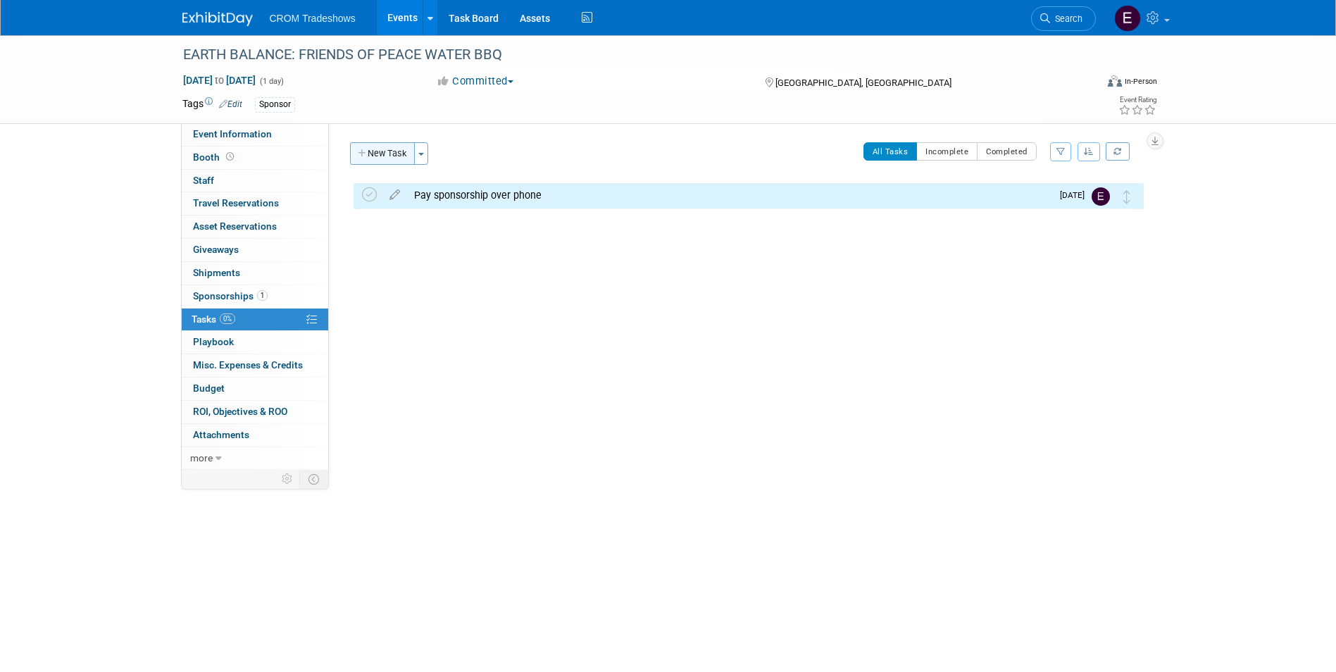
click at [373, 161] on button "New Task" at bounding box center [382, 153] width 65 height 23
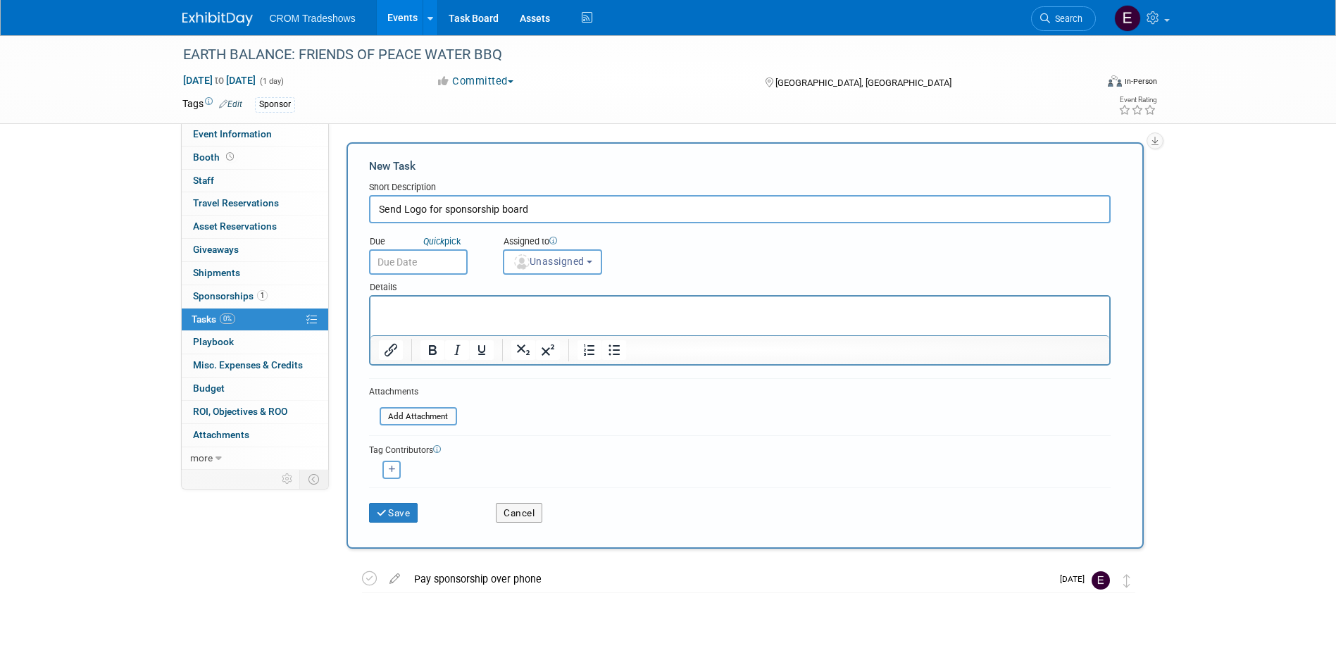
type input "Send Logo for sponsorship board"
click at [422, 266] on input "text" at bounding box center [418, 261] width 99 height 25
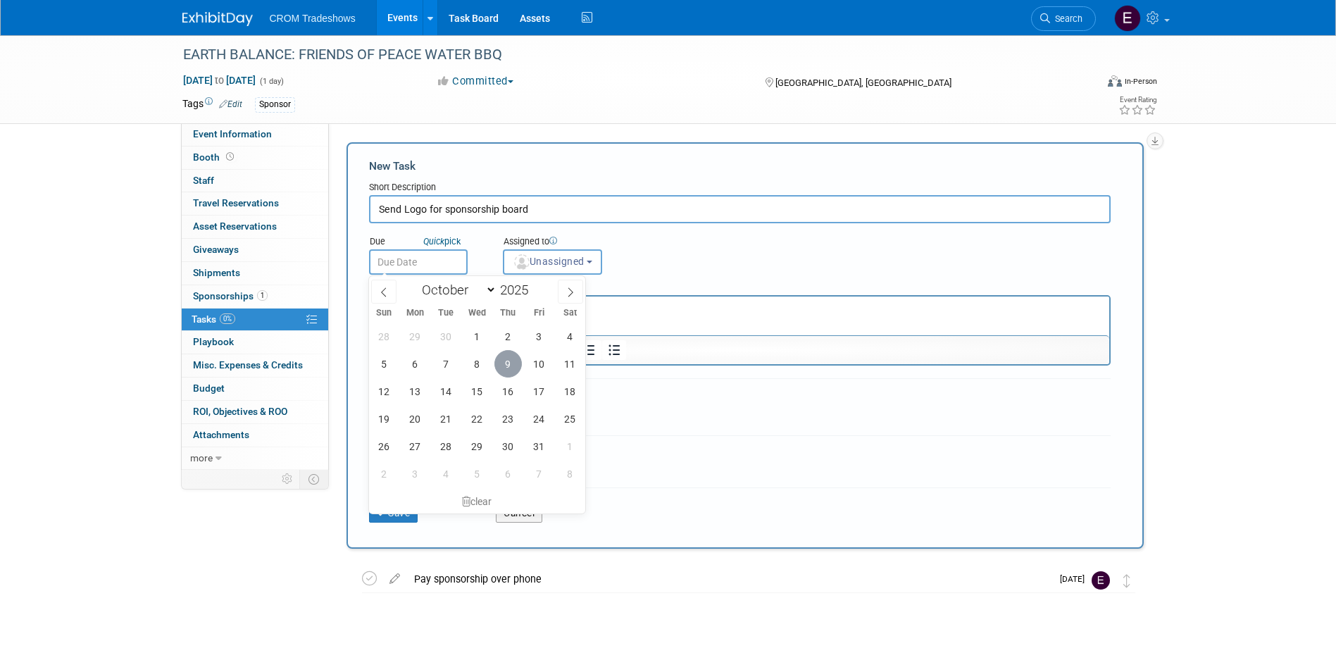
click at [505, 370] on span "9" at bounding box center [507, 363] width 27 height 27
type input "Oct 9, 2025"
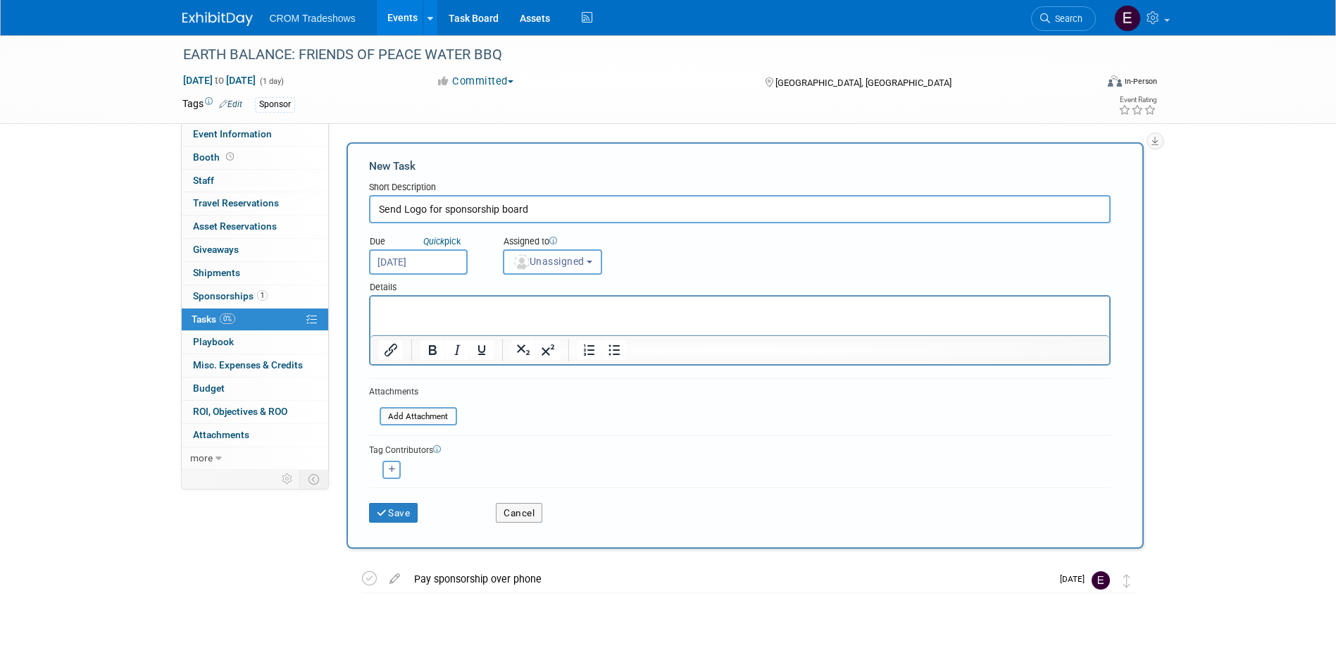
click at [578, 252] on button "Unassigned" at bounding box center [553, 261] width 100 height 25
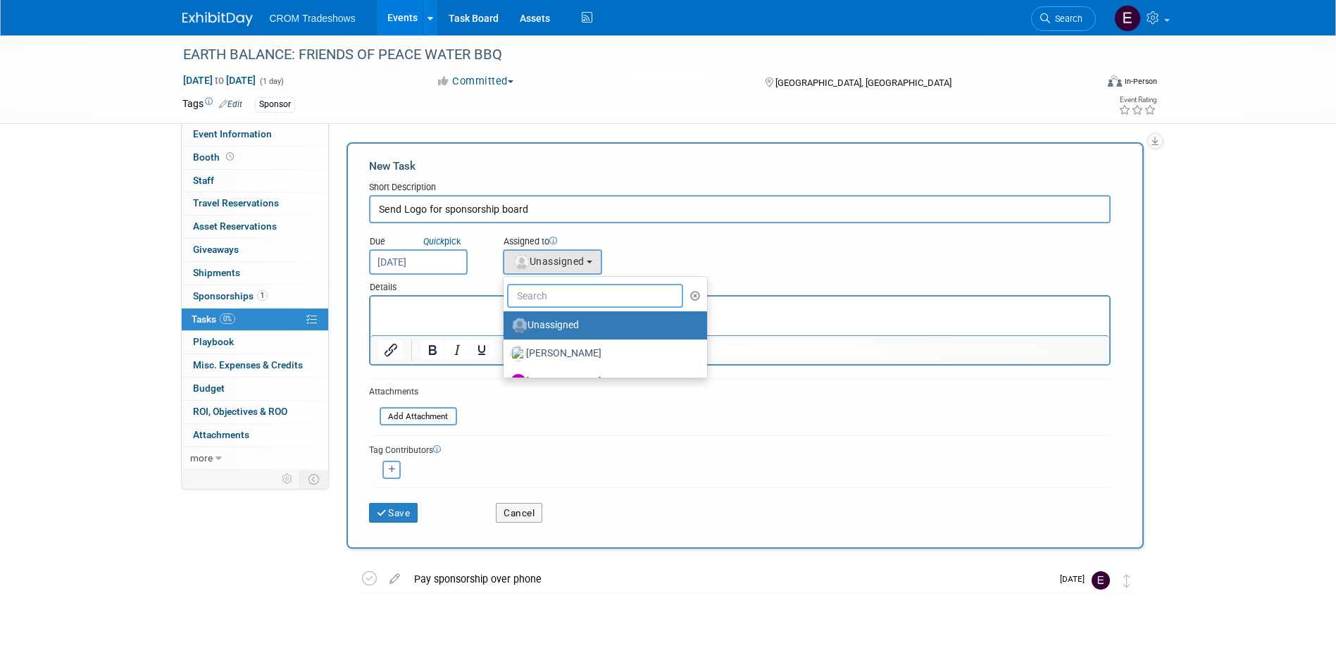
click at [578, 294] on input "text" at bounding box center [595, 296] width 177 height 24
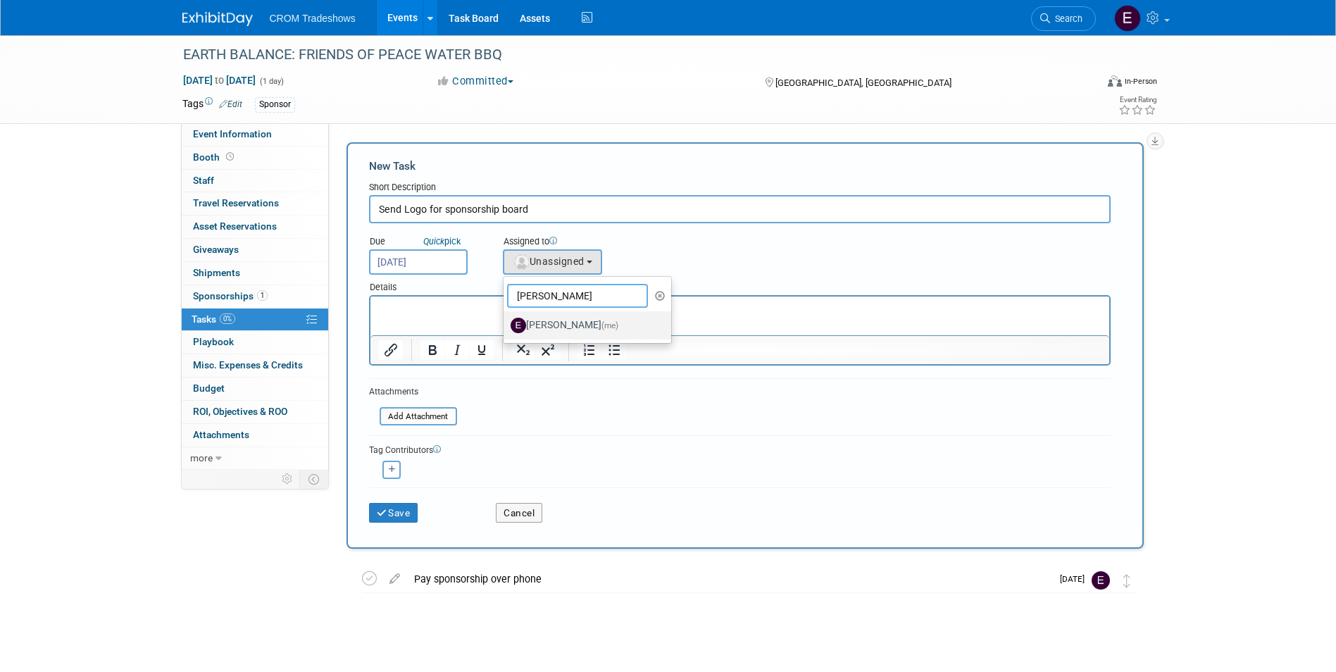
type input "emily"
click at [574, 335] on label "Emily Williams (me)" at bounding box center [584, 325] width 147 height 23
click at [506, 328] on input "Emily Williams (me)" at bounding box center [501, 323] width 9 height 9
select select "0cdcd033-fee4-47eb-bd62-9ccce2df79c1"
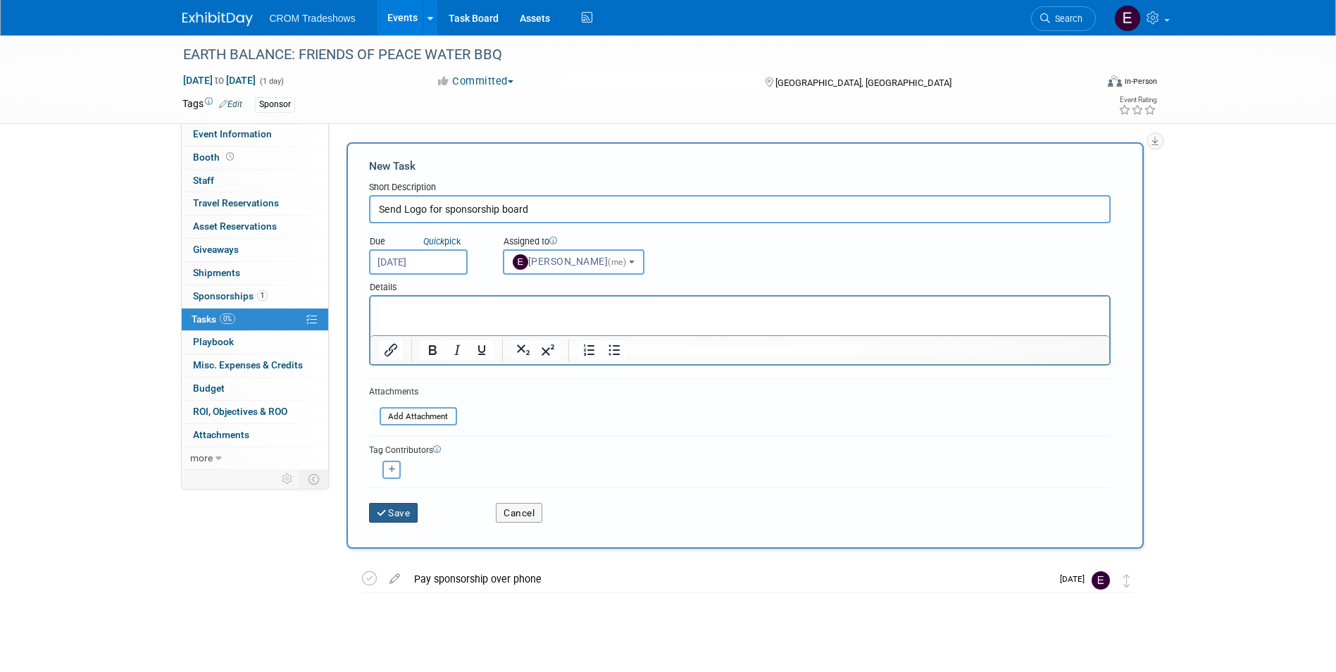
click at [379, 516] on icon "submit" at bounding box center [383, 513] width 12 height 10
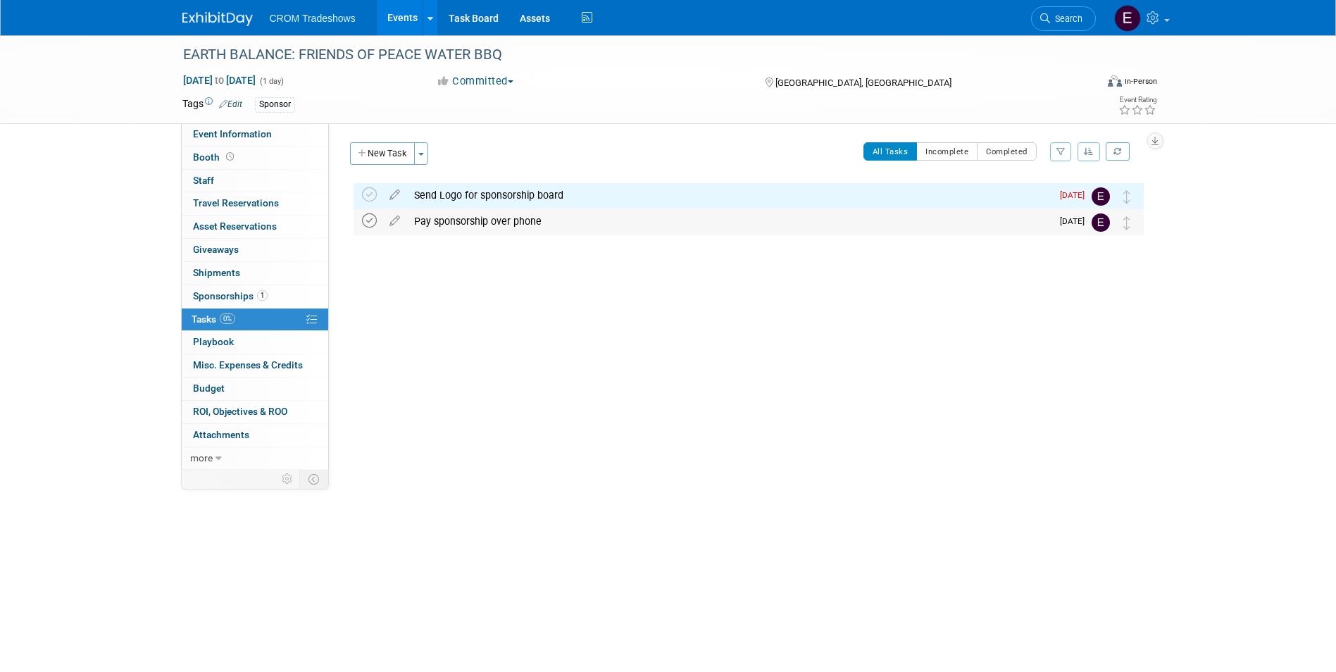
click at [366, 223] on icon at bounding box center [369, 220] width 15 height 15
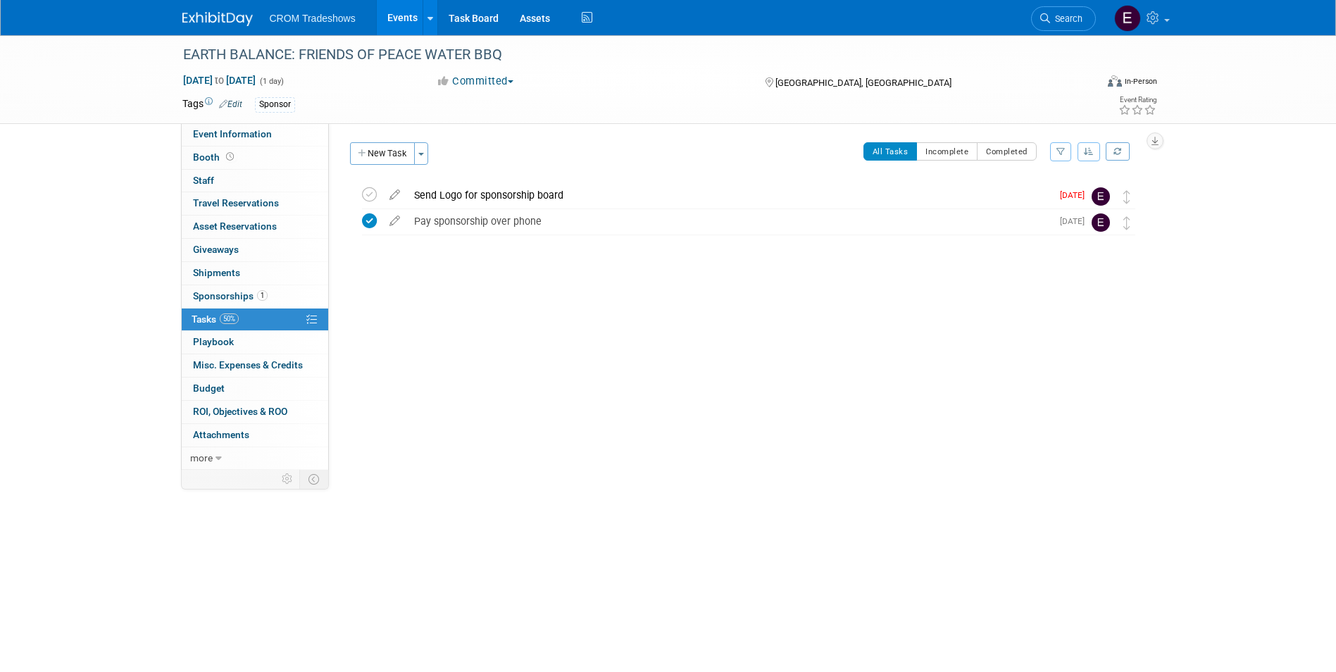
click at [409, 20] on link "Events" at bounding box center [402, 17] width 51 height 35
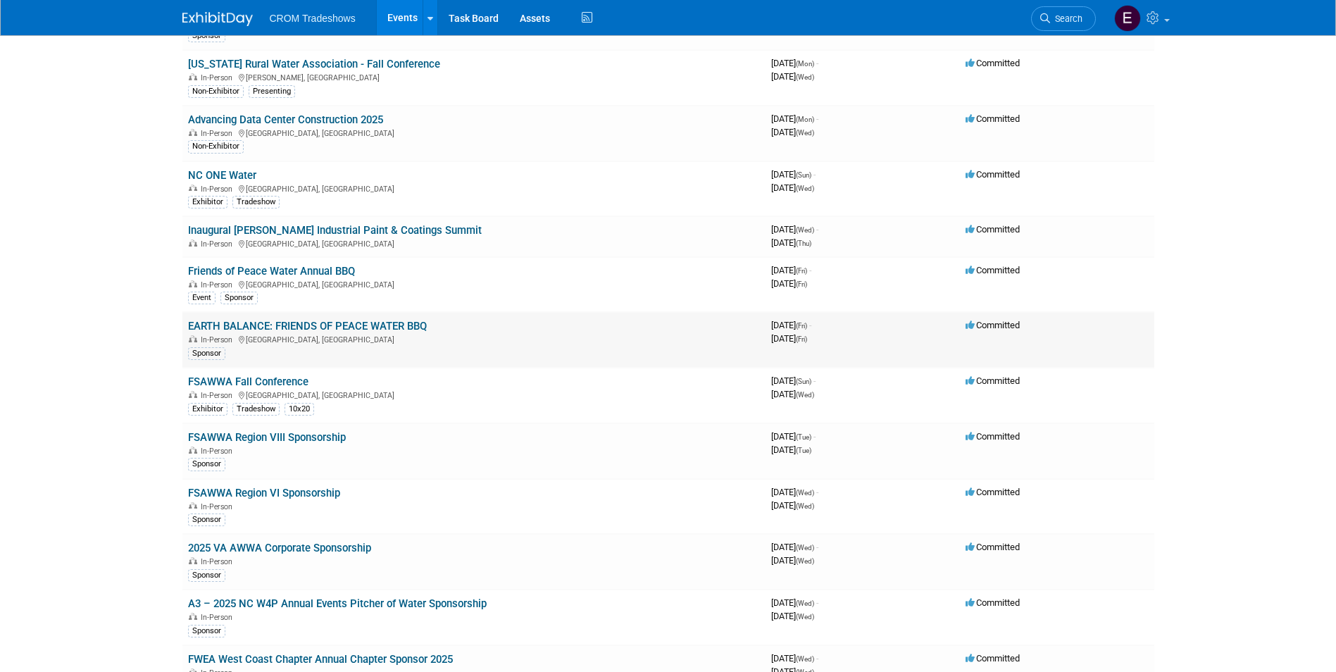
scroll to position [493, 0]
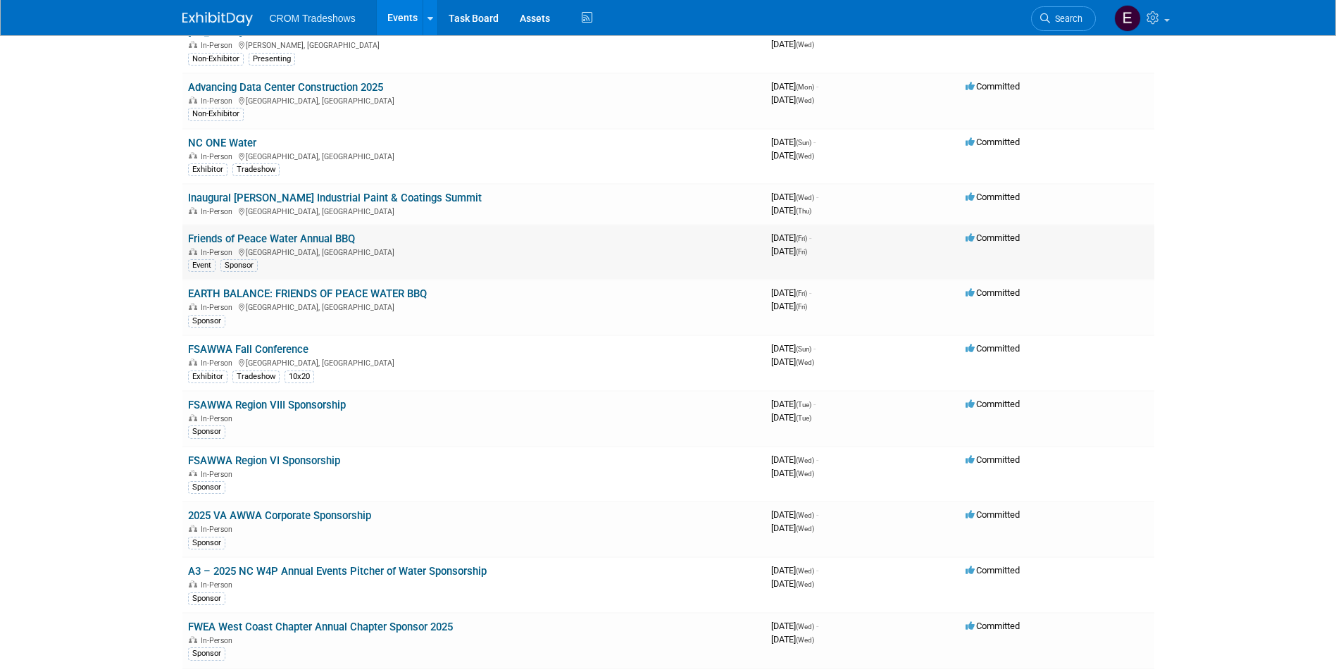
click at [338, 240] on link "Friends of Peace Water Annual BBQ" at bounding box center [271, 238] width 167 height 13
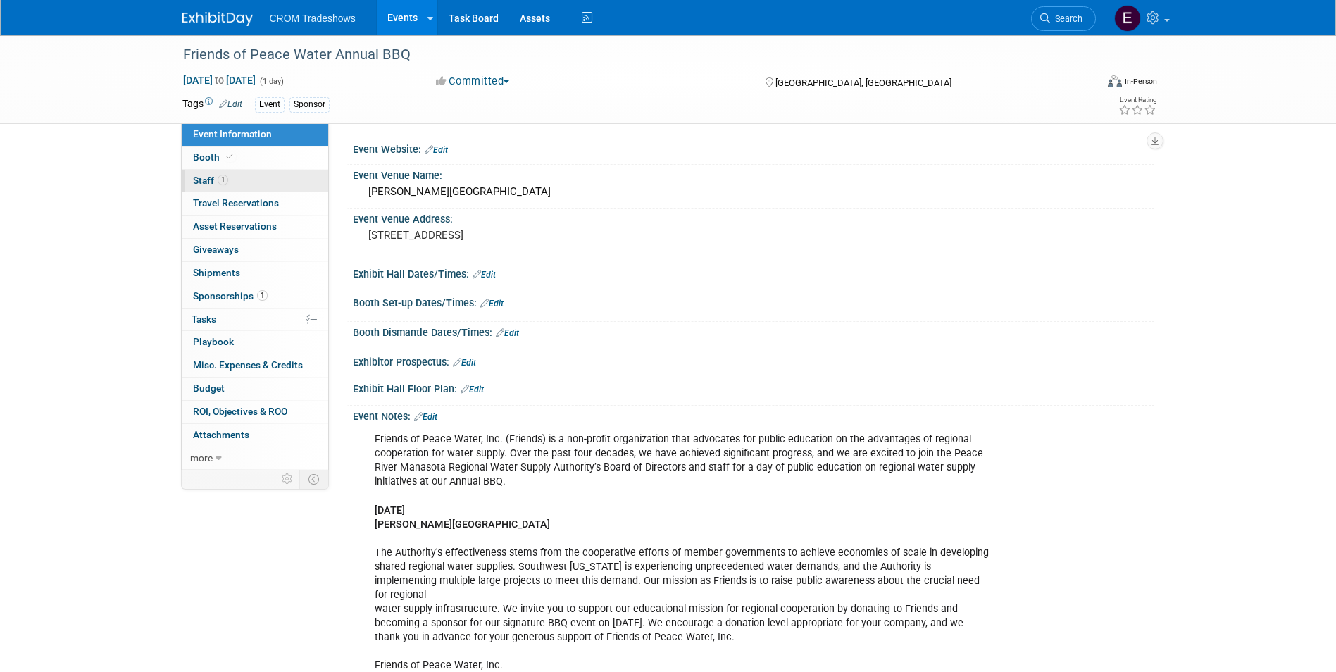
click at [258, 183] on link "1 Staff 1" at bounding box center [255, 181] width 146 height 23
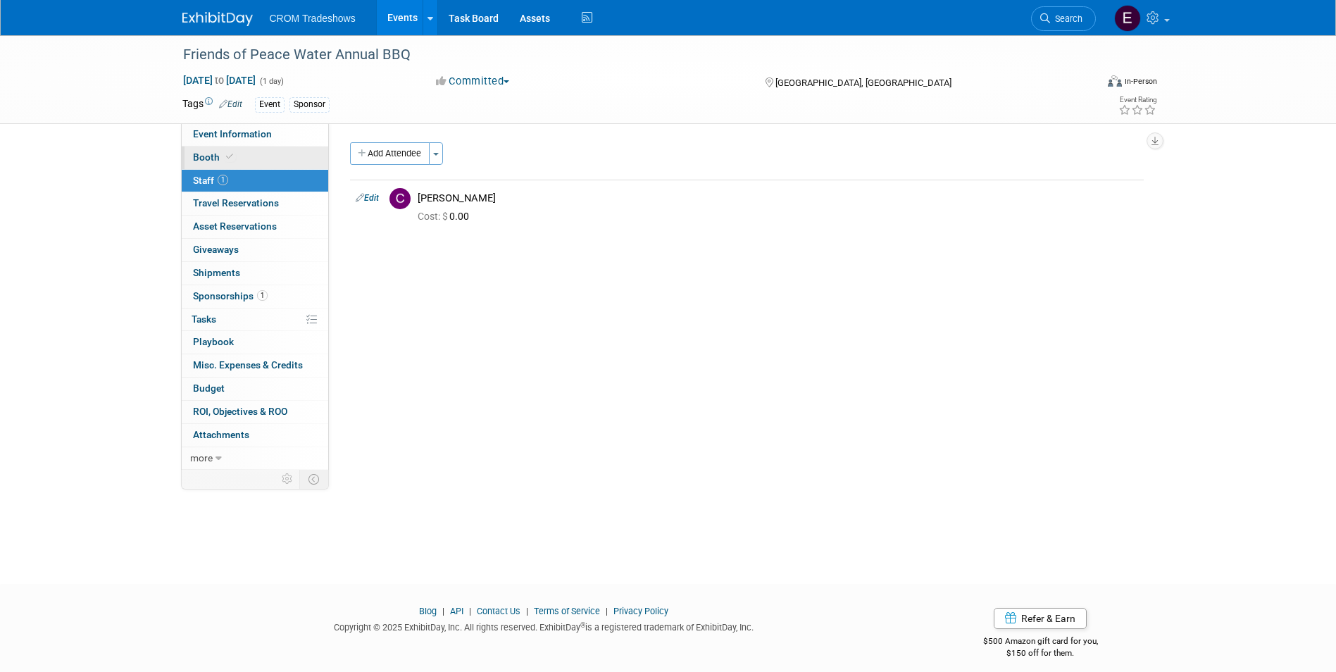
click at [280, 168] on link "Booth" at bounding box center [255, 157] width 146 height 23
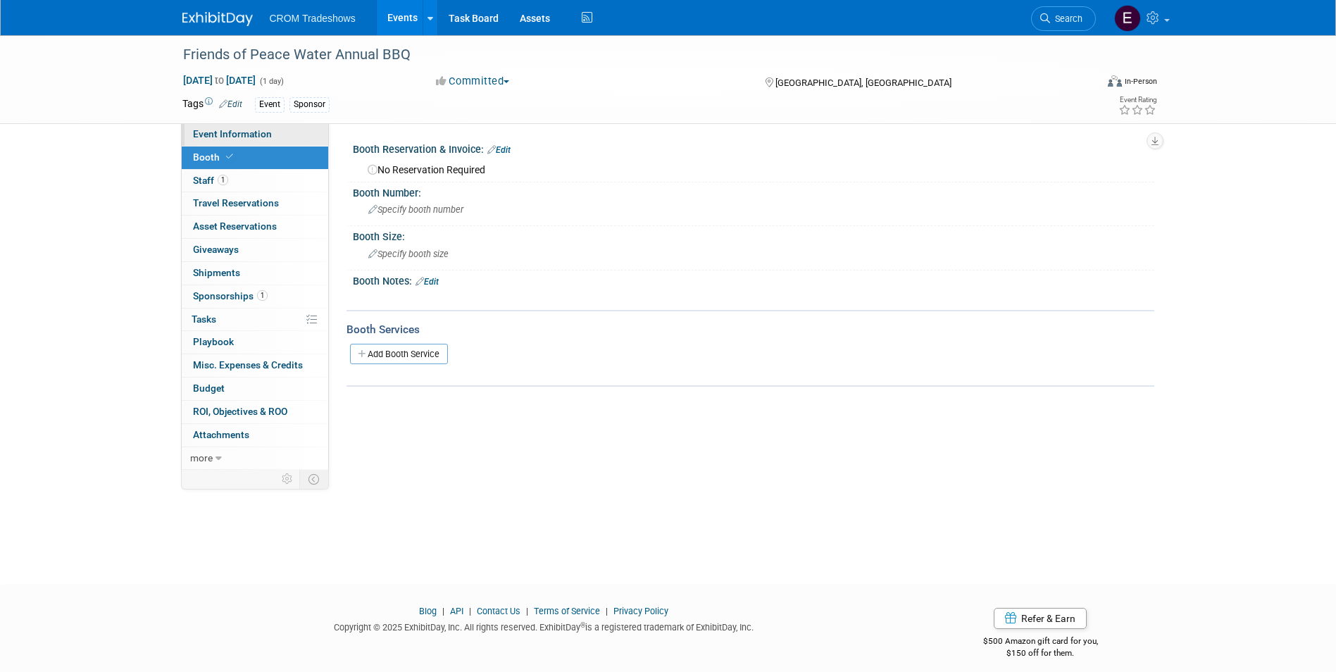
click at [287, 141] on link "Event Information" at bounding box center [255, 134] width 146 height 23
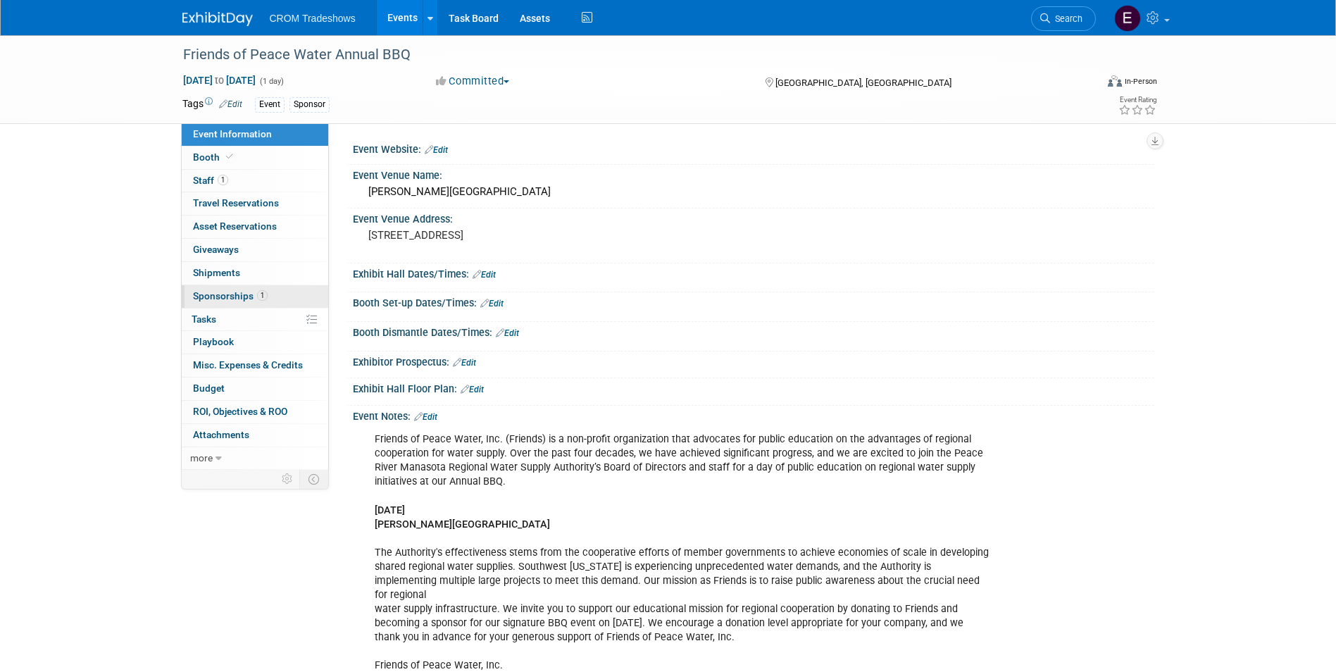
click at [281, 298] on link "1 Sponsorships 1" at bounding box center [255, 296] width 146 height 23
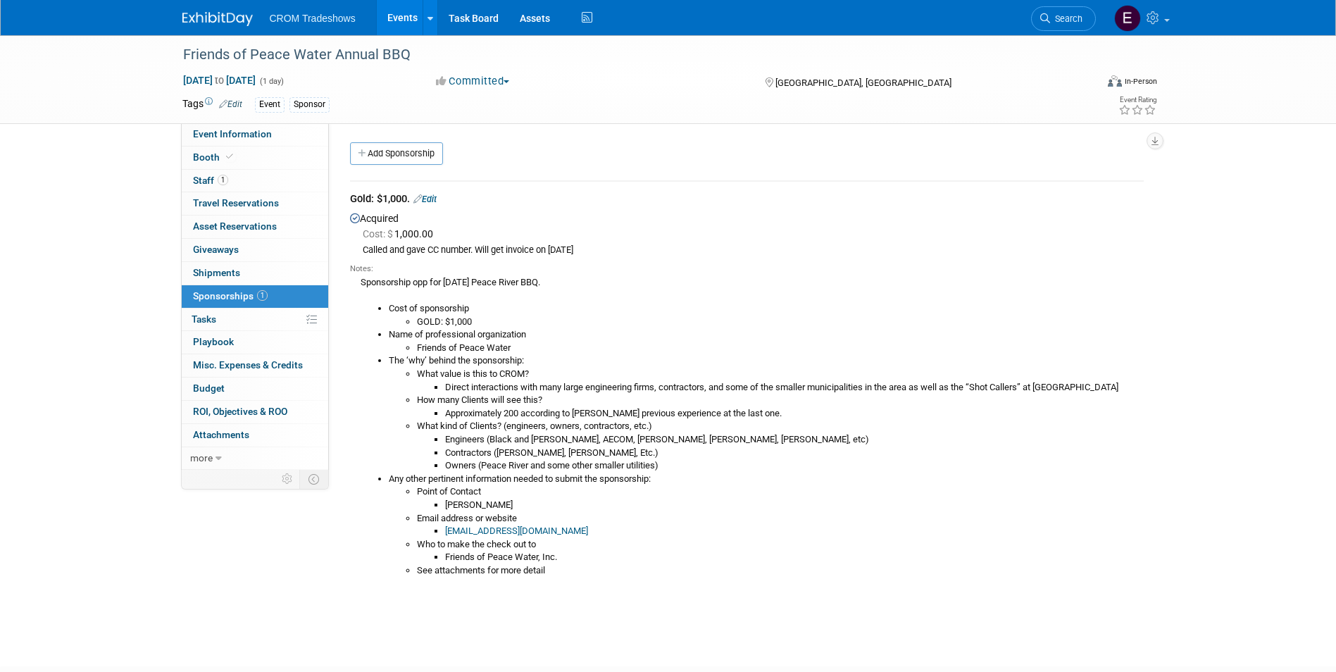
click at [394, 17] on link "Events" at bounding box center [402, 17] width 51 height 35
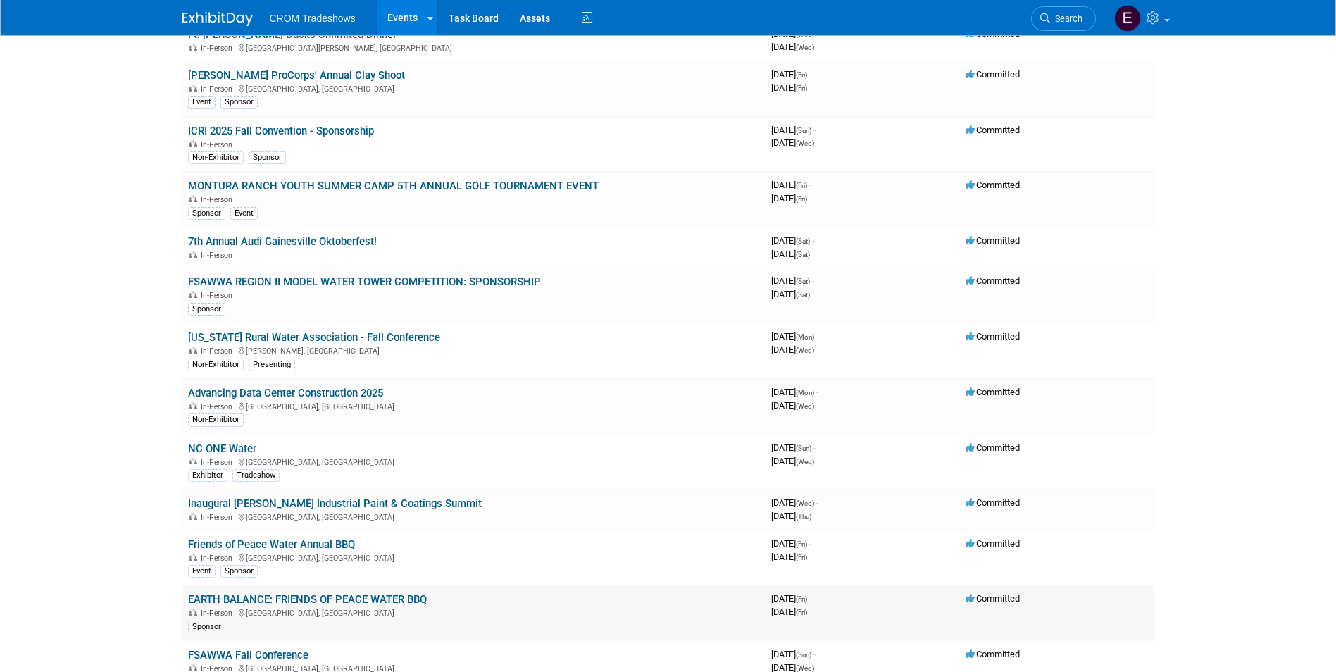
scroll to position [352, 0]
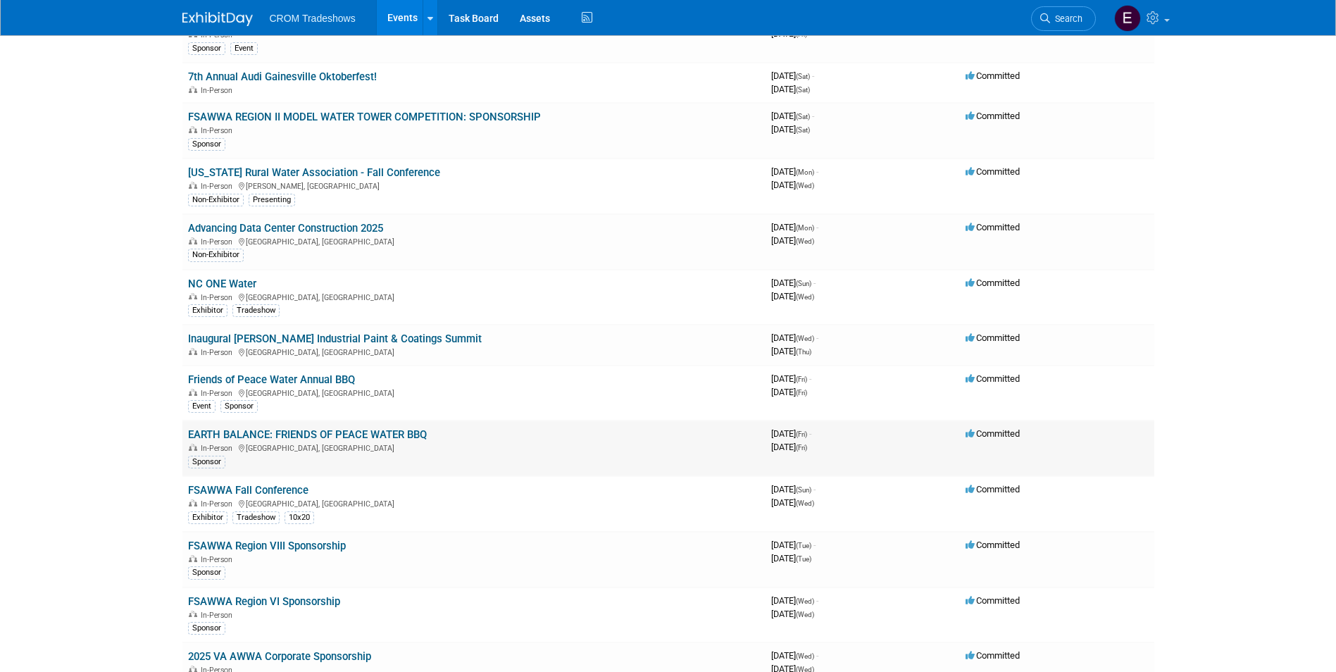
click at [391, 436] on link "EARTH BALANCE: FRIENDS OF PEACE WATER BBQ" at bounding box center [307, 434] width 239 height 13
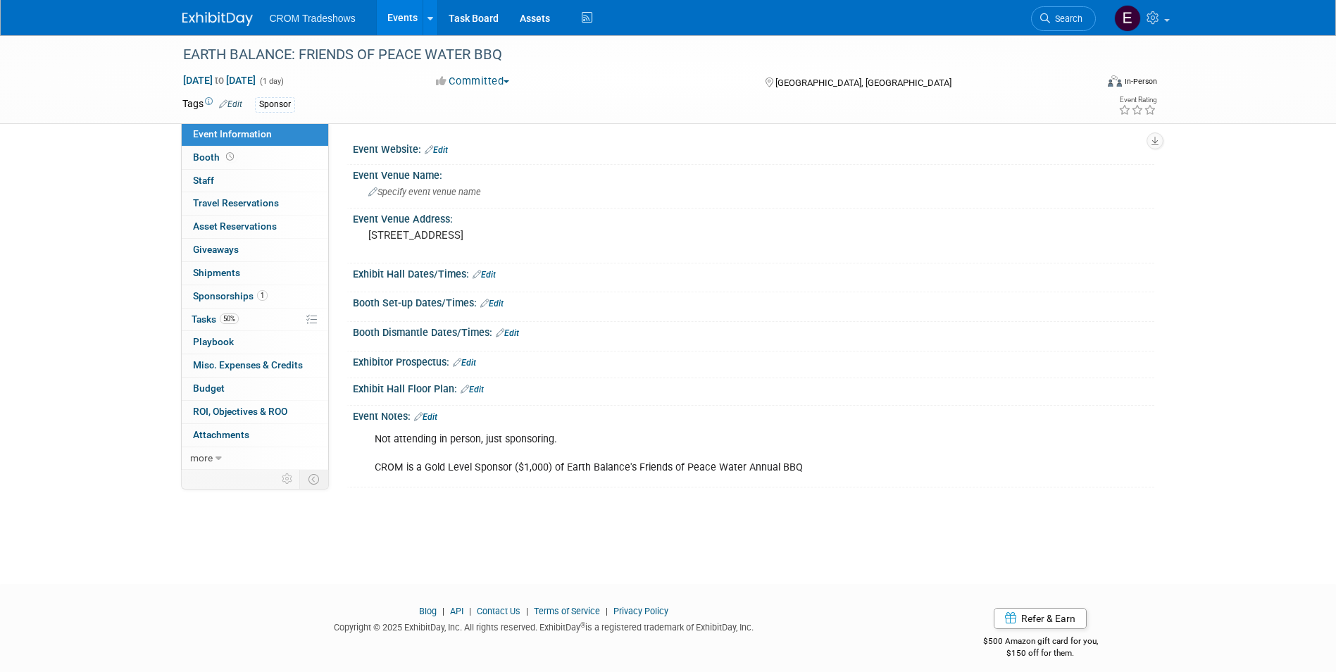
drag, startPoint x: 377, startPoint y: 442, endPoint x: 836, endPoint y: 467, distance: 459.9
click at [836, 467] on div "Not attending in person, just sponsoring. CROM is a Gold Level Sponsor ($1,000)…" at bounding box center [682, 453] width 635 height 56
drag, startPoint x: 836, startPoint y: 467, endPoint x: 787, endPoint y: 473, distance: 49.7
copy div "Not attending in person, just sponsoring. CROM is a Gold Level Sponsor ($1,000)…"
drag, startPoint x: 582, startPoint y: 231, endPoint x: 371, endPoint y: 234, distance: 210.6
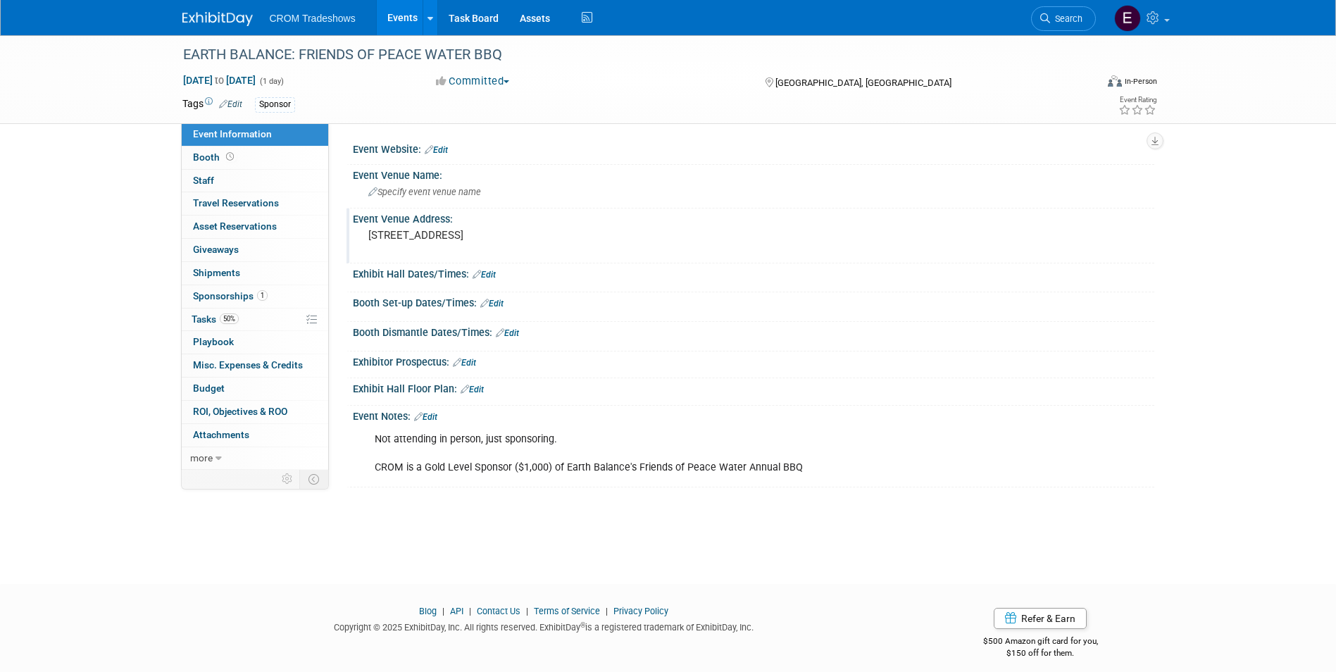
click at [371, 234] on pre "[STREET_ADDRESS]" at bounding box center [519, 235] width 303 height 13
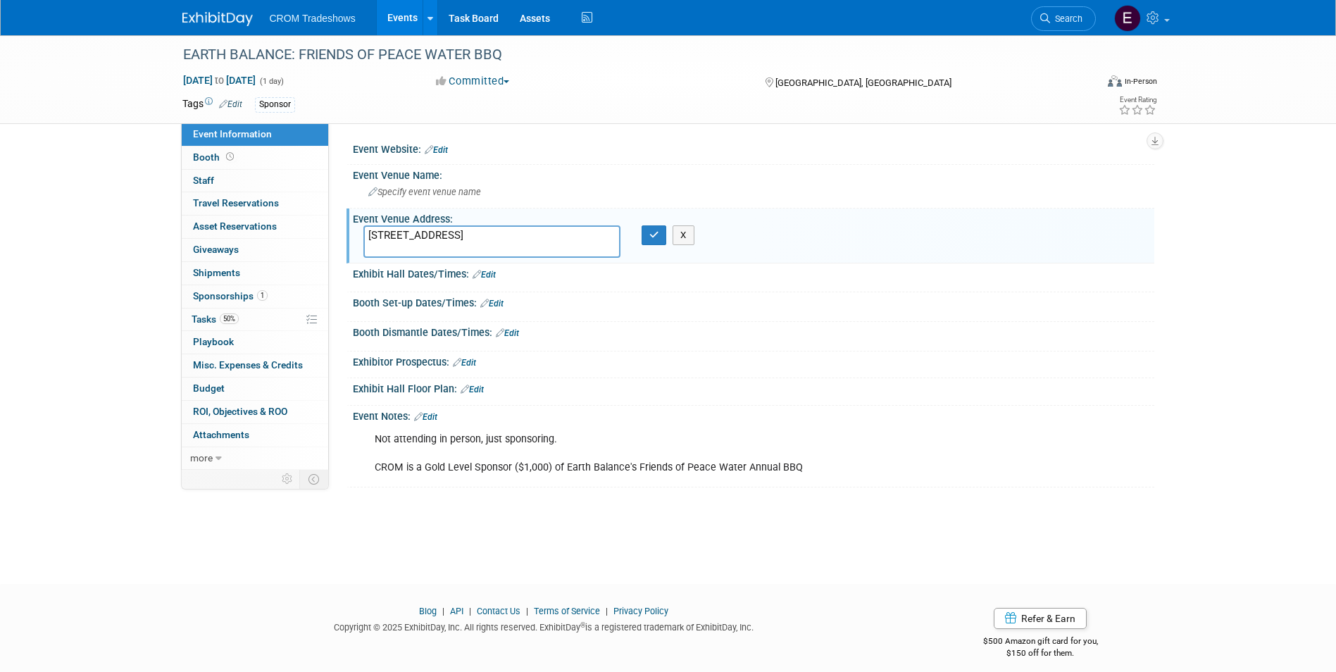
click at [371, 235] on textarea "[STREET_ADDRESS]" at bounding box center [491, 241] width 257 height 32
drag, startPoint x: 370, startPoint y: 236, endPoint x: 572, endPoint y: 235, distance: 201.4
click at [572, 235] on textarea "[STREET_ADDRESS]" at bounding box center [491, 241] width 257 height 32
click at [413, 28] on link "Events" at bounding box center [402, 17] width 51 height 35
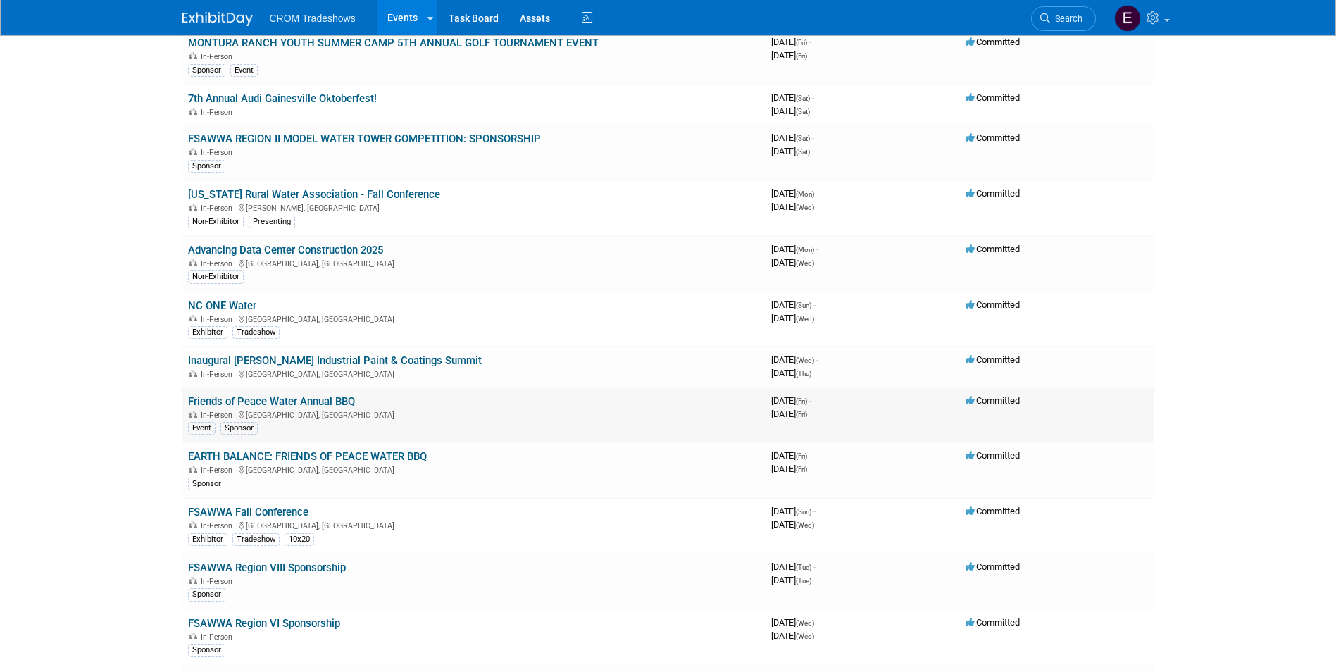
scroll to position [352, 0]
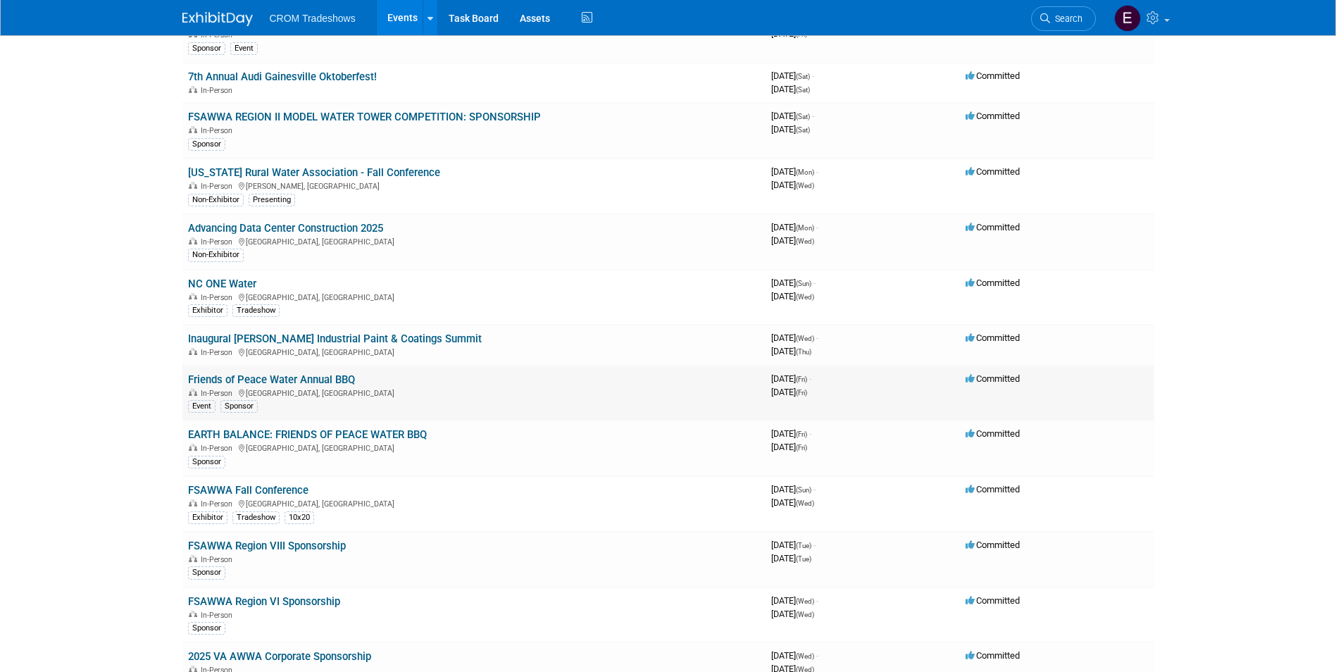
click at [304, 381] on link "Friends of Peace Water Annual BBQ" at bounding box center [271, 379] width 167 height 13
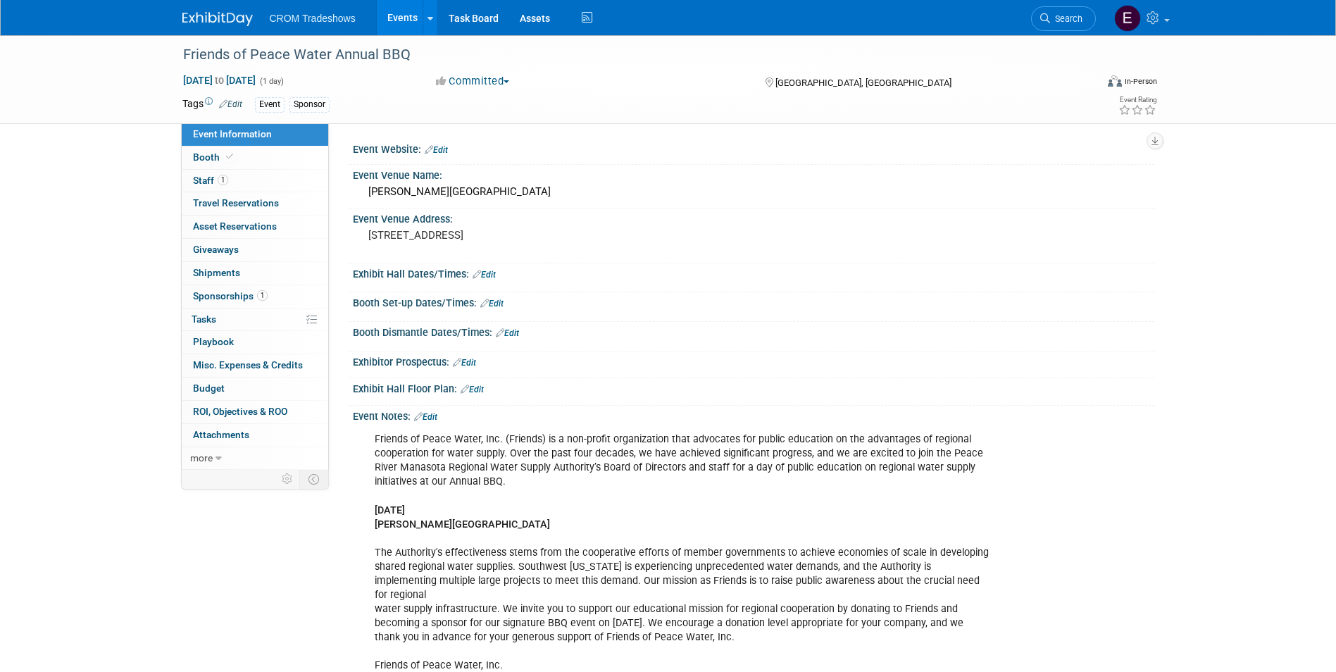
click at [415, 30] on link "Events" at bounding box center [402, 17] width 51 height 35
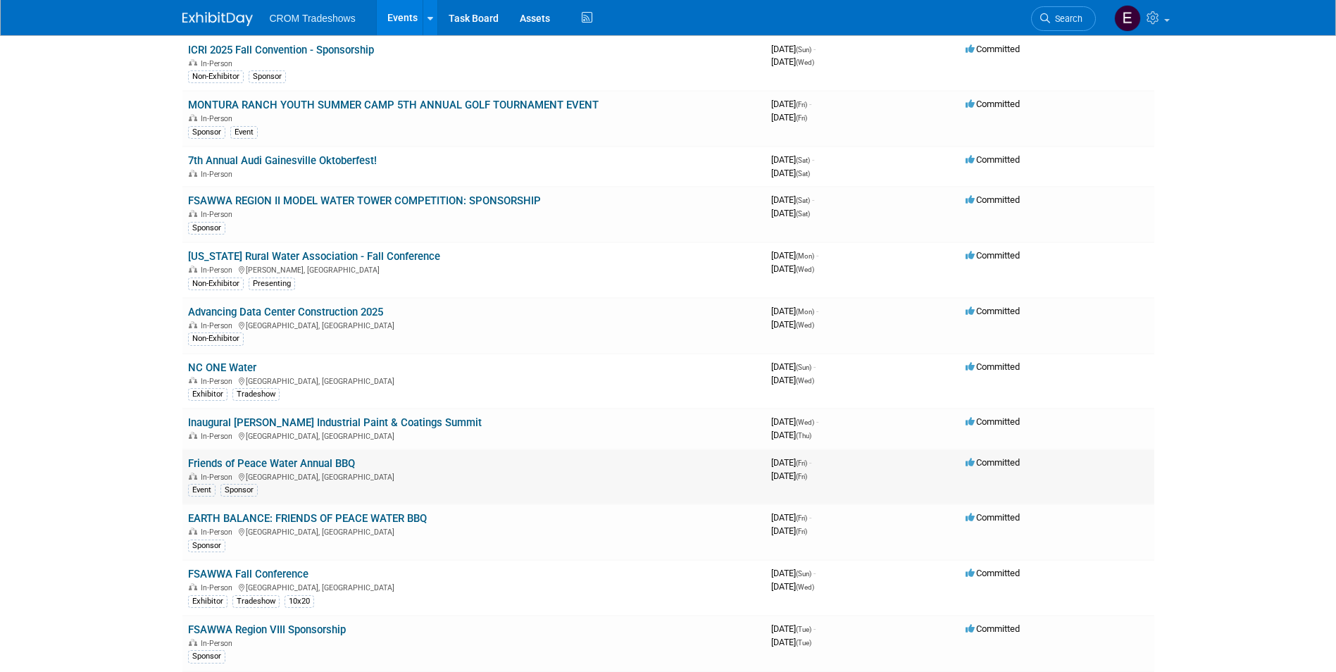
scroll to position [282, 0]
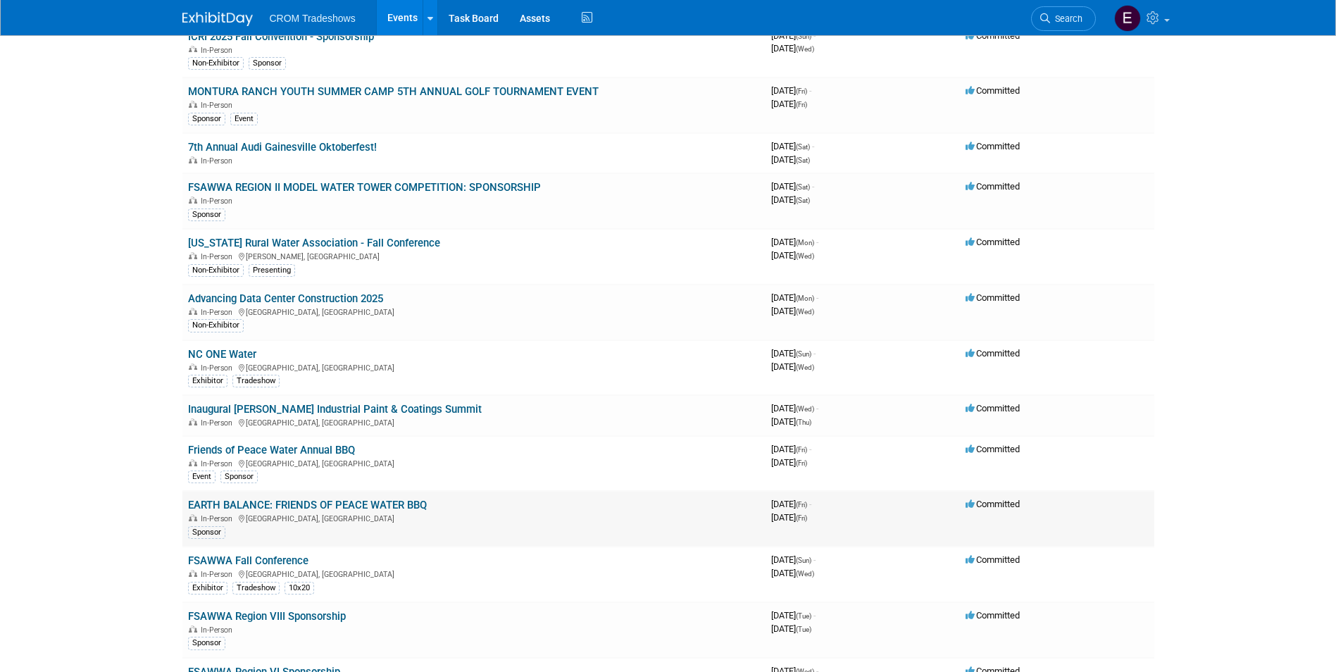
click at [336, 506] on link "EARTH BALANCE: FRIENDS OF PEACE WATER BBQ" at bounding box center [307, 505] width 239 height 13
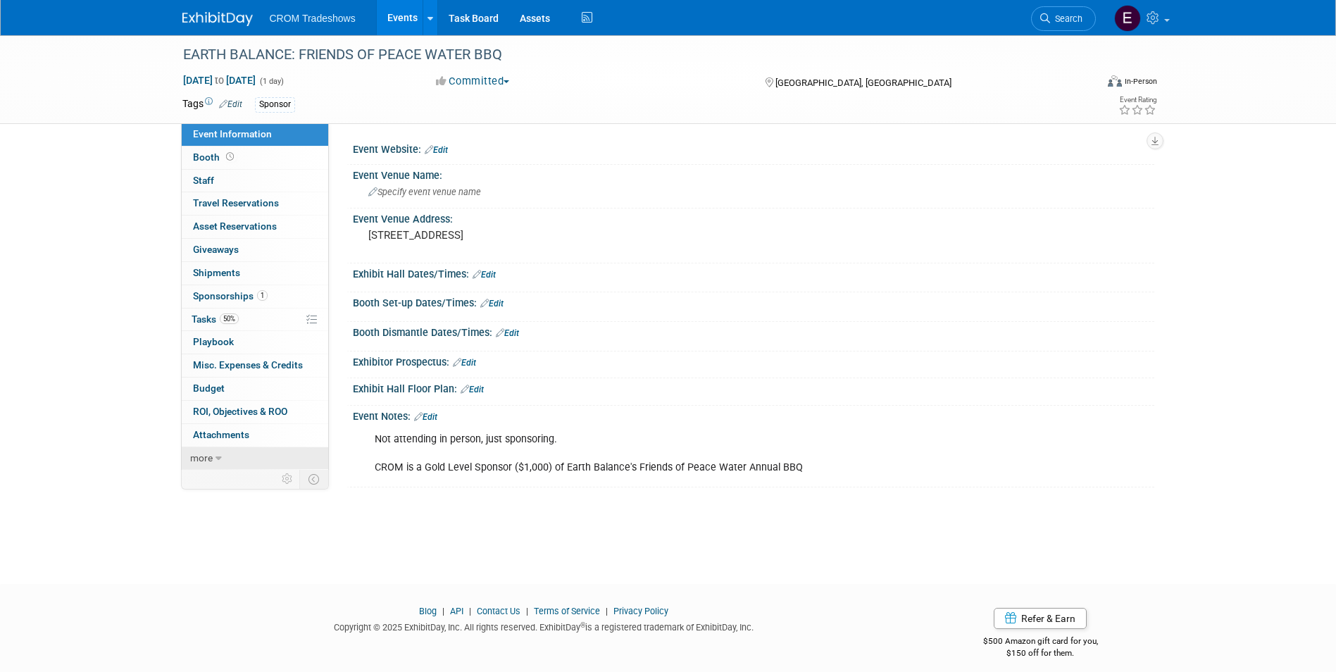
click at [196, 461] on span "more" at bounding box center [201, 457] width 23 height 11
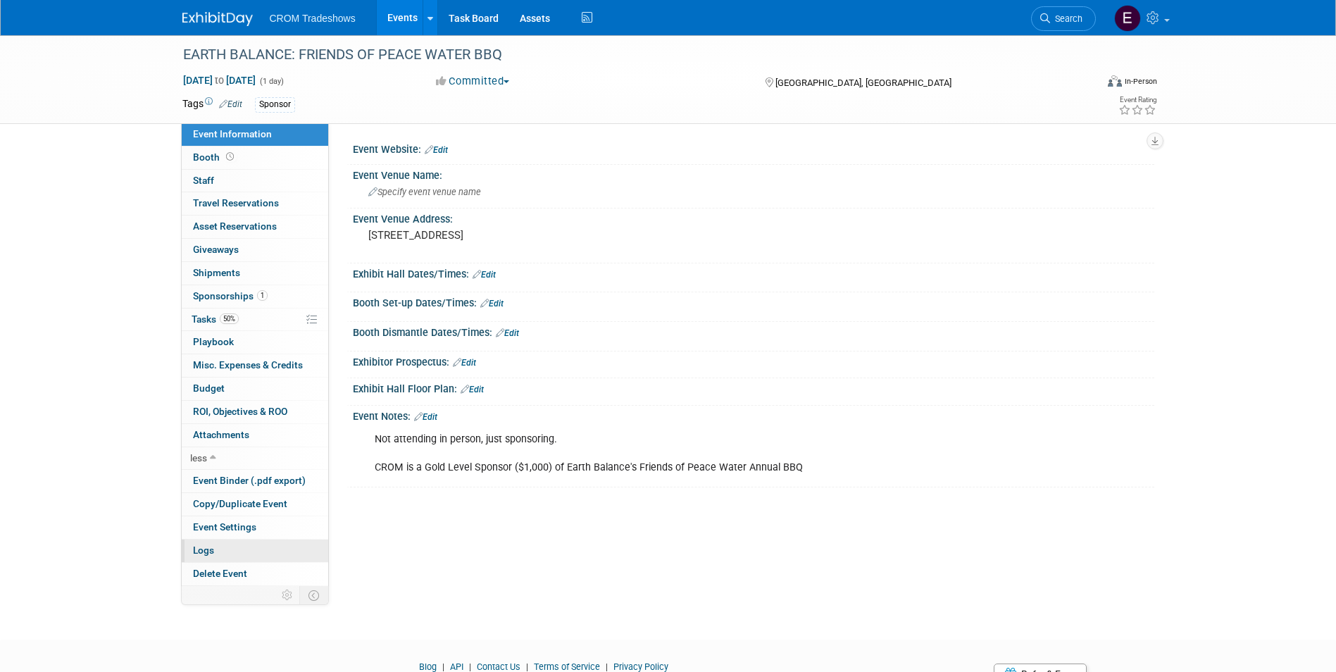
scroll to position [66, 0]
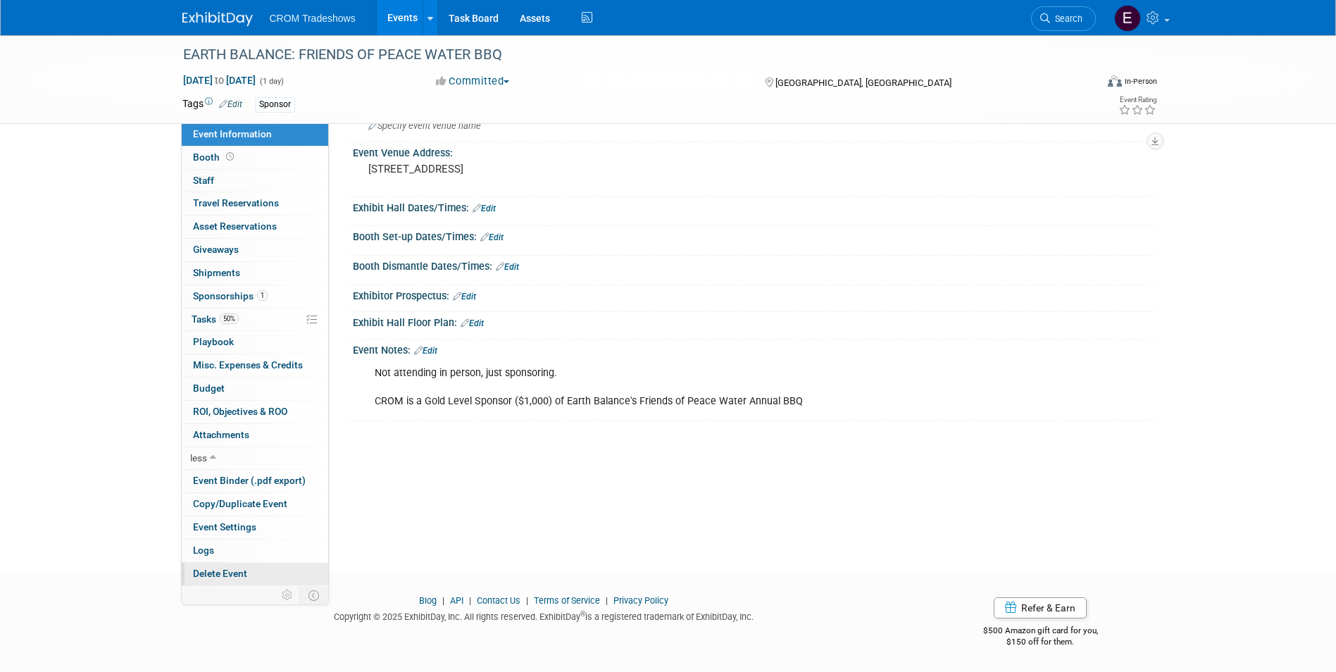
click at [220, 569] on span "Delete Event" at bounding box center [220, 573] width 54 height 11
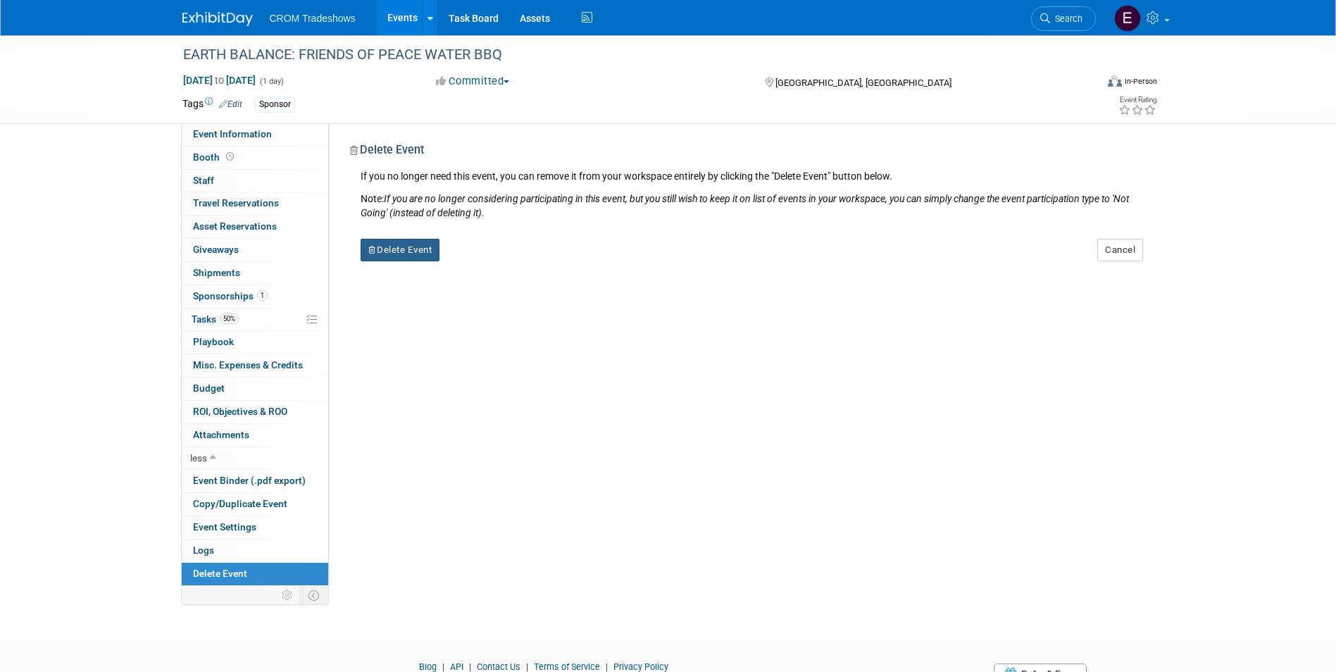
click at [424, 247] on button "Delete Event" at bounding box center [401, 250] width 80 height 23
click at [489, 267] on link "Yes" at bounding box center [488, 261] width 41 height 23
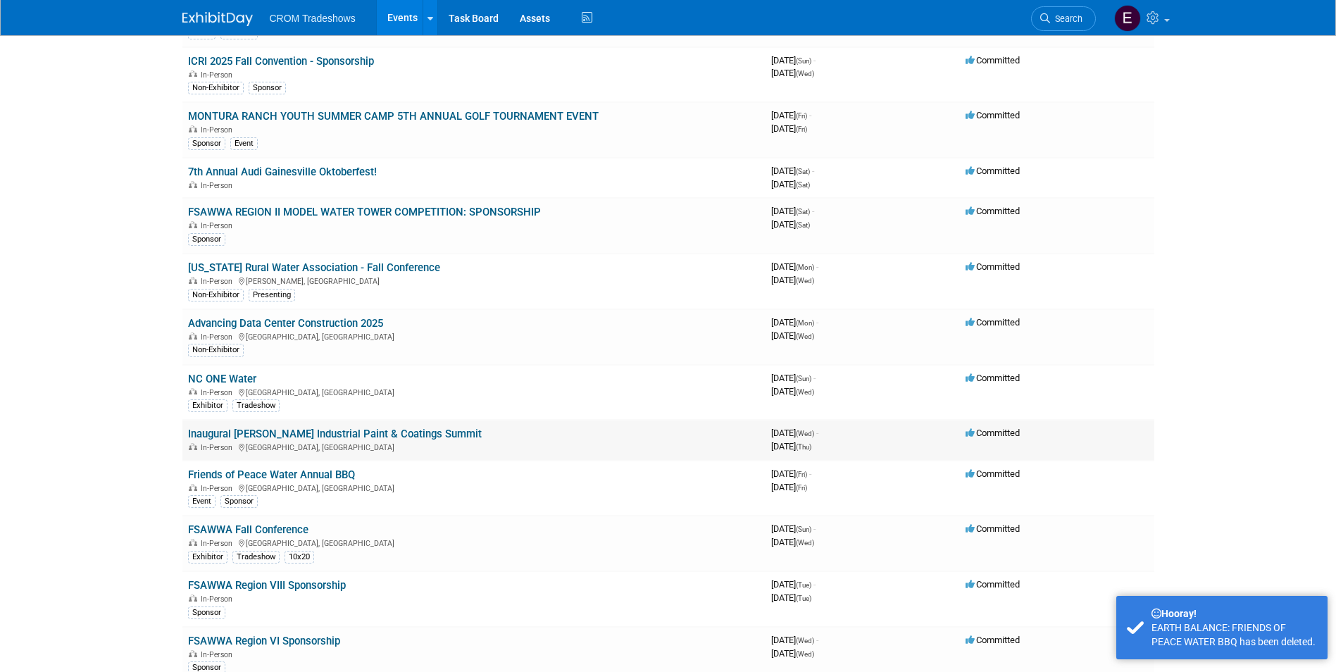
scroll to position [282, 0]
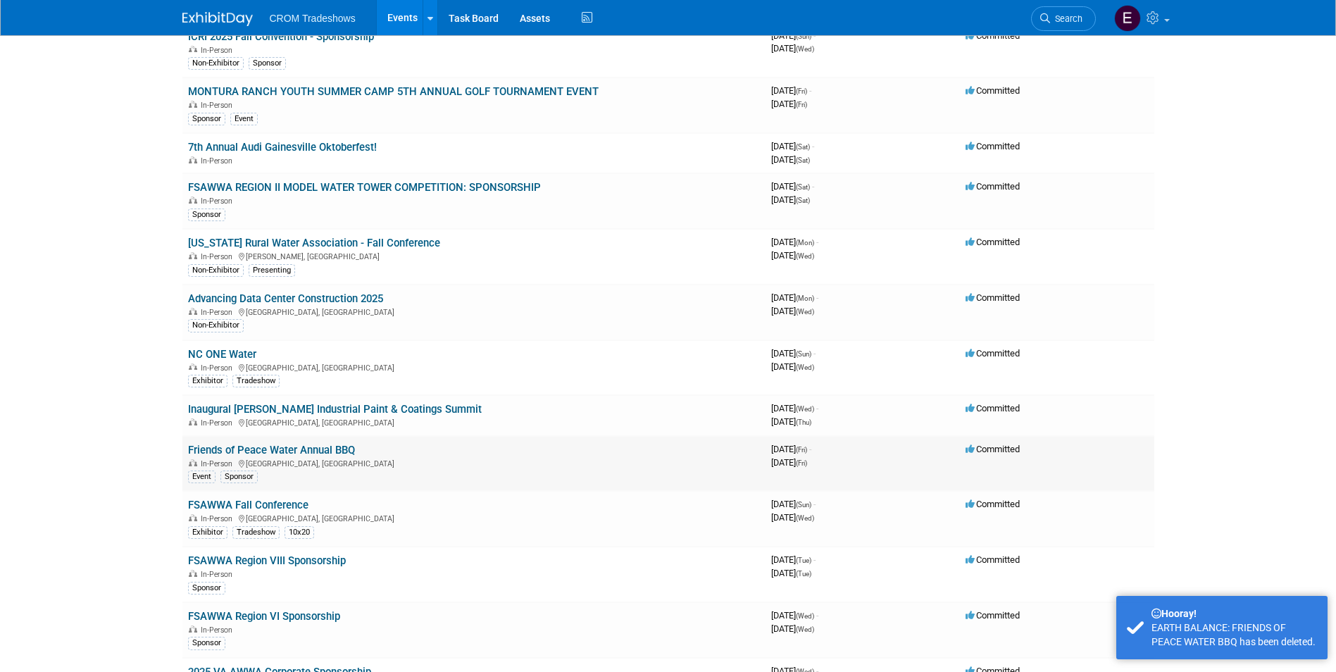
click at [342, 449] on link "Friends of Peace Water Annual BBQ" at bounding box center [271, 450] width 167 height 13
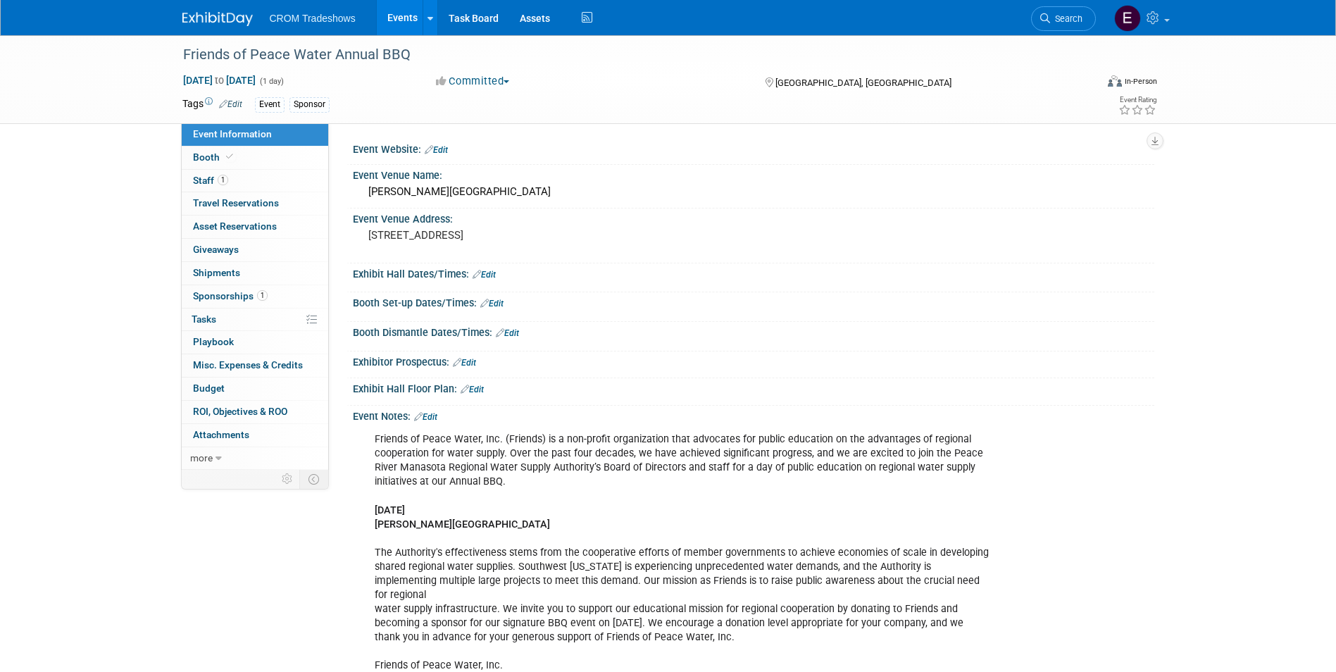
click at [408, 10] on link "Events" at bounding box center [402, 17] width 51 height 35
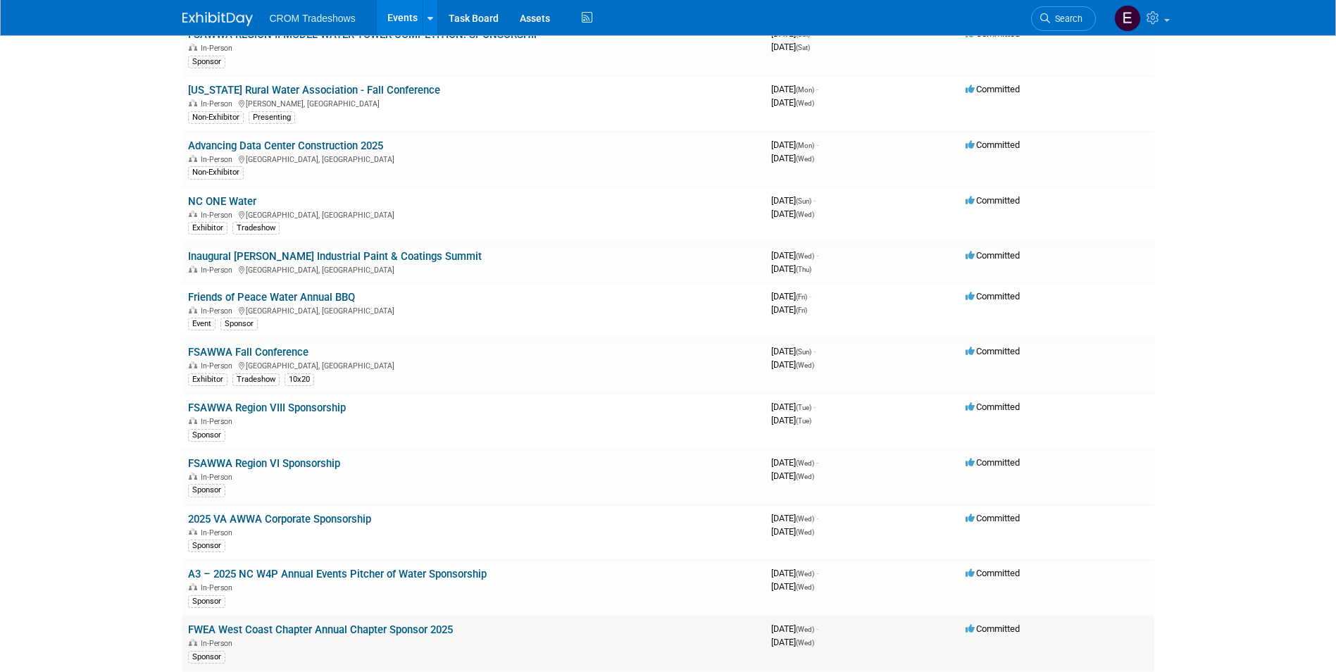
scroll to position [423, 0]
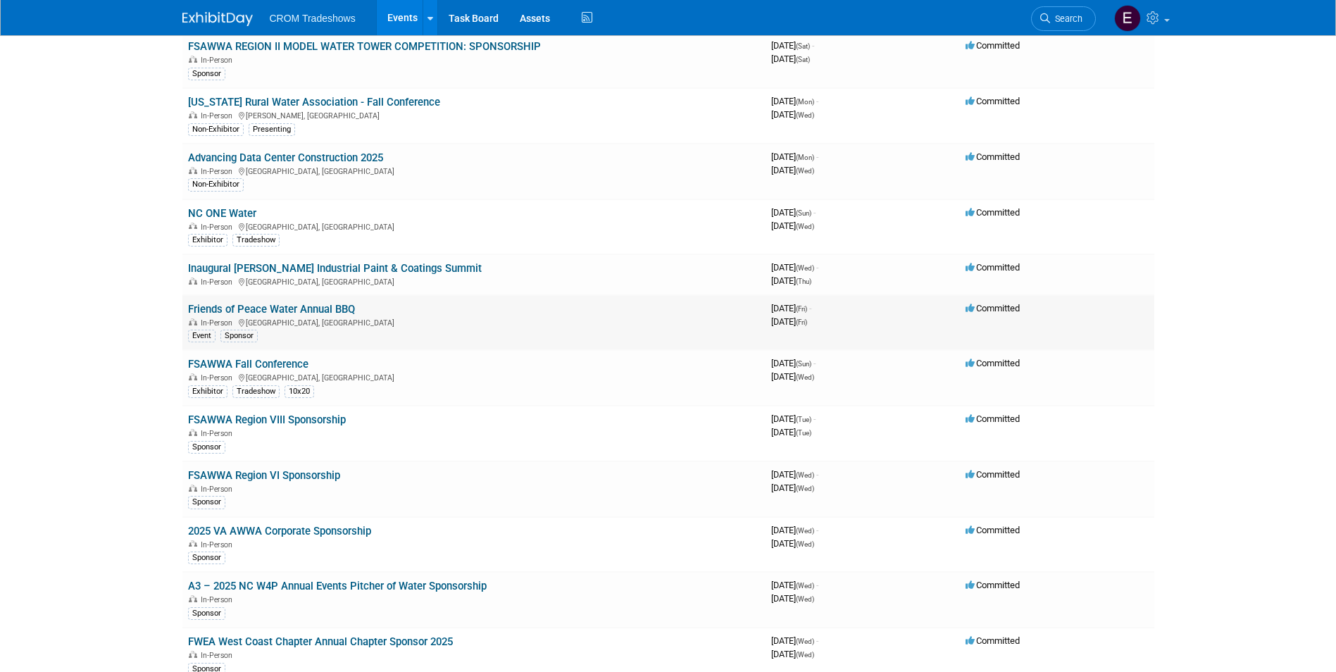
click at [349, 309] on link "Friends of Peace Water Annual BBQ" at bounding box center [271, 309] width 167 height 13
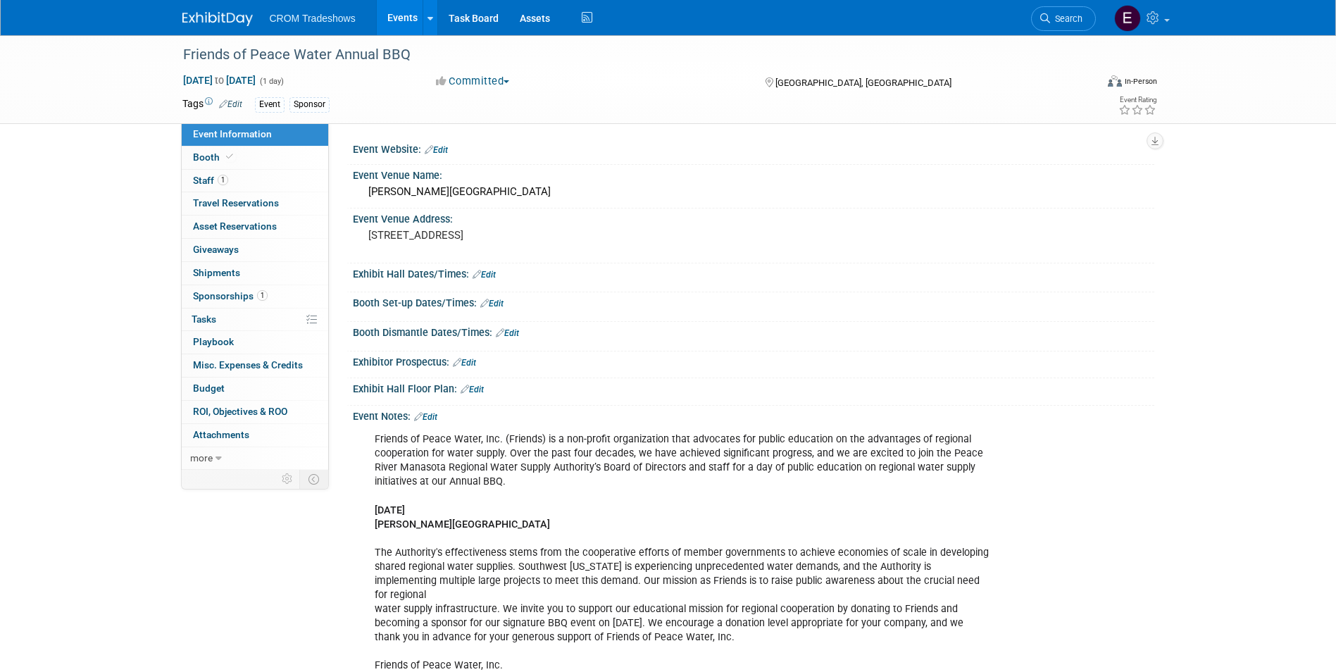
click at [496, 270] on link "Edit" at bounding box center [484, 275] width 23 height 10
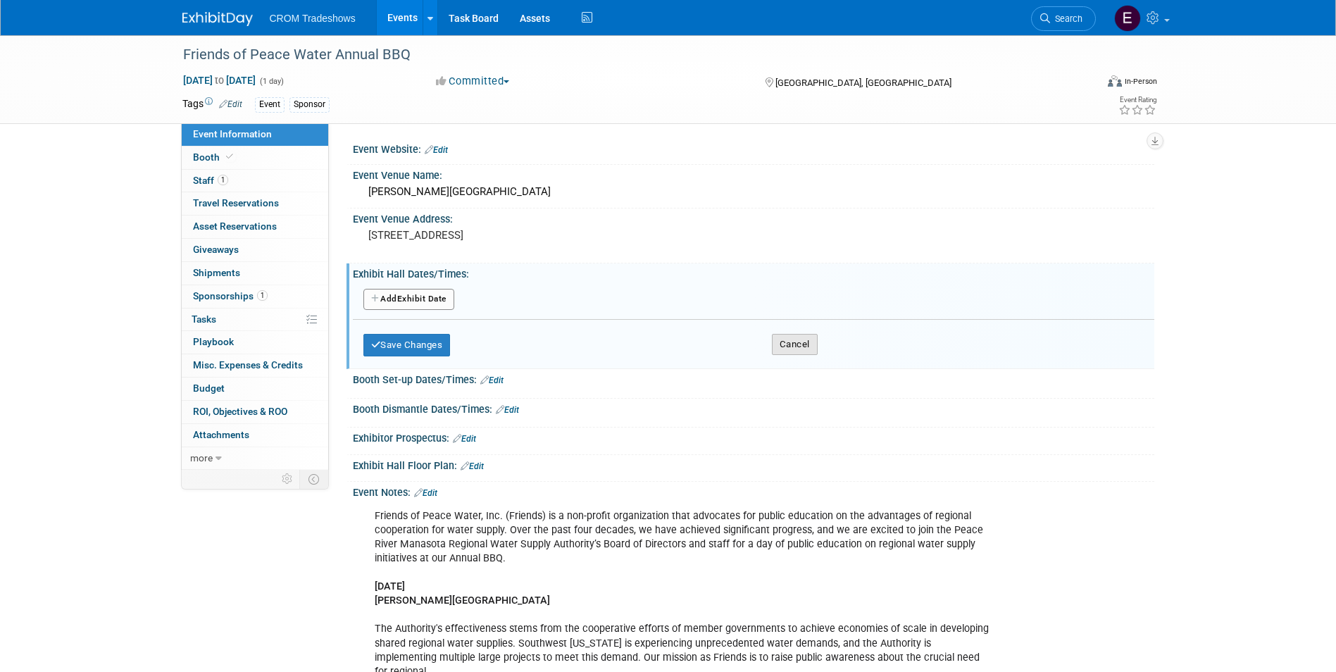
click at [799, 346] on button "Cancel" at bounding box center [795, 344] width 46 height 21
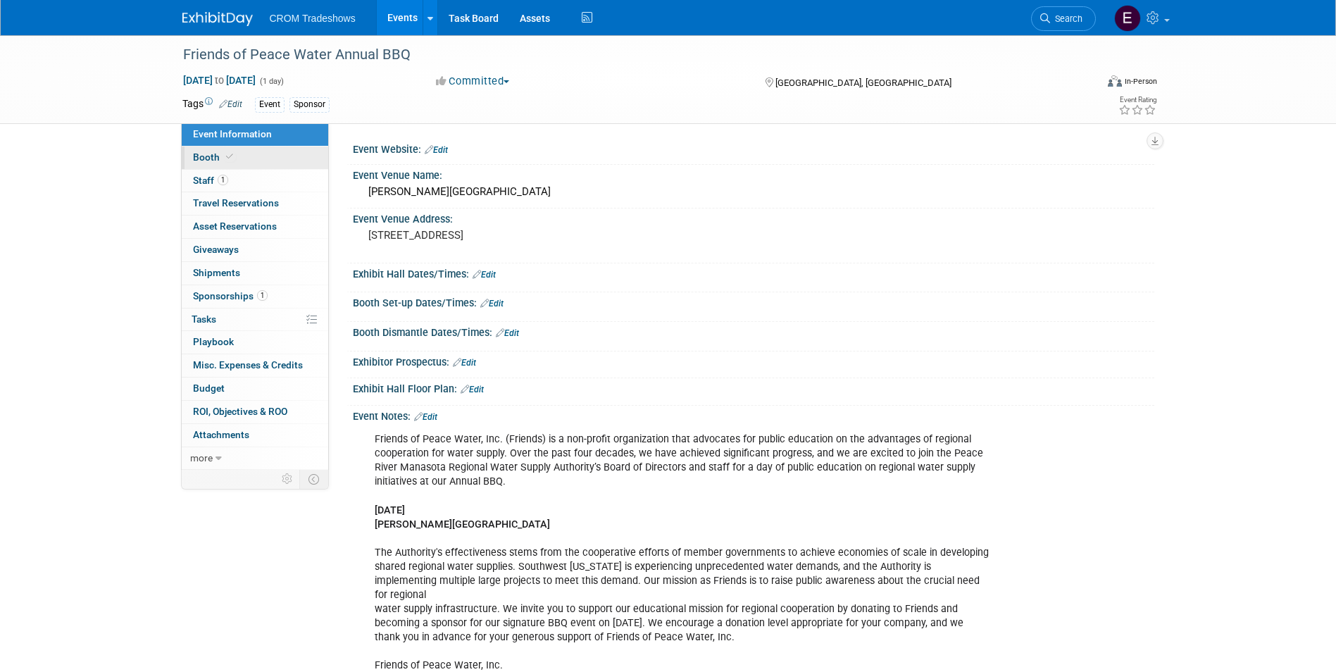
click at [259, 166] on link "Booth" at bounding box center [255, 157] width 146 height 23
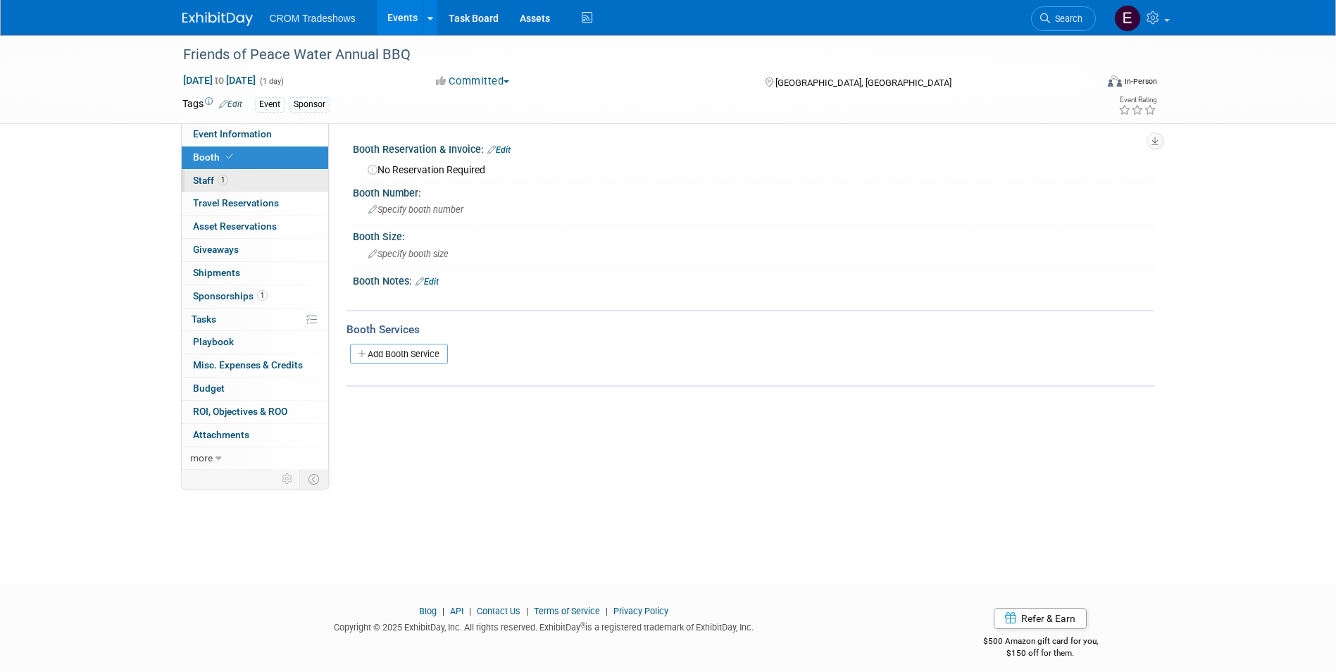
click at [256, 179] on link "1 Staff 1" at bounding box center [255, 181] width 146 height 23
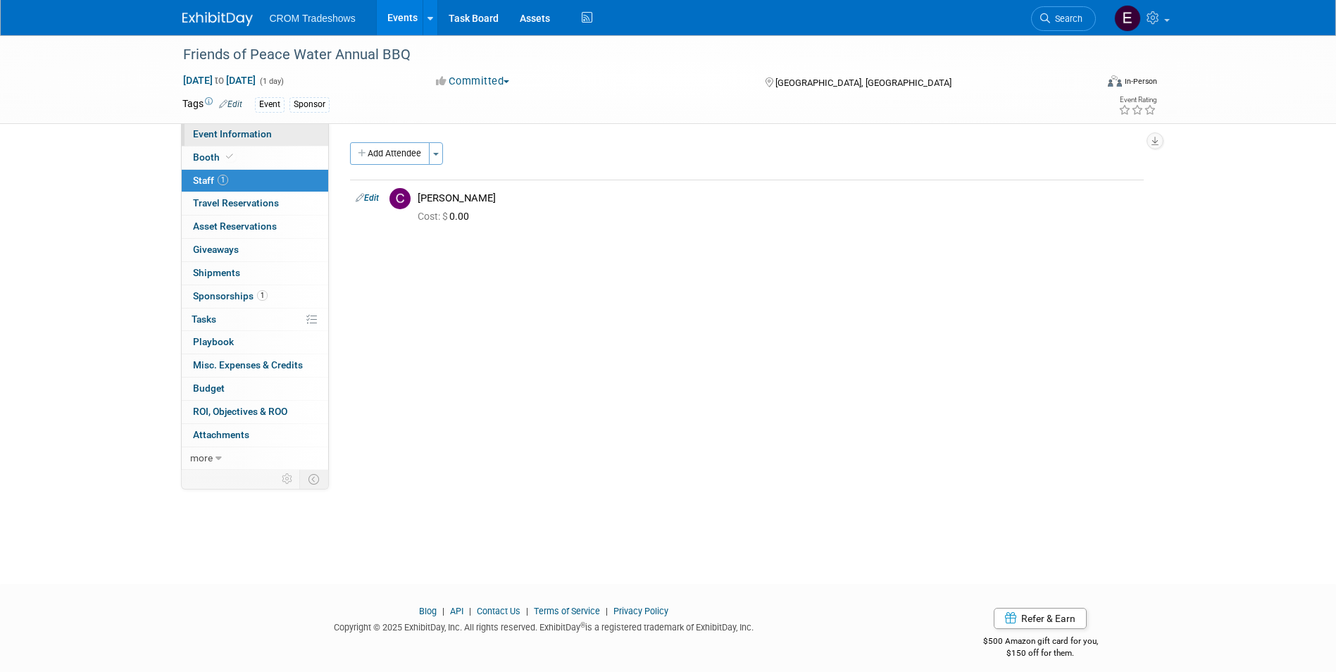
click at [284, 142] on link "Event Information" at bounding box center [255, 134] width 146 height 23
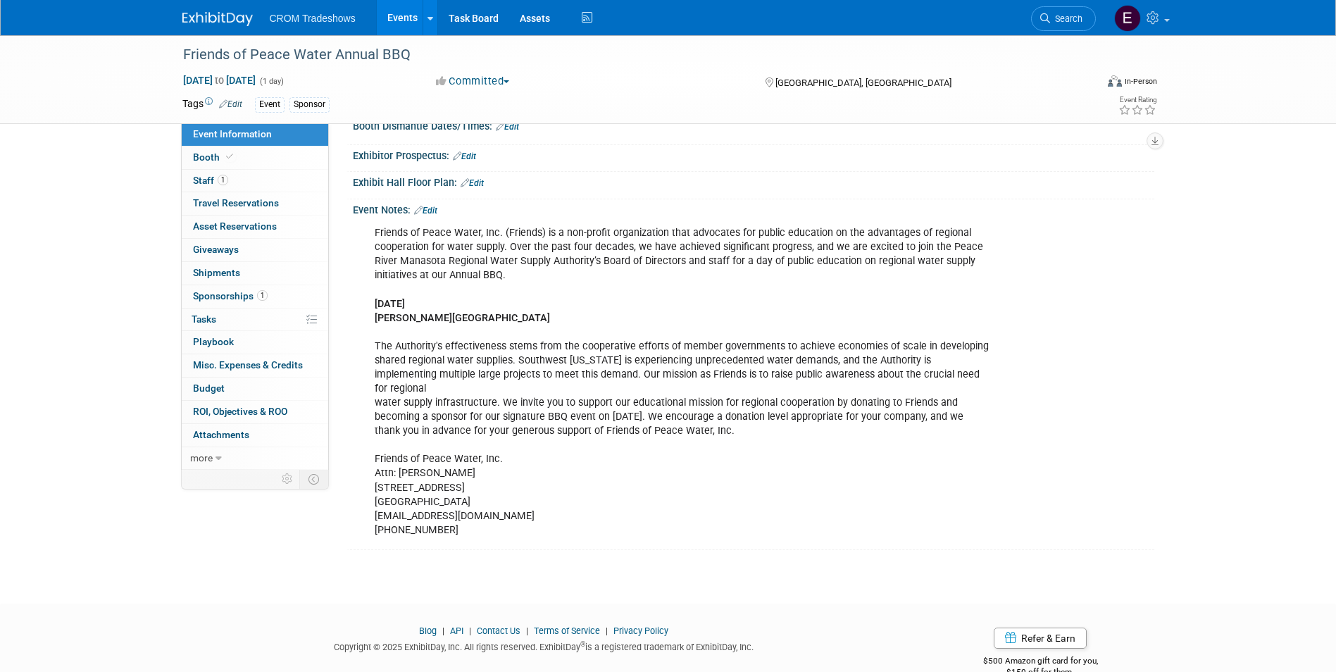
scroll to position [222, 0]
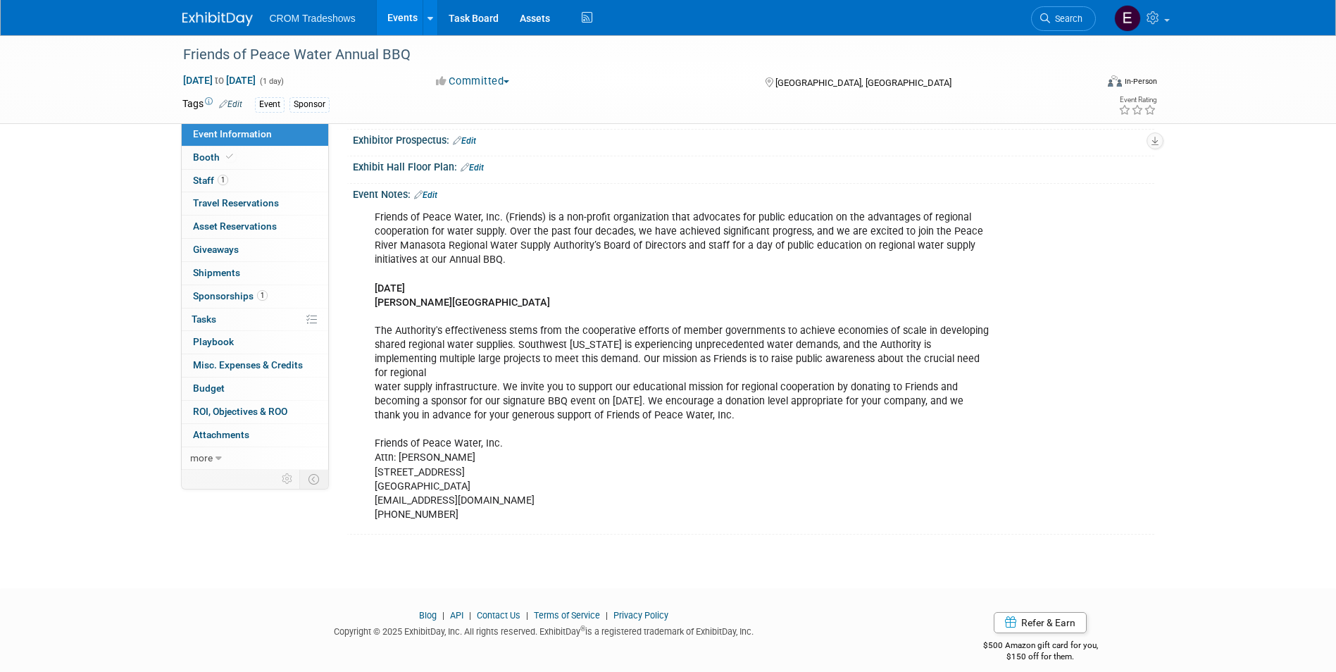
click at [432, 192] on link "Edit" at bounding box center [425, 195] width 23 height 10
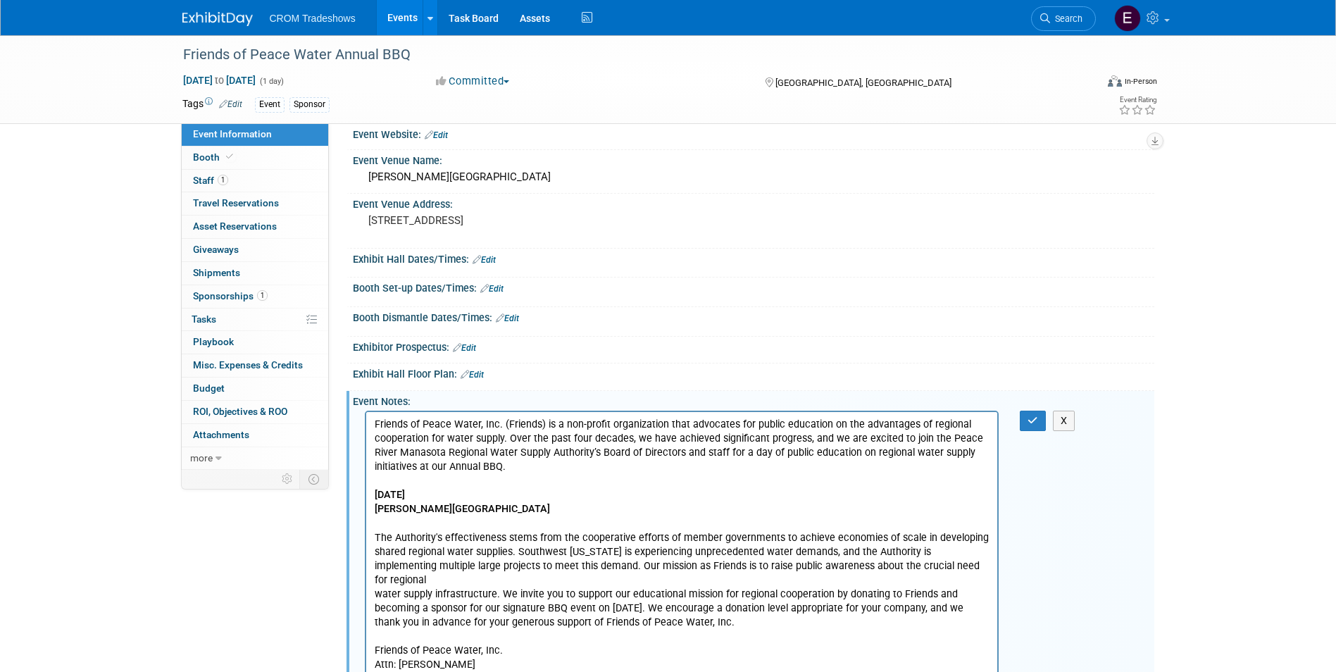
scroll to position [0, 0]
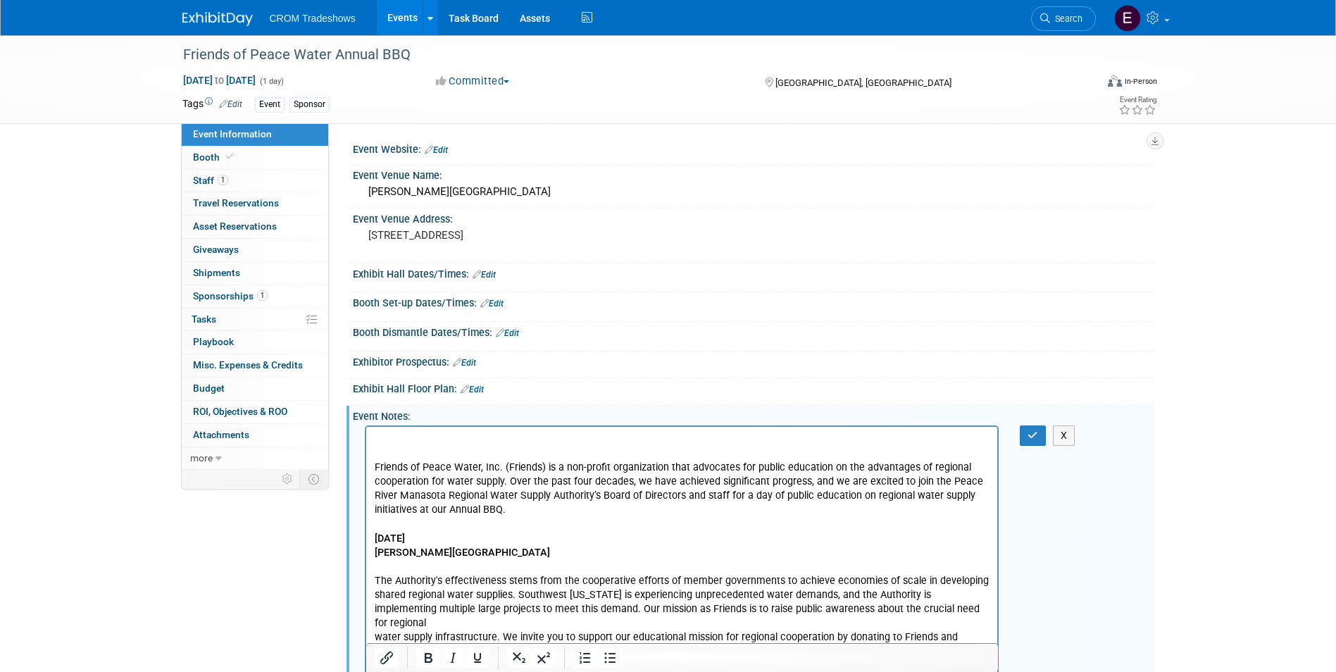
click at [379, 436] on p "Rich Text Area. Press ALT-0 for help." at bounding box center [682, 439] width 616 height 14
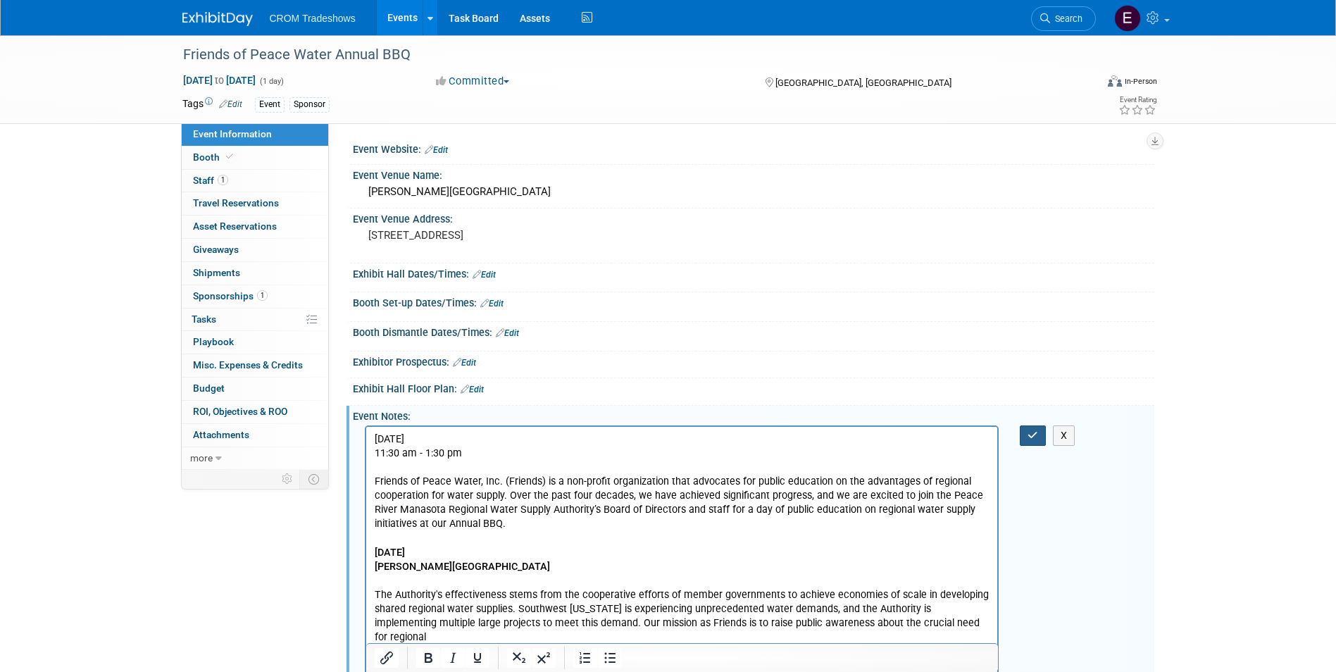
click at [1025, 434] on button "button" at bounding box center [1033, 435] width 26 height 20
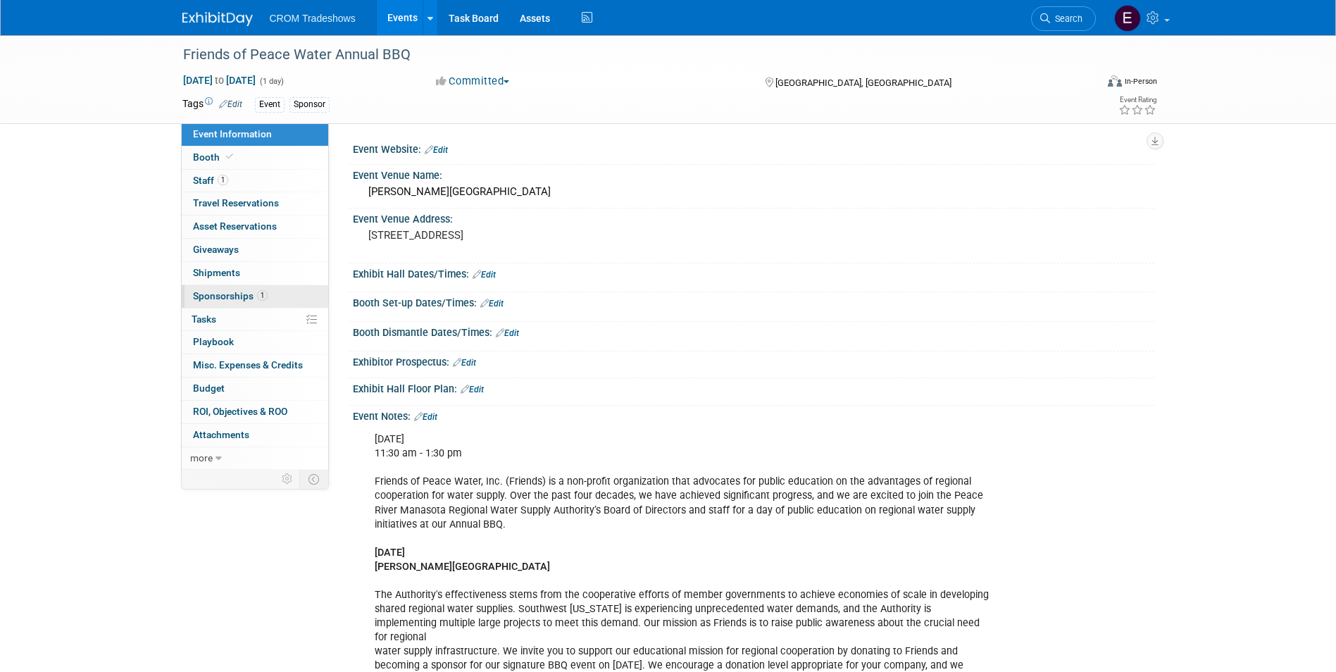
click at [271, 294] on link "1 Sponsorships 1" at bounding box center [255, 296] width 146 height 23
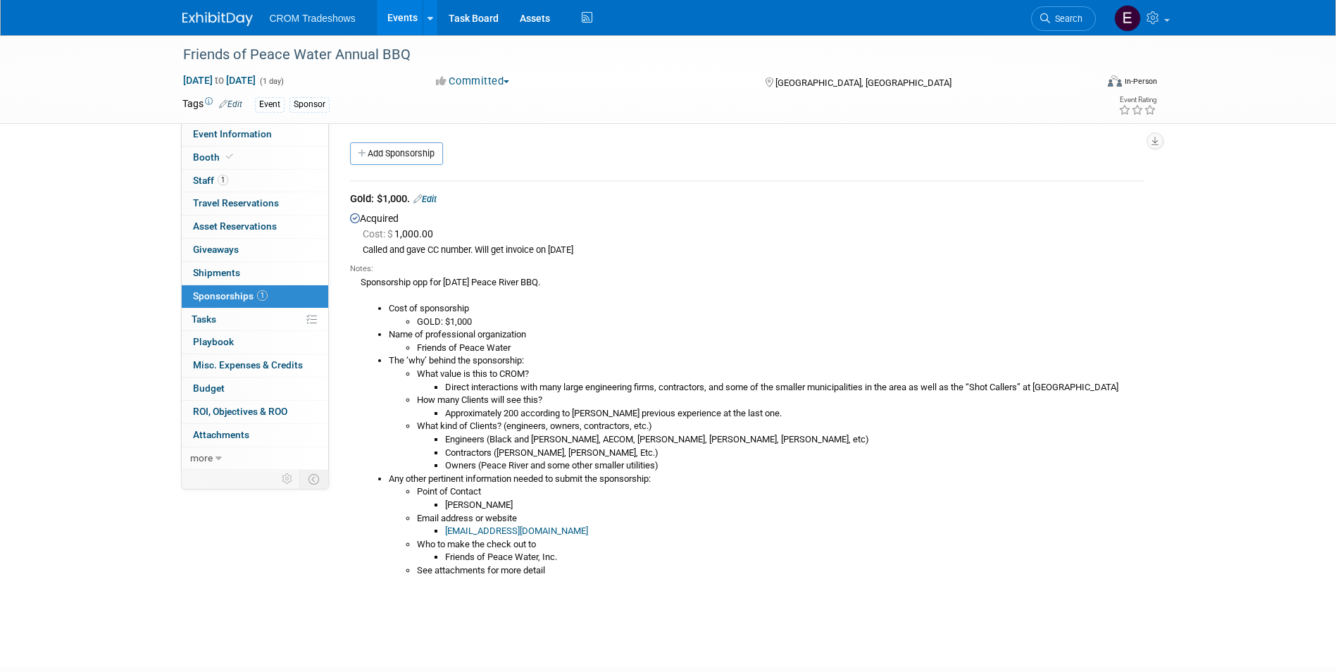
click at [386, 18] on link "Events" at bounding box center [402, 17] width 51 height 35
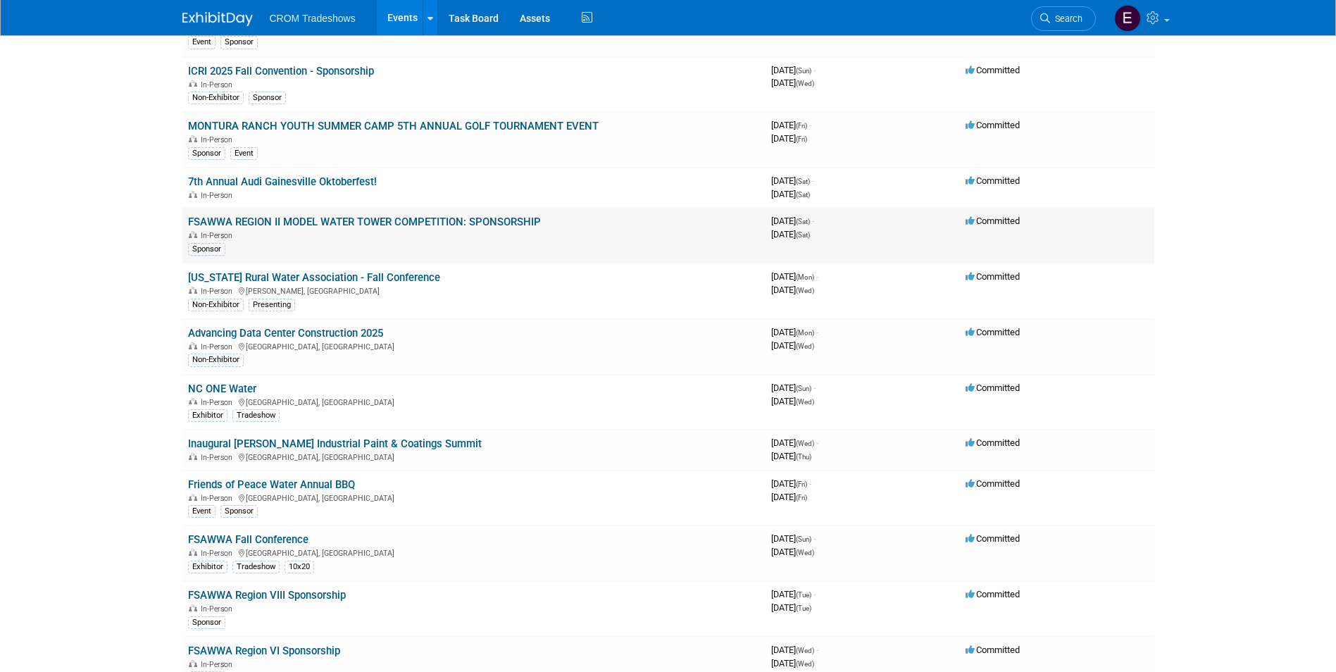
scroll to position [282, 0]
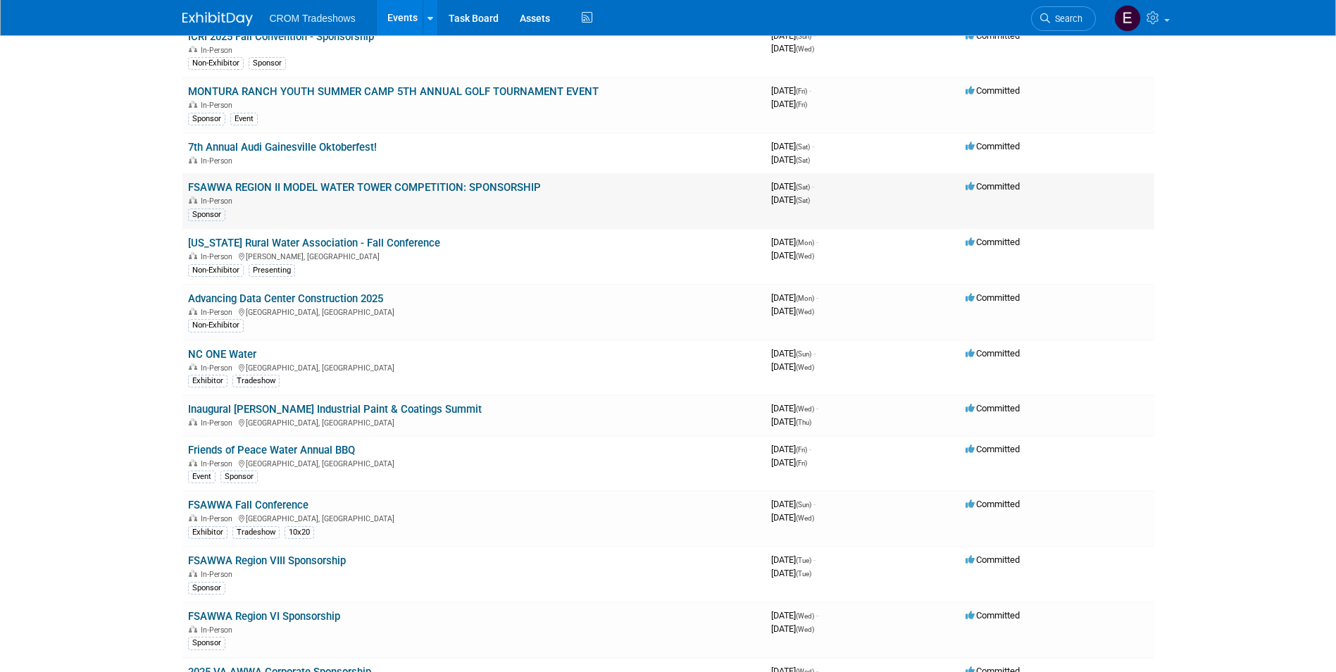
click at [374, 189] on link "FSAWWA REGION II MODEL WATER TOWER COMPETITION: SPONSORSHIP" at bounding box center [364, 187] width 353 height 13
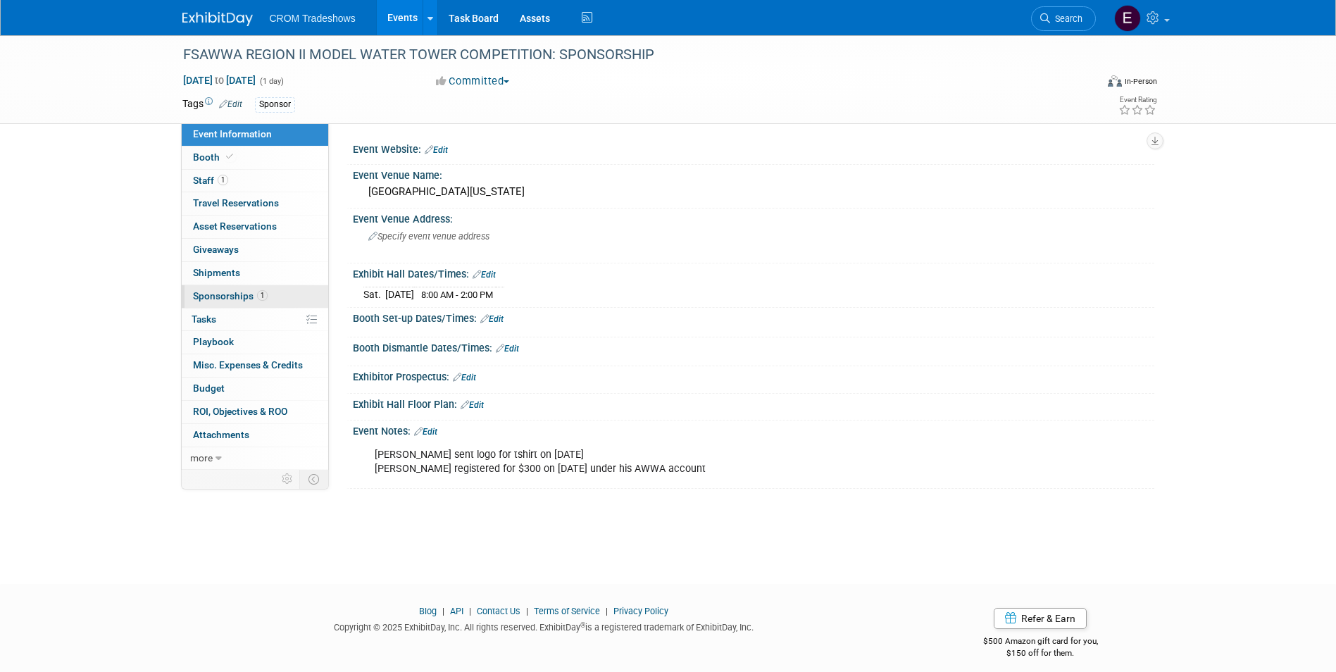
click at [246, 293] on span "Sponsorships 1" at bounding box center [230, 295] width 75 height 11
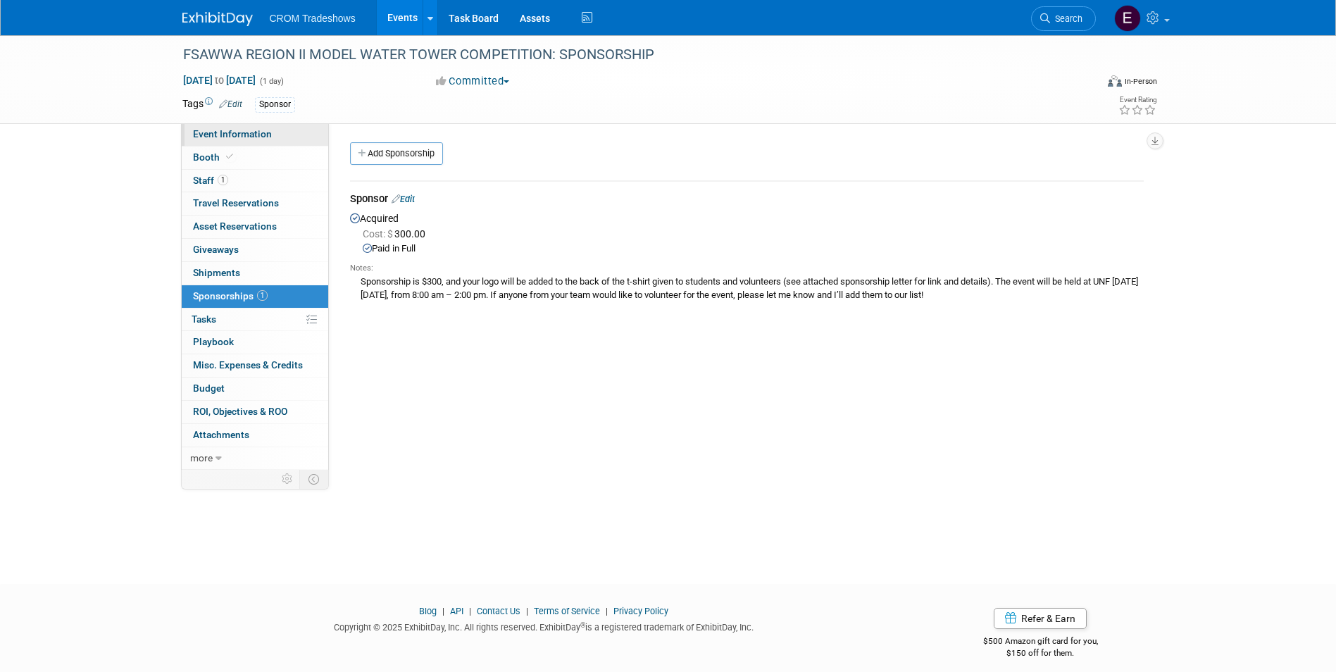
click at [253, 135] on span "Event Information" at bounding box center [232, 133] width 79 height 11
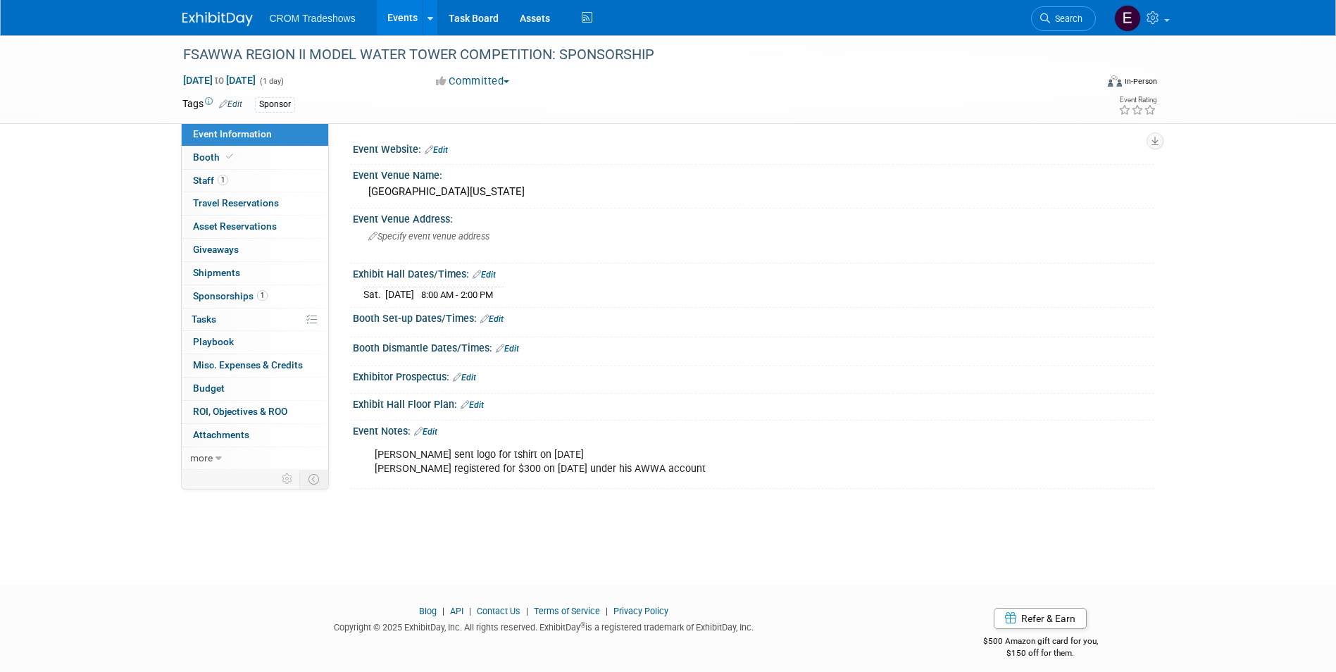
click at [413, 21] on link "Events" at bounding box center [402, 17] width 51 height 35
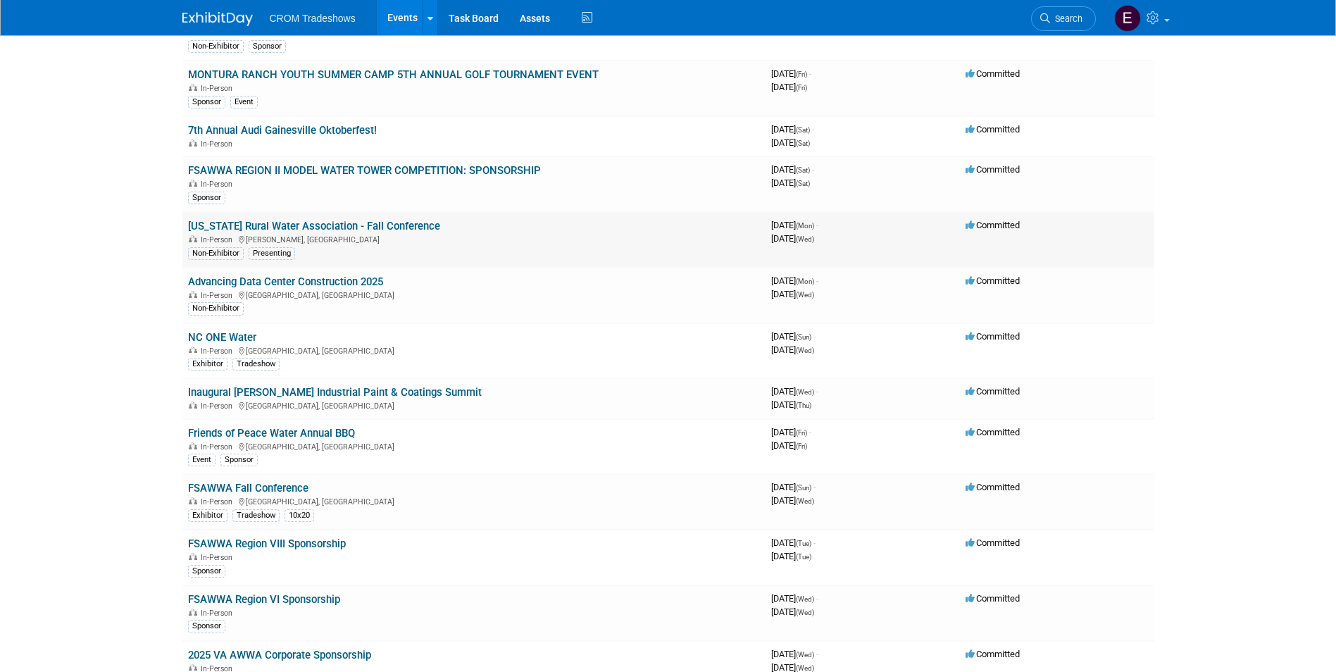
scroll to position [352, 0]
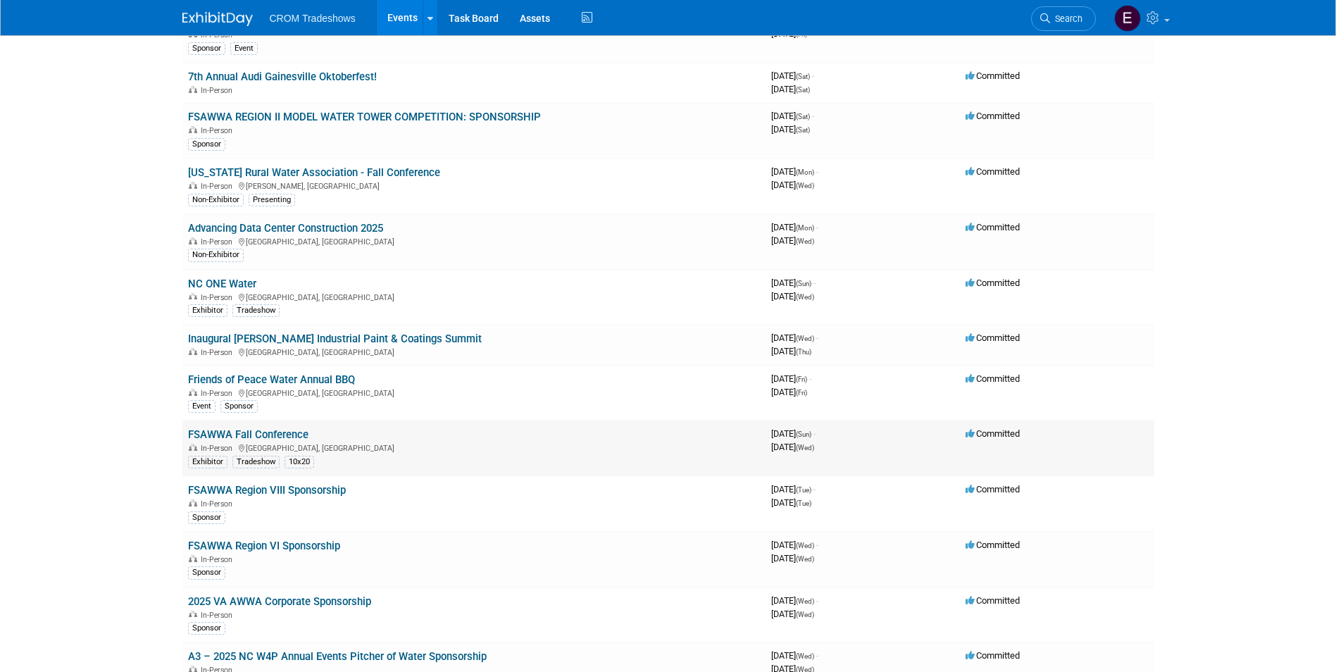
click at [299, 438] on link "FSAWWA Fall Conference" at bounding box center [248, 434] width 120 height 13
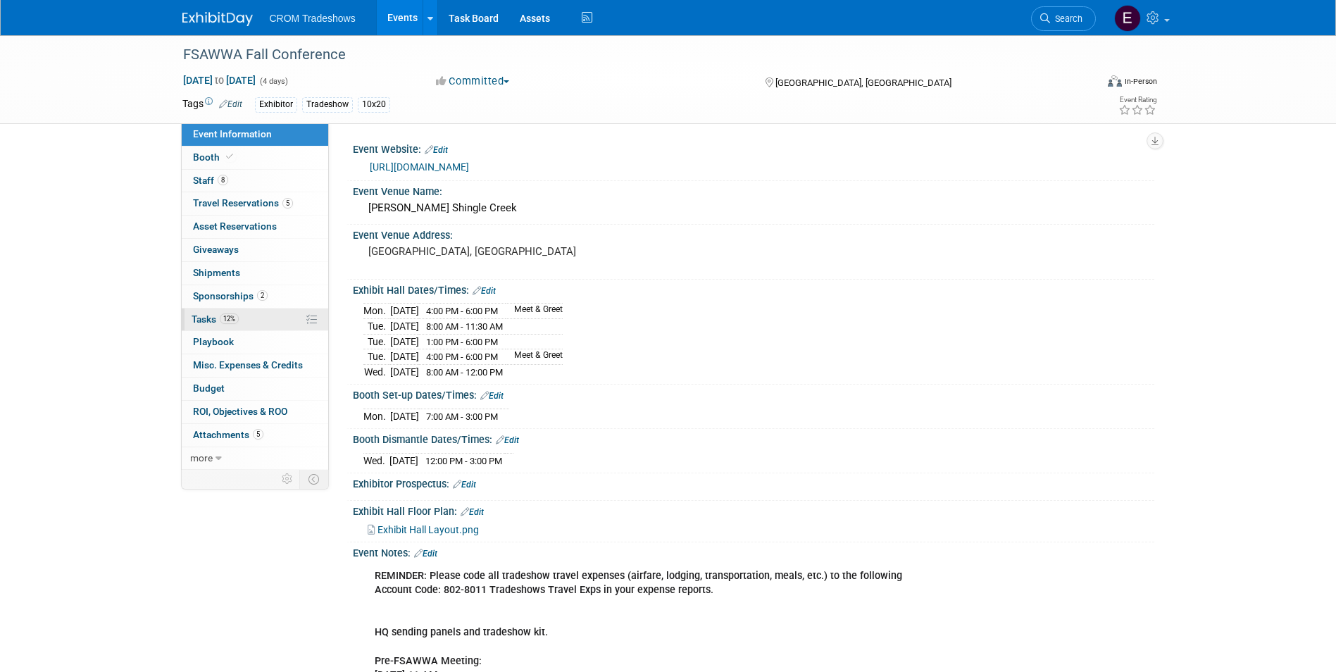
click at [251, 314] on link "12% Tasks 12%" at bounding box center [255, 319] width 146 height 23
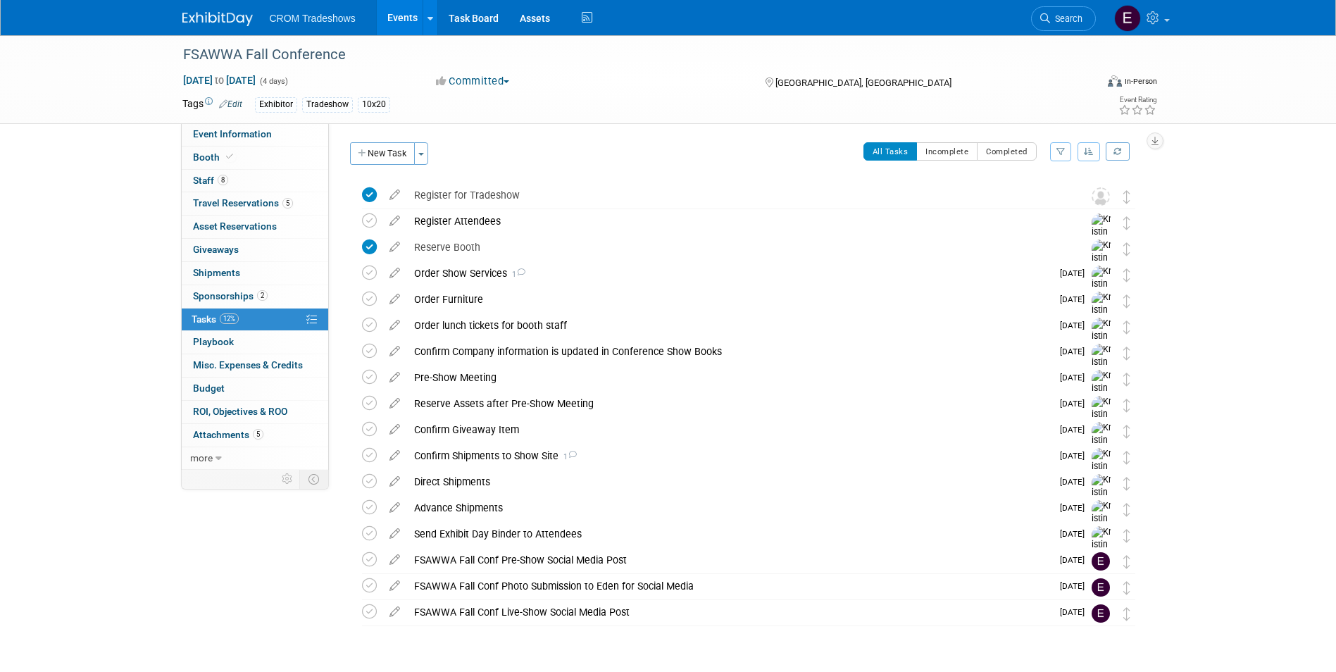
click at [411, 20] on link "Events" at bounding box center [402, 17] width 51 height 35
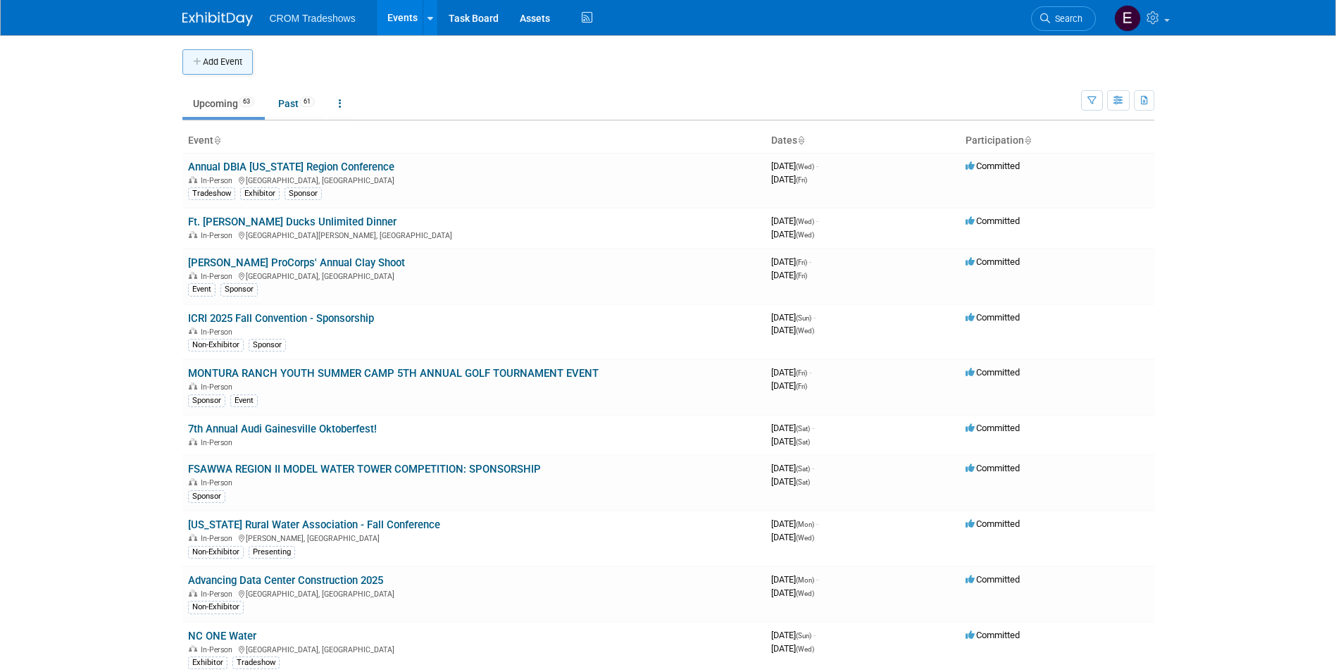
click at [234, 72] on button "Add Event" at bounding box center [217, 61] width 70 height 25
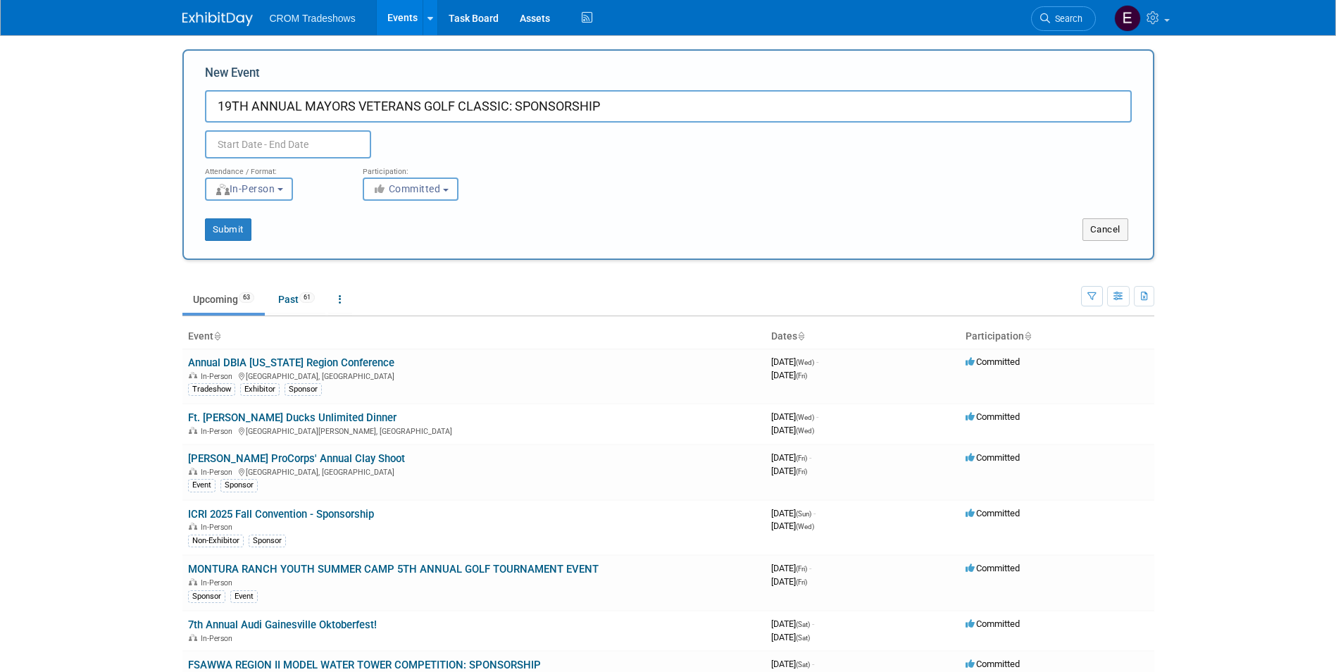
type input "19TH ANNUAL MAYORS VETERANS GOLF CLASSIC: SPONSORSHIP"
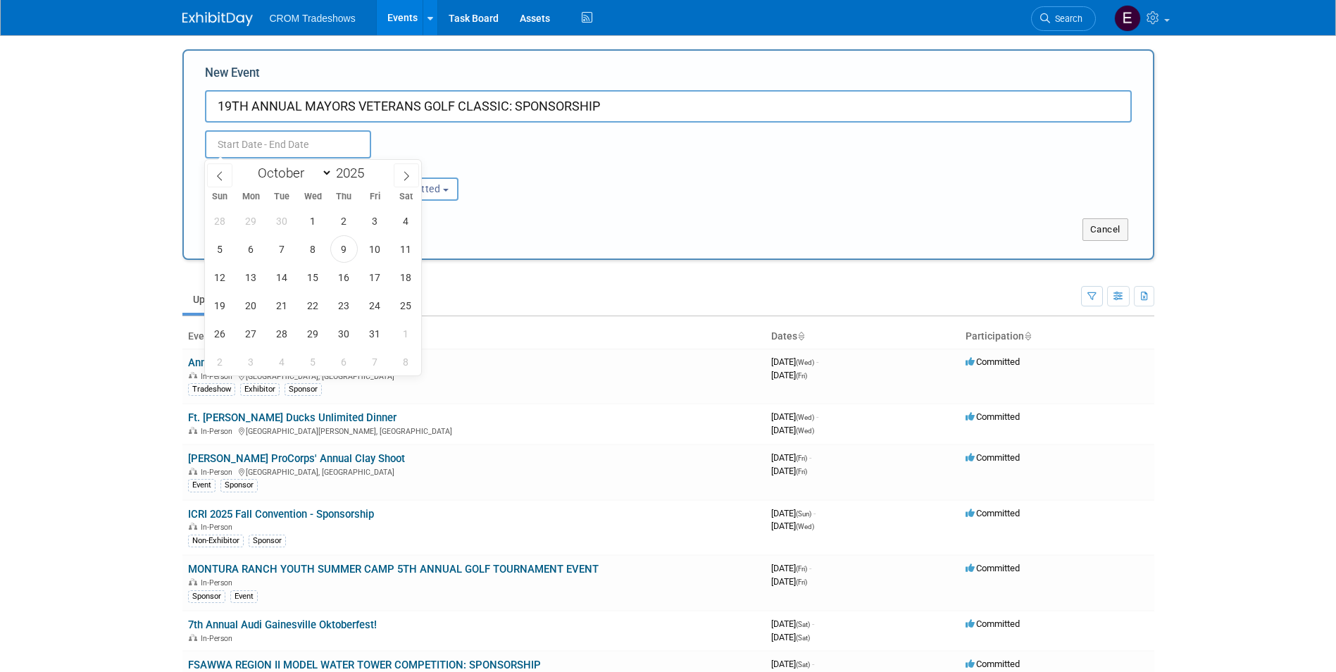
click at [256, 136] on input "text" at bounding box center [288, 144] width 166 height 28
click at [320, 175] on select "January February March April May June July August September October November De…" at bounding box center [291, 173] width 81 height 18
select select "10"
click at [251, 164] on select "January February March April May June July August September October November De…" at bounding box center [291, 173] width 81 height 18
click at [409, 217] on span "1" at bounding box center [405, 220] width 27 height 27
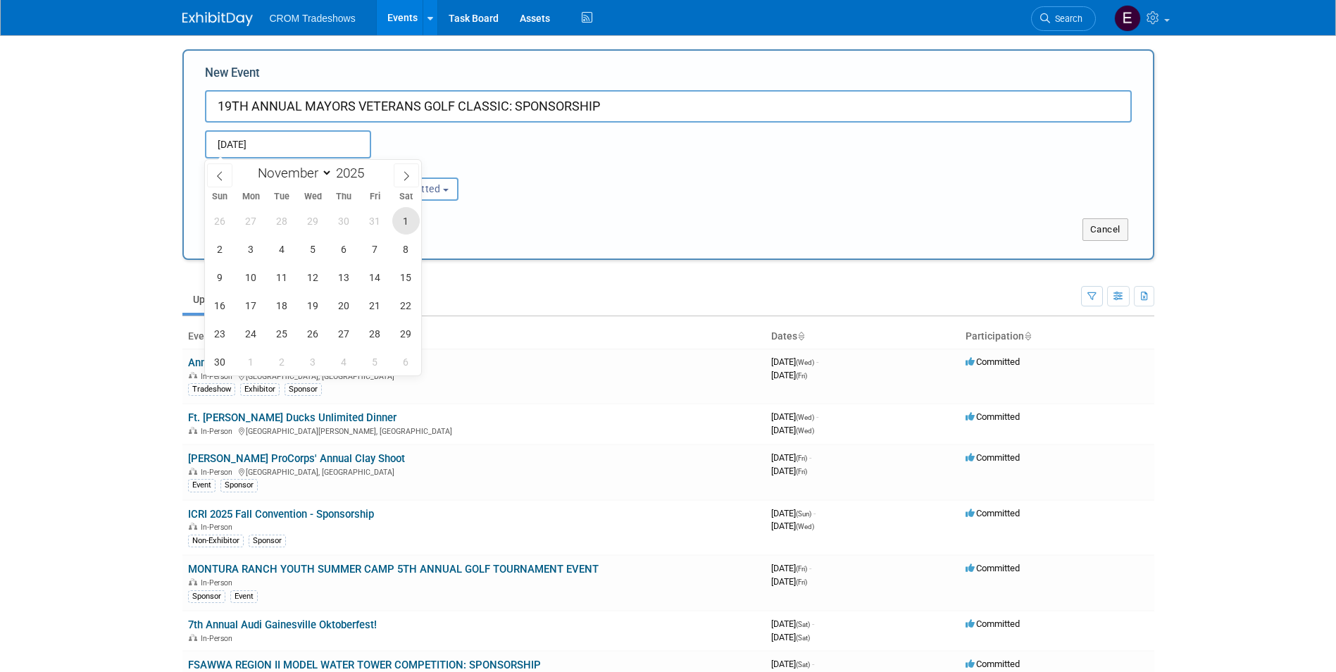
type input "[DATE] to [DATE]"
click at [595, 213] on div "Submit Cancel" at bounding box center [668, 221] width 948 height 40
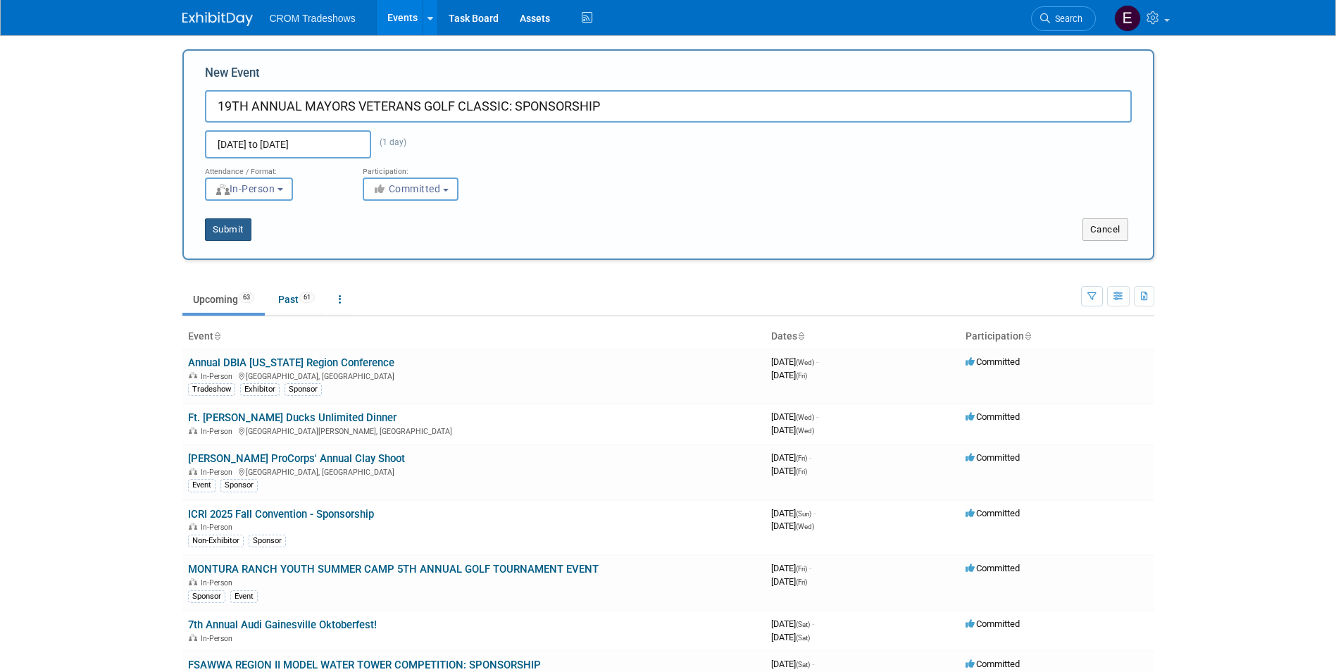
click at [223, 225] on button "Submit" at bounding box center [228, 229] width 46 height 23
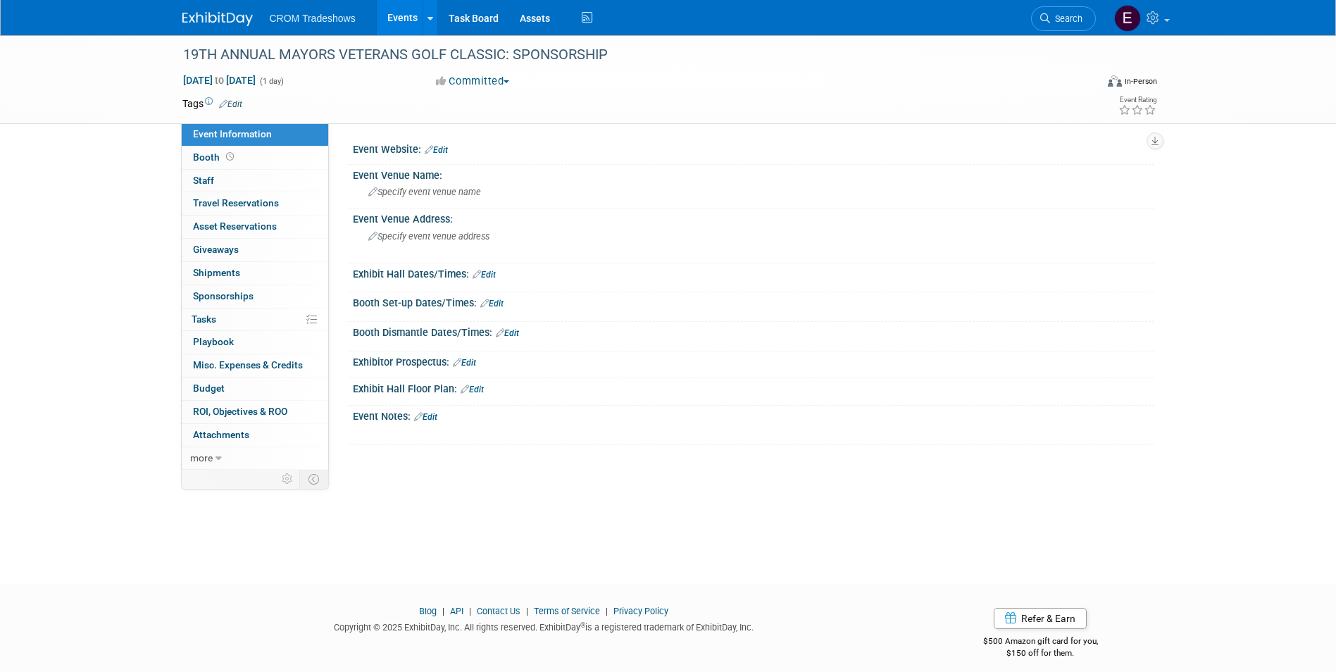
click at [232, 106] on link "Edit" at bounding box center [230, 104] width 23 height 10
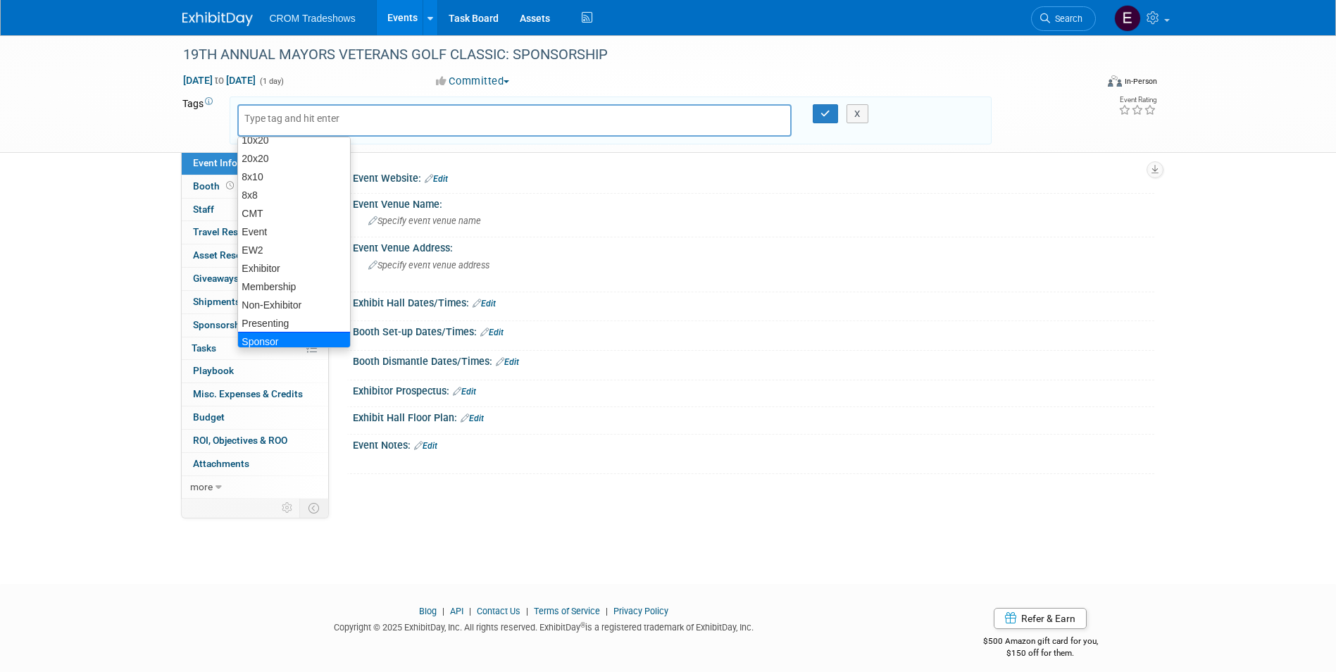
scroll to position [54, 0]
click at [294, 318] on div "Sponsor" at bounding box center [293, 316] width 113 height 20
type input "Sponsor"
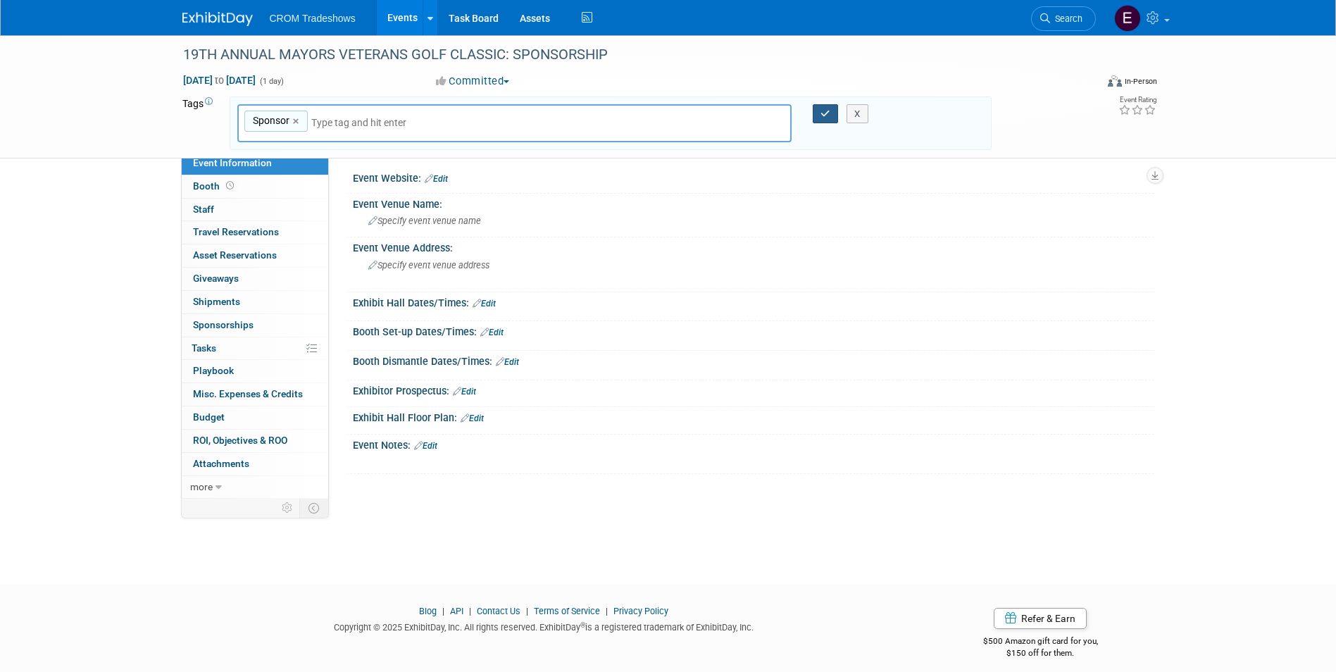
click at [827, 118] on button "button" at bounding box center [825, 114] width 25 height 20
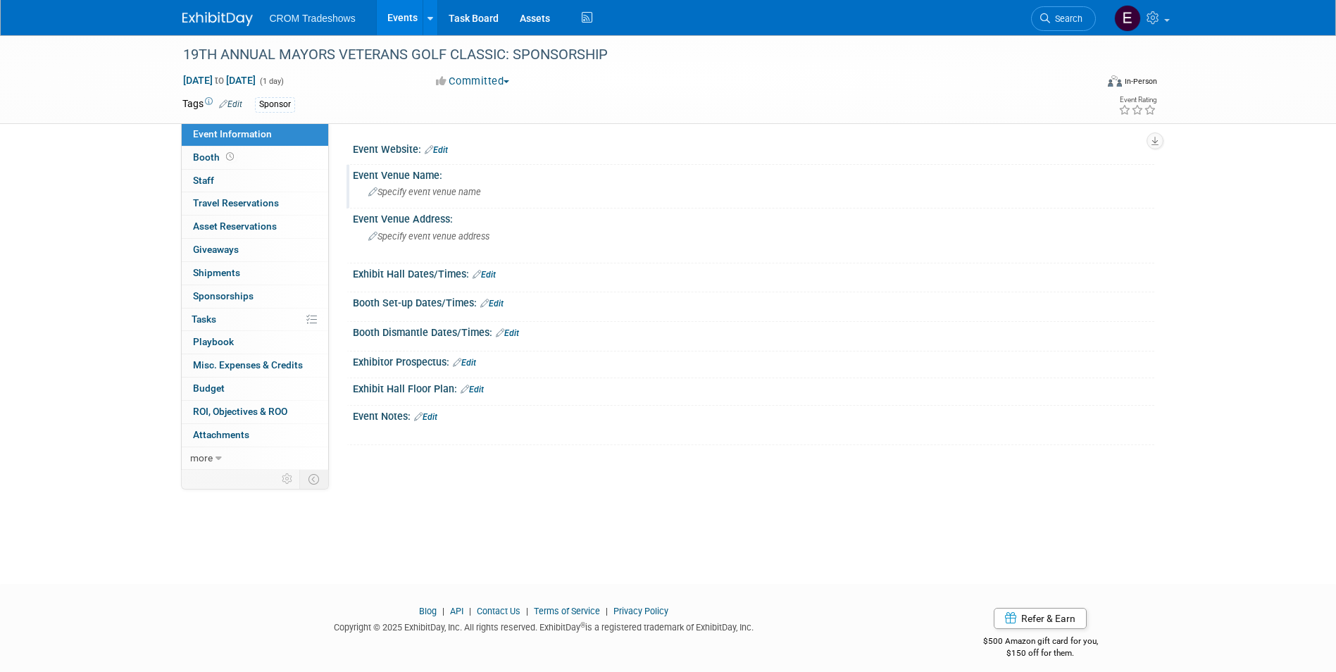
click at [429, 195] on span "Specify event venue name" at bounding box center [424, 192] width 113 height 11
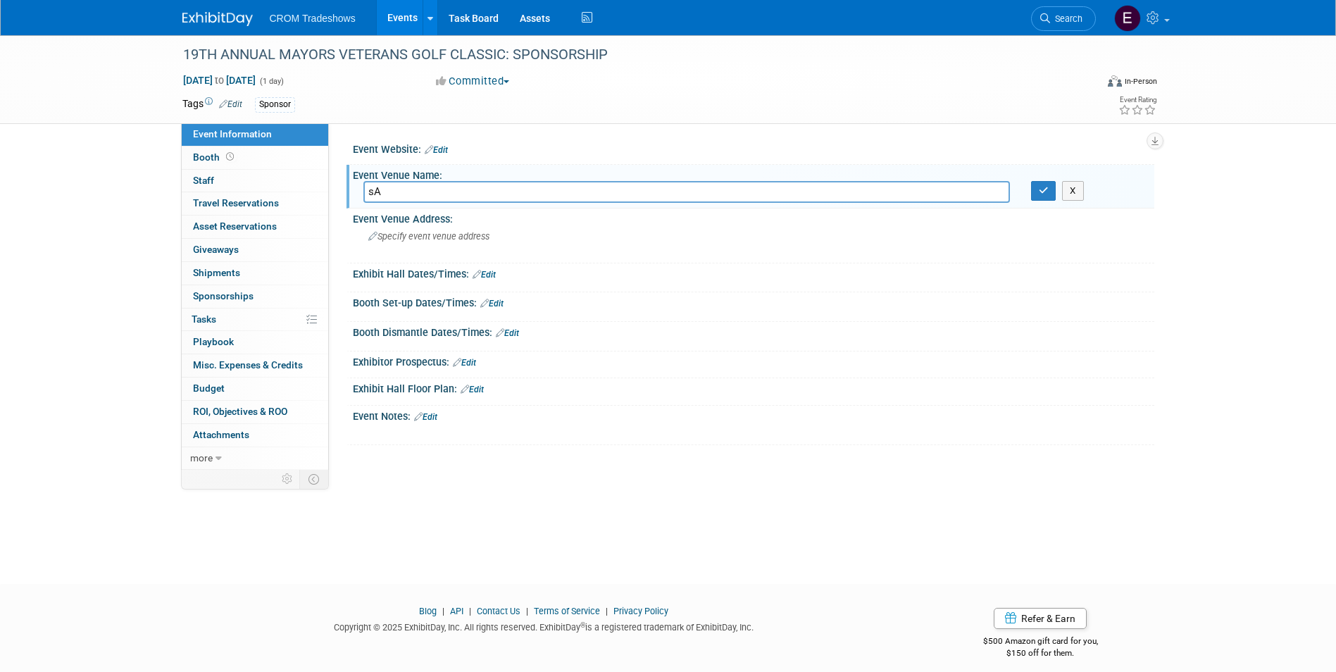
type input "s"
type input "Sandhill Crane Golf Club"
click at [1042, 199] on button "button" at bounding box center [1043, 191] width 25 height 20
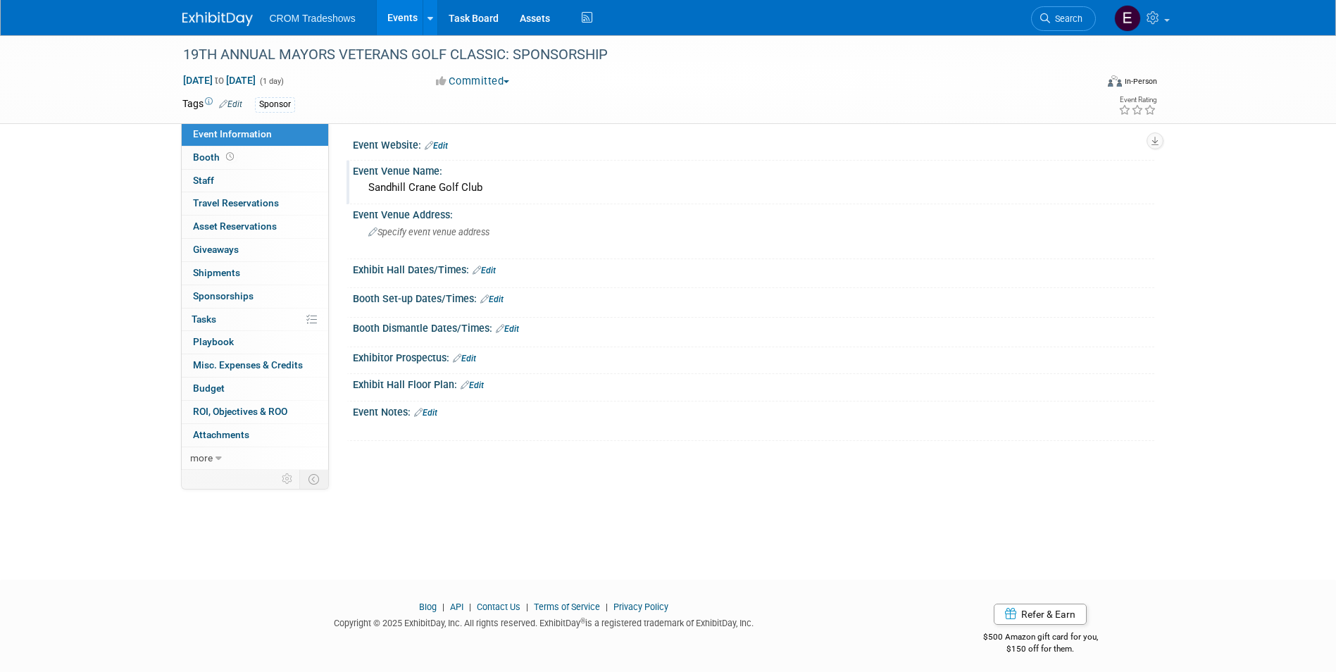
scroll to position [11, 0]
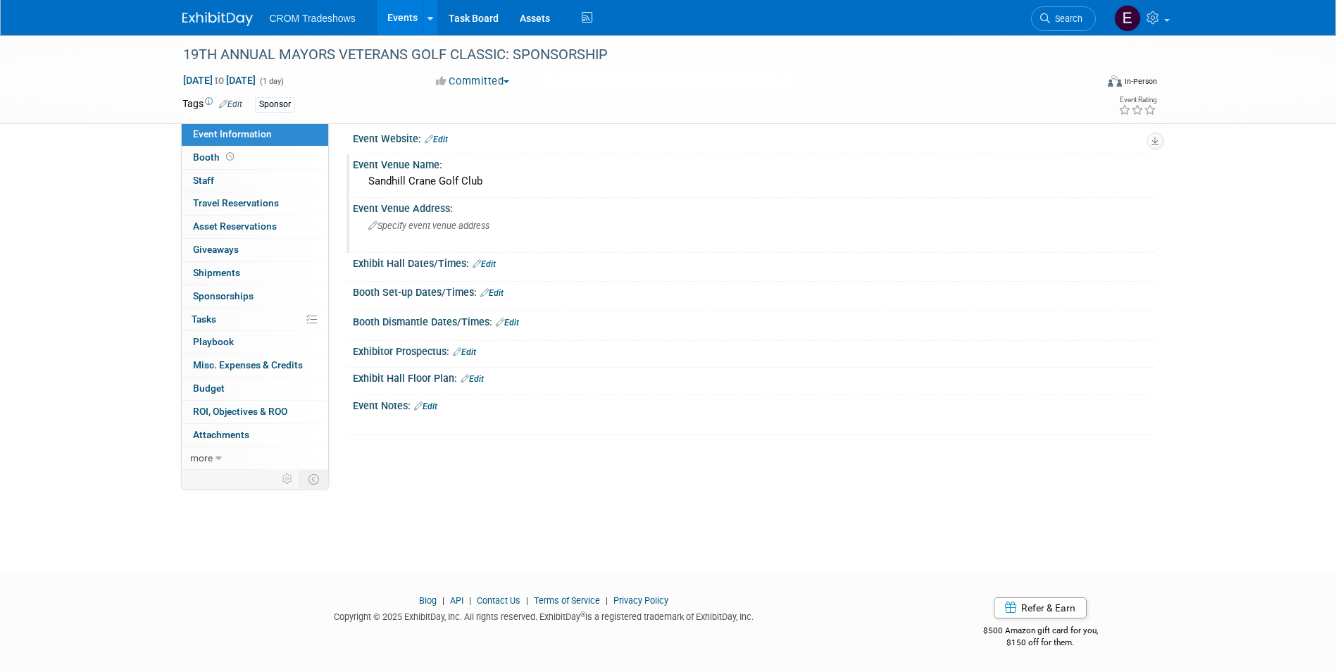
click at [491, 226] on div "Specify event venue address" at bounding box center [519, 231] width 313 height 32
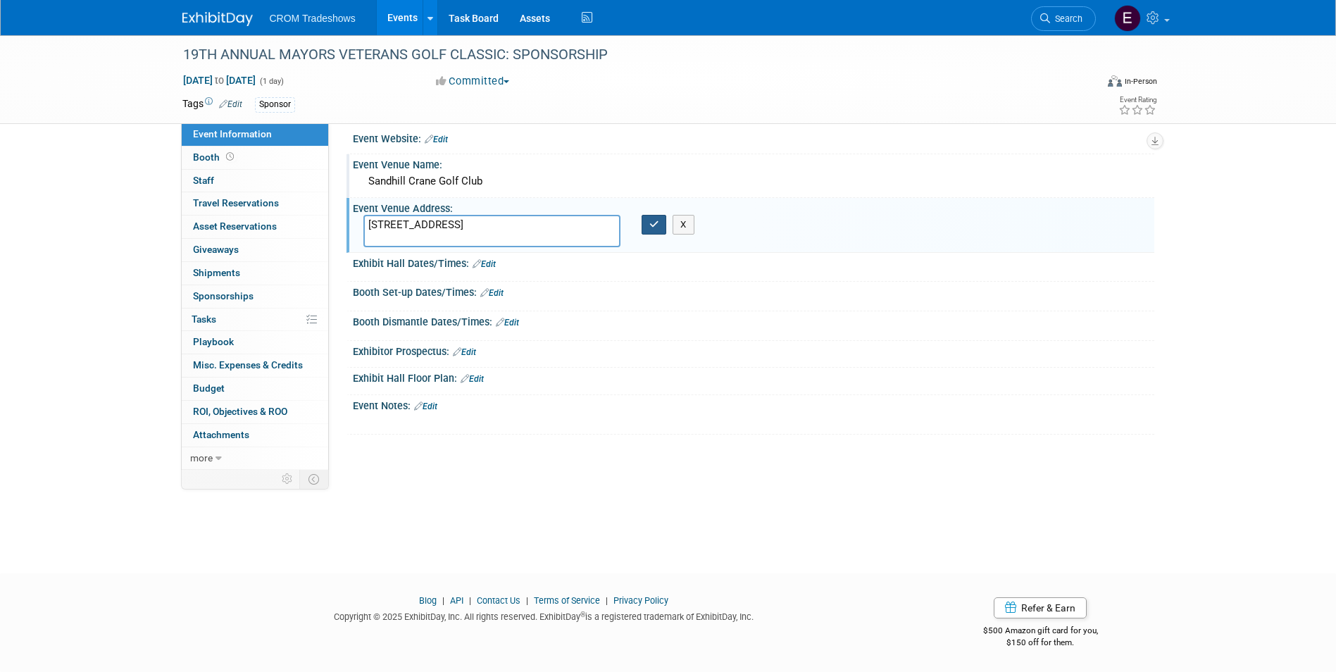
type textarea "11401 Northlake Blvd, Palm Beach Gardens, FL 33412"
click at [656, 223] on icon "button" at bounding box center [654, 224] width 10 height 9
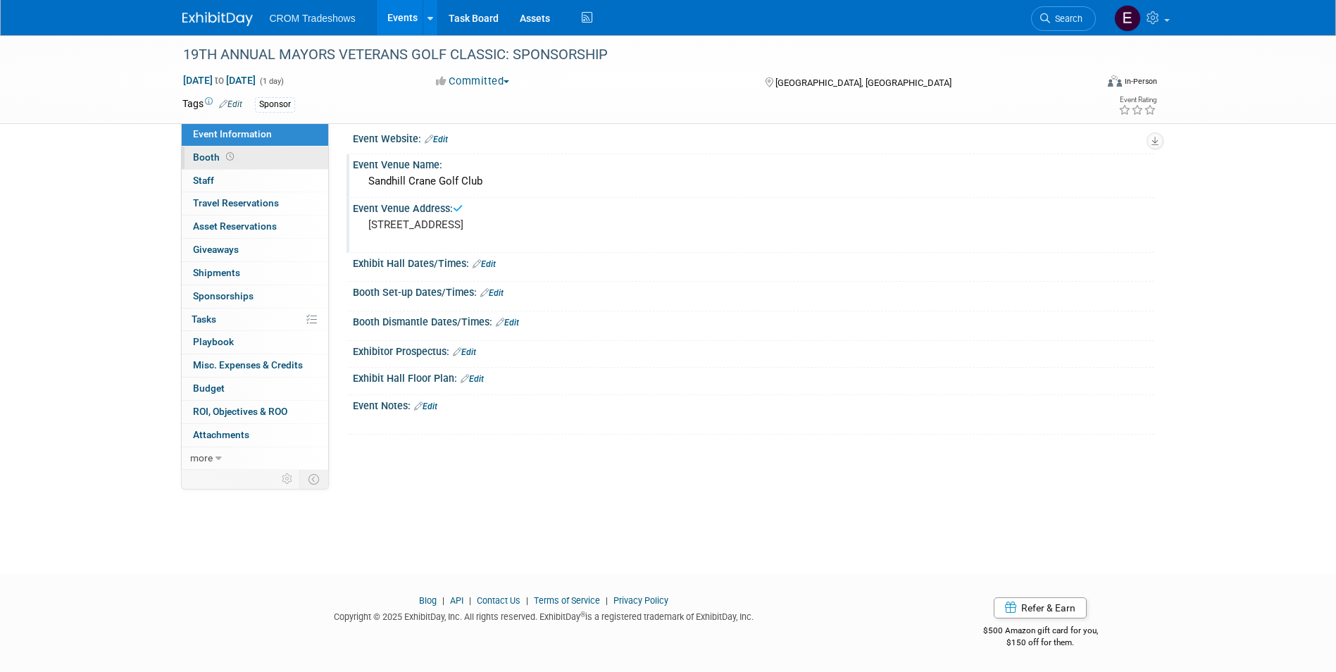
click at [209, 154] on span "Booth" at bounding box center [215, 156] width 44 height 11
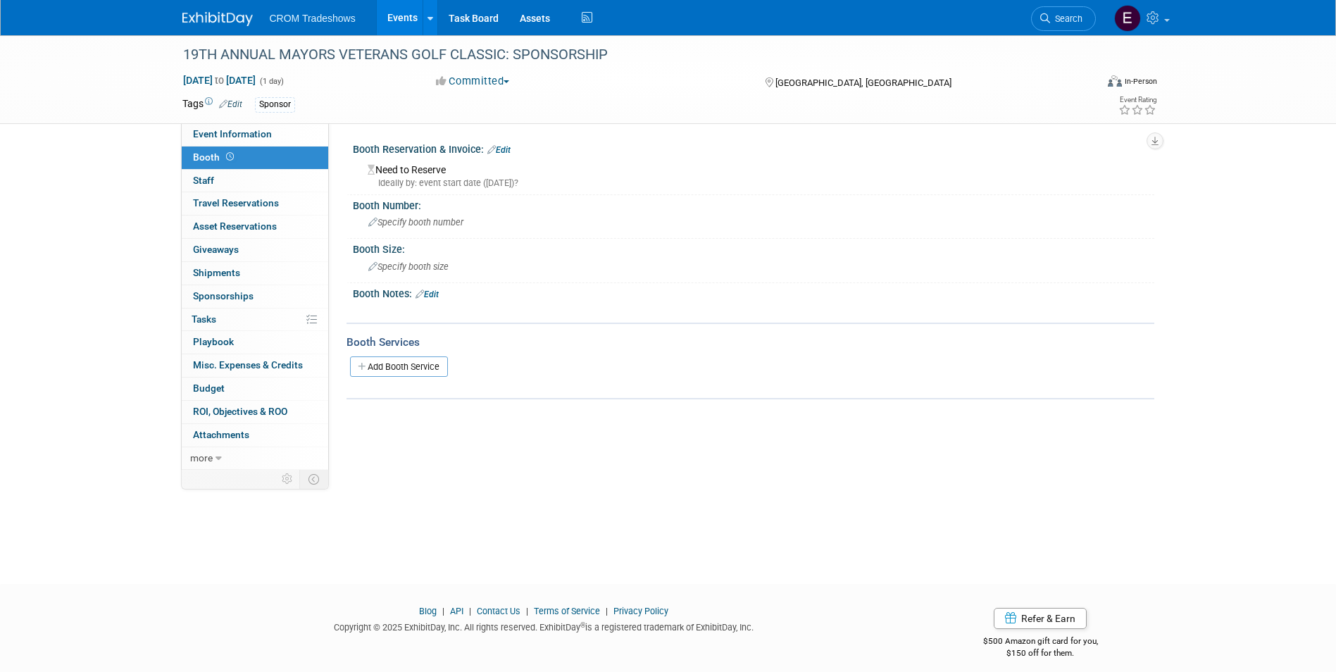
click at [504, 149] on link "Edit" at bounding box center [498, 150] width 23 height 10
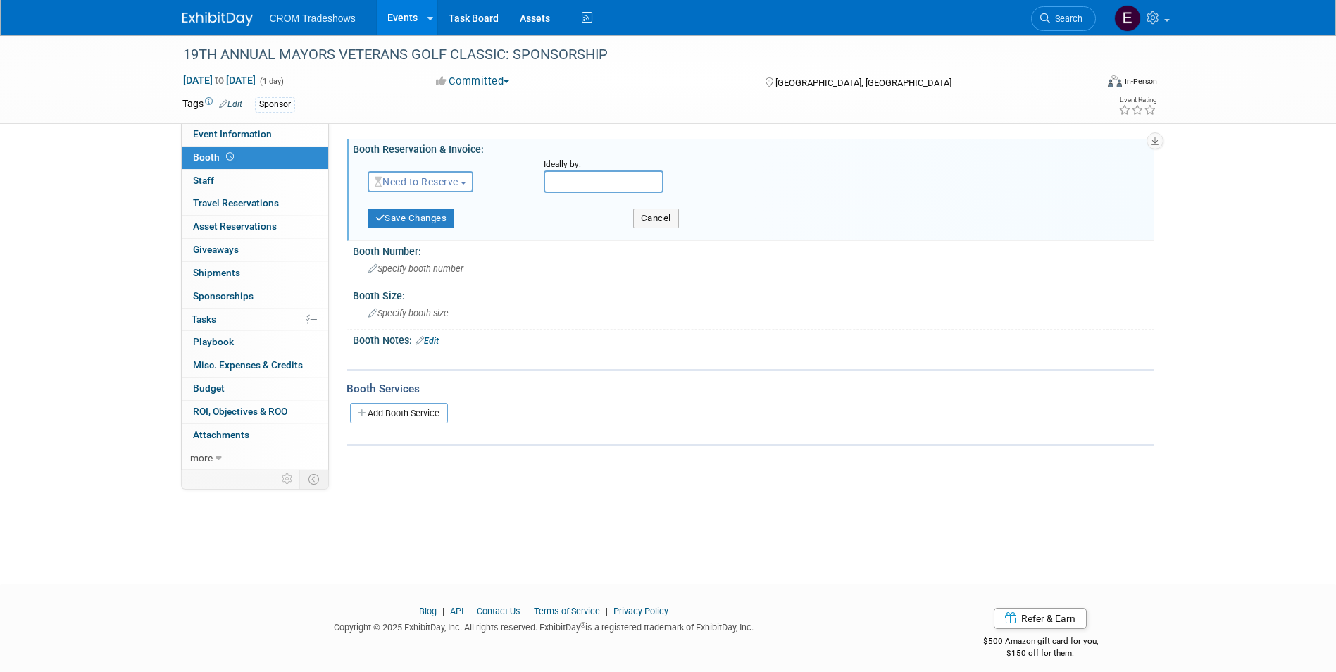
click at [437, 183] on span "Need to Reserve" at bounding box center [417, 181] width 84 height 11
click at [439, 255] on link "No Reservation Required" at bounding box center [443, 245] width 151 height 20
click at [414, 220] on button "Save Changes" at bounding box center [411, 218] width 87 height 20
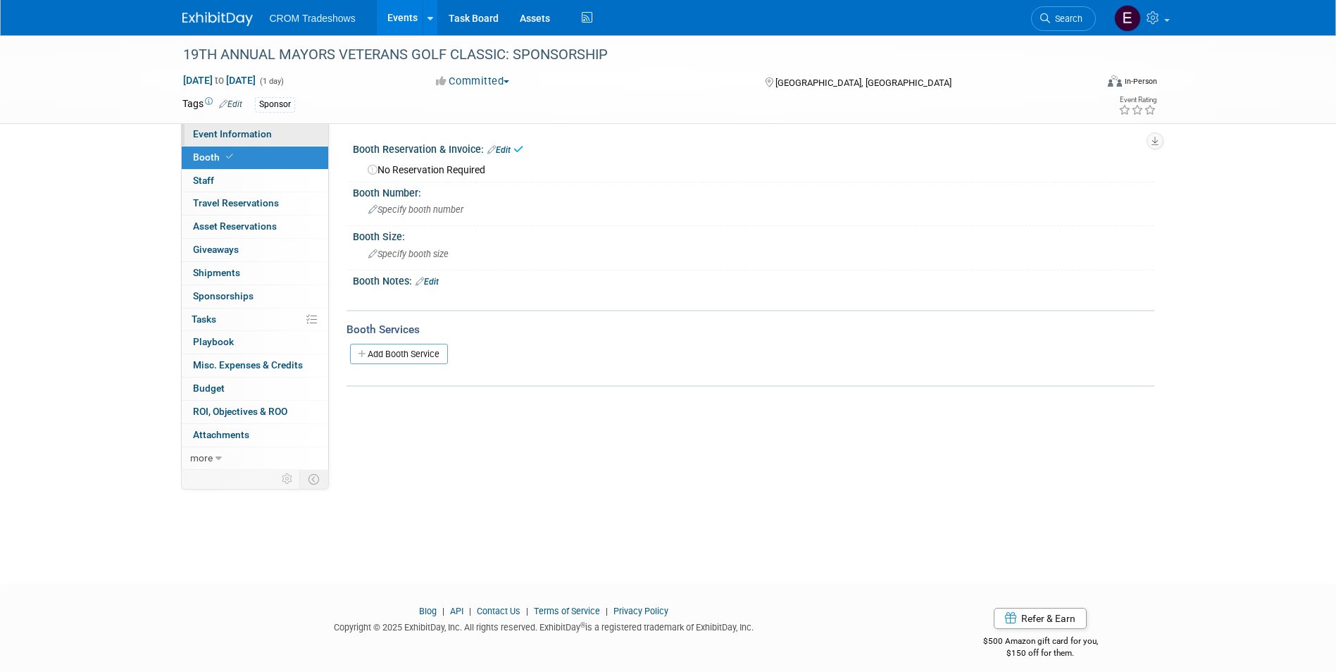
click at [262, 137] on span "Event Information" at bounding box center [232, 133] width 79 height 11
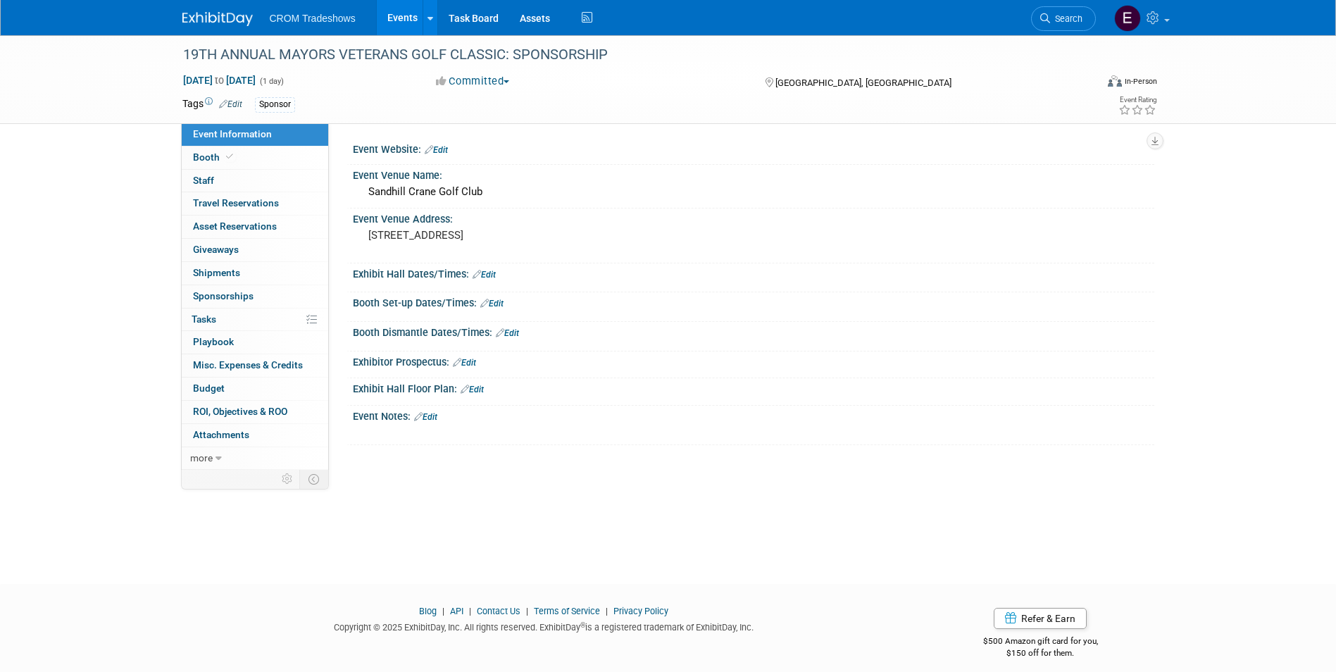
click at [493, 275] on link "Edit" at bounding box center [484, 275] width 23 height 10
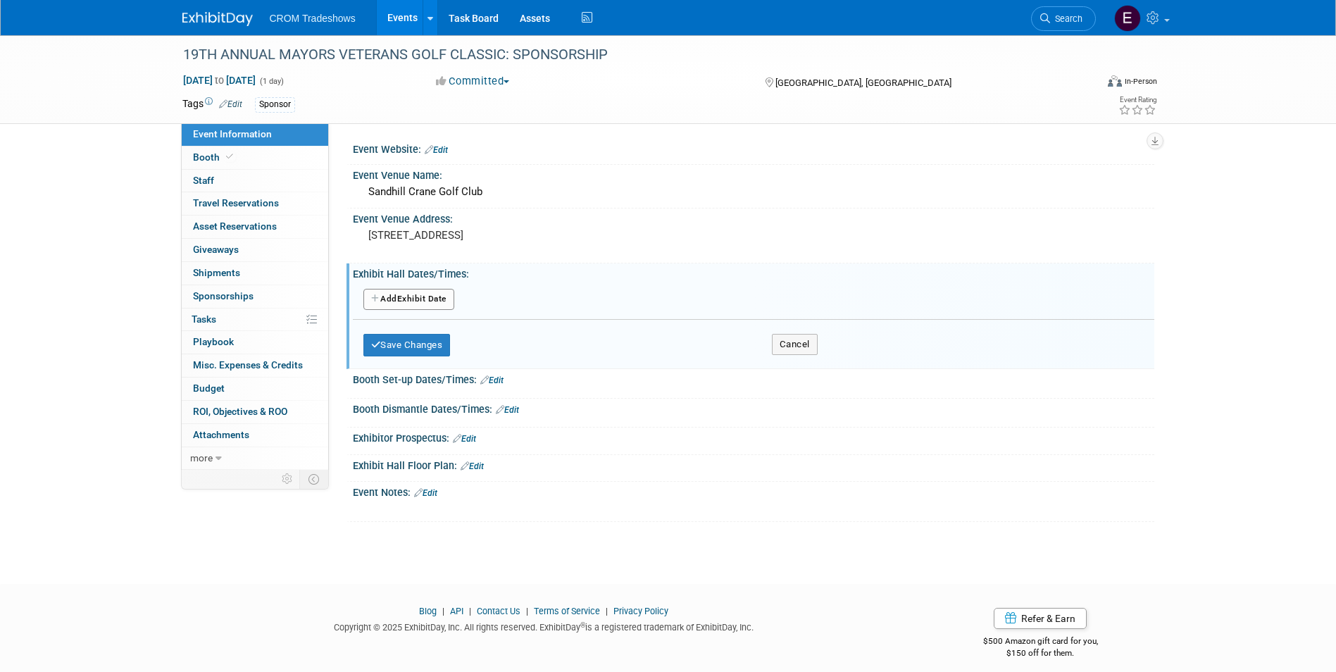
click at [449, 298] on button "Add Another Exhibit Date" at bounding box center [408, 299] width 91 height 21
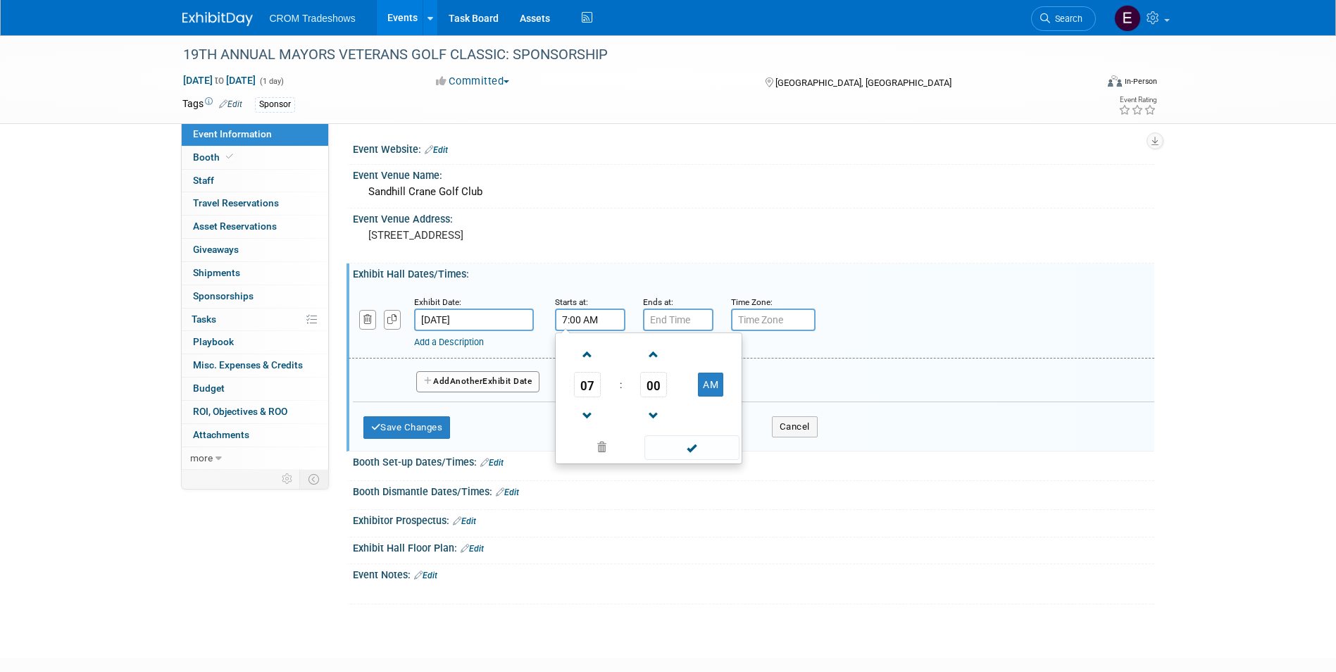
click at [571, 320] on input "7:00 AM" at bounding box center [590, 319] width 70 height 23
click at [589, 361] on span at bounding box center [587, 354] width 25 height 25
click at [588, 361] on span at bounding box center [587, 354] width 25 height 25
type input "9:00 AM"
click at [658, 451] on span at bounding box center [691, 447] width 95 height 25
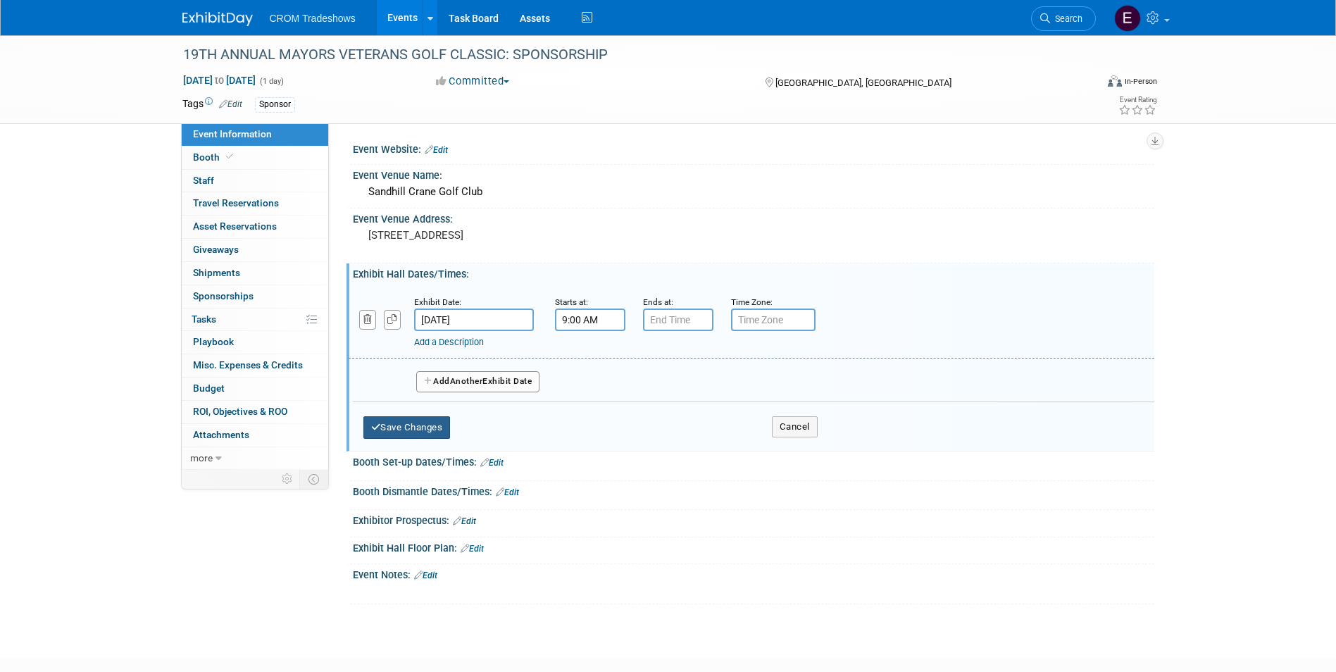
click at [427, 421] on button "Save Changes" at bounding box center [406, 427] width 87 height 23
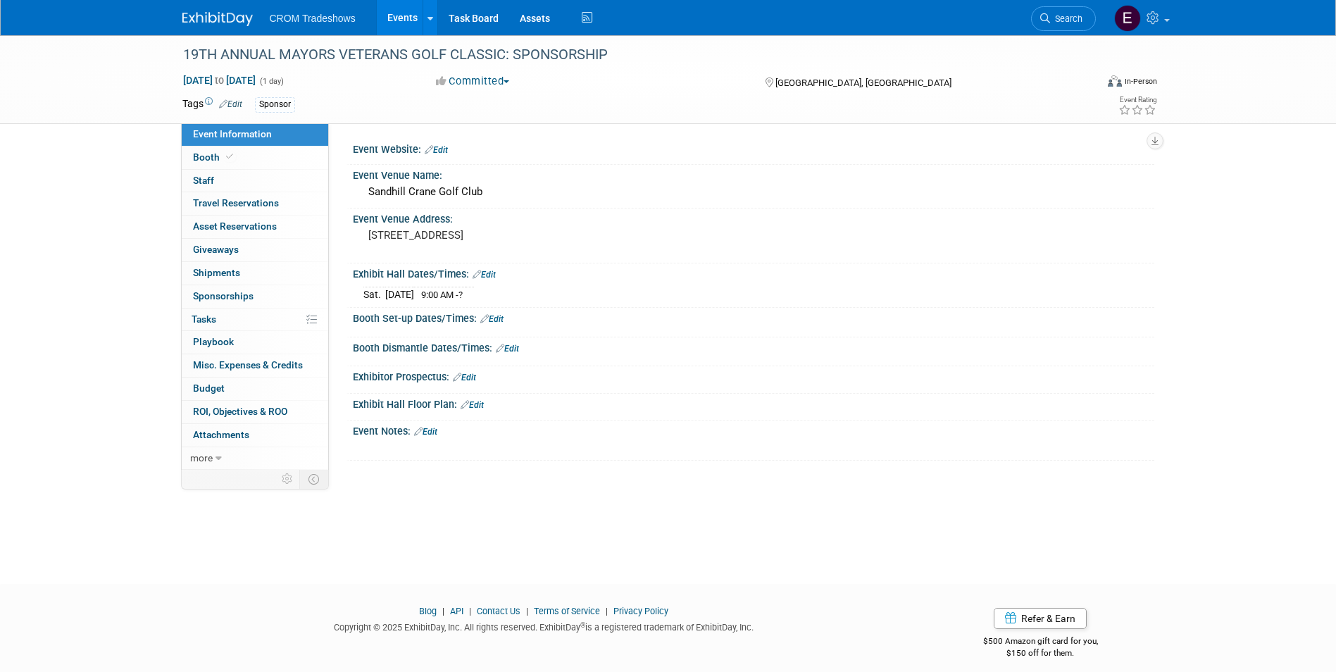
click at [297, 294] on link "0 Sponsorships 0" at bounding box center [255, 296] width 146 height 23
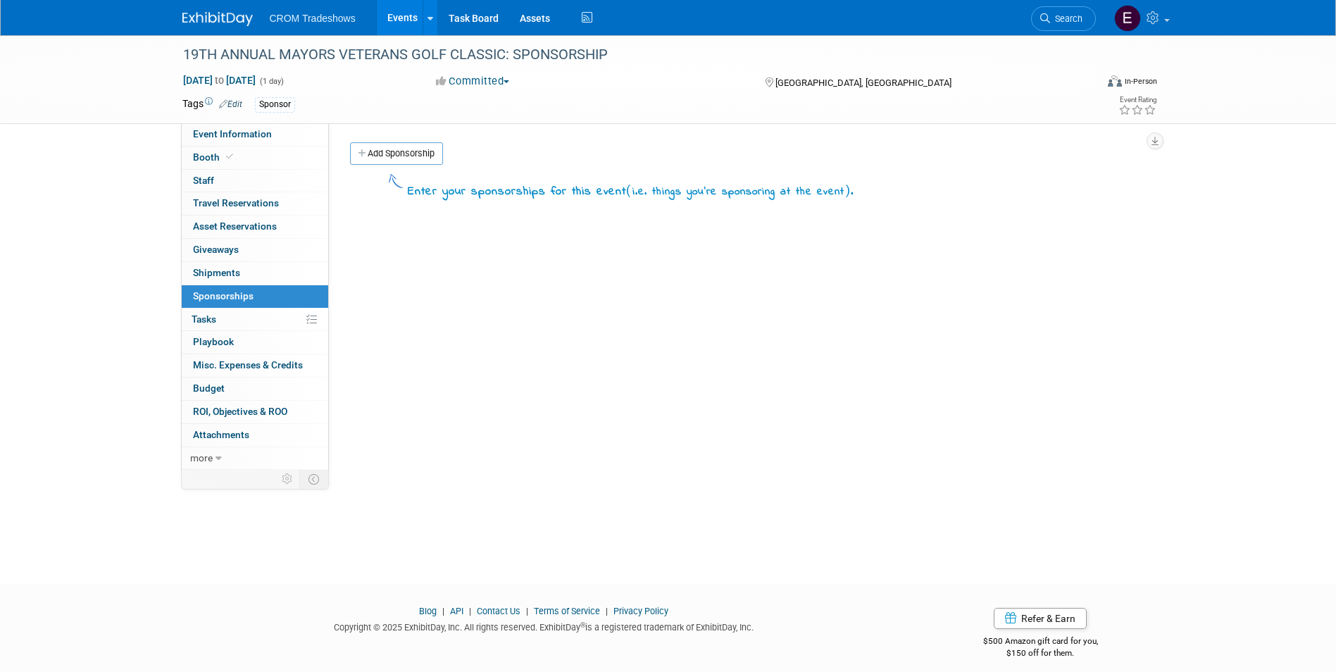
click at [406, 156] on link "Add Sponsorship" at bounding box center [396, 153] width 93 height 23
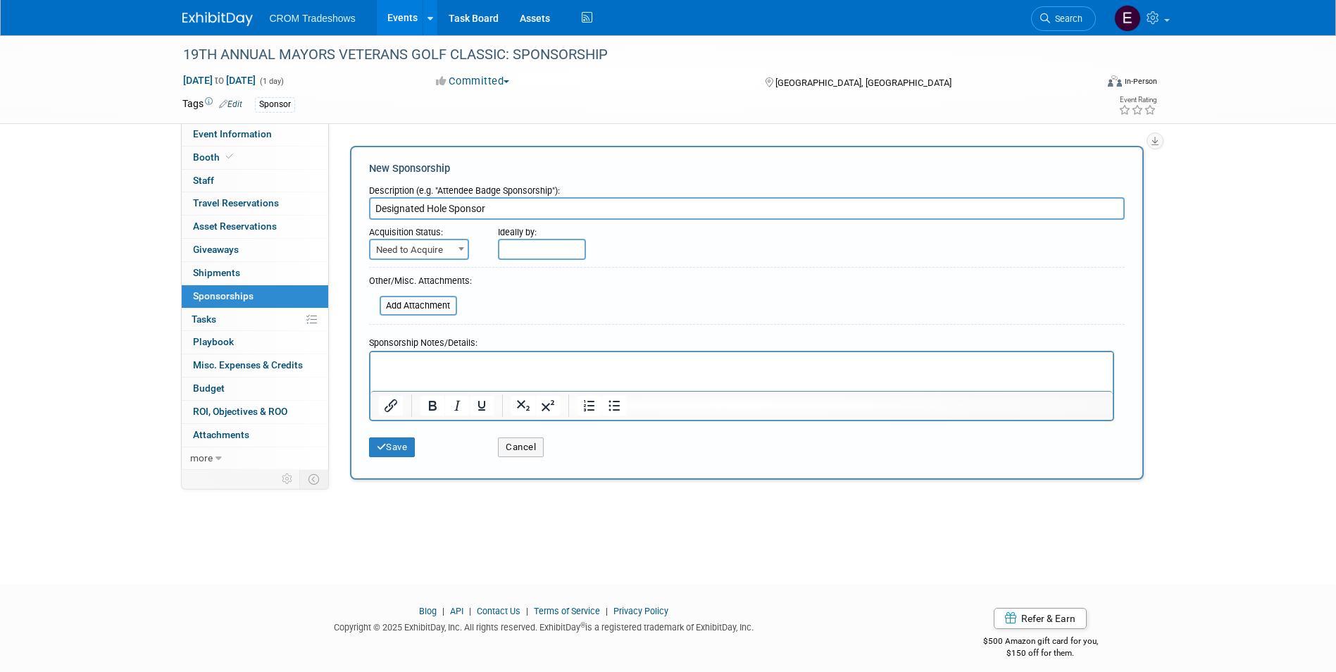
type input "Designated Hole Sponsor"
click at [535, 251] on input "text" at bounding box center [542, 249] width 88 height 21
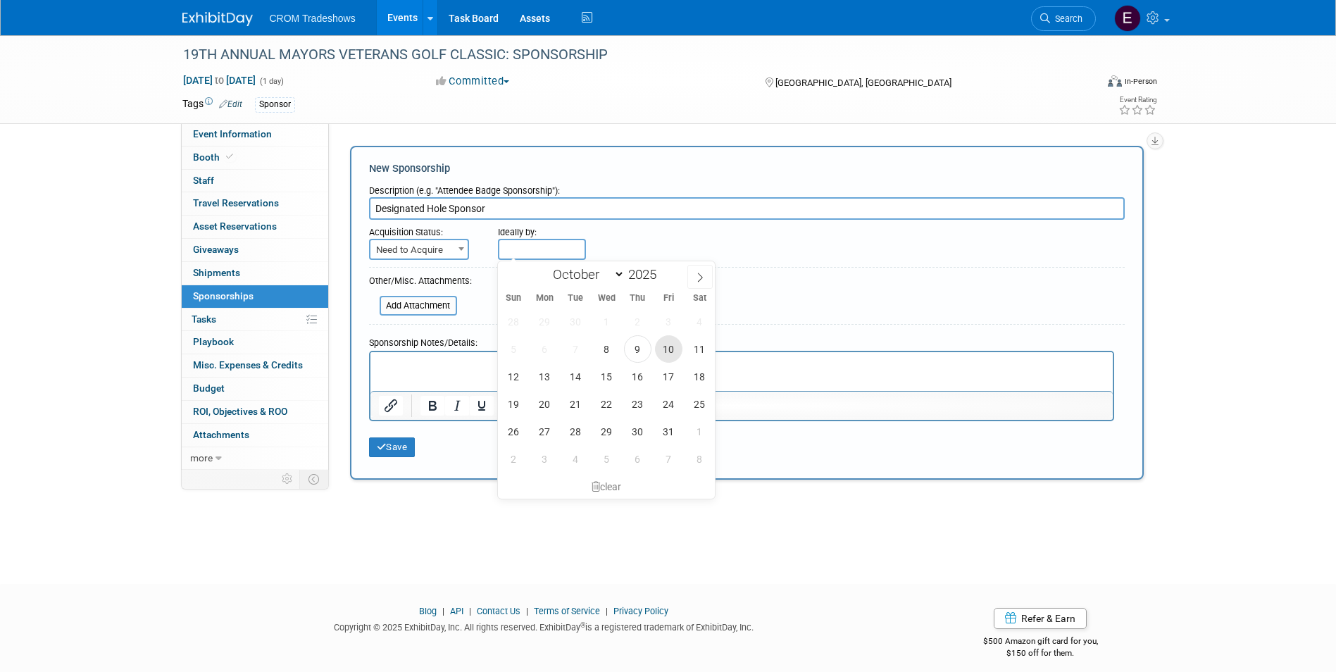
drag, startPoint x: 669, startPoint y: 355, endPoint x: 289, endPoint y: 22, distance: 505.1
click at [669, 355] on span "10" at bounding box center [668, 348] width 27 height 27
type input "Oct 10, 2025"
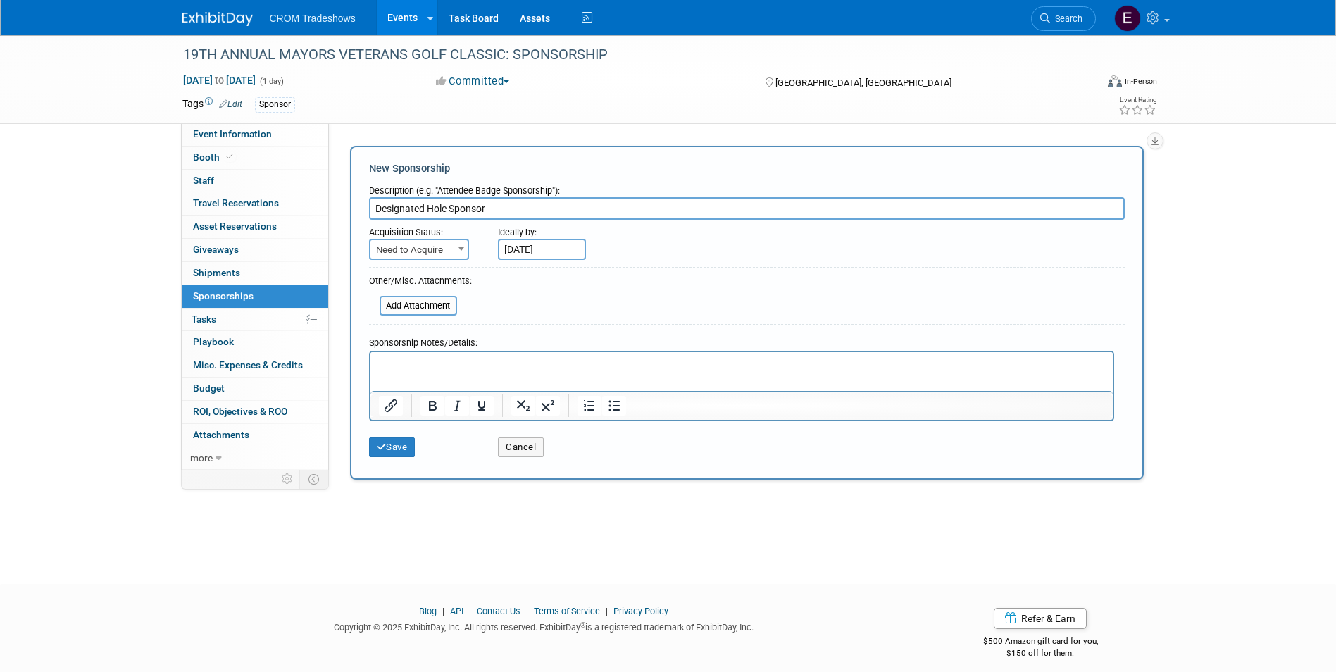
click at [462, 371] on html at bounding box center [741, 361] width 742 height 20
click at [618, 413] on icon "Bullet list" at bounding box center [614, 405] width 17 height 17
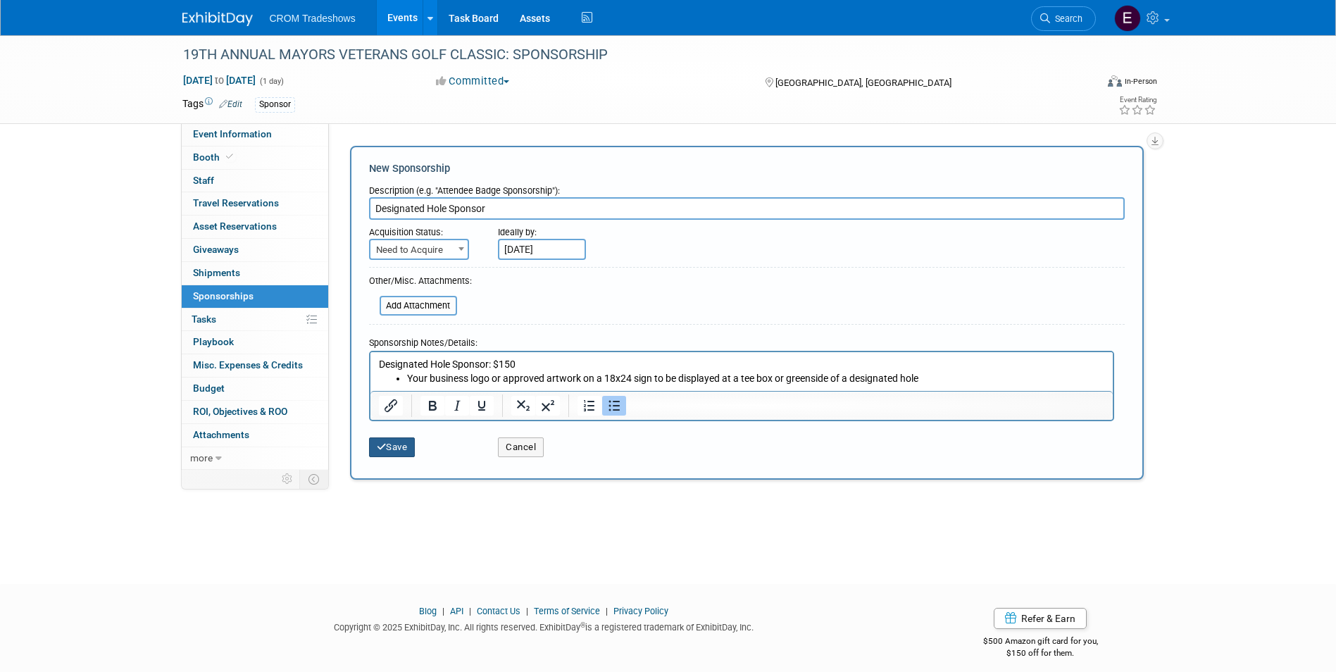
click at [384, 442] on icon "submit" at bounding box center [382, 446] width 10 height 9
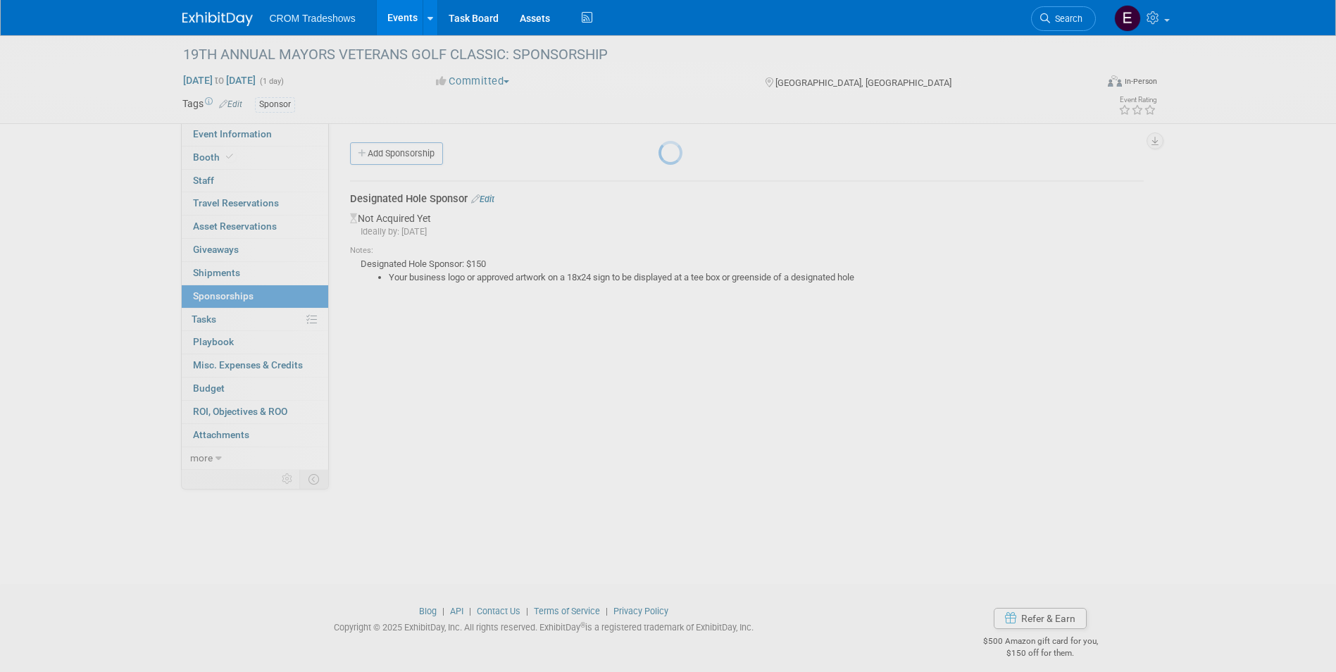
scroll to position [11, 0]
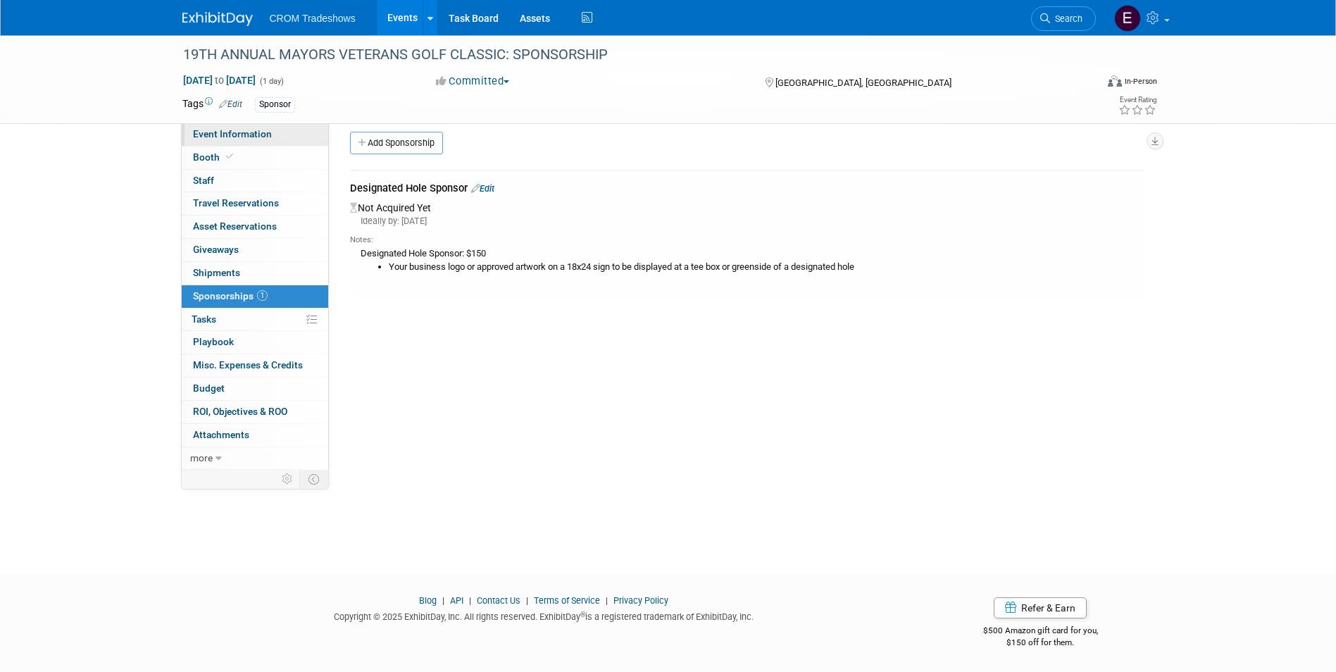
click at [241, 125] on link "Event Information" at bounding box center [255, 134] width 146 height 23
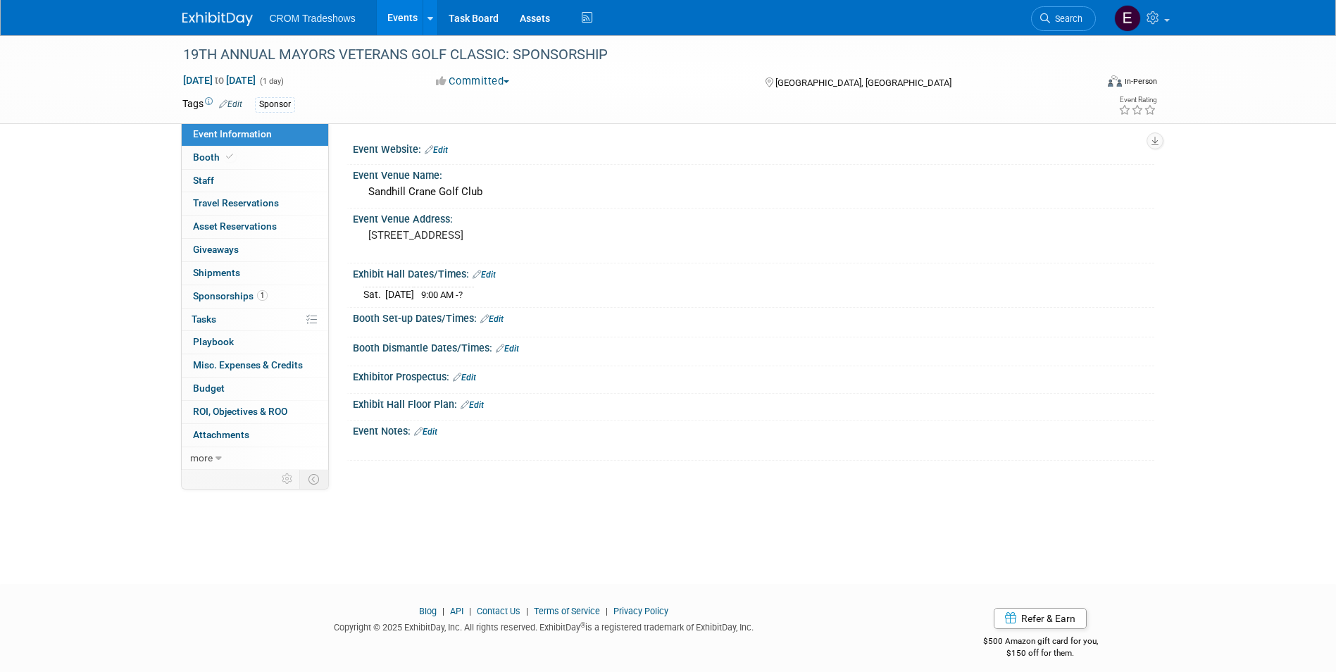
click at [396, 1] on link "Events" at bounding box center [402, 17] width 51 height 35
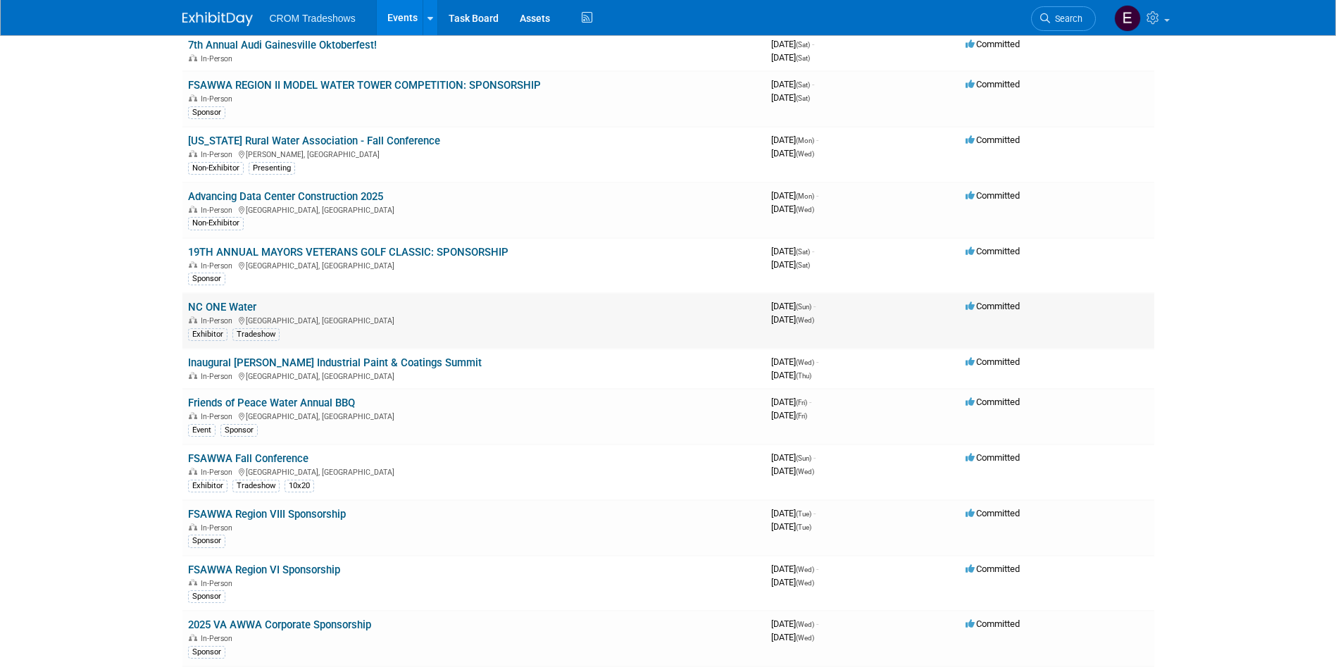
scroll to position [352, 0]
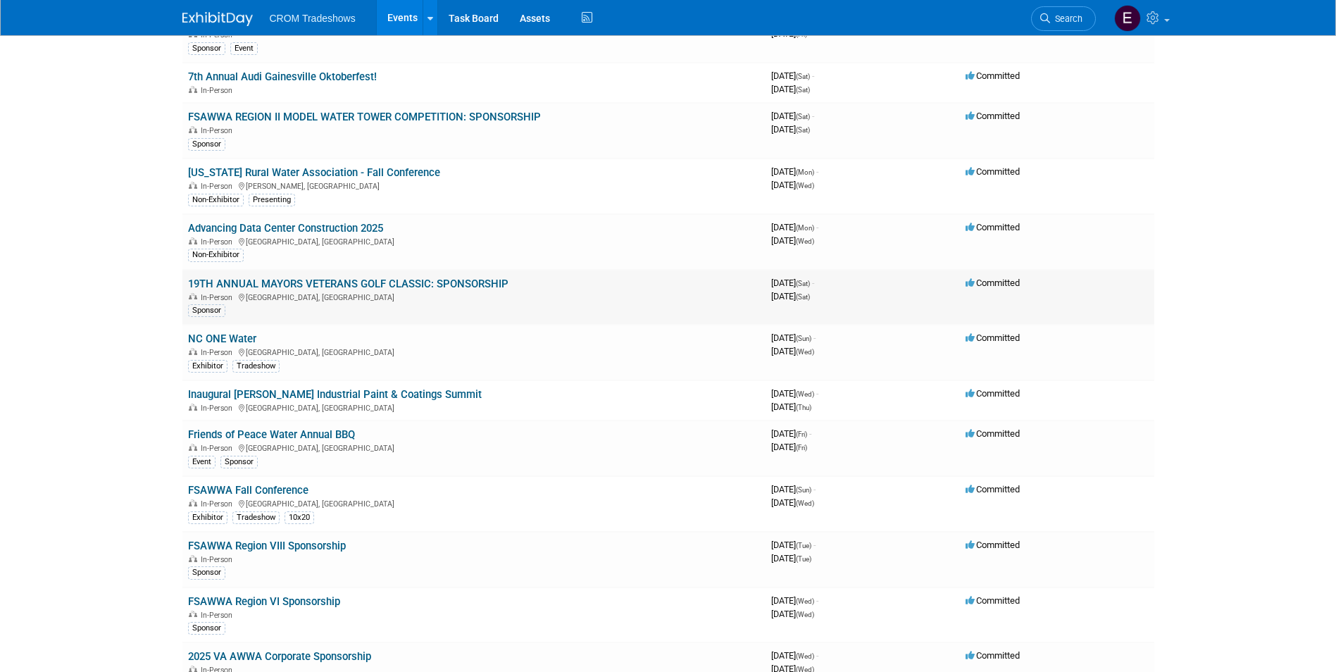
click at [408, 279] on link "19TH ANNUAL MAYORS VETERANS GOLF CLASSIC: SPONSORSHIP" at bounding box center [348, 283] width 320 height 13
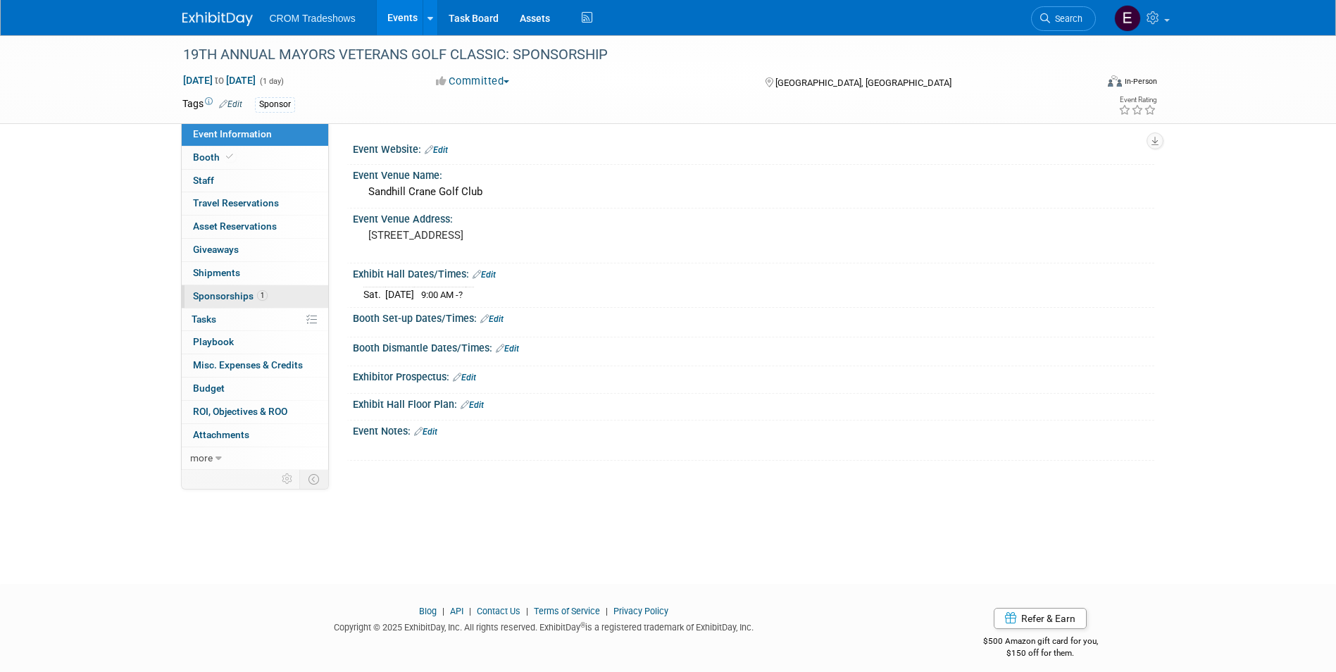
click at [248, 291] on span "Sponsorships 1" at bounding box center [230, 295] width 75 height 11
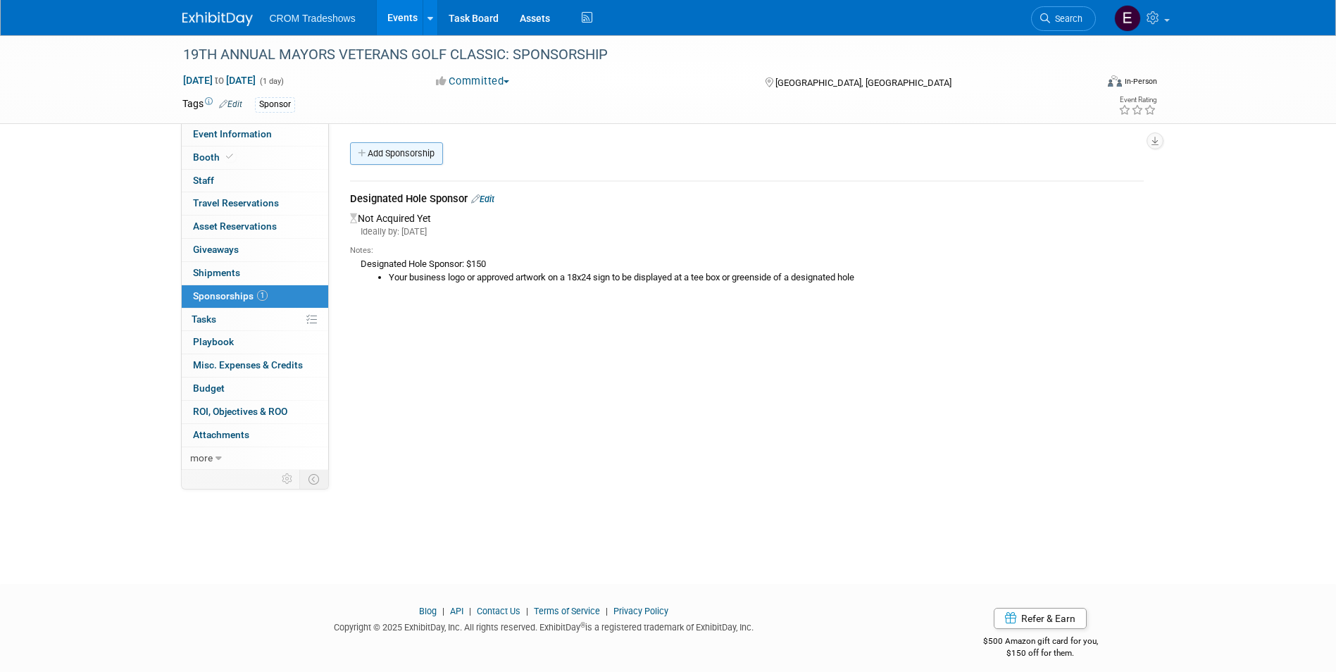
click at [394, 161] on link "Add Sponsorship" at bounding box center [396, 153] width 93 height 23
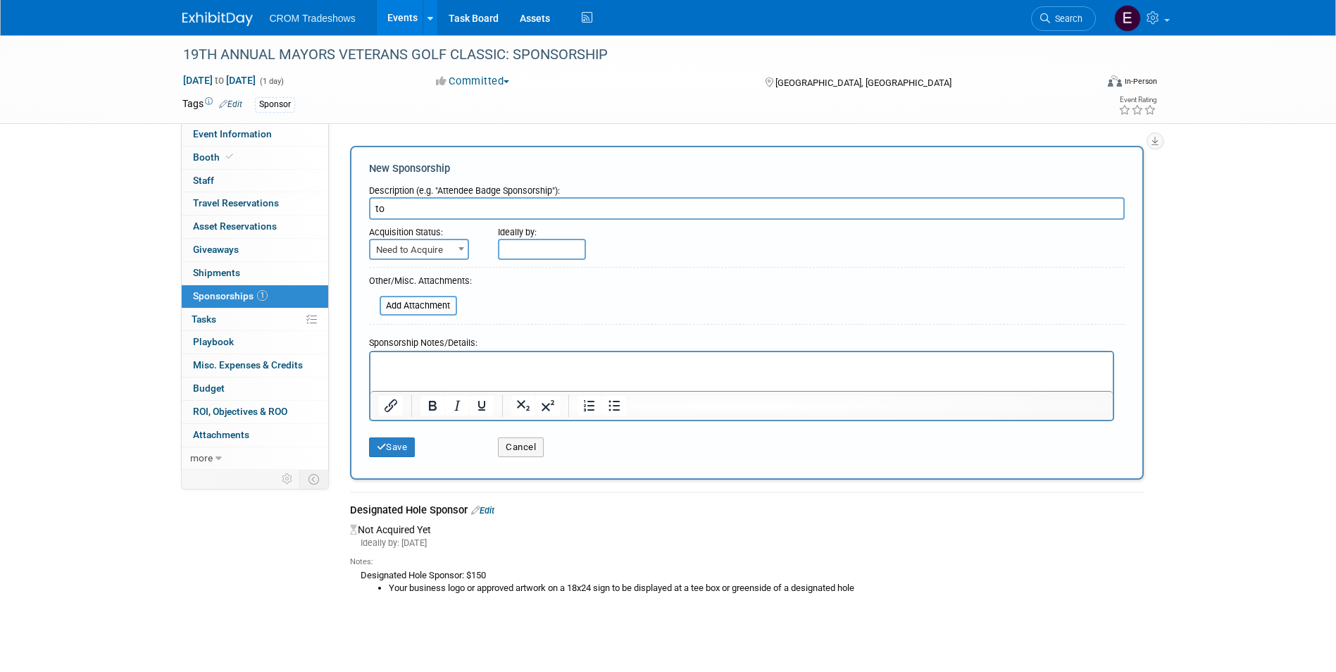
type input "t"
type input "Tournament Registration & Sponsorship"
click at [511, 253] on input "text" at bounding box center [542, 249] width 88 height 21
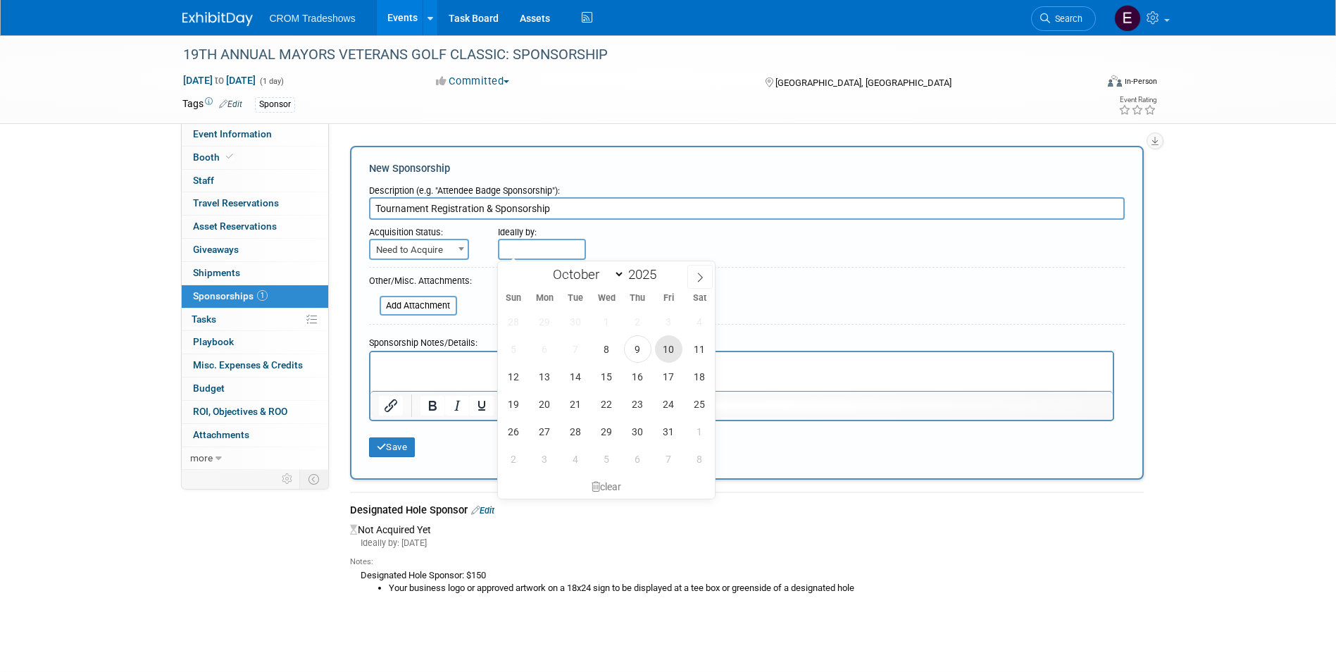
click at [671, 356] on span "10" at bounding box center [668, 348] width 27 height 27
type input "Oct 10, 2025"
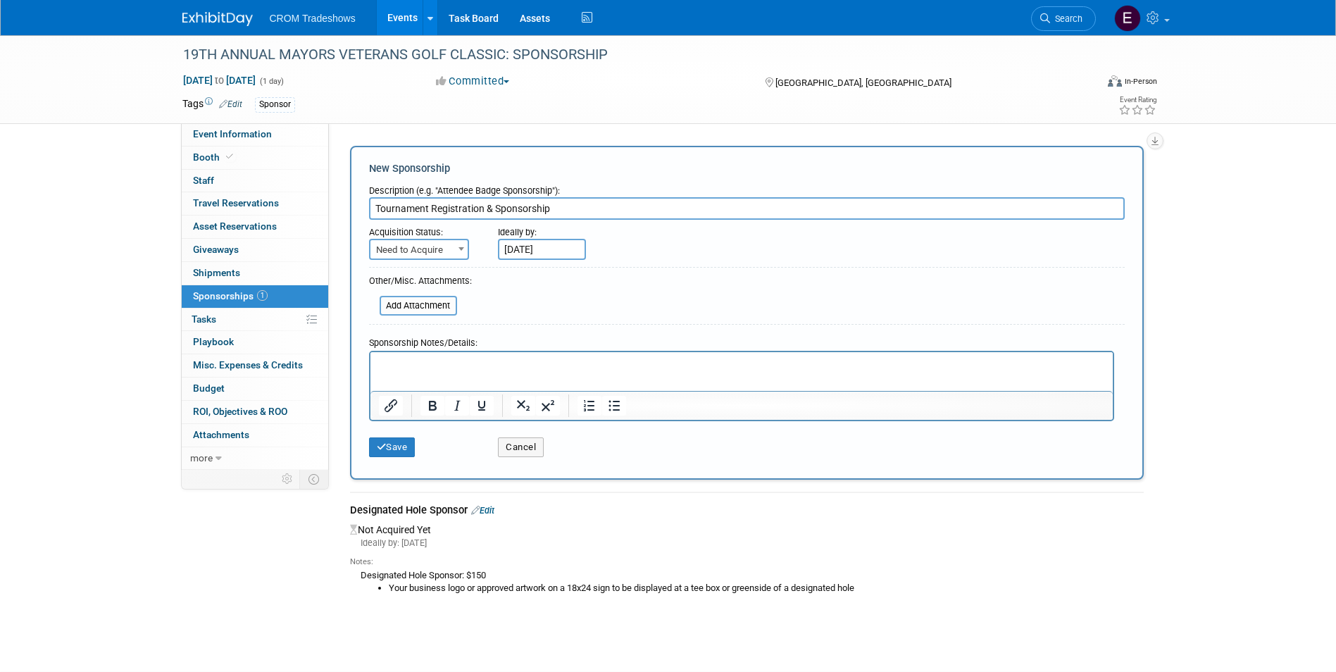
click at [439, 354] on html at bounding box center [741, 361] width 742 height 20
click at [435, 363] on p "Rich Text Area. Press ALT-0 for help." at bounding box center [741, 364] width 726 height 14
click at [402, 449] on button "Save" at bounding box center [392, 447] width 46 height 20
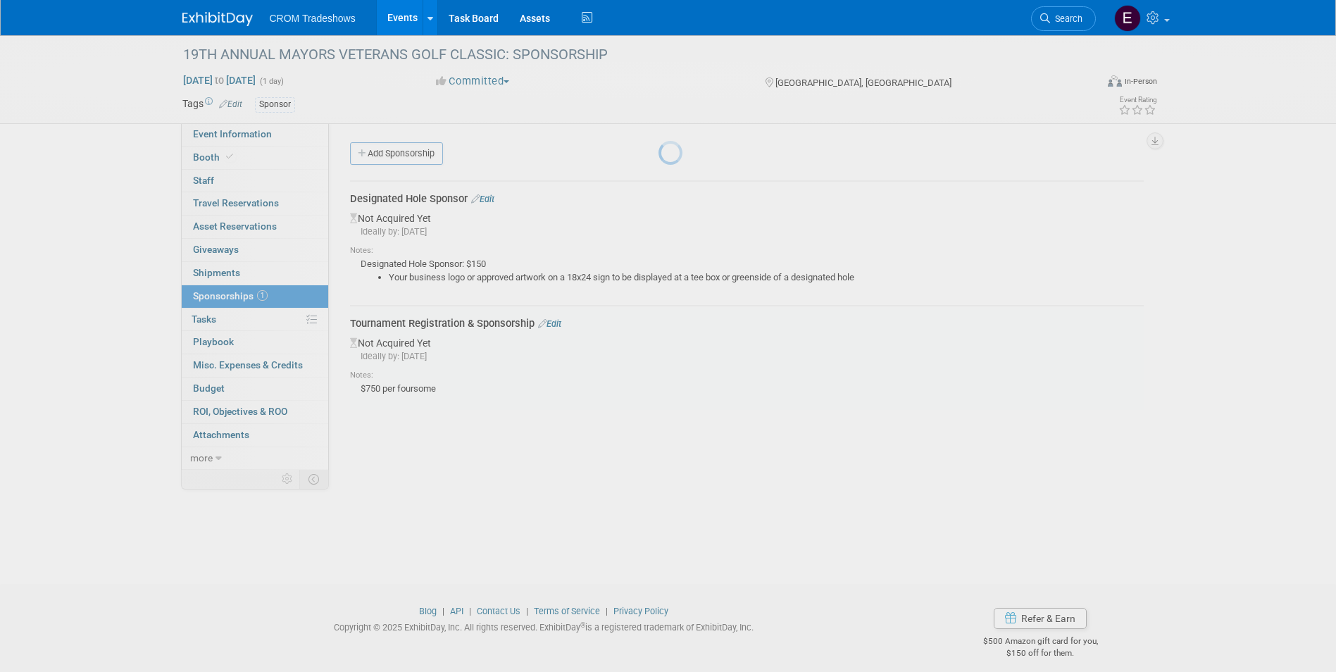
scroll to position [11, 0]
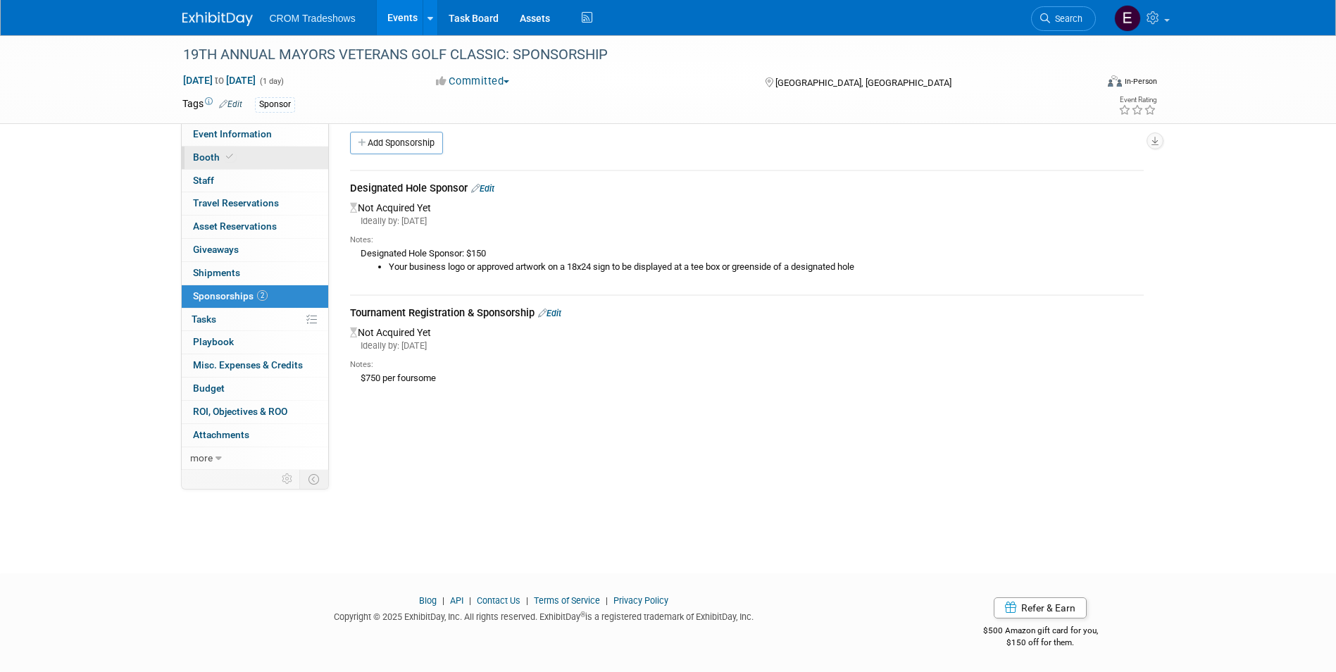
click at [242, 153] on link "Booth" at bounding box center [255, 157] width 146 height 23
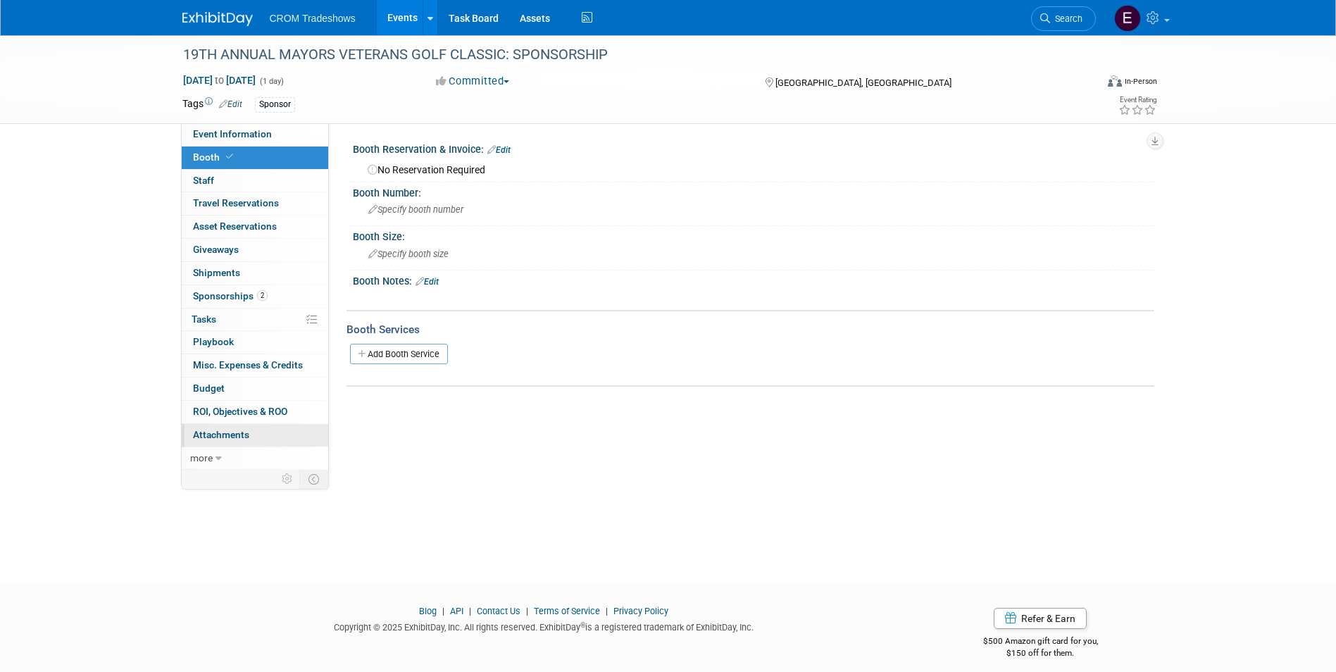
click at [244, 429] on span "Attachments 0" at bounding box center [221, 434] width 56 height 11
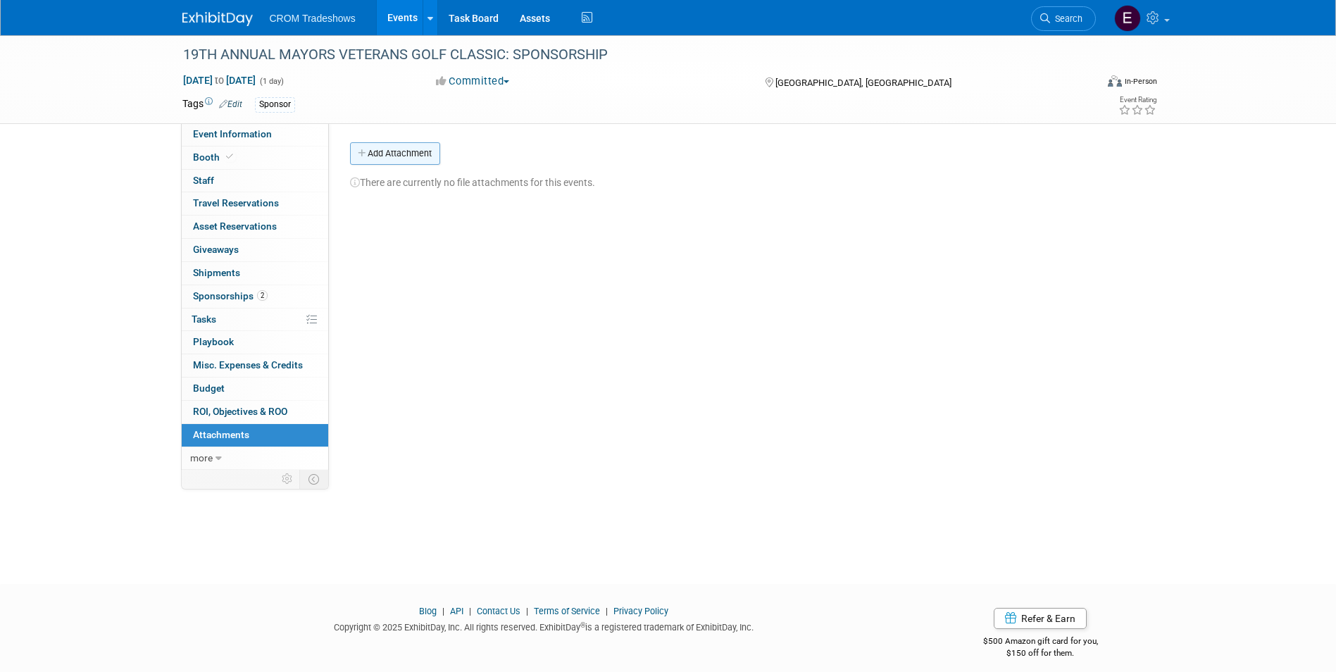
click at [415, 161] on button "Add Attachment" at bounding box center [395, 153] width 90 height 23
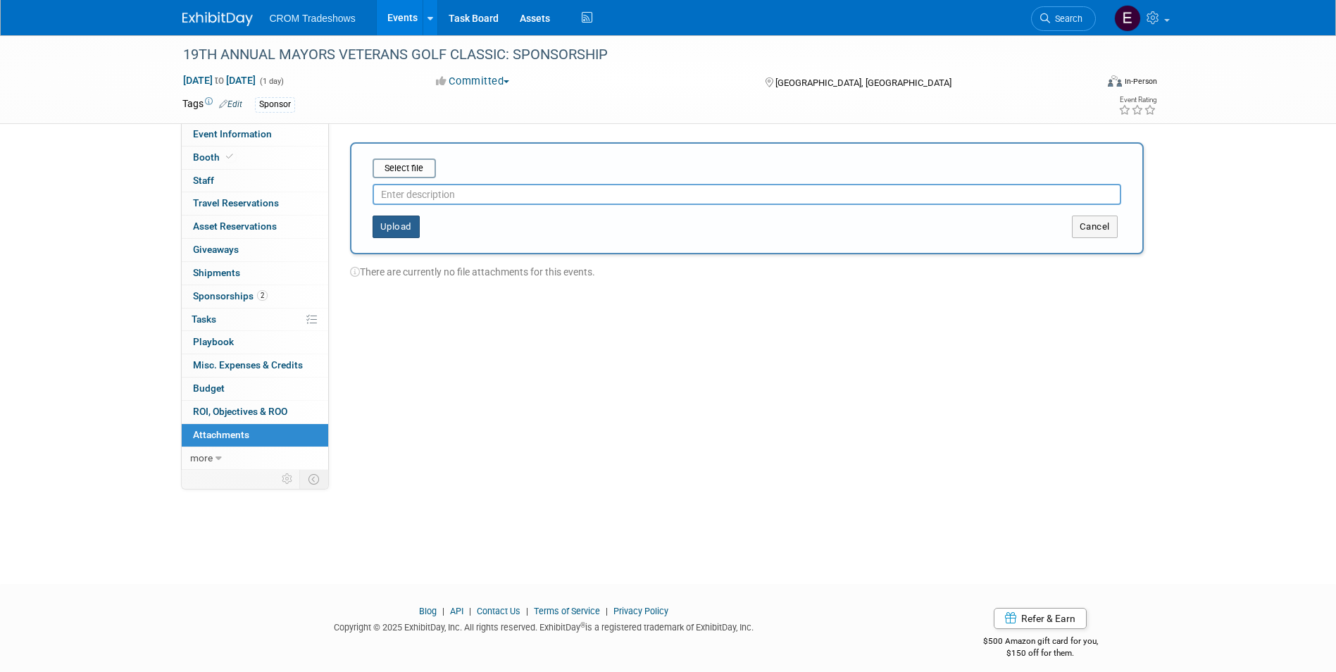
click at [399, 222] on button "Upload" at bounding box center [396, 227] width 47 height 23
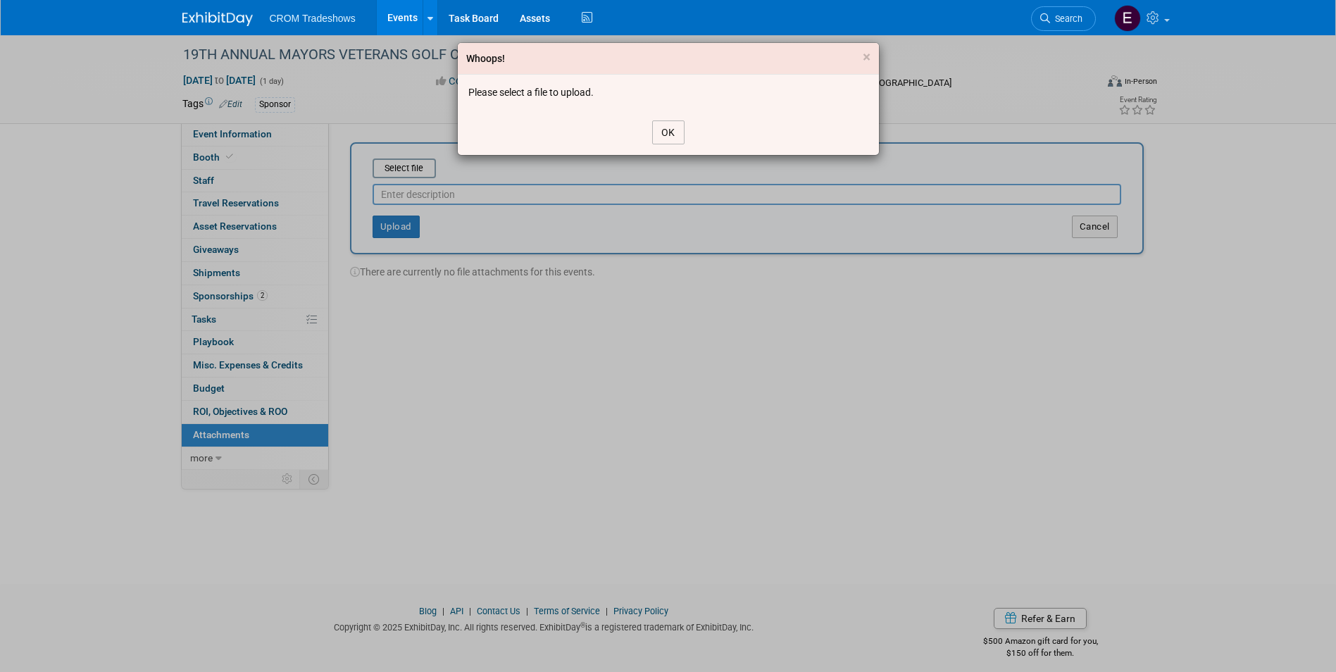
click at [655, 137] on button "OK" at bounding box center [668, 132] width 32 height 24
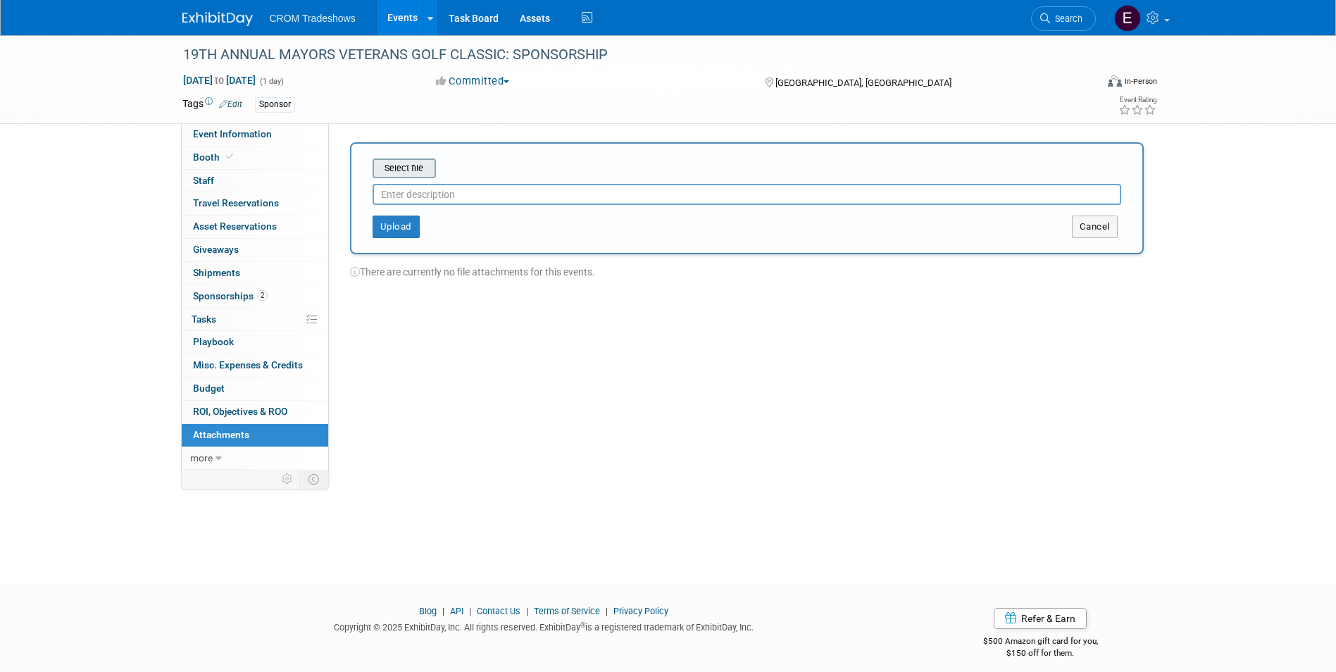
click at [411, 168] on input "file" at bounding box center [351, 168] width 168 height 17
type input "Information"
click at [418, 225] on button "Upload" at bounding box center [396, 221] width 47 height 23
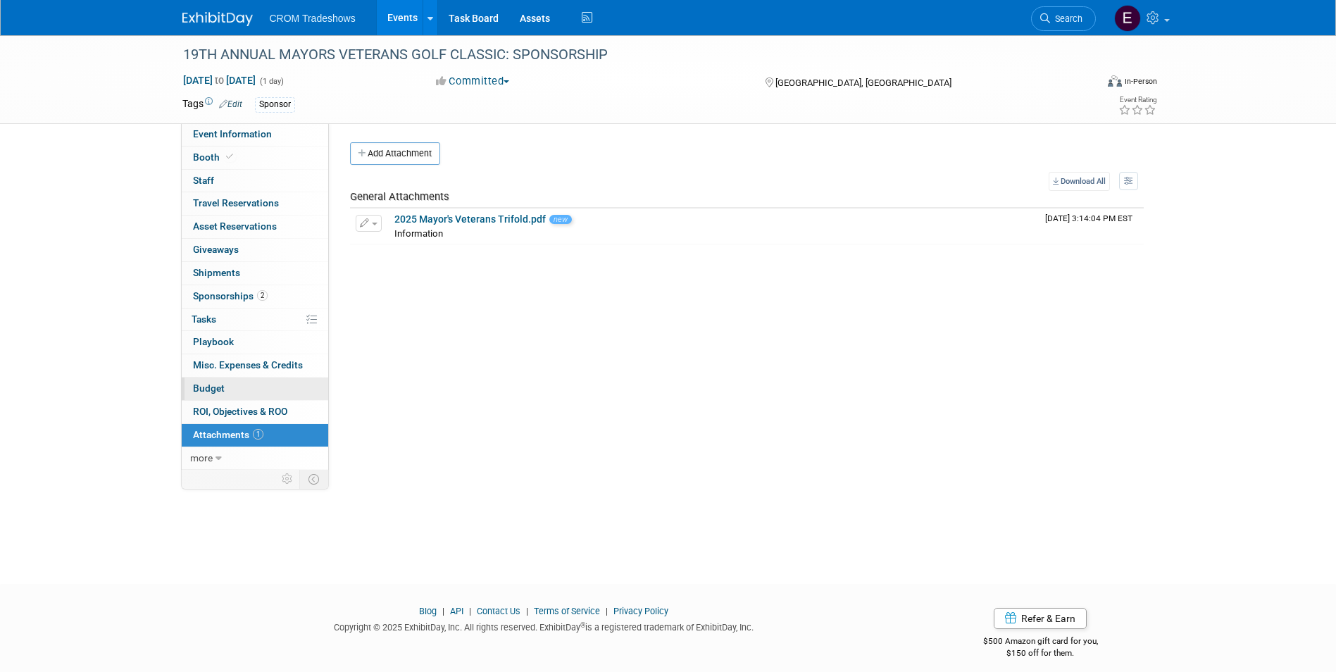
click at [226, 388] on link "Budget" at bounding box center [255, 388] width 146 height 23
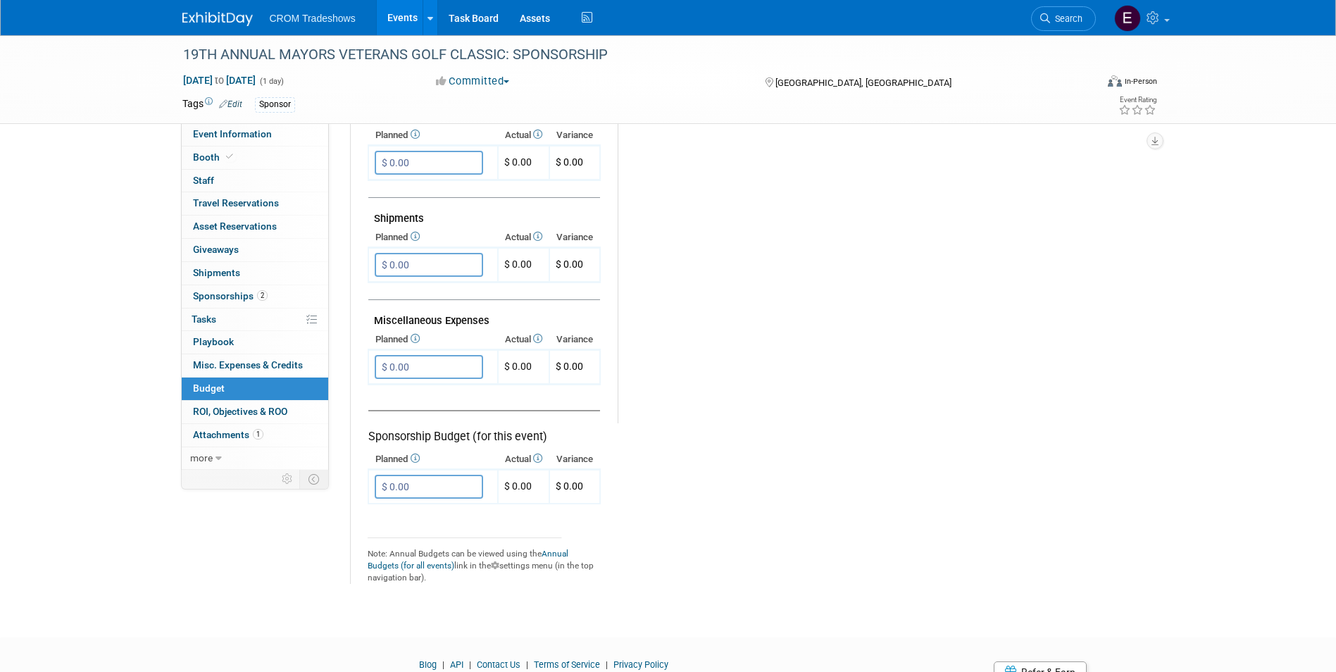
scroll to position [768, 0]
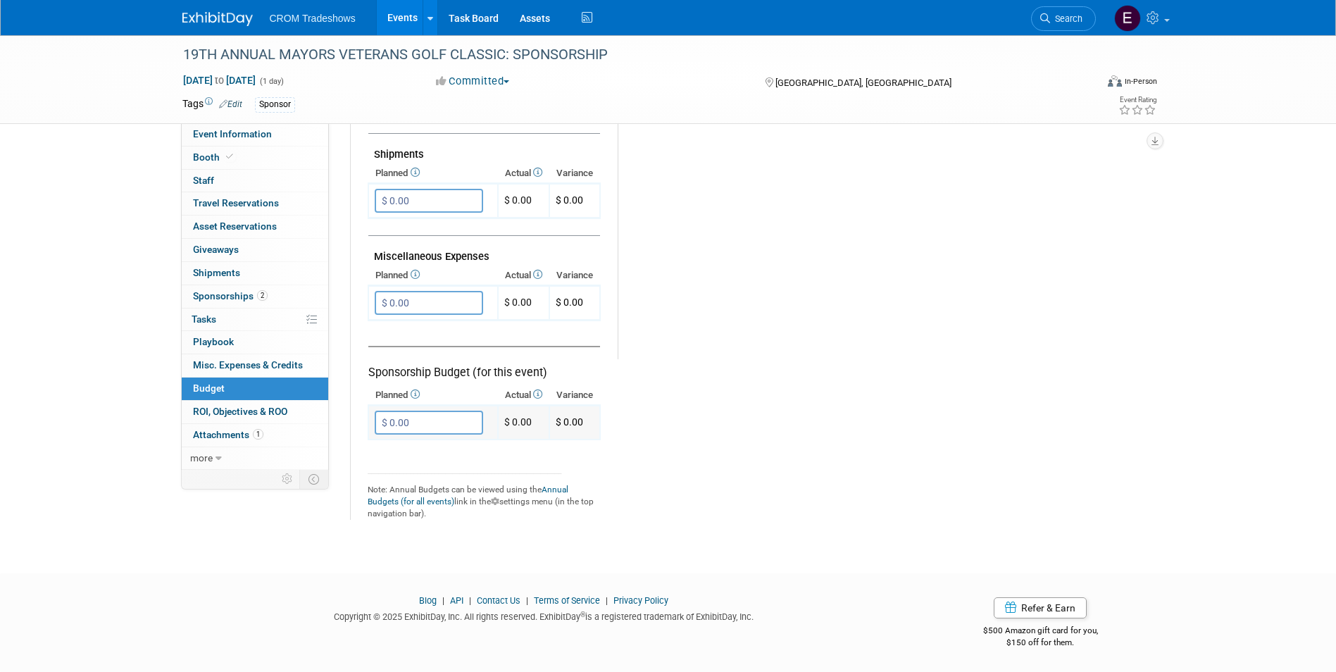
click at [439, 418] on input "$ 0.00" at bounding box center [429, 423] width 108 height 24
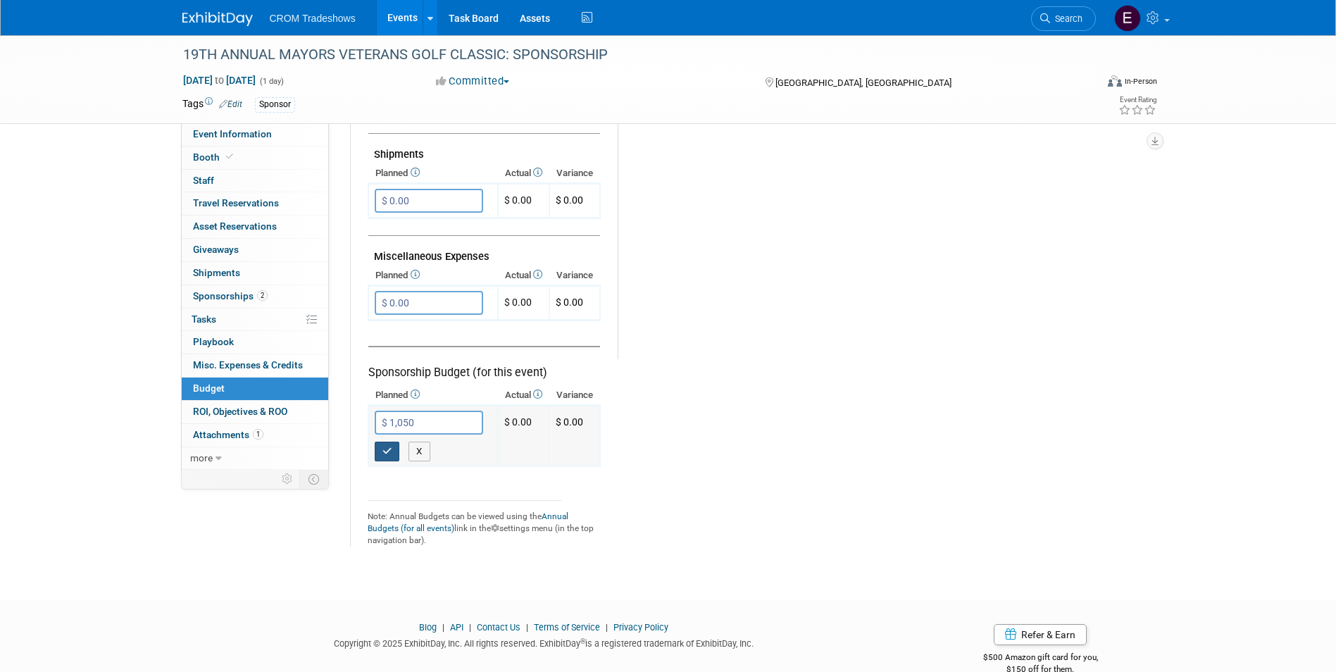
type input "$ 1,050.00"
click at [388, 458] on button "button" at bounding box center [387, 452] width 25 height 20
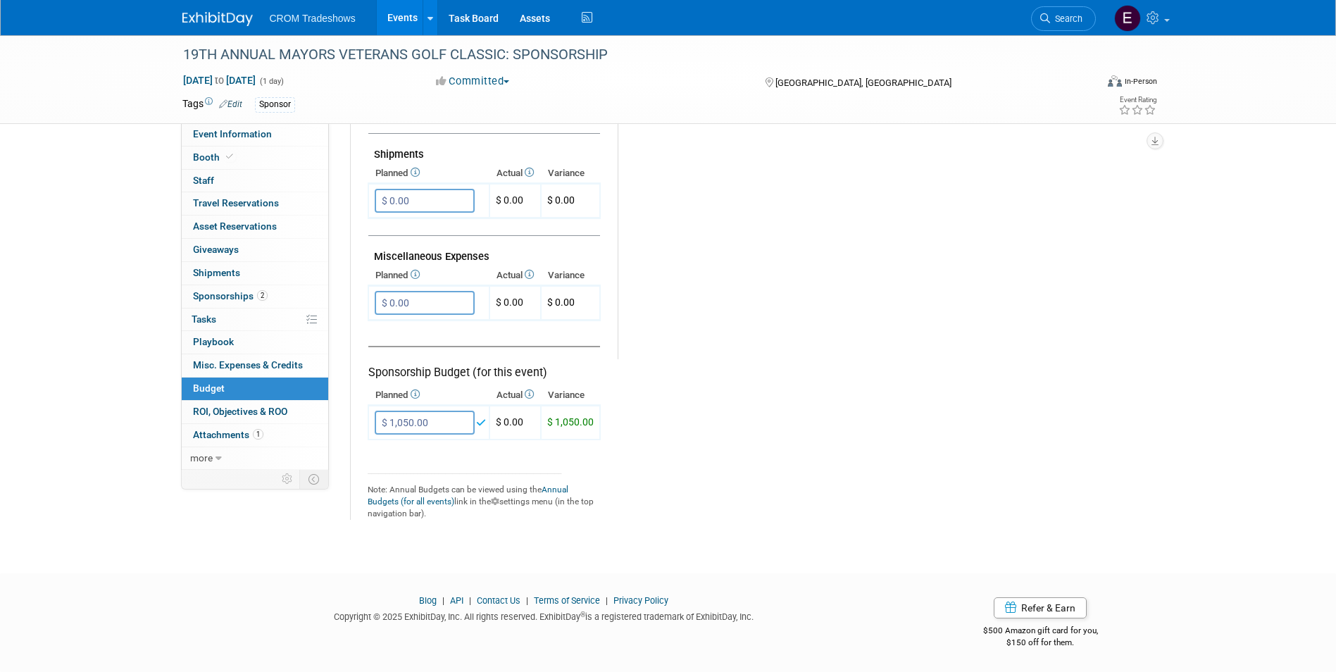
click at [737, 420] on tr "Exhibit Budget (for this event) Booth Reservation $ 0.00 X $ 0.00 X X" at bounding box center [752, 51] width 769 height 935
click at [279, 137] on link "Event Information" at bounding box center [255, 134] width 146 height 23
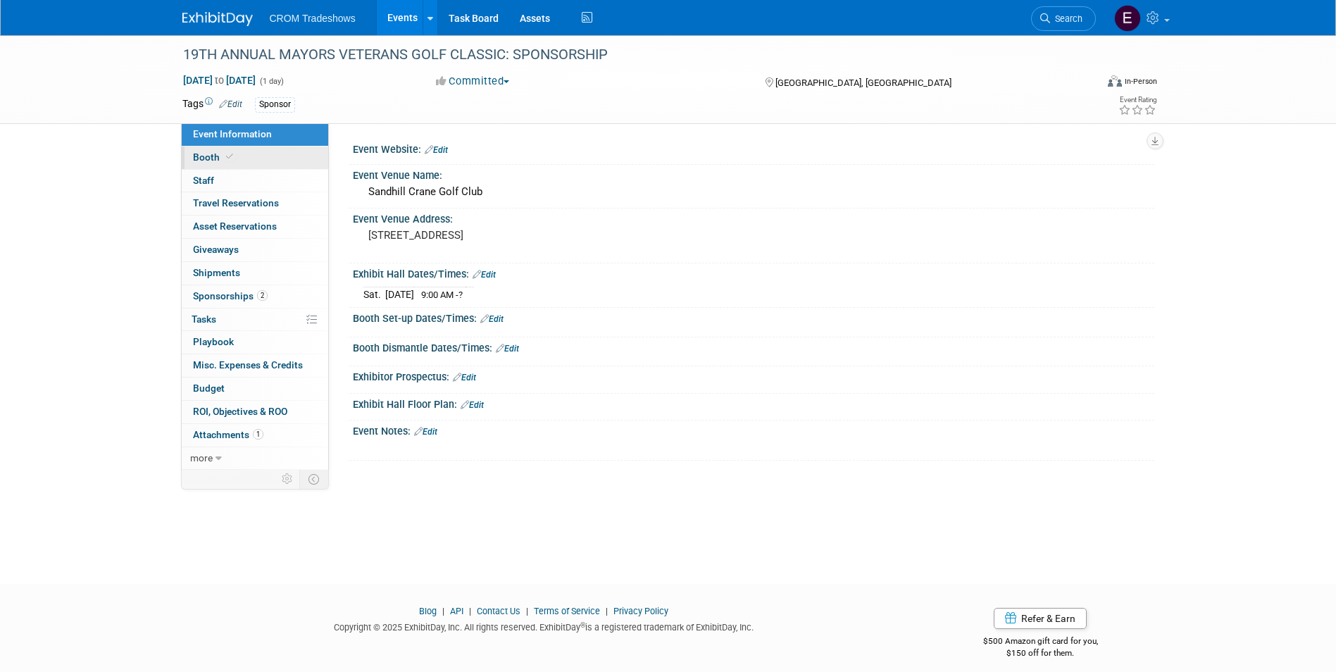
click at [267, 157] on link "Booth" at bounding box center [255, 157] width 146 height 23
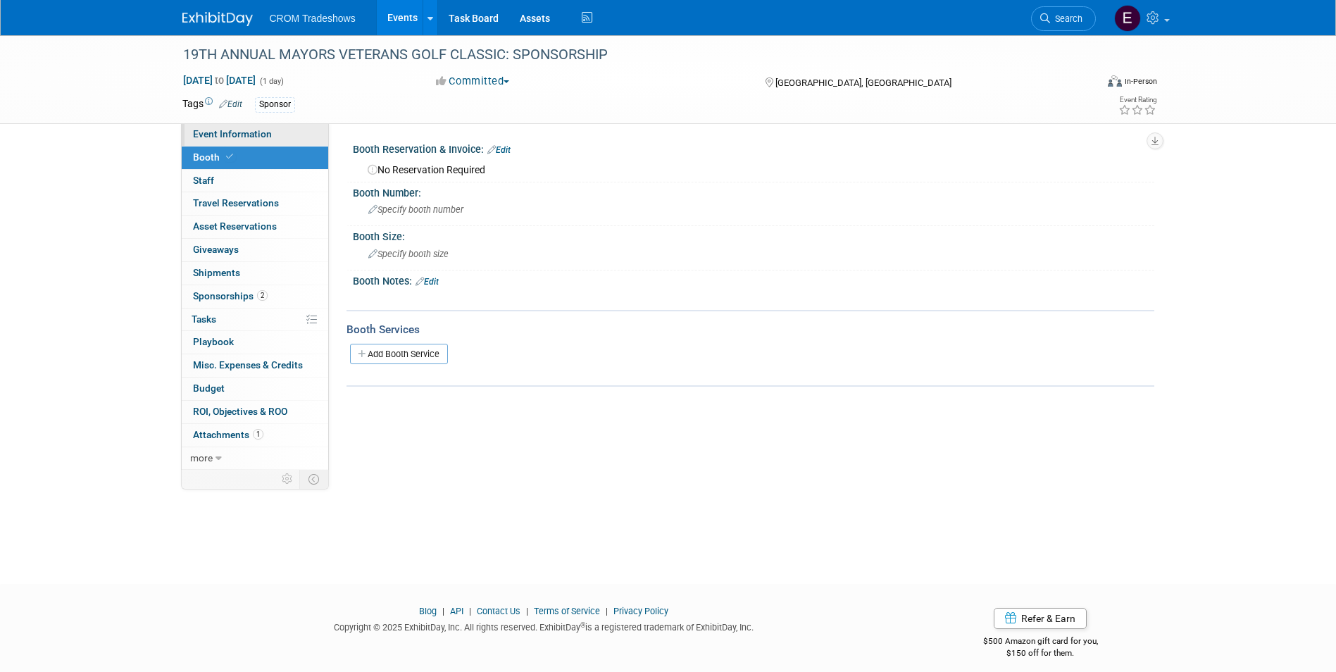
click at [288, 139] on link "Event Information" at bounding box center [255, 134] width 146 height 23
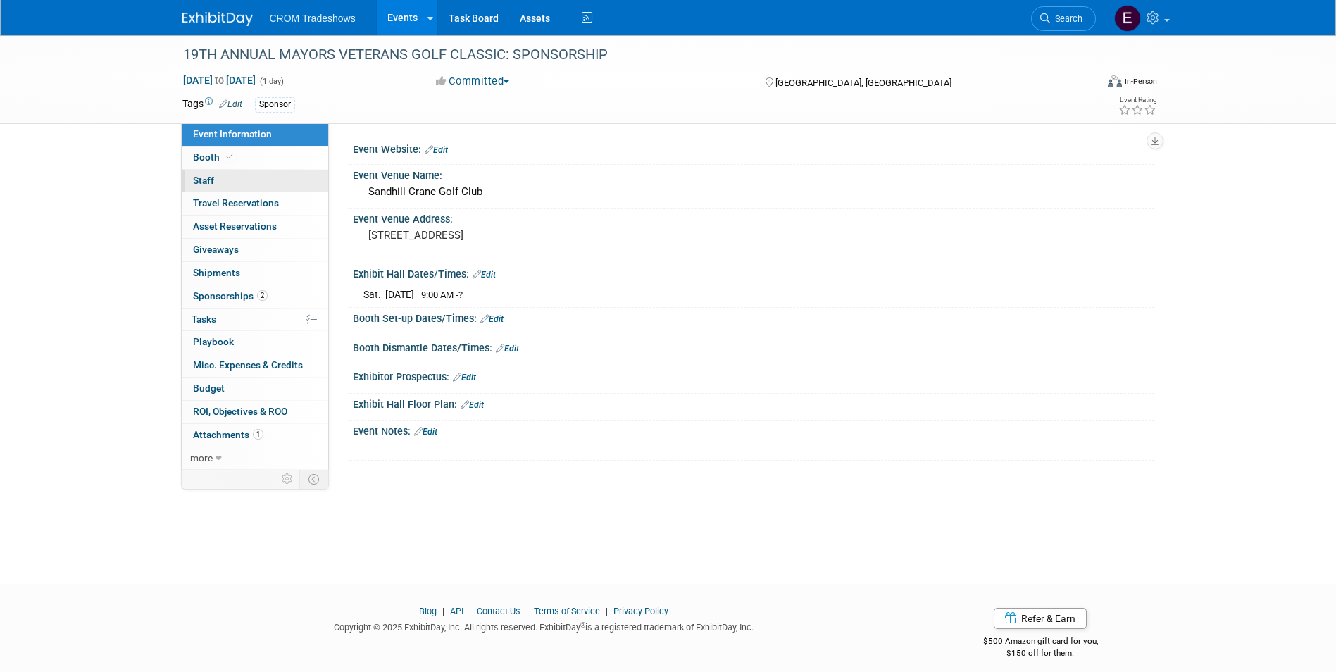
click at [285, 181] on link "0 Staff 0" at bounding box center [255, 181] width 146 height 23
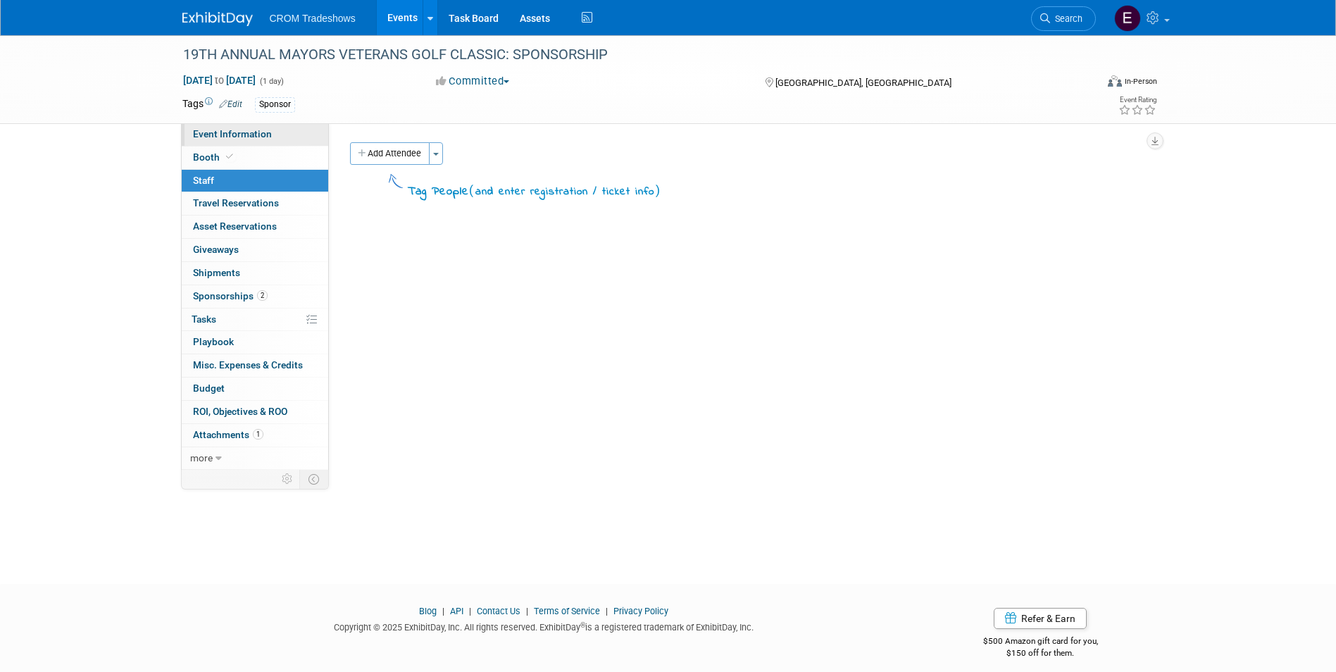
click at [304, 134] on link "Event Information" at bounding box center [255, 134] width 146 height 23
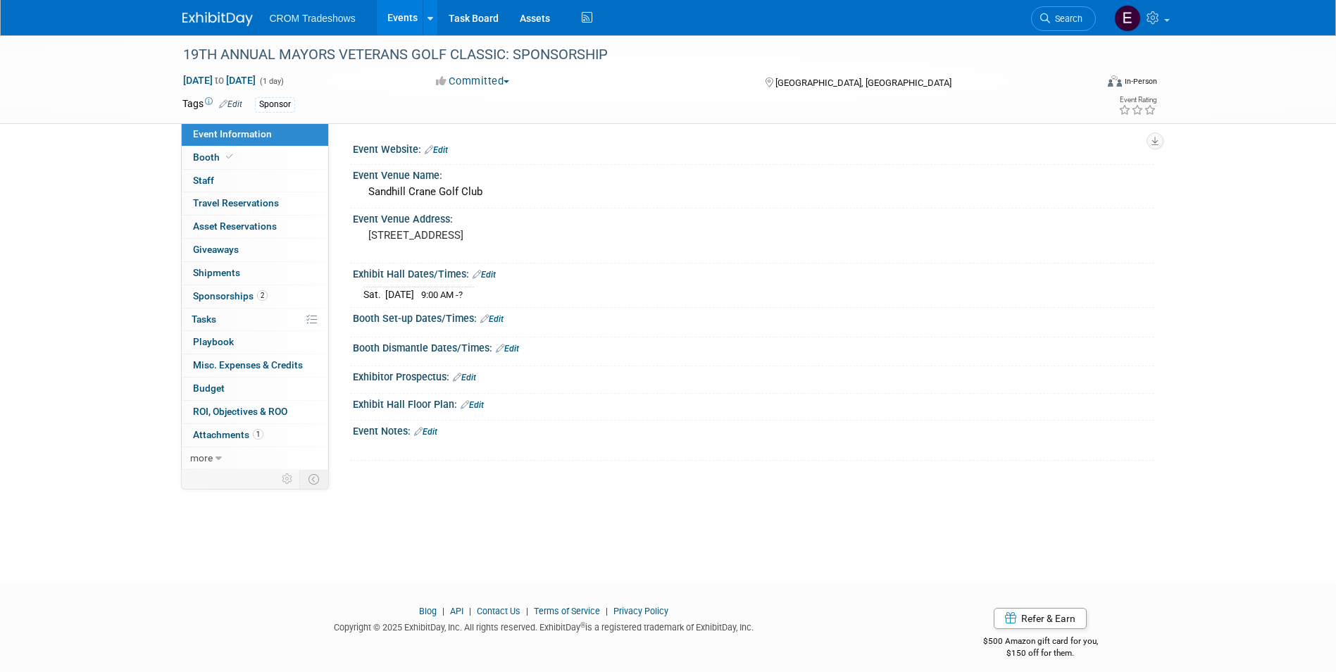
click at [436, 430] on link "Edit" at bounding box center [425, 432] width 23 height 10
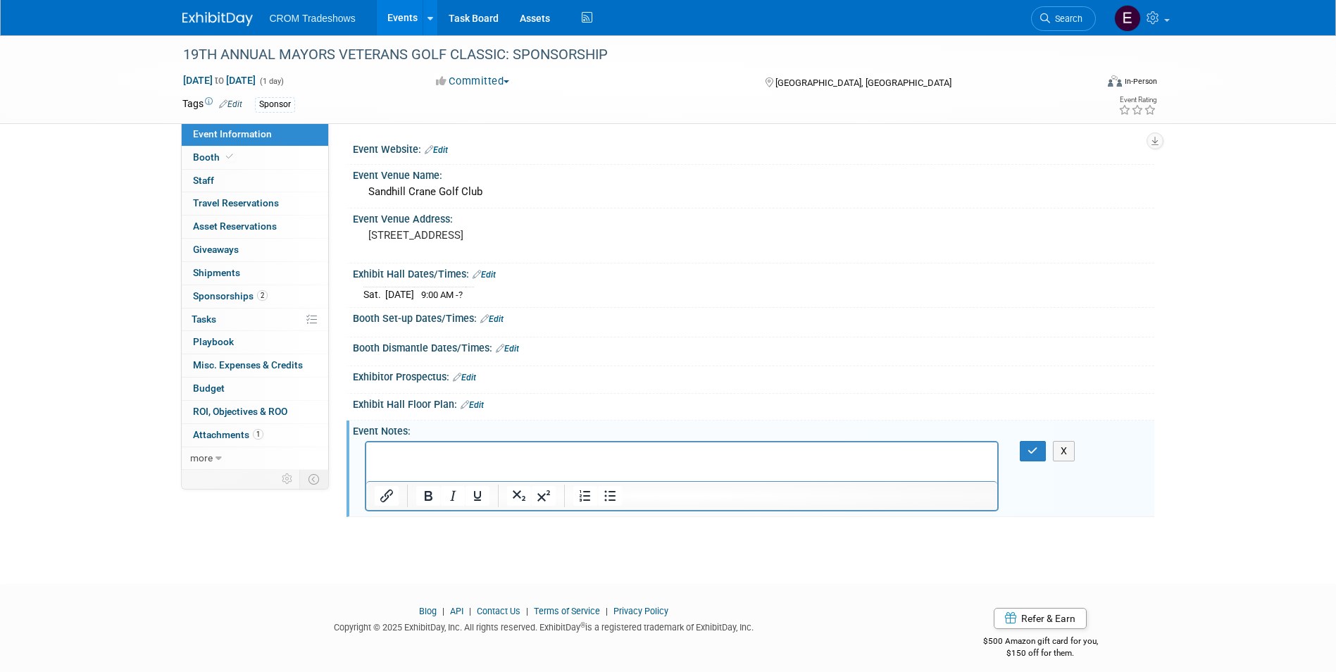
click at [557, 461] on html at bounding box center [682, 452] width 632 height 20
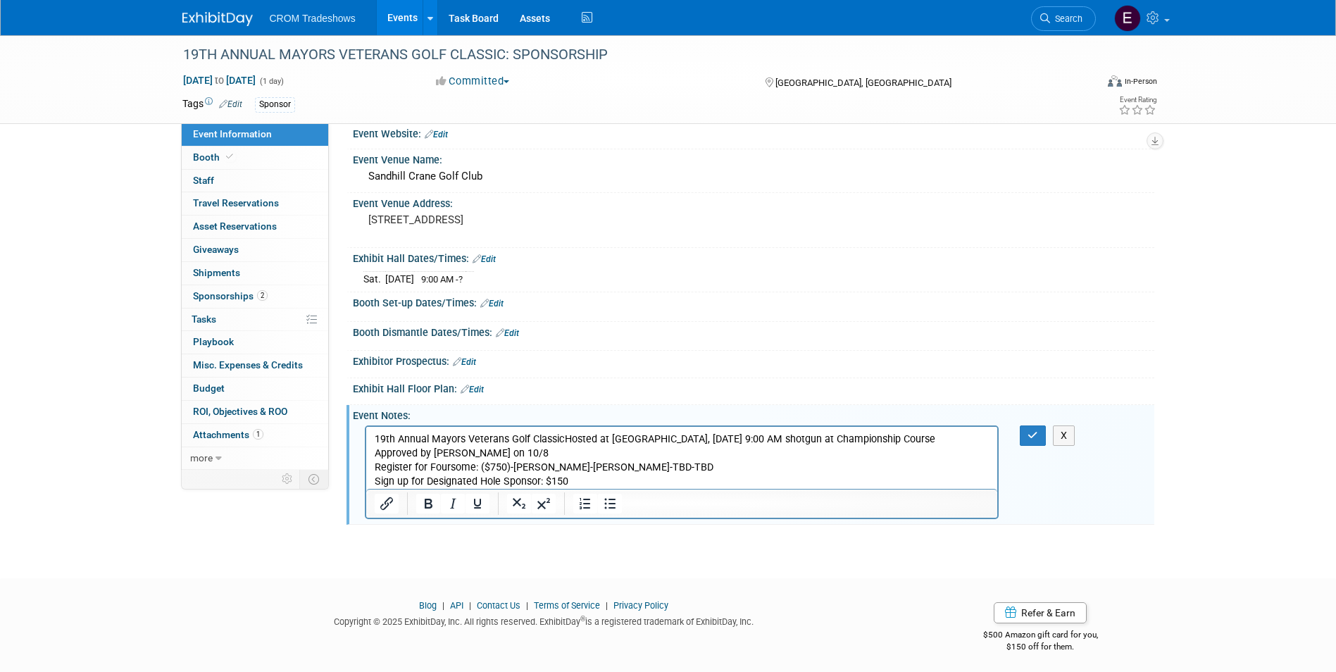
scroll to position [20, 0]
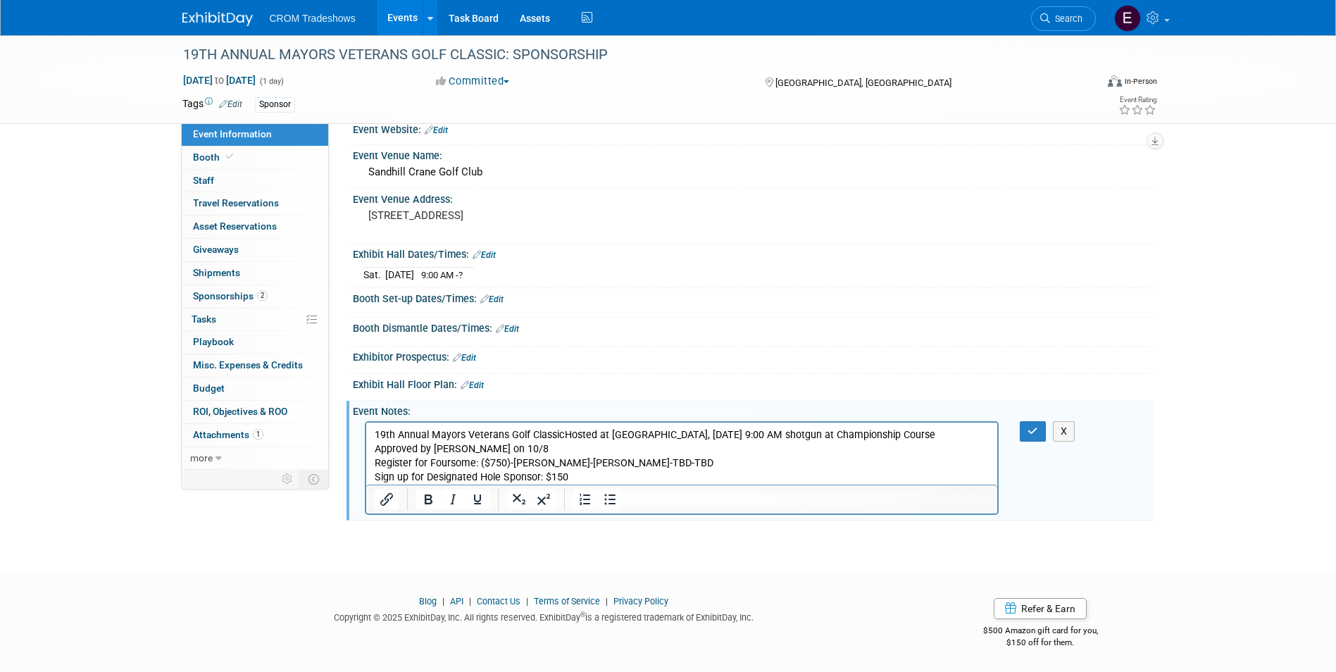
click at [373, 462] on body "19th Annual Mayors Veterans Golf ClassicHosted at Sandhill Crane Golf ClubSatur…" at bounding box center [681, 456] width 617 height 56
click at [513, 465] on p "Register for Foursome: ($750)-Alex Ciasca-Cameron Kenyon-TBD-TBD Sign up for De…" at bounding box center [682, 470] width 616 height 28
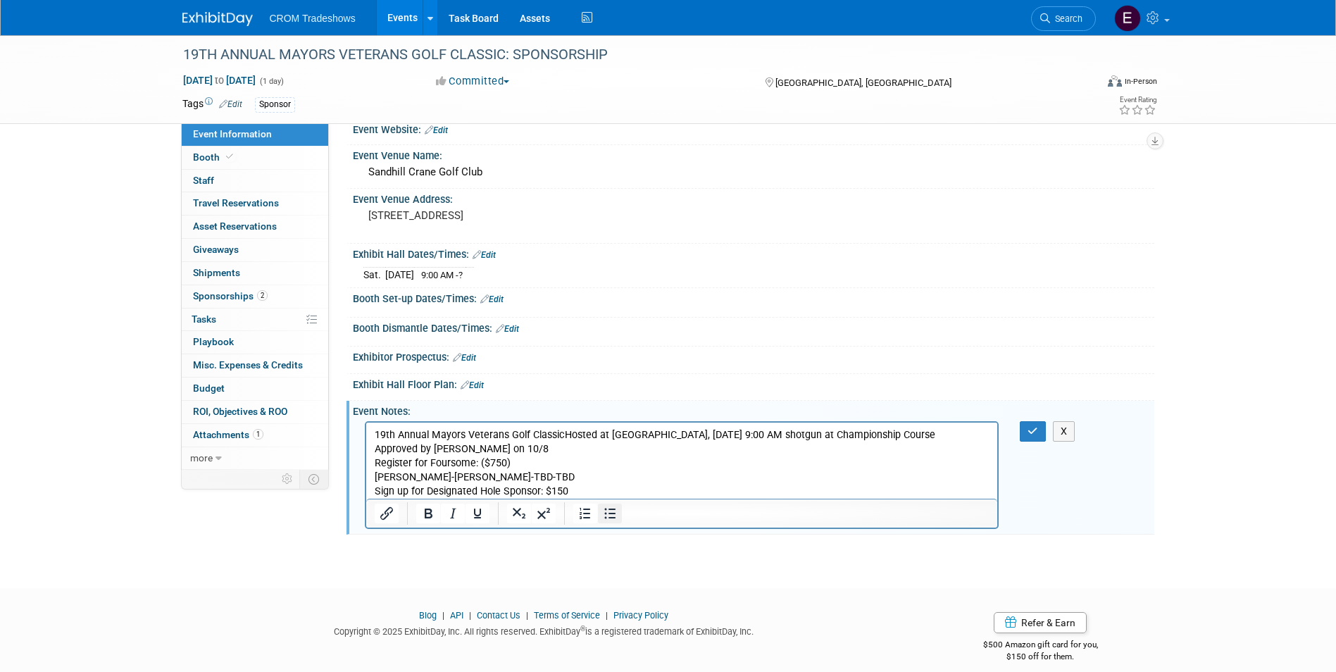
click at [607, 513] on icon "Bullet list" at bounding box center [609, 513] width 17 height 17
click at [458, 478] on li "Alex Ciasca-Cameron Kenyon-TBD-TBD Sign up for Designated Hole Sponsor: $150" at bounding box center [695, 484] width 587 height 28
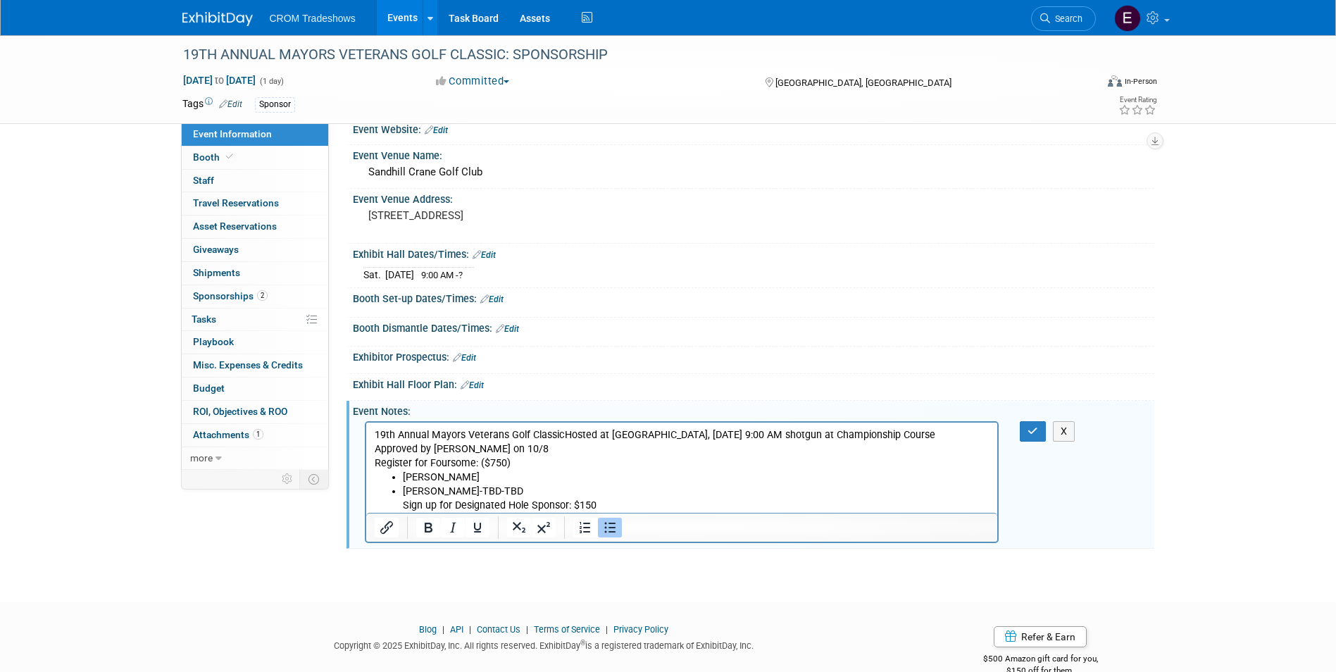
click at [484, 494] on li "Cameron Kenyon-TBD-TBD Sign up for Designated Hole Sponsor: $150" at bounding box center [695, 498] width 587 height 28
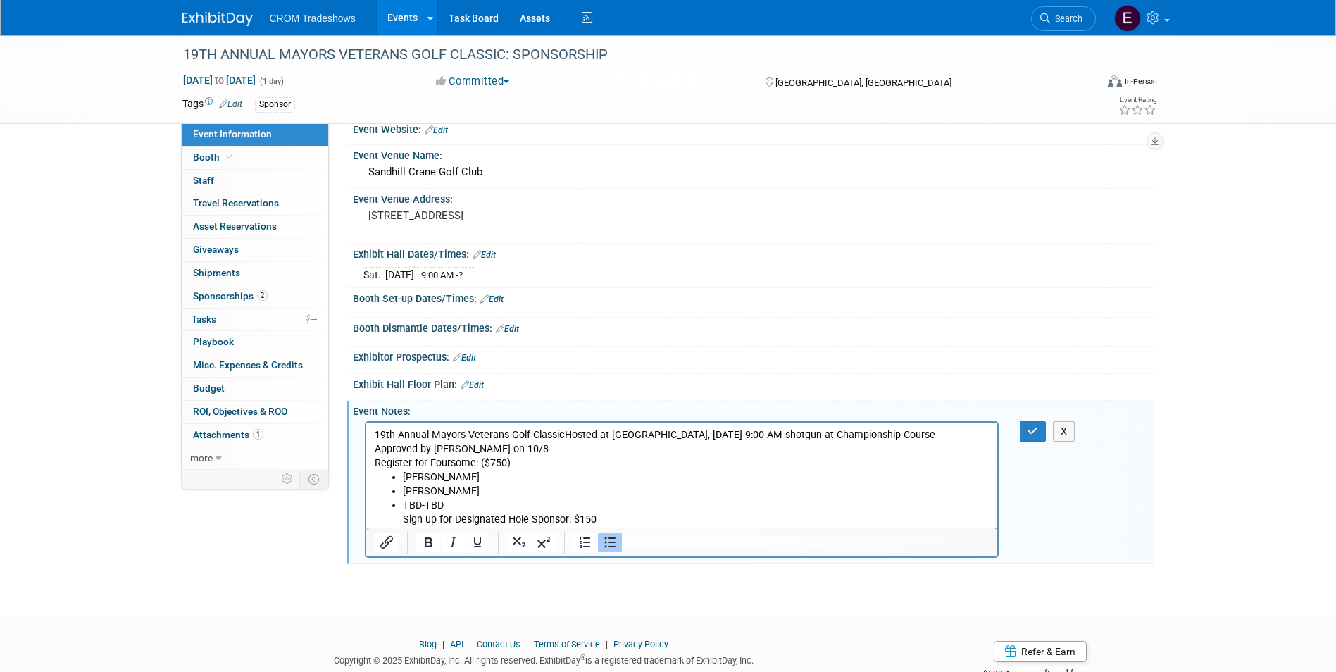
click at [427, 507] on li "TBD-TBD Sign up for Designated Hole Sponsor: $150" at bounding box center [695, 512] width 587 height 28
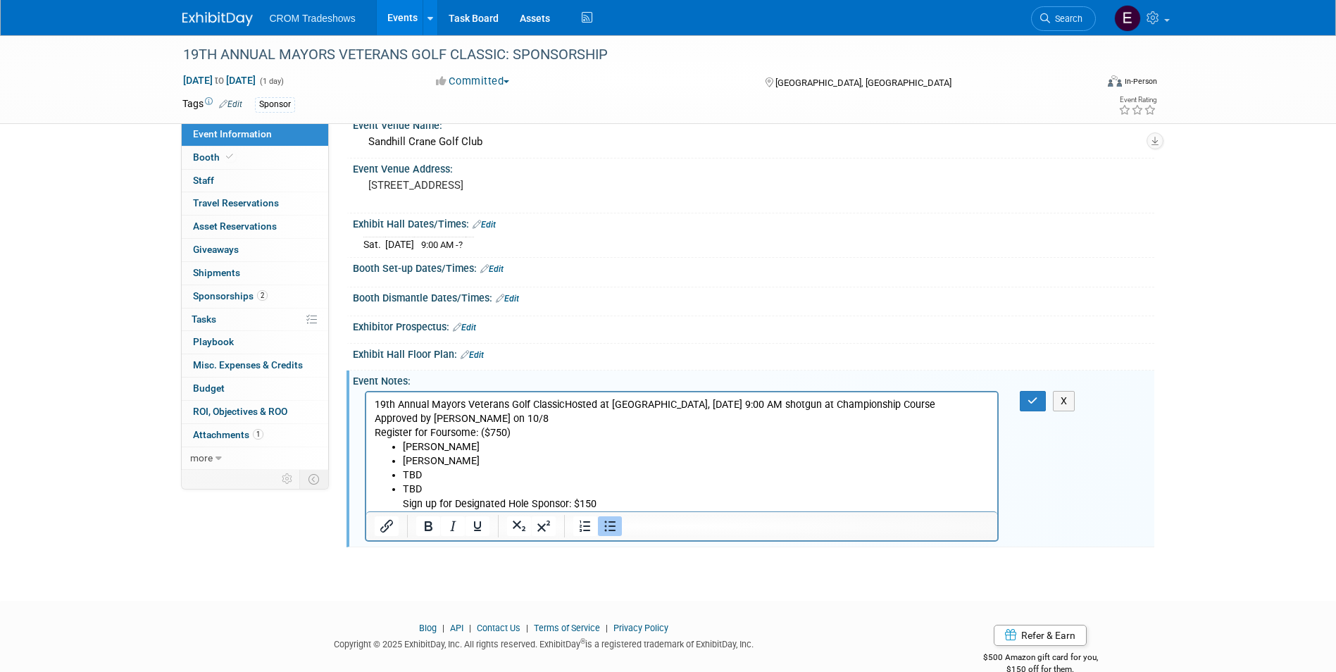
scroll to position [77, 0]
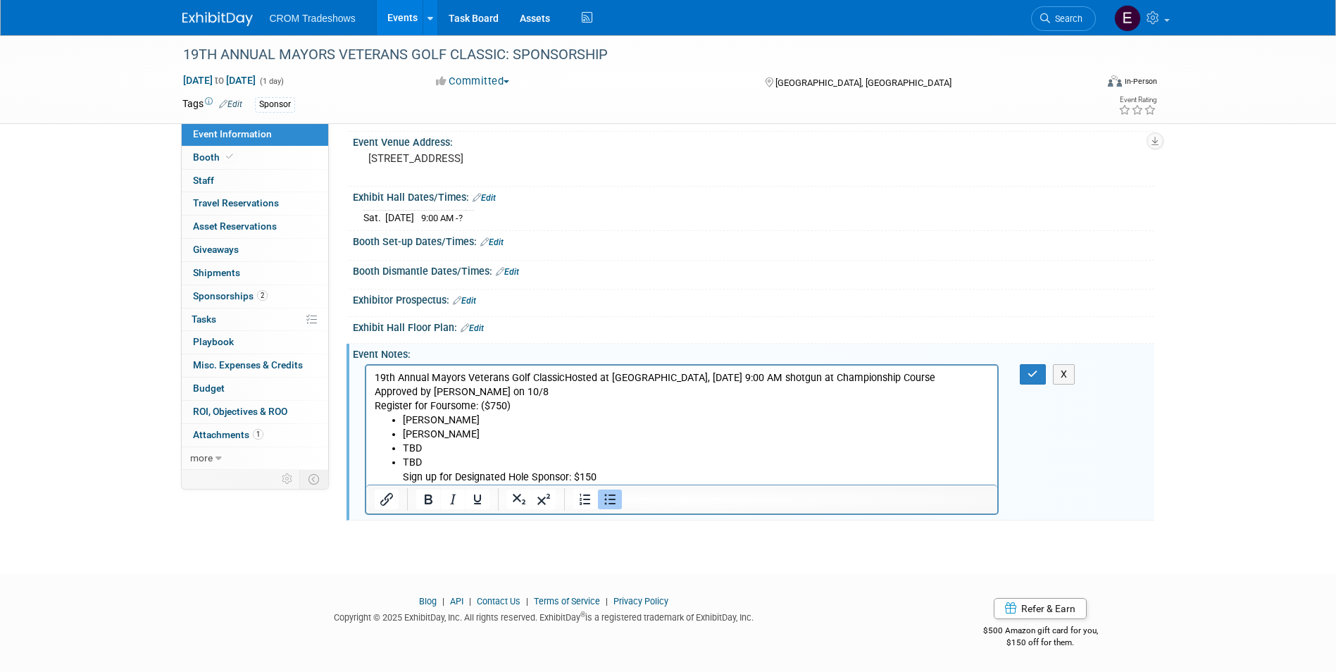
click at [404, 477] on li "TBD Sign up for Designated Hole Sponsor: $150" at bounding box center [695, 469] width 587 height 28
click at [461, 464] on li "TBD" at bounding box center [695, 462] width 587 height 14
click at [403, 478] on li "Sign up for Designated Hole Sponsor: $150" at bounding box center [695, 477] width 587 height 14
click at [607, 506] on icon "Bullet list" at bounding box center [609, 499] width 17 height 17
click at [1029, 364] on button "button" at bounding box center [1033, 374] width 26 height 20
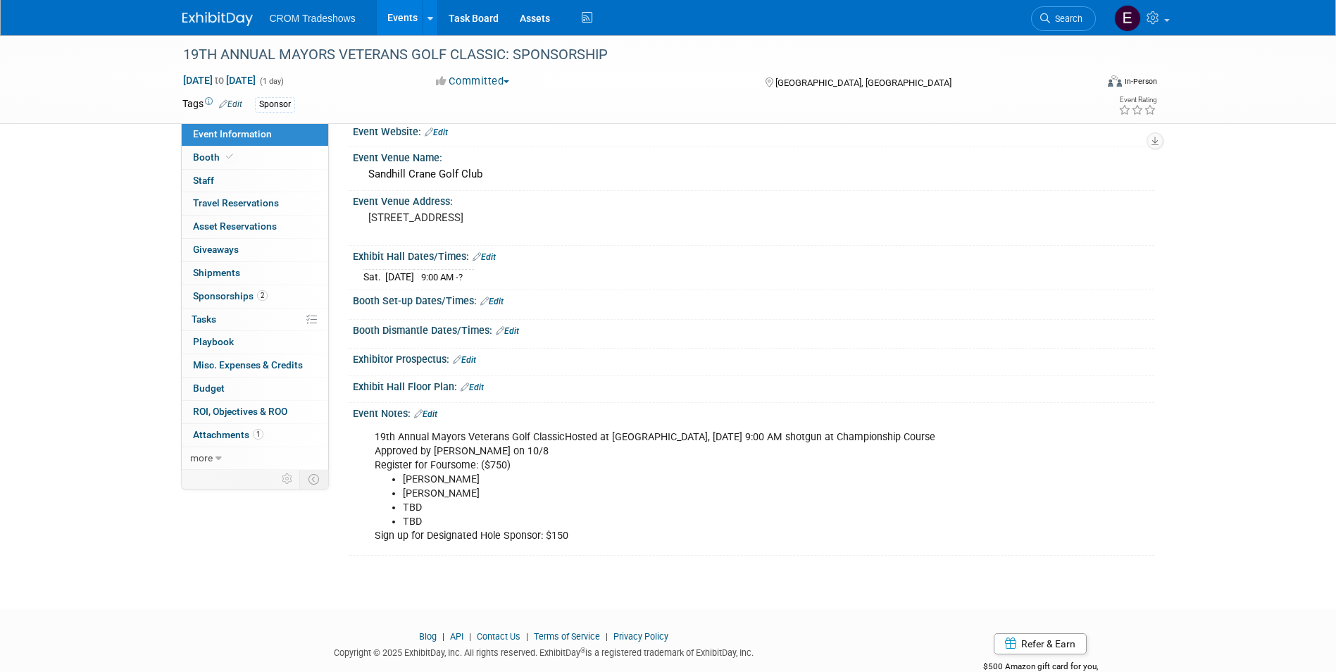
scroll to position [0, 0]
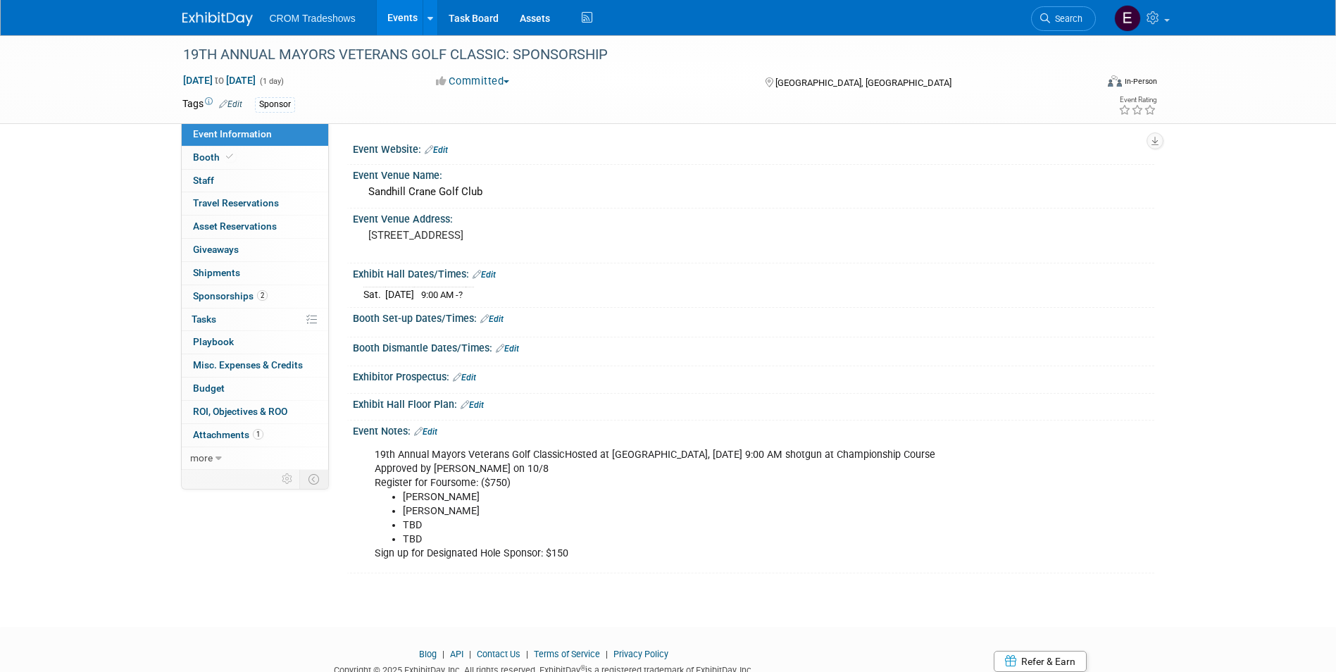
click at [401, 10] on link "Events" at bounding box center [402, 17] width 51 height 35
